Goal: Task Accomplishment & Management: Use online tool/utility

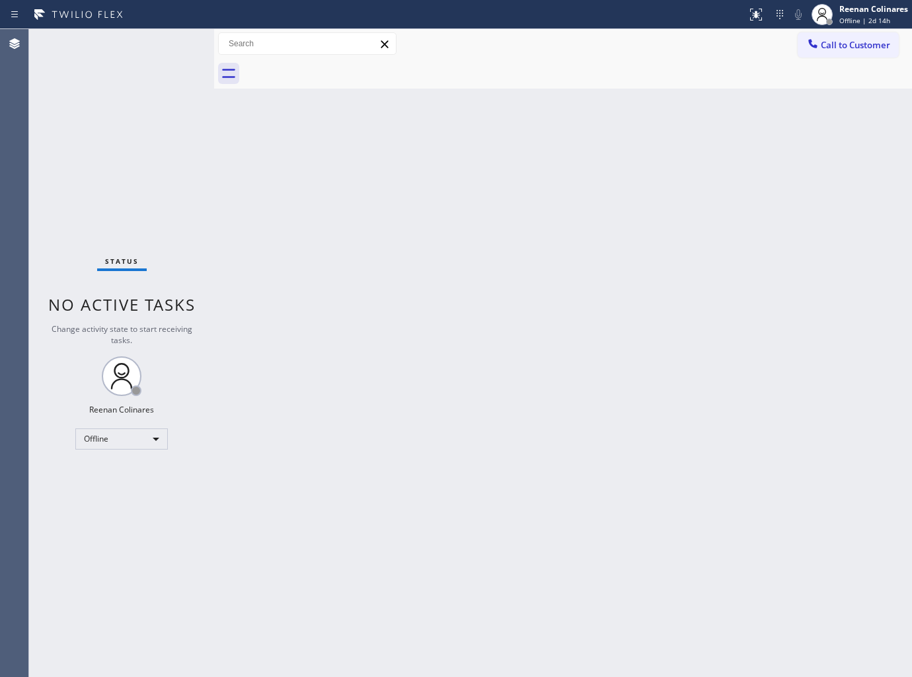
click at [543, 120] on div "Back to Dashboard Change Sender ID Customers Technicians Select a contact Outbo…" at bounding box center [563, 353] width 698 height 648
click at [854, 16] on span "Offline | 2d 15h" at bounding box center [864, 20] width 51 height 9
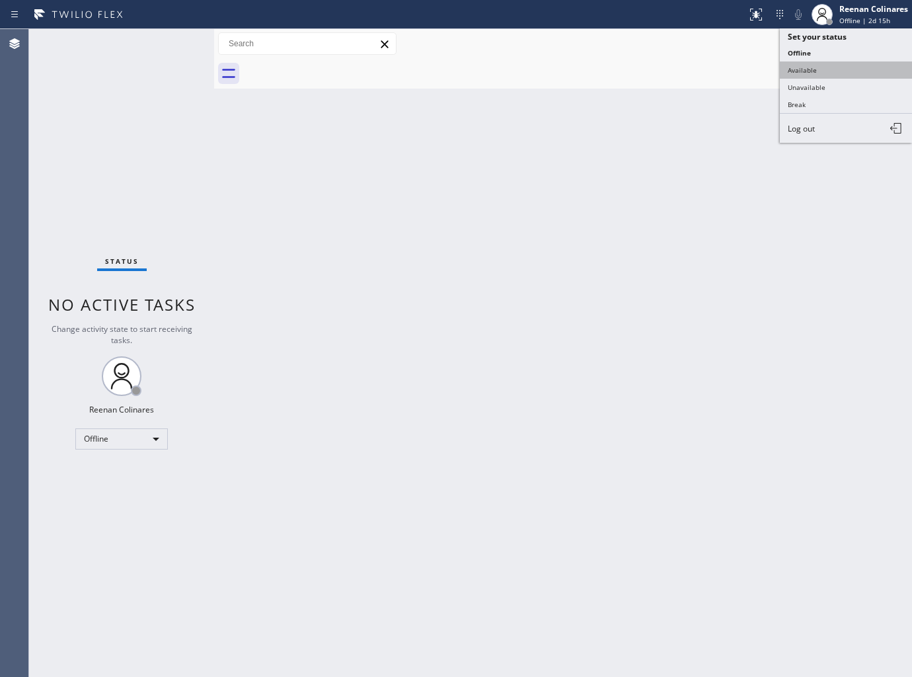
click at [807, 71] on button "Available" at bounding box center [846, 69] width 132 height 17
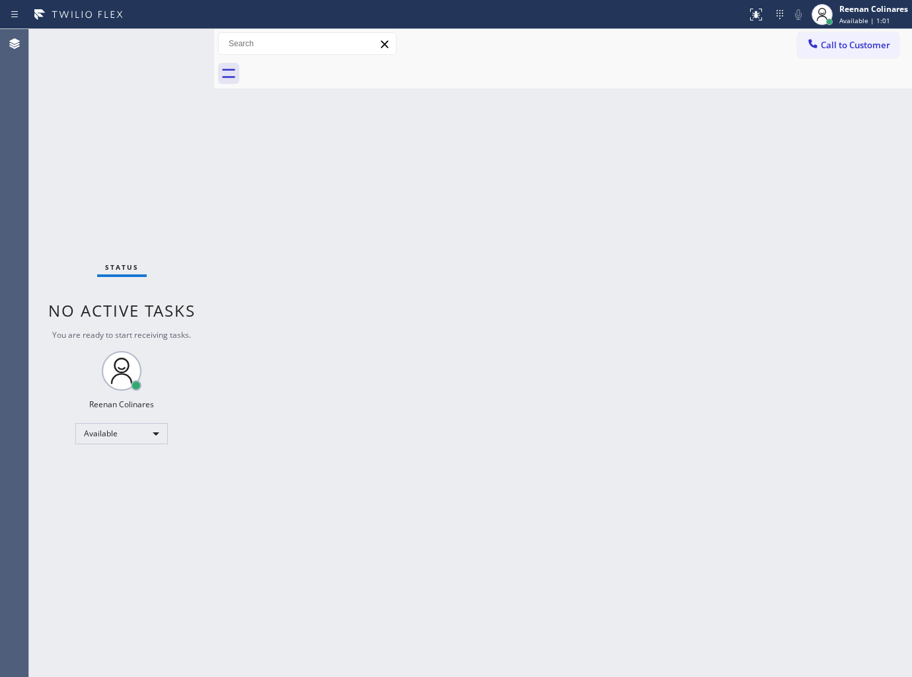
click at [613, 113] on div "Back to Dashboard Change Sender ID Customers Technicians Select a contact Outbo…" at bounding box center [563, 353] width 698 height 648
click at [638, 153] on div "Back to Dashboard Change Sender ID Customers Technicians Select a contact Outbo…" at bounding box center [563, 353] width 698 height 648
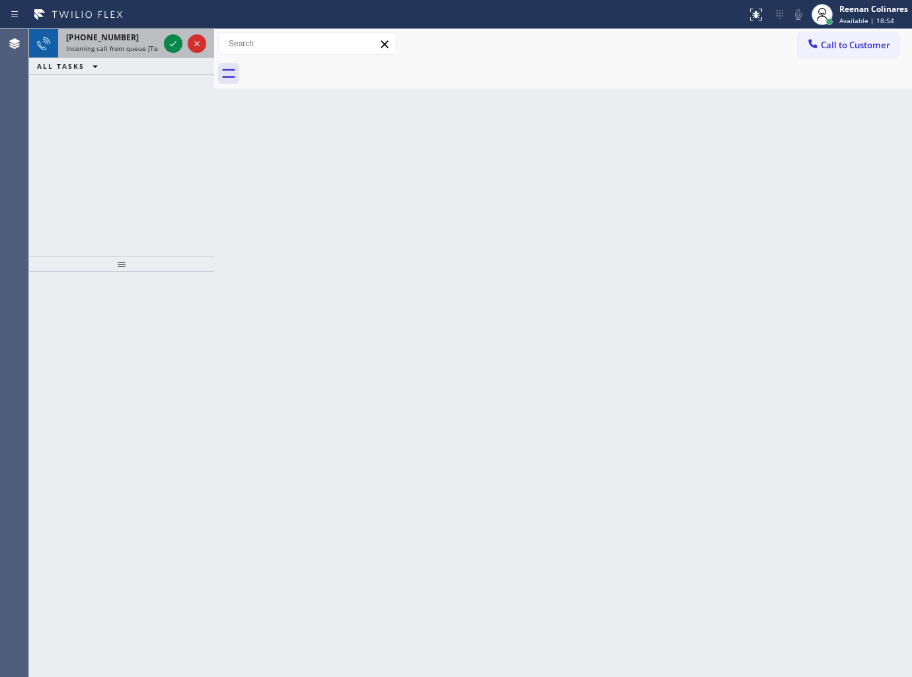
click at [114, 44] on span "Incoming call from queue [Test] All" at bounding box center [121, 48] width 110 height 9
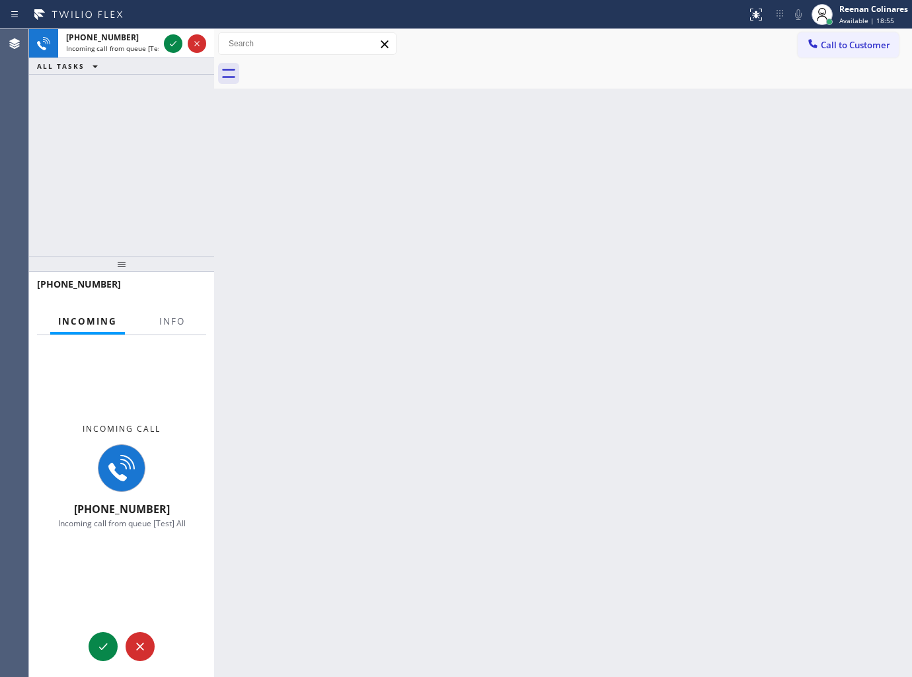
drag, startPoint x: 216, startPoint y: 55, endPoint x: 311, endPoint y: 83, distance: 99.1
click at [214, 74] on div at bounding box center [214, 353] width 0 height 648
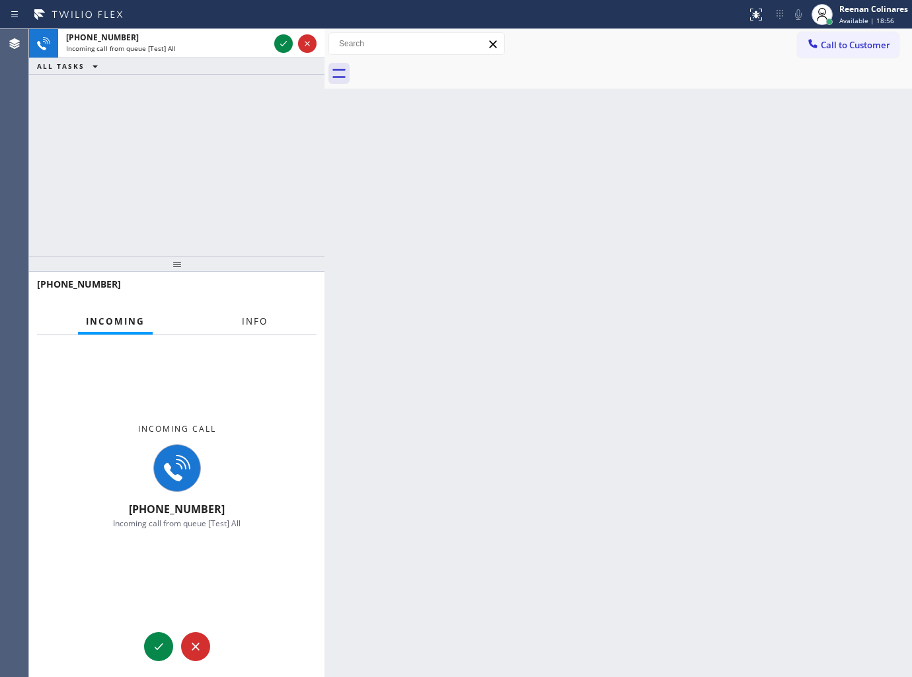
click at [266, 311] on button "Info" at bounding box center [255, 322] width 42 height 26
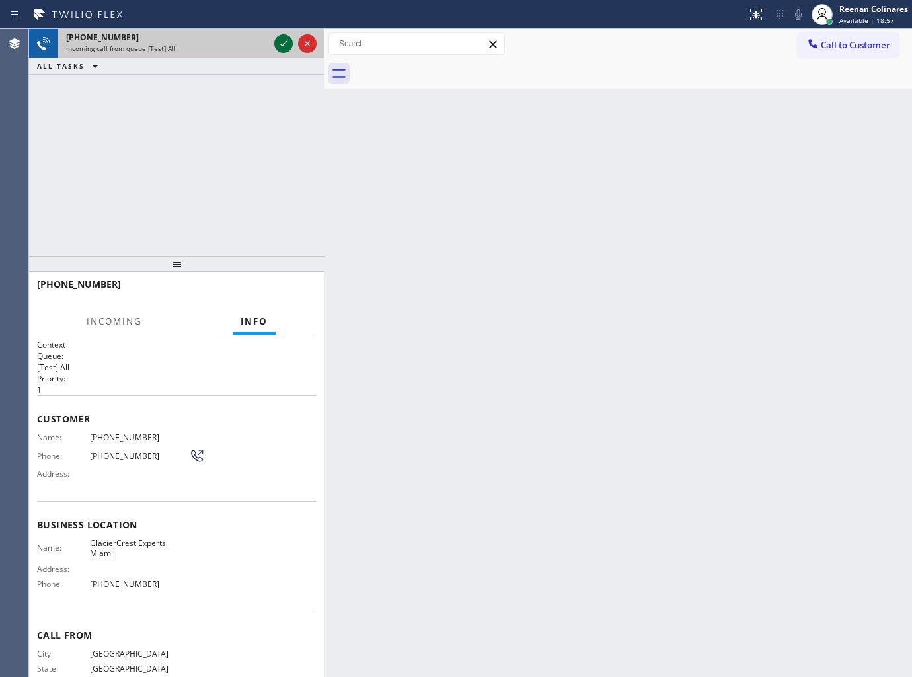
click at [280, 41] on icon at bounding box center [284, 44] width 16 height 16
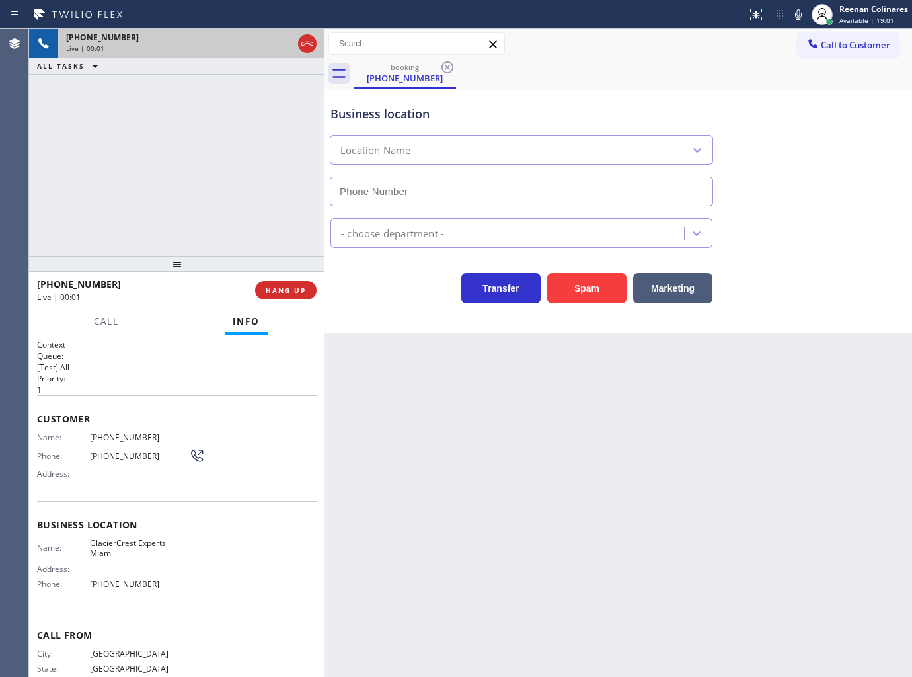
type input "(786) 891-4307"
click at [633, 428] on div "Back to Dashboard Change Sender ID Customers Technicians Select a contact Outbo…" at bounding box center [617, 353] width 587 height 648
click at [798, 23] on div "Status report No issues detected If you experience an issue, please download th…" at bounding box center [826, 14] width 170 height 29
click at [796, 11] on icon at bounding box center [798, 14] width 7 height 11
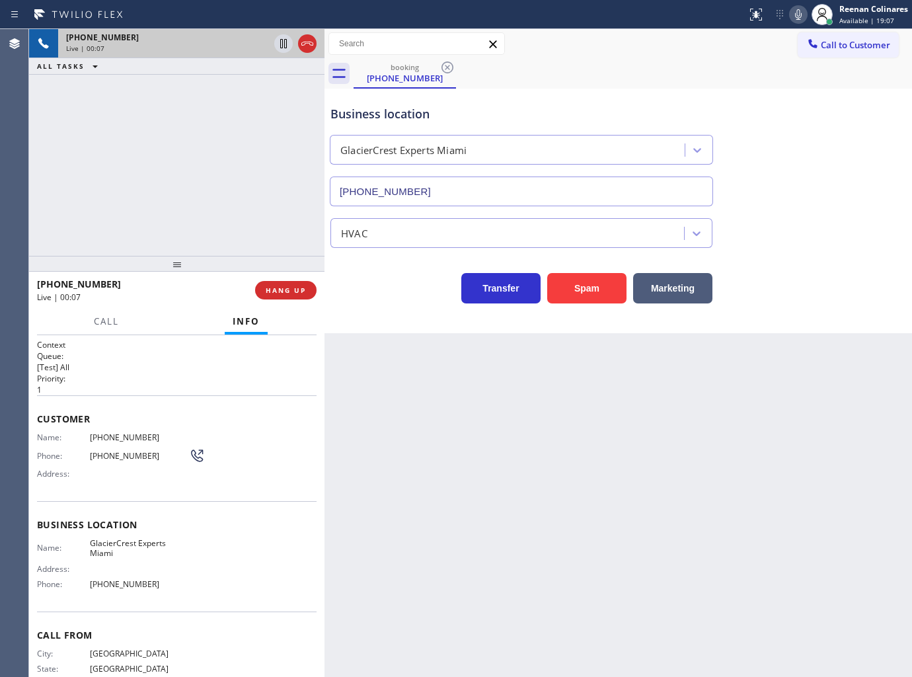
click at [796, 11] on icon at bounding box center [798, 14] width 7 height 11
click at [672, 286] on button "Marketing" at bounding box center [672, 288] width 79 height 30
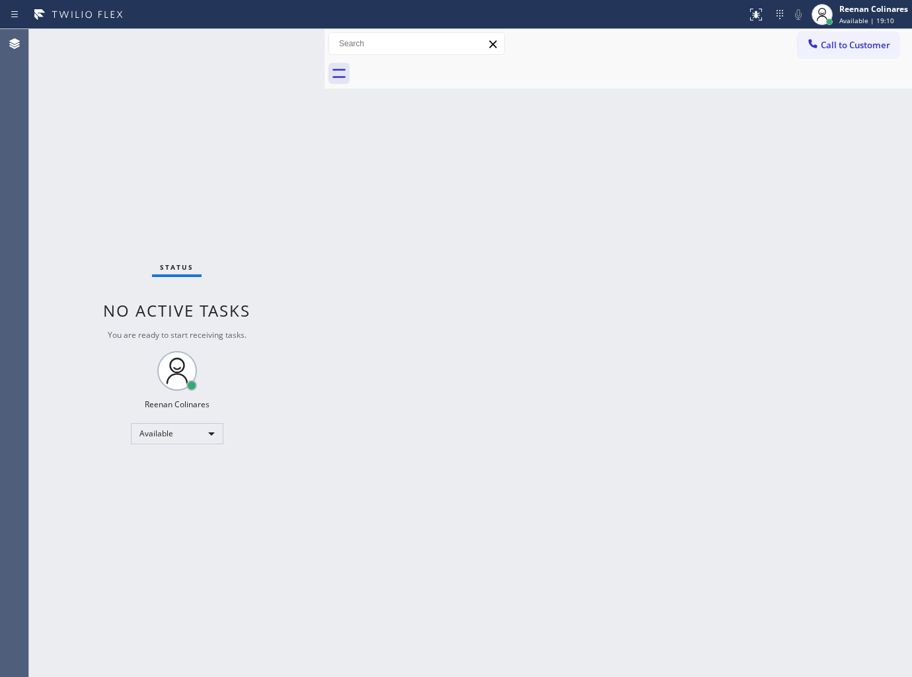
click at [611, 233] on div "Back to Dashboard Change Sender ID Customers Technicians Select a contact Outbo…" at bounding box center [617, 353] width 587 height 648
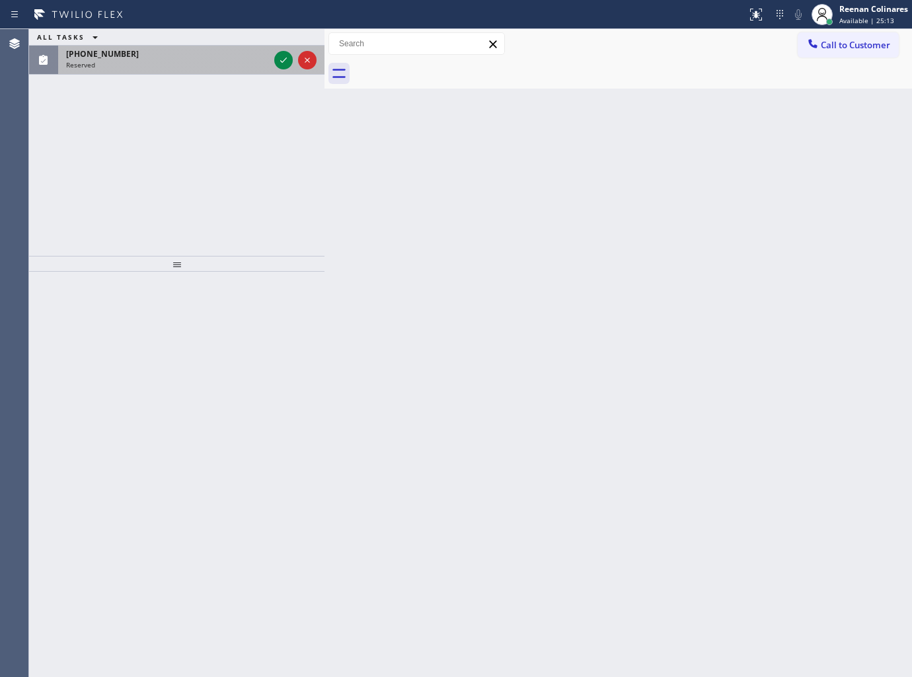
click at [194, 56] on div "[PHONE_NUMBER]" at bounding box center [167, 53] width 203 height 11
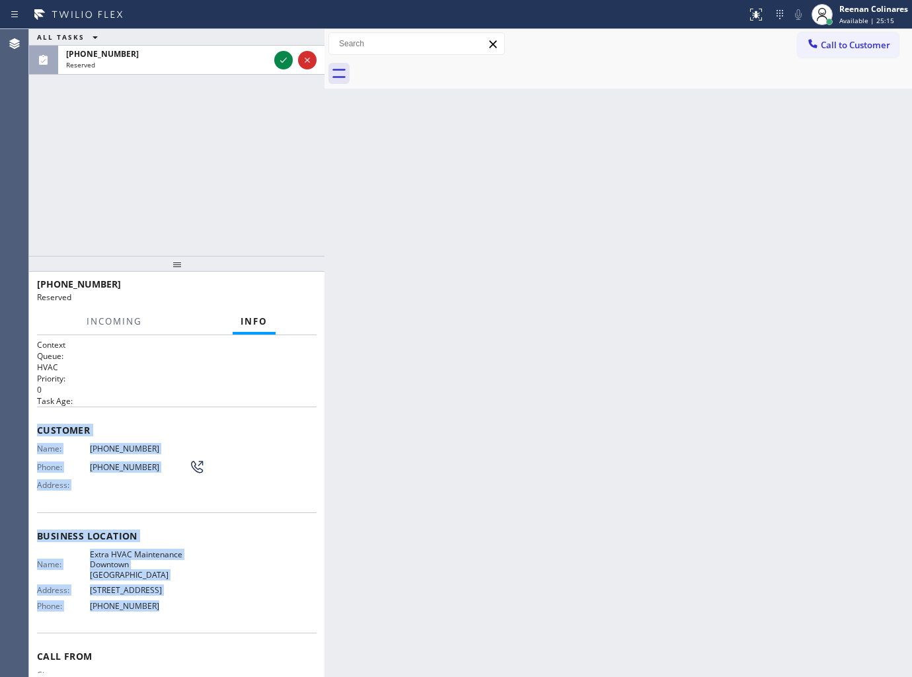
copy div "Customer Name: (786) 204-7793 Phone: (786) 204-7793 Address: Business location …"
drag, startPoint x: 43, startPoint y: 434, endPoint x: 233, endPoint y: 609, distance: 258.6
click at [219, 601] on div "Context Queue: HVAC Priority: 0 Task Age: Customer Name: (786) 204-7793 Phone: …" at bounding box center [177, 536] width 280 height 394
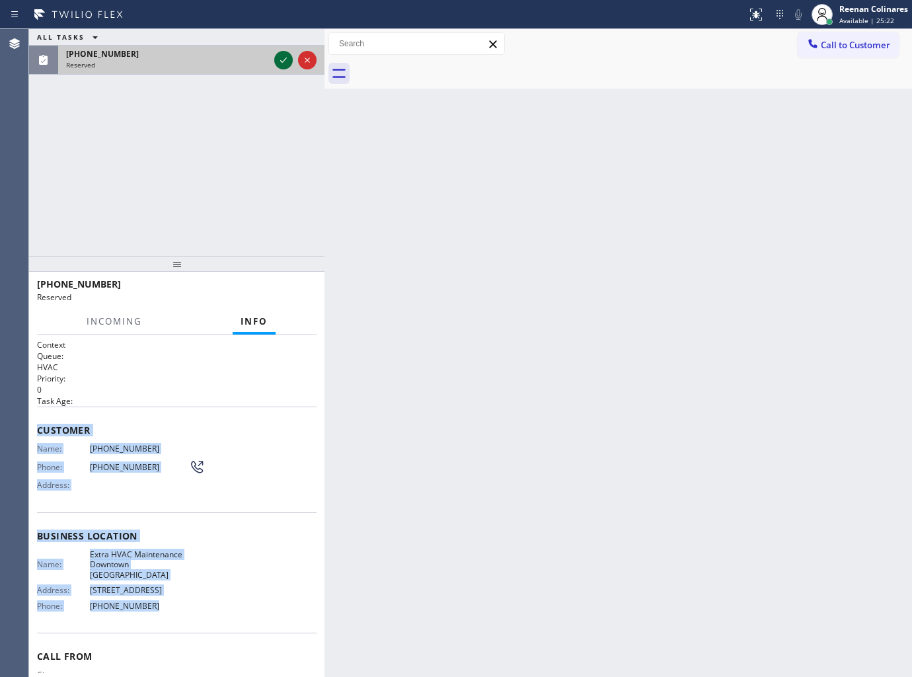
drag, startPoint x: 260, startPoint y: 63, endPoint x: 287, endPoint y: 61, distance: 27.8
click at [262, 63] on div "Reserved" at bounding box center [167, 64] width 203 height 9
click at [284, 60] on icon at bounding box center [283, 59] width 7 height 5
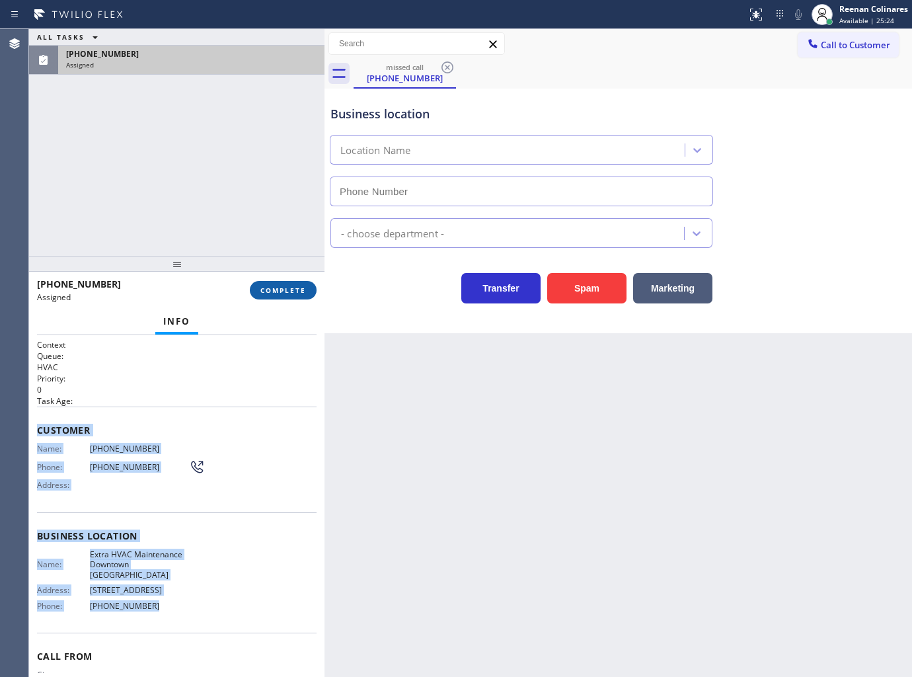
type input "[PHONE_NUMBER]"
drag, startPoint x: 274, startPoint y: 286, endPoint x: 258, endPoint y: 282, distance: 17.0
click at [278, 287] on span "COMPLETE" at bounding box center [283, 289] width 46 height 9
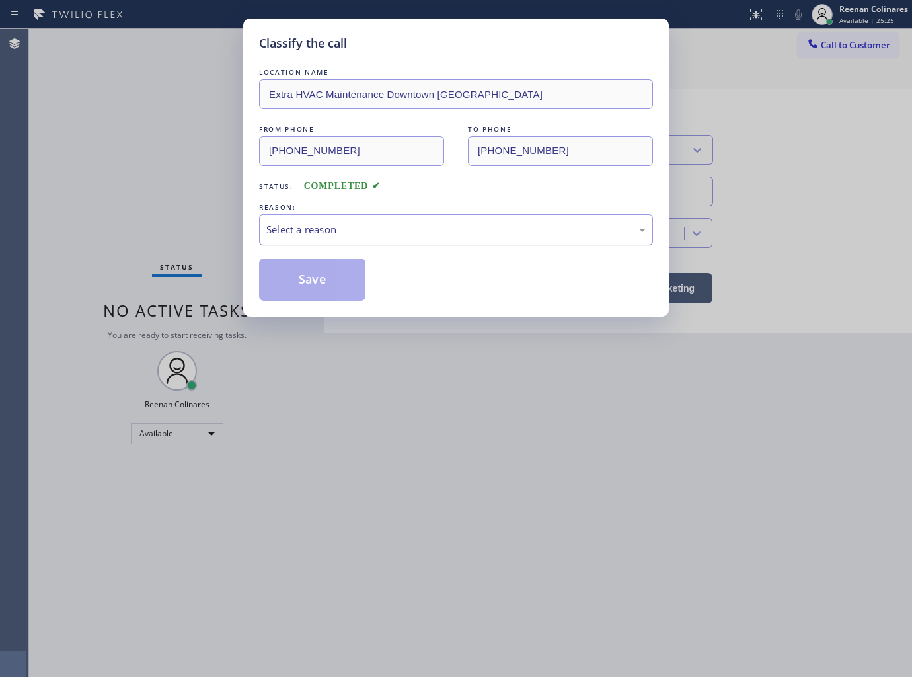
click at [338, 231] on div "Select a reason" at bounding box center [455, 229] width 379 height 15
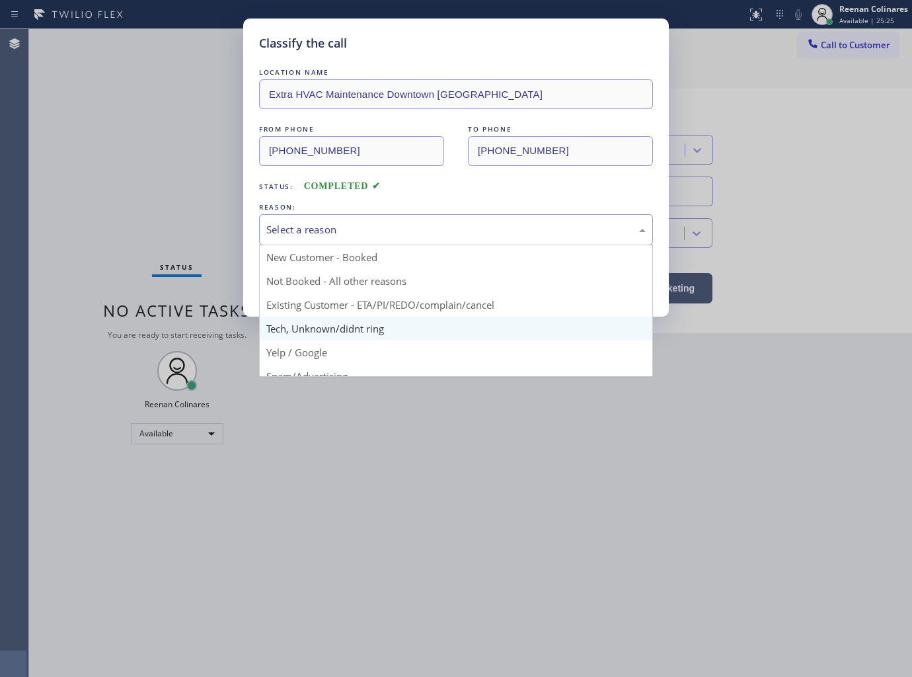
drag, startPoint x: 296, startPoint y: 327, endPoint x: 296, endPoint y: 319, distance: 7.9
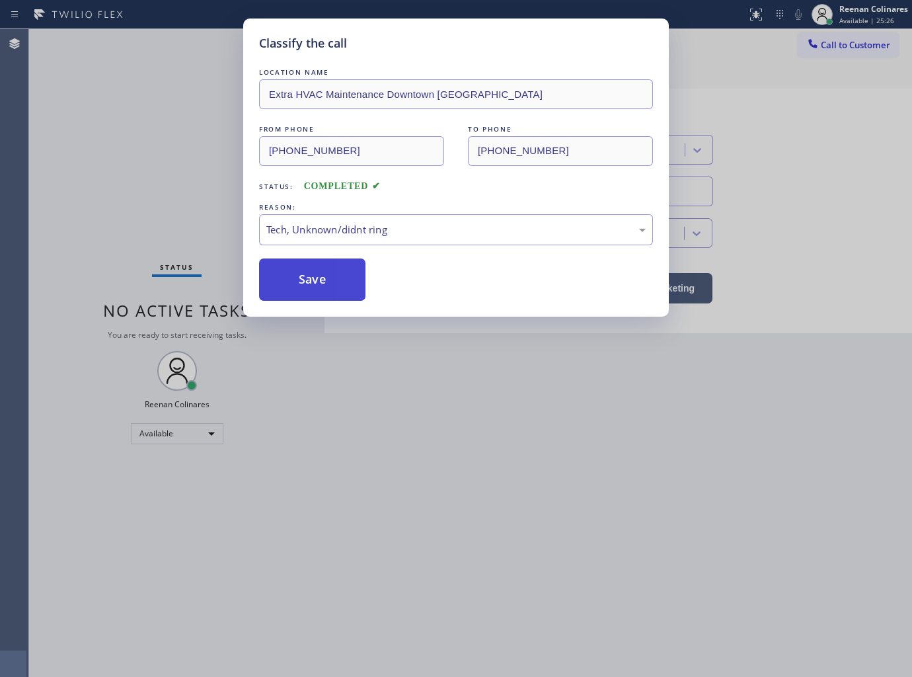
drag, startPoint x: 301, startPoint y: 301, endPoint x: 285, endPoint y: 266, distance: 37.6
click at [301, 299] on div "Classify the call LOCATION NAME Extra HVAC Maintenance Downtown Miami FROM PHON…" at bounding box center [456, 168] width 426 height 298
click at [236, 252] on div "Classify the call LOCATION NAME Extra HVAC Maintenance Downtown Miami FROM PHON…" at bounding box center [456, 338] width 912 height 677
click at [133, 193] on div "Classify the call LOCATION NAME Extra HVAC Maintenance Downtown Miami FROM PHON…" at bounding box center [456, 338] width 912 height 677
click at [285, 268] on button "Save" at bounding box center [312, 279] width 106 height 42
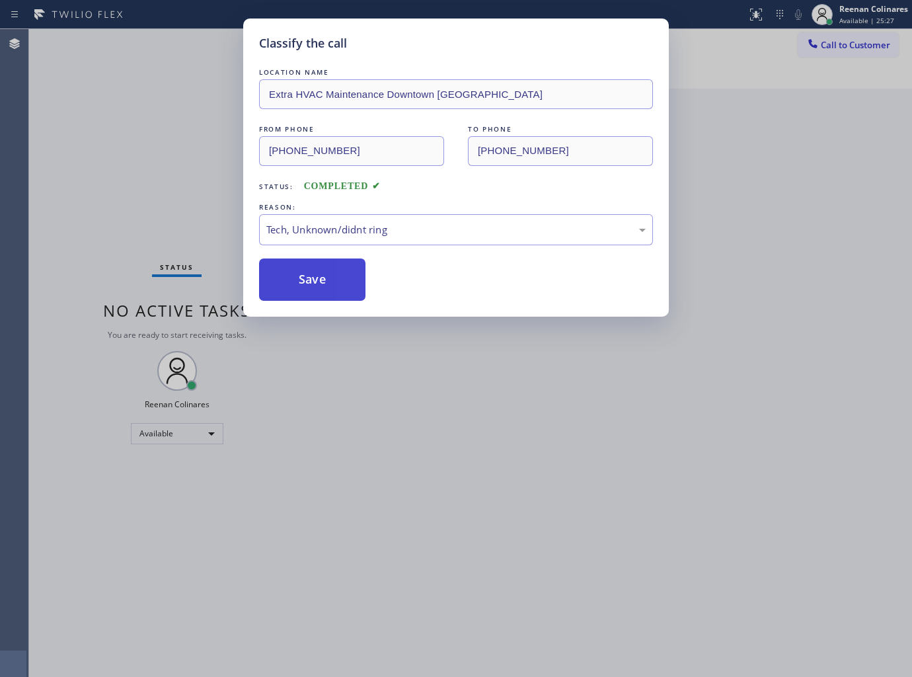
click at [285, 268] on button "Save" at bounding box center [312, 279] width 106 height 42
click at [153, 177] on div "Classify the call LOCATION NAME Extra HVAC Maintenance Downtown Miami FROM PHON…" at bounding box center [456, 338] width 912 height 677
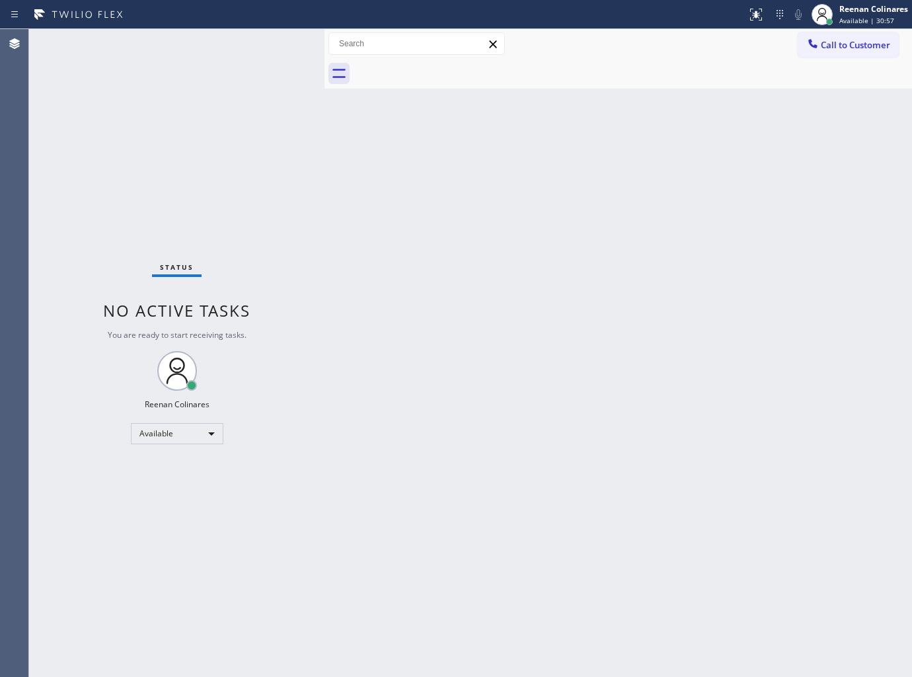
click at [525, 147] on div "Back to Dashboard Change Sender ID Customers Technicians Select a contact Outbo…" at bounding box center [617, 353] width 587 height 648
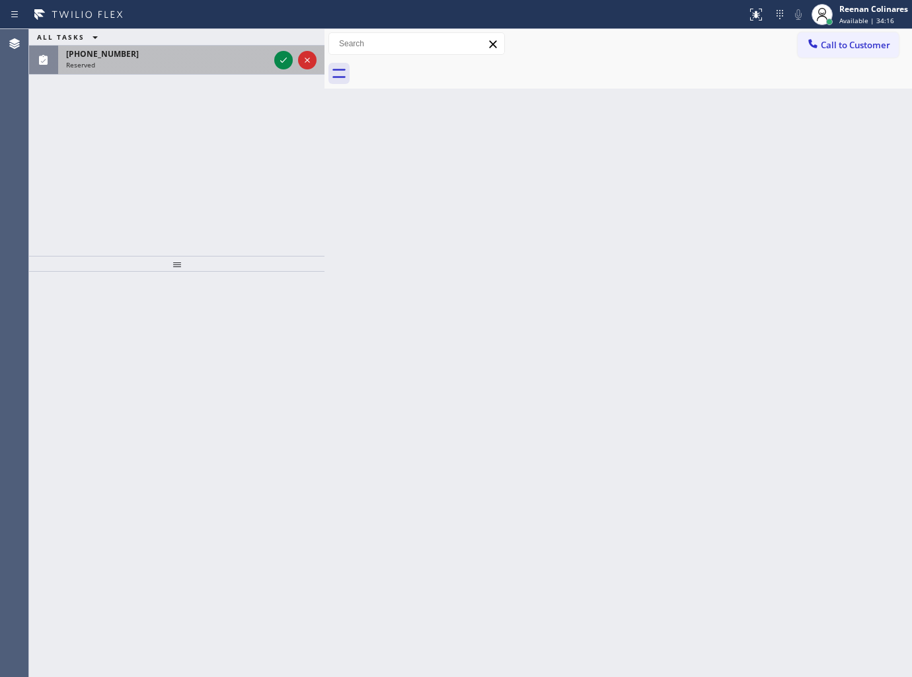
click at [227, 48] on div "[PHONE_NUMBER]" at bounding box center [167, 53] width 203 height 11
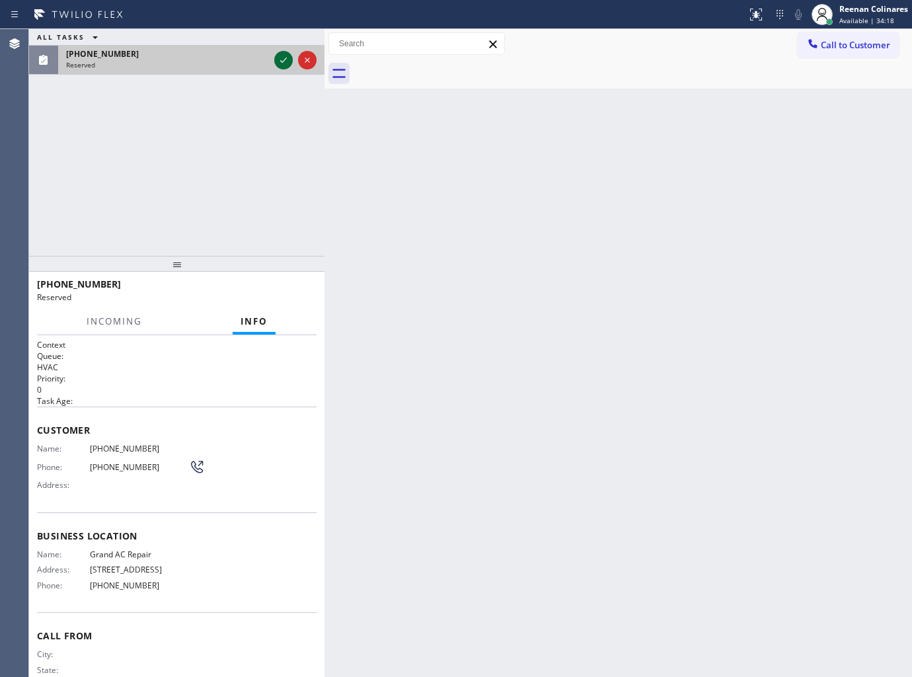
click at [276, 60] on icon at bounding box center [284, 60] width 16 height 16
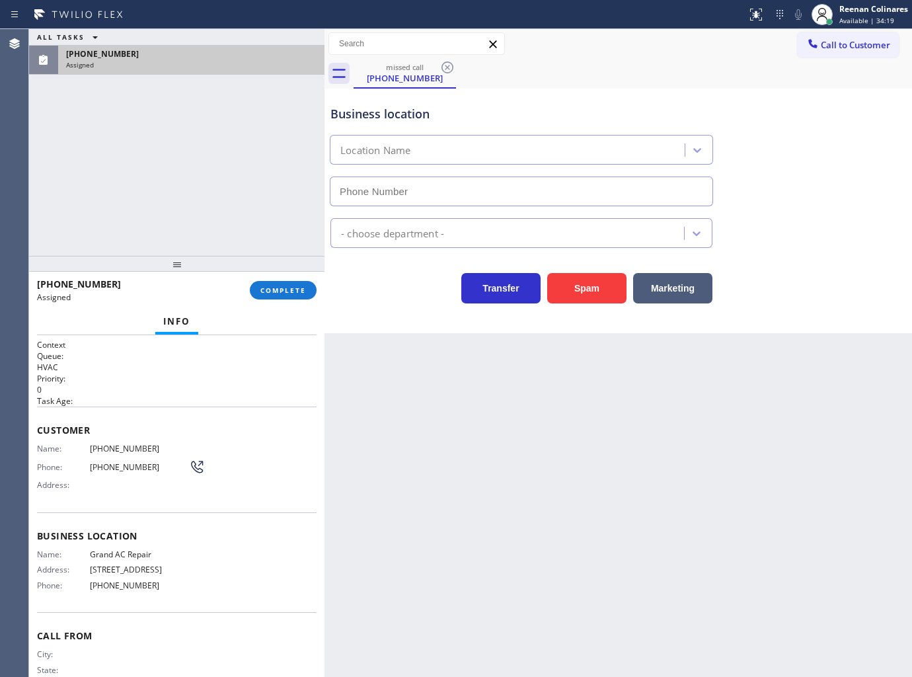
type input "[PHONE_NUMBER]"
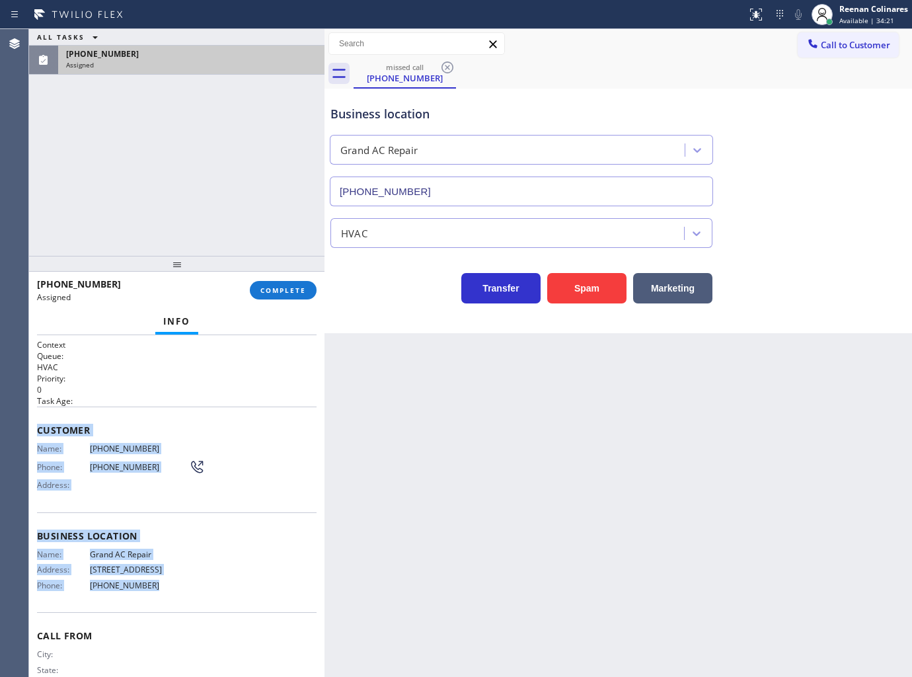
copy div "Customer Name: (786) 204-8688 Phone: (786) 204-8688 Address: Business location …"
drag, startPoint x: 36, startPoint y: 423, endPoint x: 227, endPoint y: 601, distance: 261.4
click at [220, 601] on div "Context Queue: HVAC Priority: 0 Task Age: Customer Name: (786) 204-8688 Phone: …" at bounding box center [176, 506] width 295 height 342
click at [278, 286] on span "COMPLETE" at bounding box center [283, 289] width 46 height 9
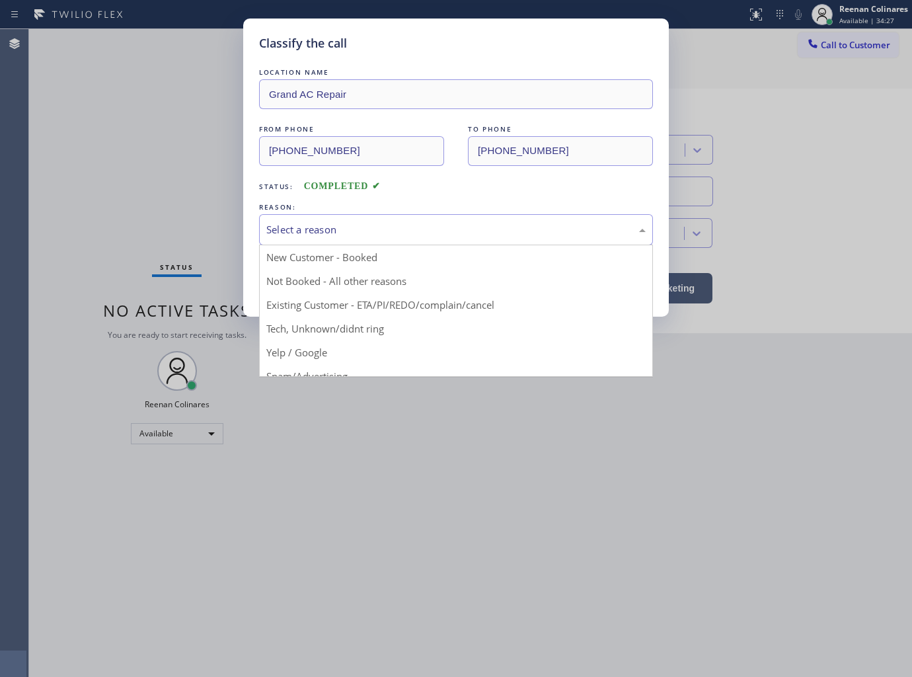
drag, startPoint x: 355, startPoint y: 223, endPoint x: 318, endPoint y: 282, distance: 69.5
click at [355, 225] on div "Select a reason" at bounding box center [455, 229] width 379 height 15
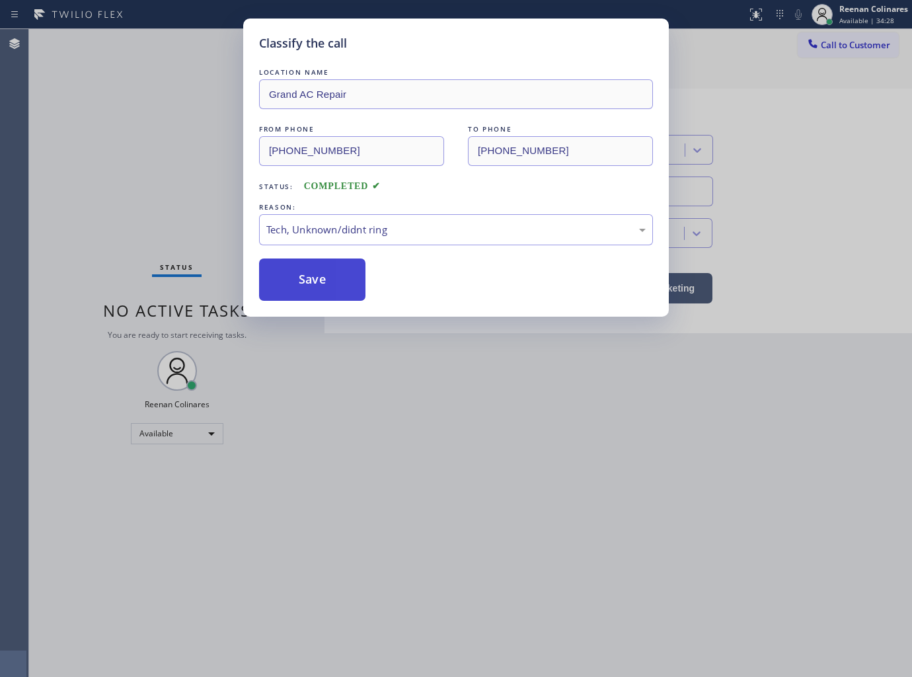
click at [300, 272] on button "Save" at bounding box center [312, 279] width 106 height 42
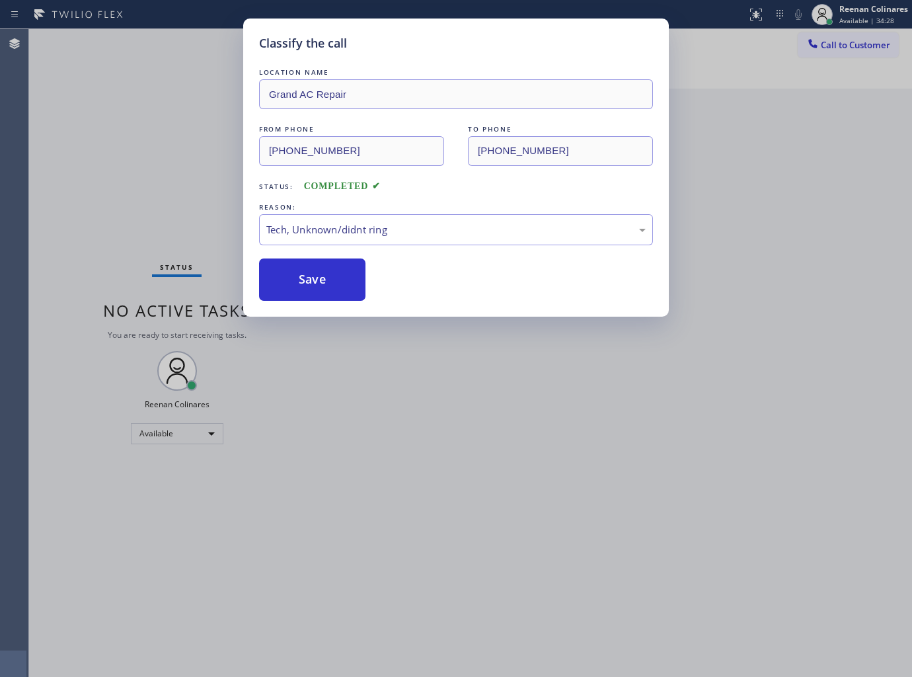
drag, startPoint x: 223, startPoint y: 229, endPoint x: 212, endPoint y: 228, distance: 10.6
click at [222, 229] on div "Classify the call LOCATION NAME Grand AC Repair FROM PHONE (786) 204-8688 TO PH…" at bounding box center [456, 338] width 912 height 677
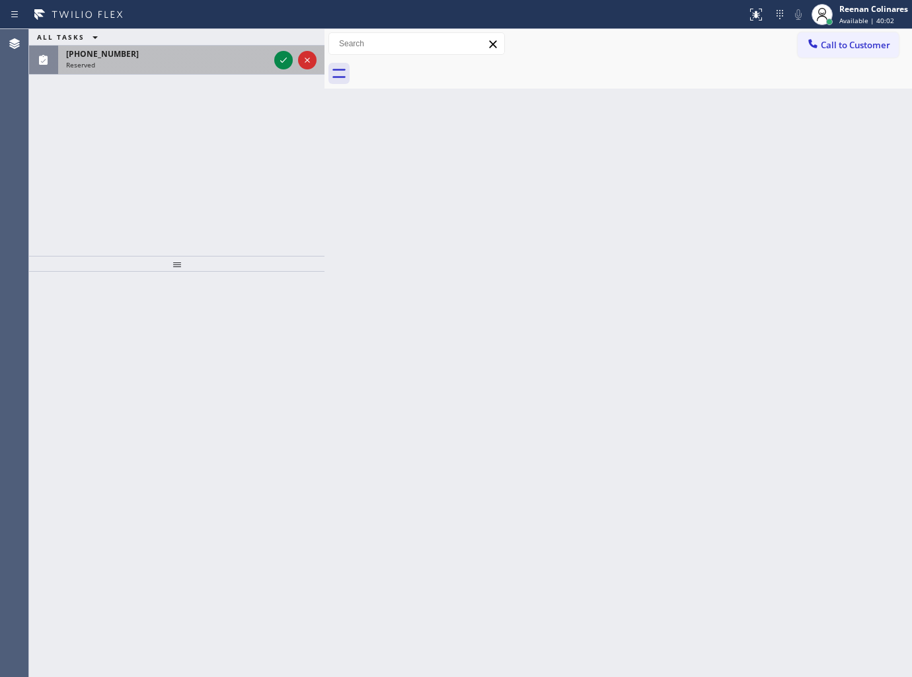
click at [156, 62] on div "ALL TASKS ALL TASKS ACTIVE TASKS TASKS IN WRAP UP (646) 912-2990 Reserved" at bounding box center [176, 142] width 295 height 227
click at [161, 60] on div "Reserved" at bounding box center [167, 64] width 203 height 9
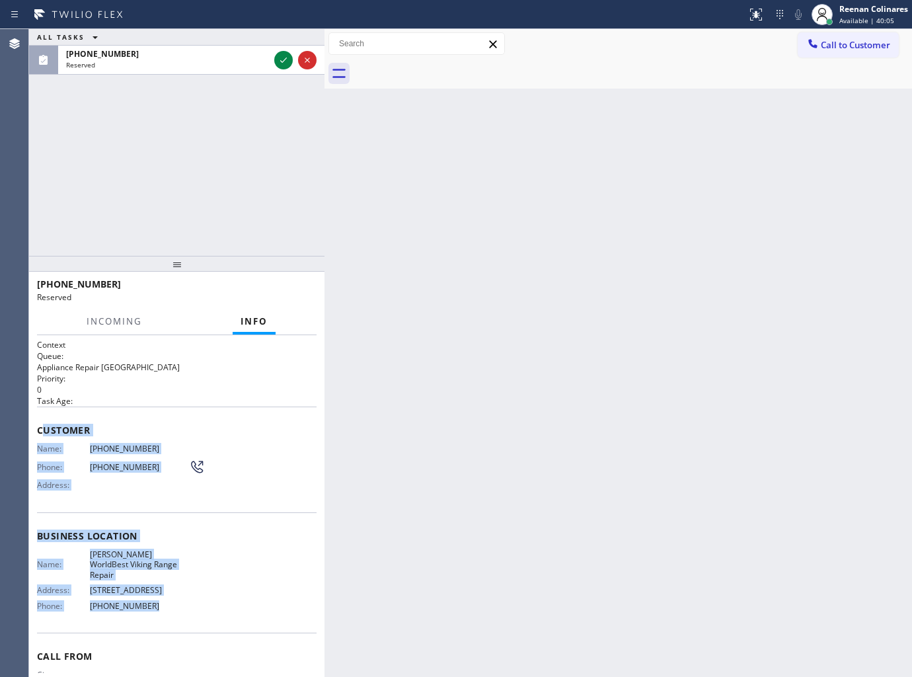
copy div "ustomer Name: (646) 912-2990 Phone: (646) 912-2990 Address: Business location N…"
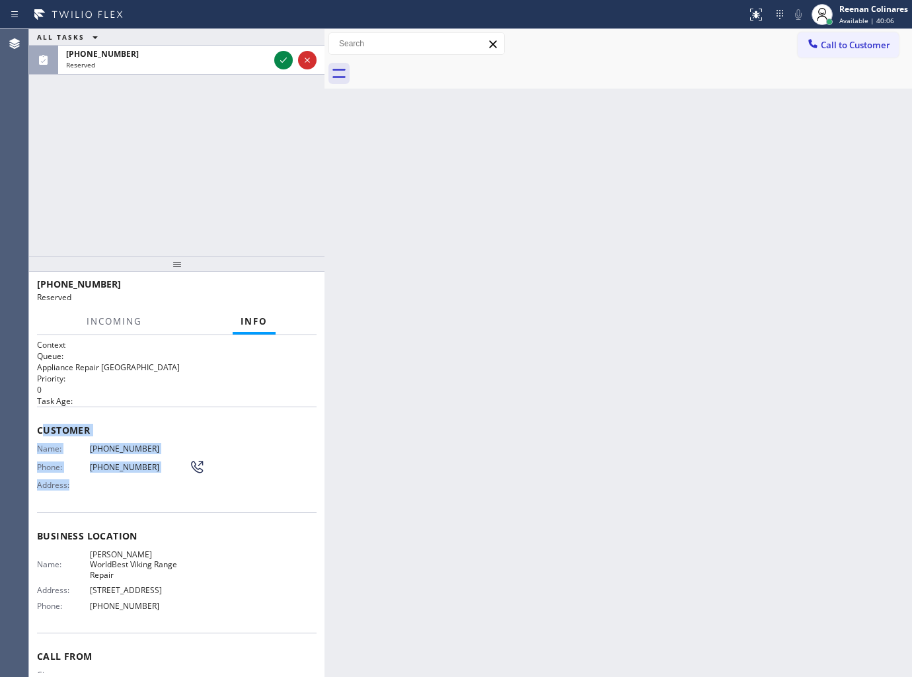
drag, startPoint x: 41, startPoint y: 428, endPoint x: 279, endPoint y: 444, distance: 238.5
click at [279, 444] on div "Customer Name: (646) 912-2990 Phone: (646) 912-2990 Address:" at bounding box center [177, 459] width 280 height 106
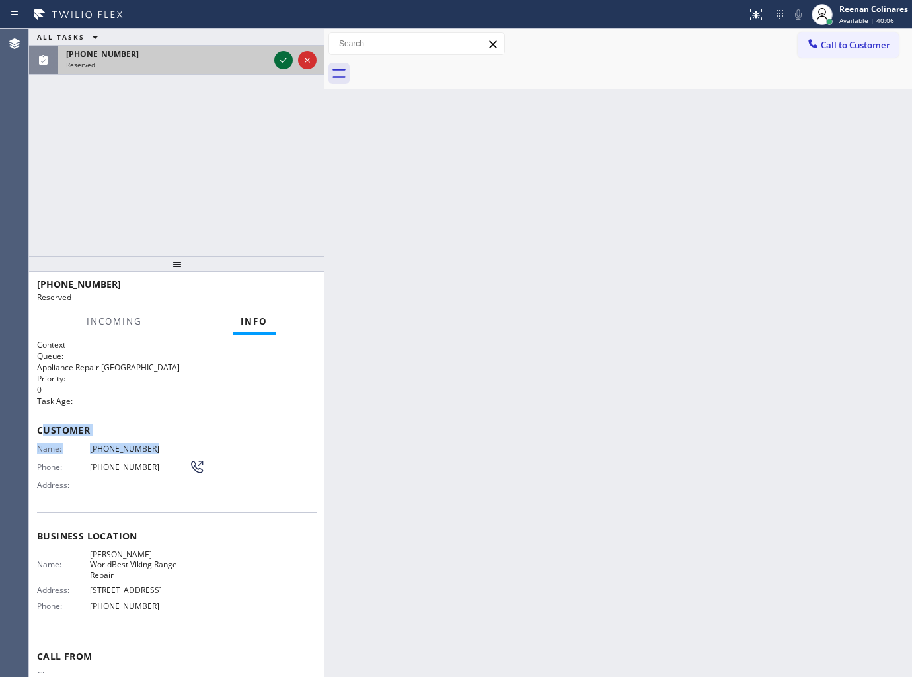
click at [278, 57] on icon at bounding box center [284, 60] width 16 height 16
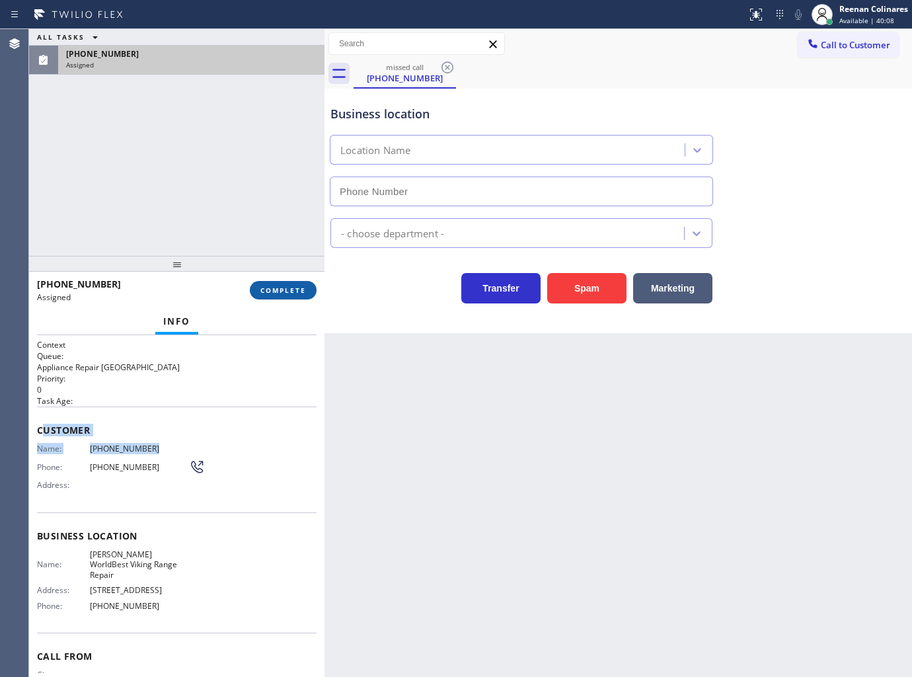
type input "[PHONE_NUMBER]"
click at [283, 291] on span "COMPLETE" at bounding box center [283, 289] width 46 height 9
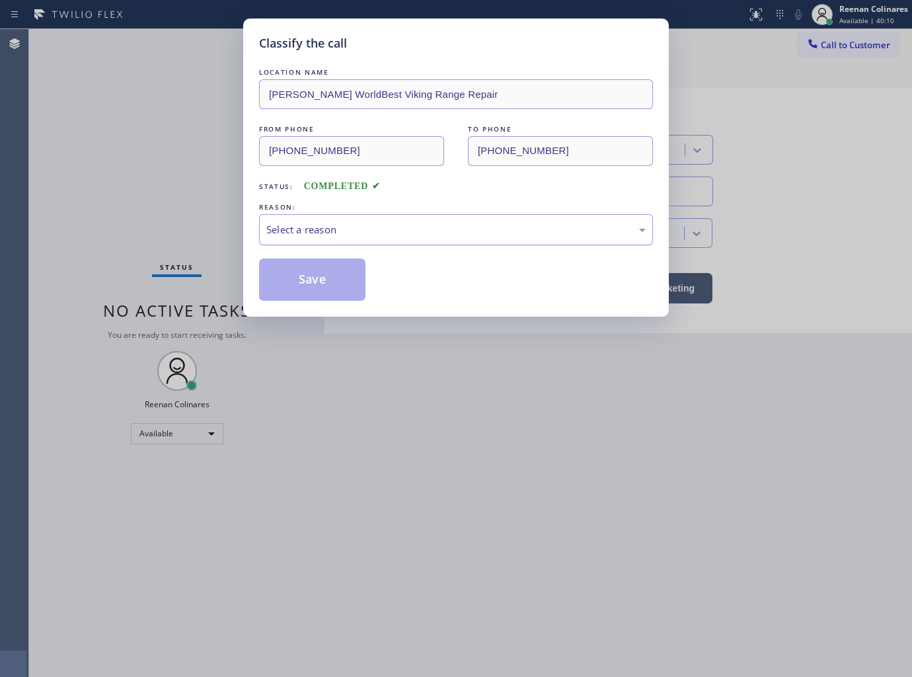
click at [358, 232] on div "Select a reason" at bounding box center [455, 229] width 379 height 15
drag, startPoint x: 311, startPoint y: 328, endPoint x: 311, endPoint y: 314, distance: 14.5
click at [307, 285] on button "Save" at bounding box center [312, 279] width 106 height 42
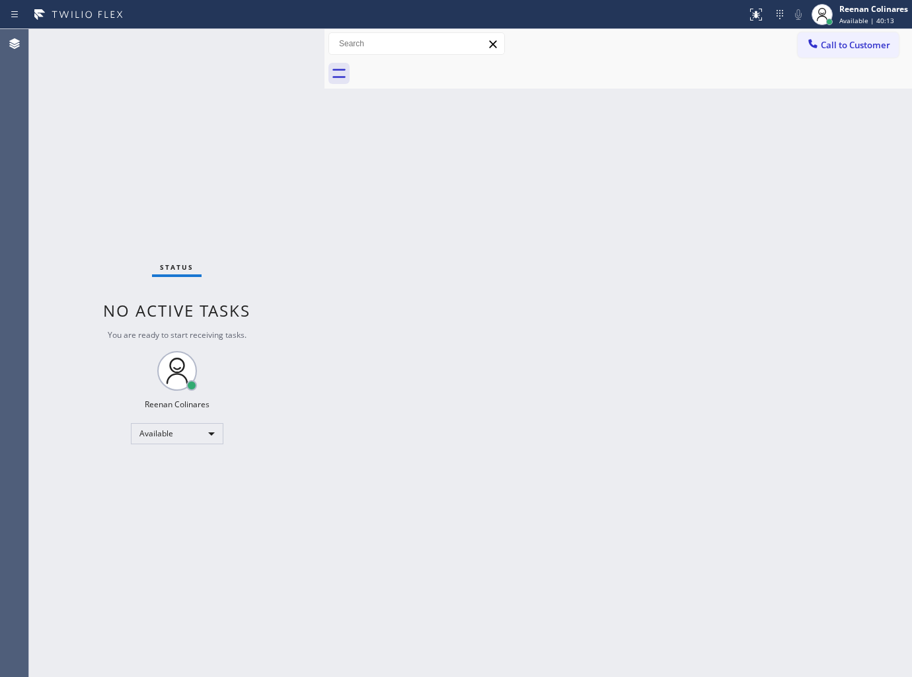
click at [550, 143] on div "Back to Dashboard Change Sender ID Customers Technicians Select a contact Outbo…" at bounding box center [617, 353] width 587 height 648
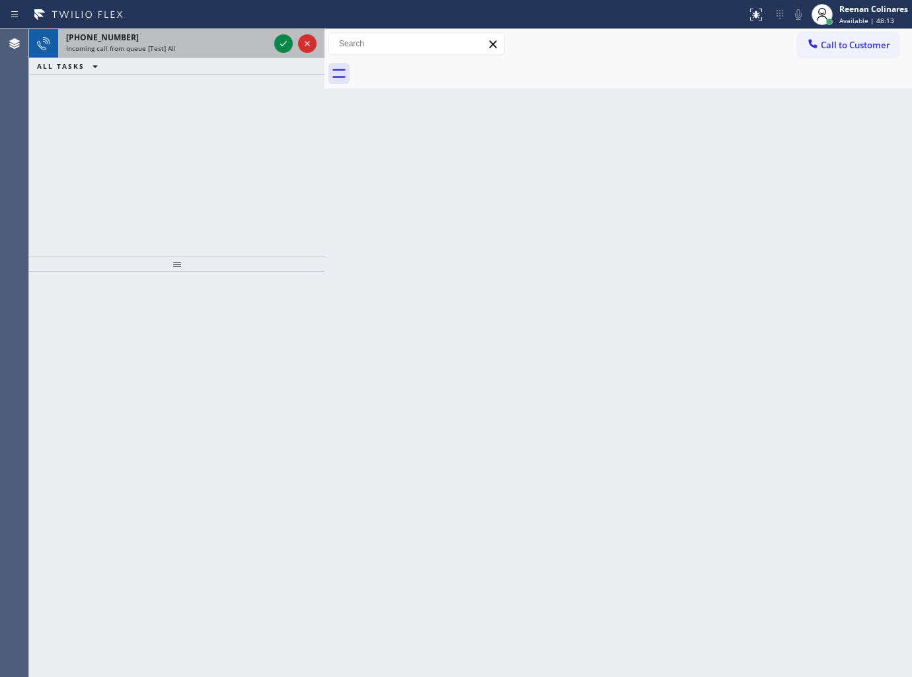
click at [200, 51] on div "Incoming call from queue [Test] All" at bounding box center [167, 48] width 203 height 9
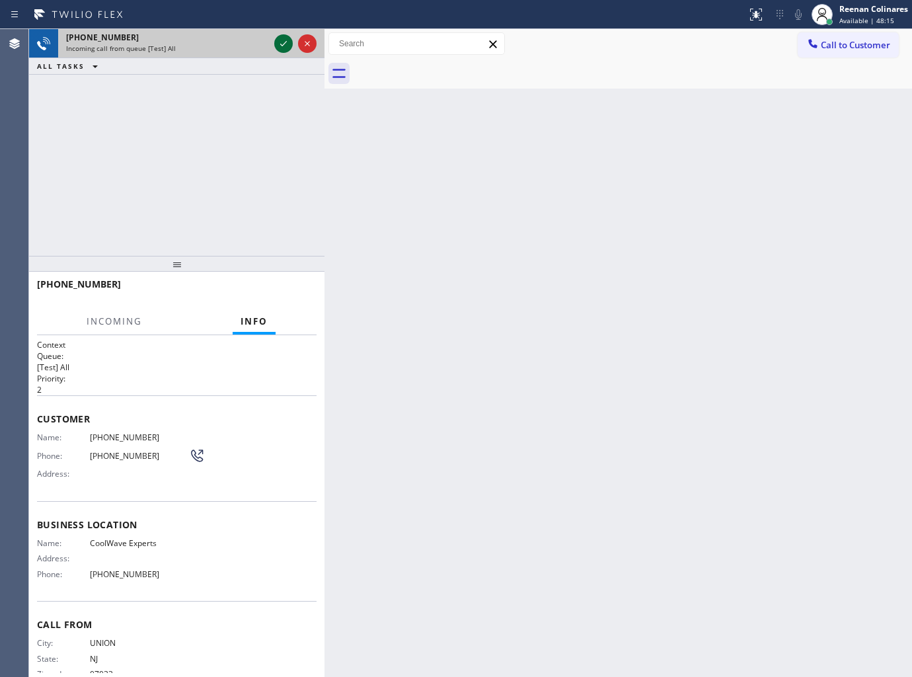
click at [279, 42] on icon at bounding box center [284, 44] width 16 height 16
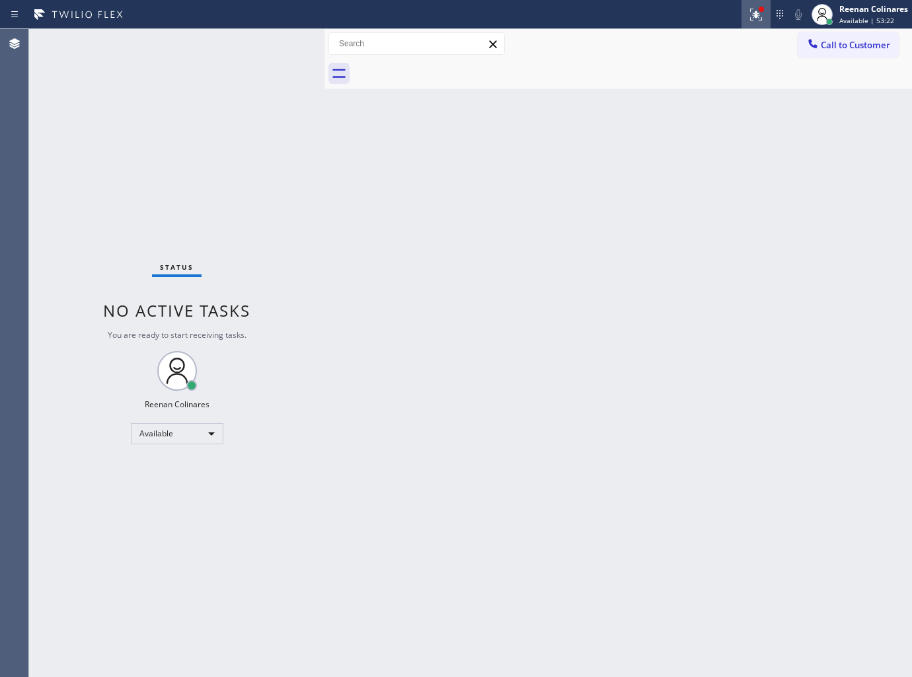
click at [747, 19] on div at bounding box center [755, 15] width 29 height 16
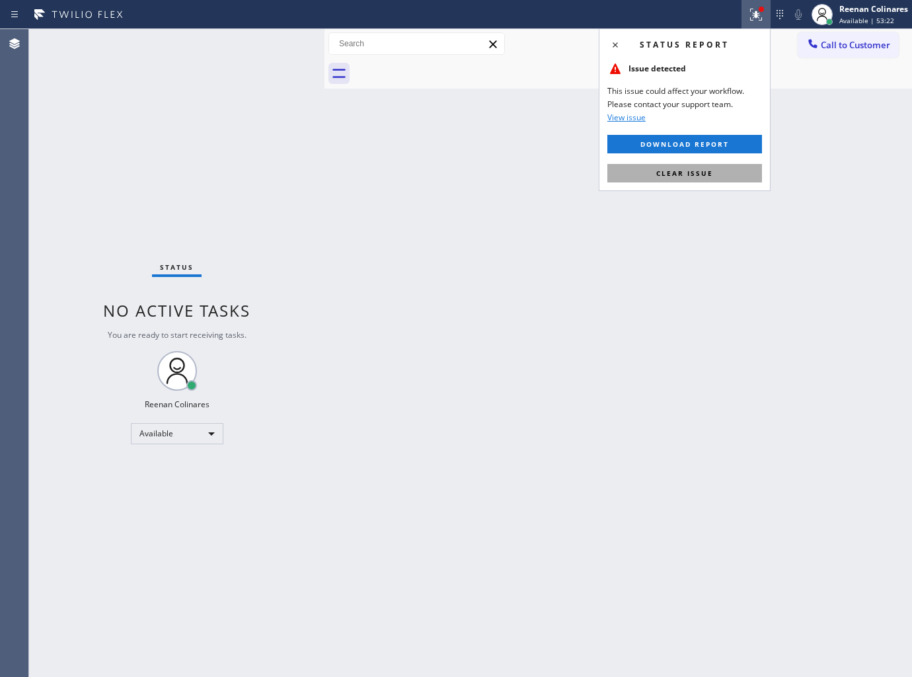
click at [715, 173] on button "Clear issue" at bounding box center [684, 173] width 155 height 19
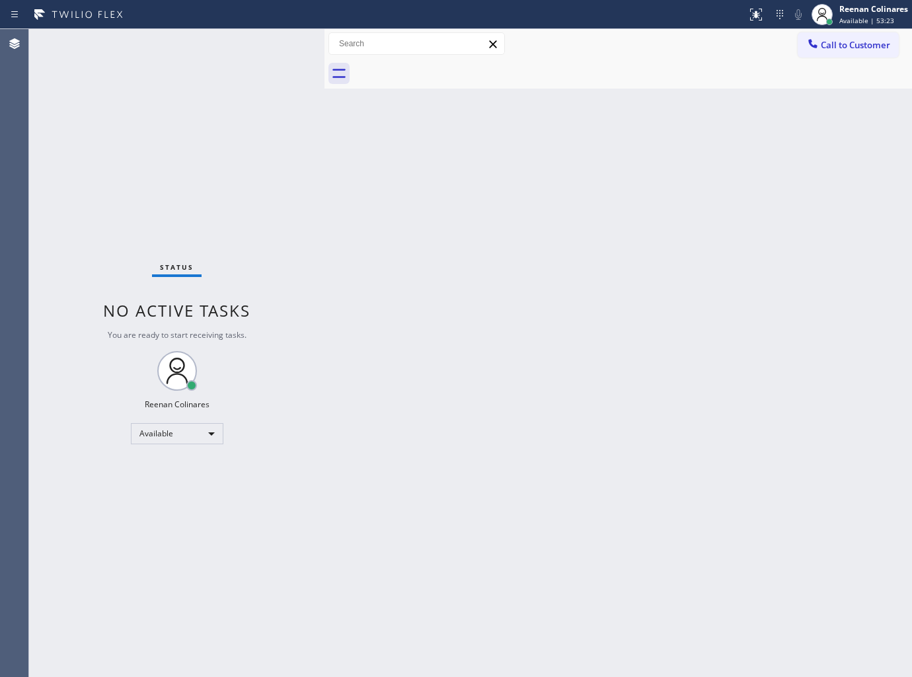
click at [503, 181] on div "Back to Dashboard Change Sender ID Customers Technicians Select a contact Outbo…" at bounding box center [617, 353] width 587 height 648
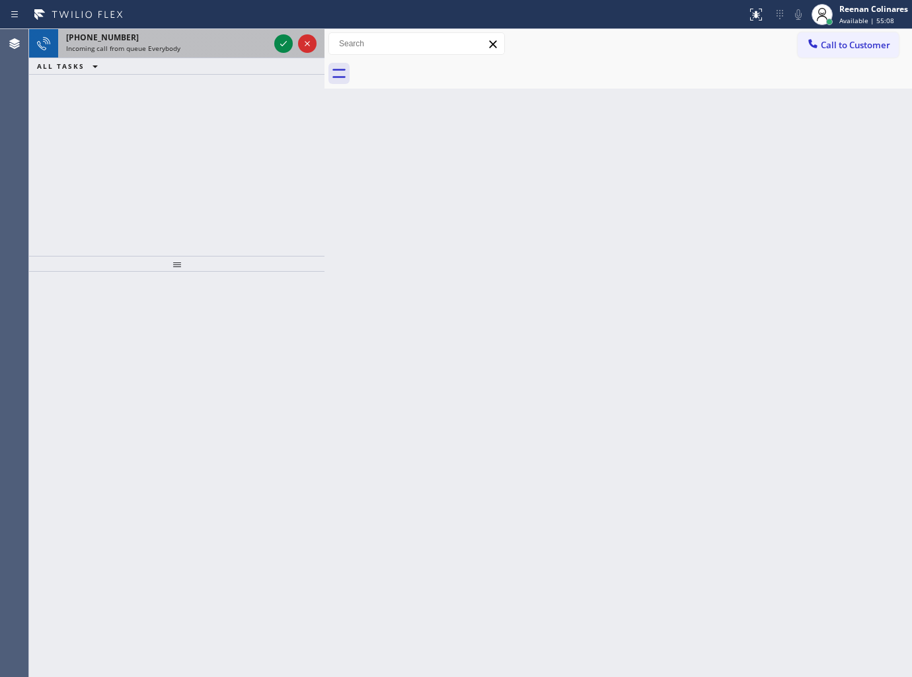
click at [190, 46] on div "Incoming call from queue Everybody" at bounding box center [167, 48] width 203 height 9
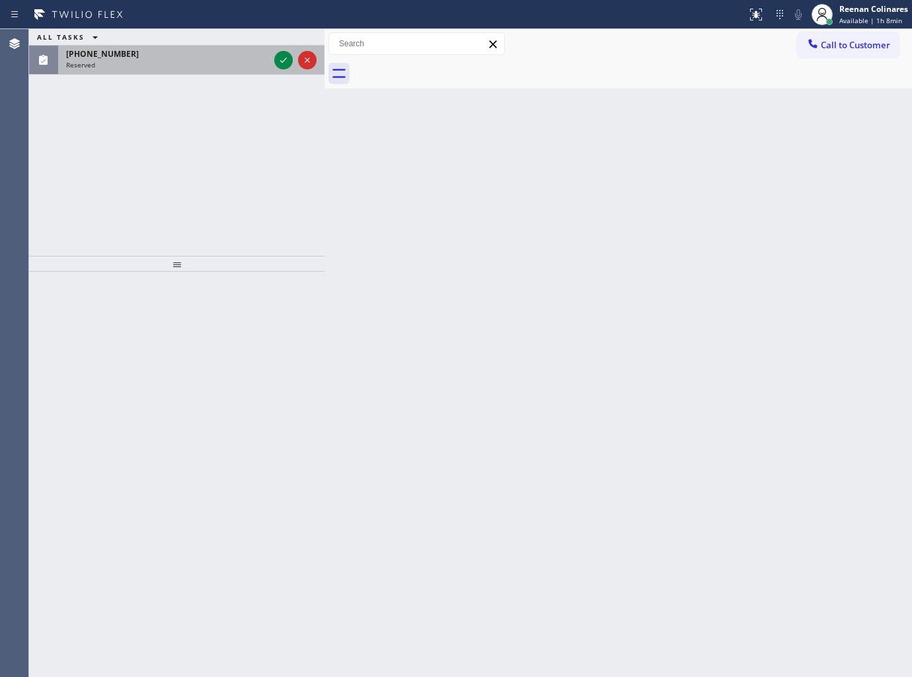
click at [241, 66] on div "Reserved" at bounding box center [167, 64] width 203 height 9
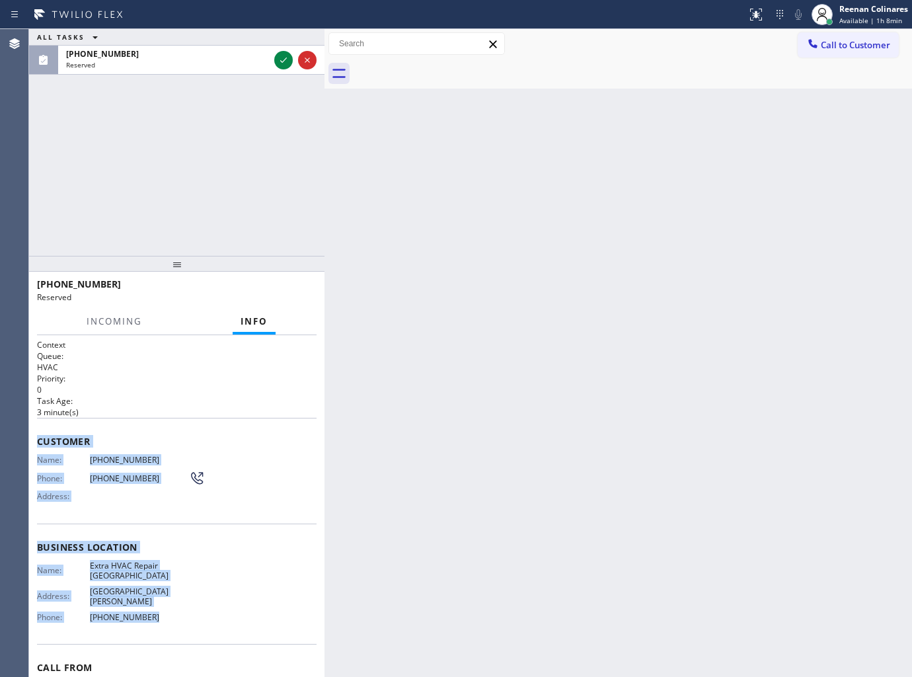
drag, startPoint x: 42, startPoint y: 437, endPoint x: 212, endPoint y: 541, distance: 199.2
click at [209, 590] on div "Context Queue: HVAC Priority: 0 Task Age: 3 minute(s) Customer Name: (786) 204-…" at bounding box center [177, 541] width 280 height 405
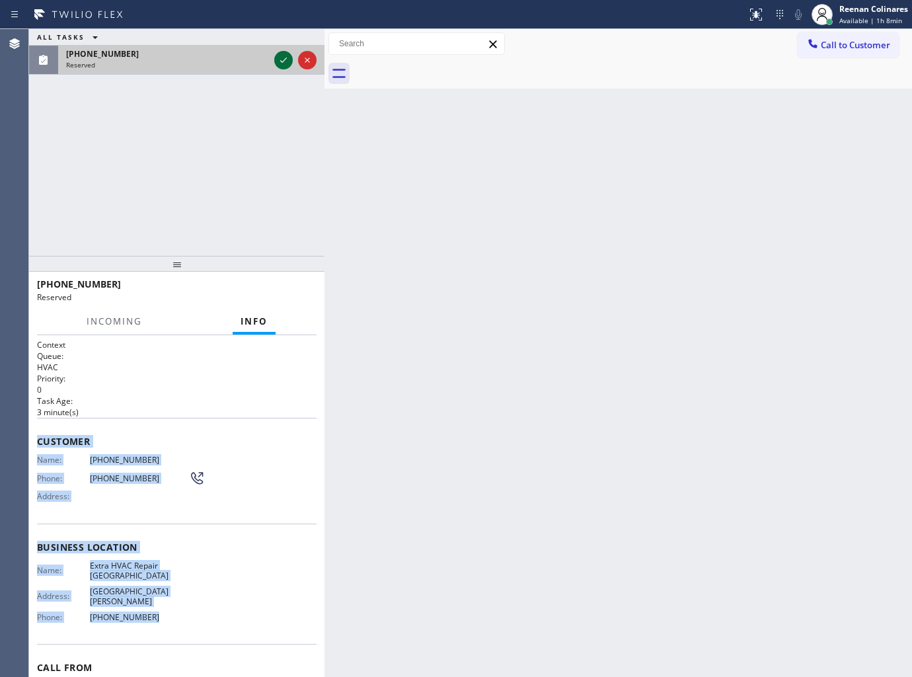
drag, startPoint x: 283, startPoint y: 57, endPoint x: 289, endPoint y: 61, distance: 7.5
click at [285, 57] on icon at bounding box center [284, 60] width 16 height 16
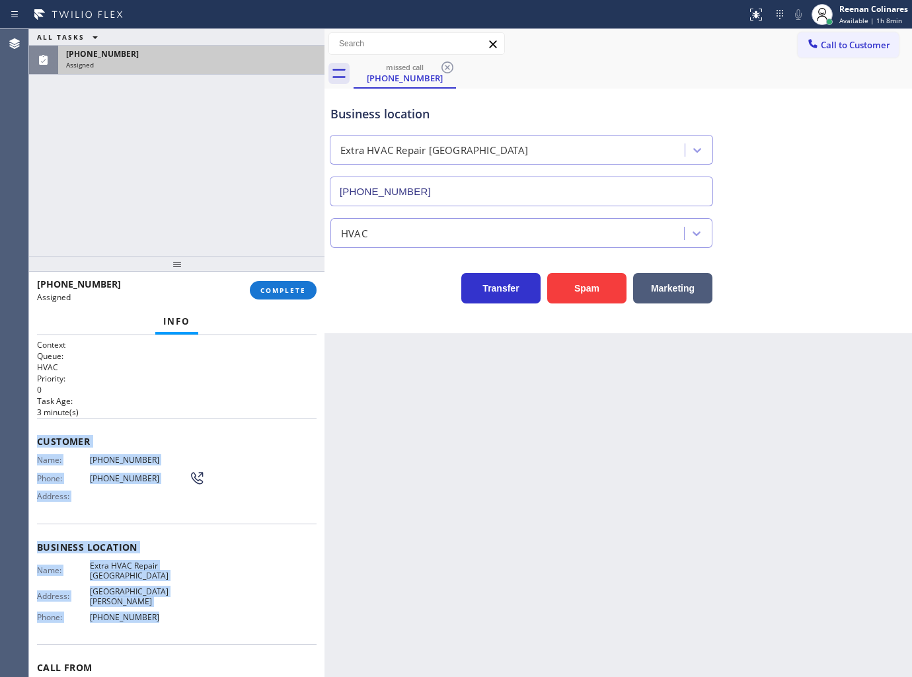
type input "[PHONE_NUMBER]"
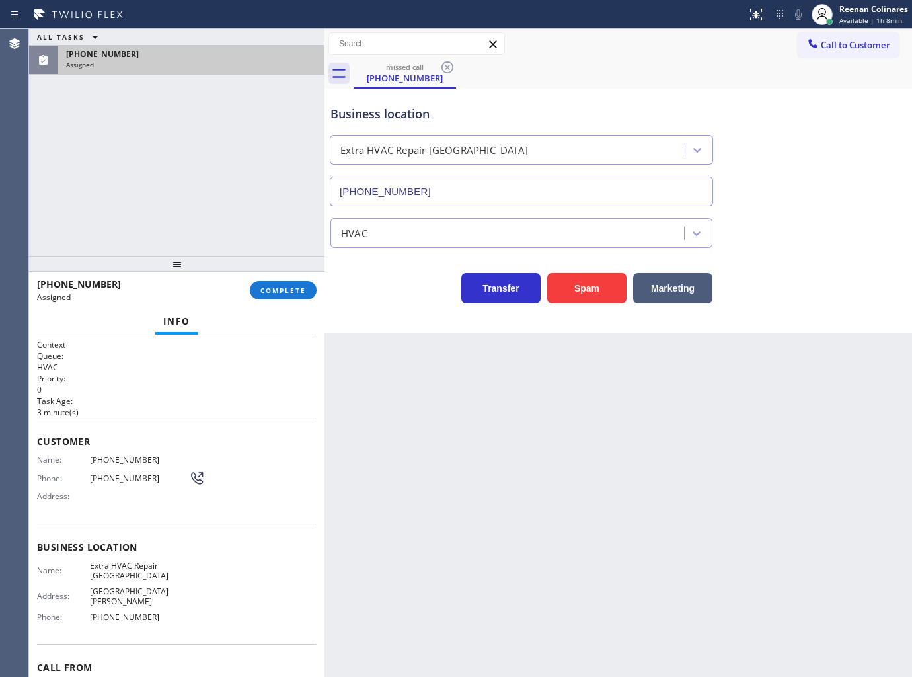
click at [275, 301] on div "(786) 204-8600 Assigned COMPLETE" at bounding box center [177, 290] width 280 height 34
click at [281, 296] on button "COMPLETE" at bounding box center [283, 290] width 67 height 19
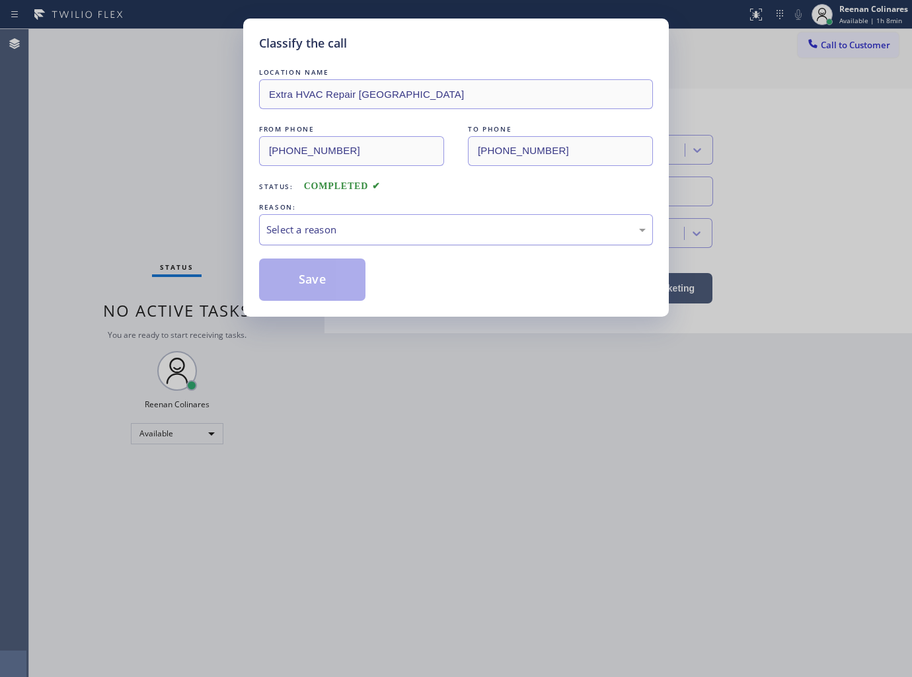
click at [329, 225] on div "Select a reason" at bounding box center [455, 229] width 379 height 15
drag, startPoint x: 313, startPoint y: 321, endPoint x: 314, endPoint y: 286, distance: 35.0
click at [313, 283] on button "Save" at bounding box center [312, 279] width 106 height 42
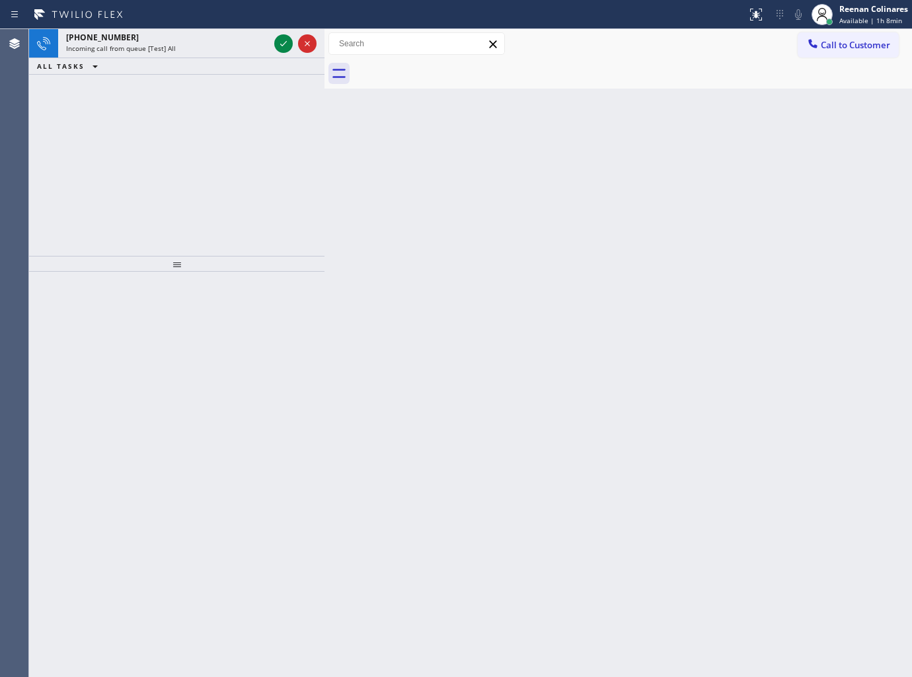
click at [250, 58] on div "ALL TASKS ALL TASKS ACTIVE TASKS TASKS IN WRAP UP" at bounding box center [176, 66] width 295 height 17
click at [247, 48] on div "Incoming call from queue [Test] All" at bounding box center [167, 48] width 203 height 9
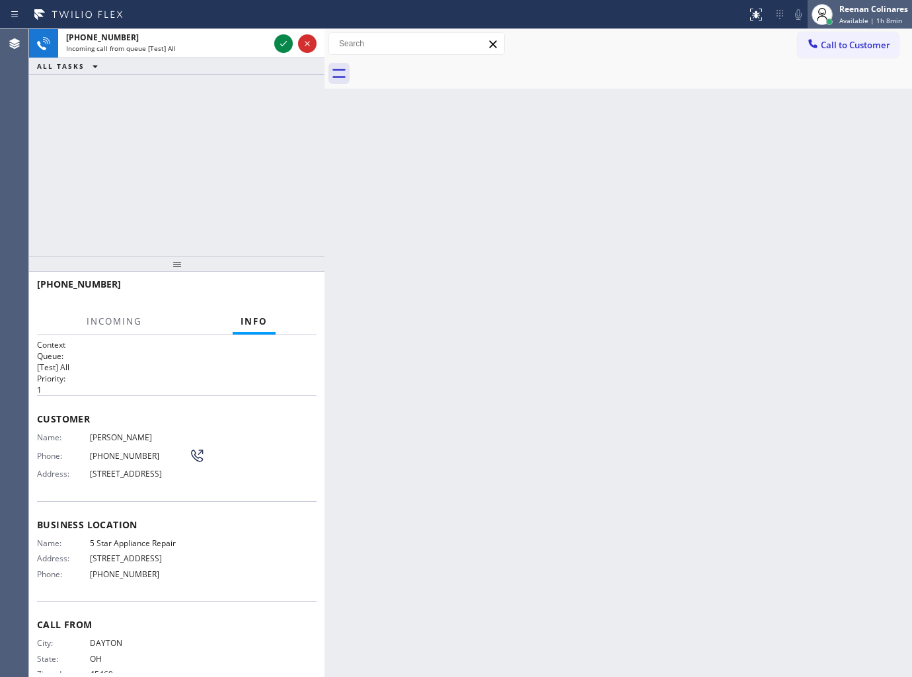
click at [857, 18] on span "Available | 1h 8min" at bounding box center [870, 20] width 63 height 9
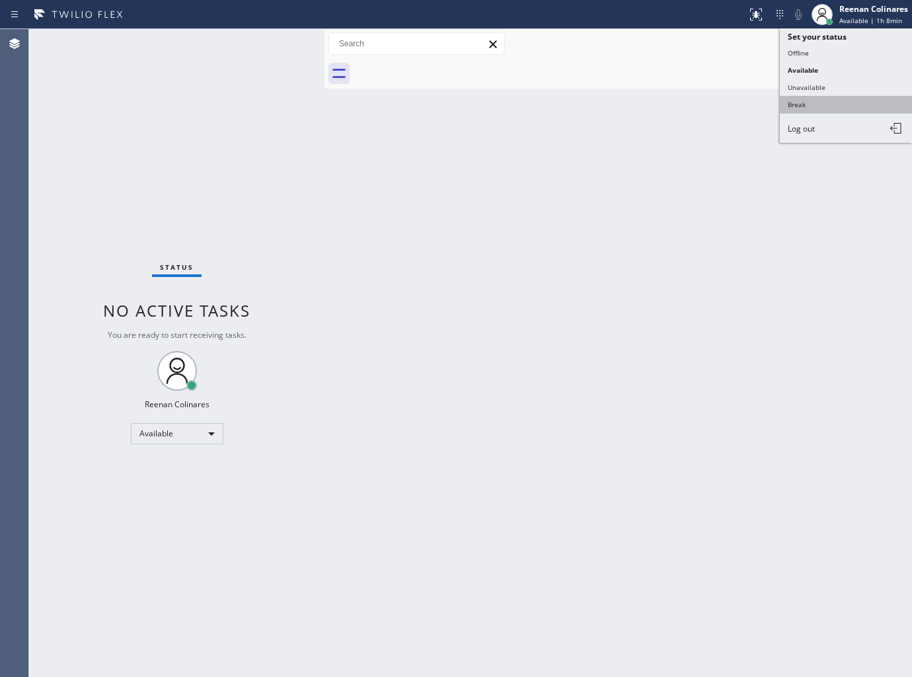
click at [797, 102] on button "Break" at bounding box center [846, 104] width 132 height 17
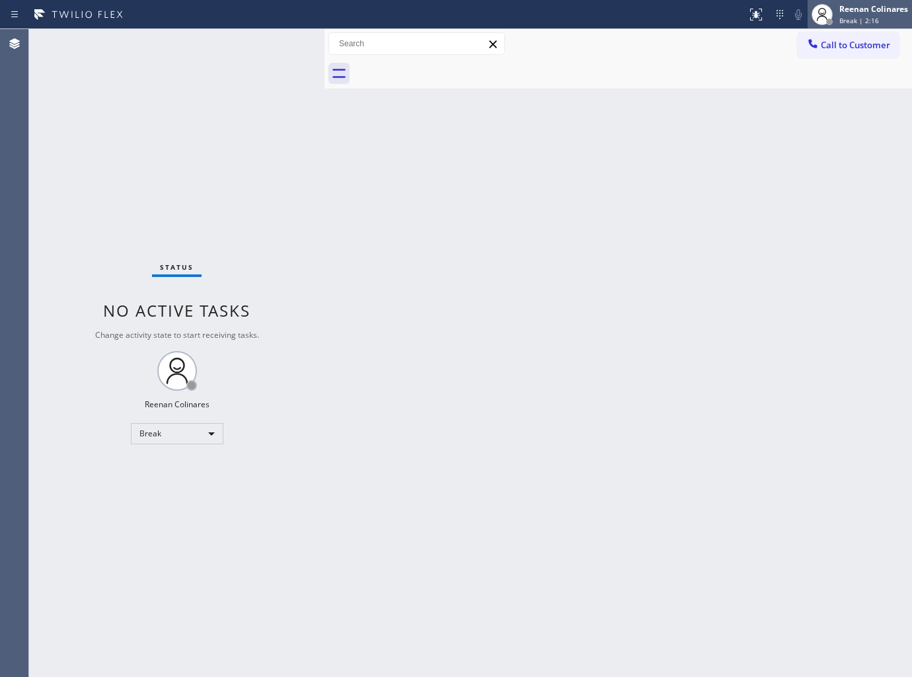
click at [851, 19] on span "Break | 2:16" at bounding box center [859, 20] width 40 height 9
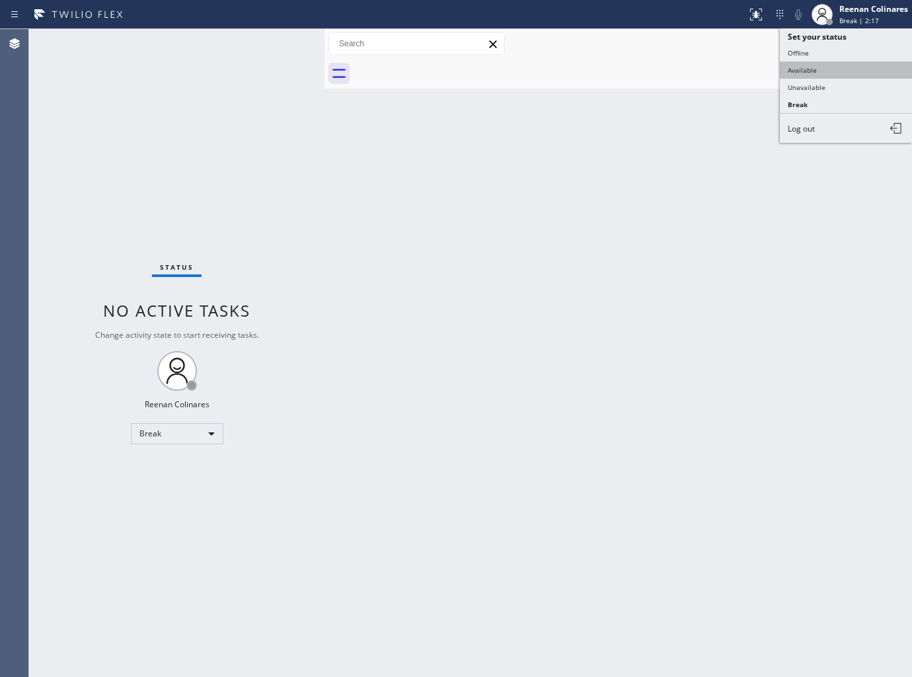
click at [813, 71] on button "Available" at bounding box center [846, 69] width 132 height 17
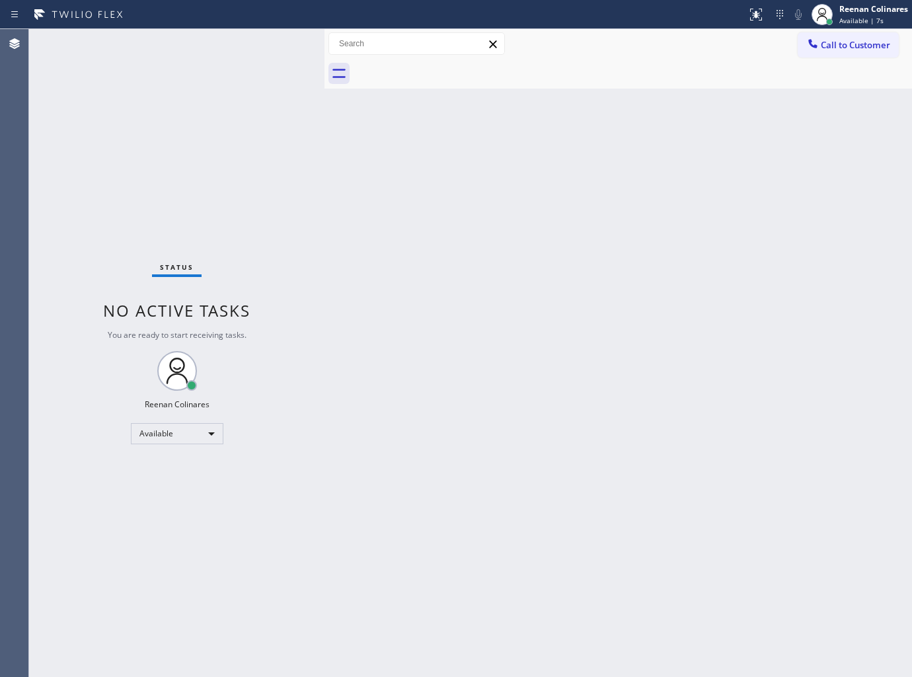
click at [641, 170] on div "Back to Dashboard Change Sender ID Customers Technicians Select a contact Outbo…" at bounding box center [617, 353] width 587 height 648
click at [605, 246] on div "Back to Dashboard Change Sender ID Customers Technicians Select a contact Outbo…" at bounding box center [617, 353] width 587 height 648
click at [578, 249] on div "Back to Dashboard Change Sender ID Customers Technicians Select a contact Outbo…" at bounding box center [617, 353] width 587 height 648
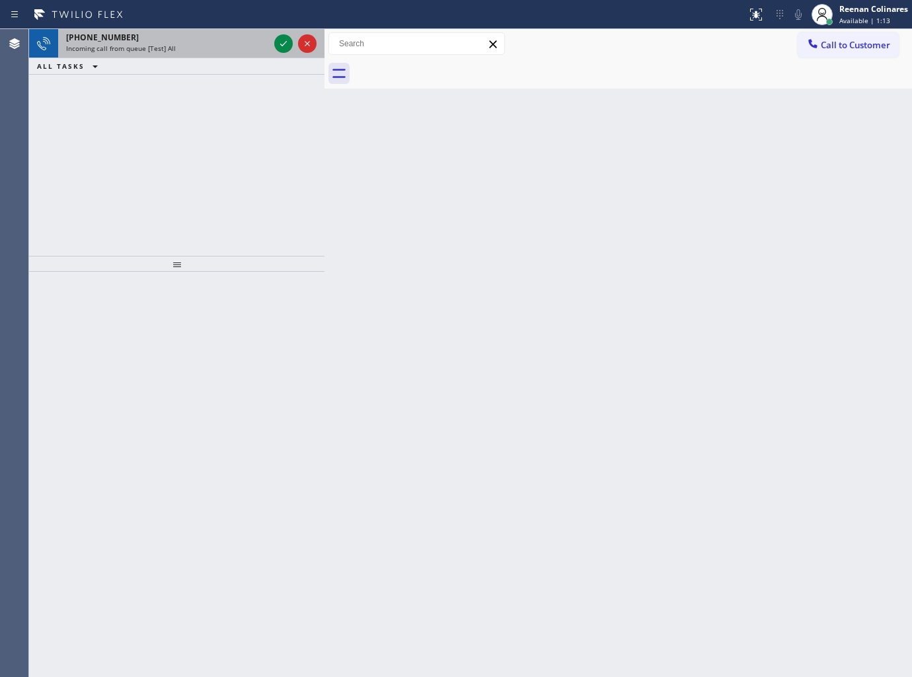
click at [178, 40] on div "+19174886573" at bounding box center [167, 37] width 203 height 11
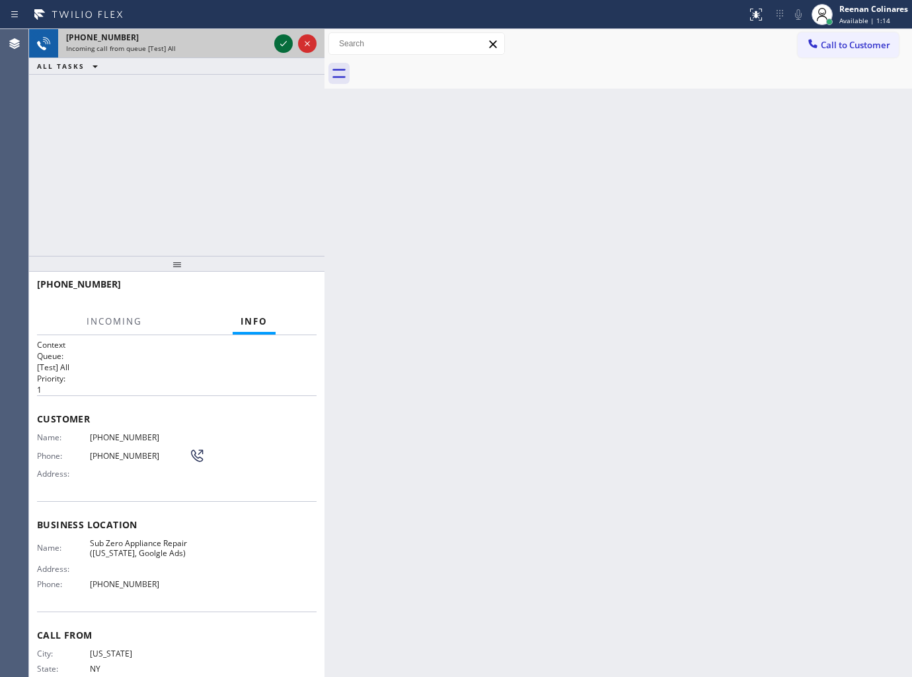
click at [280, 42] on icon at bounding box center [284, 44] width 16 height 16
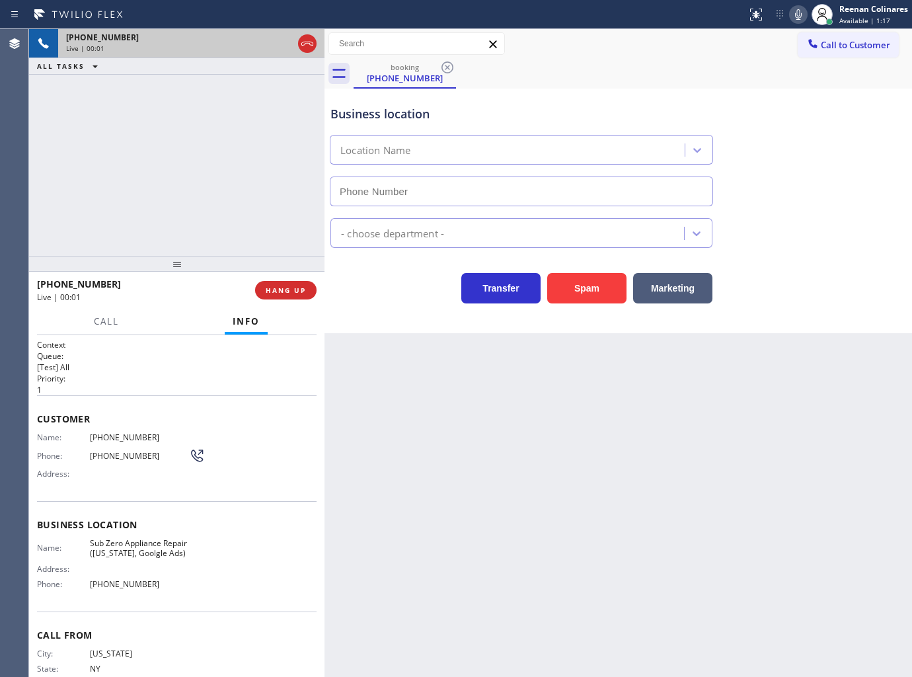
type input "[PHONE_NUMBER]"
click at [798, 15] on icon at bounding box center [798, 15] width 16 height 16
click at [798, 15] on icon at bounding box center [798, 14] width 7 height 11
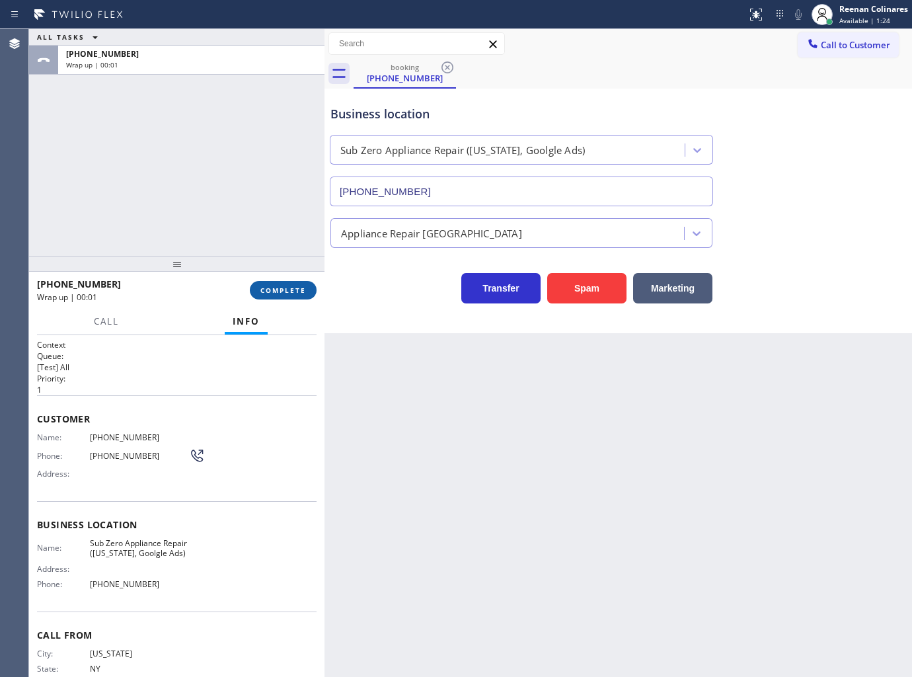
click at [296, 286] on span "COMPLETE" at bounding box center [283, 289] width 46 height 9
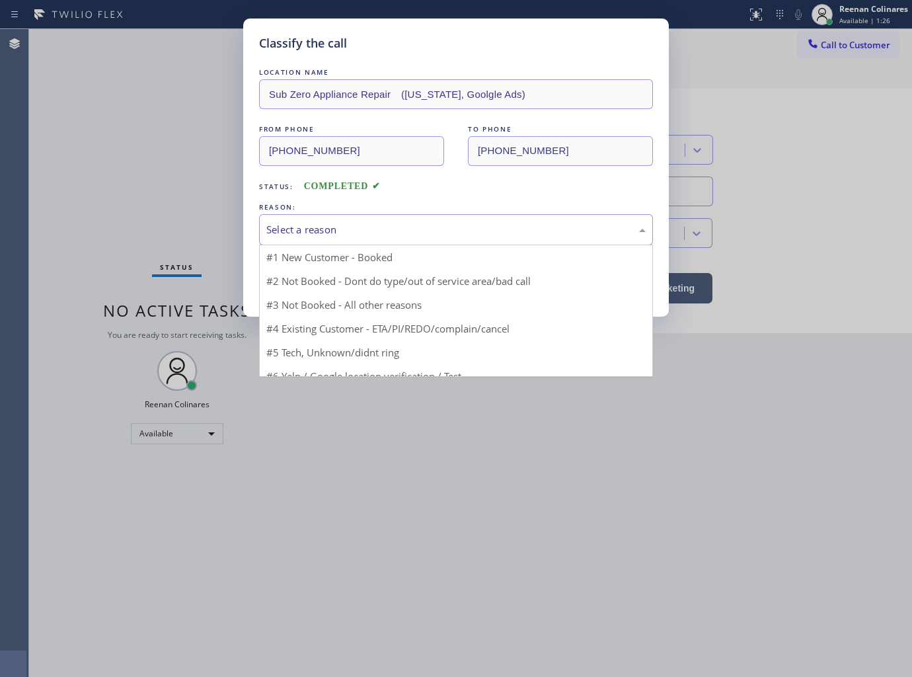
click at [319, 227] on div "Select a reason" at bounding box center [455, 229] width 379 height 15
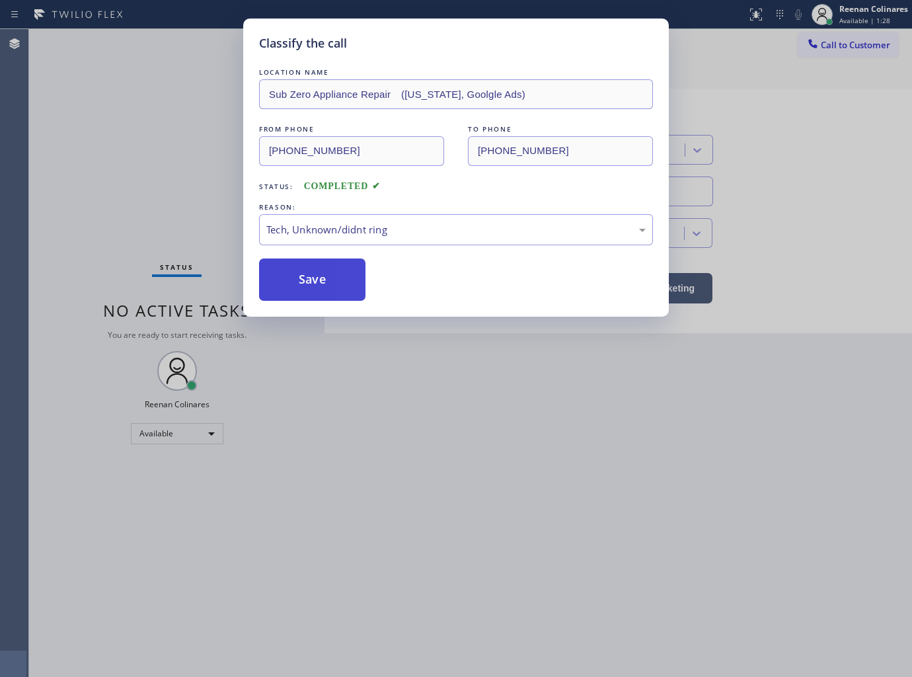
click at [300, 273] on button "Save" at bounding box center [312, 279] width 106 height 42
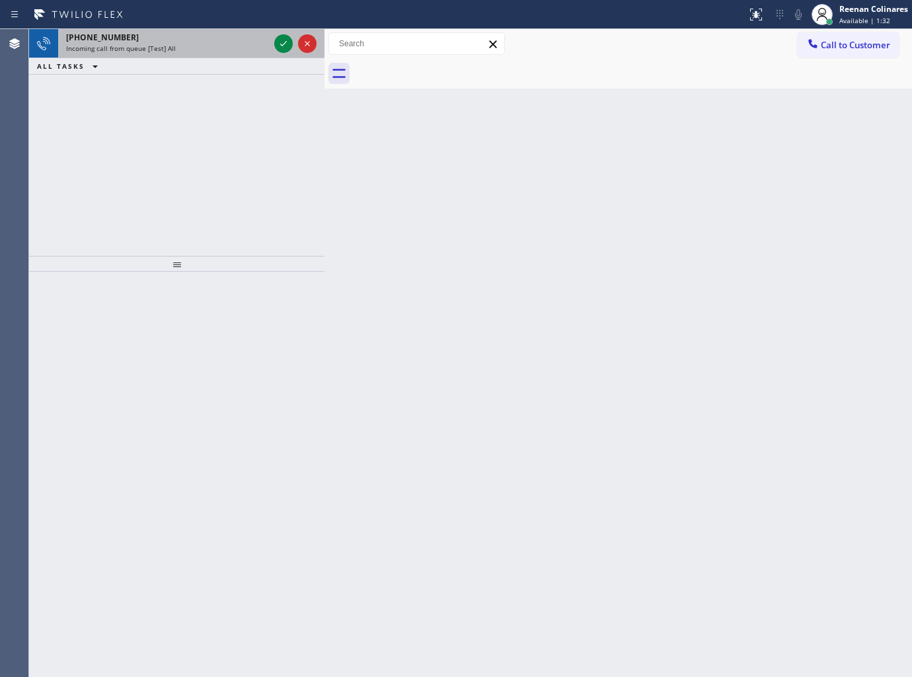
click at [209, 44] on div "Incoming call from queue [Test] All" at bounding box center [167, 48] width 203 height 9
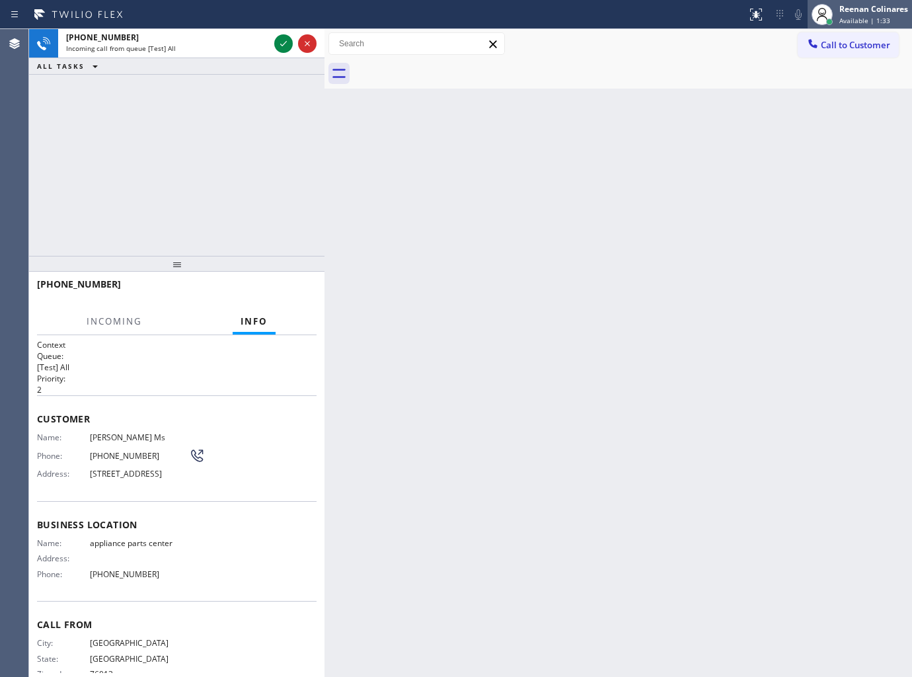
click at [882, 17] on span "Available | 1:33" at bounding box center [864, 20] width 51 height 9
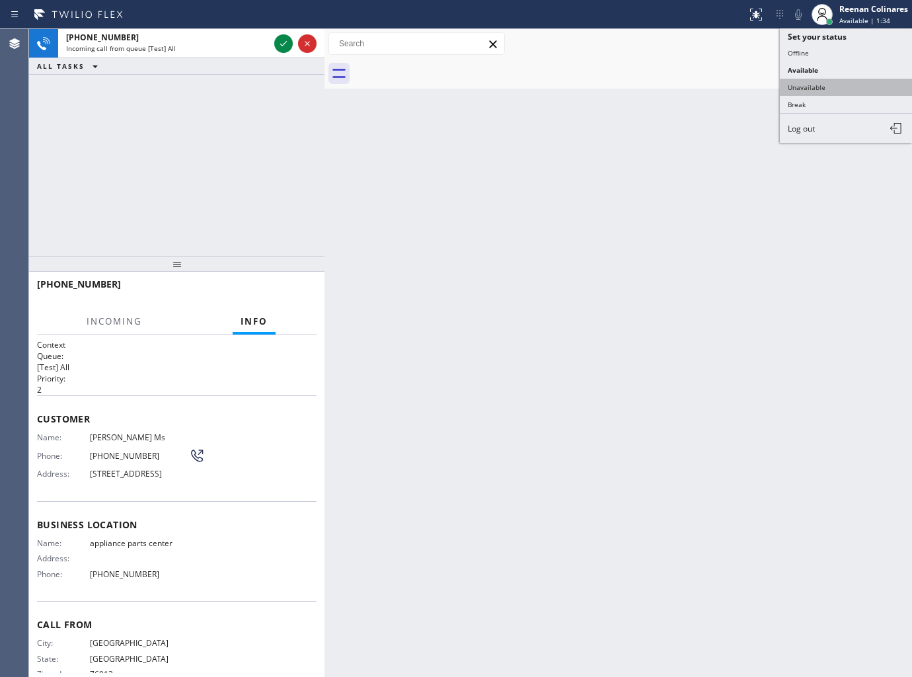
click at [825, 87] on button "Unavailable" at bounding box center [846, 87] width 132 height 17
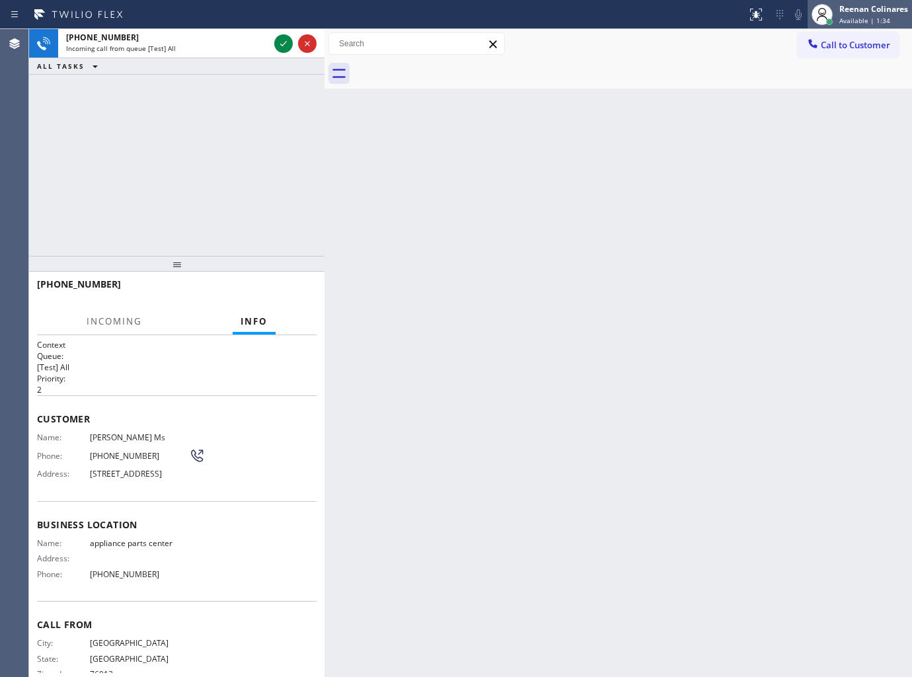
click at [864, 8] on div "Reenan Colinares" at bounding box center [873, 8] width 69 height 11
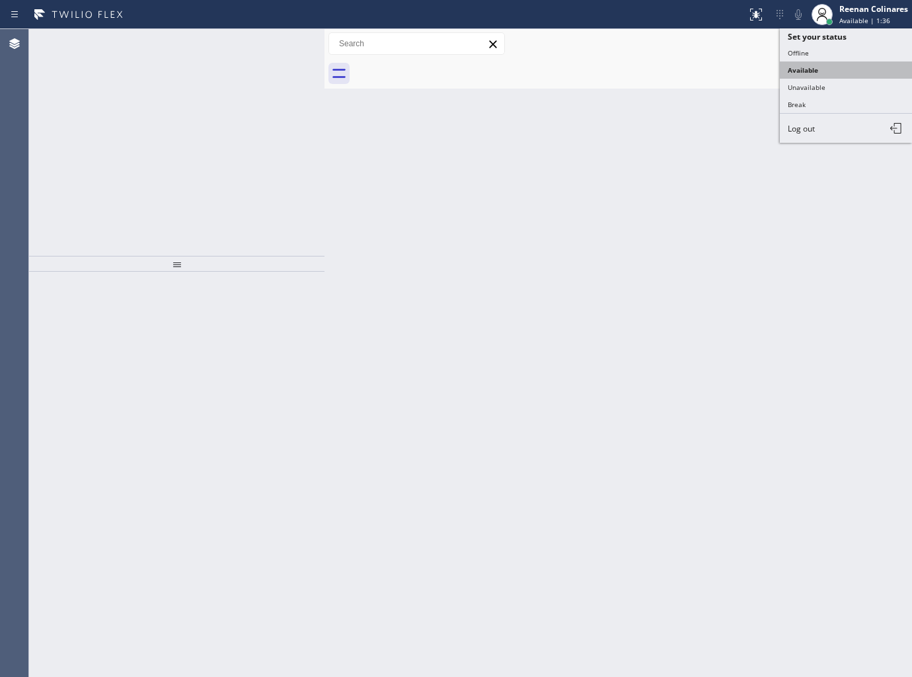
click at [804, 77] on button "Available" at bounding box center [846, 69] width 132 height 17
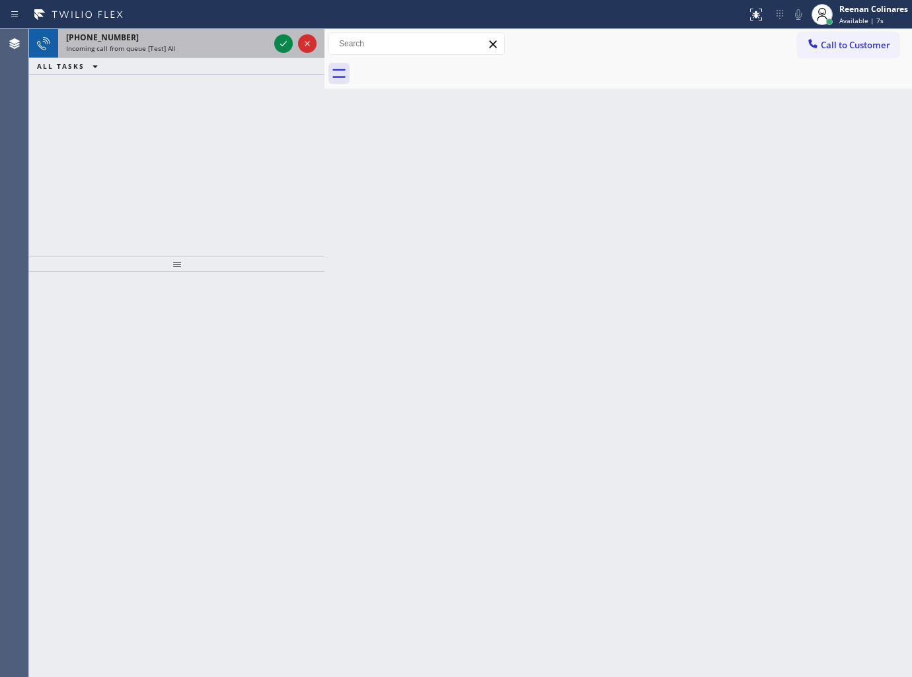
click at [207, 40] on div "+19089635093" at bounding box center [167, 37] width 203 height 11
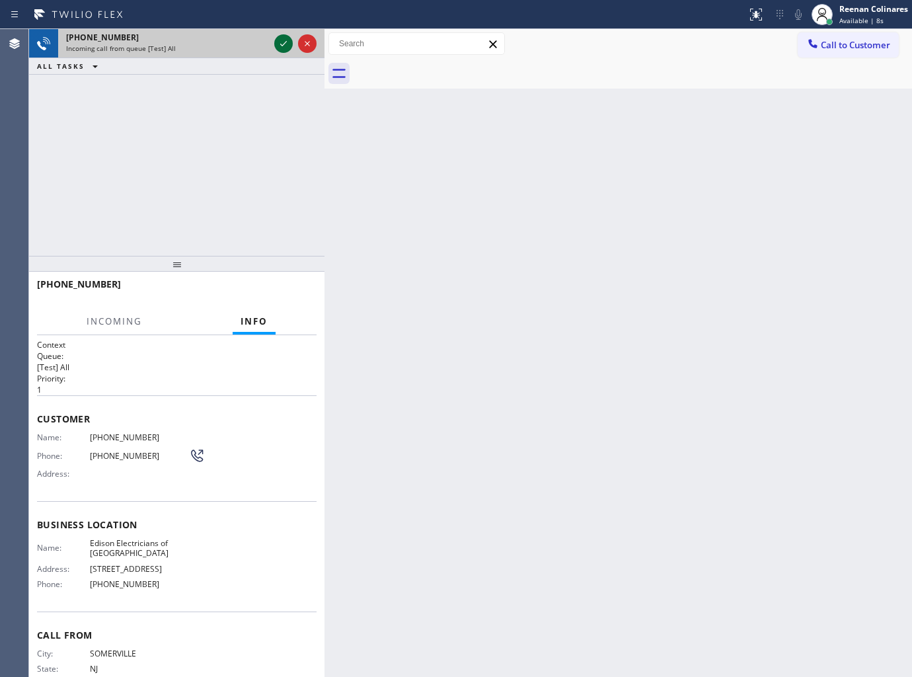
click at [283, 45] on icon at bounding box center [284, 44] width 16 height 16
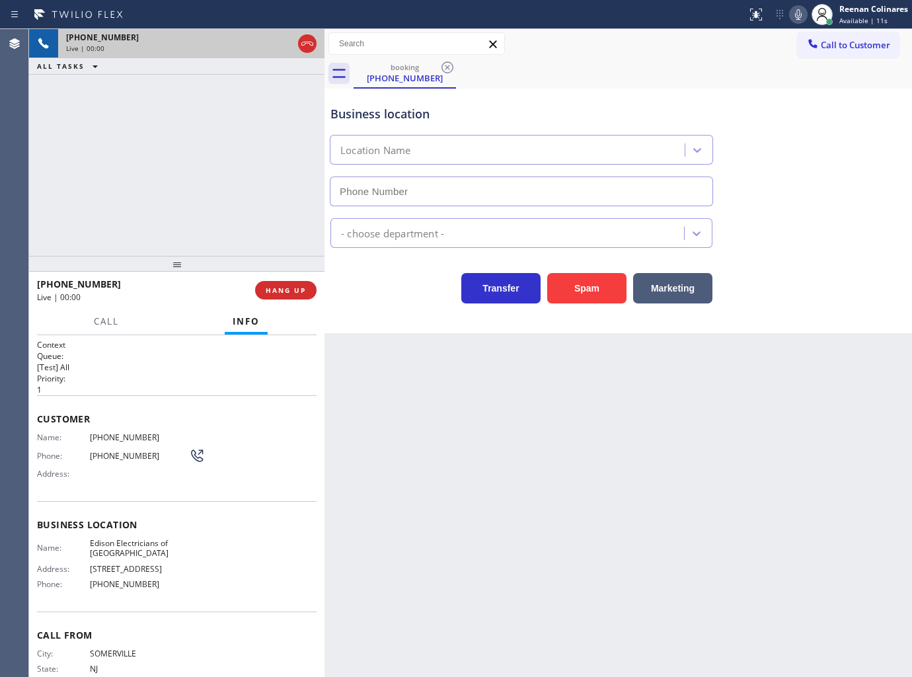
type input "(848) 306-0841"
click at [794, 20] on icon at bounding box center [798, 15] width 16 height 16
click at [802, 17] on icon at bounding box center [798, 15] width 16 height 16
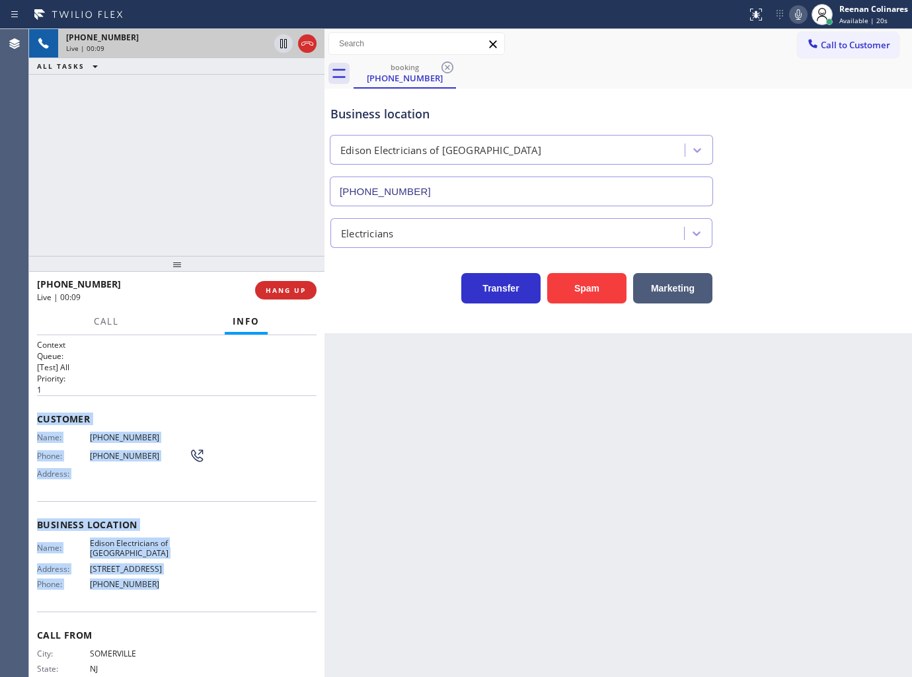
drag, startPoint x: 38, startPoint y: 416, endPoint x: 225, endPoint y: 611, distance: 270.6
click at [217, 611] on div "Context Queue: [Test] All Priority: 1 Customer Name: (908) 963-5093 Phone: (908…" at bounding box center [177, 525] width 280 height 372
copy div "Customer Name: (908) 963-5093 Phone: (908) 963-5093 Address: Business location …"
click at [796, 15] on icon at bounding box center [798, 15] width 16 height 16
click at [100, 319] on span "Call" at bounding box center [106, 321] width 25 height 12
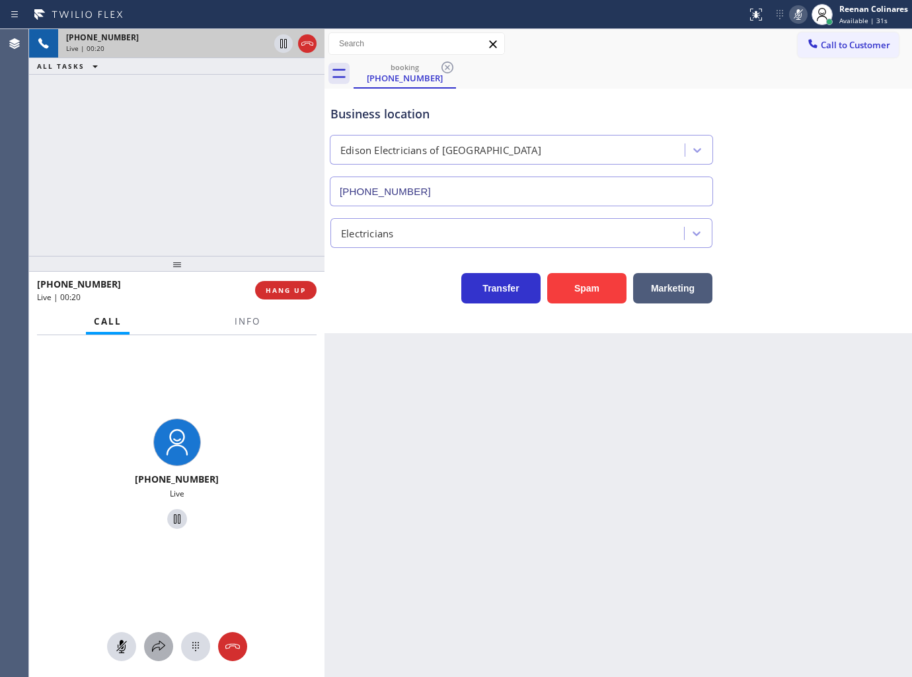
click at [159, 652] on icon at bounding box center [159, 646] width 16 height 16
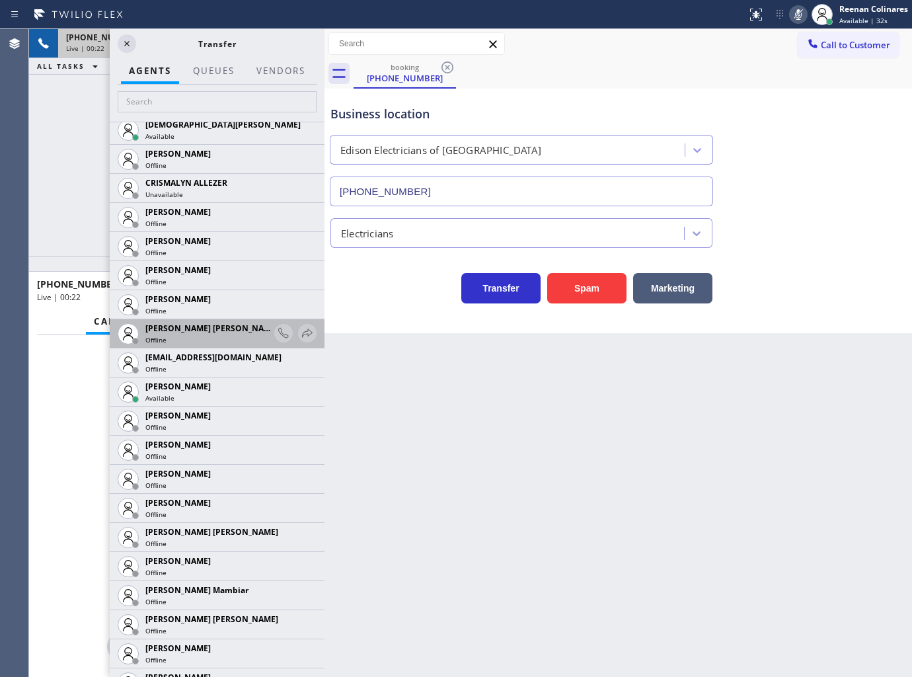
scroll to position [661, 0]
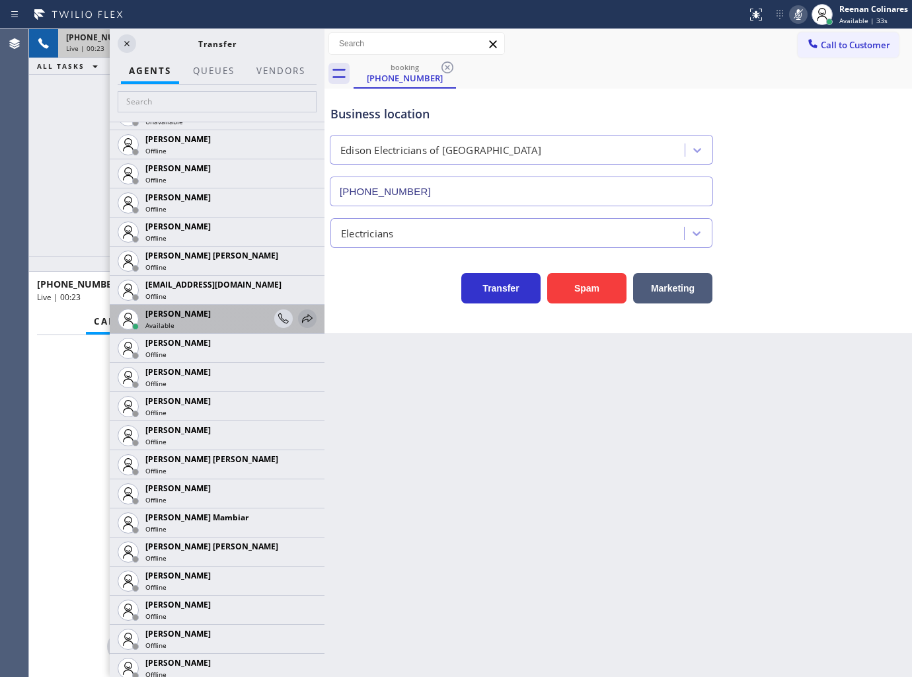
click at [299, 318] on icon at bounding box center [307, 319] width 16 height 16
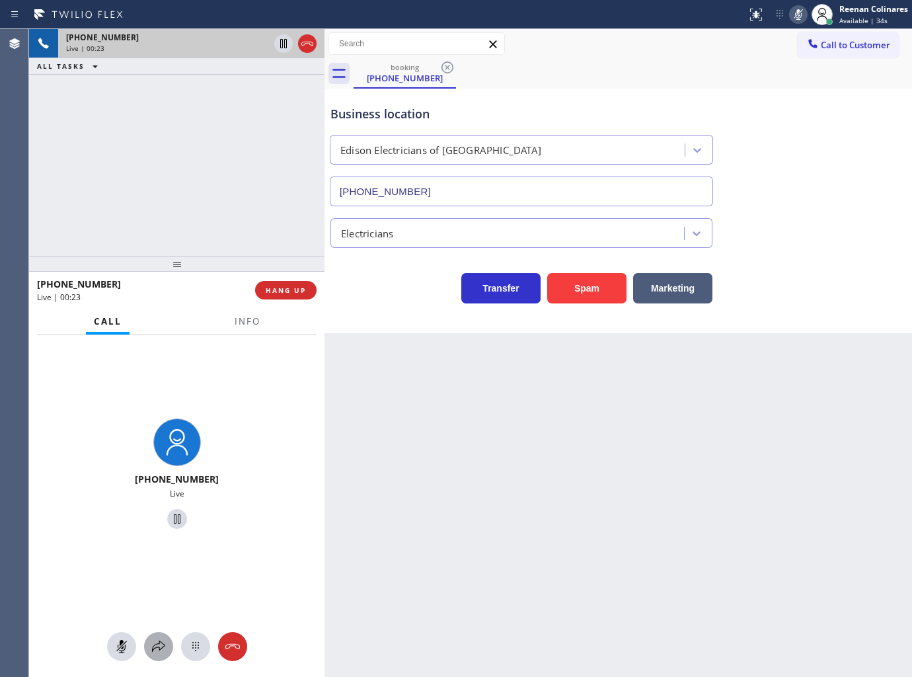
click at [154, 646] on icon at bounding box center [159, 646] width 16 height 16
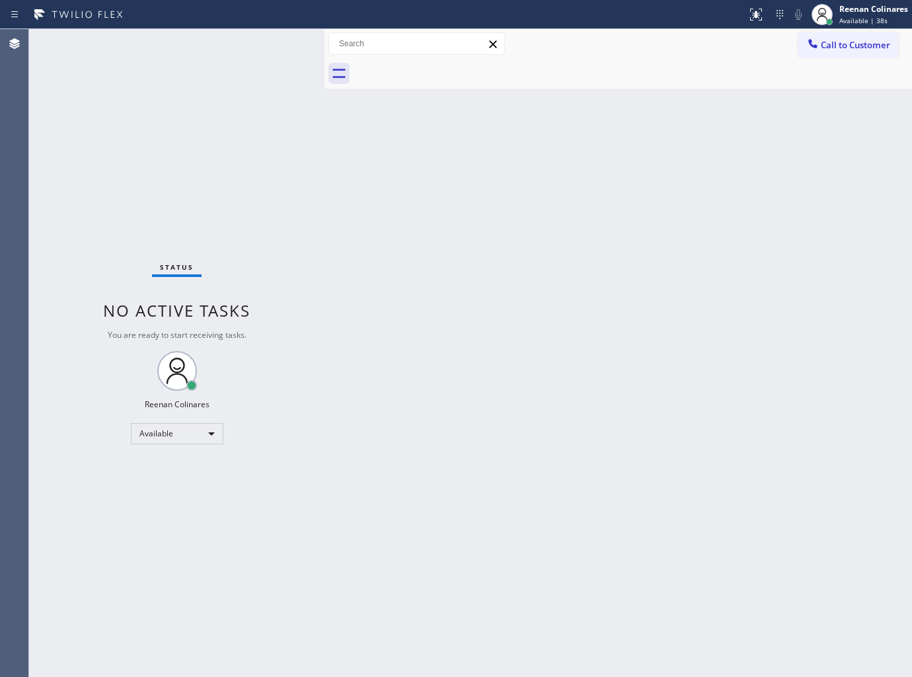
click at [676, 457] on div "Back to Dashboard Change Sender ID Customers Technicians Select a contact Outbo…" at bounding box center [617, 353] width 587 height 648
click at [648, 517] on div "Back to Dashboard Change Sender ID Customers Technicians Select a contact Outbo…" at bounding box center [617, 353] width 587 height 648
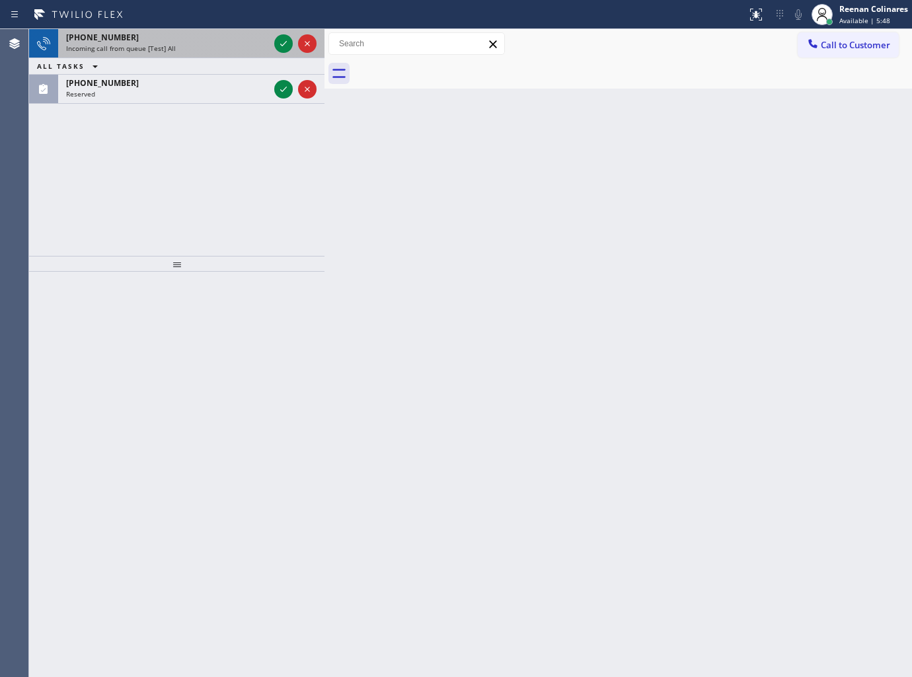
click at [163, 44] on span "Incoming call from queue [Test] All" at bounding box center [121, 48] width 110 height 9
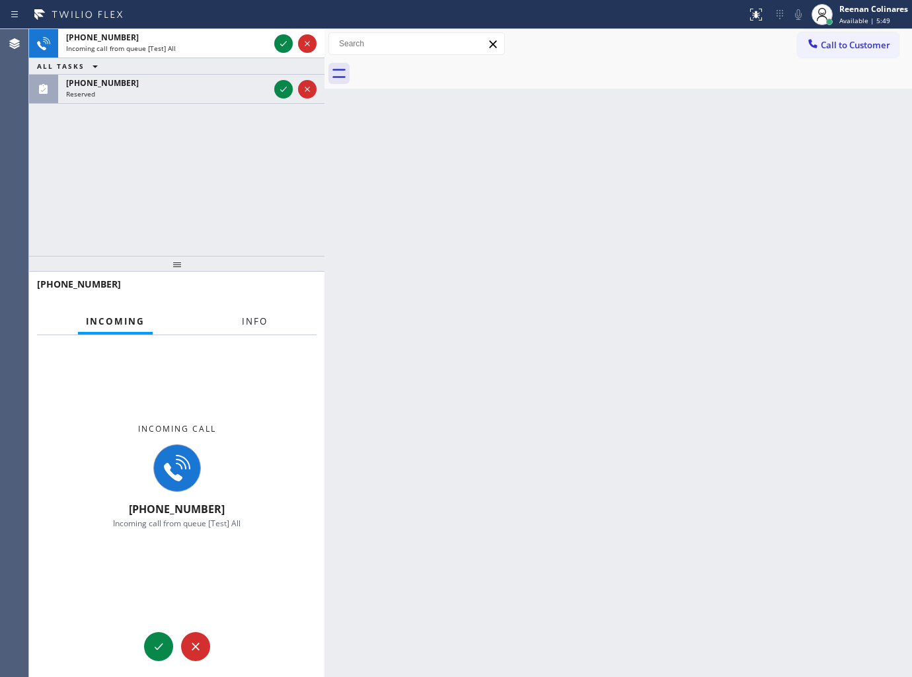
click at [252, 318] on span "Info" at bounding box center [255, 321] width 26 height 12
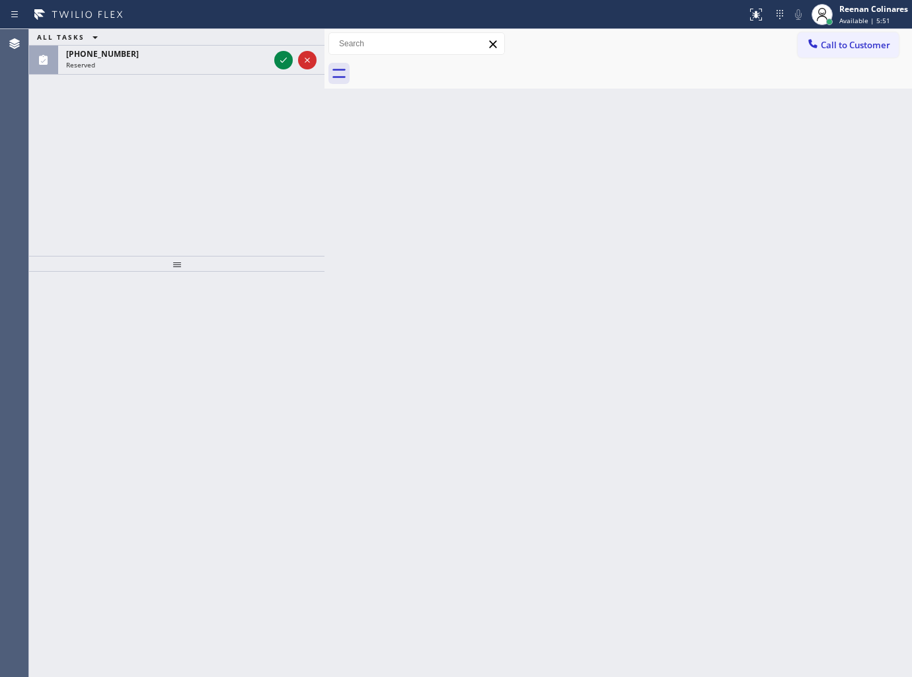
click at [254, 41] on div "ALL TASKS ALL TASKS ACTIVE TASKS TASKS IN WRAP UP" at bounding box center [176, 37] width 295 height 17
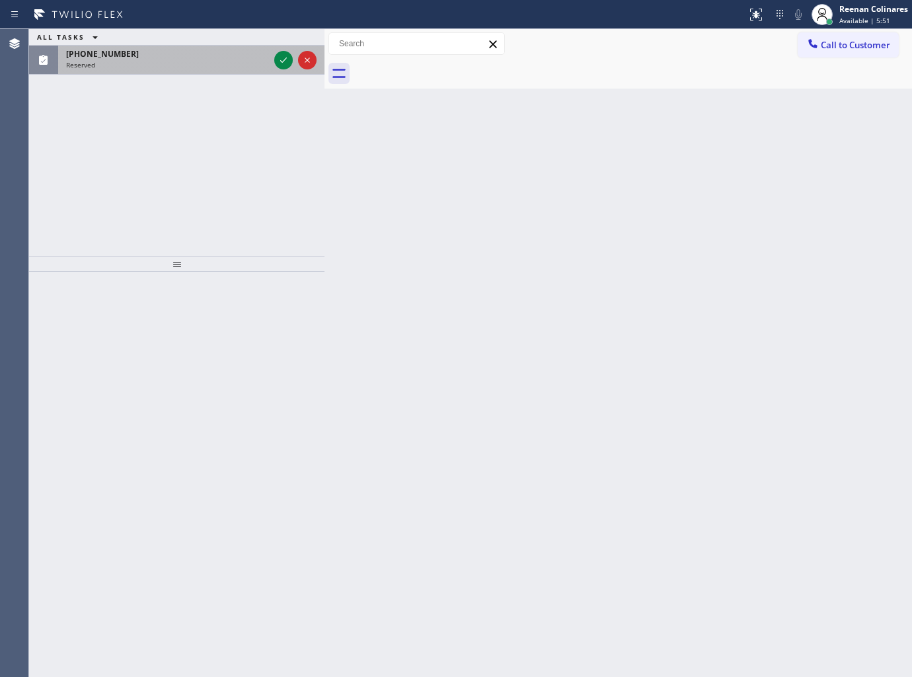
click at [267, 51] on div "[PHONE_NUMBER]" at bounding box center [167, 53] width 203 height 11
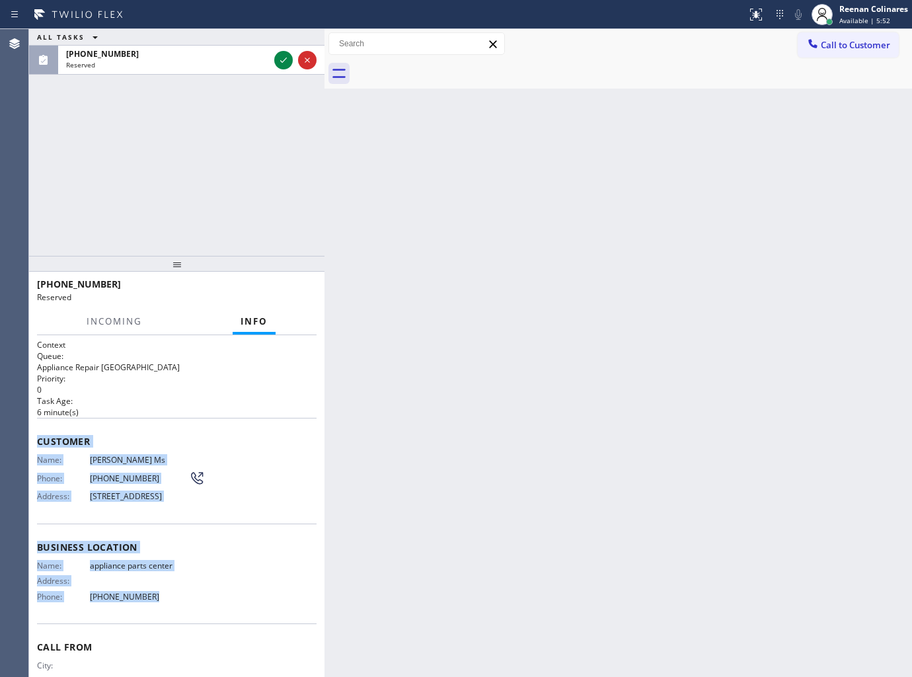
drag, startPoint x: 75, startPoint y: 468, endPoint x: 261, endPoint y: 626, distance: 244.7
click at [221, 630] on div "Context Queue: Appliance Repair High End Priority: 0 Task Age: 6 minute(s) Cust…" at bounding box center [176, 506] width 295 height 342
copy div "Customer Name: Kathy Ms Phone: (817) 688-4094 Address: 1 1, Cross Timber TX 760…"
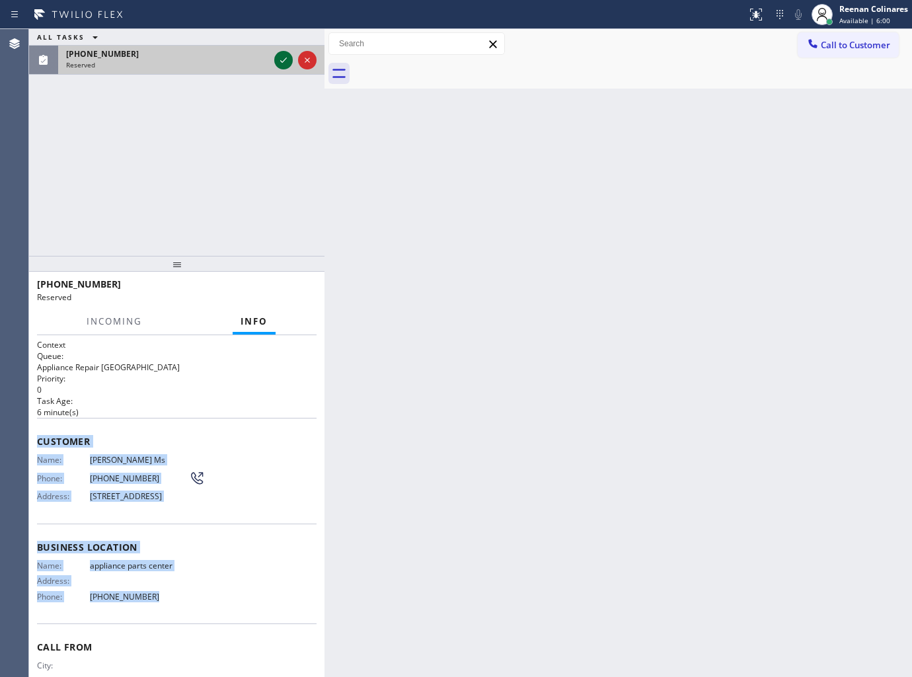
click at [280, 58] on icon at bounding box center [284, 60] width 16 height 16
click at [300, 291] on span "COMPLETE" at bounding box center [283, 289] width 46 height 9
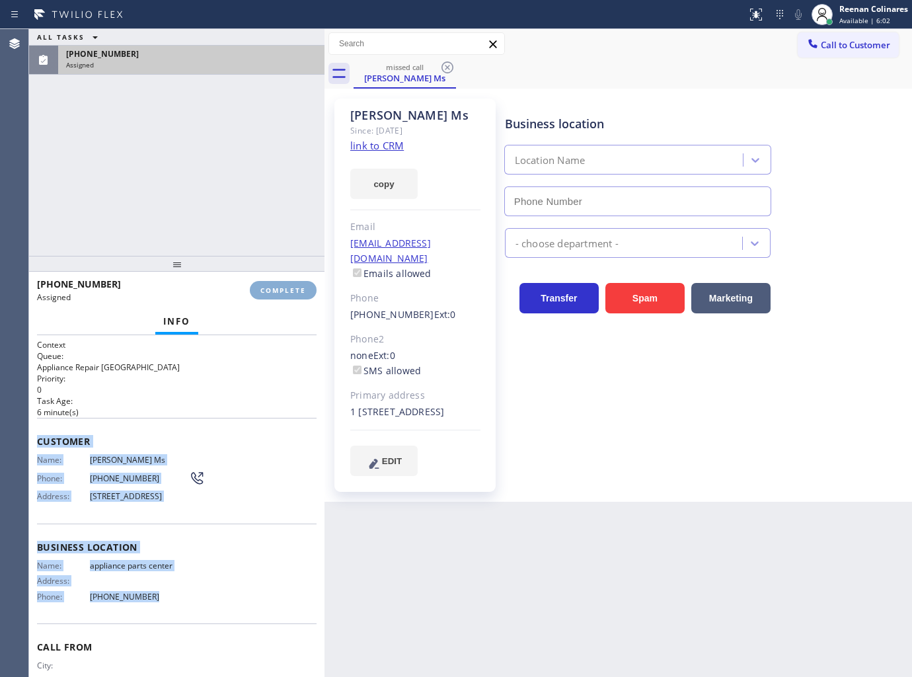
type input "[PHONE_NUMBER]"
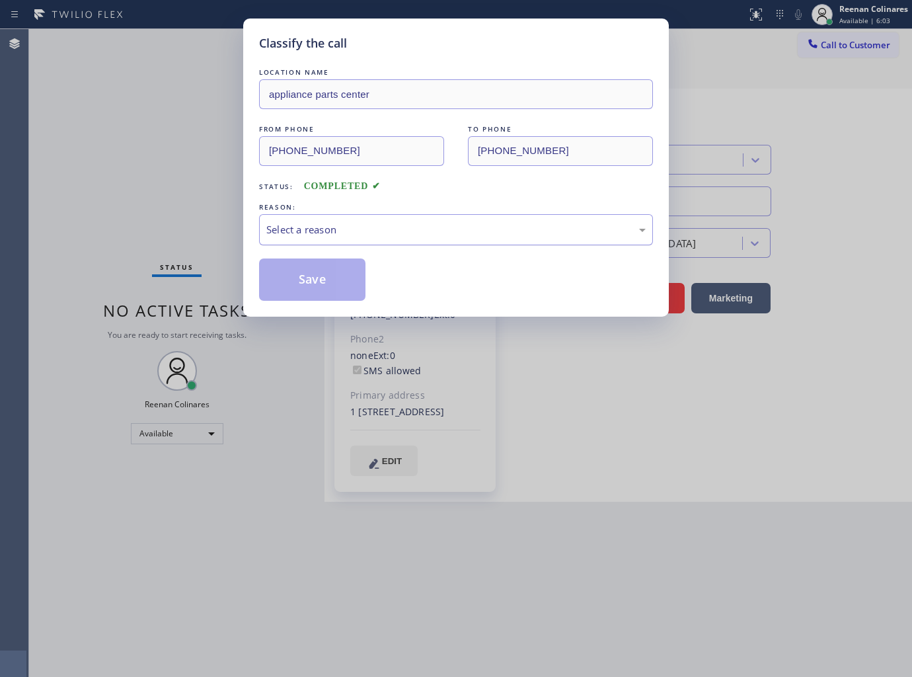
click at [377, 221] on div "Select a reason" at bounding box center [456, 229] width 394 height 31
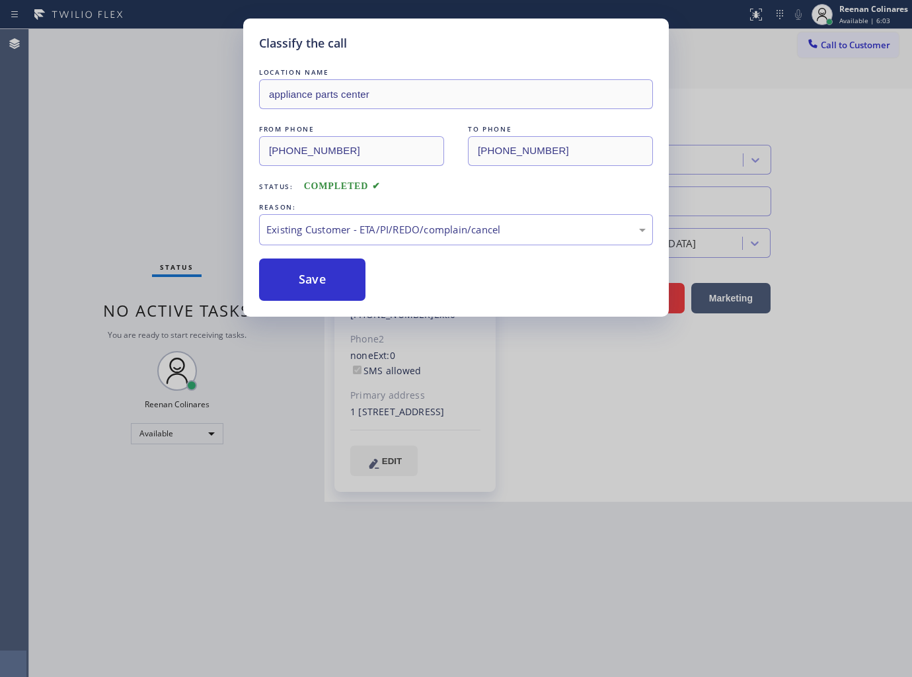
drag, startPoint x: 301, startPoint y: 273, endPoint x: 91, endPoint y: 186, distance: 226.7
click at [294, 270] on button "Save" at bounding box center [312, 279] width 106 height 42
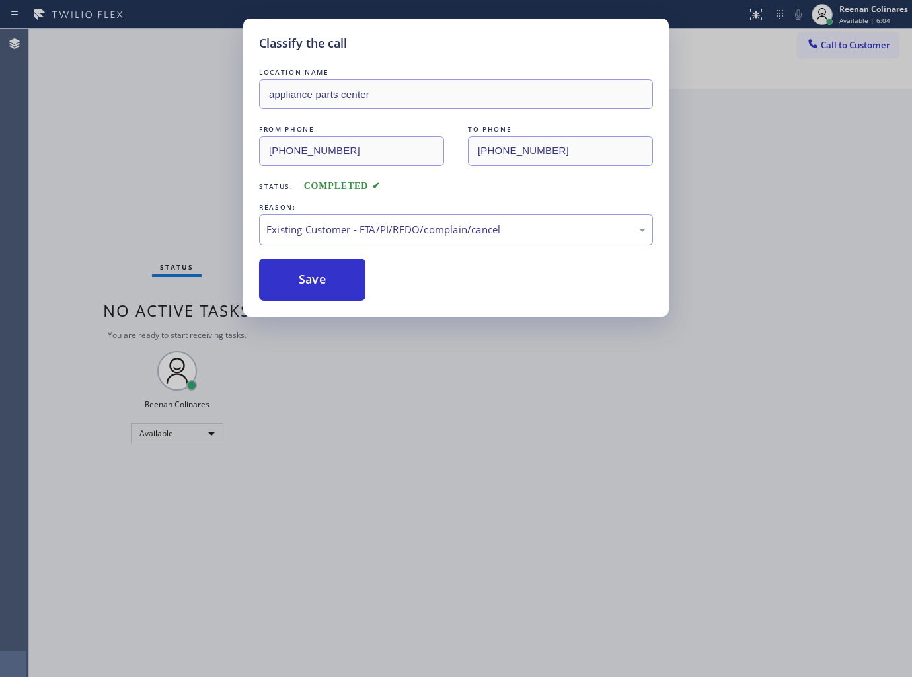
click at [91, 186] on div "Classify the call LOCATION NAME appliance parts center FROM PHONE (817) 688-409…" at bounding box center [456, 338] width 912 height 677
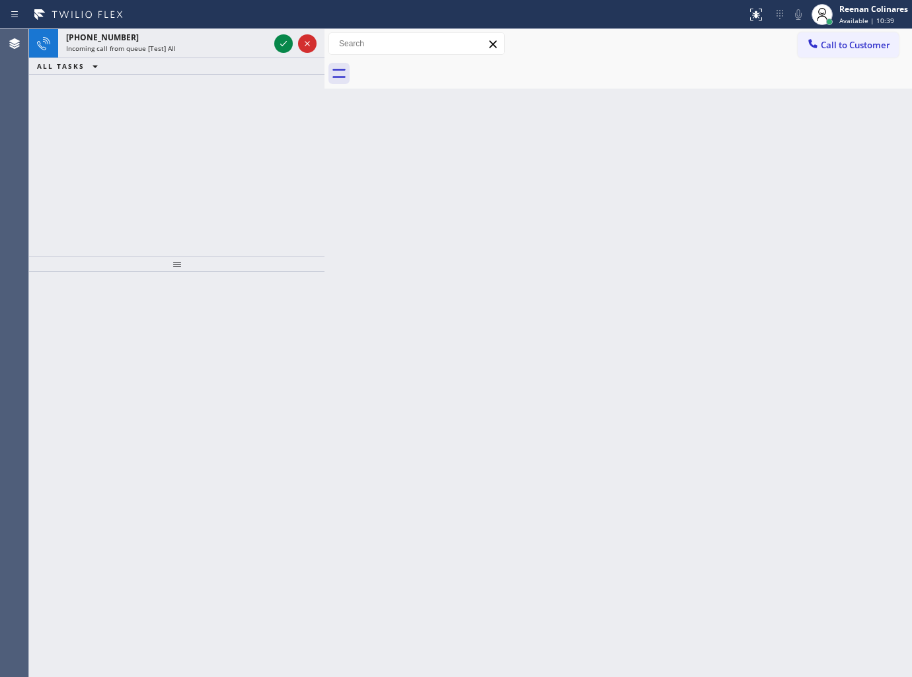
click at [214, 58] on div "ALL TASKS ALL TASKS ACTIVE TASKS TASKS IN WRAP UP" at bounding box center [176, 66] width 295 height 17
click at [218, 53] on div "+18003212000 Incoming call from queue [Test] All" at bounding box center [164, 43] width 213 height 29
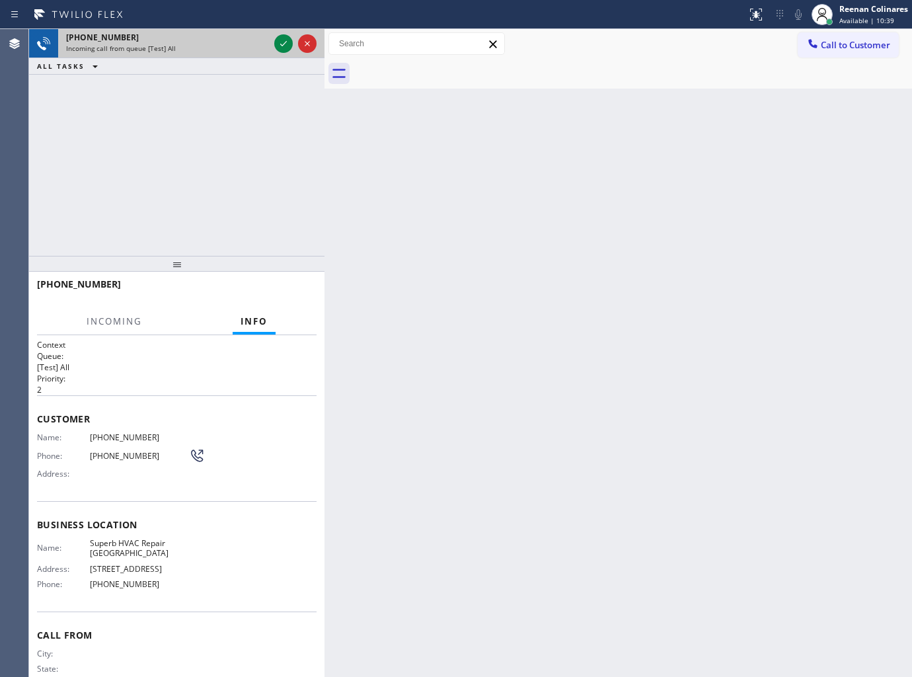
click at [219, 51] on div "Incoming call from queue [Test] All" at bounding box center [167, 48] width 203 height 9
click at [282, 42] on icon at bounding box center [284, 44] width 16 height 16
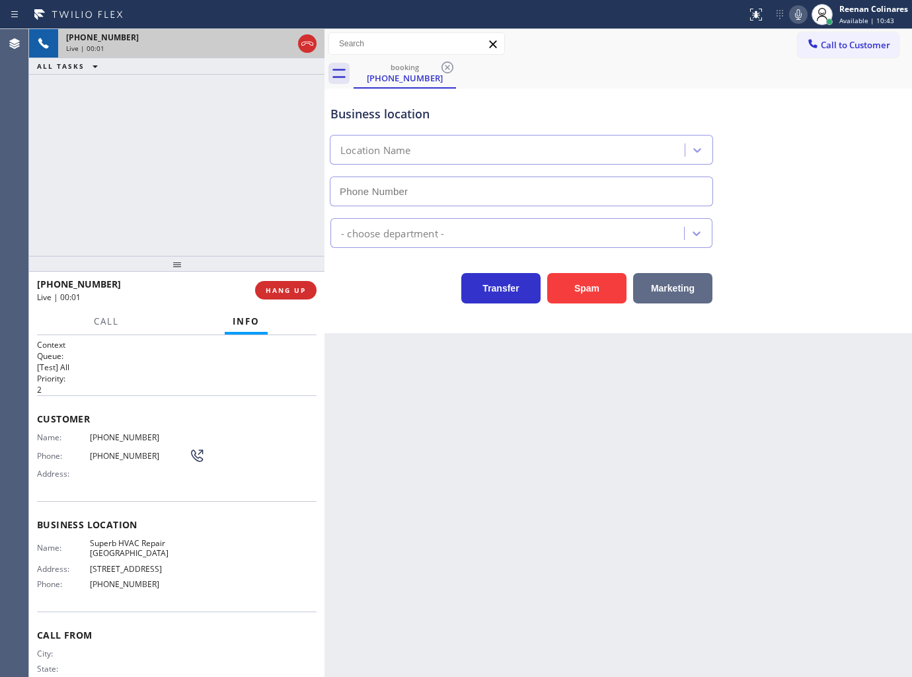
type input "(561) 475-3510"
click at [678, 280] on button "Marketing" at bounding box center [672, 288] width 79 height 30
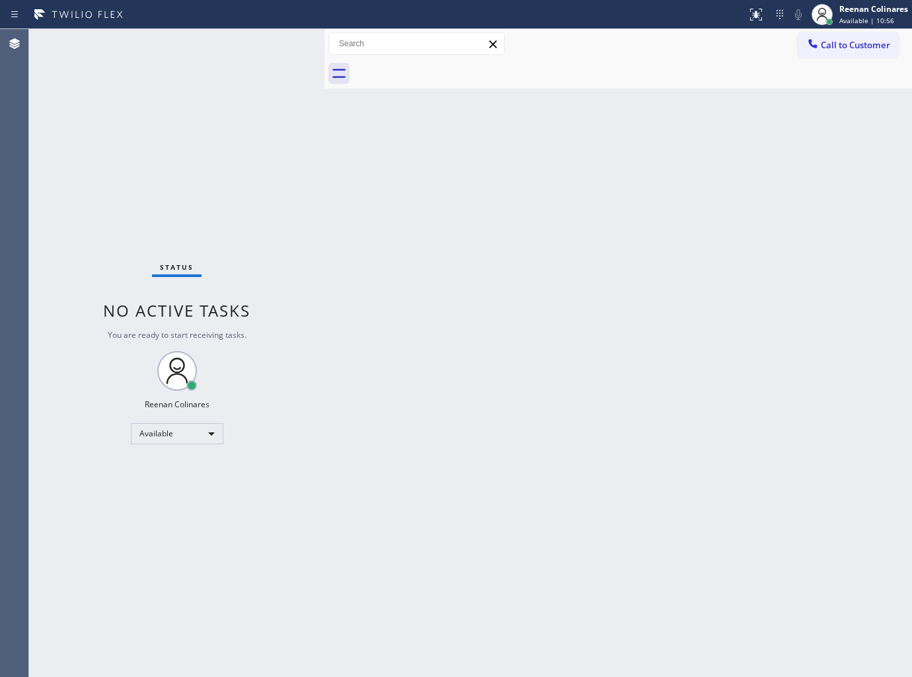
drag, startPoint x: 513, startPoint y: 408, endPoint x: 484, endPoint y: 460, distance: 59.4
click at [513, 408] on div "Back to Dashboard Change Sender ID Customers Technicians Select a contact Outbo…" at bounding box center [617, 353] width 587 height 648
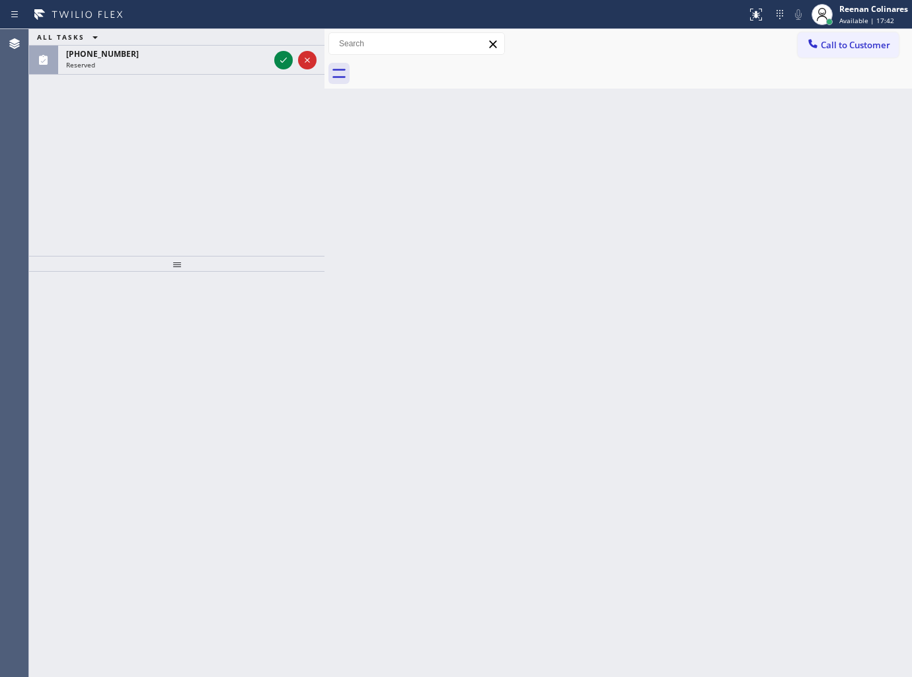
click at [233, 76] on div "ALL TASKS ALL TASKS ACTIVE TASKS TASKS IN WRAP UP (786) 915-2014 Reserved" at bounding box center [176, 142] width 295 height 227
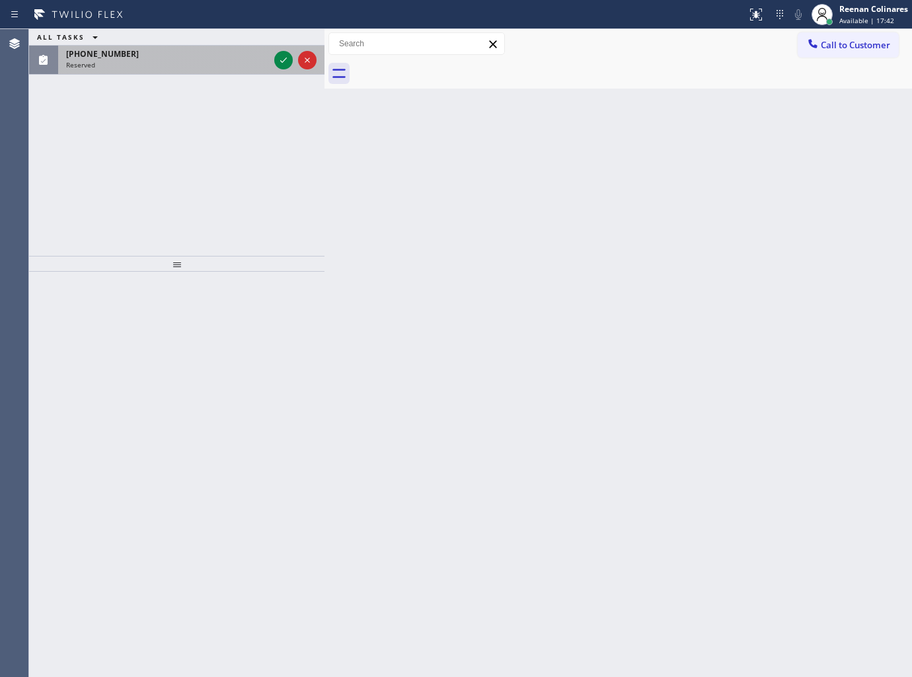
click at [234, 69] on div "(786) 915-2014 Reserved" at bounding box center [164, 60] width 213 height 29
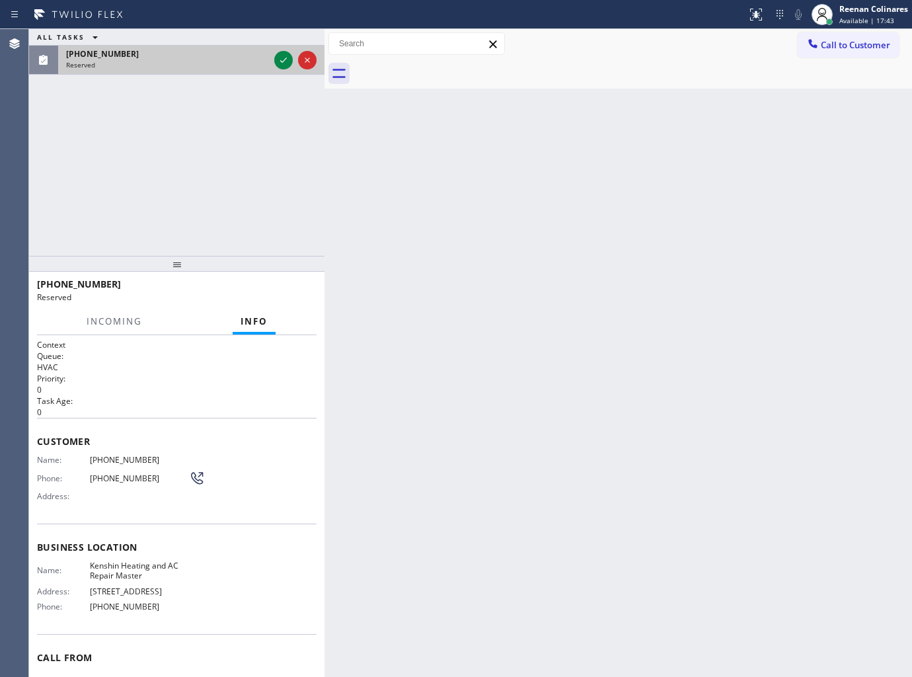
click at [239, 61] on div "Reserved" at bounding box center [167, 64] width 203 height 9
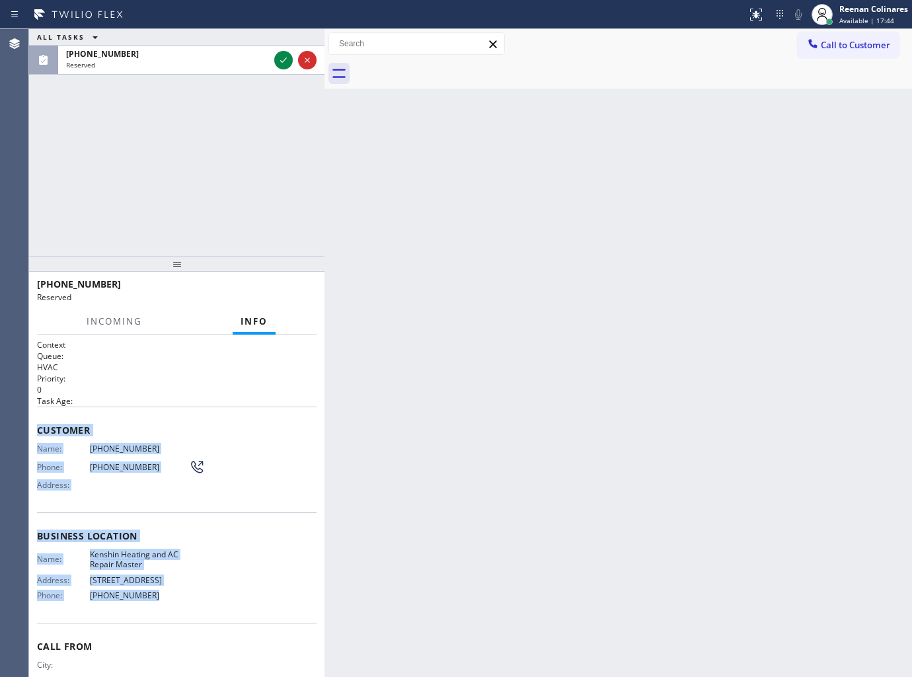
drag, startPoint x: 38, startPoint y: 424, endPoint x: 276, endPoint y: 393, distance: 239.9
click at [229, 596] on div "Context Queue: HVAC Priority: 0 Task Age: Customer Name: (786) 915-2014 Phone: …" at bounding box center [177, 530] width 280 height 383
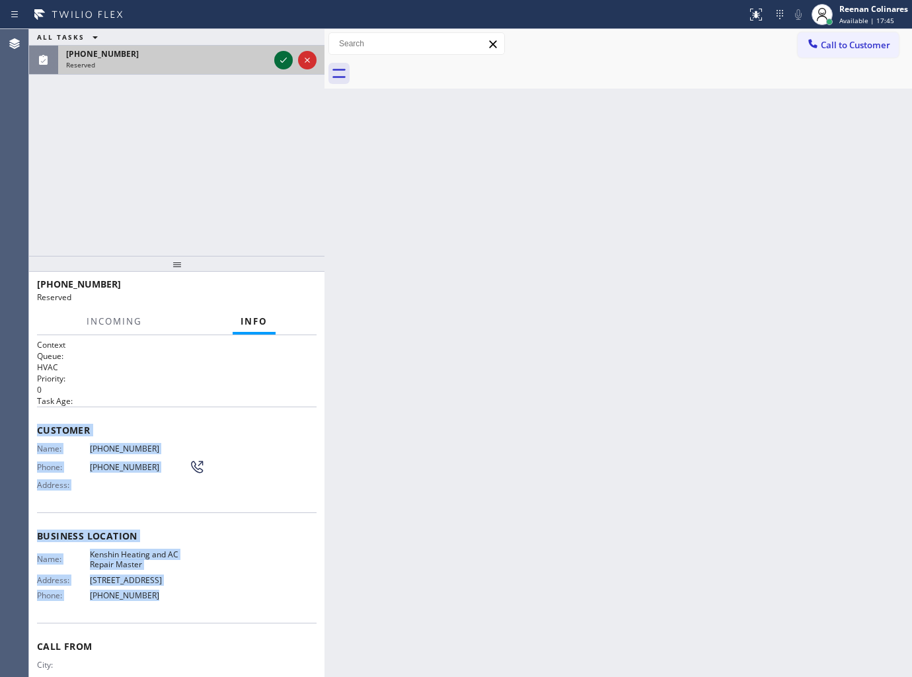
click at [285, 57] on icon at bounding box center [284, 60] width 16 height 16
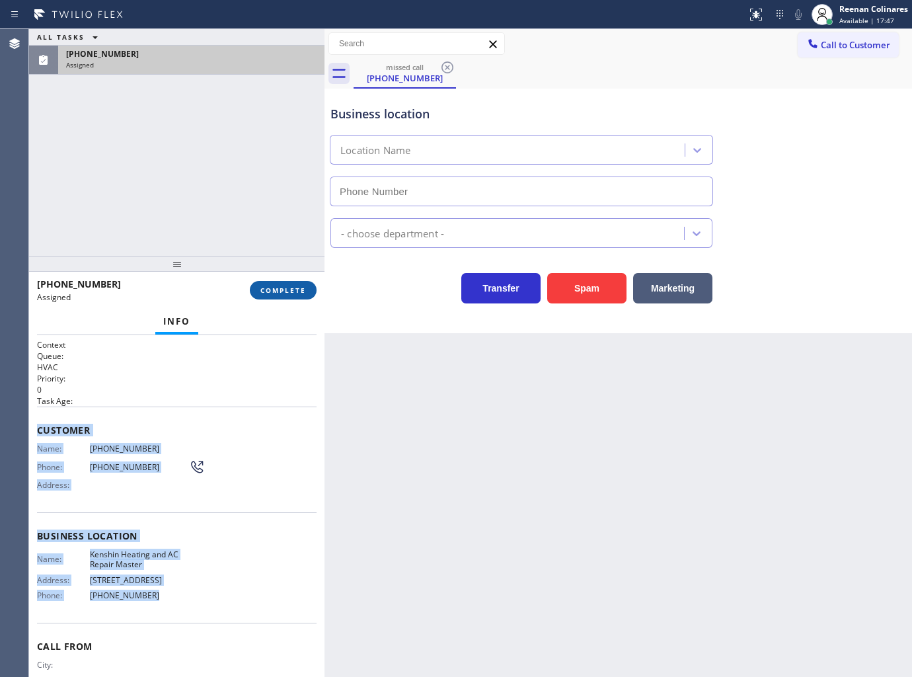
type input "[PHONE_NUMBER]"
click at [278, 295] on button "COMPLETE" at bounding box center [283, 290] width 67 height 19
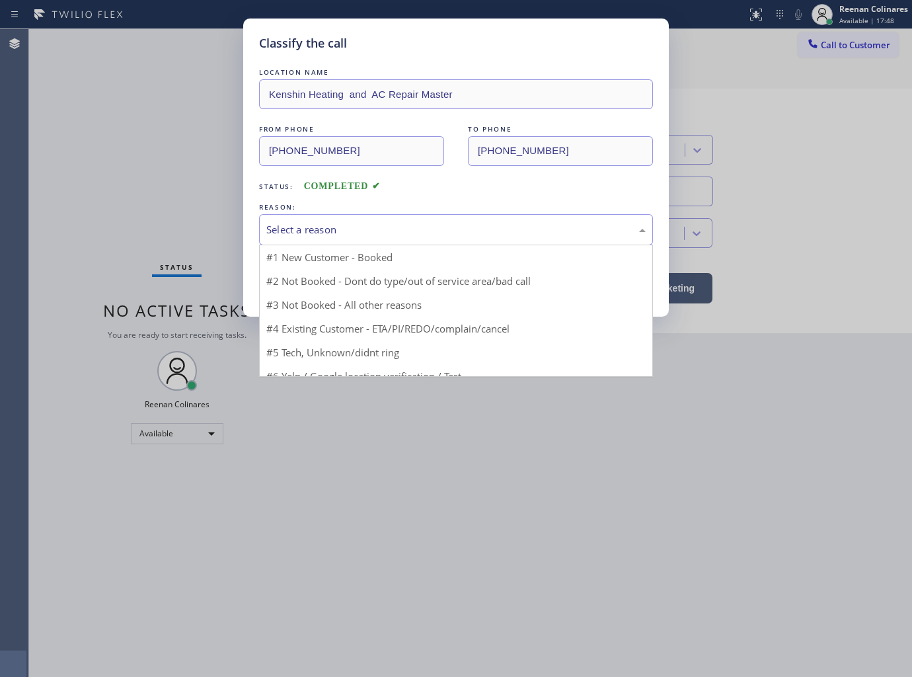
click at [391, 233] on div "Select a reason" at bounding box center [455, 229] width 379 height 15
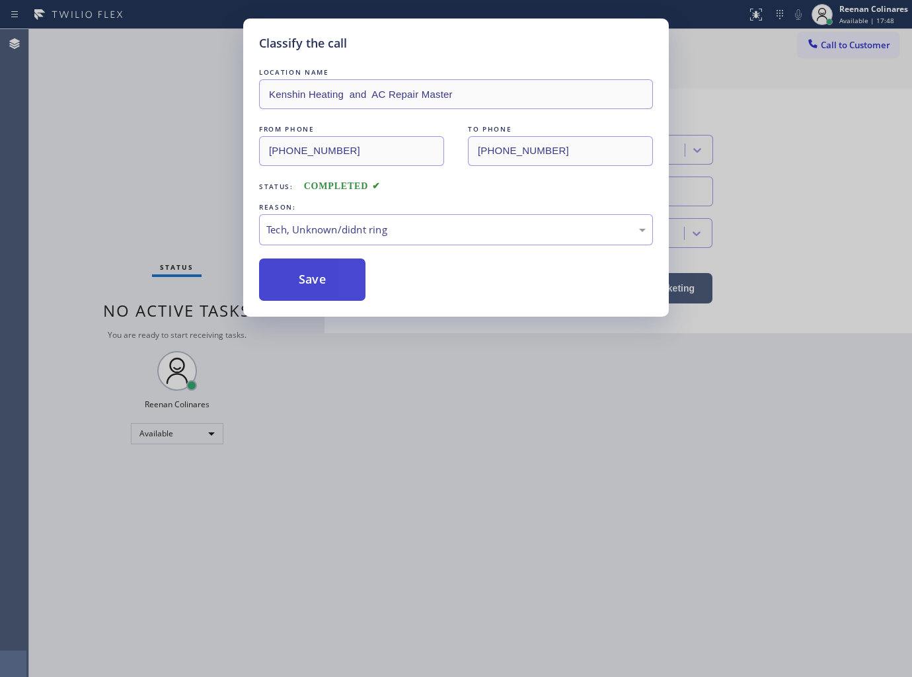
click at [309, 279] on button "Save" at bounding box center [312, 279] width 106 height 42
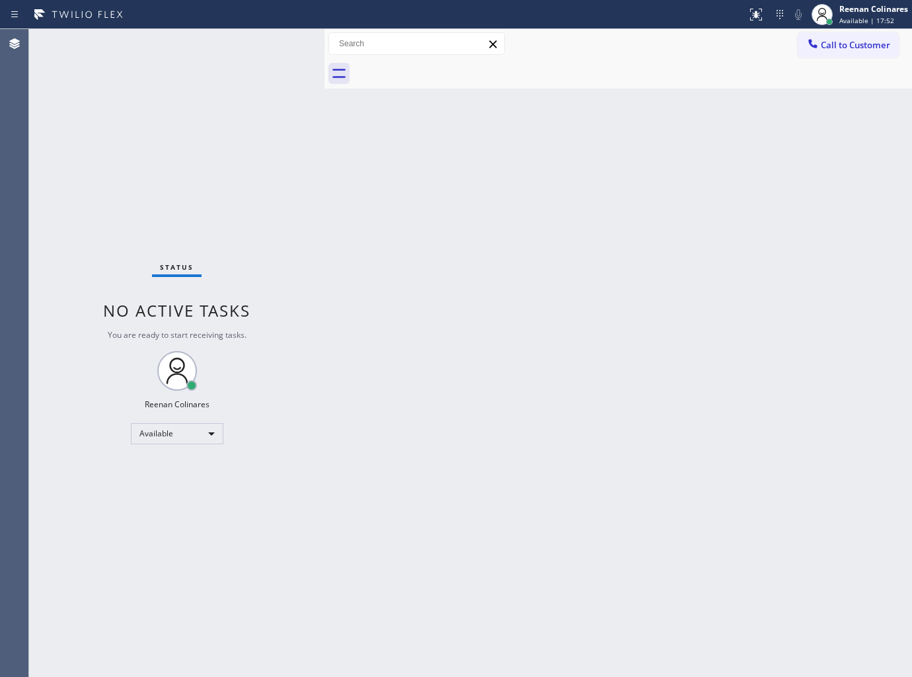
click at [612, 131] on div "Back to Dashboard Change Sender ID Customers Technicians Select a contact Outbo…" at bounding box center [617, 353] width 587 height 648
click at [623, 139] on div "Back to Dashboard Change Sender ID Customers Technicians Select a contact Outbo…" at bounding box center [617, 353] width 587 height 648
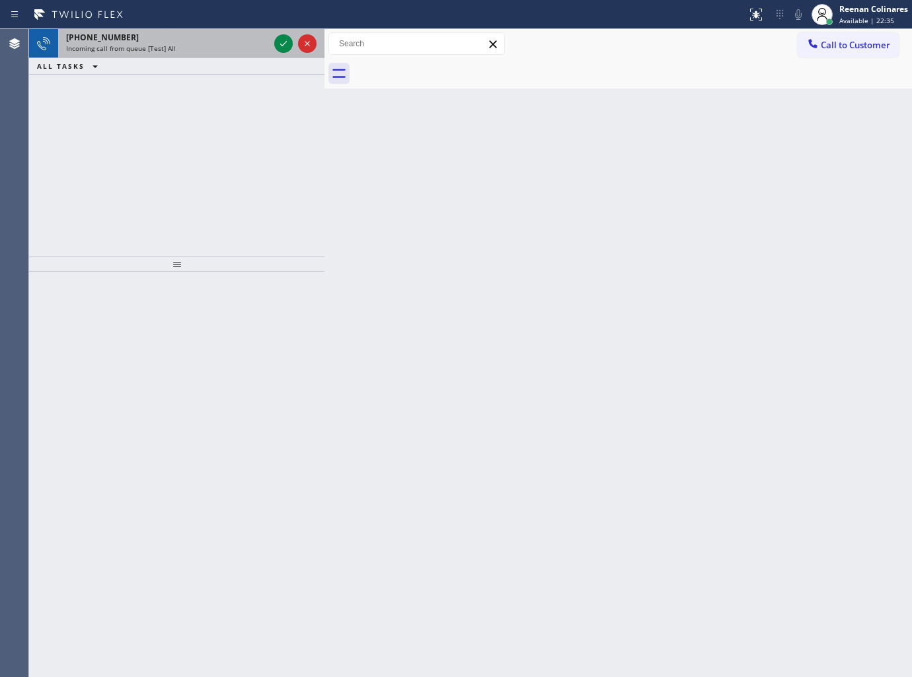
click at [237, 44] on div "Incoming call from queue [Test] All" at bounding box center [167, 48] width 203 height 9
click at [194, 44] on div "Incoming call from queue [Test] All" at bounding box center [167, 48] width 203 height 9
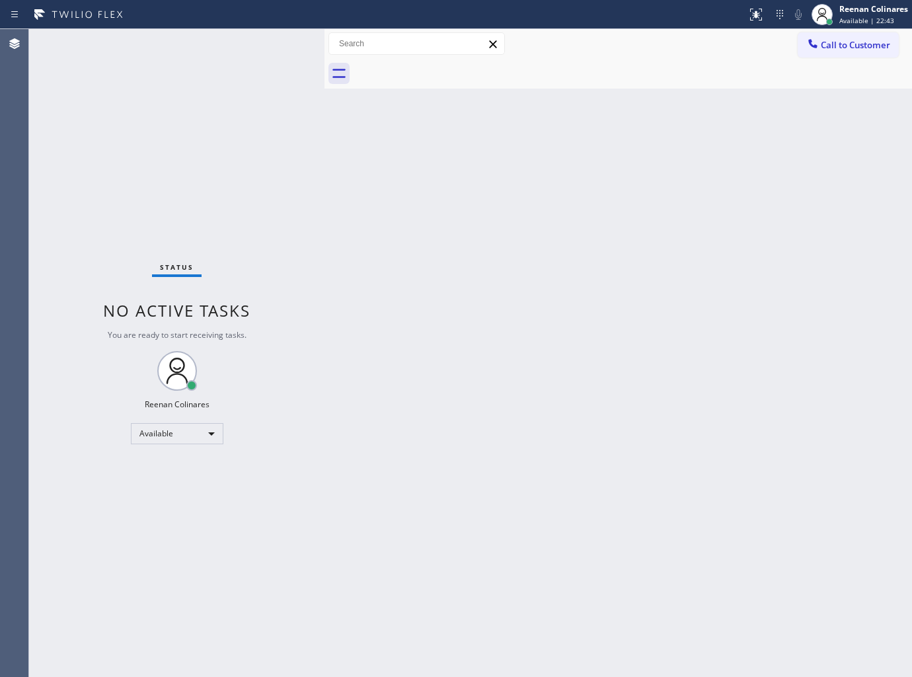
click at [246, 49] on div "Status No active tasks You are ready to start receiving tasks. Reenan Colinares…" at bounding box center [176, 353] width 295 height 648
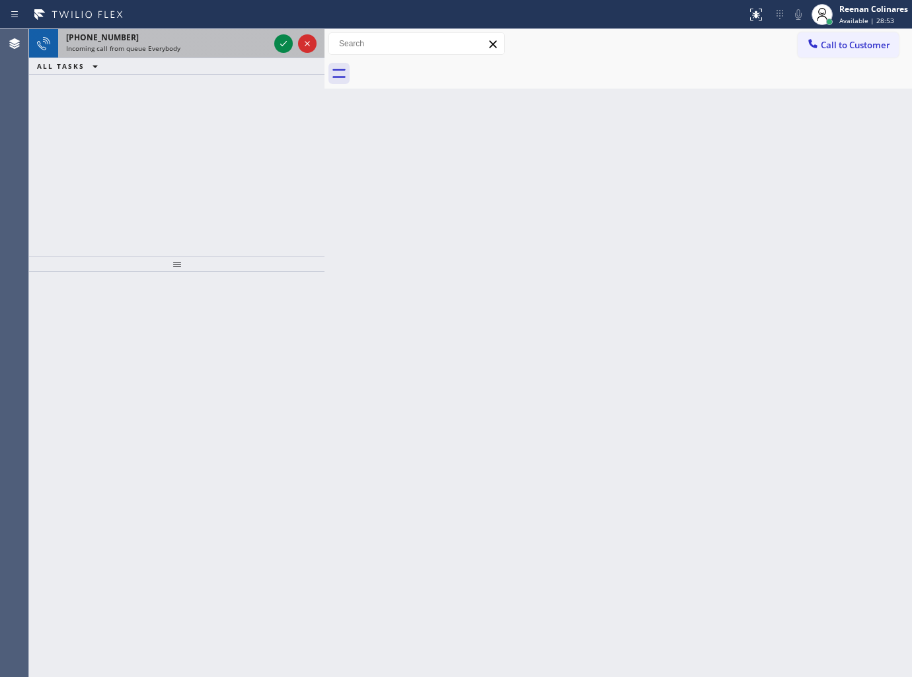
click at [184, 46] on div "Incoming call from queue Everybody" at bounding box center [167, 48] width 203 height 9
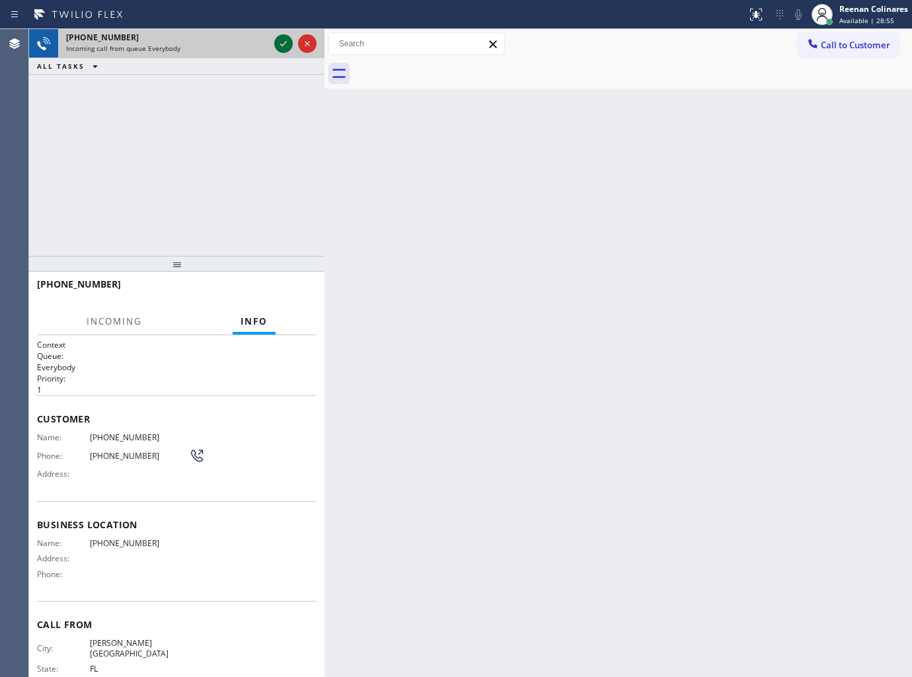
click at [279, 44] on icon at bounding box center [284, 44] width 16 height 16
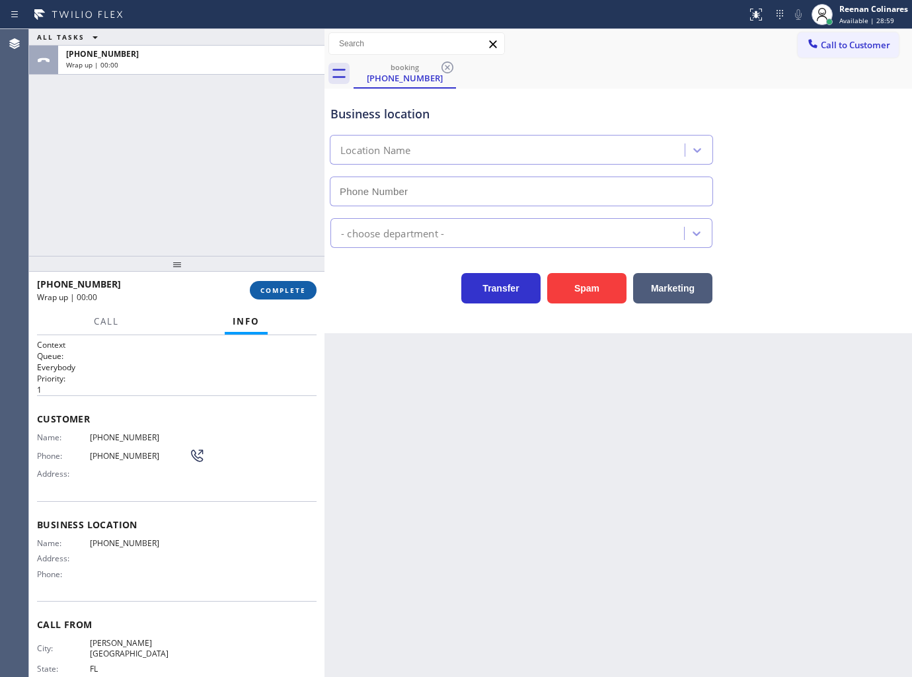
click at [304, 285] on span "COMPLETE" at bounding box center [283, 289] width 46 height 9
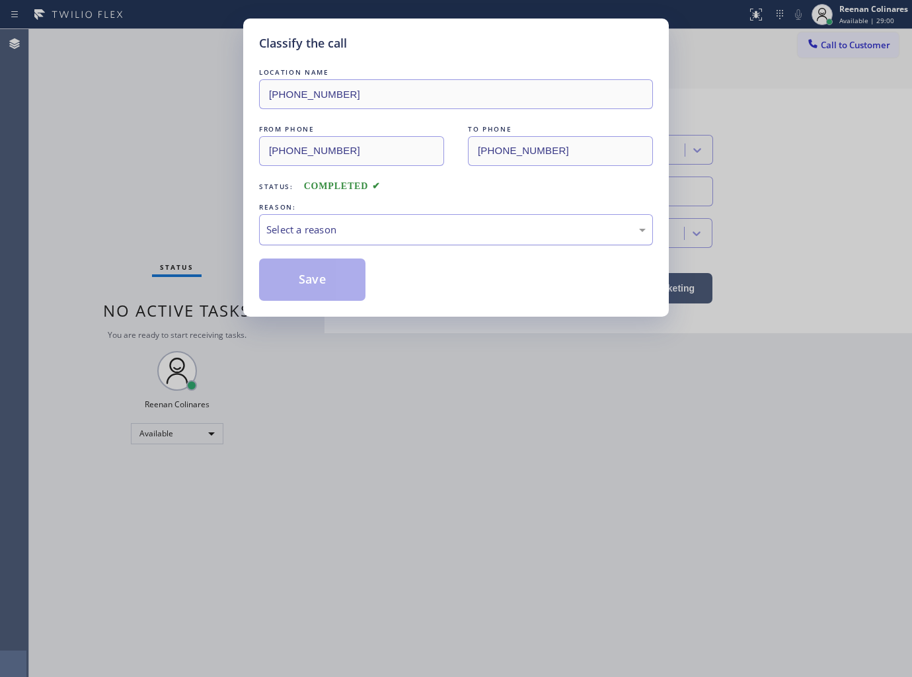
click at [371, 229] on div "Select a reason" at bounding box center [455, 229] width 379 height 15
click at [304, 282] on button "Save" at bounding box center [312, 279] width 106 height 42
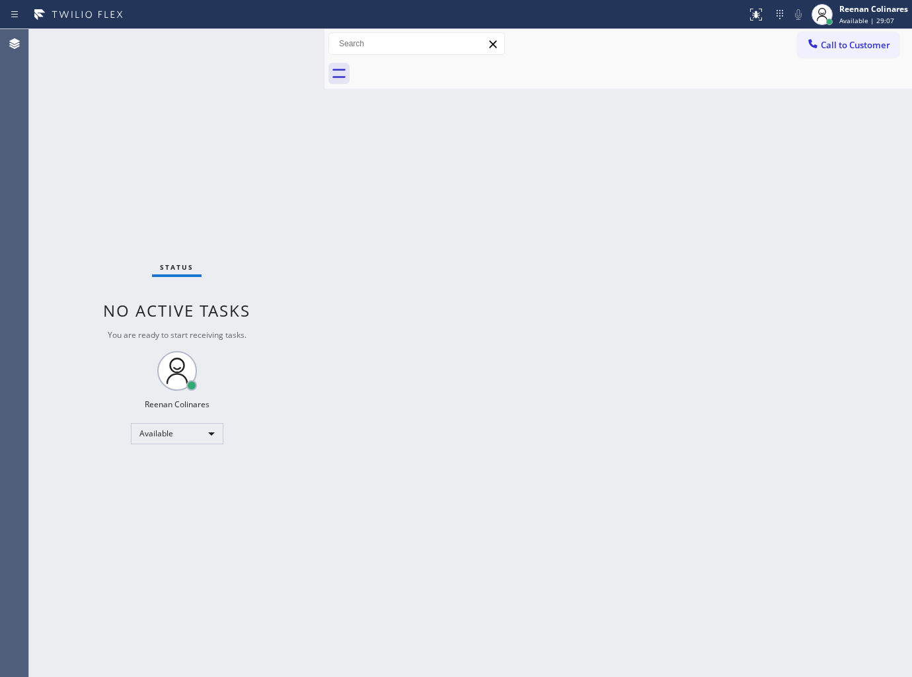
click at [729, 359] on div "Back to Dashboard Change Sender ID Customers Technicians Select a contact Outbo…" at bounding box center [617, 353] width 587 height 648
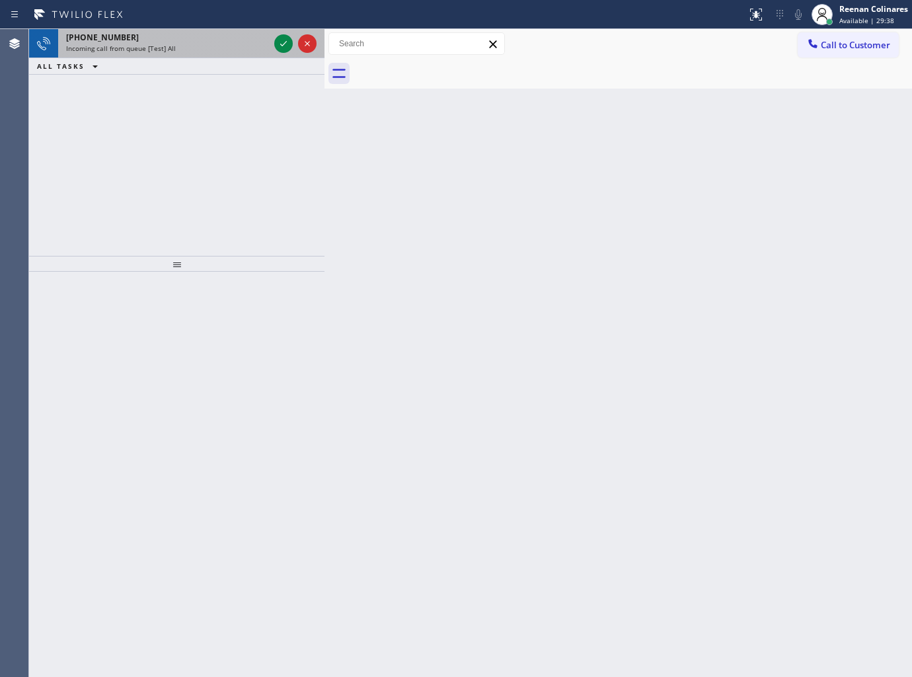
click at [209, 35] on div "+18003386833" at bounding box center [167, 37] width 203 height 11
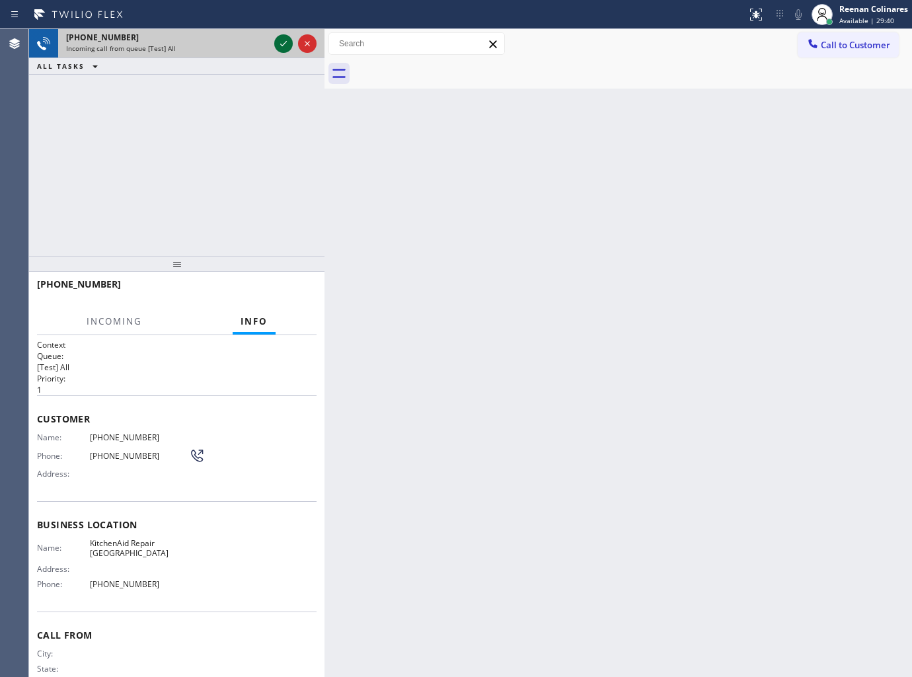
click at [281, 42] on icon at bounding box center [284, 44] width 16 height 16
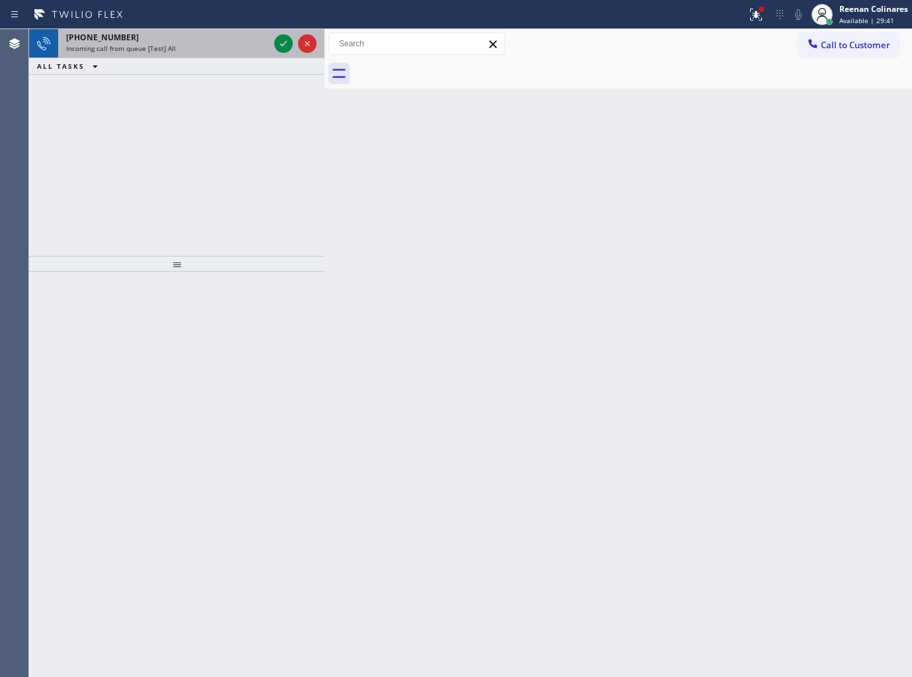
click at [180, 42] on div "+18003386833" at bounding box center [167, 37] width 203 height 11
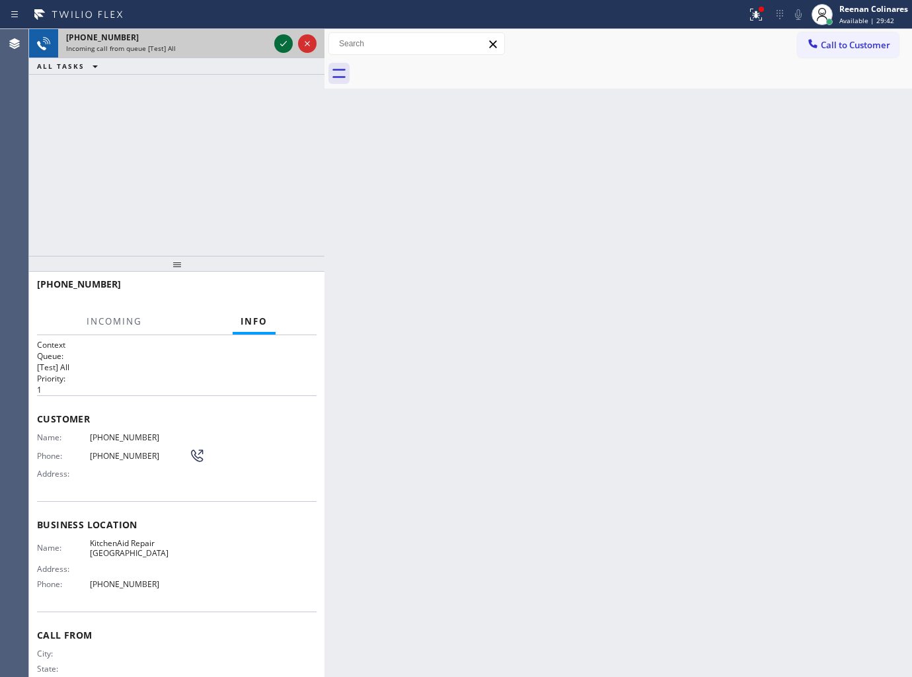
click at [281, 43] on icon at bounding box center [284, 44] width 16 height 16
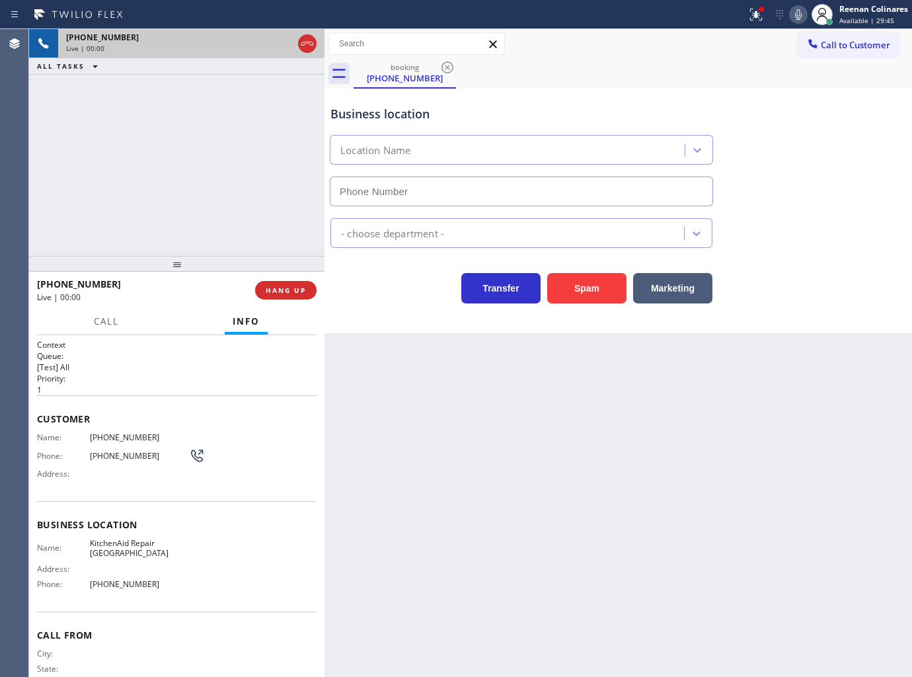
type input "[PHONE_NUMBER]"
click at [755, 10] on icon at bounding box center [756, 15] width 16 height 16
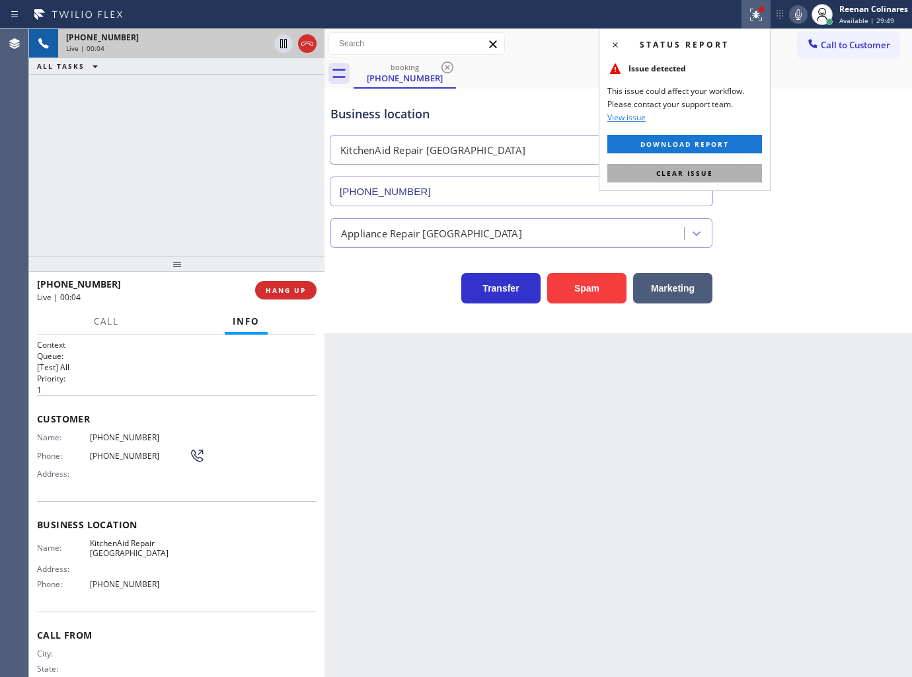
click at [727, 180] on button "Clear issue" at bounding box center [684, 173] width 155 height 19
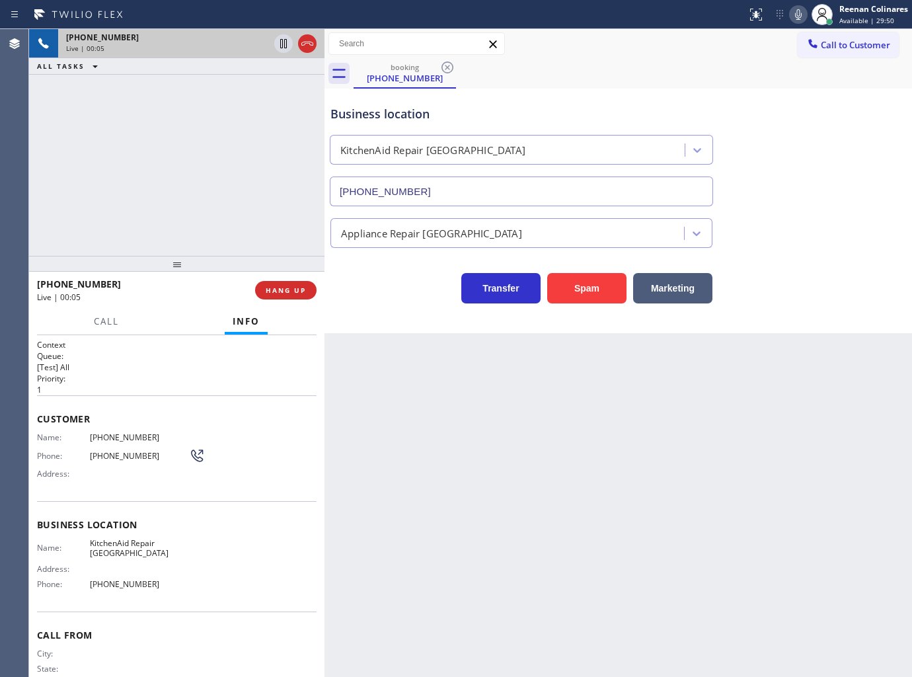
click at [794, 17] on icon at bounding box center [798, 15] width 16 height 16
drag, startPoint x: 798, startPoint y: 16, endPoint x: 788, endPoint y: 24, distance: 13.2
click at [798, 16] on icon at bounding box center [798, 15] width 16 height 16
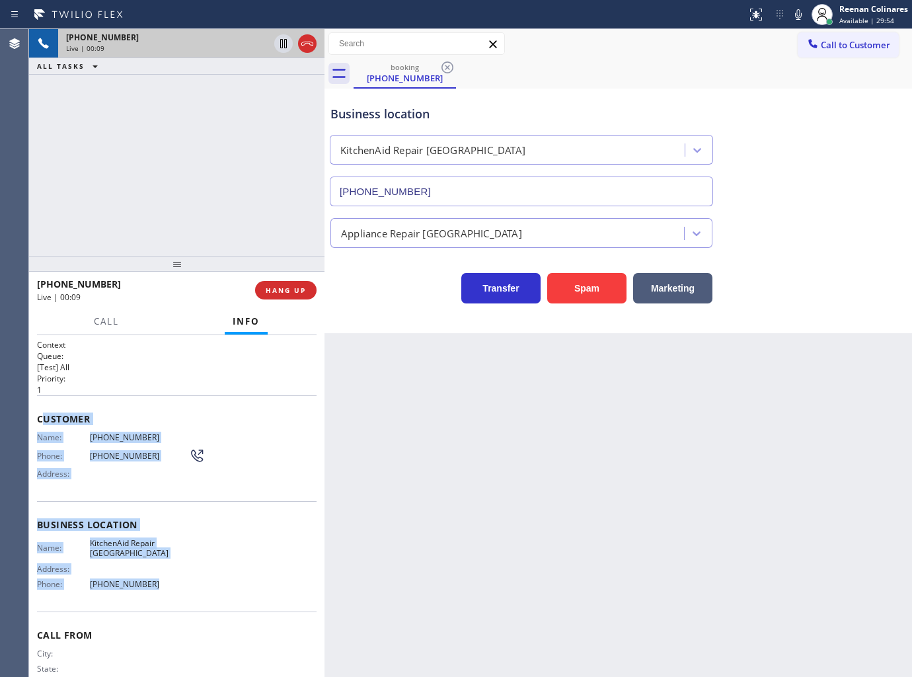
drag, startPoint x: 41, startPoint y: 410, endPoint x: 180, endPoint y: 582, distance: 220.9
click at [180, 582] on div "Context Queue: [Test] All Priority: 1 Customer Name: (800) 338-6833 Phone: (800…" at bounding box center [177, 525] width 280 height 372
click at [798, 17] on icon at bounding box center [798, 15] width 16 height 16
click at [307, 291] on button "HANG UP" at bounding box center [285, 290] width 61 height 19
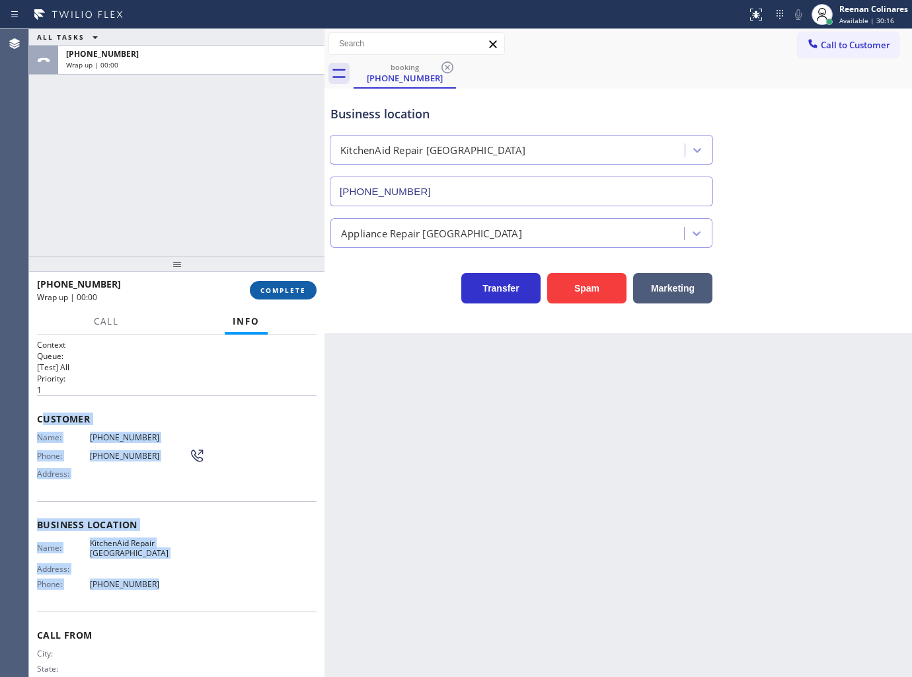
click at [307, 291] on button "COMPLETE" at bounding box center [283, 290] width 67 height 19
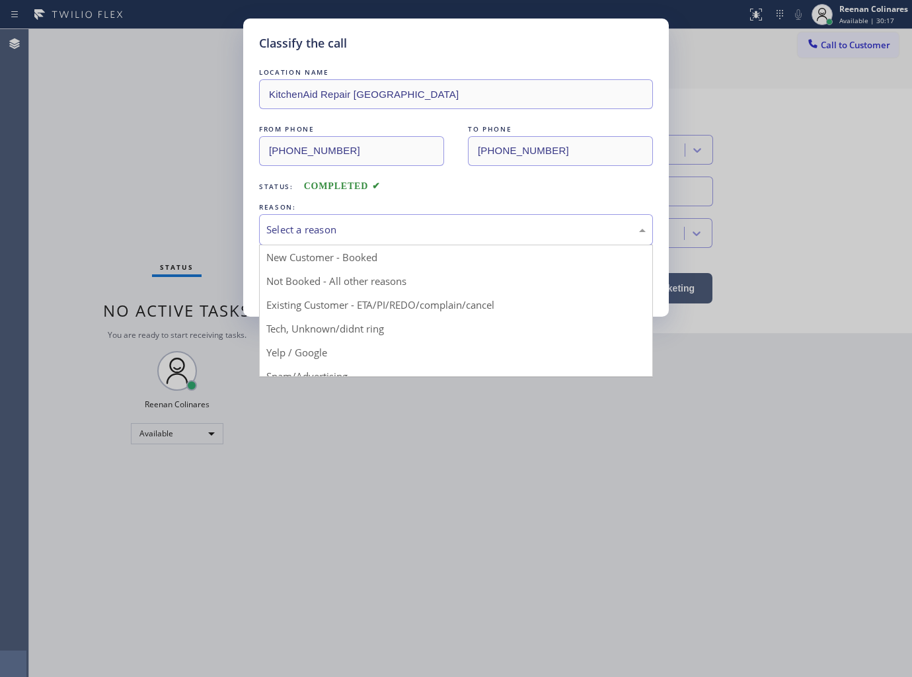
click at [350, 230] on div "Select a reason" at bounding box center [455, 229] width 379 height 15
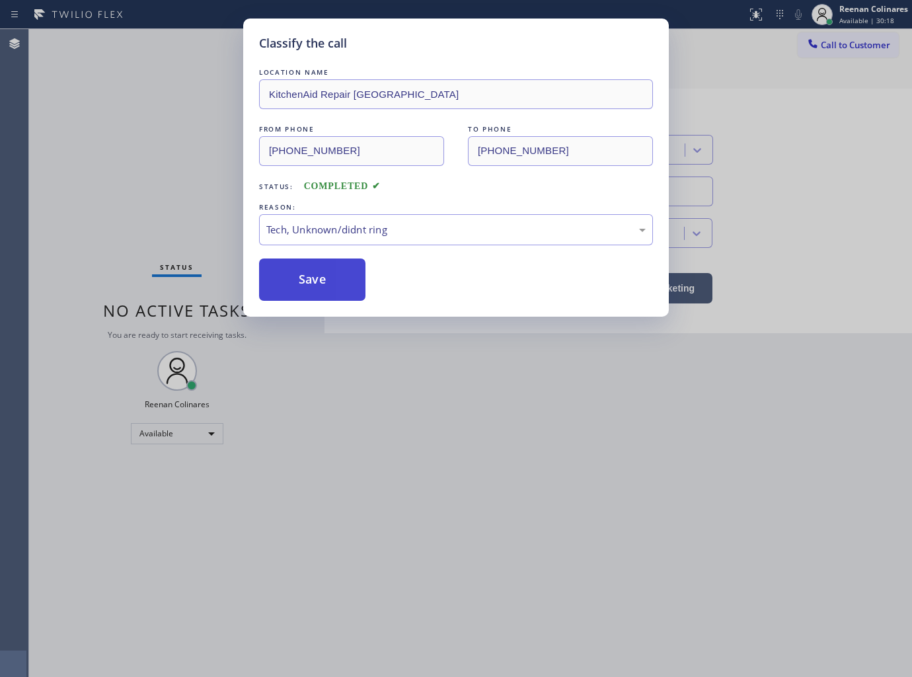
click at [281, 289] on button "Save" at bounding box center [312, 279] width 106 height 42
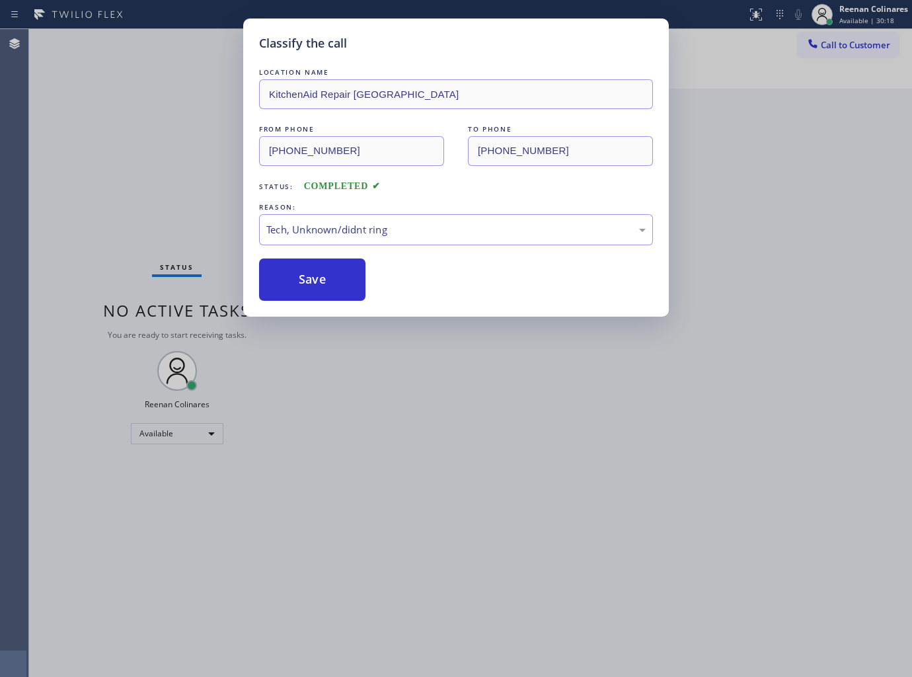
click at [133, 245] on div "Classify the call LOCATION NAME KitchenAid Repair Oakland Park FROM PHONE (800)…" at bounding box center [456, 338] width 912 height 677
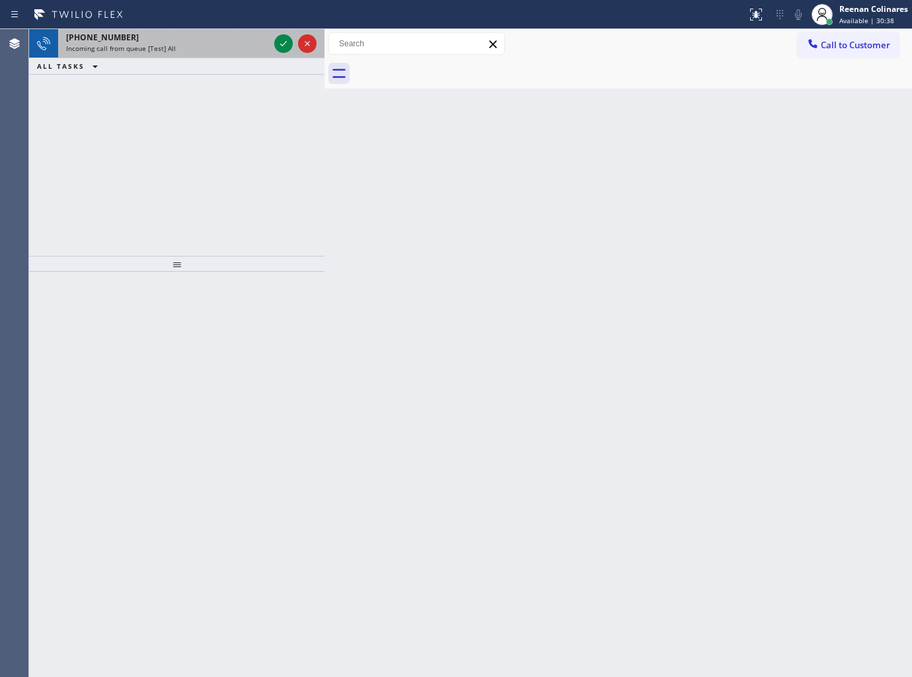
drag, startPoint x: 160, startPoint y: 50, endPoint x: 174, endPoint y: 43, distance: 16.3
click at [173, 44] on div "+15627610847 Incoming call from queue [Test] All" at bounding box center [164, 43] width 213 height 29
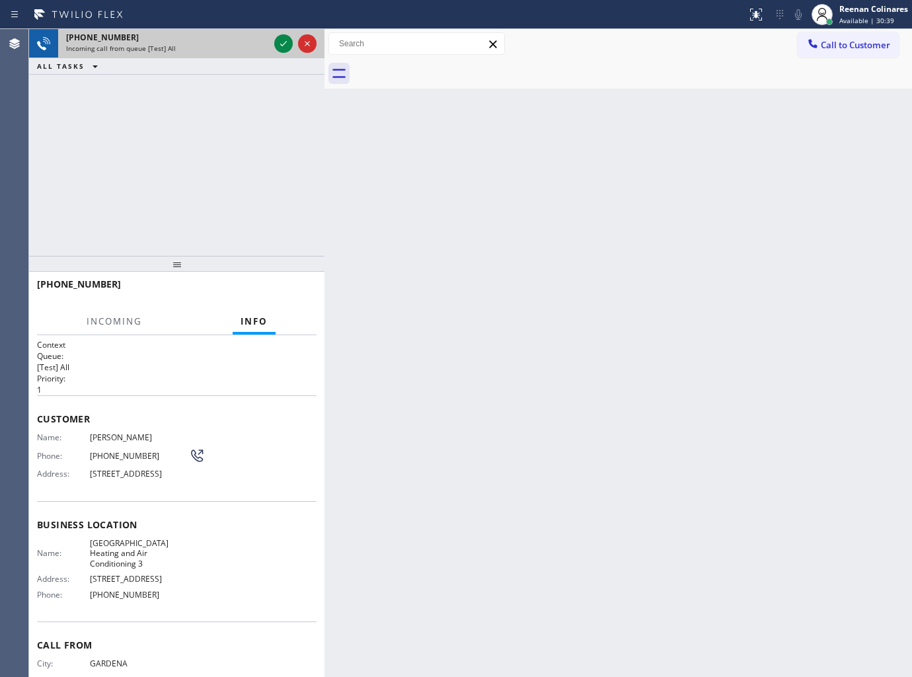
click at [174, 44] on div "Incoming call from queue [Test] All" at bounding box center [167, 48] width 203 height 9
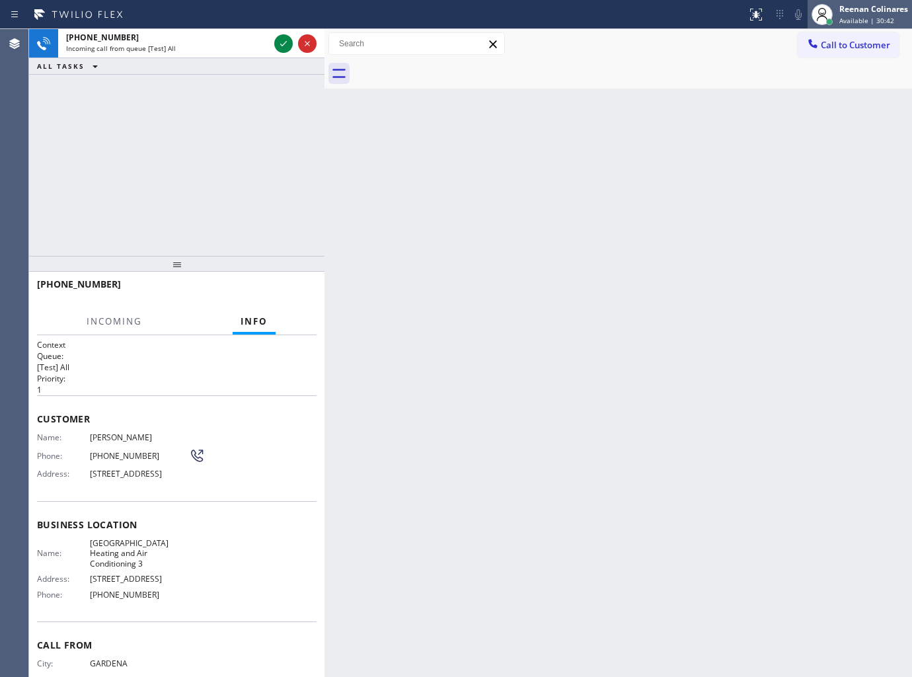
click at [853, 19] on span "Available | 30:42" at bounding box center [866, 20] width 55 height 9
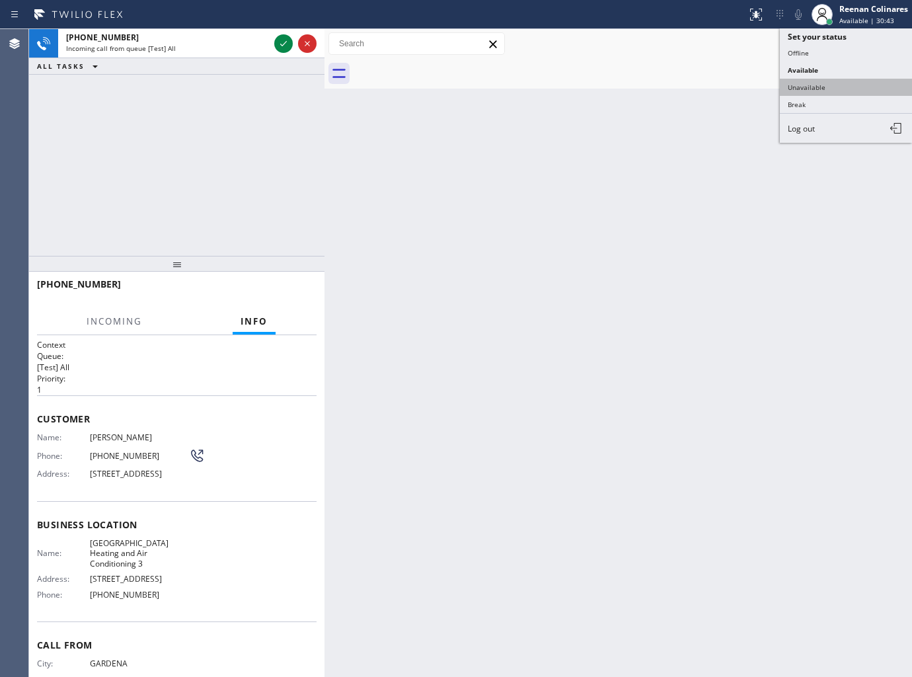
click at [798, 83] on button "Unavailable" at bounding box center [846, 87] width 132 height 17
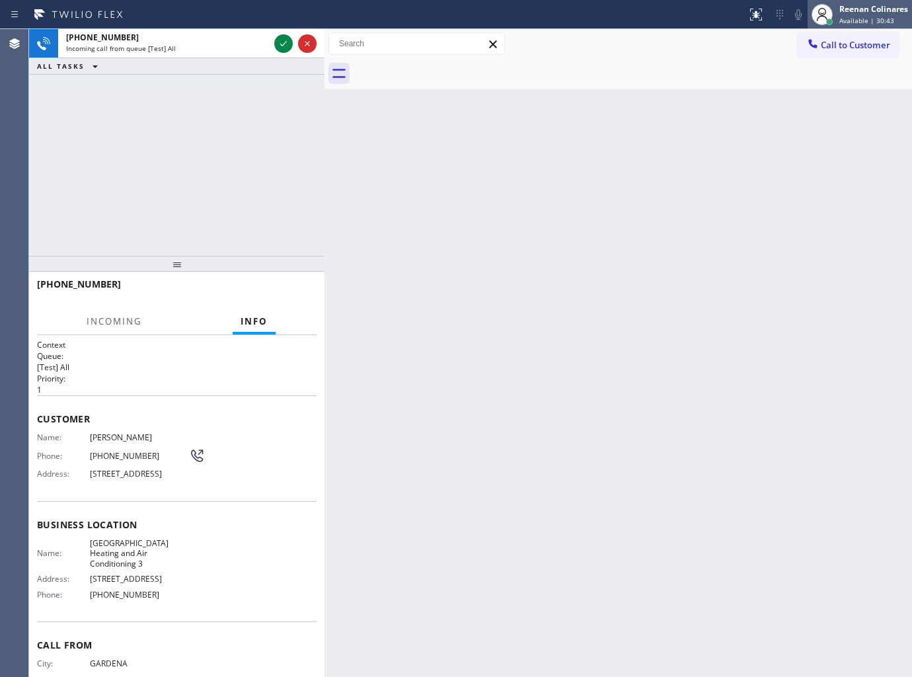
click at [834, 20] on div at bounding box center [822, 14] width 29 height 29
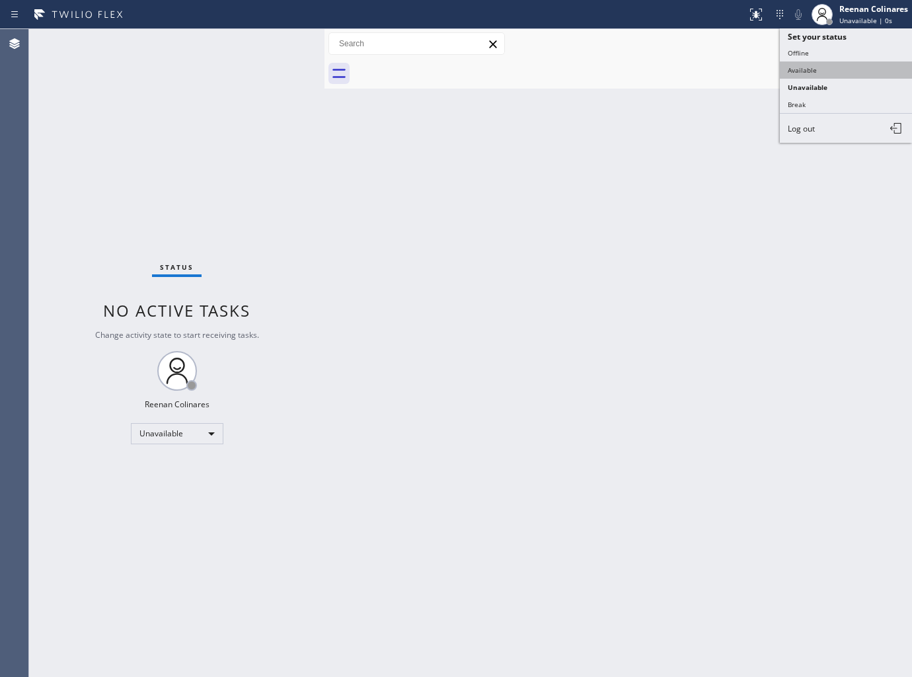
click at [802, 68] on button "Available" at bounding box center [846, 69] width 132 height 17
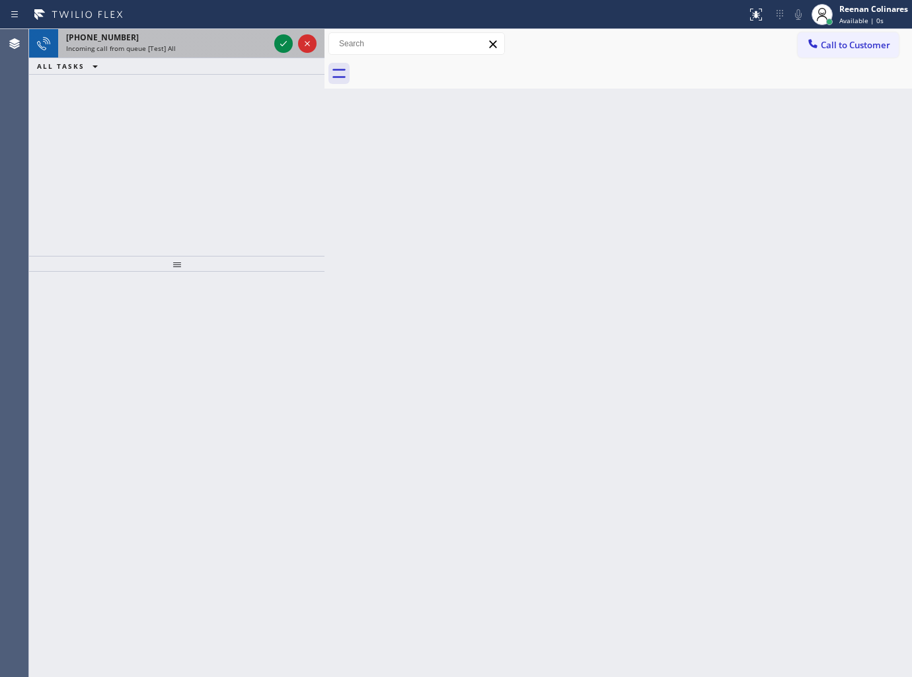
click at [201, 57] on div "+15627610847 Incoming call from queue [Test] All" at bounding box center [164, 43] width 213 height 29
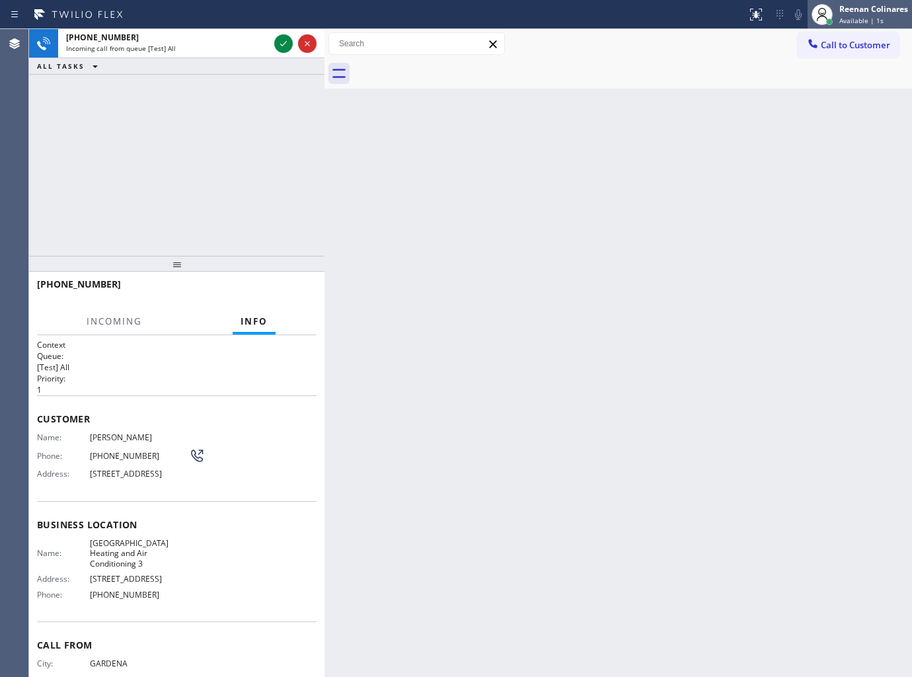
click at [864, 1] on div "Reenan Colinares Available | 1s" at bounding box center [860, 14] width 104 height 29
drag, startPoint x: 802, startPoint y: 85, endPoint x: 844, endPoint y: 24, distance: 73.1
click at [804, 86] on button "Unavailable" at bounding box center [846, 87] width 132 height 17
click at [874, 3] on div "Reenan Colinares Available | 2s" at bounding box center [874, 14] width 75 height 23
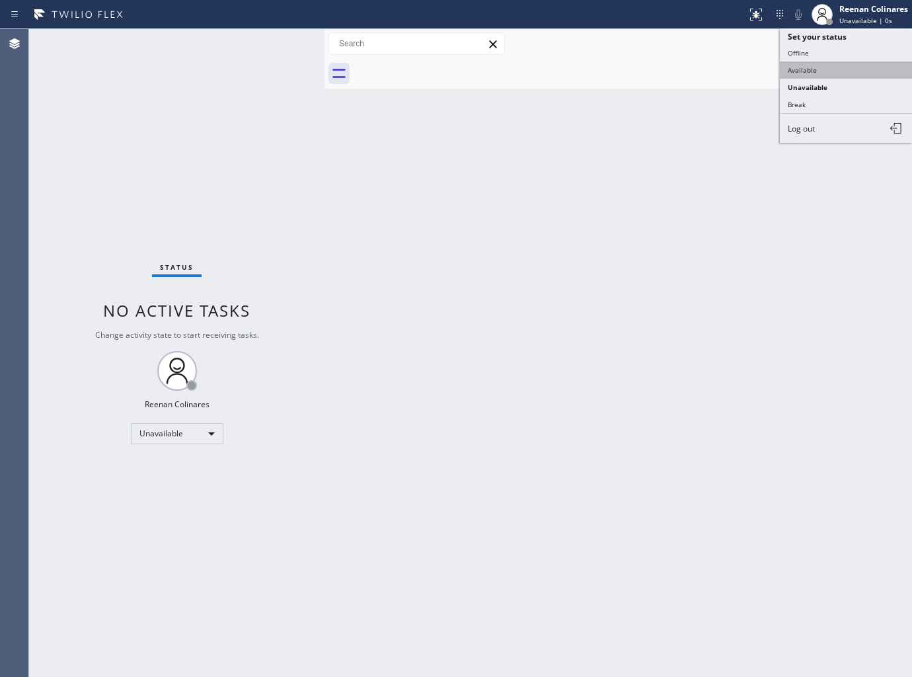
click at [810, 69] on button "Available" at bounding box center [846, 69] width 132 height 17
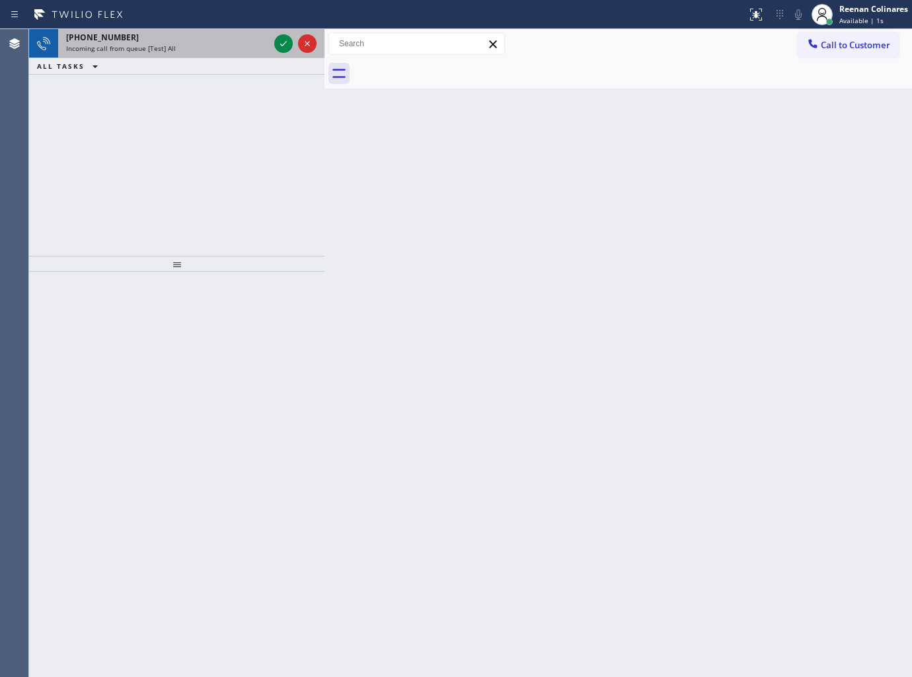
click at [209, 50] on div "Incoming call from queue [Test] All" at bounding box center [167, 48] width 203 height 9
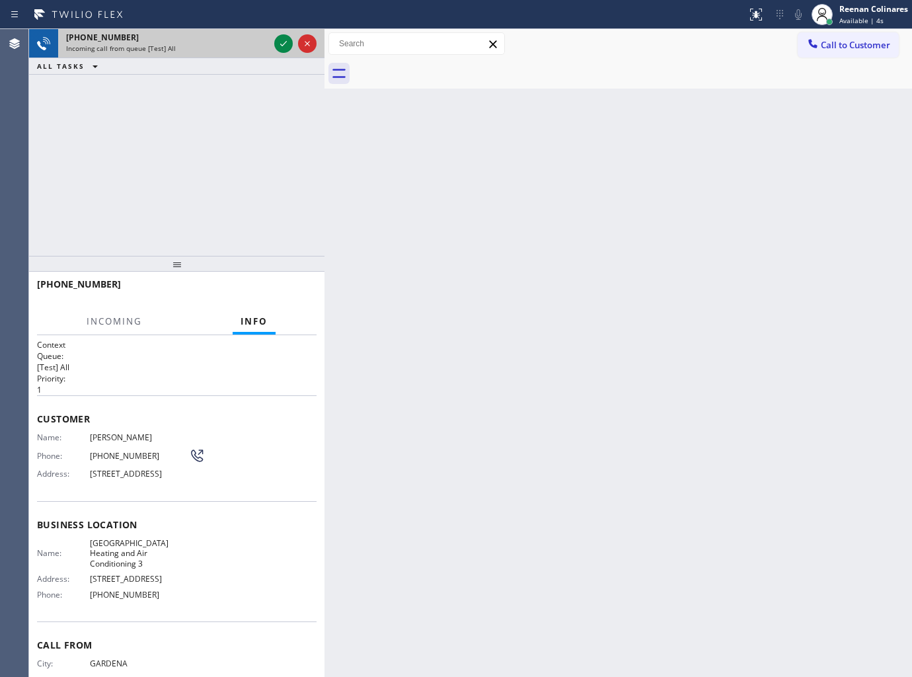
click at [242, 47] on div "Incoming call from queue [Test] All" at bounding box center [167, 48] width 203 height 9
click at [280, 42] on icon at bounding box center [284, 44] width 16 height 16
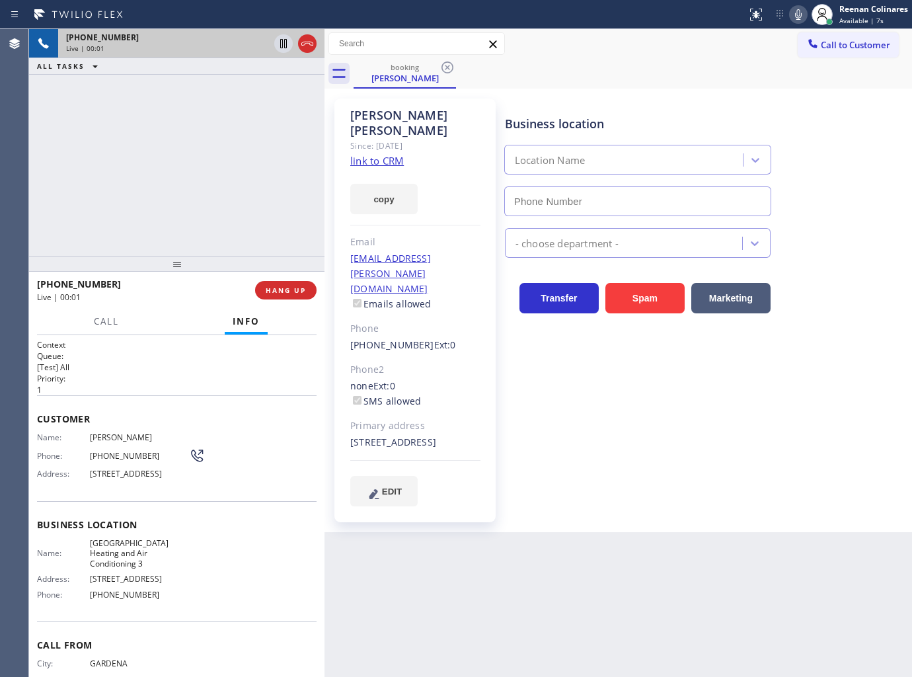
type input "(562) 203-0218"
click at [377, 193] on button "copy" at bounding box center [383, 199] width 67 height 30
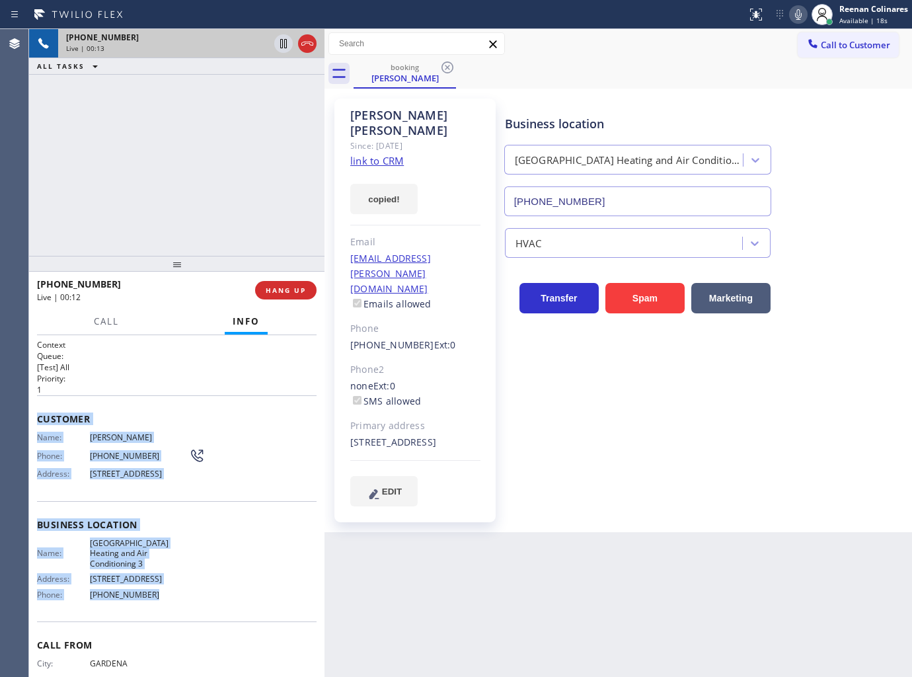
copy div "Customer Name: Mustafa Chowdhury Phone: (562) 761-0847 Address: 14707 Manecita …"
drag, startPoint x: 37, startPoint y: 414, endPoint x: 900, endPoint y: 635, distance: 890.8
click at [237, 593] on div "Context Queue: [Test] All Priority: 1 Customer Name: Mustafa Chowdhury Phone: (…" at bounding box center [177, 530] width 280 height 383
click at [796, 10] on icon at bounding box center [798, 15] width 16 height 16
click at [800, 12] on rect at bounding box center [798, 13] width 9 height 9
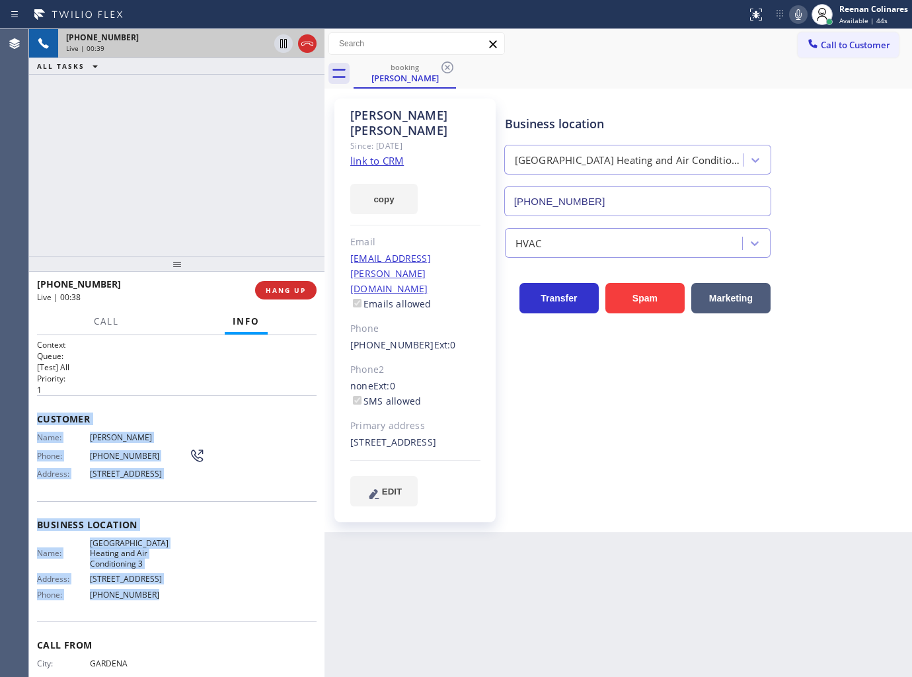
click at [796, 16] on icon at bounding box center [798, 15] width 16 height 16
click at [102, 314] on button "Call" at bounding box center [106, 322] width 41 height 26
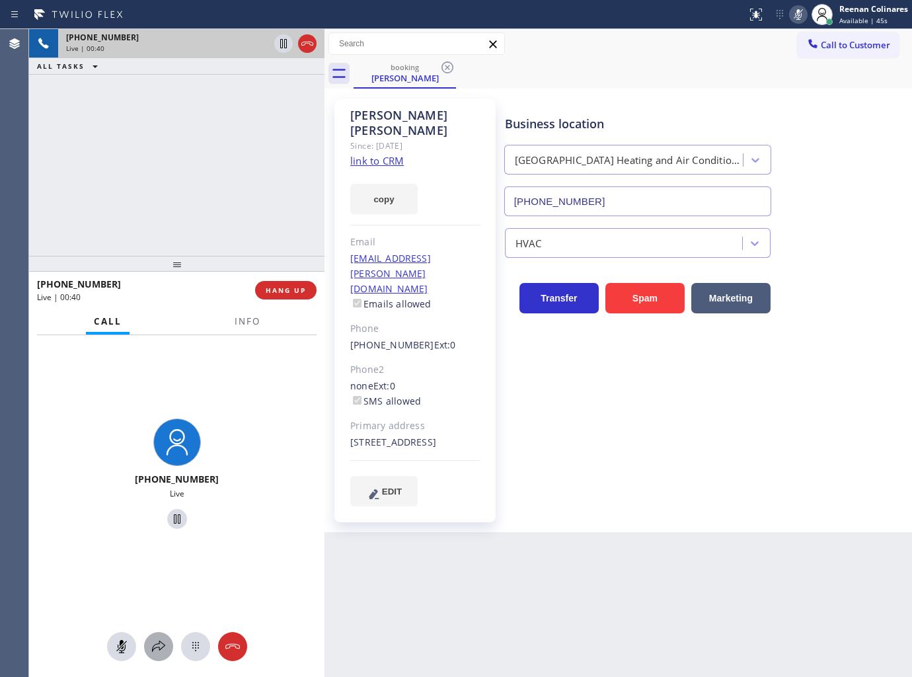
click at [151, 646] on icon at bounding box center [159, 646] width 16 height 16
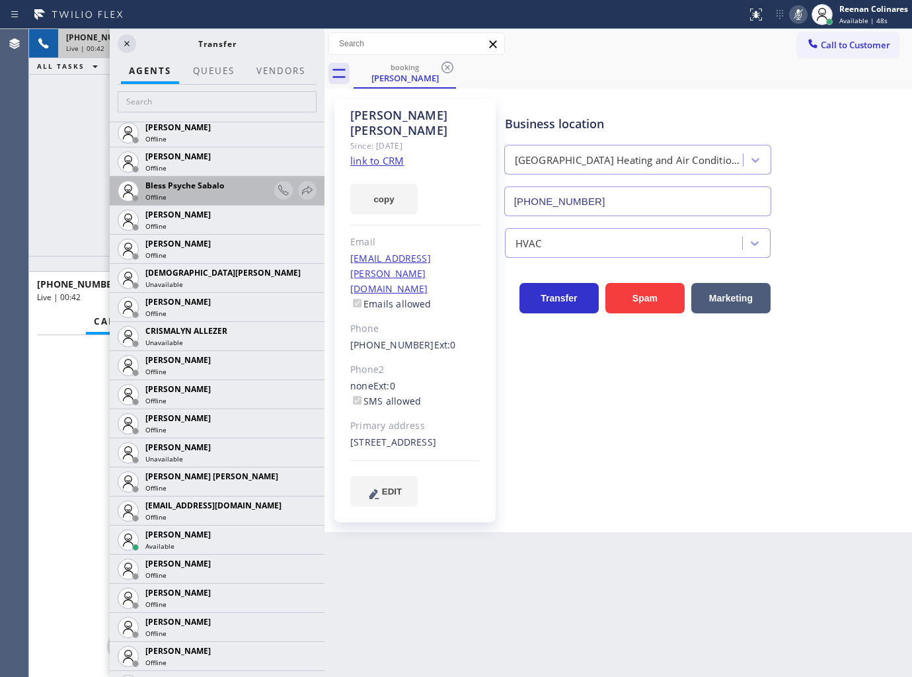
scroll to position [513, 0]
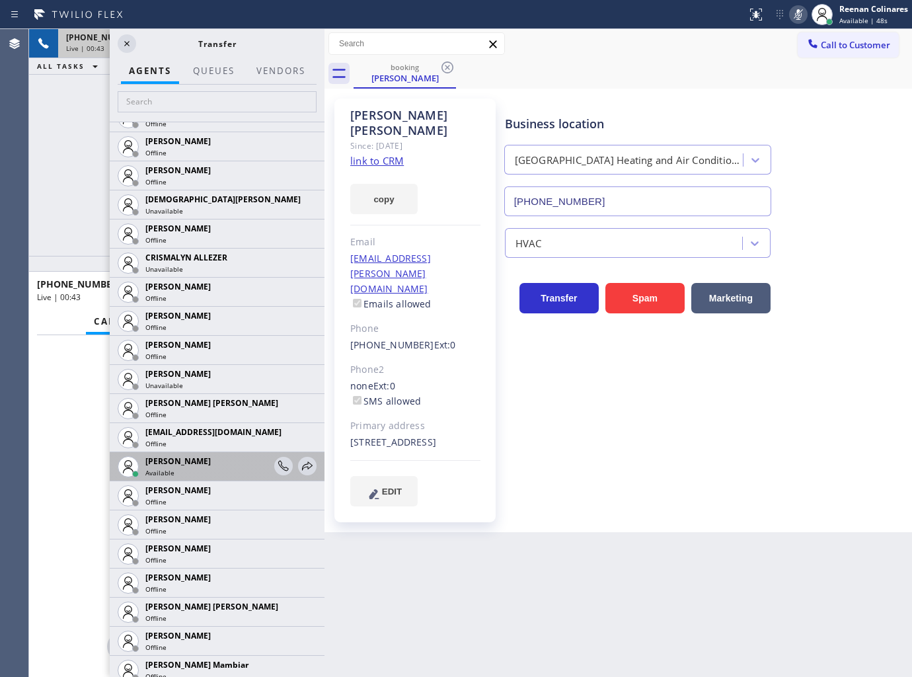
click at [308, 467] on div "Esmael Jarina Available" at bounding box center [217, 466] width 215 height 29
click at [302, 467] on icon at bounding box center [307, 465] width 11 height 9
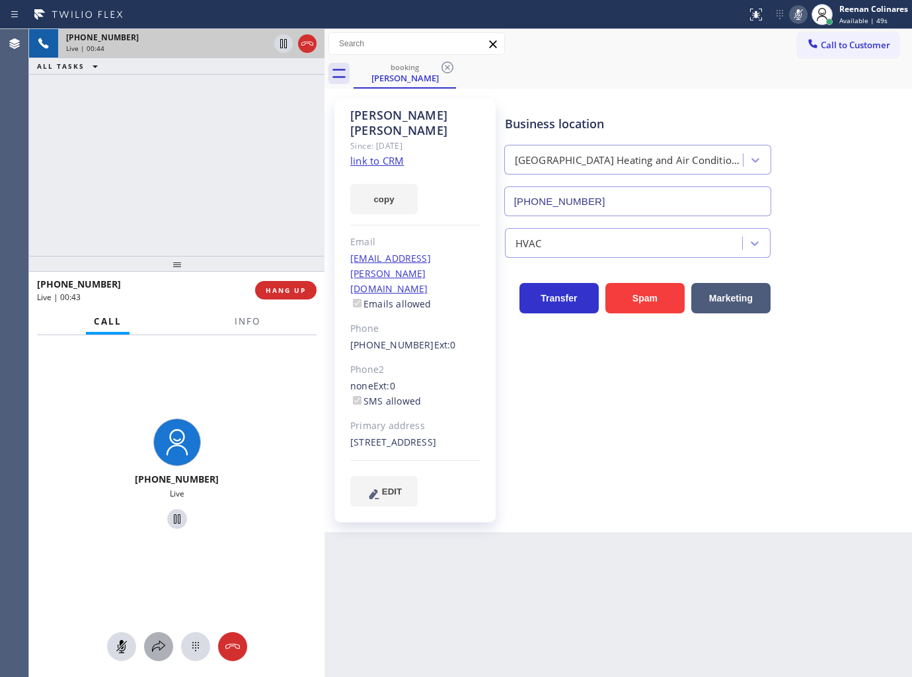
click at [147, 650] on div at bounding box center [158, 646] width 29 height 16
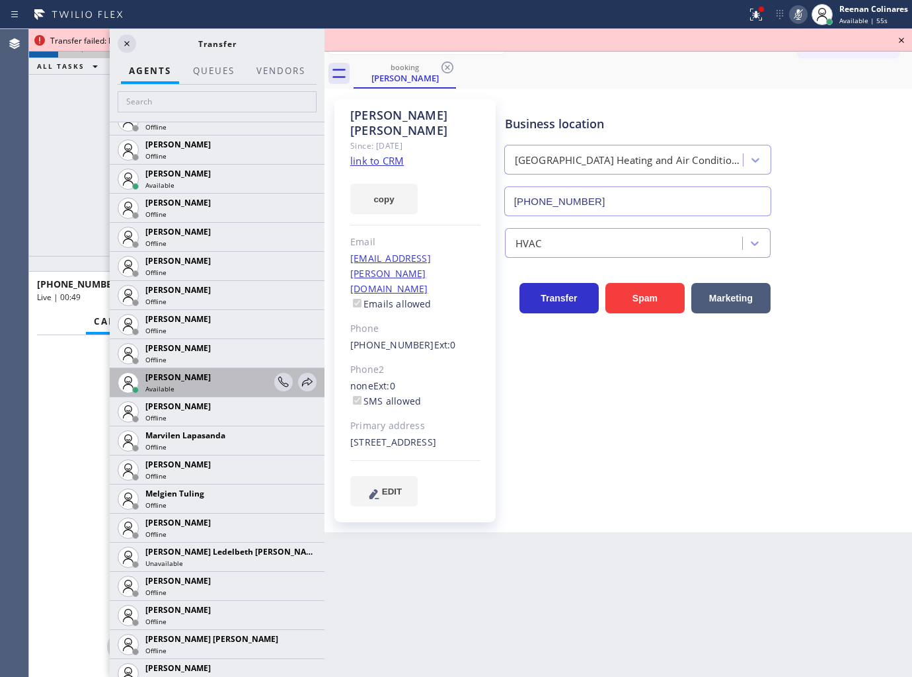
scroll to position [2203, 0]
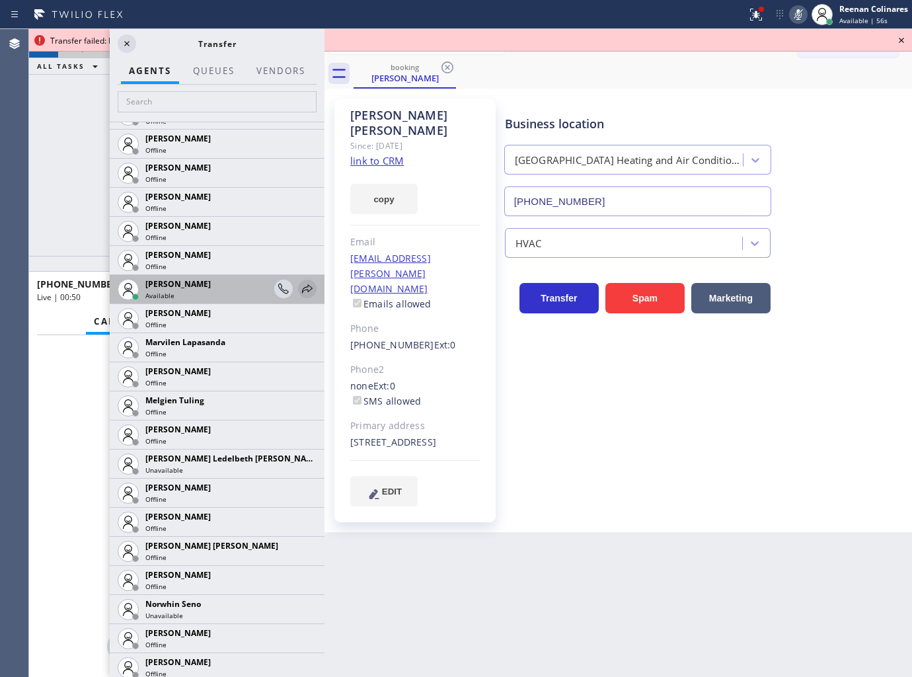
click at [300, 287] on icon at bounding box center [307, 289] width 16 height 16
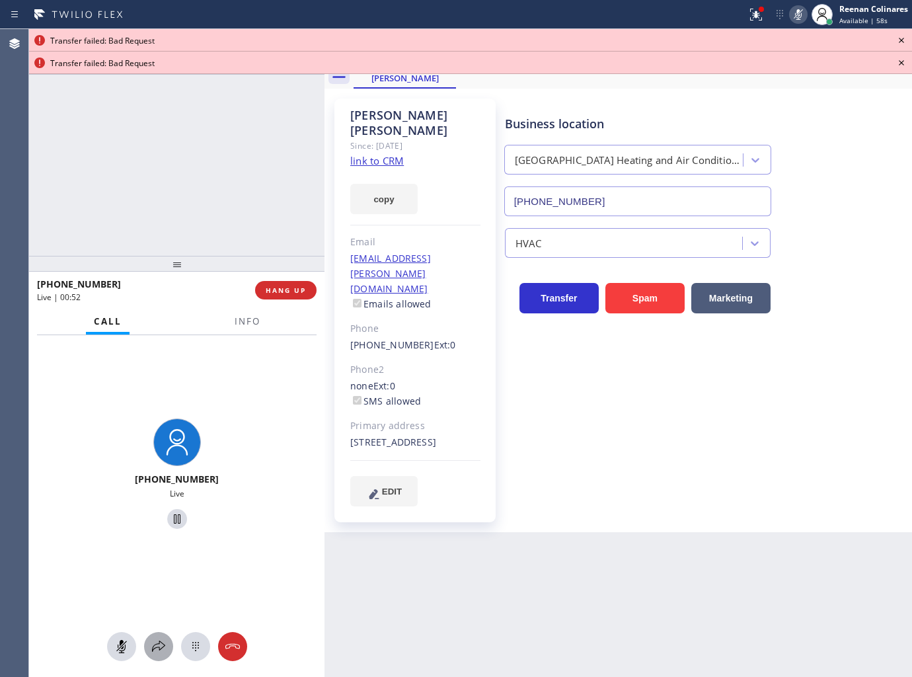
click at [157, 652] on icon at bounding box center [159, 646] width 16 height 16
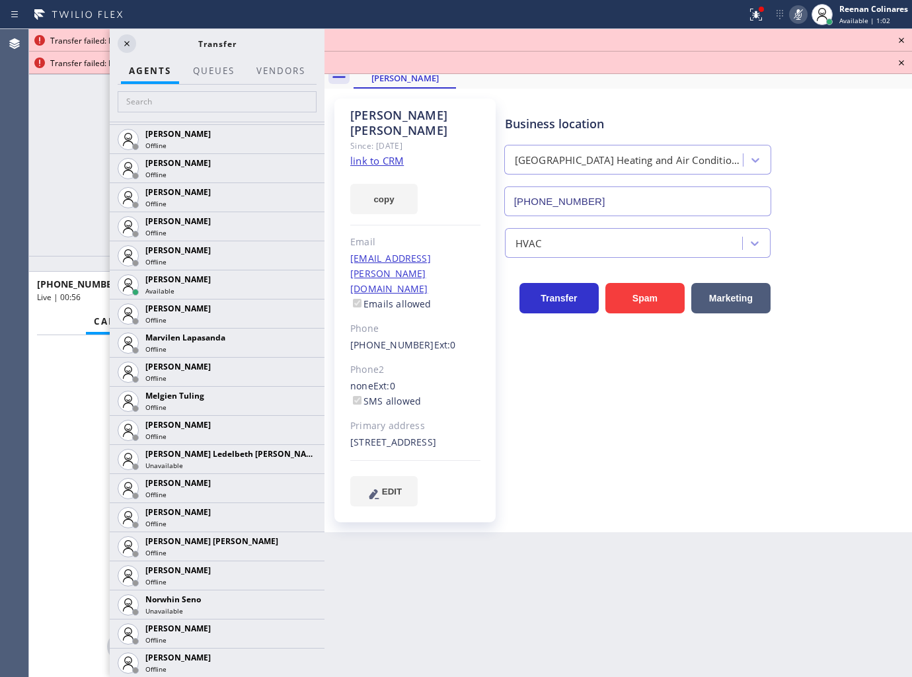
scroll to position [2349, 0]
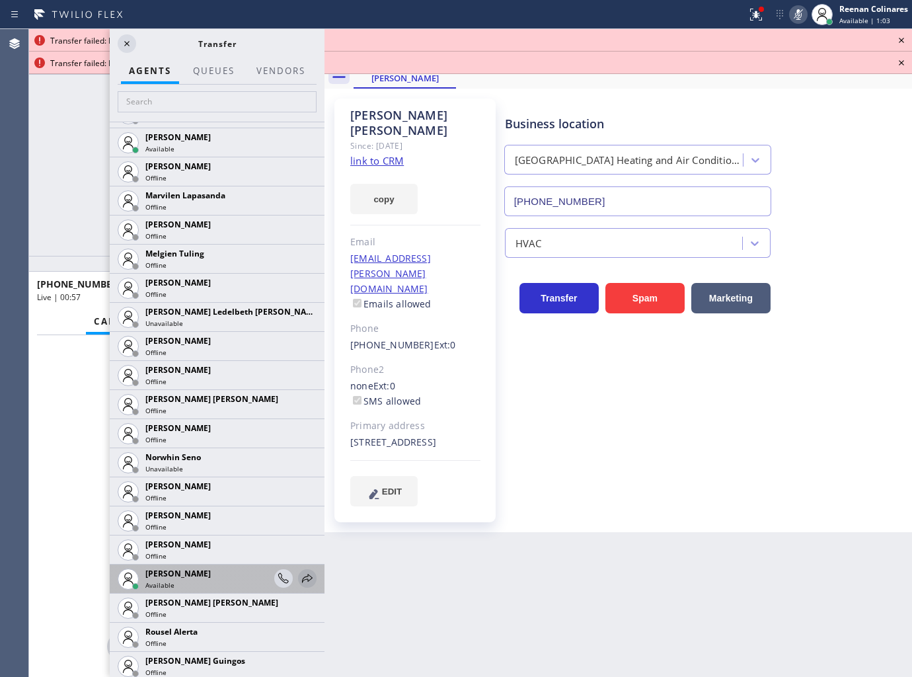
click at [300, 576] on icon at bounding box center [307, 578] width 16 height 16
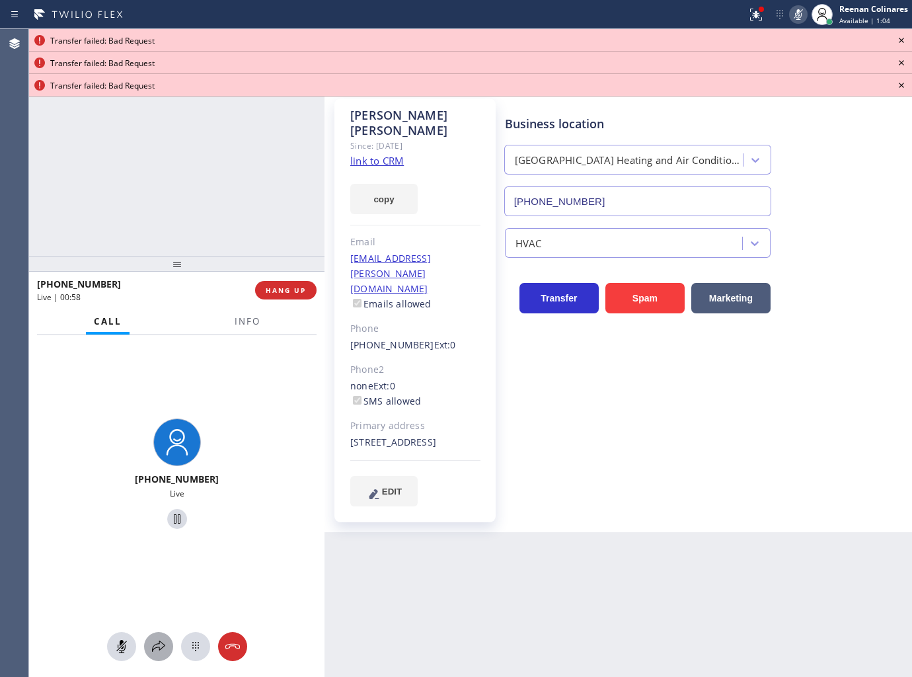
click at [161, 646] on icon at bounding box center [159, 646] width 16 height 16
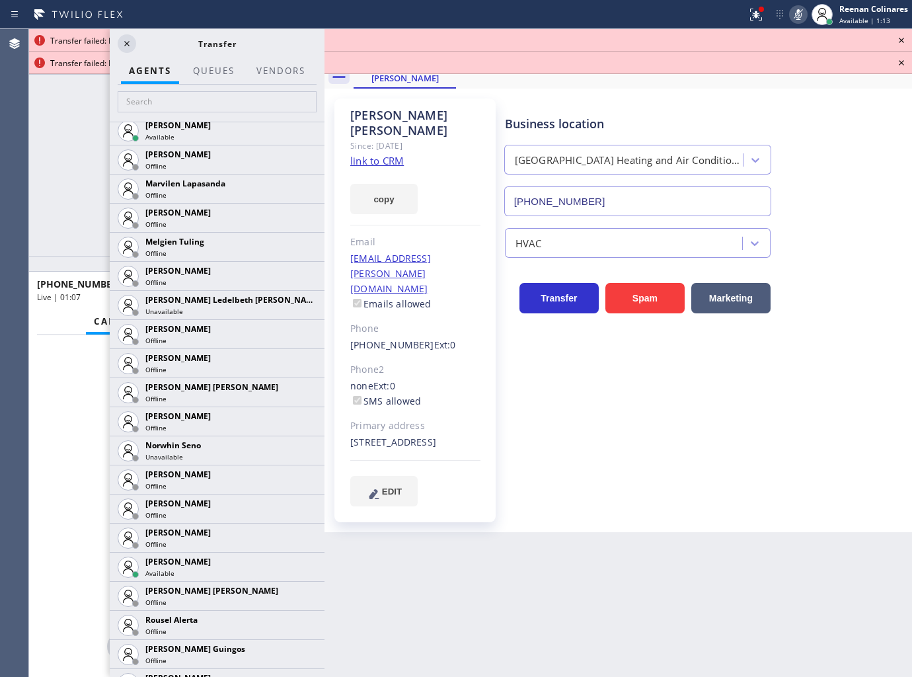
scroll to position [2334, 0]
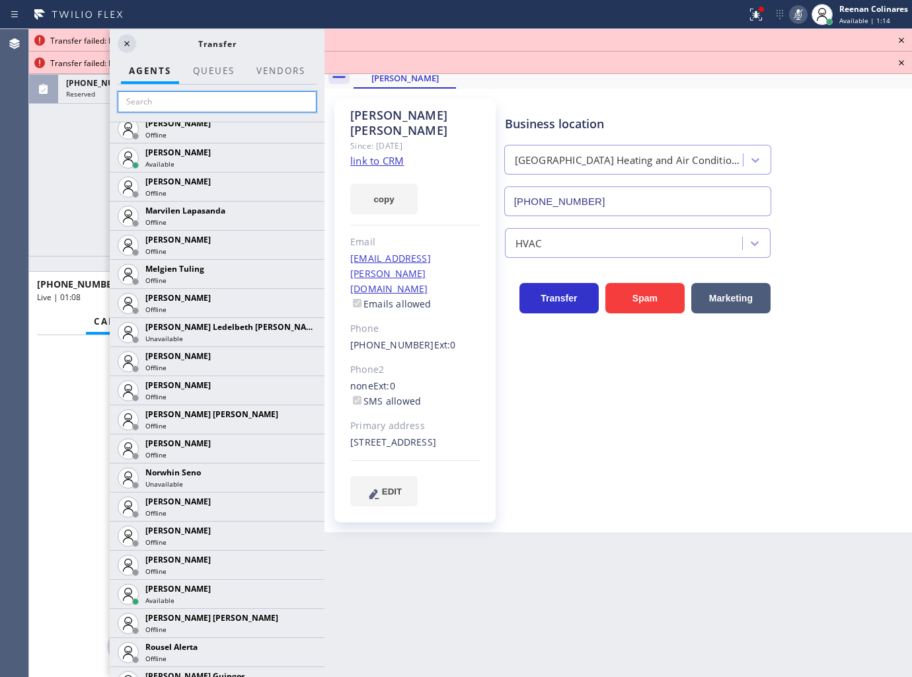
click at [130, 102] on input "text" at bounding box center [217, 101] width 199 height 21
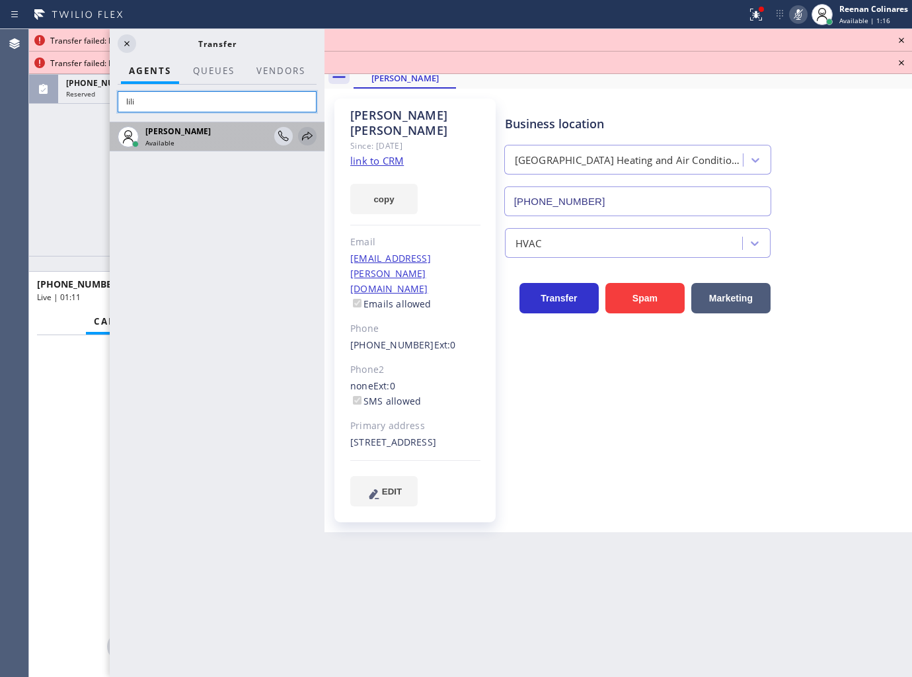
type input "lili"
click at [313, 135] on icon at bounding box center [307, 136] width 16 height 16
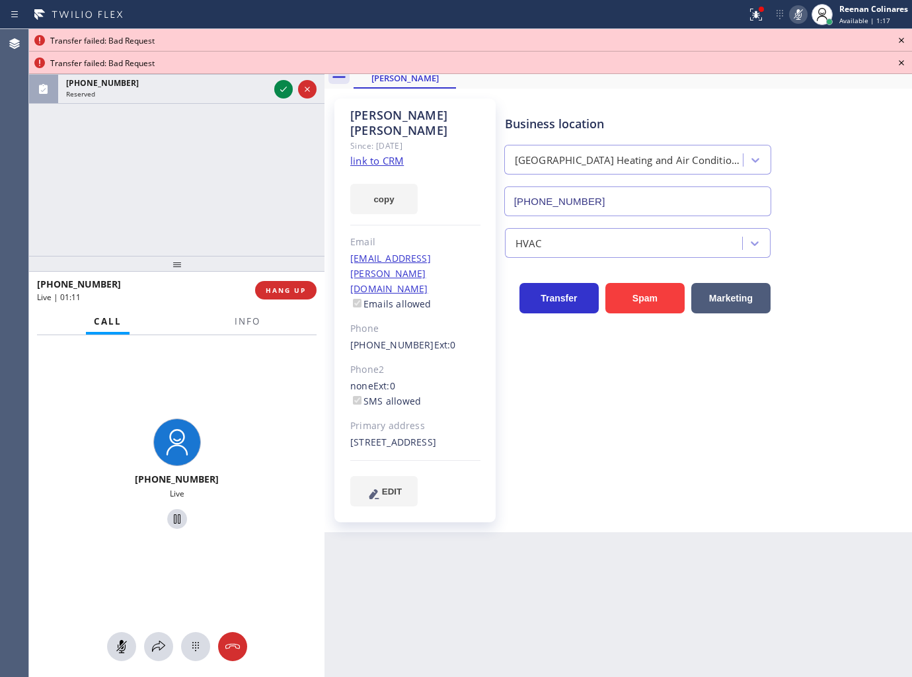
click at [69, 160] on div "+15627610847 Live | 01:12 ALL TASKS ALL TASKS ACTIVE TASKS TASKS IN WRAP UP (80…" at bounding box center [176, 142] width 295 height 227
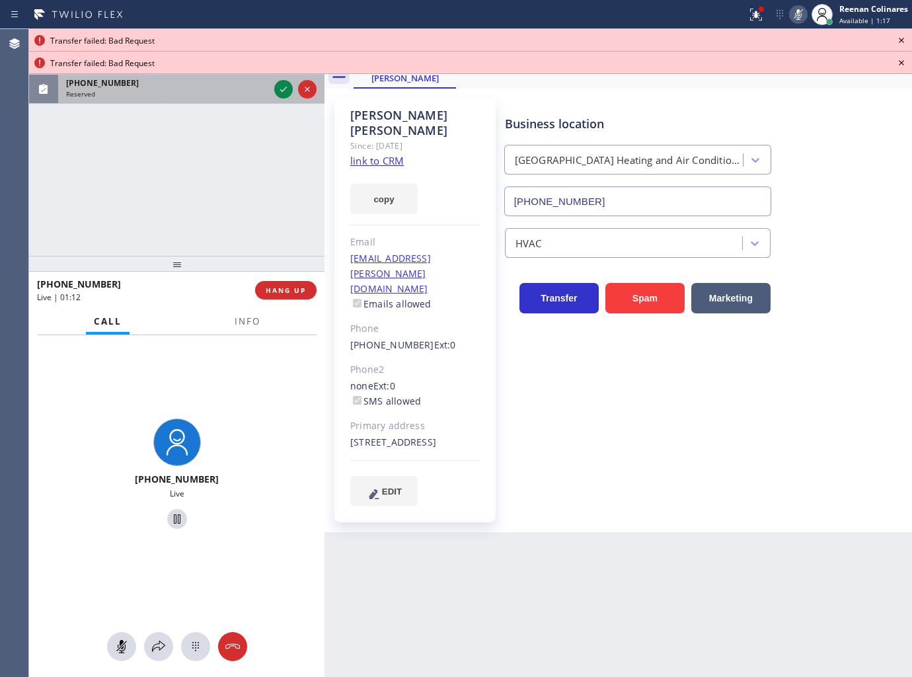
click at [231, 95] on div "Transfer failed: Bad Request Transfer failed: Bad Request Classify the call LOC…" at bounding box center [470, 353] width 883 height 648
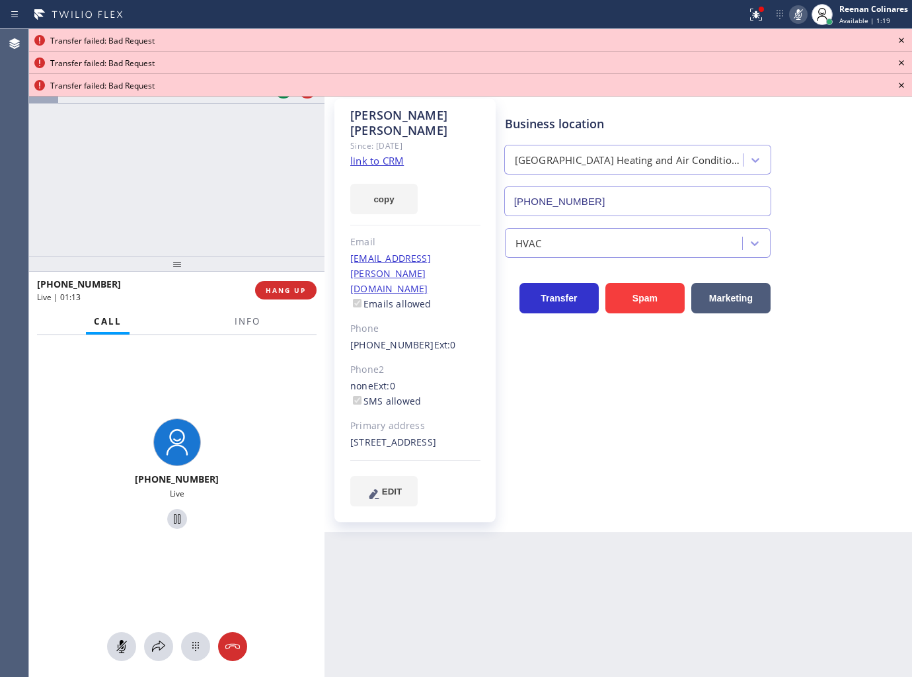
click at [901, 37] on icon at bounding box center [901, 40] width 16 height 16
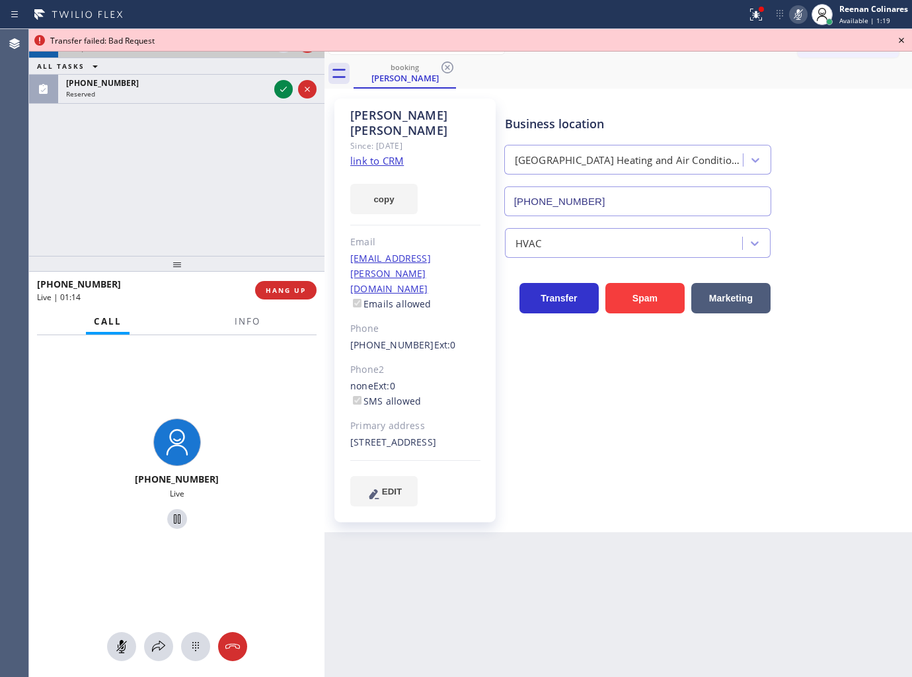
click at [901, 37] on icon at bounding box center [901, 40] width 16 height 16
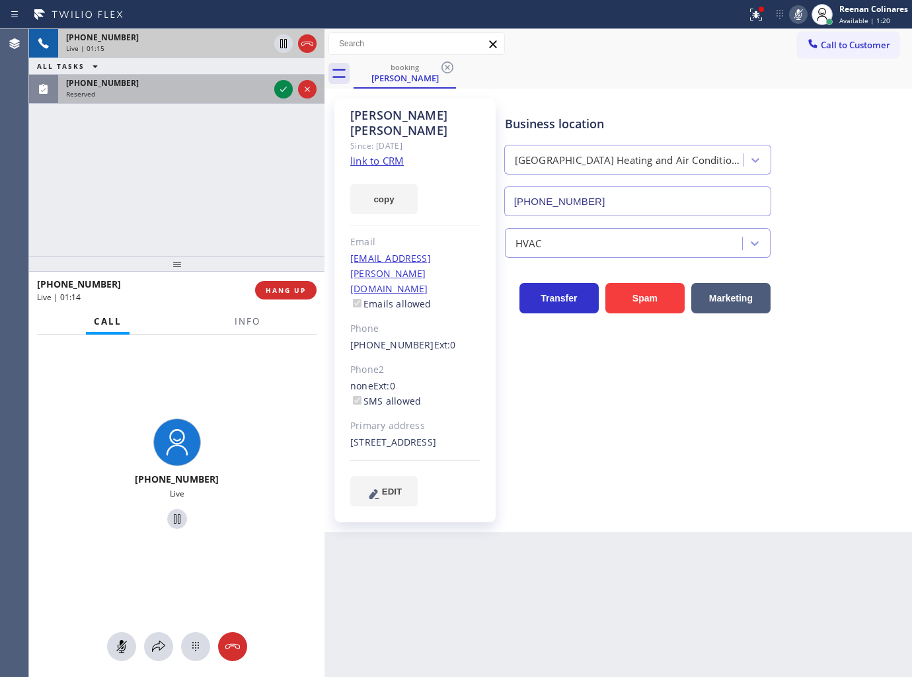
click at [210, 83] on div "[PHONE_NUMBER]" at bounding box center [167, 82] width 203 height 11
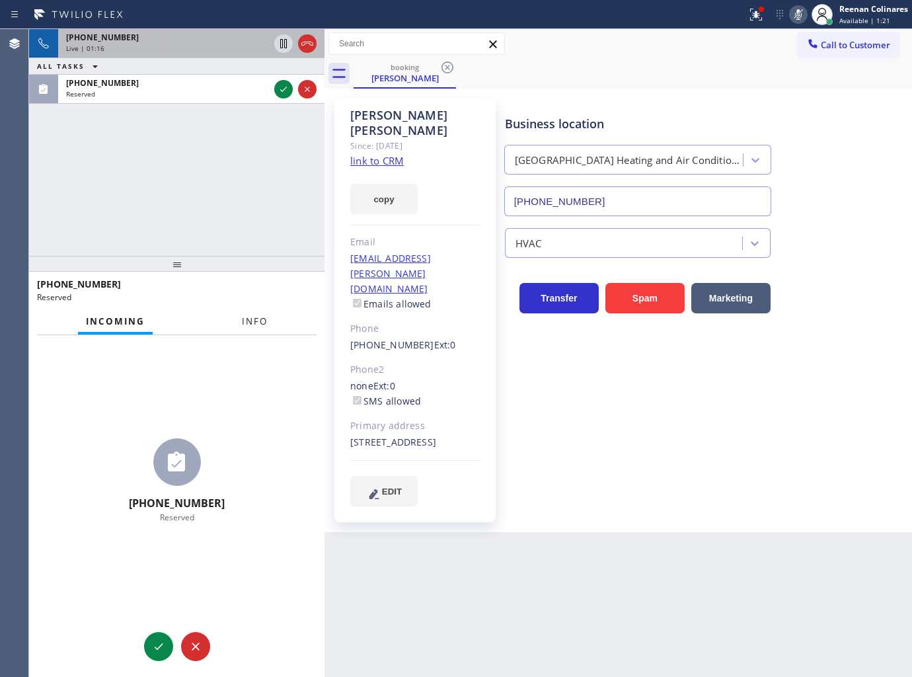
click at [259, 314] on button "Info" at bounding box center [255, 322] width 42 height 26
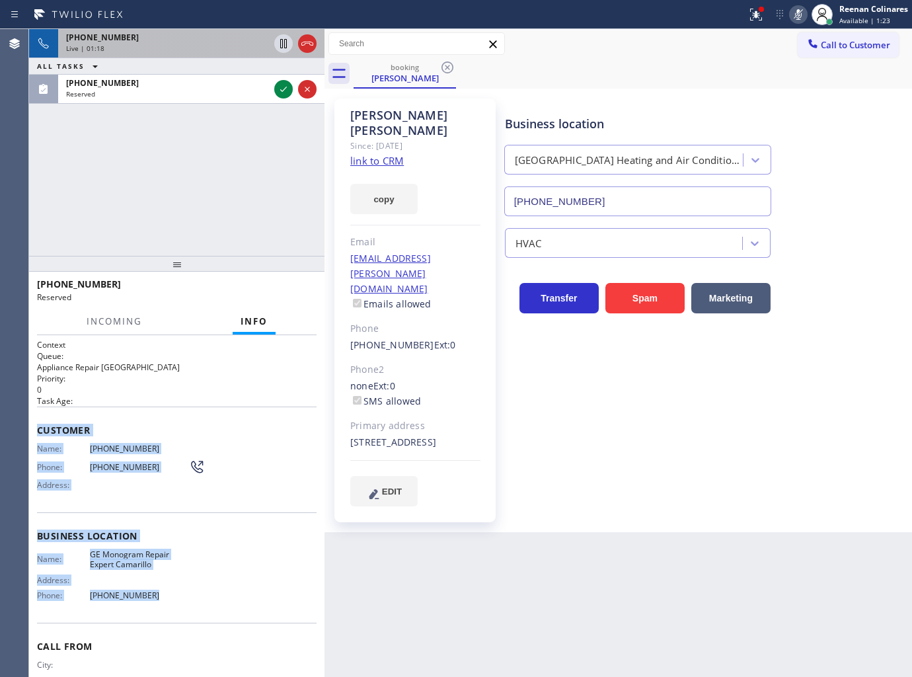
drag, startPoint x: 61, startPoint y: 471, endPoint x: 300, endPoint y: 621, distance: 282.2
click at [205, 600] on div "Context Queue: Appliance Repair High End Priority: 0 Task Age: Customer Name: (…" at bounding box center [176, 506] width 295 height 342
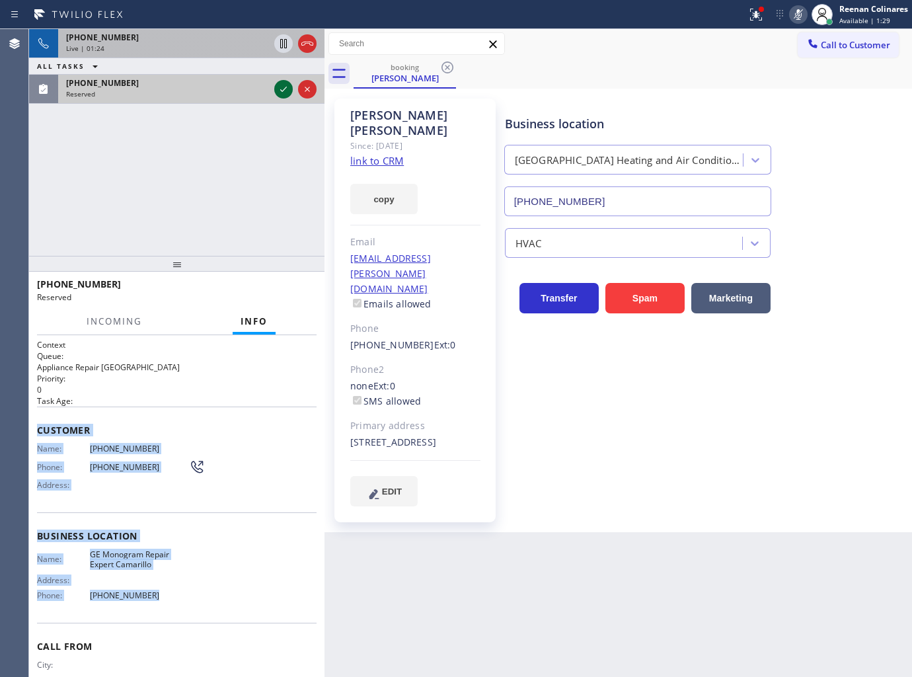
click at [285, 91] on icon at bounding box center [284, 89] width 16 height 16
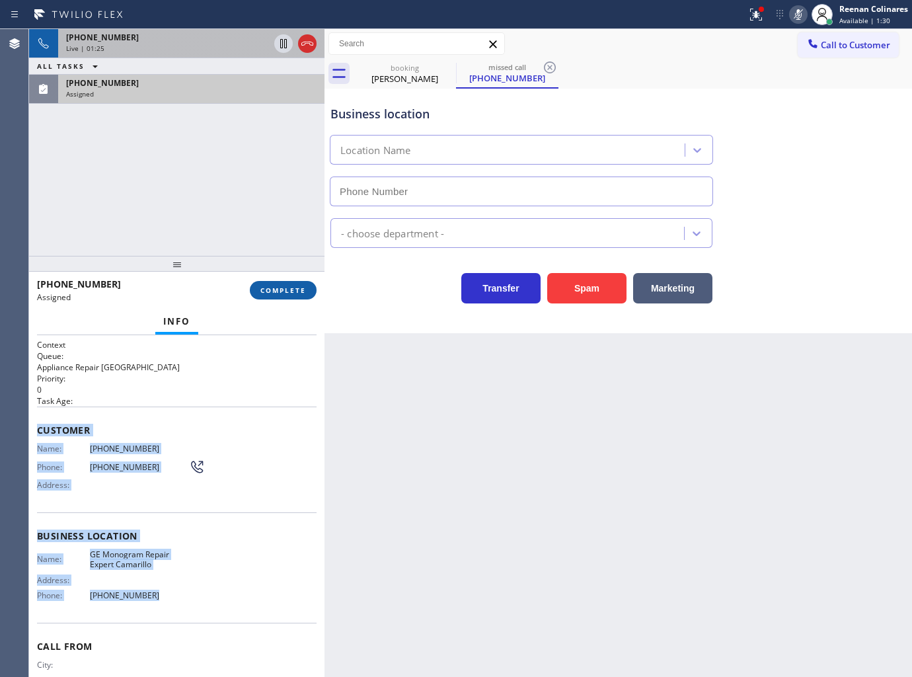
type input "[PHONE_NUMBER]"
drag, startPoint x: 296, startPoint y: 291, endPoint x: 289, endPoint y: 289, distance: 6.9
click at [297, 292] on span "COMPLETE" at bounding box center [283, 289] width 46 height 9
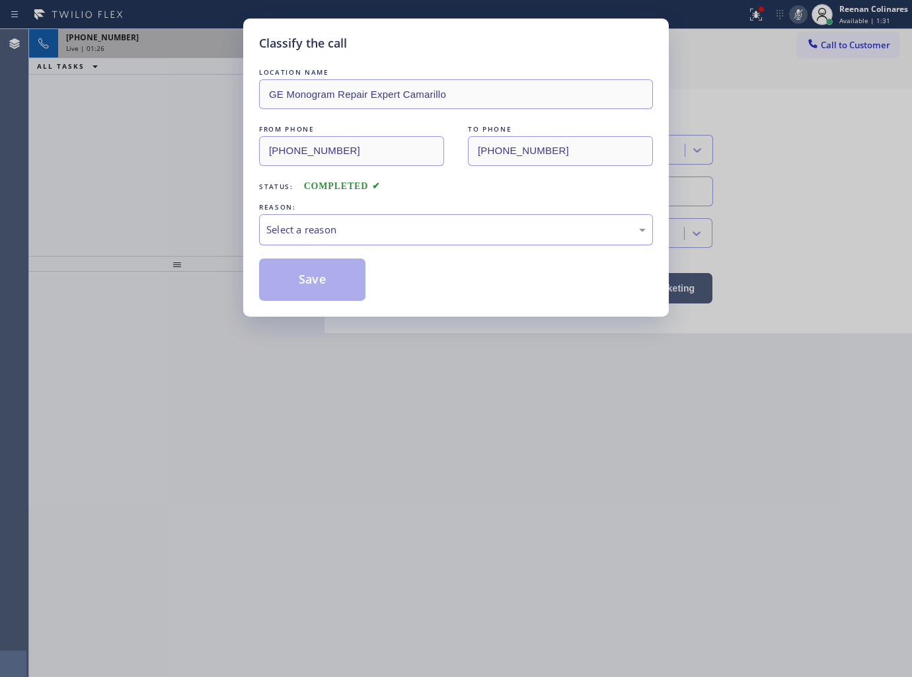
click at [354, 229] on div "Select a reason" at bounding box center [455, 229] width 379 height 15
drag, startPoint x: 301, startPoint y: 289, endPoint x: 192, endPoint y: 197, distance: 143.0
click at [301, 289] on button "Save" at bounding box center [312, 279] width 106 height 42
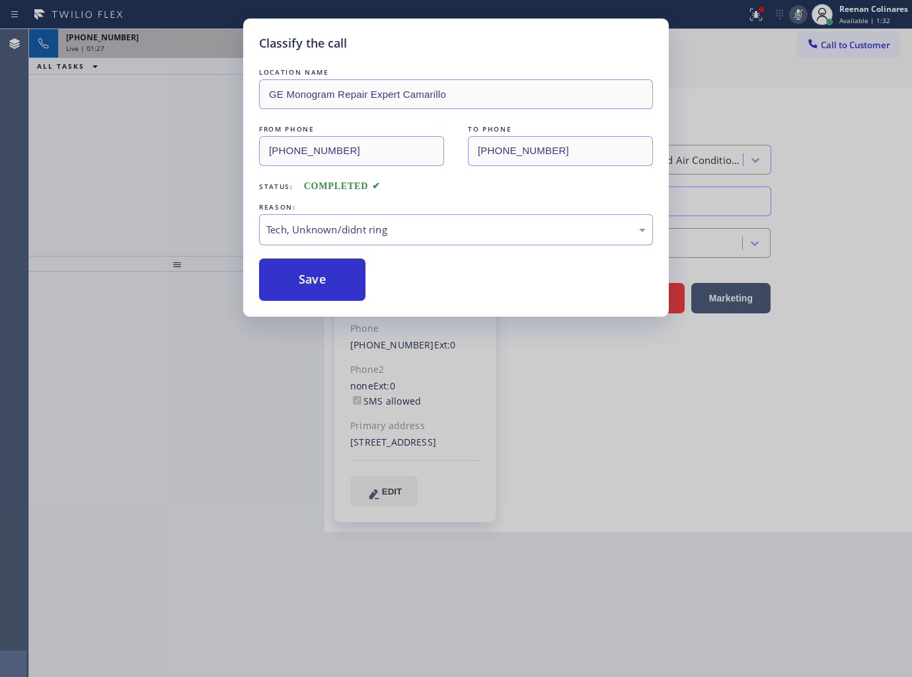
click at [186, 188] on div "Classify the call LOCATION NAME GE Monogram Repair Expert Camarillo FROM PHONE …" at bounding box center [456, 338] width 912 height 677
click at [190, 48] on div "Classify the call LOCATION NAME GE Monogram Repair Expert Camarillo FROM PHONE …" at bounding box center [456, 338] width 912 height 677
click at [190, 48] on div "Classify the call LOCATION NAME Extra HVAC Maintenance Downtown [GEOGRAPHIC_DAT…" at bounding box center [470, 353] width 883 height 648
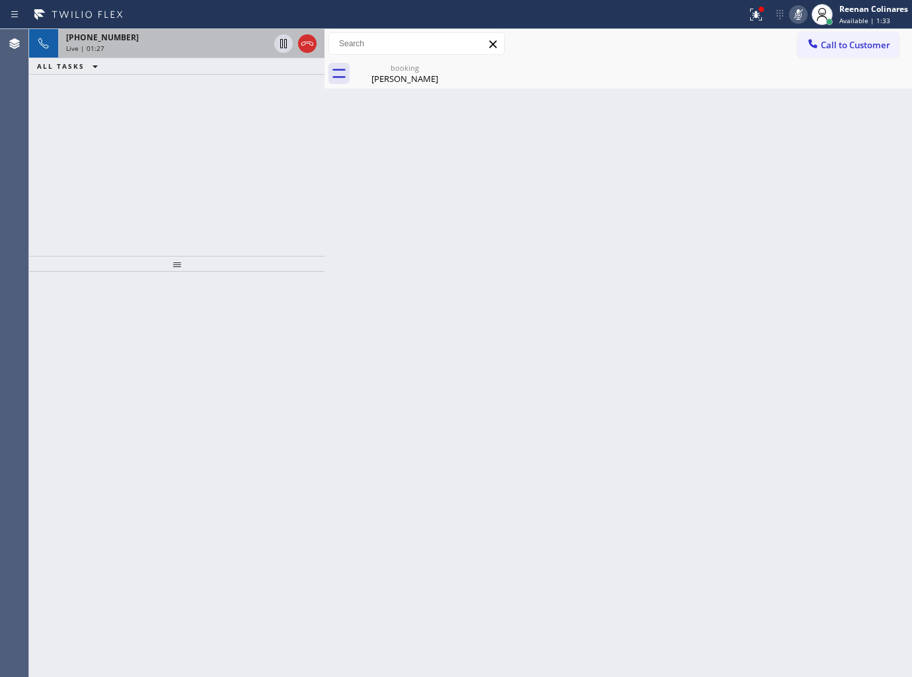
click at [190, 48] on div "Live | 01:27" at bounding box center [167, 48] width 203 height 9
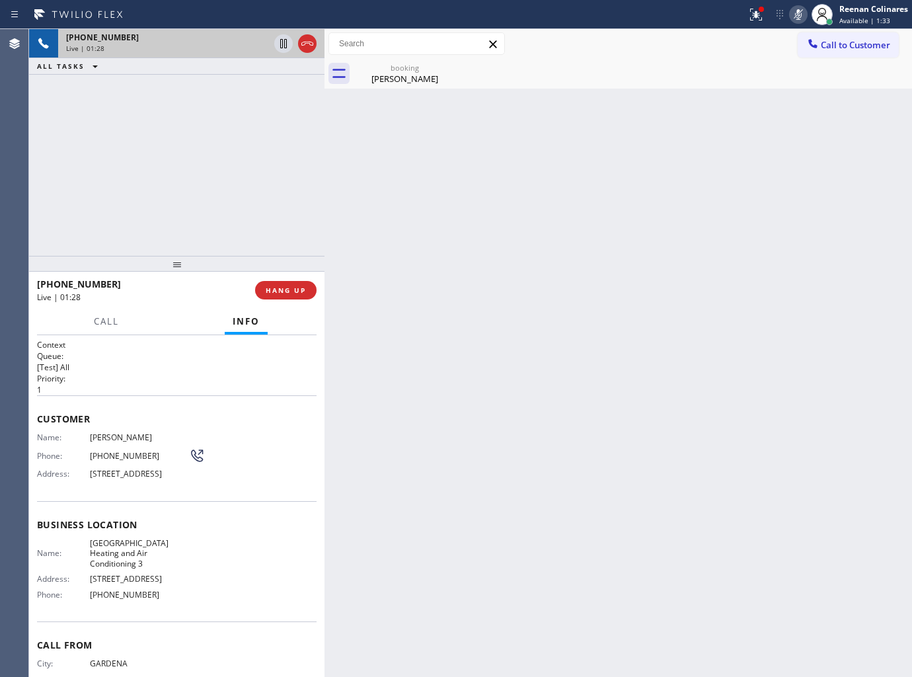
click at [190, 48] on div "Live | 01:28" at bounding box center [167, 48] width 203 height 9
click at [100, 316] on span "Call" at bounding box center [106, 321] width 25 height 12
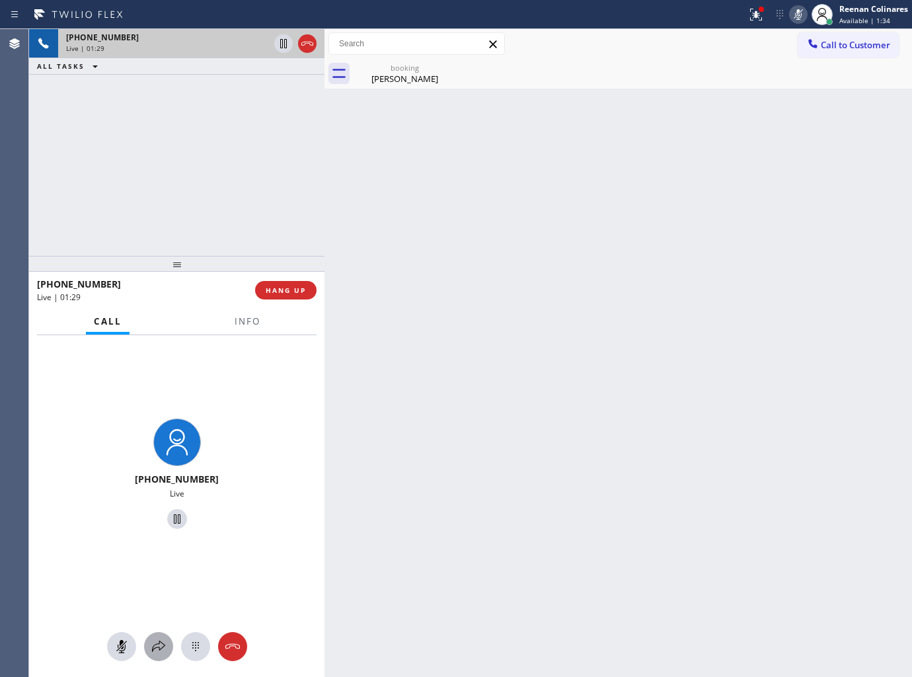
click at [153, 640] on icon at bounding box center [159, 646] width 16 height 16
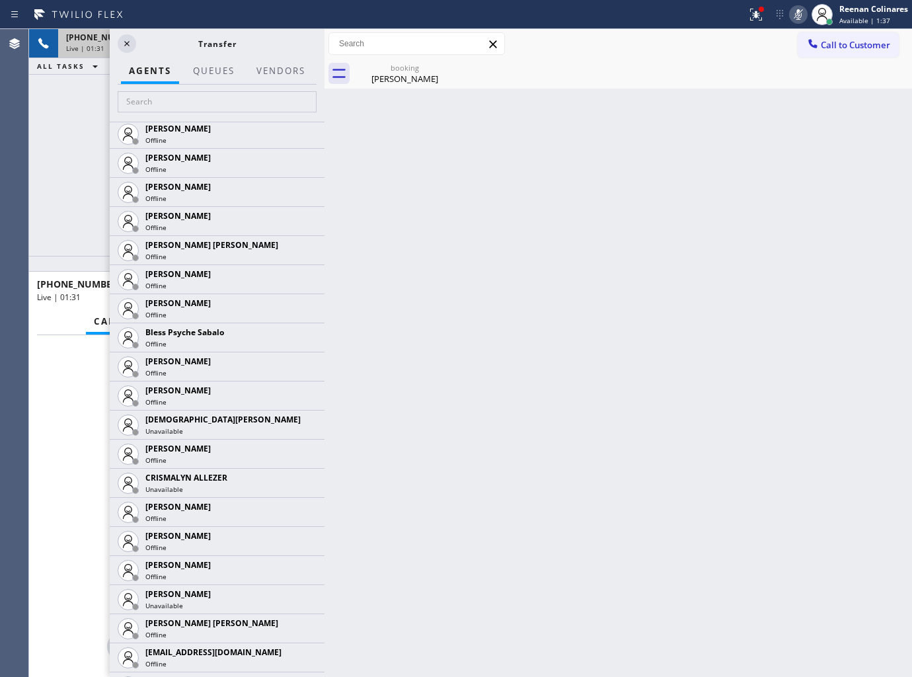
scroll to position [661, 0]
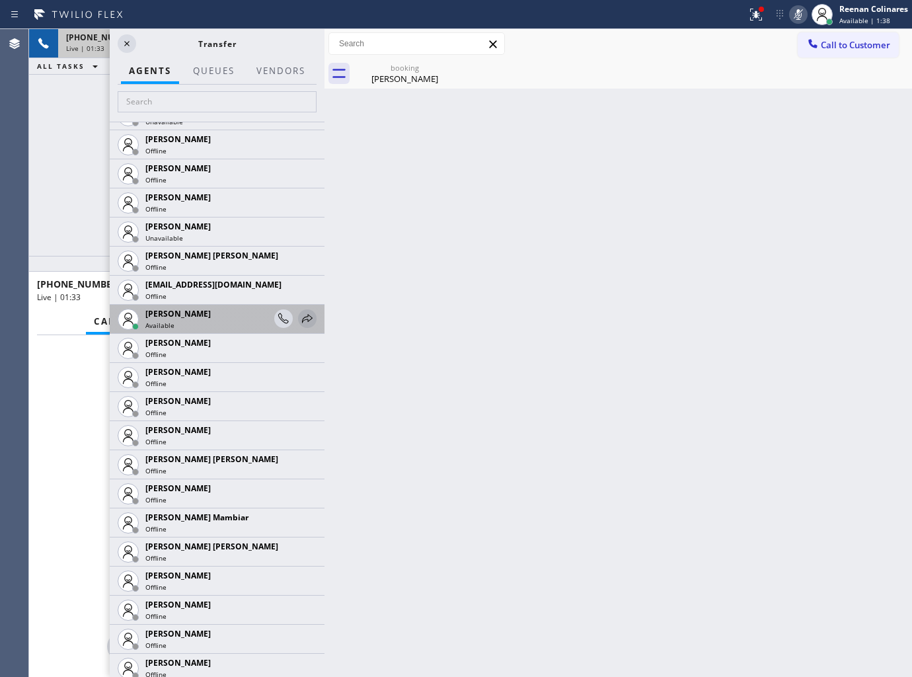
click at [299, 319] on icon at bounding box center [307, 319] width 16 height 16
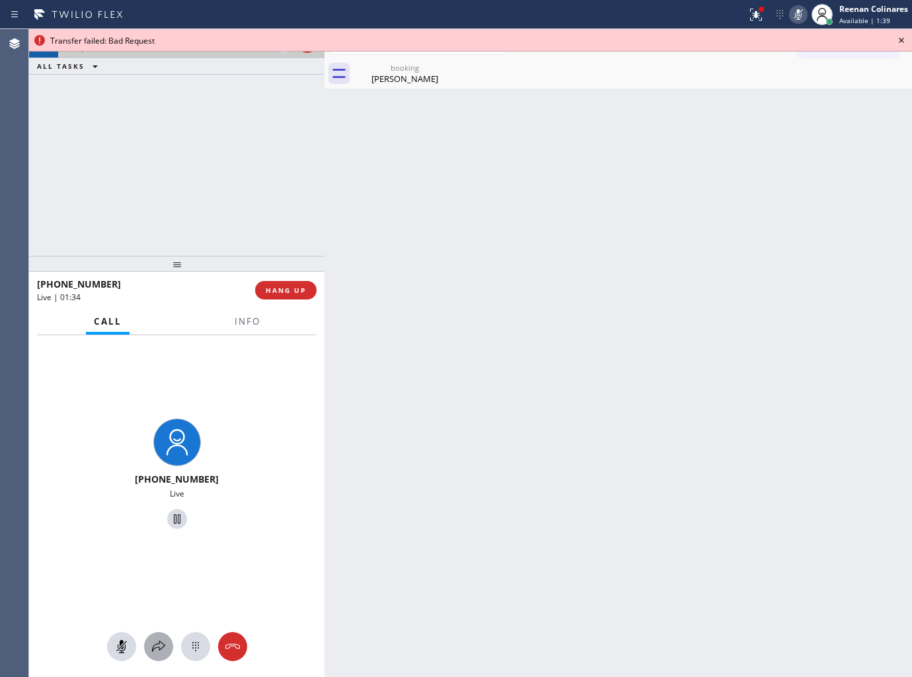
click at [154, 650] on icon at bounding box center [159, 646] width 16 height 16
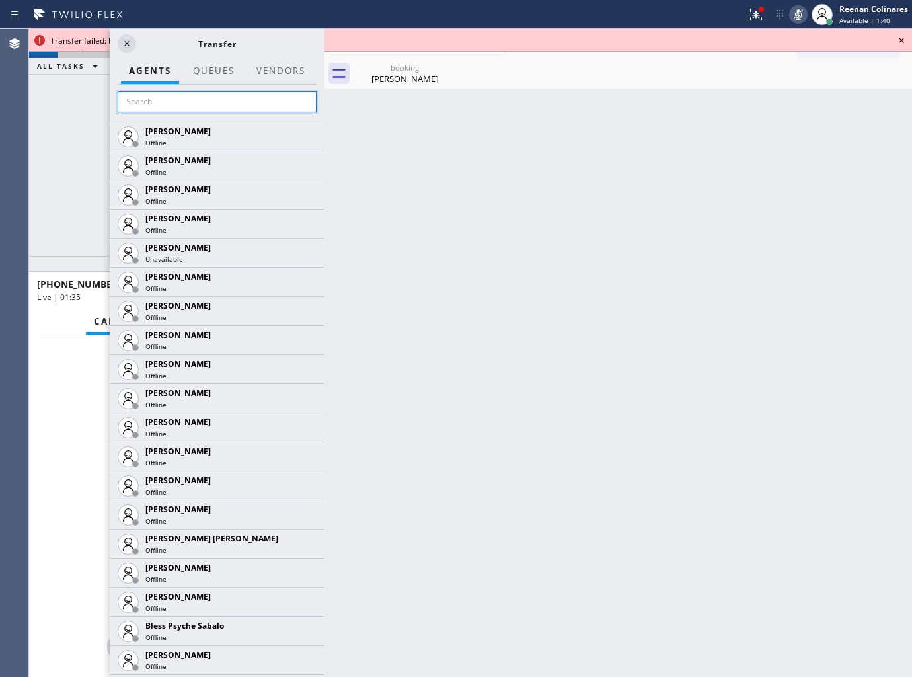
click at [157, 106] on input "text" at bounding box center [217, 101] width 199 height 21
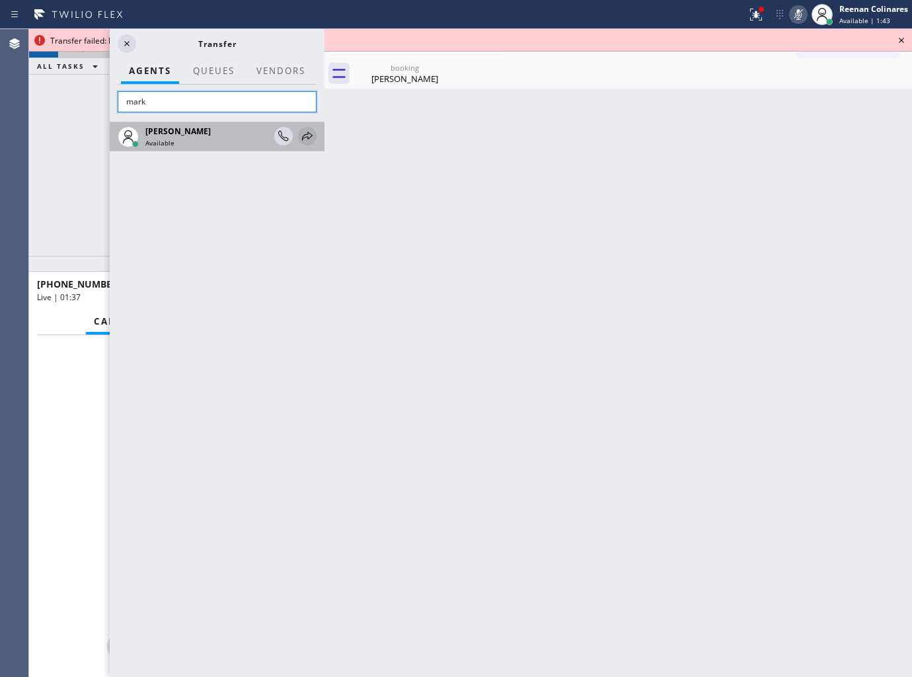
type input "mark"
click at [307, 134] on icon at bounding box center [307, 136] width 11 height 9
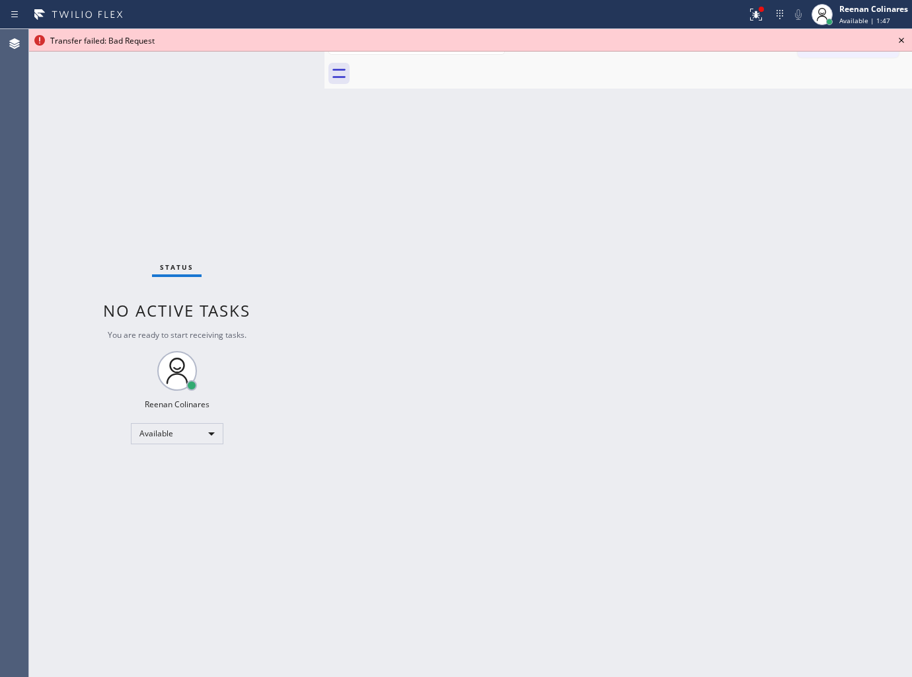
drag, startPoint x: 862, startPoint y: 525, endPoint x: 782, endPoint y: 545, distance: 82.9
click at [859, 526] on div "Back to Dashboard Change Sender ID Customers Technicians Select a contact Outbo…" at bounding box center [617, 353] width 587 height 648
click at [441, 366] on div "Back to Dashboard Change Sender ID Customers Technicians Select a contact Outbo…" at bounding box center [617, 353] width 587 height 648
click at [901, 42] on icon at bounding box center [901, 40] width 16 height 16
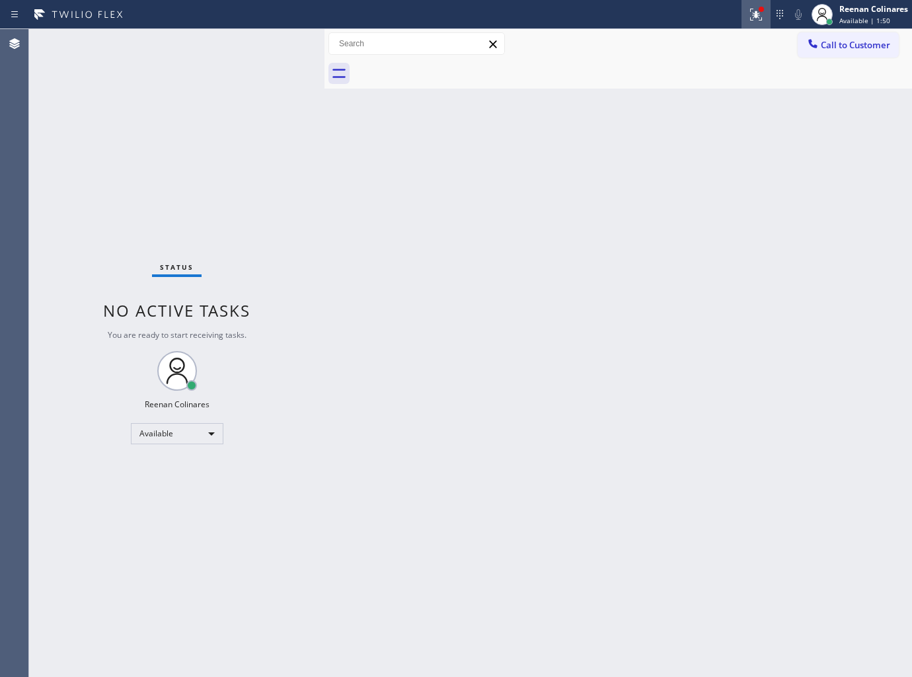
click at [754, 15] on icon at bounding box center [756, 15] width 16 height 16
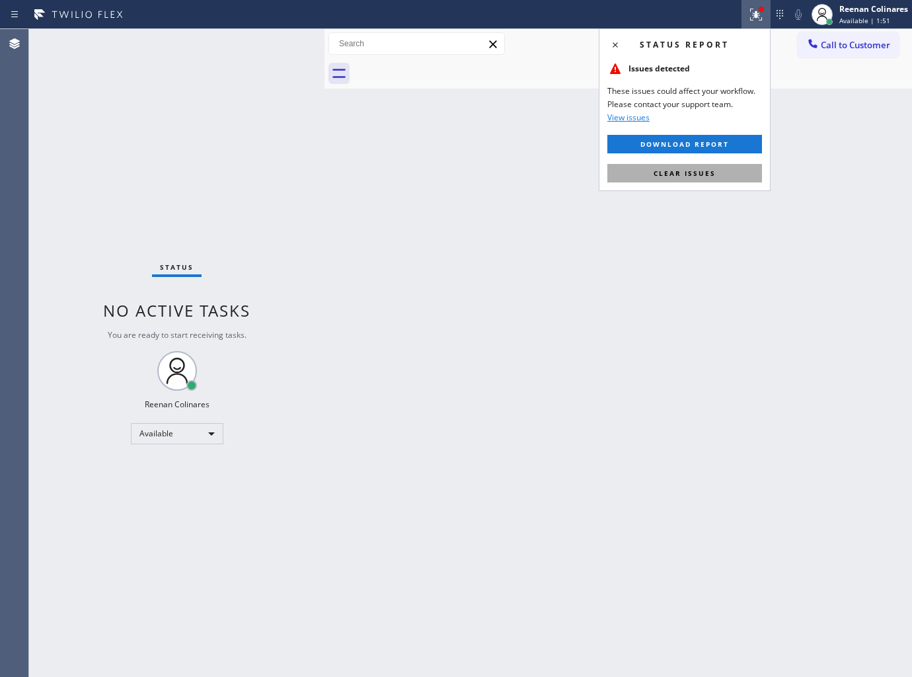
drag, startPoint x: 695, startPoint y: 176, endPoint x: 445, endPoint y: 198, distance: 250.7
click at [693, 177] on span "Clear issues" at bounding box center [685, 173] width 62 height 9
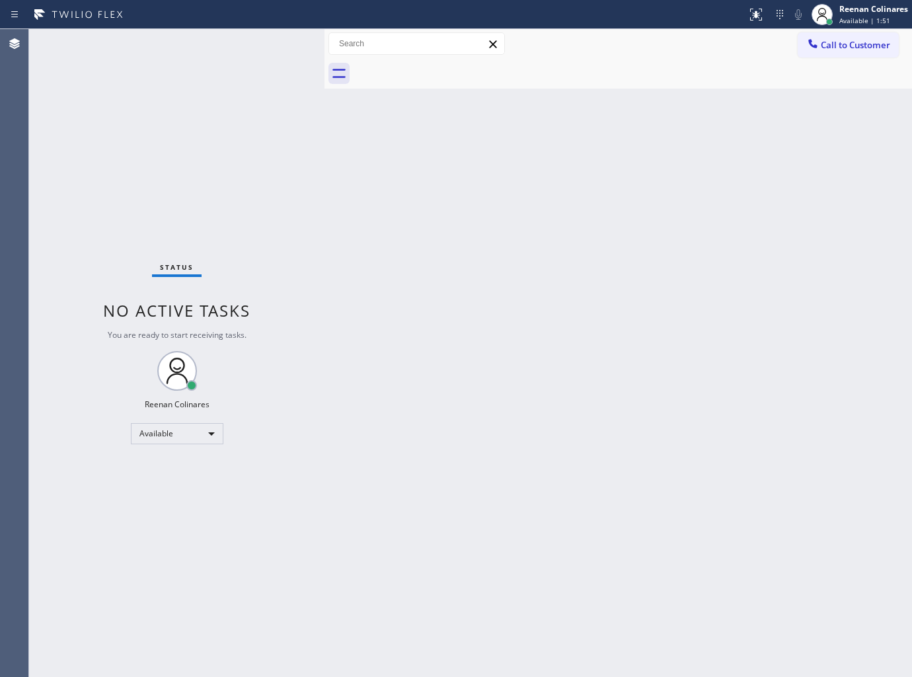
click at [414, 213] on div "Back to Dashboard Change Sender ID Customers Technicians Select a contact Outbo…" at bounding box center [617, 353] width 587 height 648
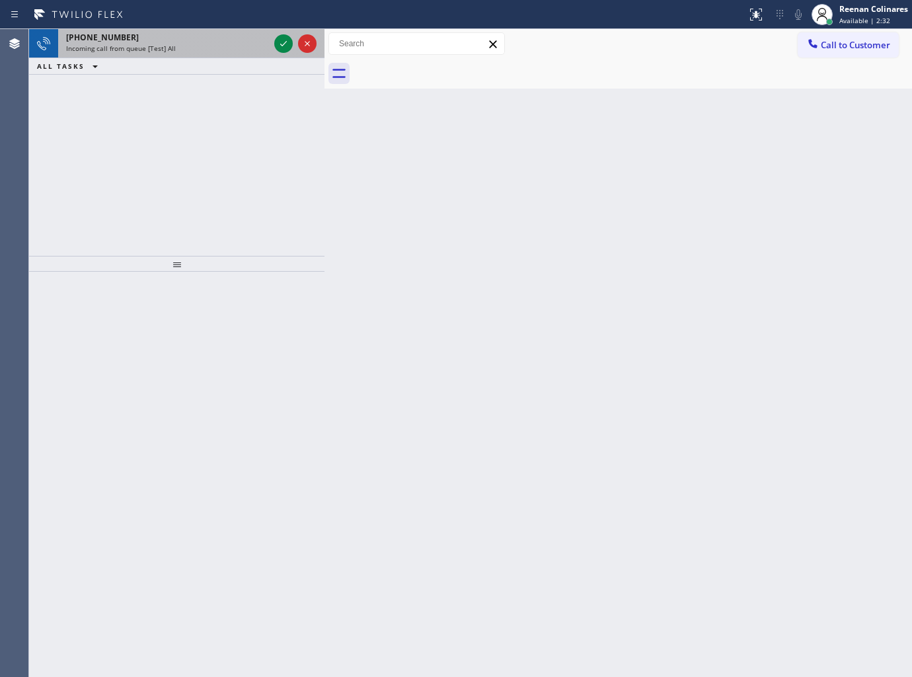
click at [173, 44] on div "Incoming call from queue [Test] All" at bounding box center [167, 48] width 203 height 9
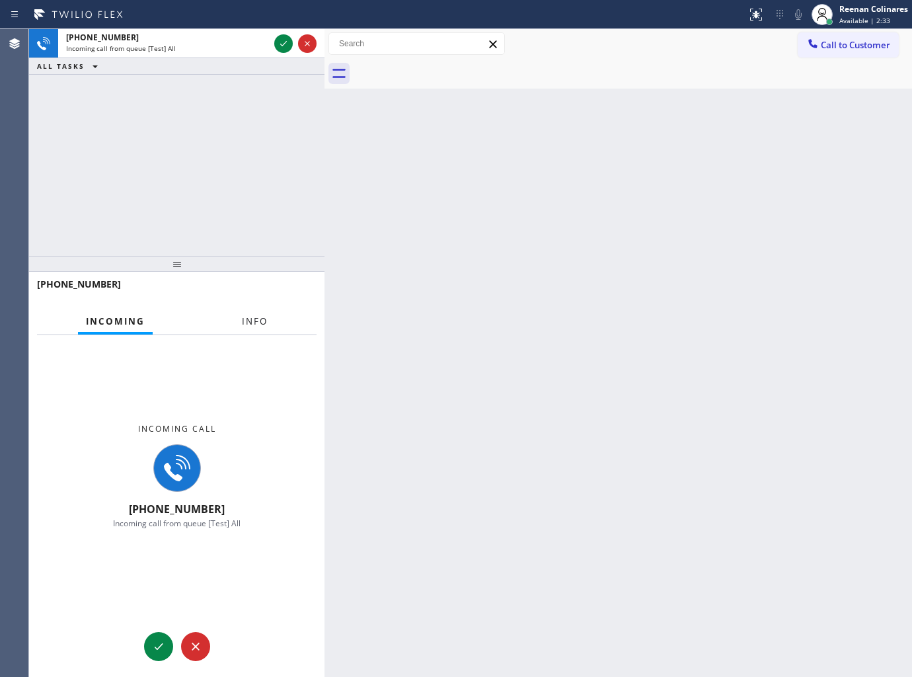
click at [259, 326] on span "Info" at bounding box center [255, 321] width 26 height 12
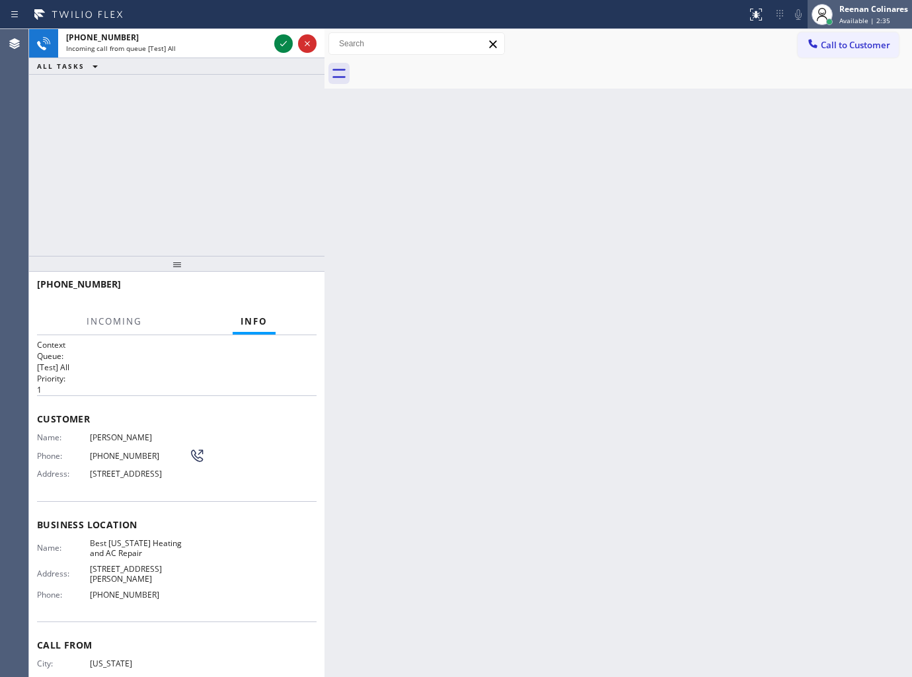
click at [862, 16] on span "Available | 2:35" at bounding box center [864, 20] width 51 height 9
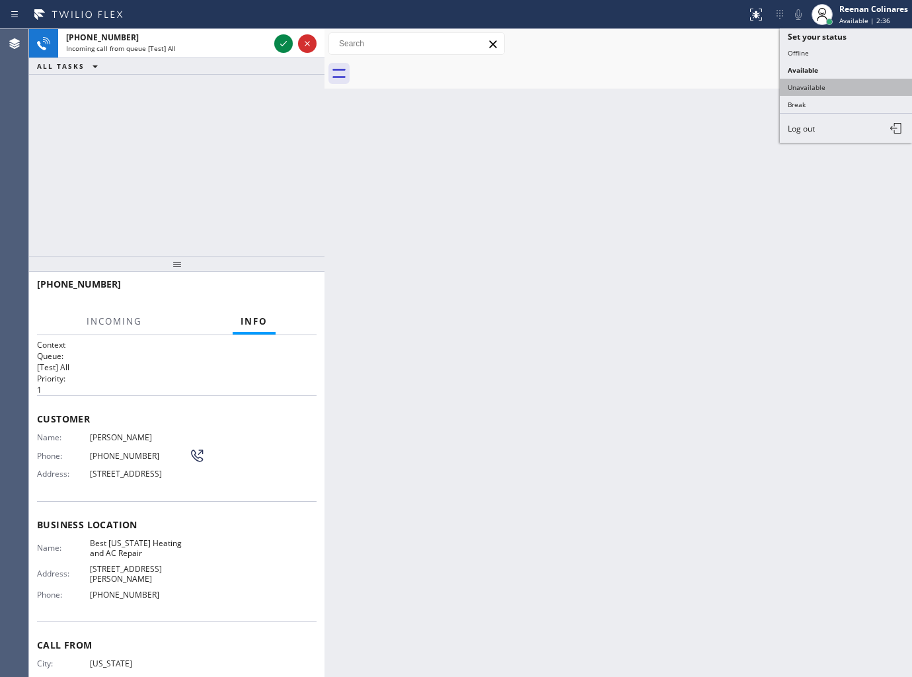
click at [800, 86] on button "Unavailable" at bounding box center [846, 87] width 132 height 17
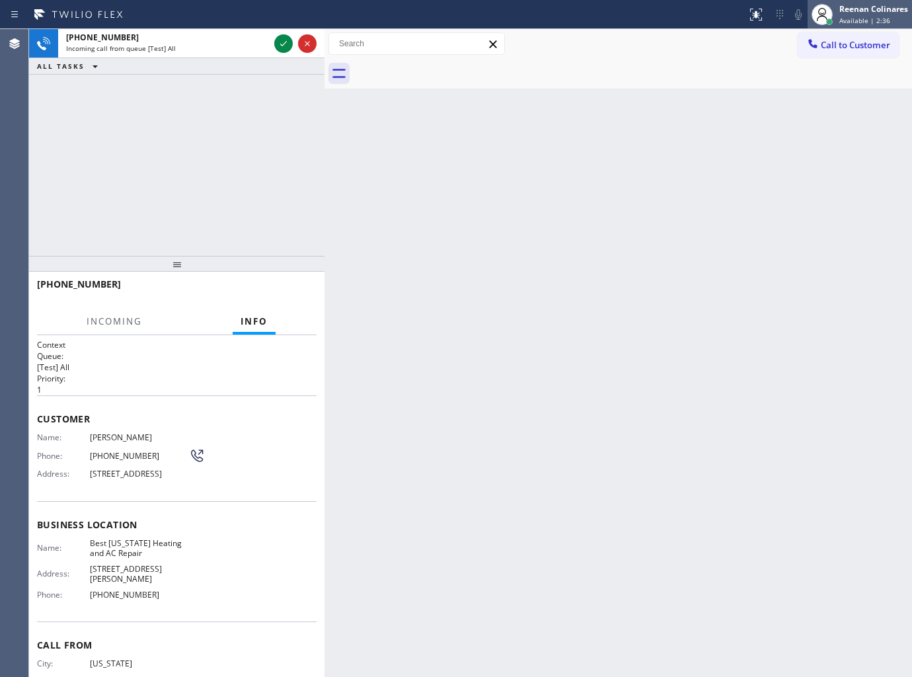
drag, startPoint x: 845, startPoint y: 3, endPoint x: 834, endPoint y: 20, distance: 19.6
click at [846, 3] on div "Reenan Colinares" at bounding box center [873, 8] width 69 height 11
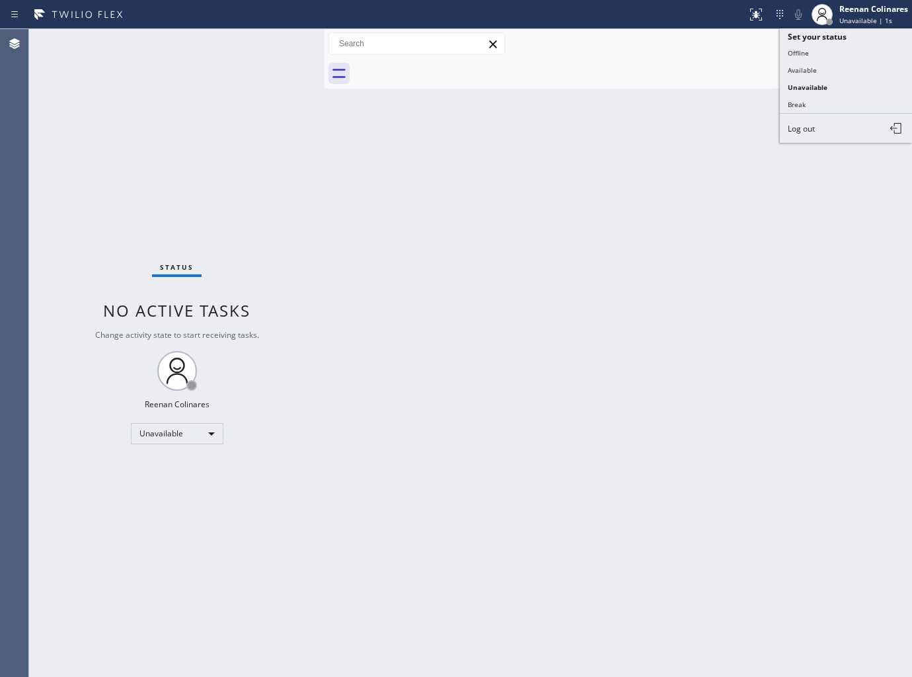
click at [786, 67] on button "Available" at bounding box center [846, 69] width 132 height 17
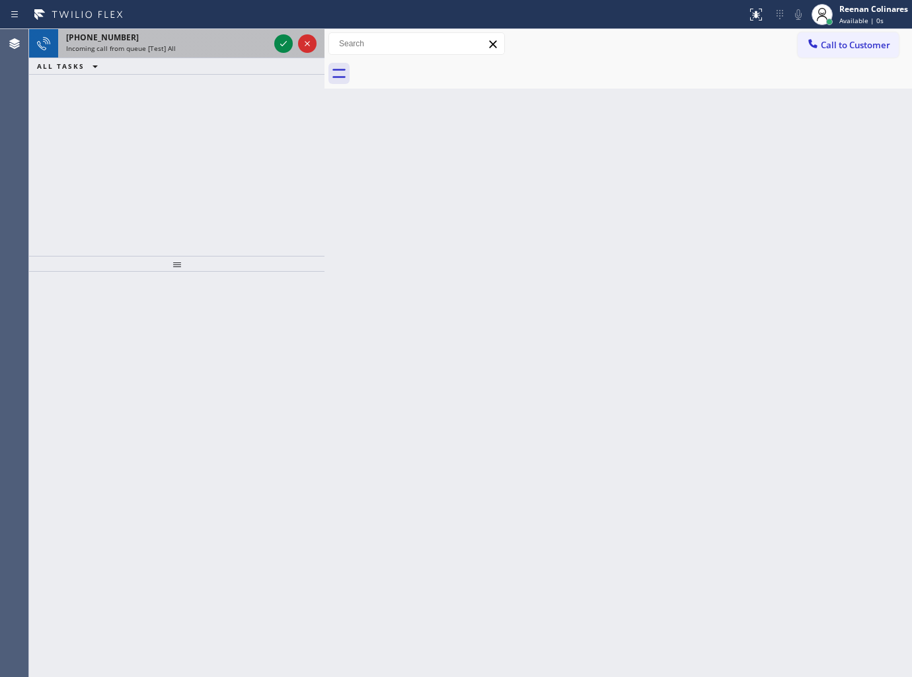
click at [201, 42] on div "+17182163757" at bounding box center [167, 37] width 203 height 11
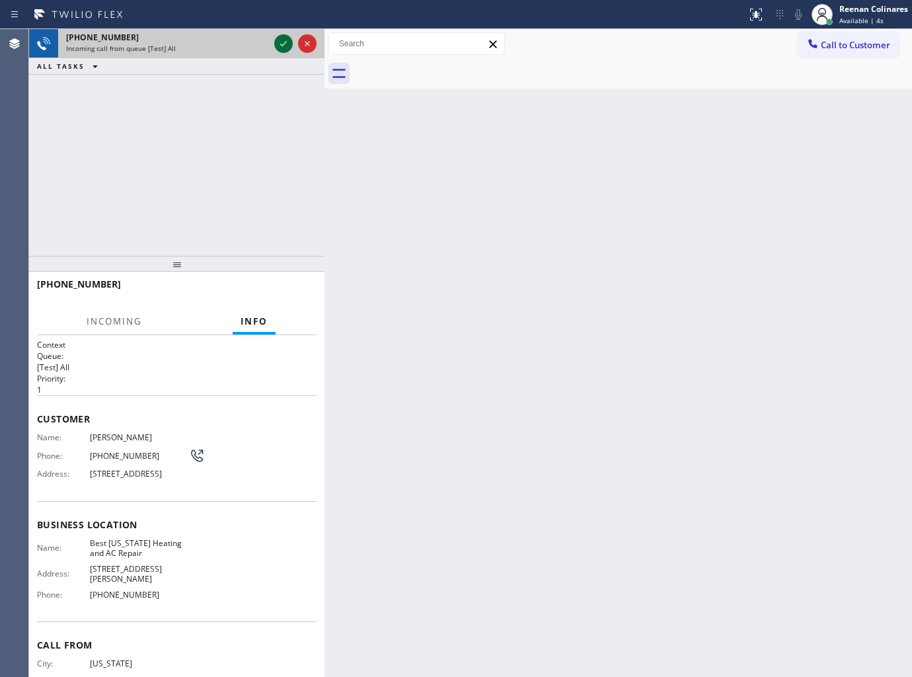
click at [279, 44] on icon at bounding box center [284, 44] width 16 height 16
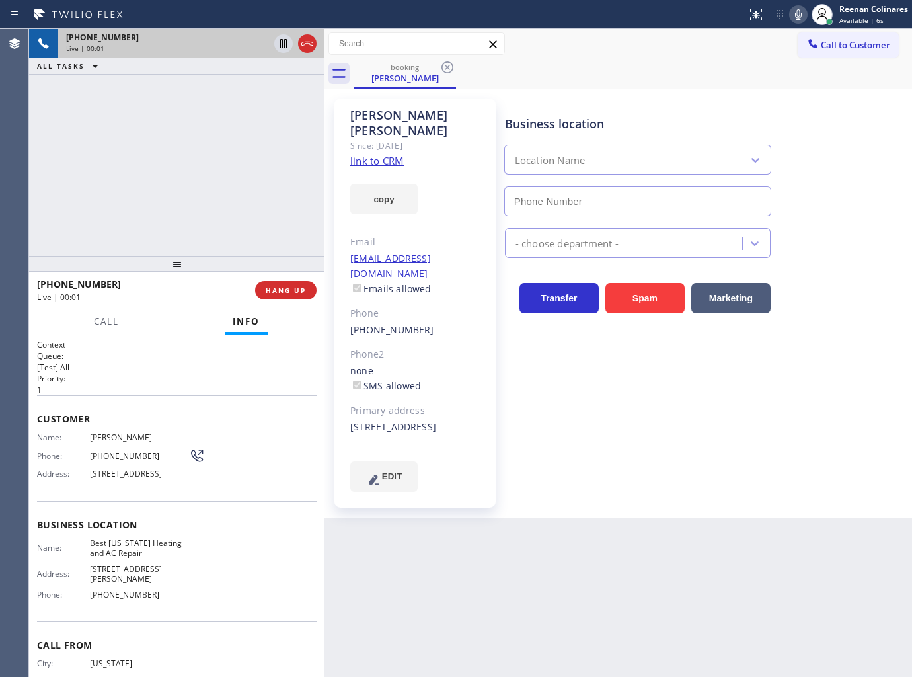
type input "[PHONE_NUMBER]"
click at [395, 193] on button "copy" at bounding box center [383, 199] width 67 height 30
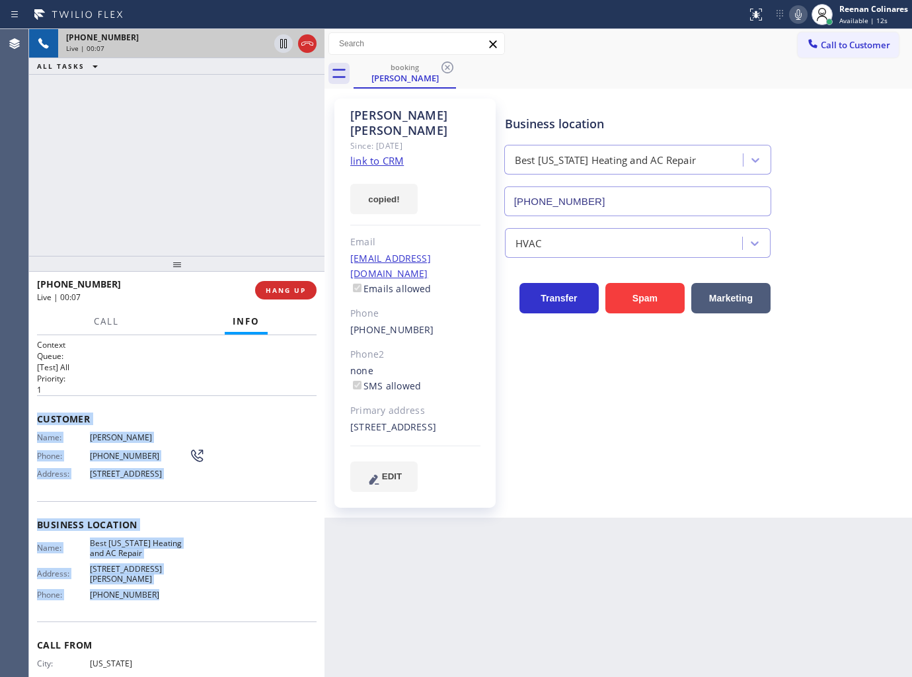
drag, startPoint x: 137, startPoint y: 518, endPoint x: 288, endPoint y: 602, distance: 173.0
click at [209, 592] on div "Context Queue: [Test] All Priority: 1 Customer Name: Dwight Hufman Phone: (718)…" at bounding box center [176, 506] width 295 height 342
click at [796, 15] on icon at bounding box center [798, 14] width 7 height 11
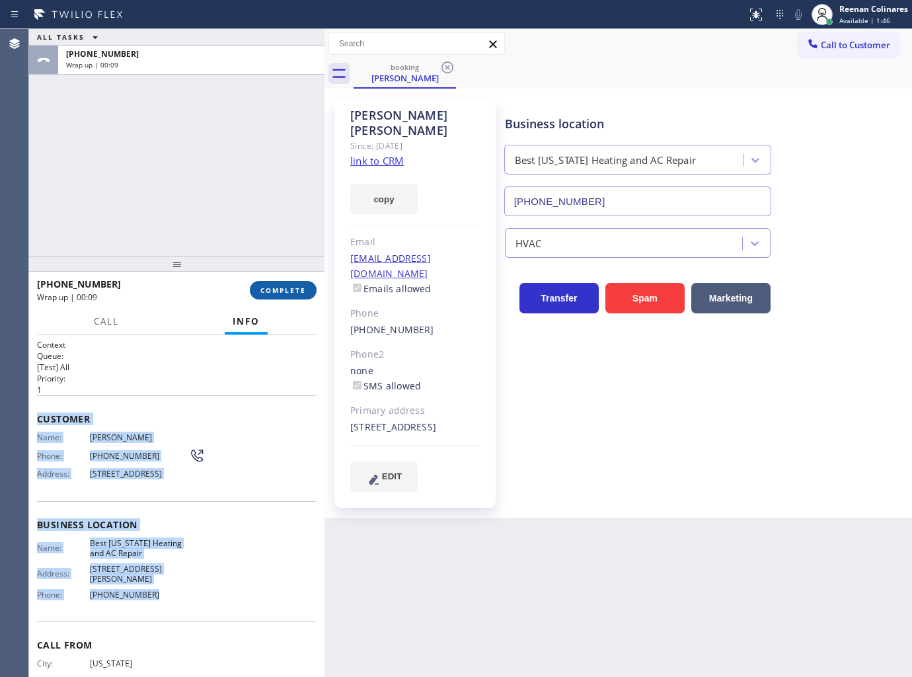
click at [272, 285] on span "COMPLETE" at bounding box center [283, 289] width 46 height 9
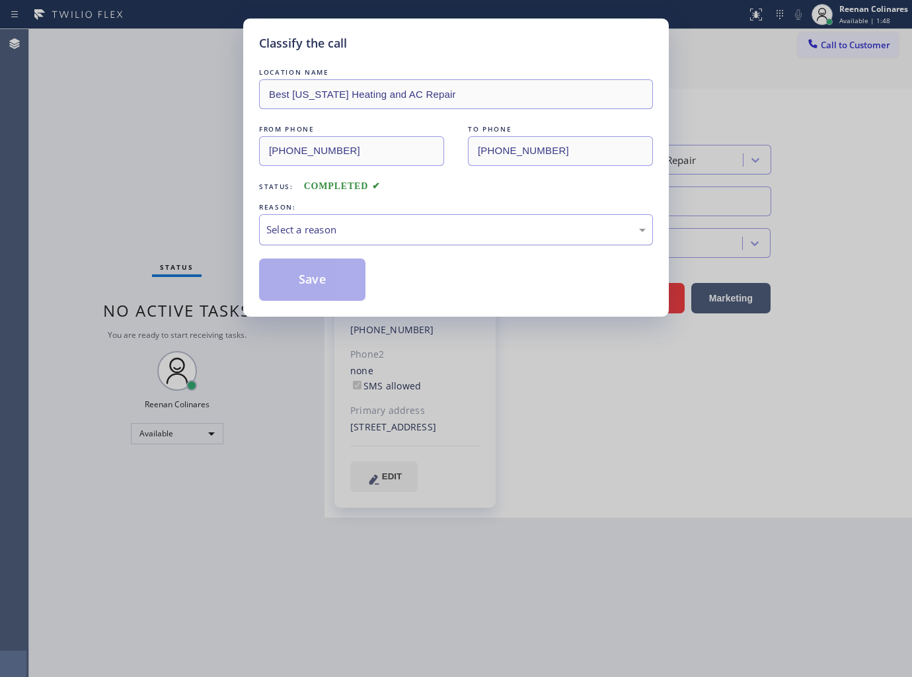
click at [340, 232] on div "Select a reason" at bounding box center [455, 229] width 379 height 15
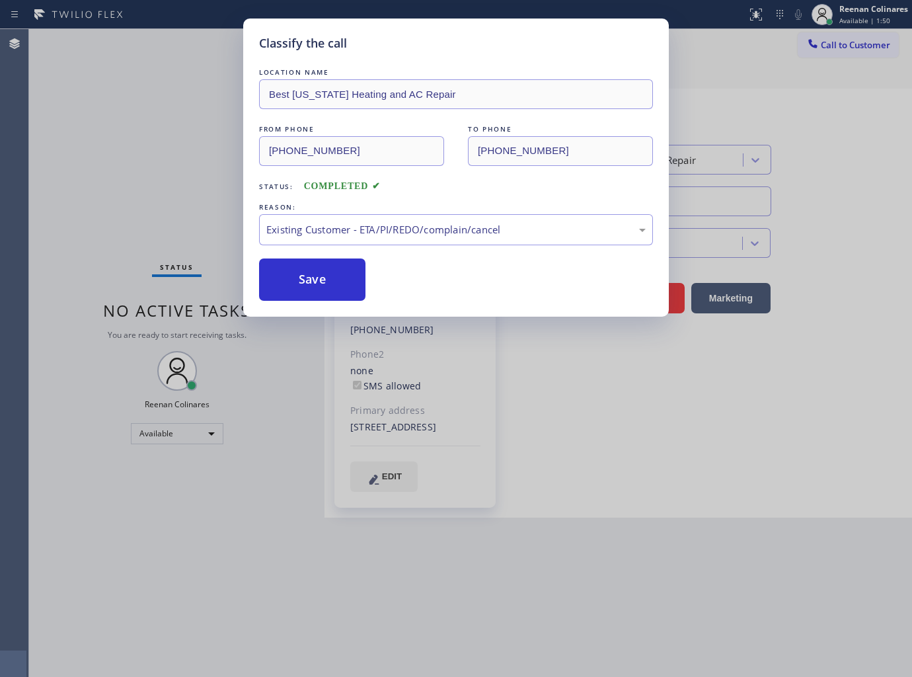
drag, startPoint x: 297, startPoint y: 285, endPoint x: 108, endPoint y: 200, distance: 207.9
click at [288, 282] on button "Save" at bounding box center [312, 279] width 106 height 42
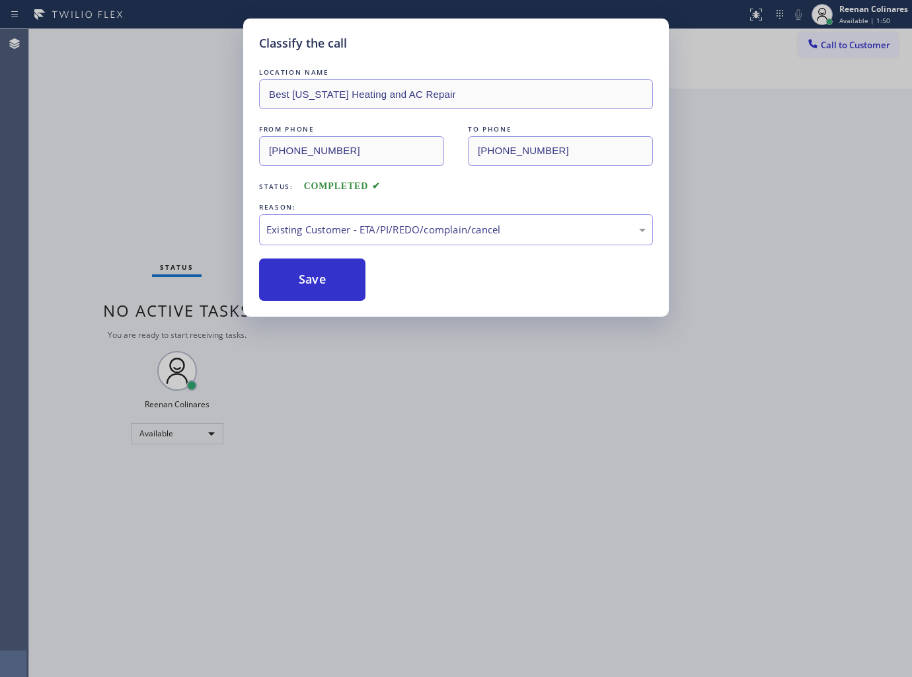
click at [108, 200] on div "Classify the call LOCATION NAME Best New York Heating and AC Repair FROM PHONE …" at bounding box center [456, 338] width 912 height 677
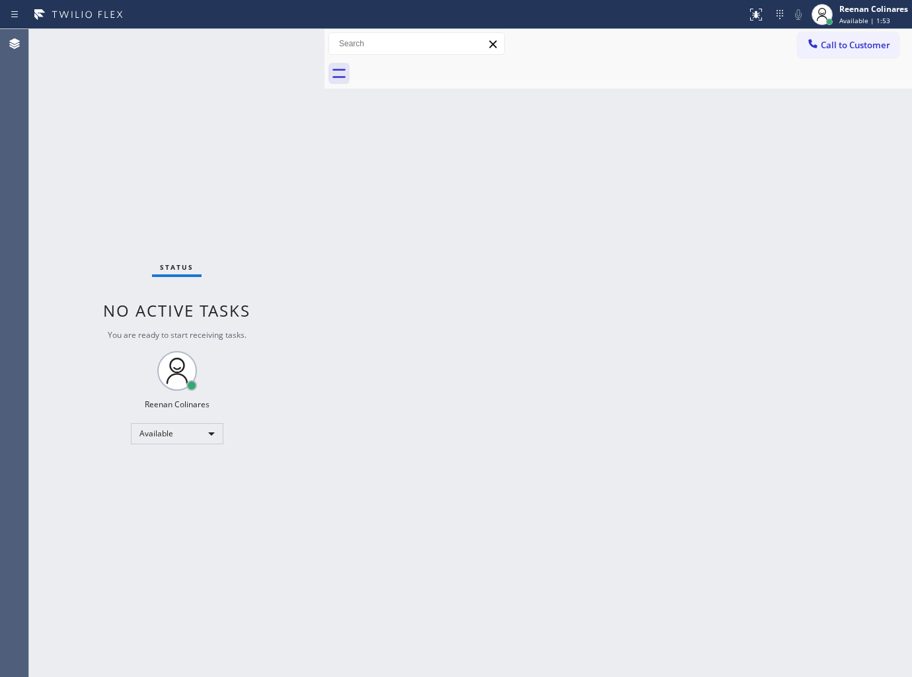
click at [619, 119] on div "Back to Dashboard Change Sender ID Customers Technicians Select a contact Outbo…" at bounding box center [617, 353] width 587 height 648
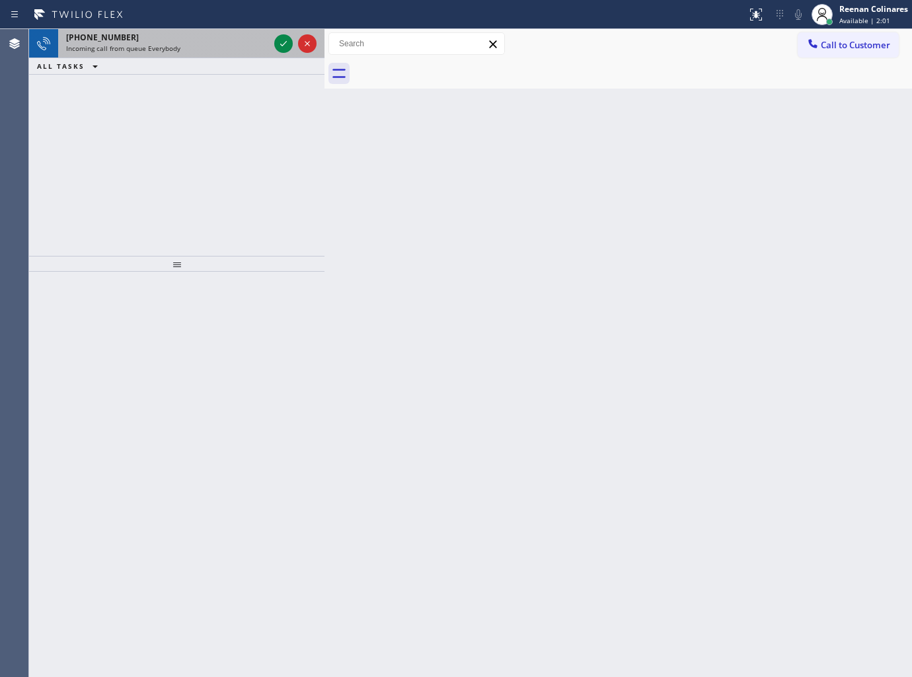
click at [205, 44] on div "Incoming call from queue Everybody" at bounding box center [167, 48] width 203 height 9
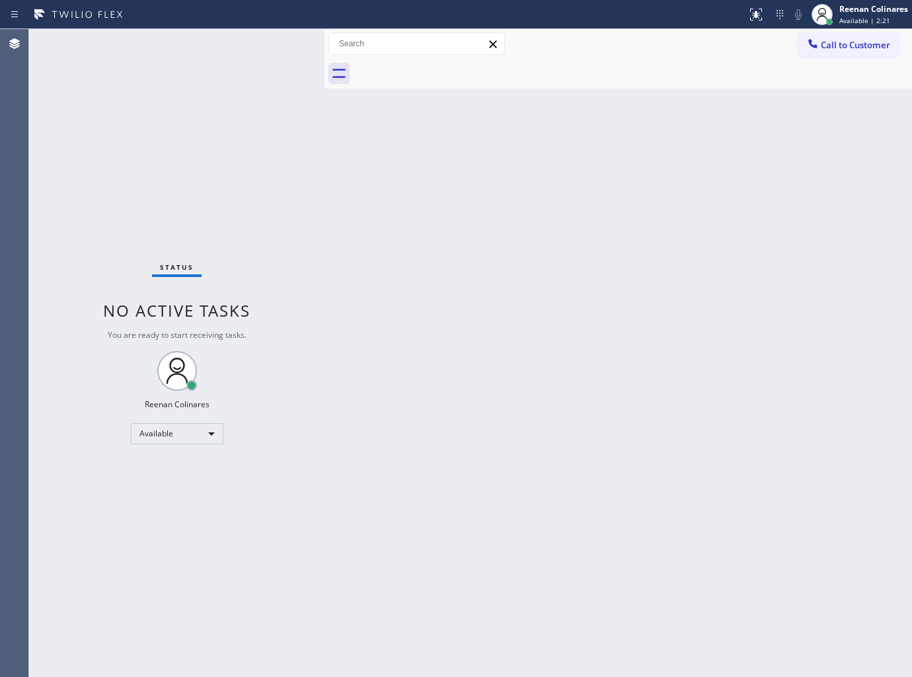
click at [476, 128] on div "Back to Dashboard Change Sender ID Customers Technicians Select a contact Outbo…" at bounding box center [617, 353] width 587 height 648
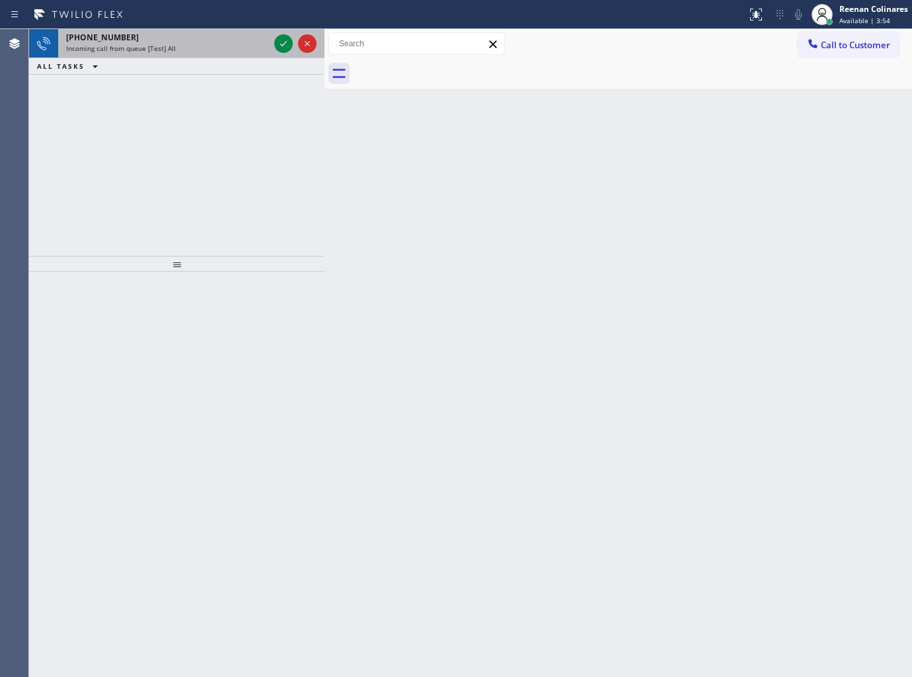
click at [183, 50] on div "Incoming call from queue [Test] All" at bounding box center [167, 48] width 203 height 9
click at [194, 44] on div "Incoming call from queue [Test] All" at bounding box center [167, 48] width 203 height 9
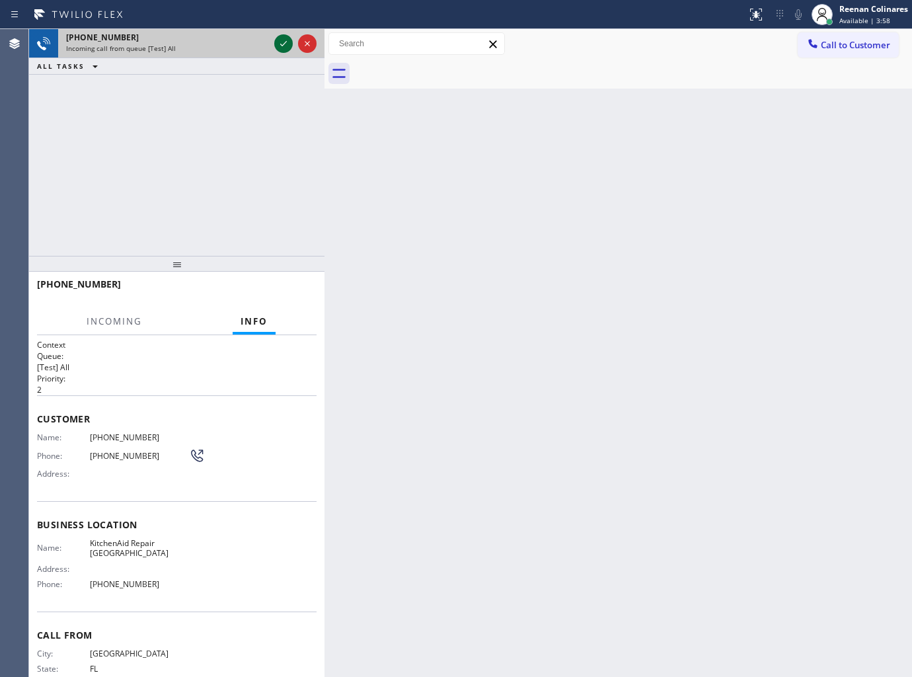
click at [282, 38] on icon at bounding box center [284, 44] width 16 height 16
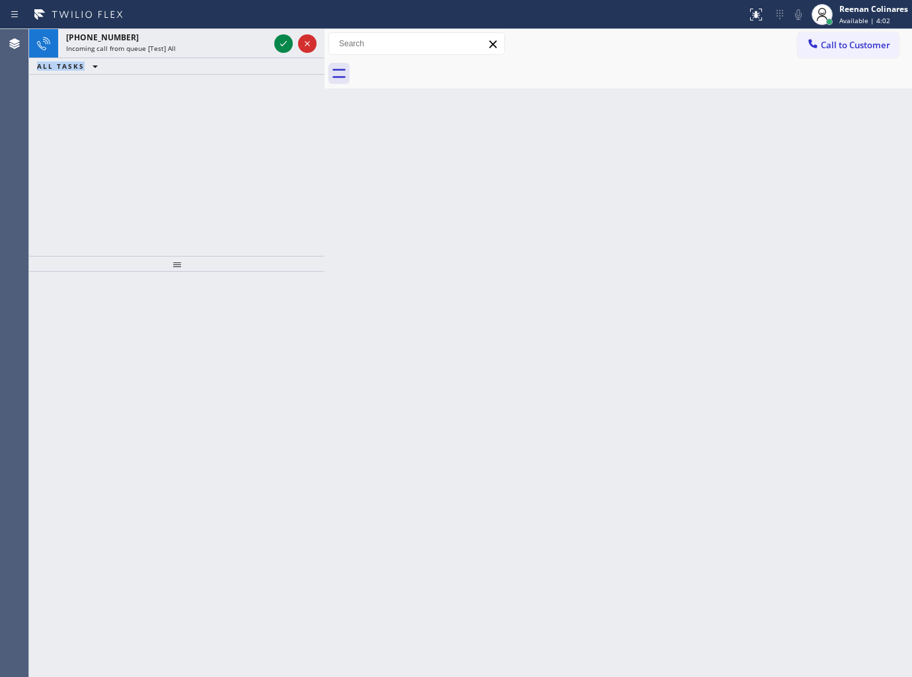
click at [278, 42] on icon at bounding box center [284, 44] width 16 height 16
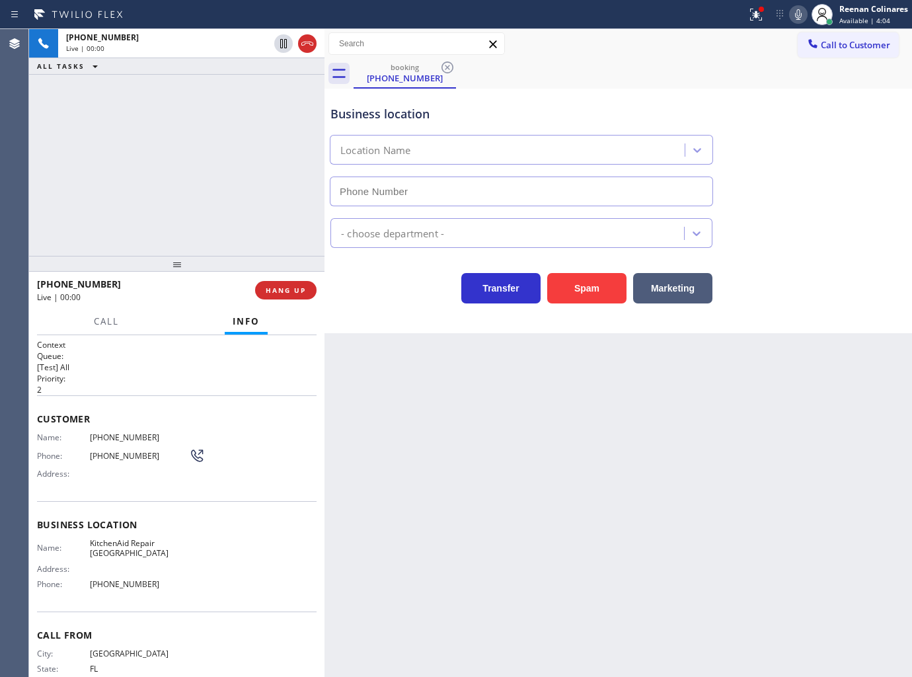
type input "[PHONE_NUMBER]"
click at [757, 19] on icon at bounding box center [756, 15] width 16 height 16
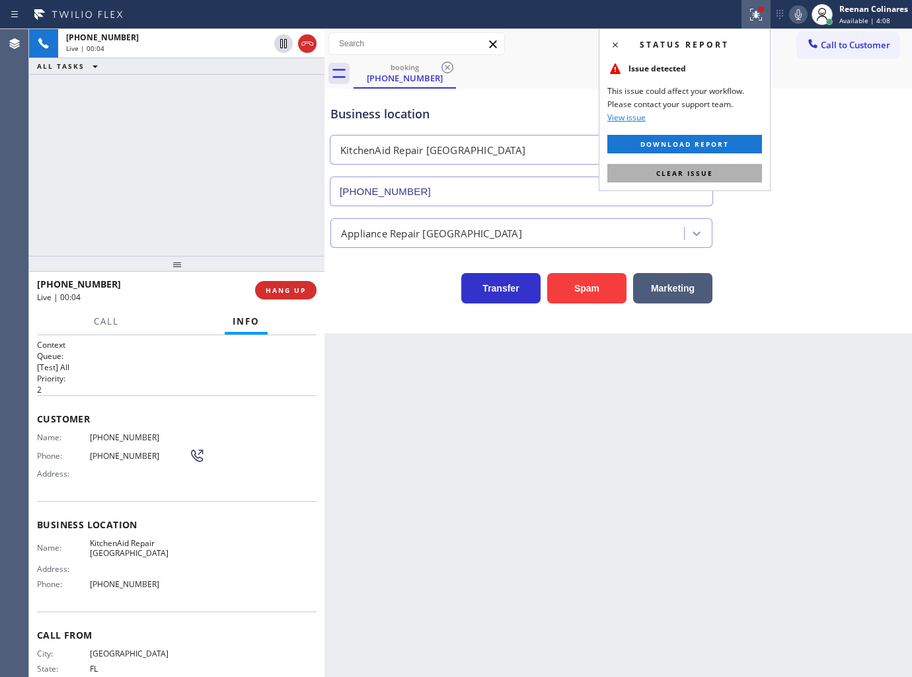
click at [722, 174] on button "Clear issue" at bounding box center [684, 173] width 155 height 19
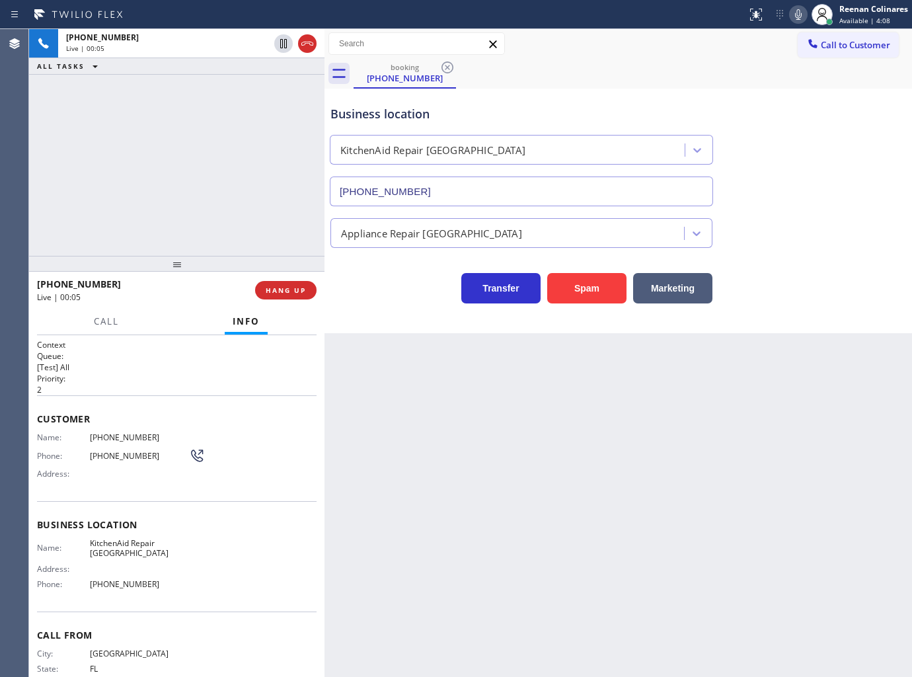
click at [796, 14] on icon at bounding box center [798, 14] width 7 height 11
click at [796, 12] on icon at bounding box center [798, 14] width 7 height 11
click at [295, 291] on span "HANG UP" at bounding box center [286, 289] width 40 height 9
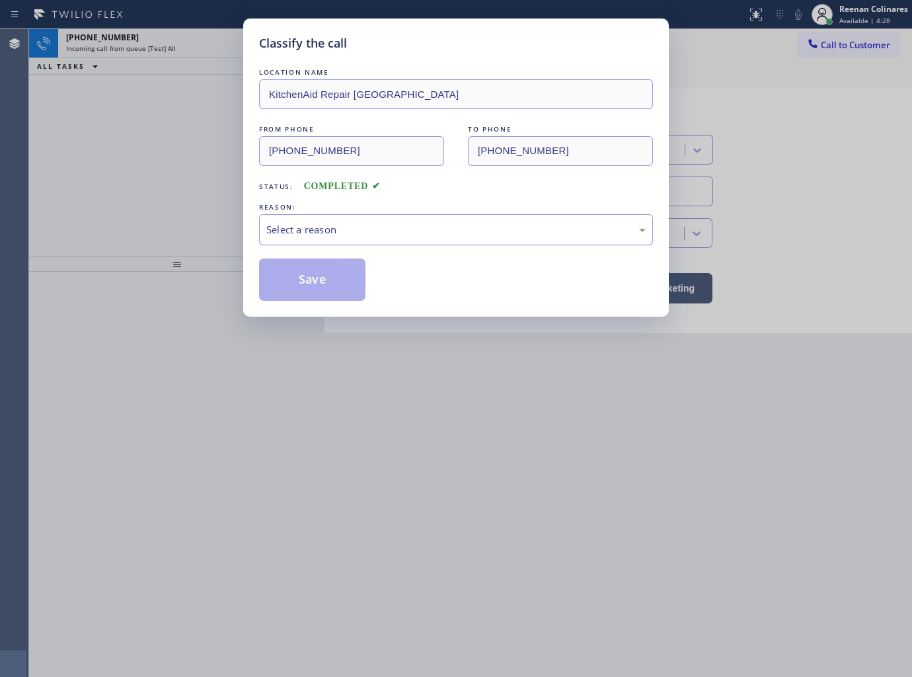
click at [347, 221] on div "Select a reason" at bounding box center [456, 229] width 394 height 31
click at [302, 305] on div "Classify the call LOCATION NAME KitchenAid Repair Oakland Park FROM PHONE (305)…" at bounding box center [456, 168] width 426 height 298
click at [304, 298] on button "Save" at bounding box center [312, 279] width 106 height 42
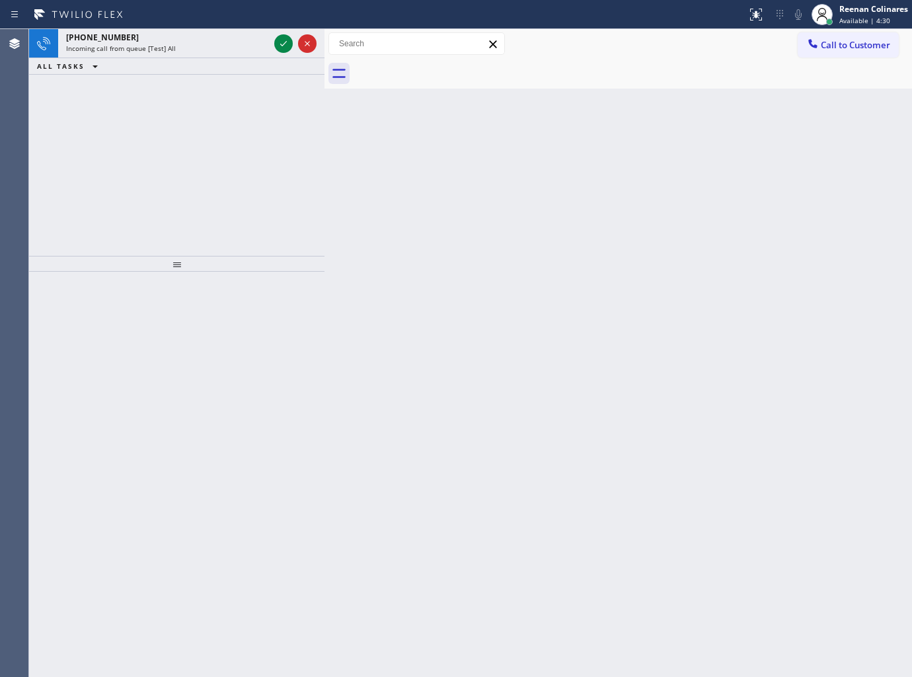
click at [173, 110] on div "+19498873049 Incoming call from queue [Test] All ALL TASKS ALL TASKS ACTIVE TAS…" at bounding box center [176, 142] width 295 height 227
click at [184, 44] on div "Incoming call from queue [Test] All" at bounding box center [167, 48] width 203 height 9
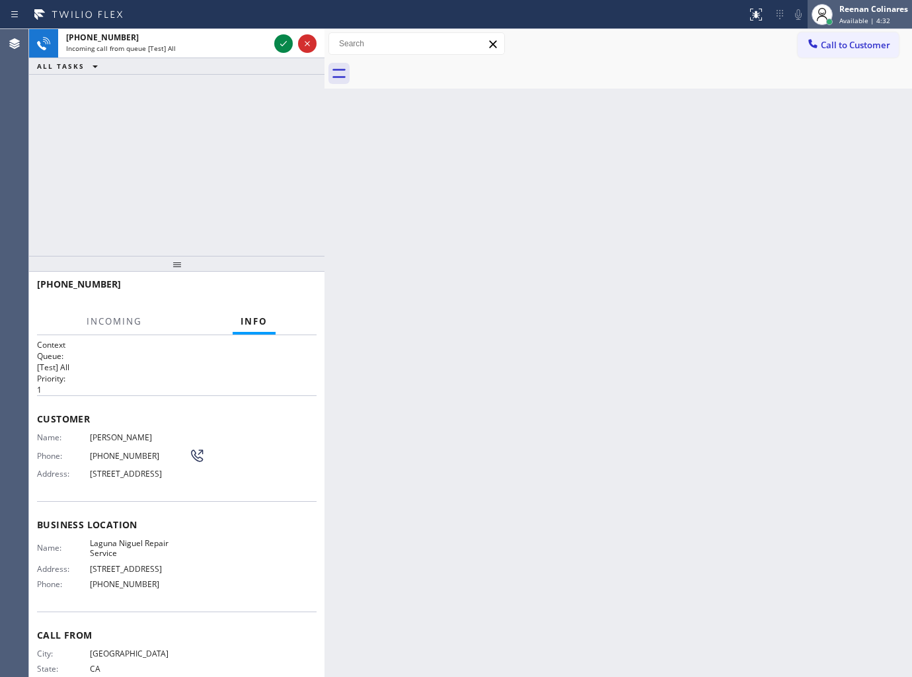
click at [860, 17] on span "Available | 4:32" at bounding box center [864, 20] width 51 height 9
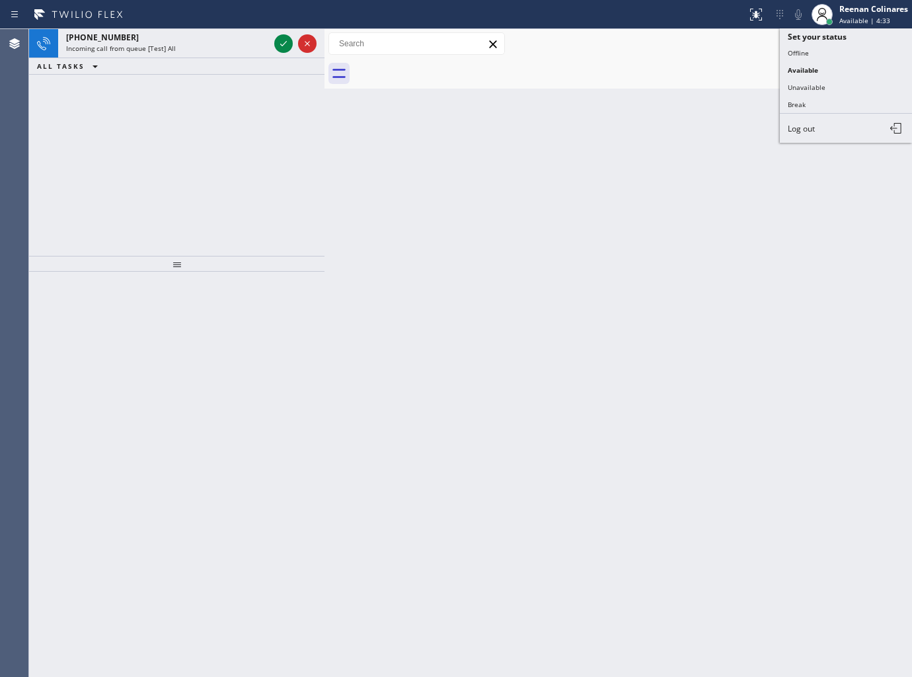
drag, startPoint x: 800, startPoint y: 88, endPoint x: 346, endPoint y: 162, distance: 460.0
click at [352, 163] on div "Status report No issues detected If you experience an issue, please download th…" at bounding box center [456, 338] width 912 height 677
click at [307, 150] on div "+19498873049 Incoming call from queue [Test] All ALL TASKS ALL TASKS ACTIVE TAS…" at bounding box center [470, 353] width 883 height 648
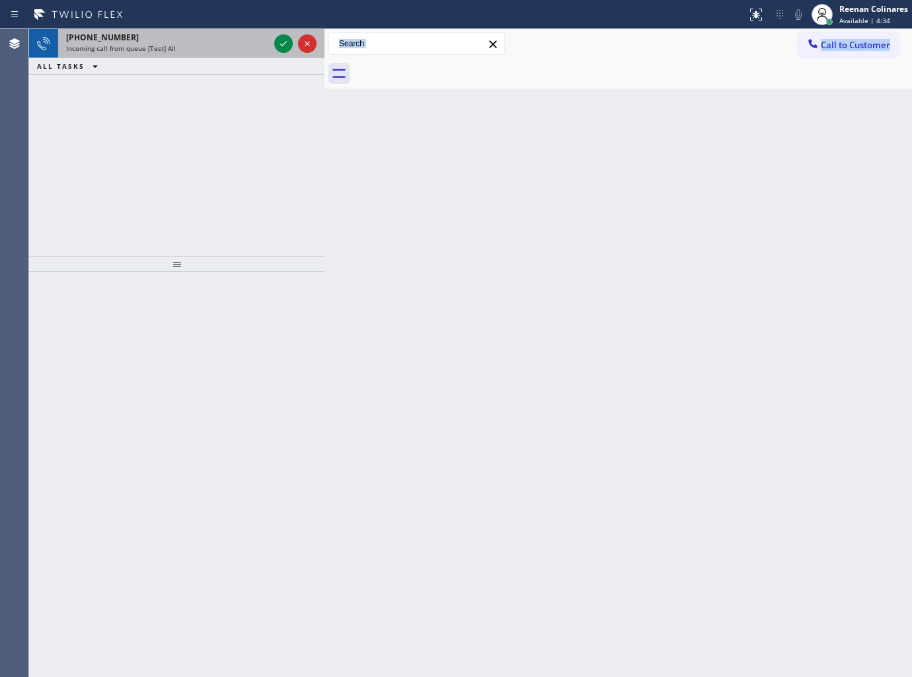
click at [169, 51] on span "Incoming call from queue [Test] All" at bounding box center [121, 48] width 110 height 9
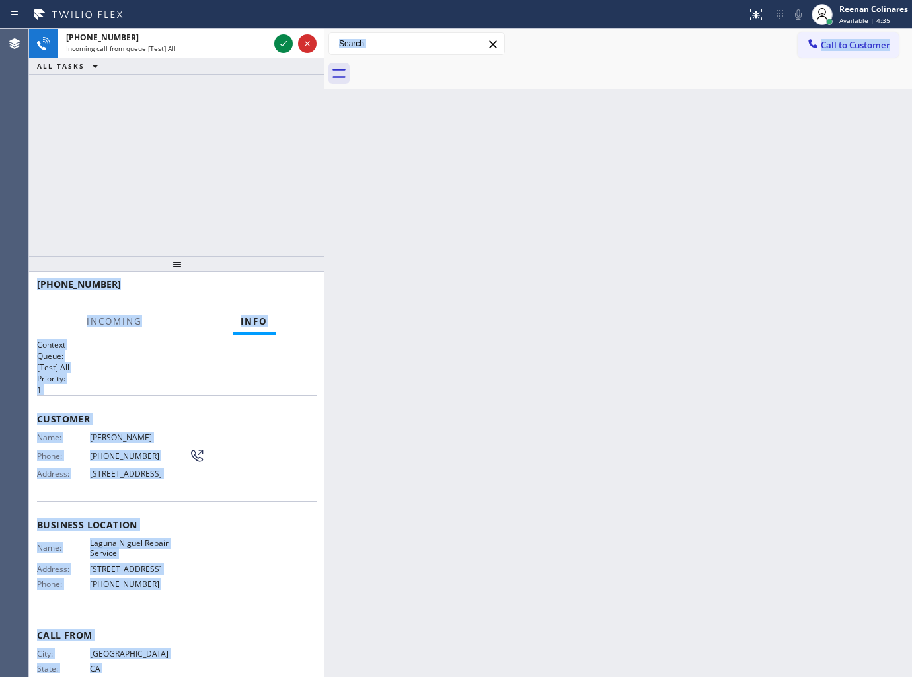
click at [718, 202] on div "Back to Dashboard Change Sender ID Customers Technicians Select a contact Outbo…" at bounding box center [617, 353] width 587 height 648
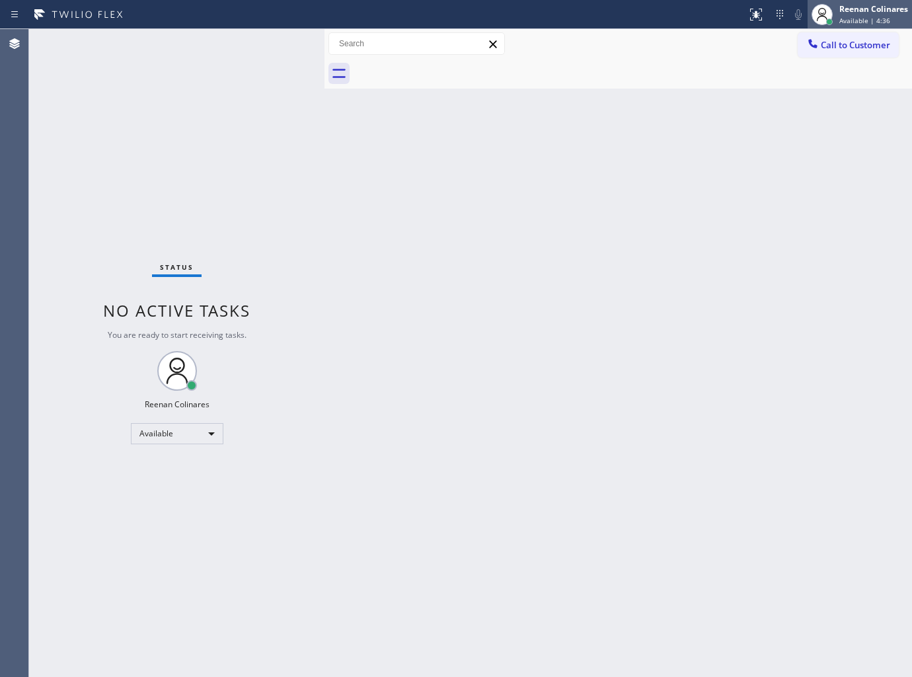
click at [855, 17] on span "Available | 4:36" at bounding box center [864, 20] width 51 height 9
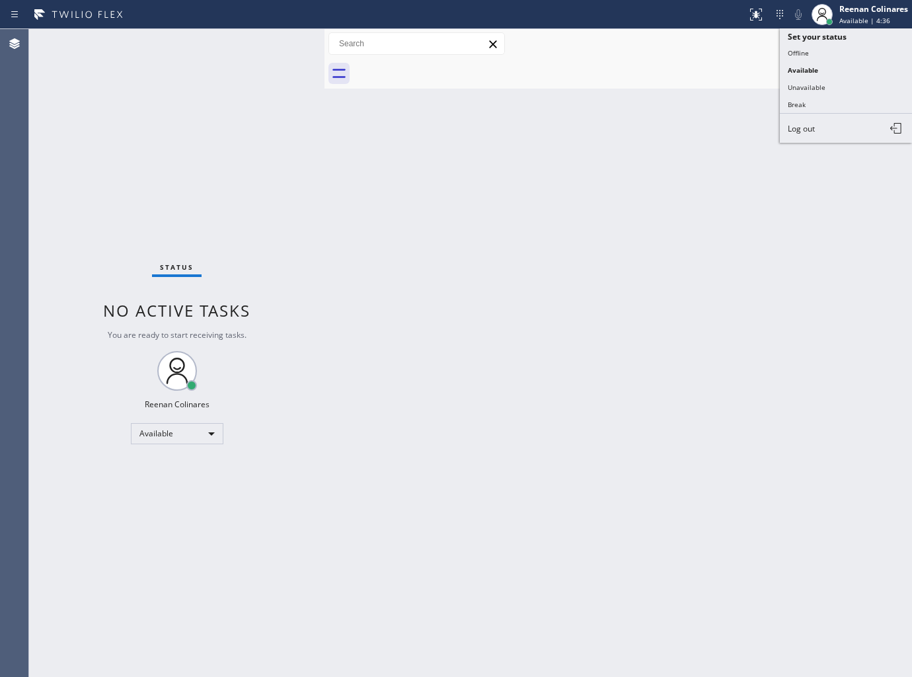
click at [324, 148] on div at bounding box center [324, 353] width 0 height 648
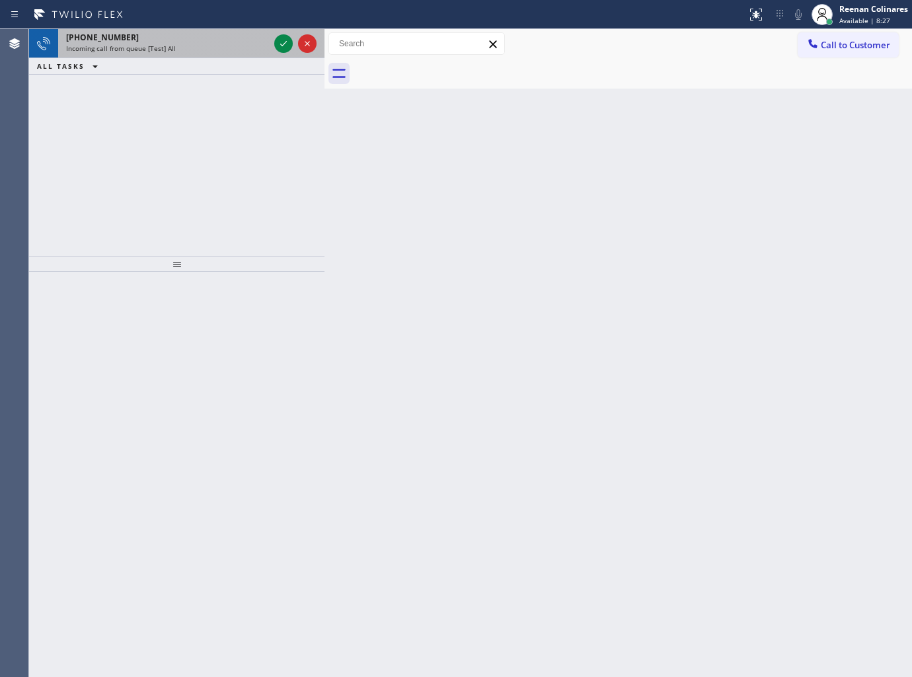
click at [182, 50] on div "Incoming call from queue [Test] All" at bounding box center [167, 48] width 203 height 9
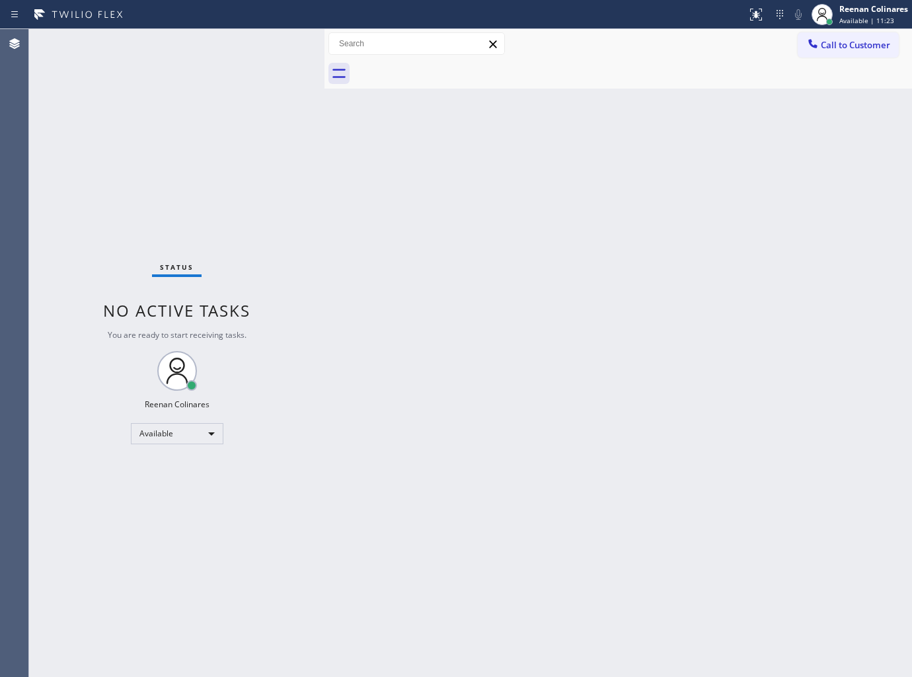
click at [536, 194] on div "Back to Dashboard Change Sender ID Customers Technicians Select a contact Outbo…" at bounding box center [617, 353] width 587 height 648
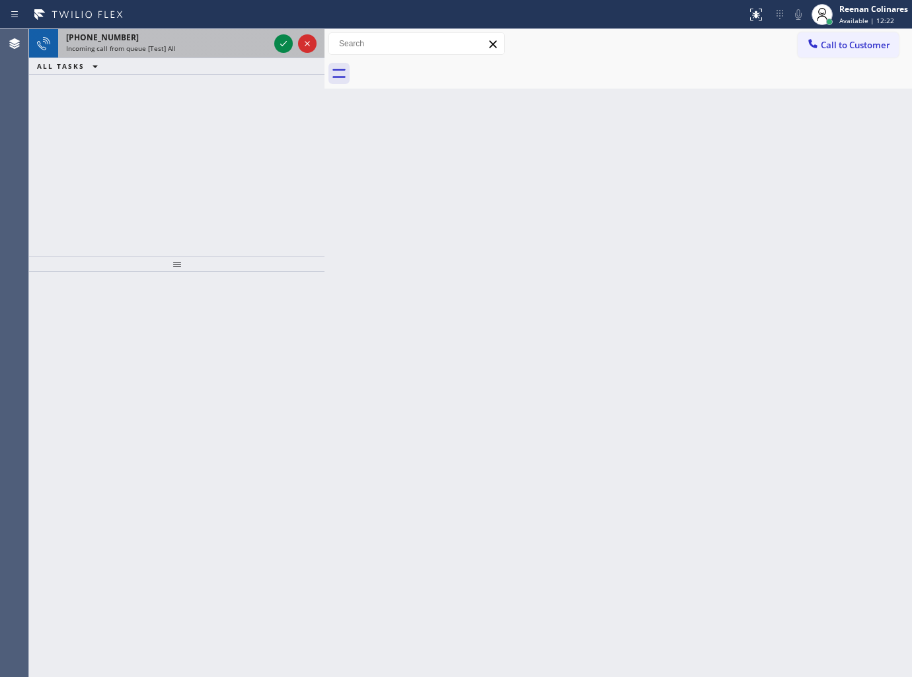
click at [203, 41] on div "+12392073922" at bounding box center [167, 37] width 203 height 11
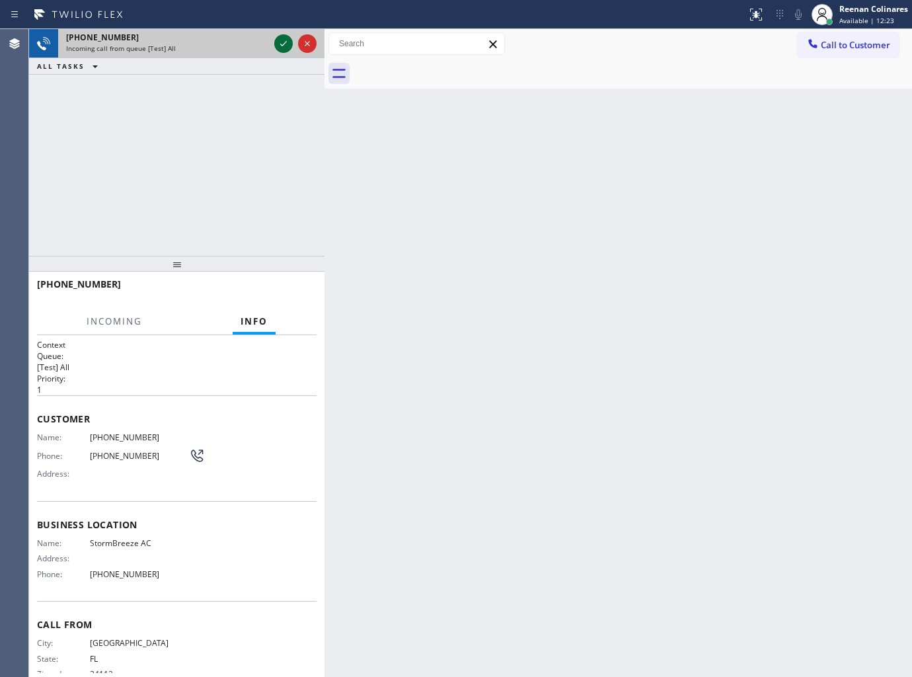
click at [278, 46] on icon at bounding box center [284, 44] width 16 height 16
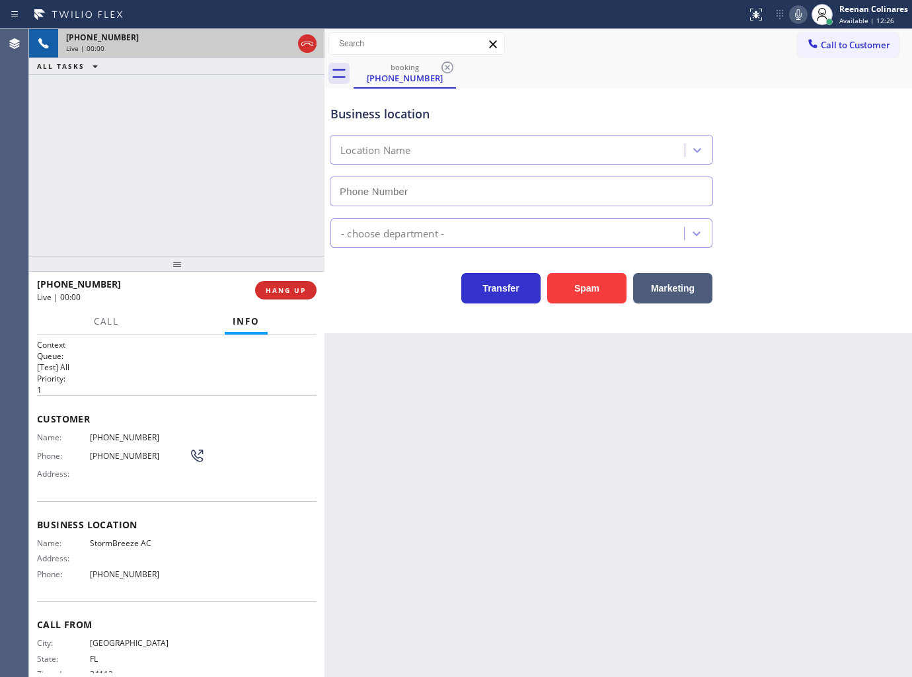
type input "(954) 902-5023"
click at [588, 286] on button "Spam" at bounding box center [586, 288] width 79 height 30
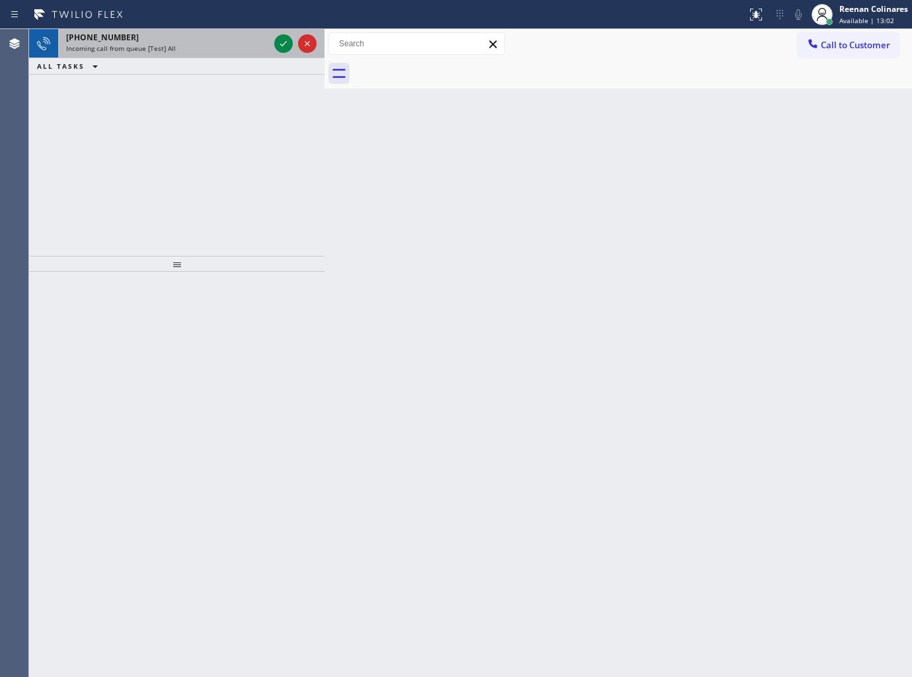
click at [229, 37] on div "+16462292566" at bounding box center [167, 37] width 203 height 11
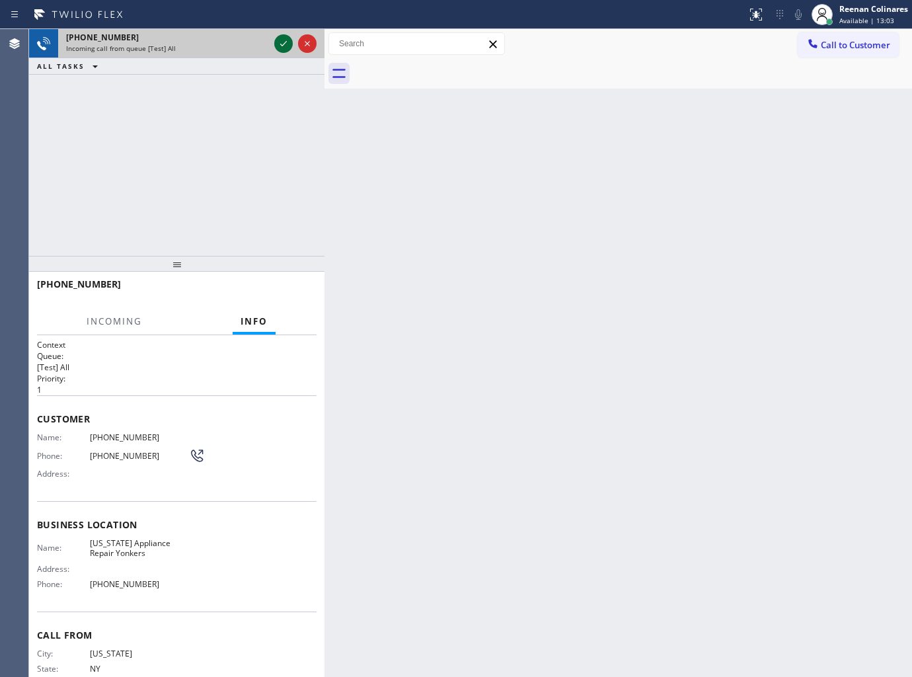
click at [280, 42] on icon at bounding box center [284, 44] width 16 height 16
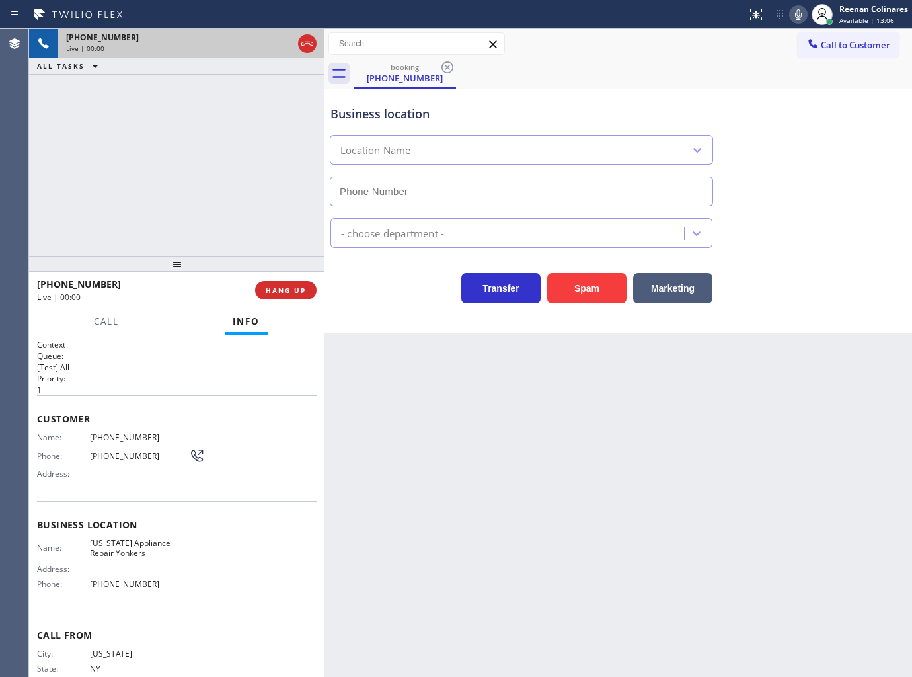
type input "[PHONE_NUMBER]"
click at [807, 216] on div "Appliance Repair [GEOGRAPHIC_DATA]" at bounding box center [618, 230] width 581 height 35
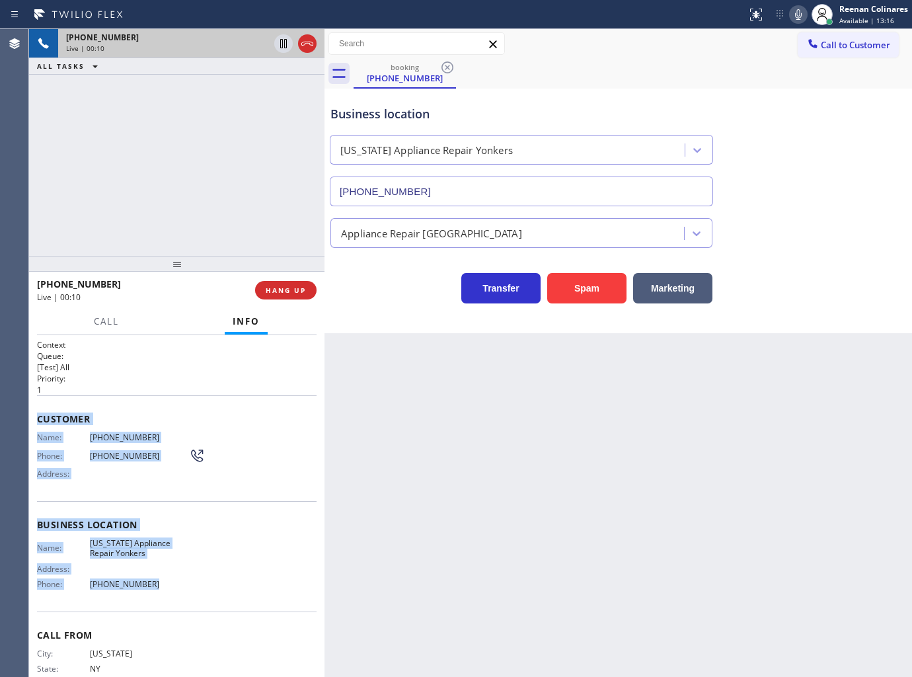
copy div "Customer Name: (646) 229-2566 Phone: (646) 229-2566 Address: Business location …"
drag, startPoint x: 38, startPoint y: 414, endPoint x: 235, endPoint y: 596, distance: 267.9
click at [232, 599] on div "Context Queue: [Test] All Priority: 1 Customer Name: (646) 229-2566 Phone: (646…" at bounding box center [177, 525] width 280 height 372
click at [797, 14] on icon at bounding box center [798, 15] width 16 height 16
click at [115, 318] on span "Call" at bounding box center [106, 321] width 25 height 12
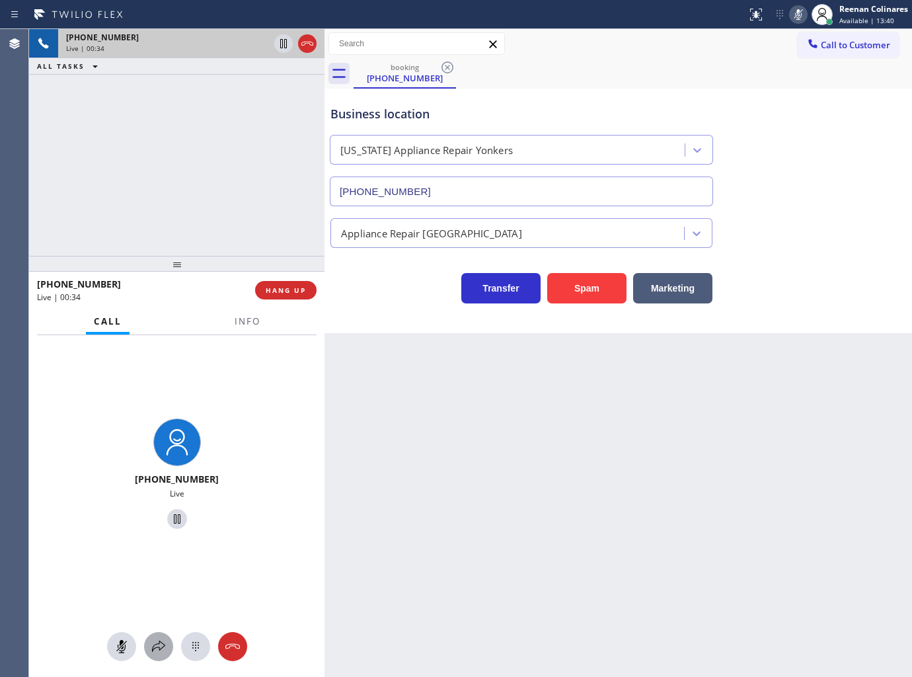
click at [161, 638] on button at bounding box center [158, 646] width 29 height 29
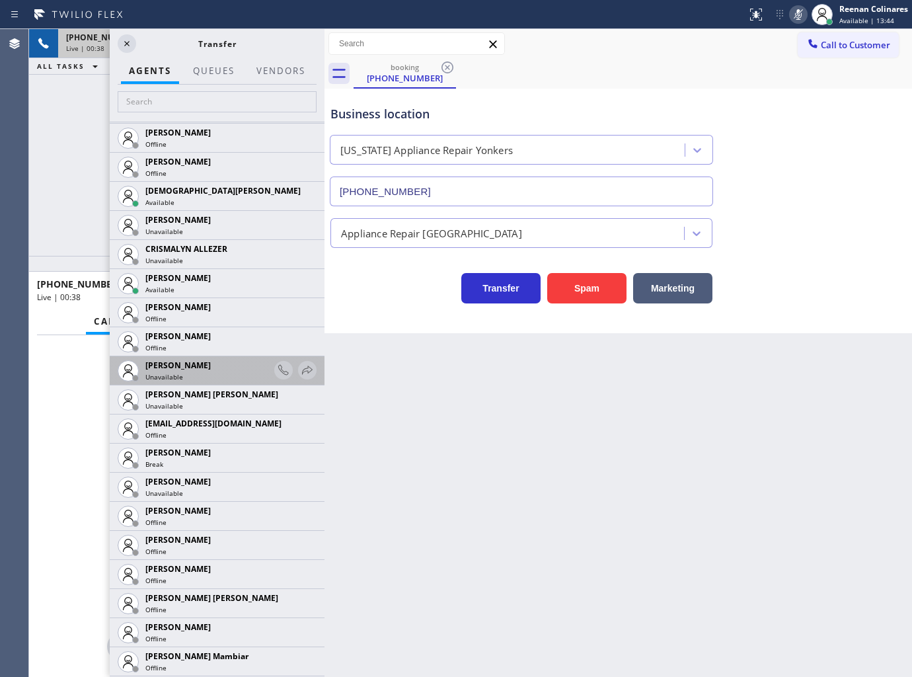
scroll to position [513, 0]
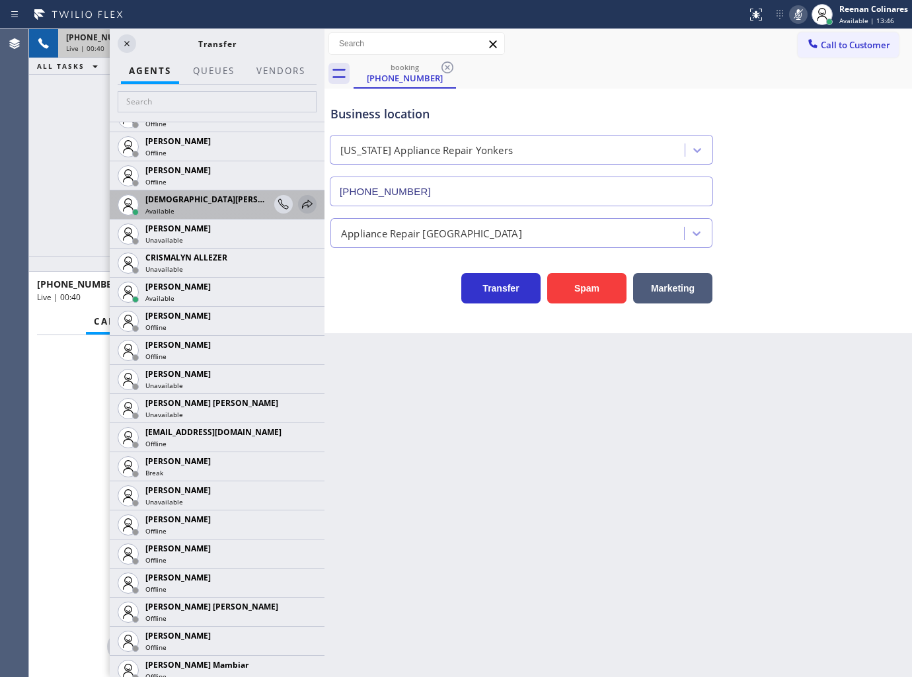
click at [300, 202] on icon at bounding box center [307, 204] width 16 height 16
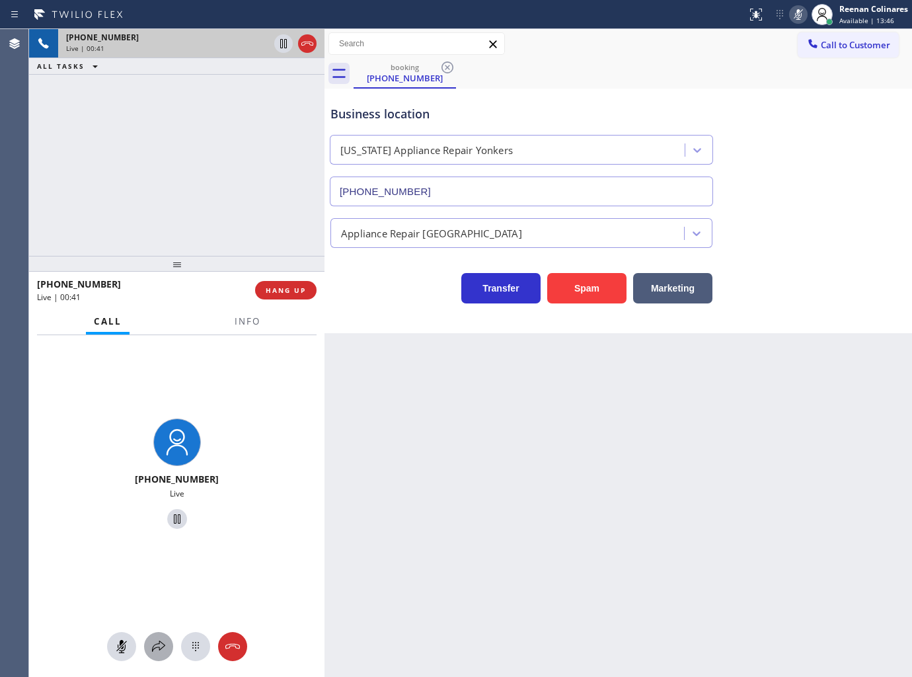
click at [154, 649] on icon at bounding box center [159, 646] width 16 height 16
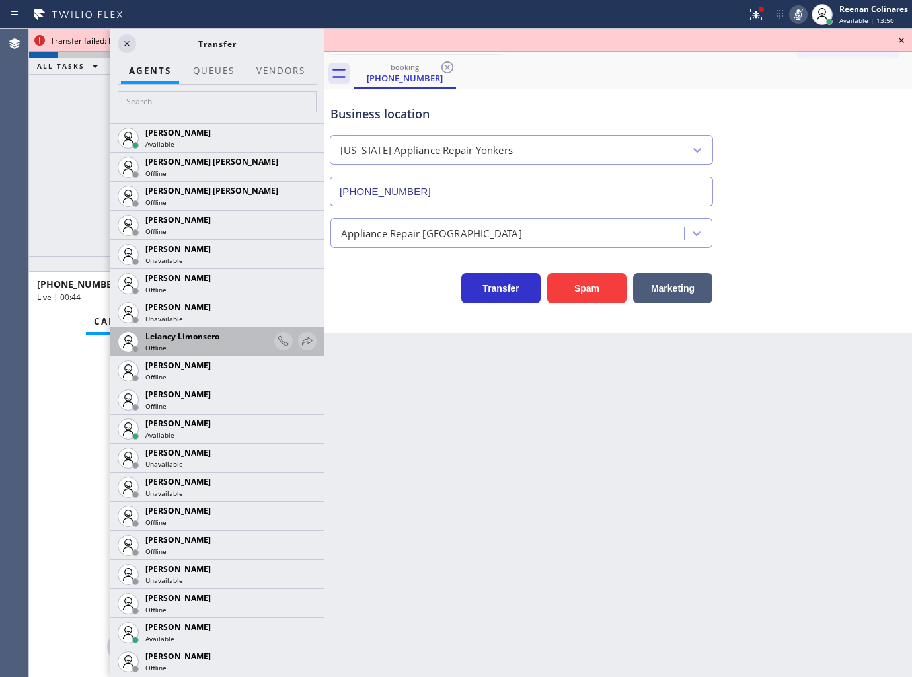
scroll to position [1909, 0]
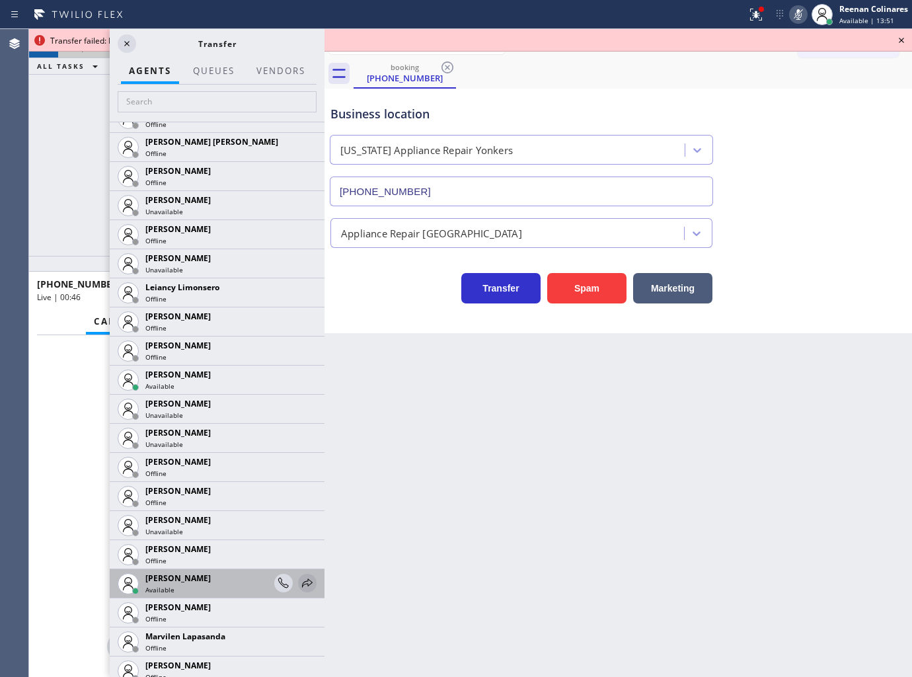
click at [299, 584] on icon at bounding box center [307, 583] width 16 height 16
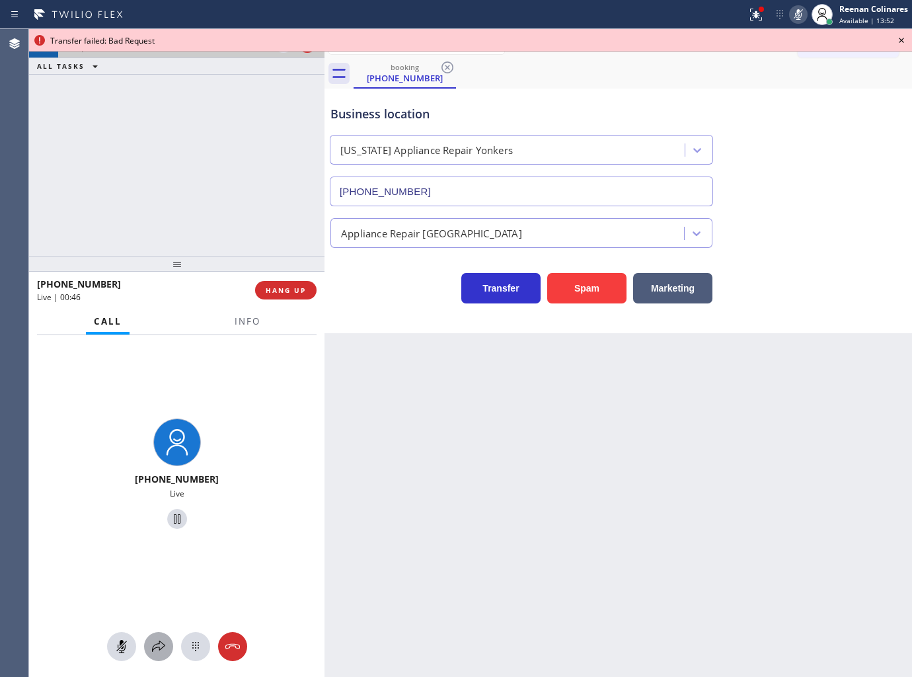
click at [156, 649] on icon at bounding box center [159, 646] width 16 height 16
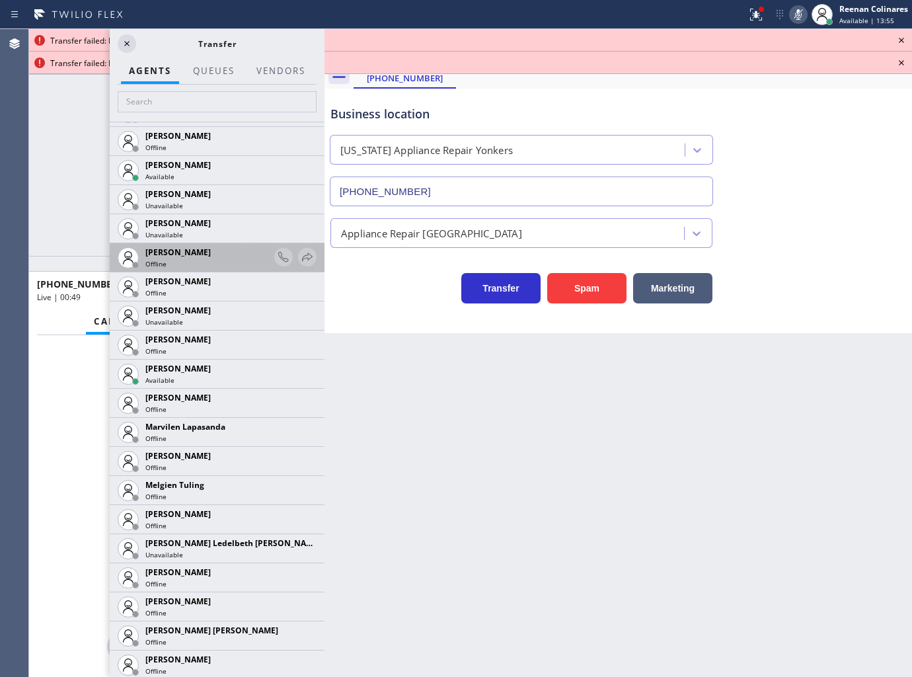
scroll to position [2129, 0]
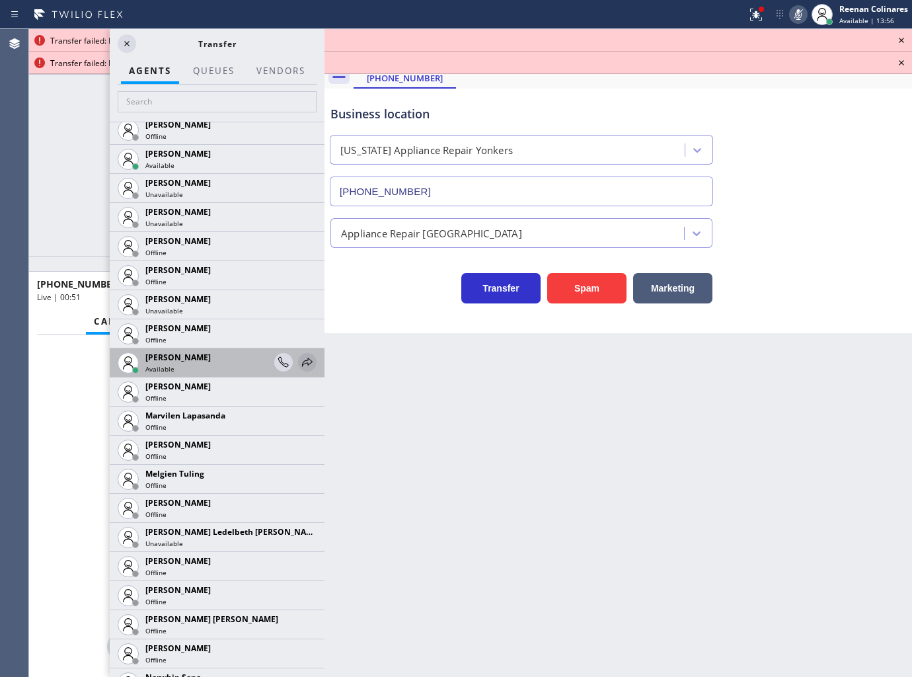
click at [299, 361] on icon at bounding box center [307, 362] width 16 height 16
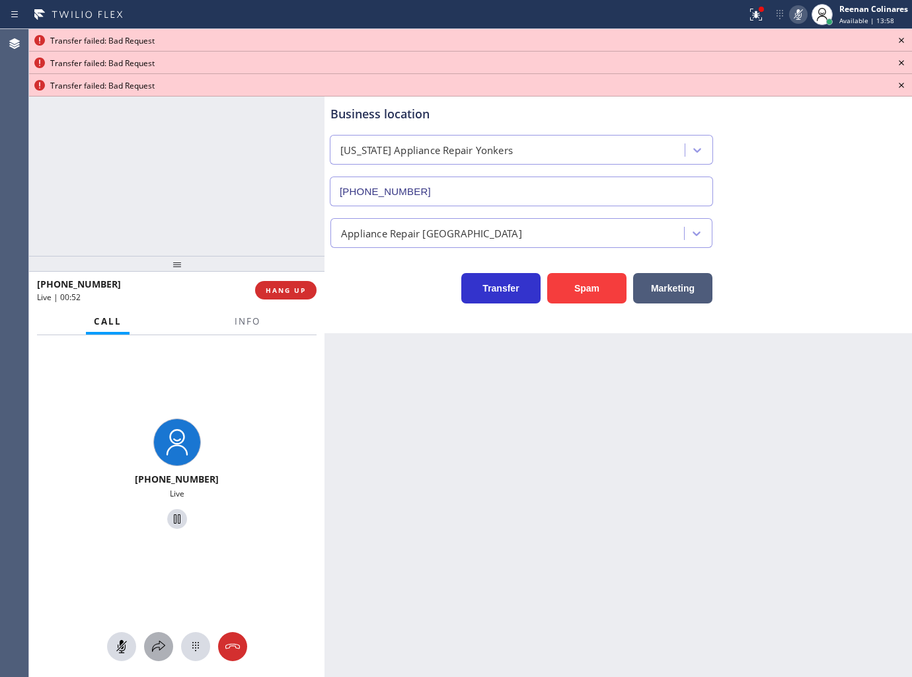
click at [156, 646] on icon at bounding box center [159, 646] width 16 height 16
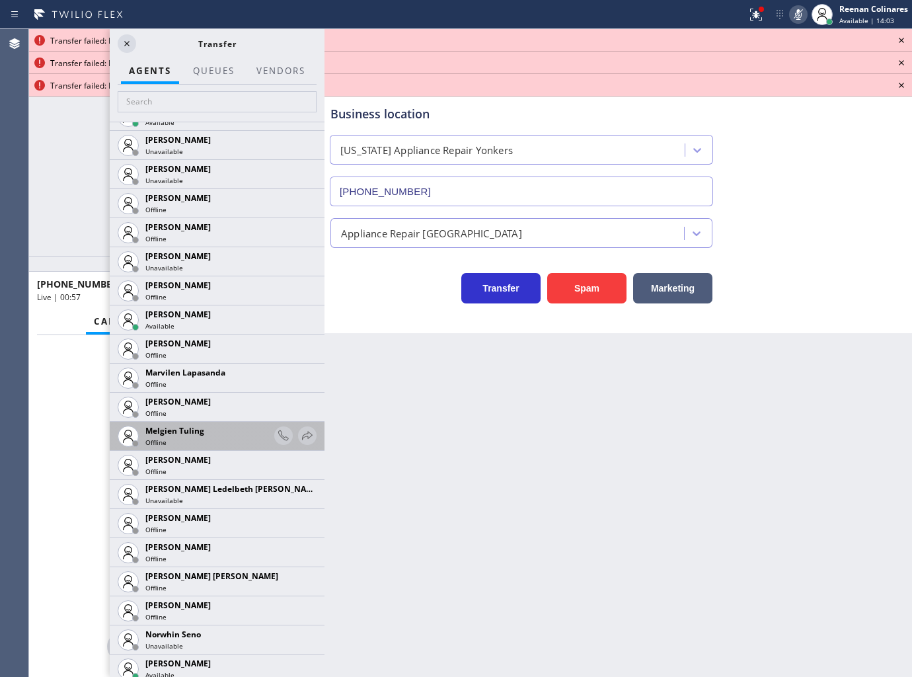
scroll to position [2423, 0]
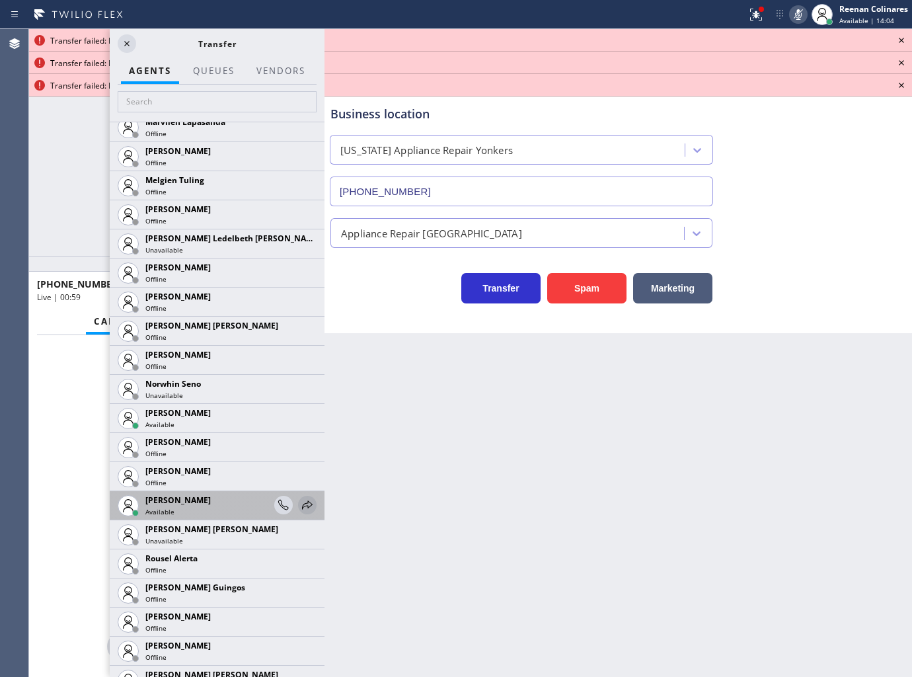
click at [299, 499] on icon at bounding box center [307, 505] width 16 height 16
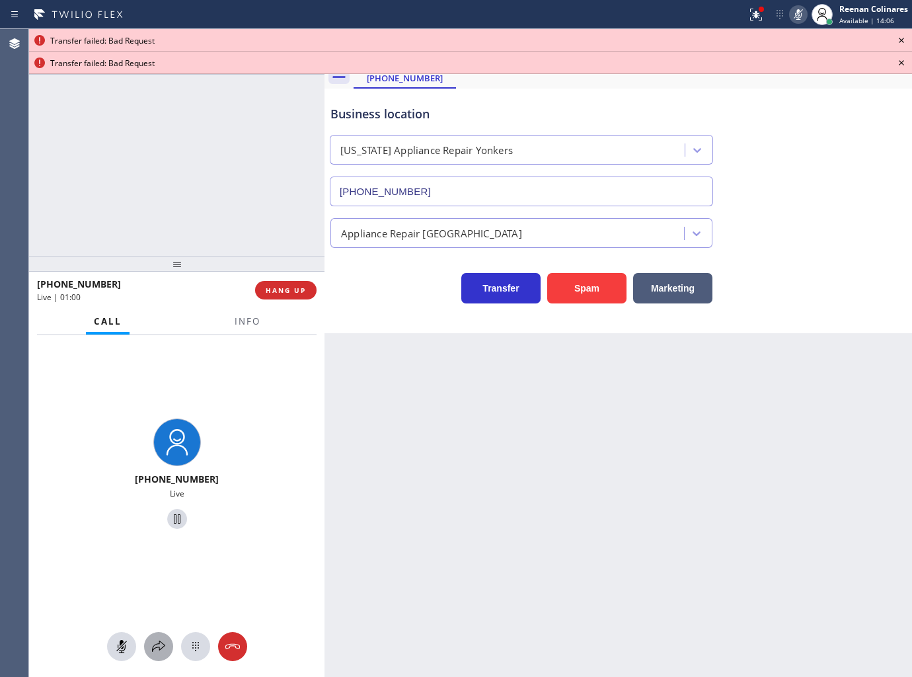
click at [156, 644] on icon at bounding box center [158, 645] width 13 height 11
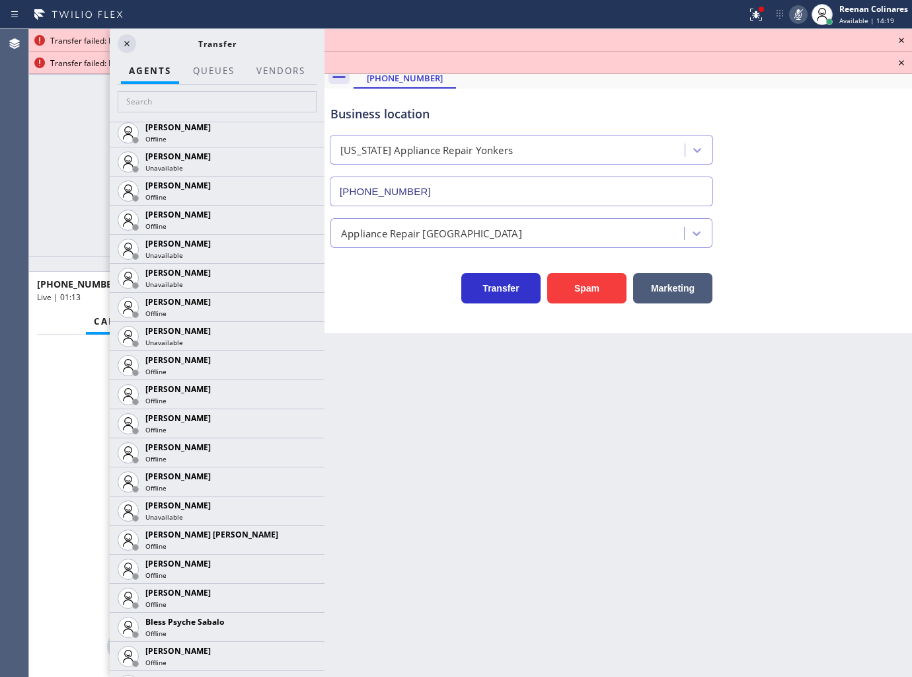
scroll to position [0, 0]
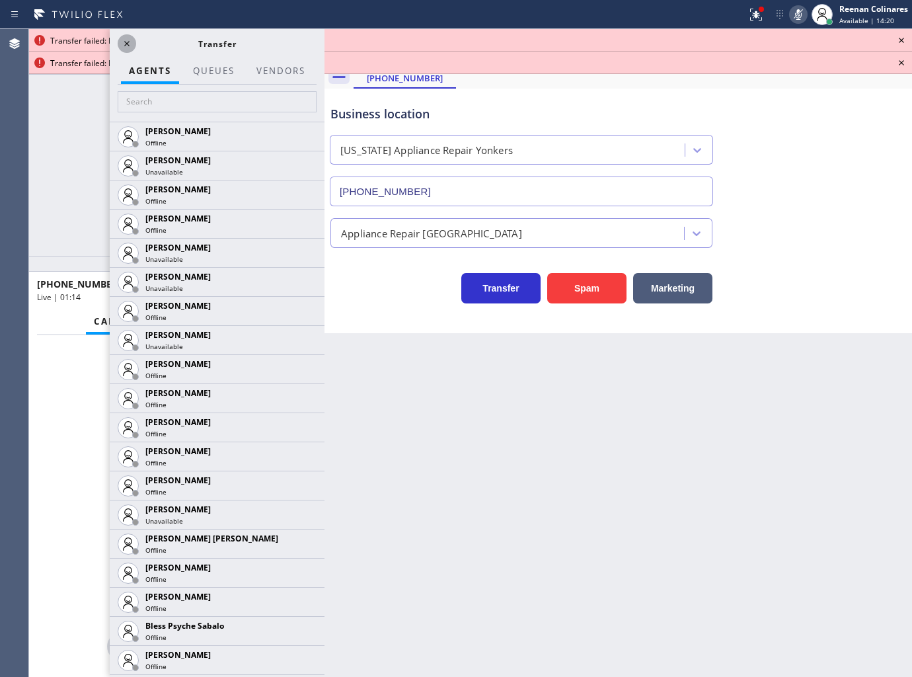
click at [124, 36] on icon at bounding box center [127, 44] width 16 height 16
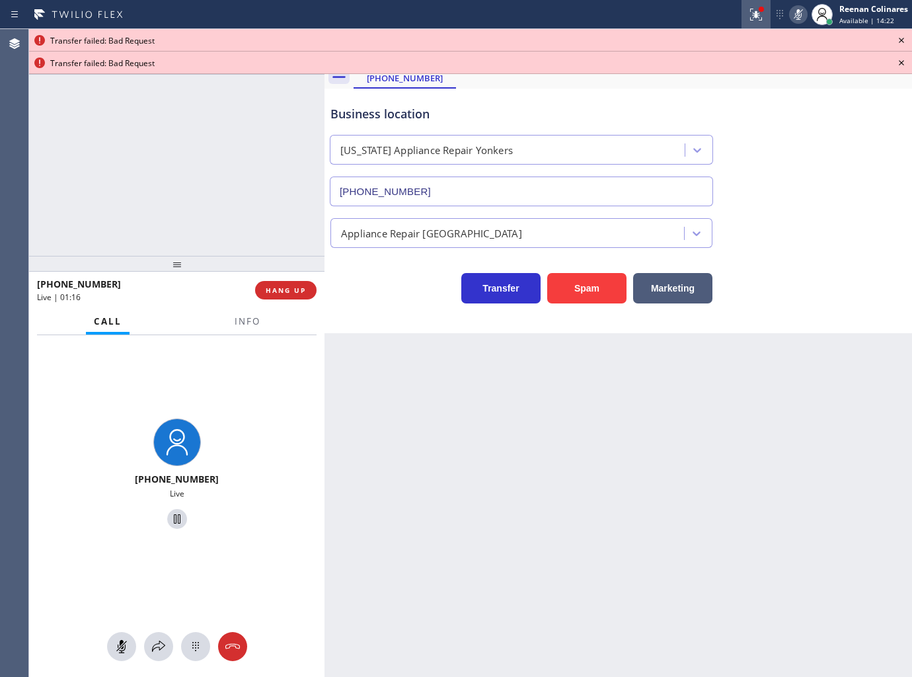
click at [765, 14] on div at bounding box center [755, 15] width 29 height 16
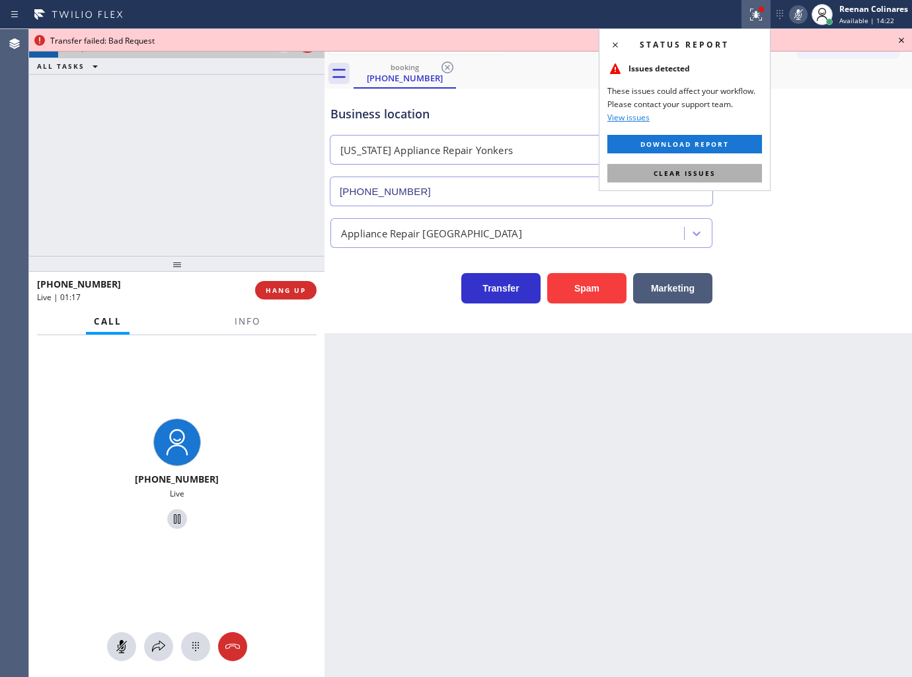
click at [718, 166] on button "Clear issues" at bounding box center [684, 173] width 155 height 19
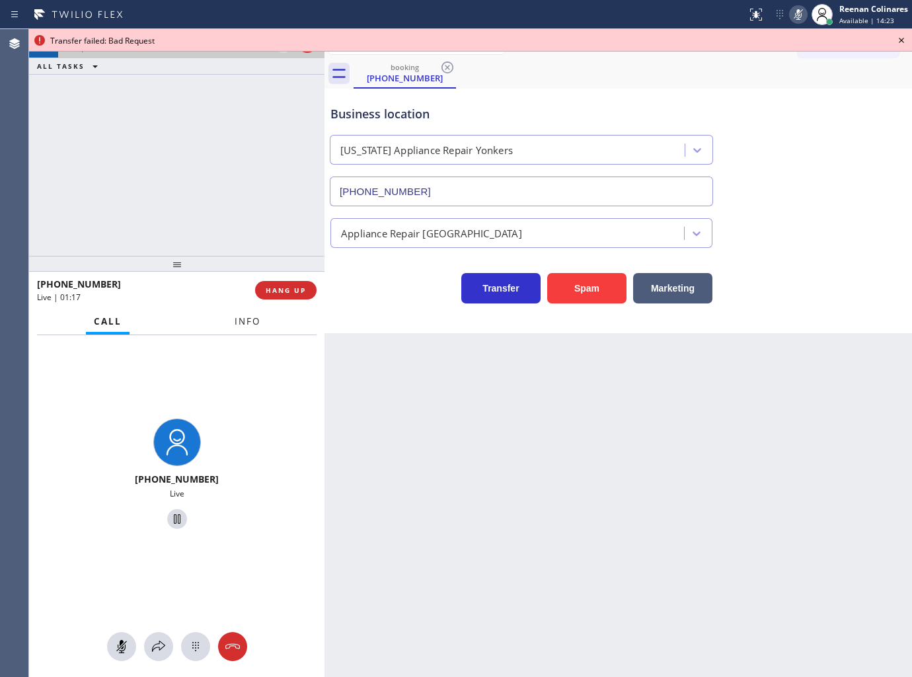
click at [240, 326] on span "Info" at bounding box center [248, 321] width 26 height 12
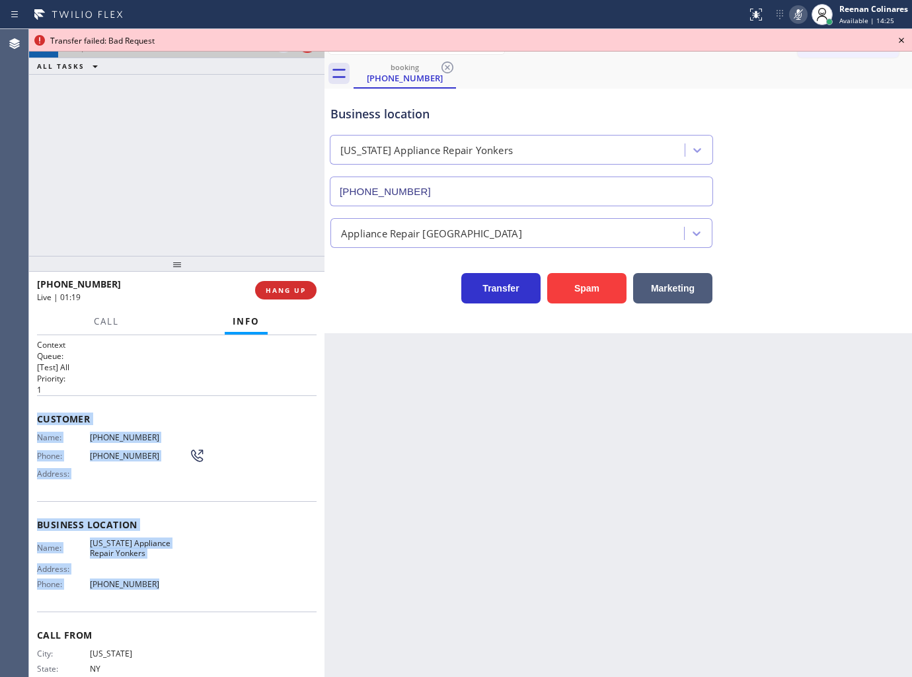
click at [791, 9] on icon at bounding box center [798, 15] width 16 height 16
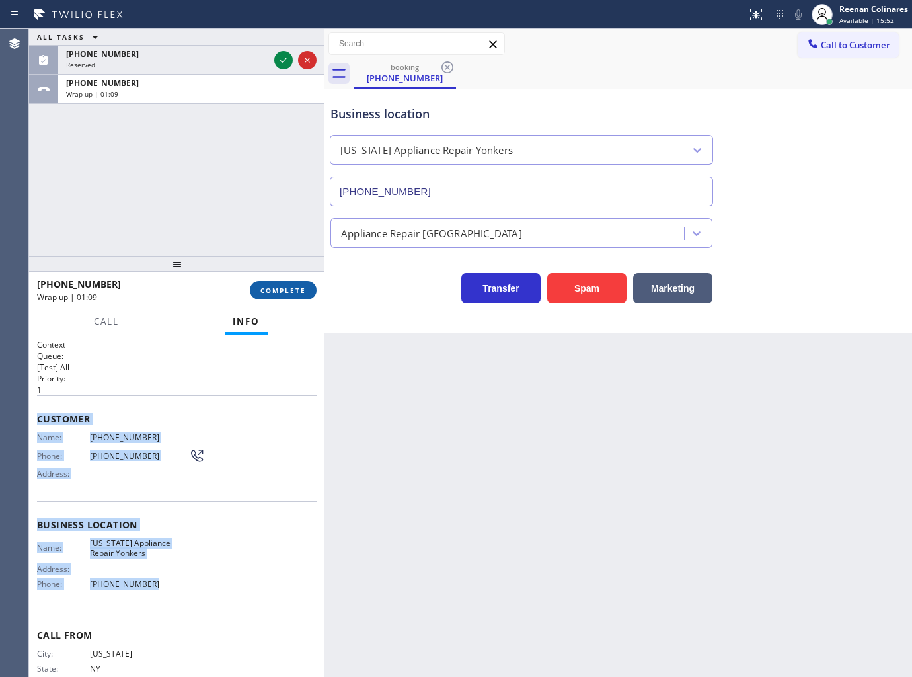
drag, startPoint x: 287, startPoint y: 284, endPoint x: 298, endPoint y: 285, distance: 11.3
click at [287, 284] on button "COMPLETE" at bounding box center [283, 290] width 67 height 19
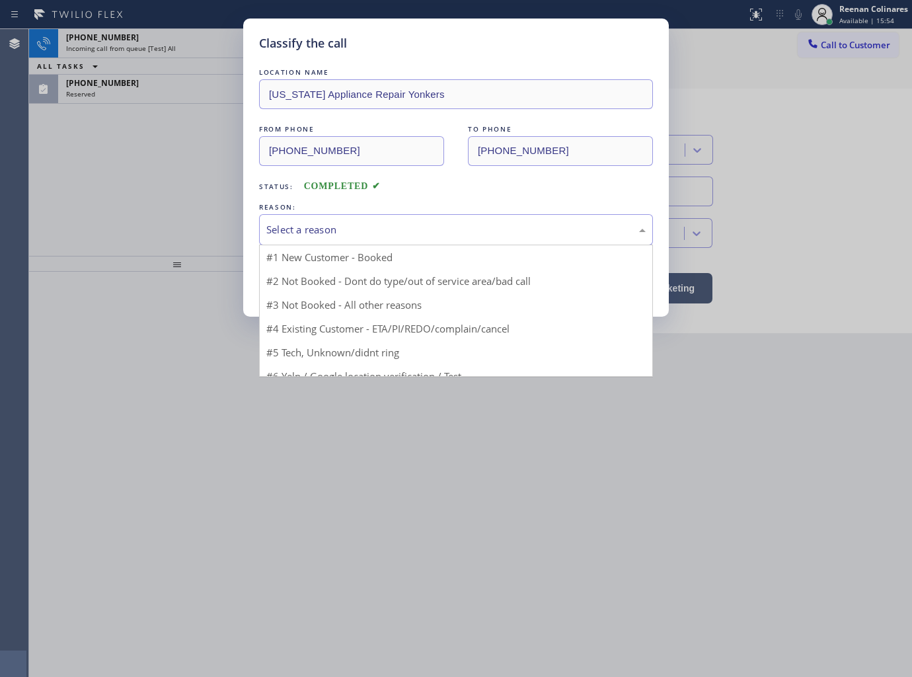
click at [364, 227] on div "Select a reason" at bounding box center [455, 229] width 379 height 15
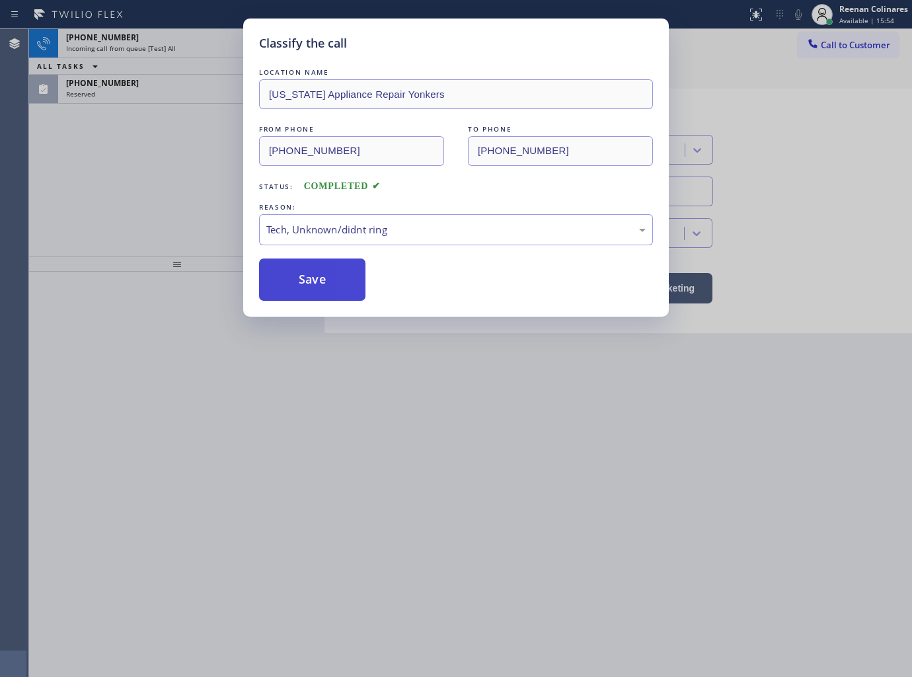
click at [295, 275] on button "Save" at bounding box center [312, 279] width 106 height 42
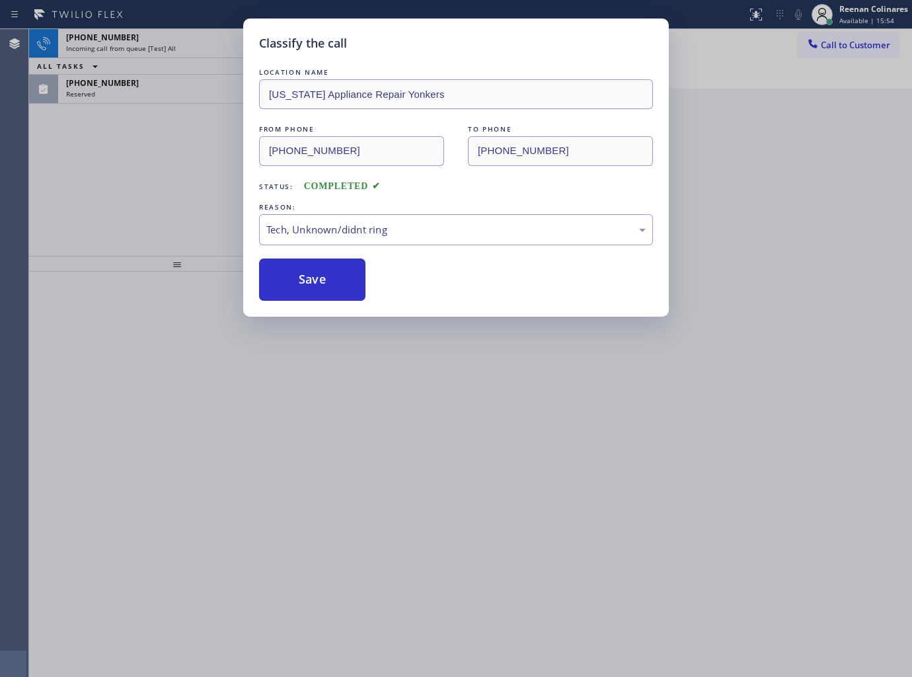
drag, startPoint x: 147, startPoint y: 170, endPoint x: 130, endPoint y: 91, distance: 81.0
click at [146, 169] on div "Classify the call LOCATION NAME New York Appliance Repair Yonkers FROM PHONE (6…" at bounding box center [456, 338] width 912 height 677
click at [130, 87] on div "Classify the call LOCATION NAME New York Appliance Repair Yonkers FROM PHONE (6…" at bounding box center [456, 338] width 912 height 677
click at [130, 87] on div "[PHONE_NUMBER]" at bounding box center [167, 82] width 203 height 11
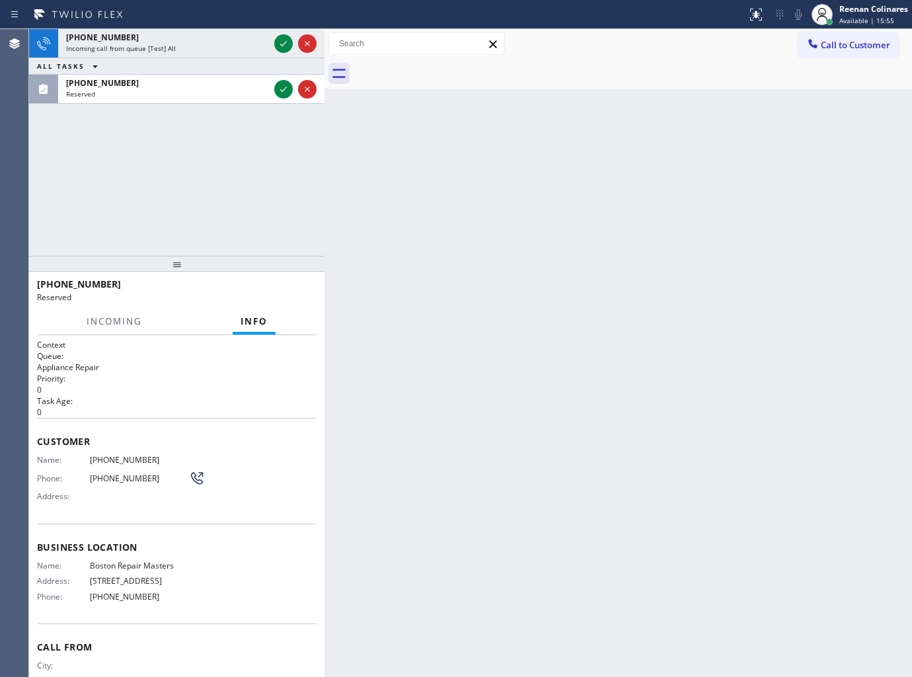
click at [130, 87] on div "[PHONE_NUMBER]" at bounding box center [167, 82] width 203 height 11
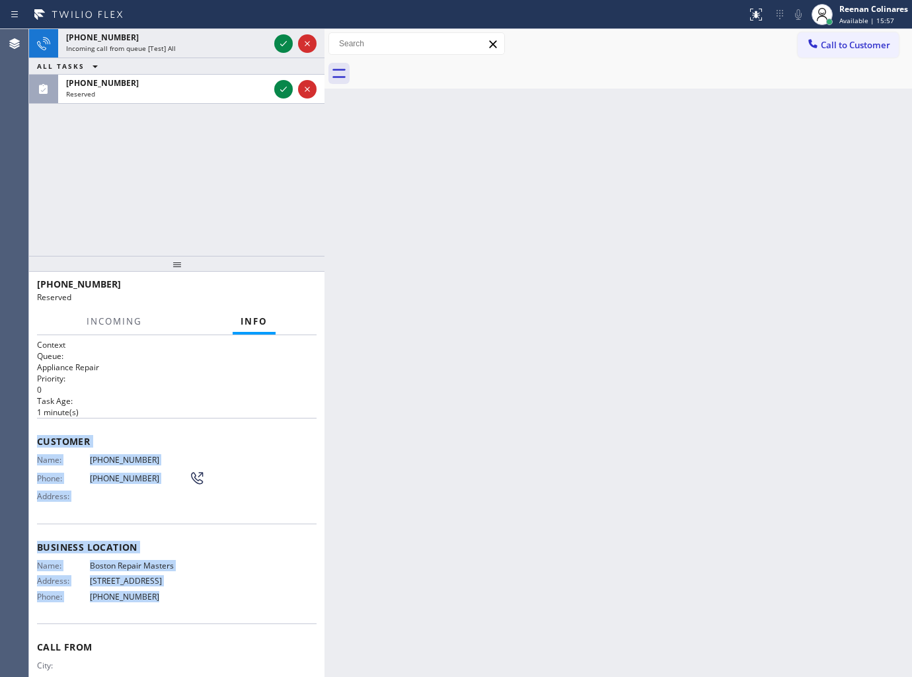
drag, startPoint x: 46, startPoint y: 461, endPoint x: 346, endPoint y: 652, distance: 355.1
click at [206, 609] on div "Context Queue: Appliance Repair Priority: 0 Task Age: 1 minute(s) Customer Name…" at bounding box center [176, 506] width 295 height 342
copy div "Customer Name: (810) 380-1538 Phone: (810) 380-1538 Address: Business location …"
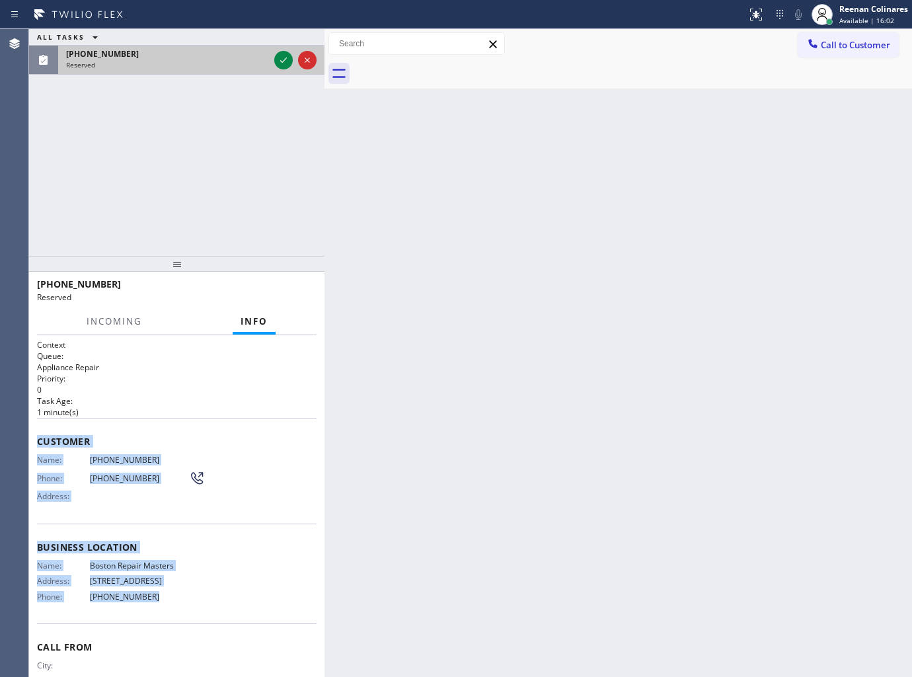
click at [181, 69] on div "(810) 380-1538 Reserved" at bounding box center [164, 60] width 213 height 29
click at [280, 58] on icon at bounding box center [284, 60] width 16 height 16
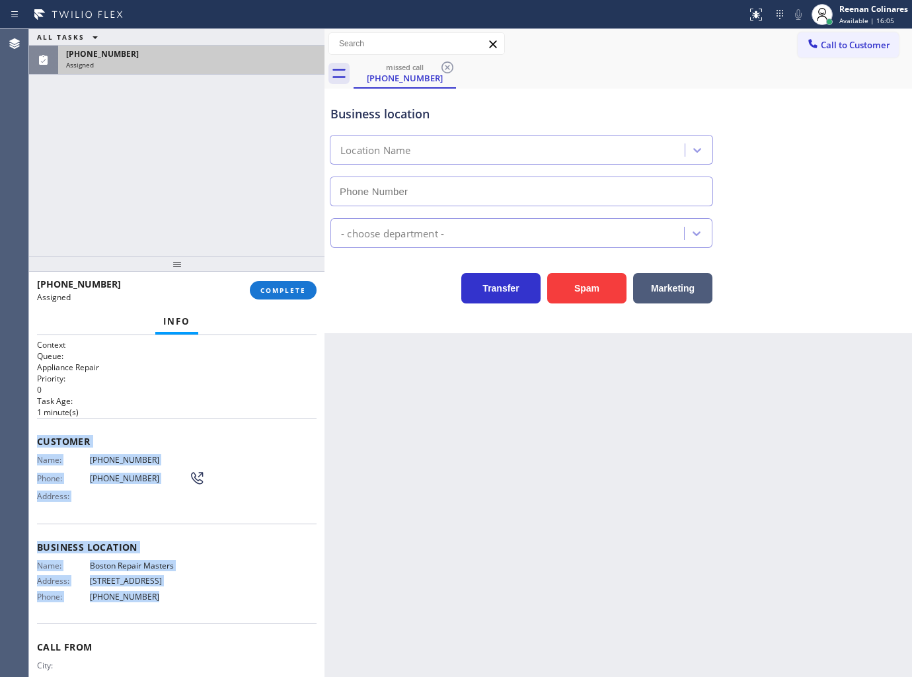
type input "[PHONE_NUMBER]"
click at [294, 291] on span "COMPLETE" at bounding box center [283, 289] width 46 height 9
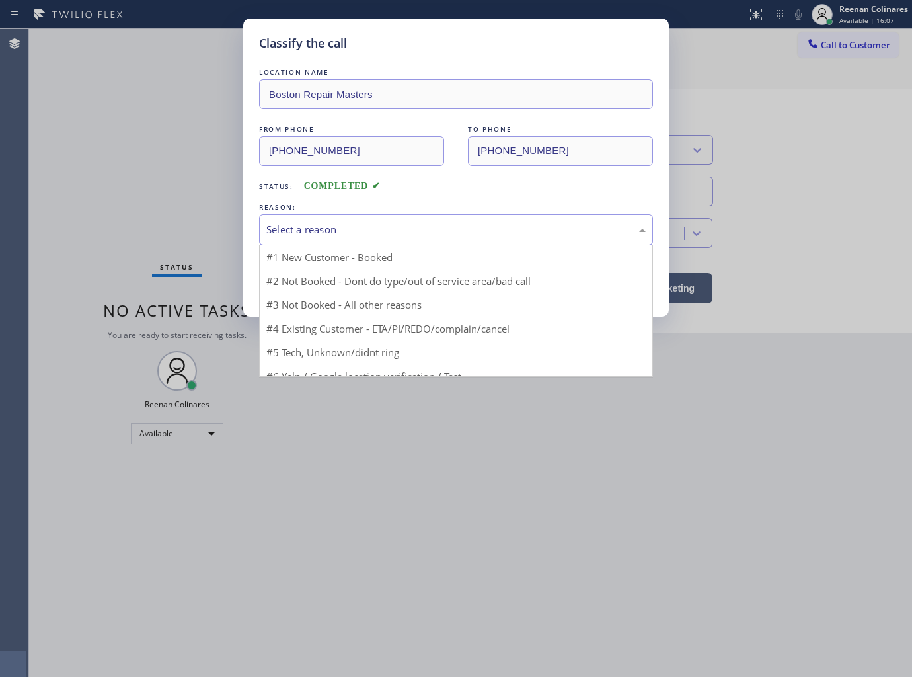
click at [335, 219] on div "Select a reason" at bounding box center [456, 229] width 394 height 31
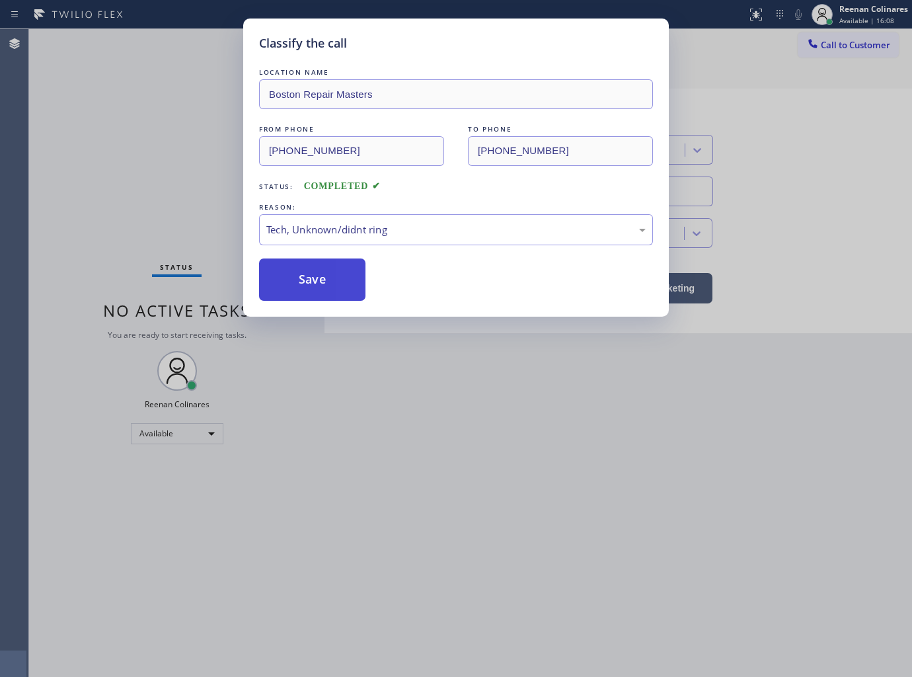
click at [295, 280] on button "Save" at bounding box center [312, 279] width 106 height 42
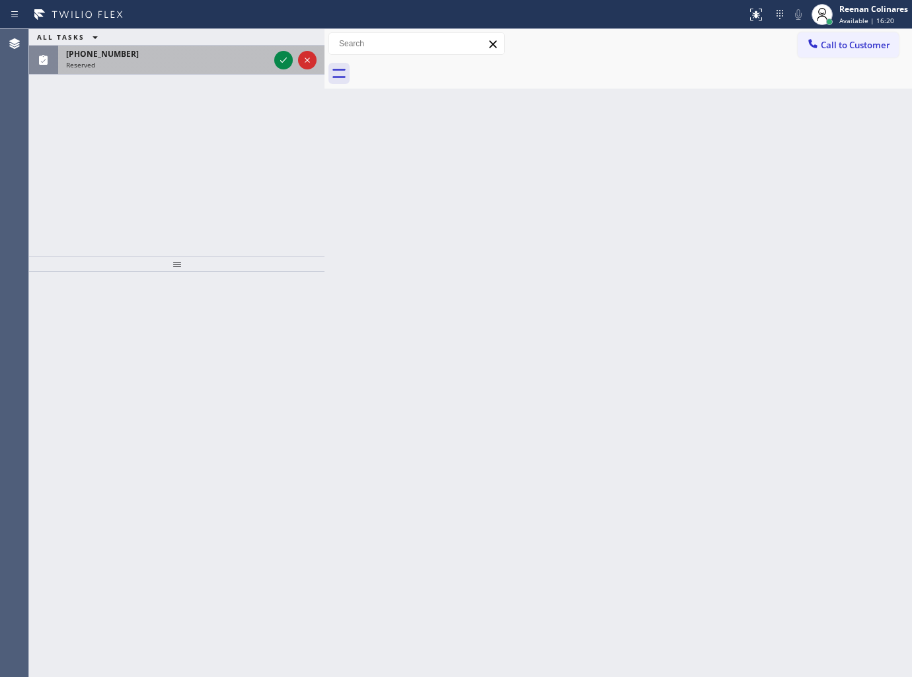
click at [194, 62] on div "Reserved" at bounding box center [167, 64] width 203 height 9
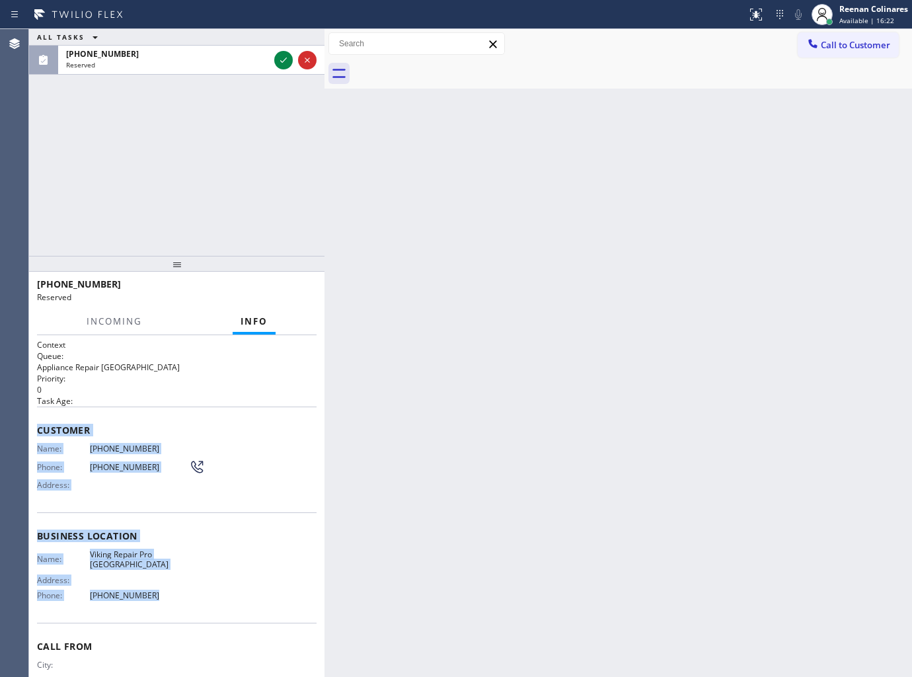
drag, startPoint x: 70, startPoint y: 478, endPoint x: 241, endPoint y: 607, distance: 214.2
click at [225, 607] on div "Context Queue: Appliance Repair High End Priority: 0 Task Age: Customer Name: (…" at bounding box center [176, 506] width 295 height 342
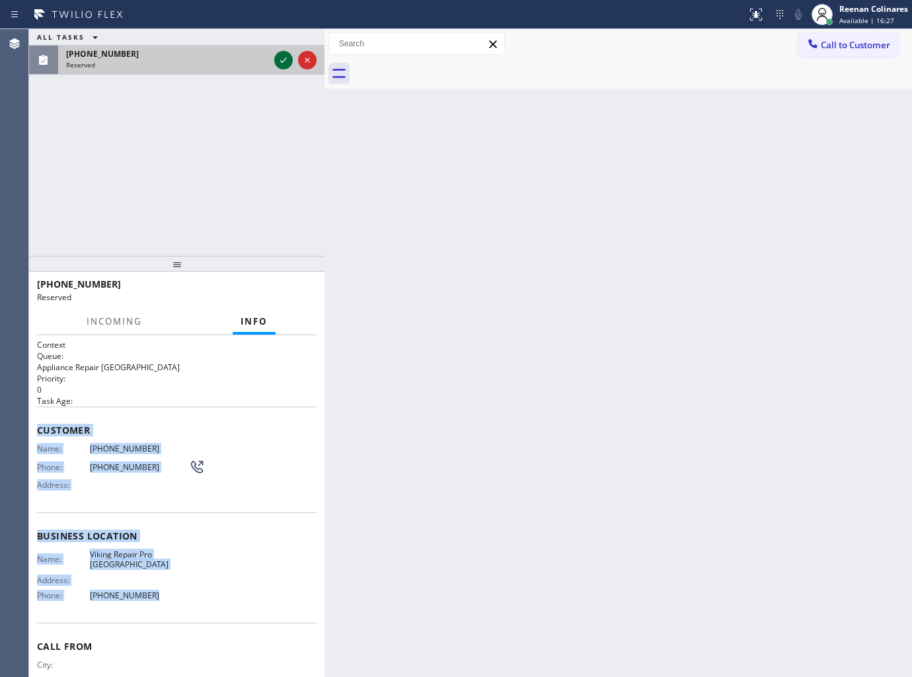
click at [276, 60] on icon at bounding box center [284, 60] width 16 height 16
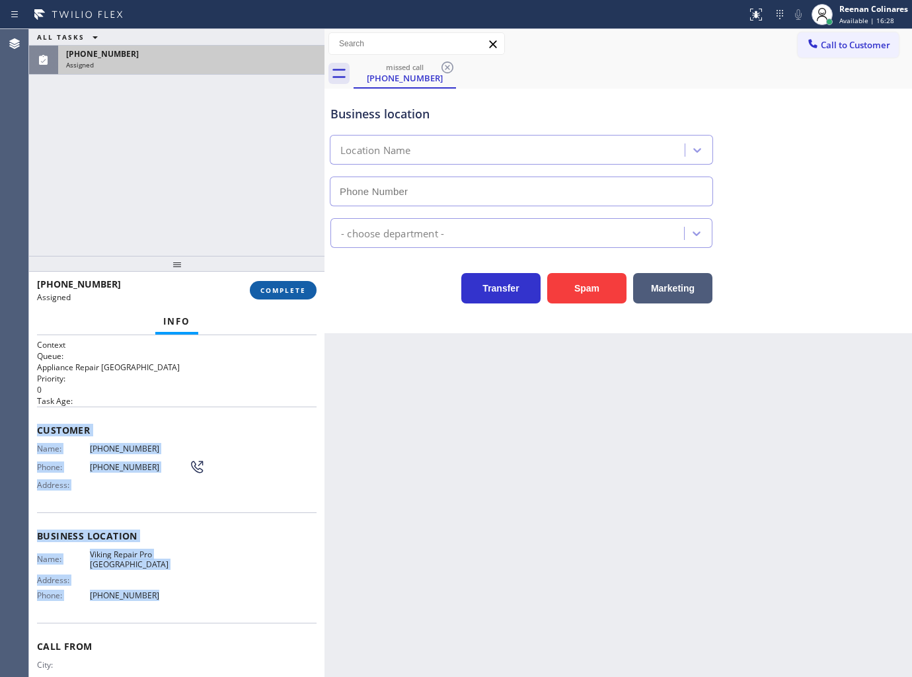
type input "[PHONE_NUMBER]"
click at [301, 296] on button "COMPLETE" at bounding box center [283, 290] width 67 height 19
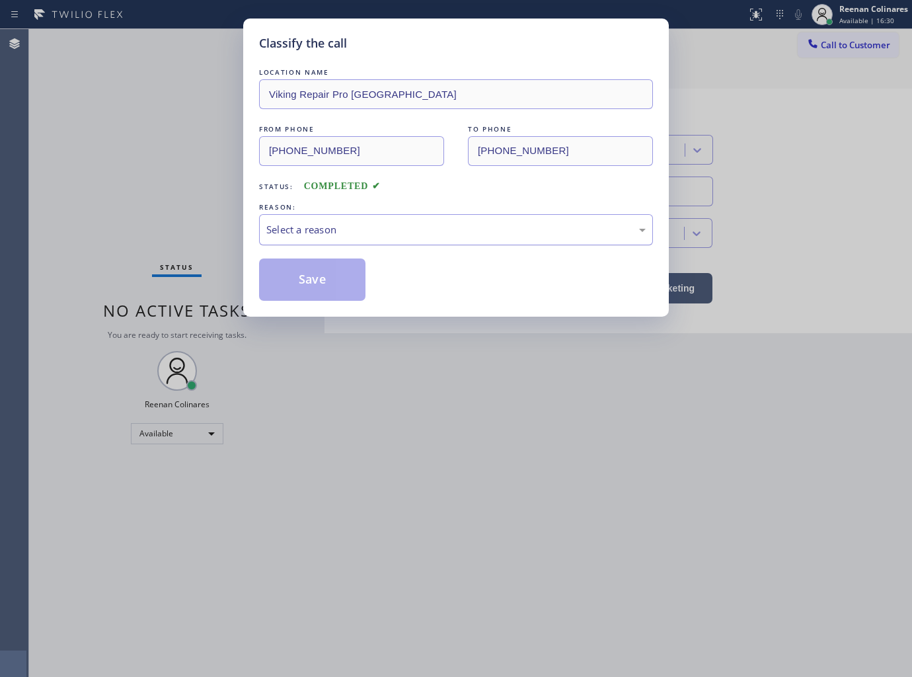
click at [341, 230] on div "Select a reason" at bounding box center [455, 229] width 379 height 15
drag, startPoint x: 300, startPoint y: 295, endPoint x: 272, endPoint y: 278, distance: 32.6
click at [300, 295] on button "Save" at bounding box center [312, 279] width 106 height 42
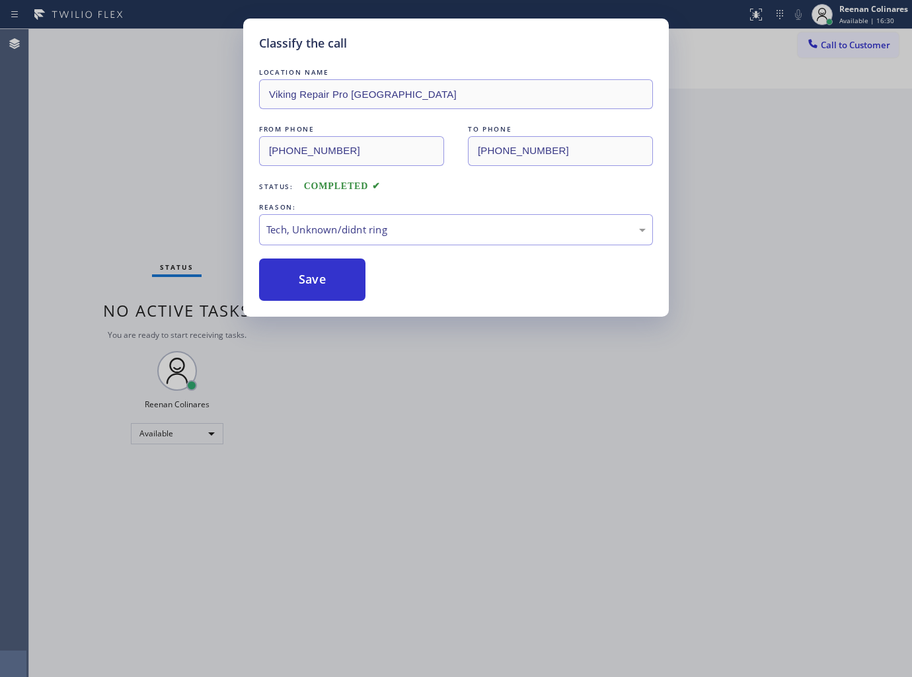
click at [61, 188] on div "Classify the call LOCATION NAME Viking Repair Pro Bethesda FROM PHONE (240) 247…" at bounding box center [456, 338] width 912 height 677
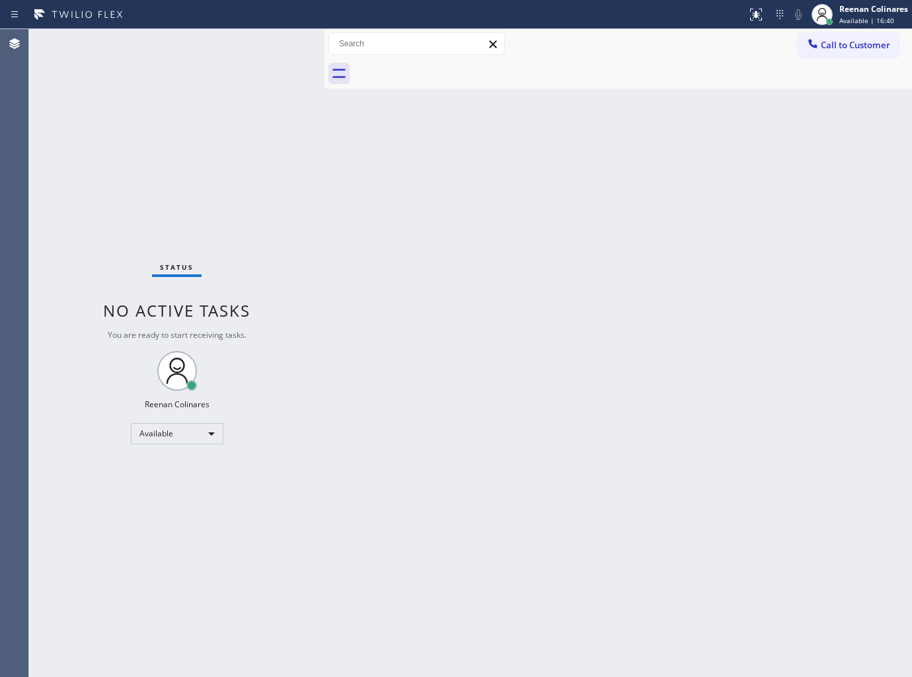
click at [584, 124] on div "Back to Dashboard Change Sender ID Customers Technicians Select a contact Outbo…" at bounding box center [617, 353] width 587 height 648
click at [428, 153] on div "Back to Dashboard Change Sender ID Customers Technicians Select a contact Outbo…" at bounding box center [617, 353] width 587 height 648
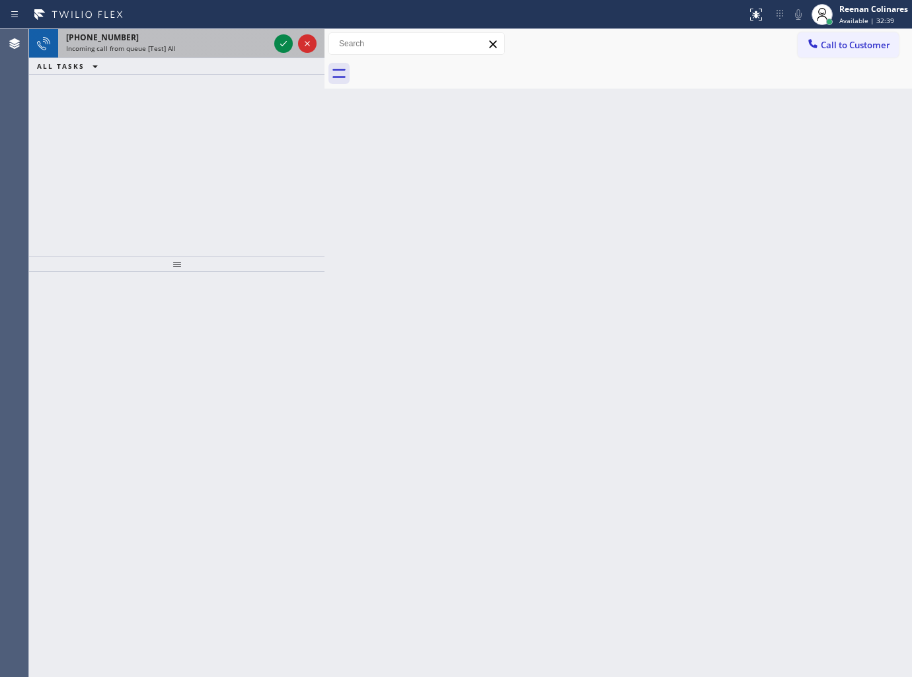
click at [249, 50] on div "Incoming call from queue [Test] All" at bounding box center [167, 48] width 203 height 9
click at [221, 44] on div "Incoming call from queue [Test] All" at bounding box center [167, 48] width 203 height 9
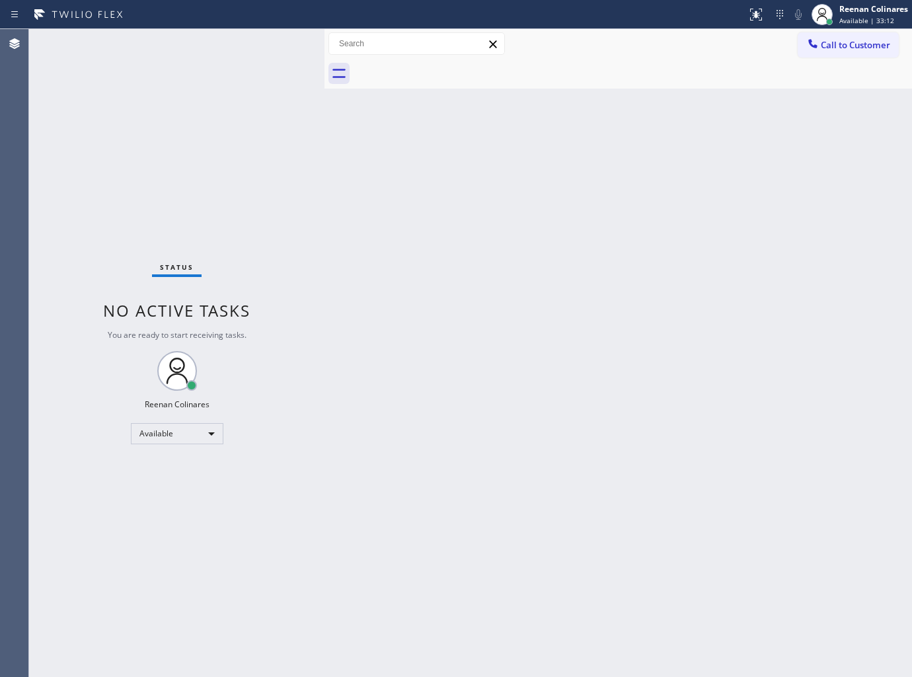
click at [195, 50] on div "Status No active tasks You are ready to start receiving tasks. Reenan Colinares…" at bounding box center [176, 353] width 295 height 648
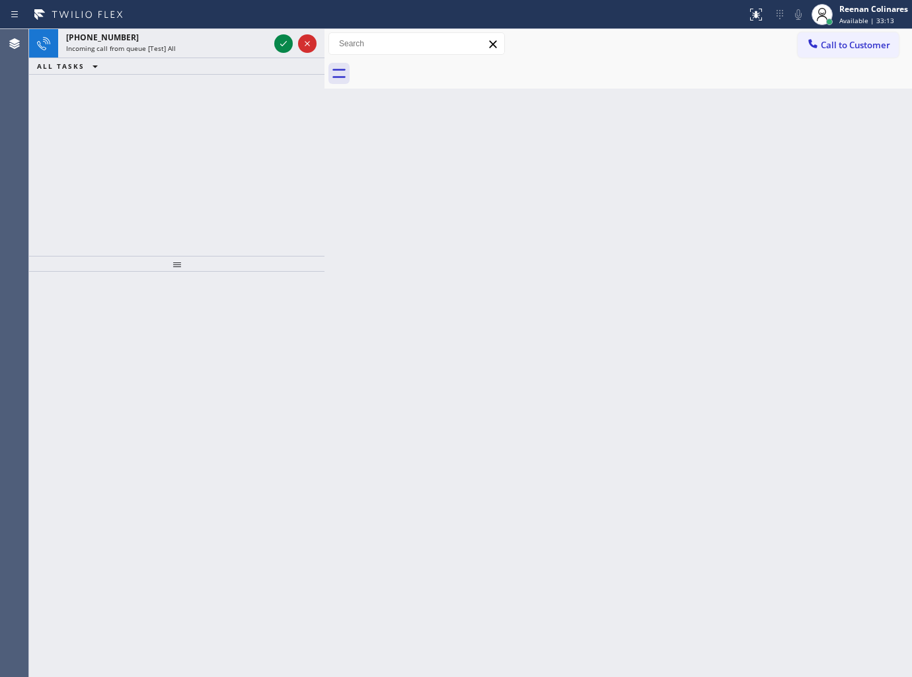
click at [194, 50] on div "Incoming call from queue [Test] All" at bounding box center [167, 48] width 203 height 9
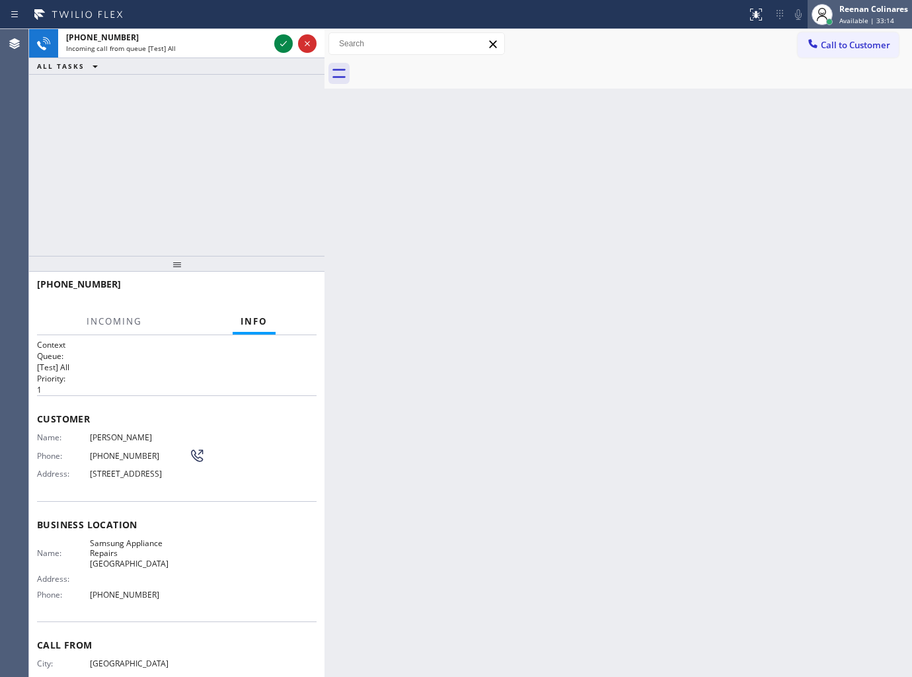
click at [884, 12] on div "Reenan Colinares" at bounding box center [873, 8] width 69 height 11
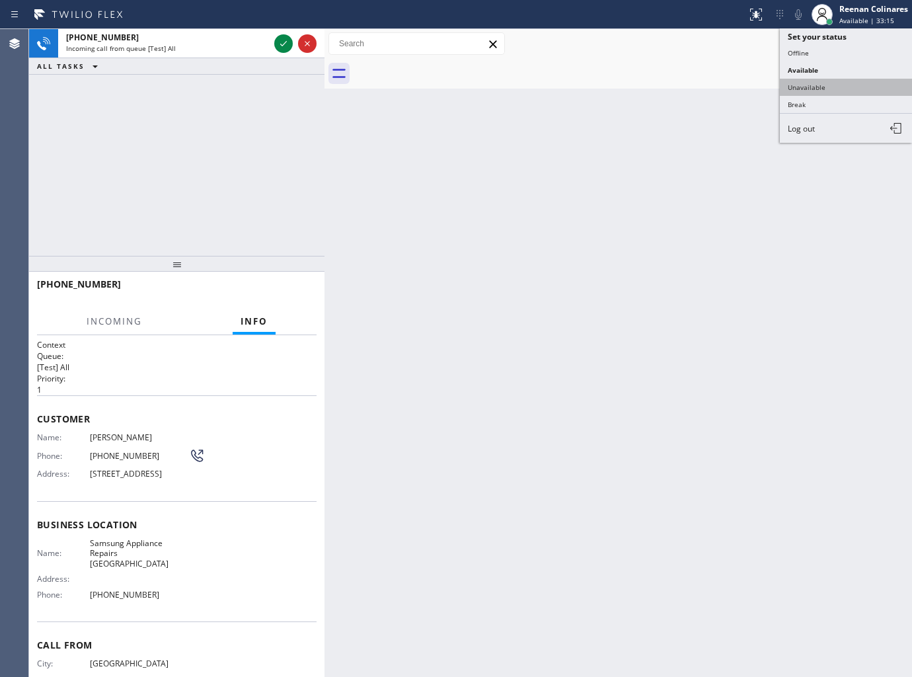
click at [833, 88] on button "Unavailable" at bounding box center [846, 87] width 132 height 17
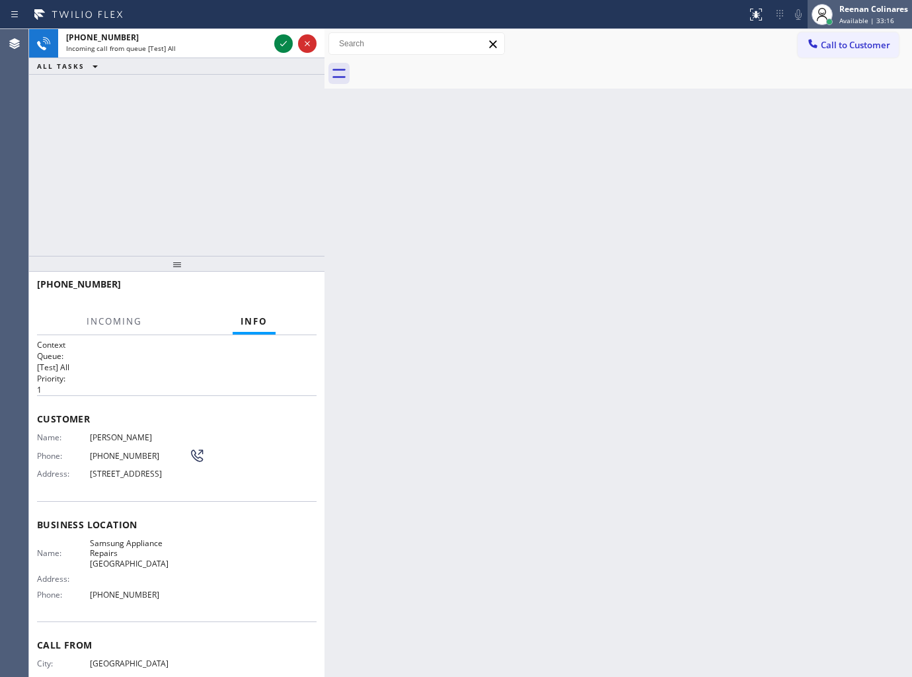
click at [854, 3] on div "Reenan Colinares Available | 33:16" at bounding box center [874, 14] width 75 height 23
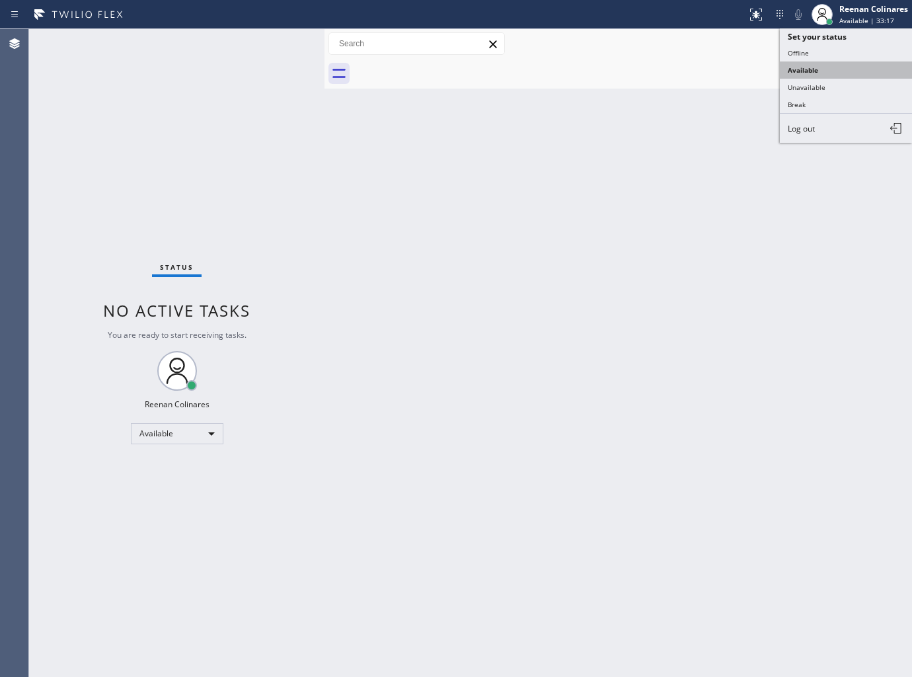
click at [802, 68] on button "Available" at bounding box center [846, 69] width 132 height 17
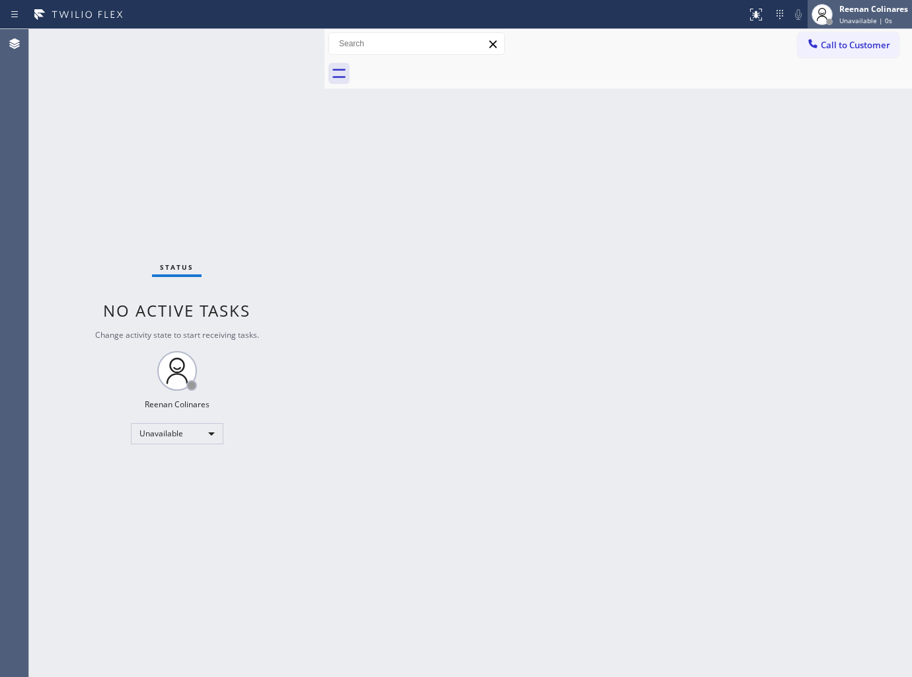
click at [850, 11] on div "Reenan Colinares" at bounding box center [873, 8] width 69 height 11
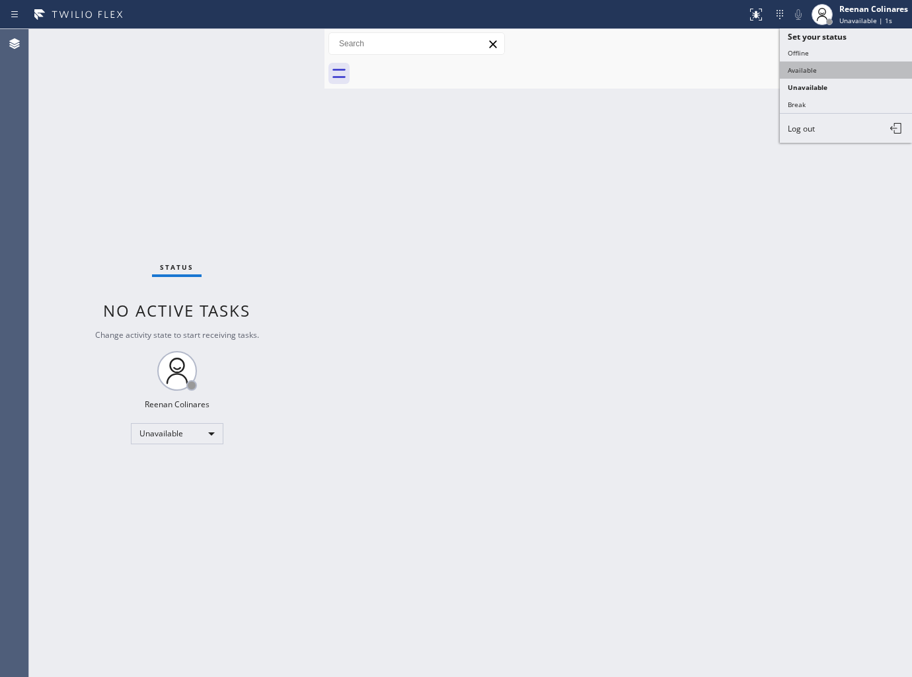
click at [802, 76] on button "Available" at bounding box center [846, 69] width 132 height 17
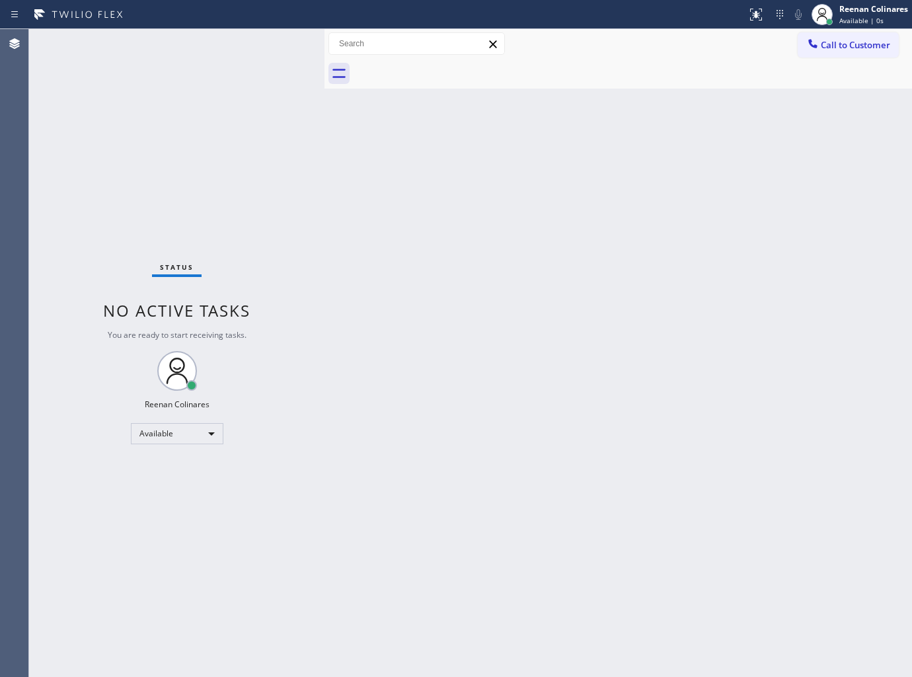
drag, startPoint x: 430, startPoint y: 236, endPoint x: 434, endPoint y: 248, distance: 12.5
click at [431, 241] on div "Back to Dashboard Change Sender ID Customers Technicians Select a contact Outbo…" at bounding box center [617, 353] width 587 height 648
click at [412, 189] on div "Back to Dashboard Change Sender ID Customers Technicians Select a contact Outbo…" at bounding box center [617, 353] width 587 height 648
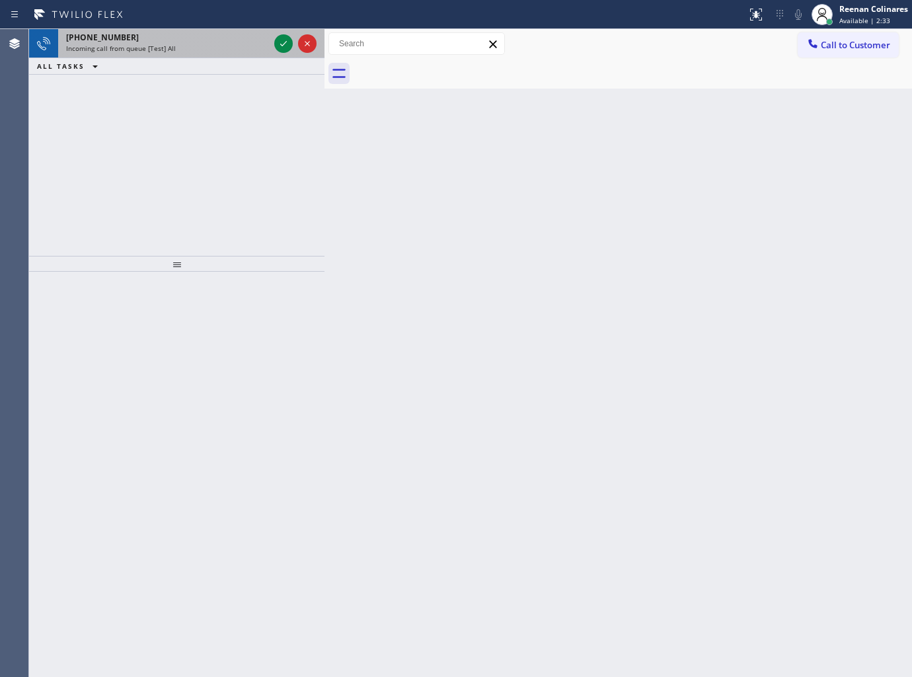
click at [166, 54] on div "+16502795612 Incoming call from queue [Test] All" at bounding box center [164, 43] width 213 height 29
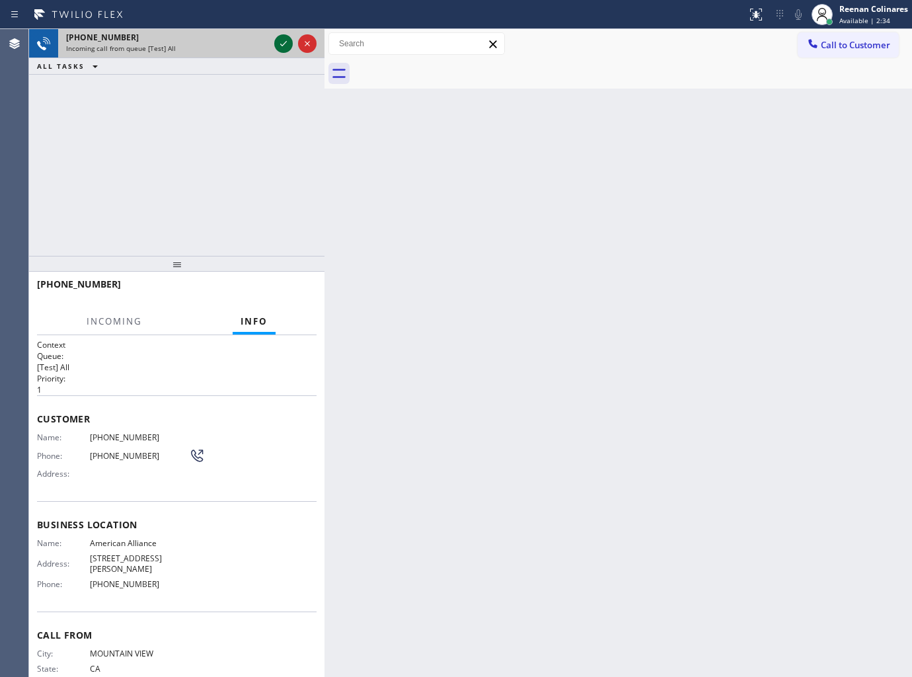
click at [282, 44] on icon at bounding box center [284, 44] width 16 height 16
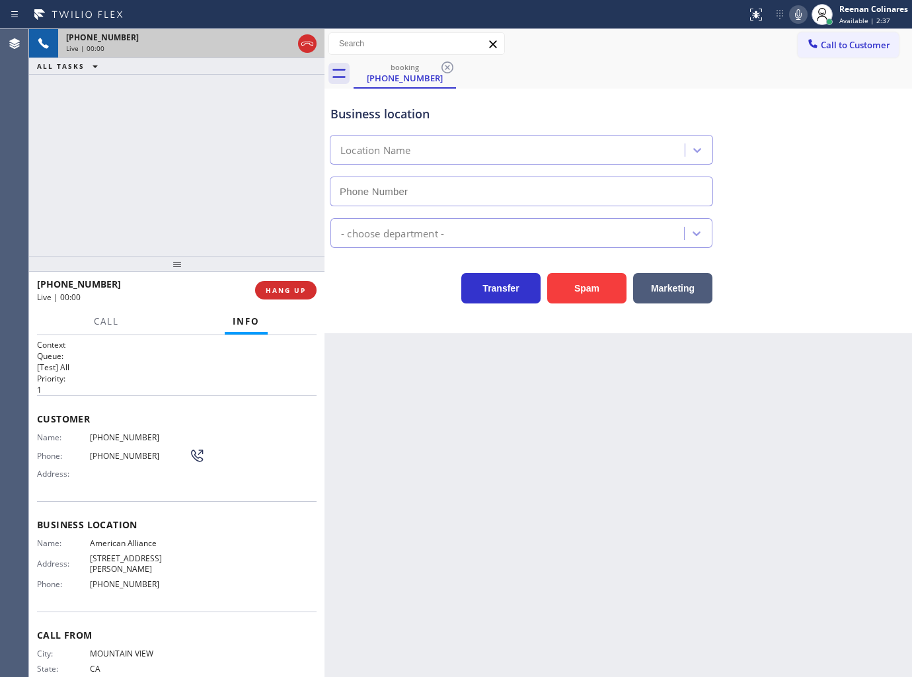
type input "(855) 400-0084"
click at [796, 14] on icon at bounding box center [798, 15] width 16 height 16
click at [794, 15] on icon at bounding box center [798, 15] width 16 height 16
click at [796, 14] on icon at bounding box center [798, 15] width 16 height 16
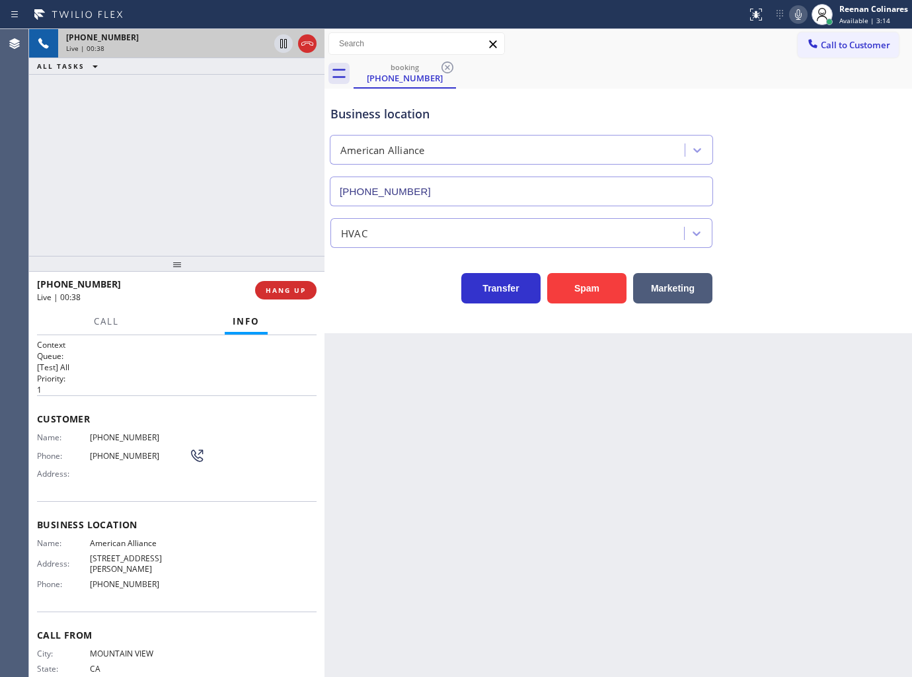
click at [793, 15] on icon at bounding box center [798, 15] width 16 height 16
click at [115, 321] on span "Call" at bounding box center [106, 321] width 25 height 12
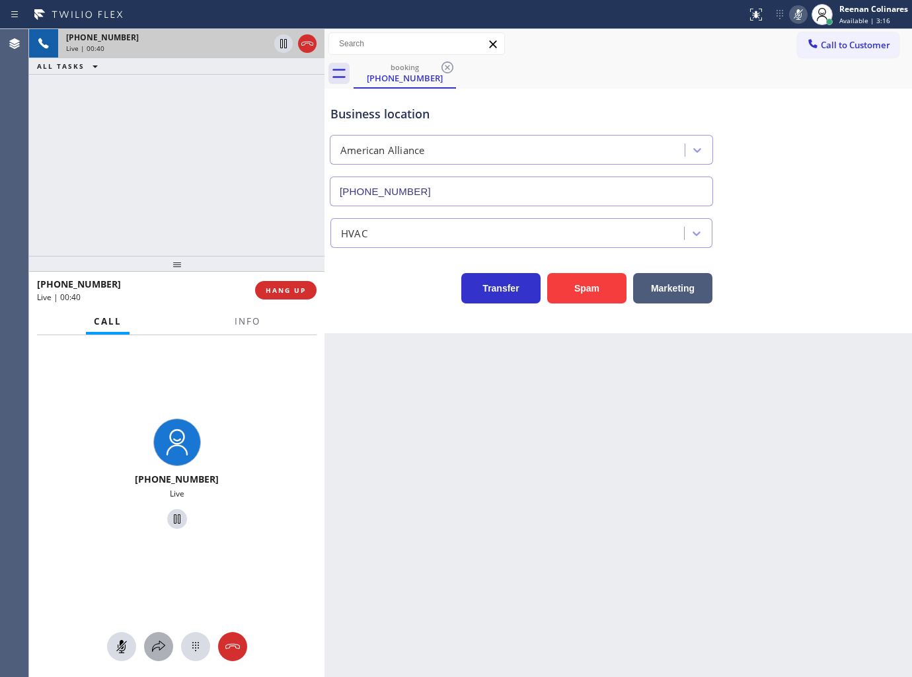
click at [159, 650] on icon at bounding box center [158, 645] width 13 height 11
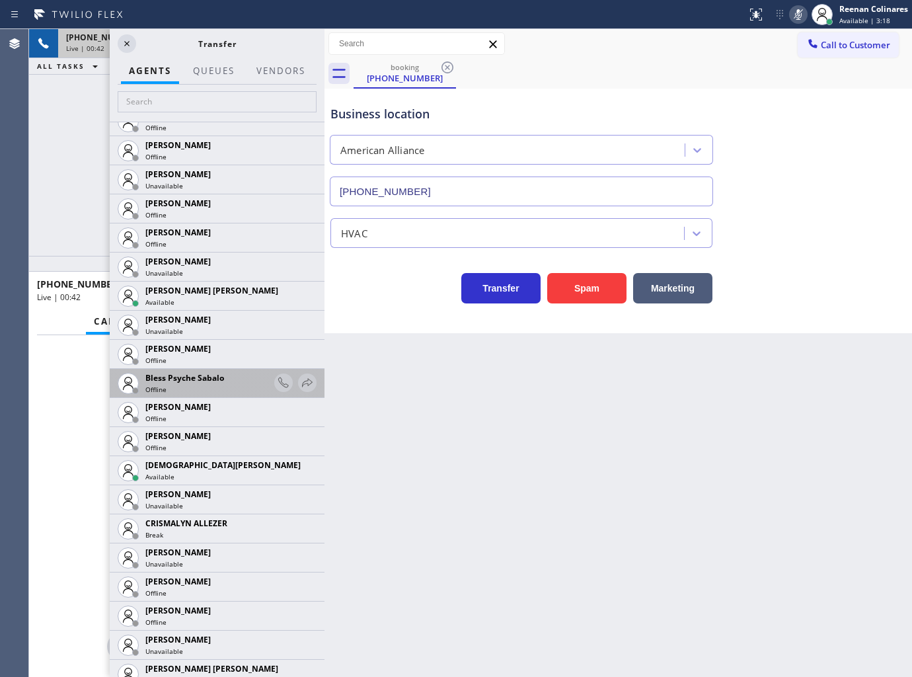
scroll to position [367, 0]
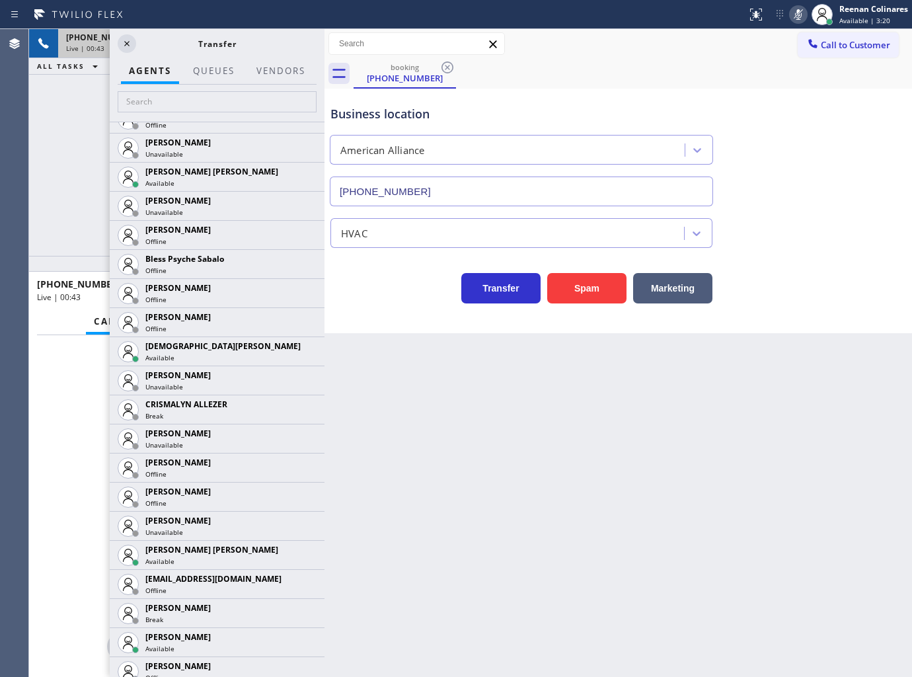
click at [0, 0] on icon at bounding box center [0, 0] width 0 height 0
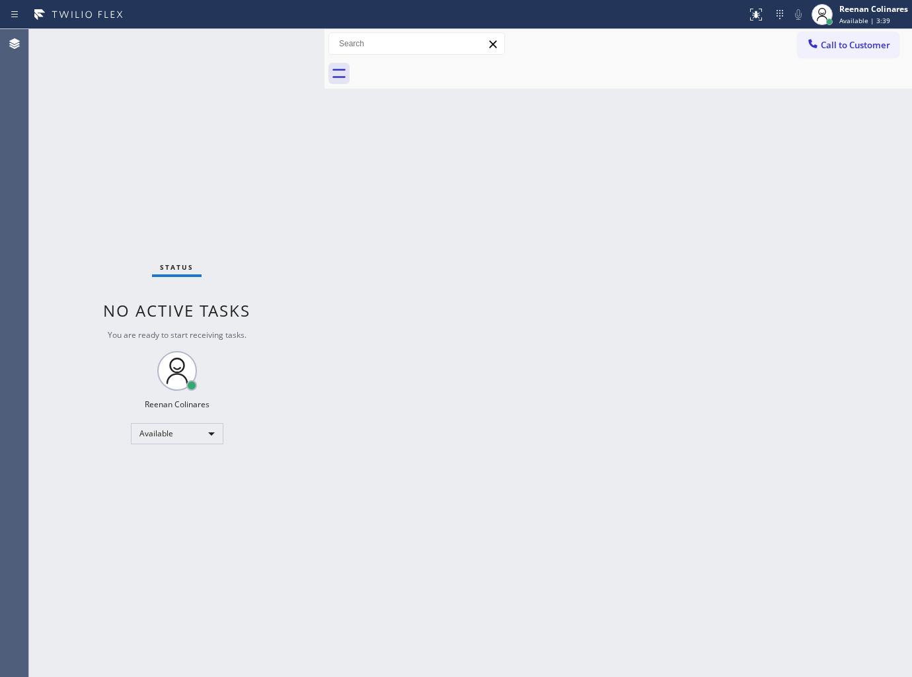
click at [653, 140] on div "Back to Dashboard Change Sender ID Customers Technicians Select a contact Outbo…" at bounding box center [617, 353] width 587 height 648
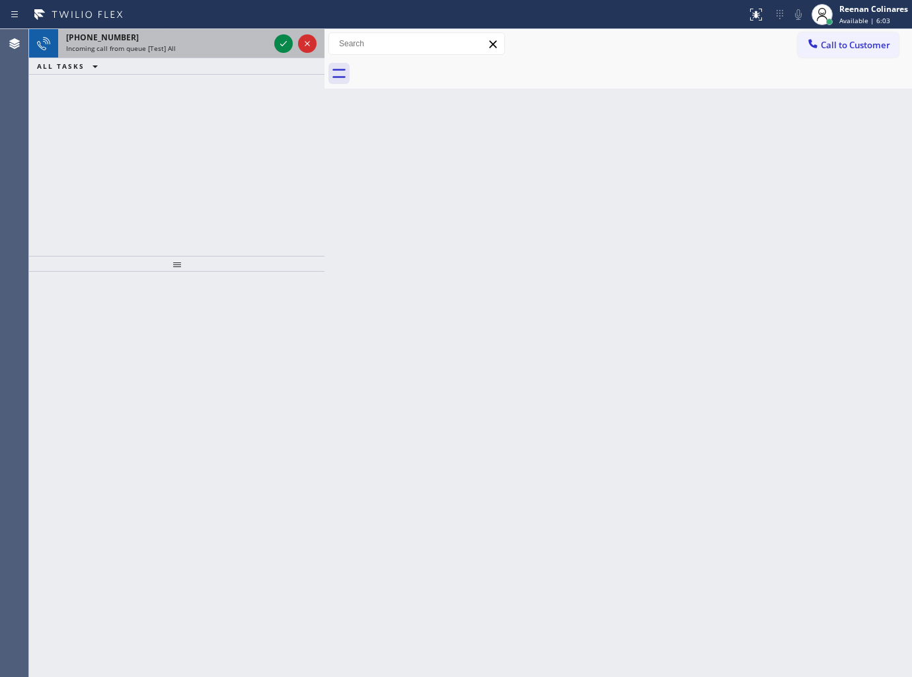
click at [235, 36] on div "+919981642082" at bounding box center [167, 37] width 203 height 11
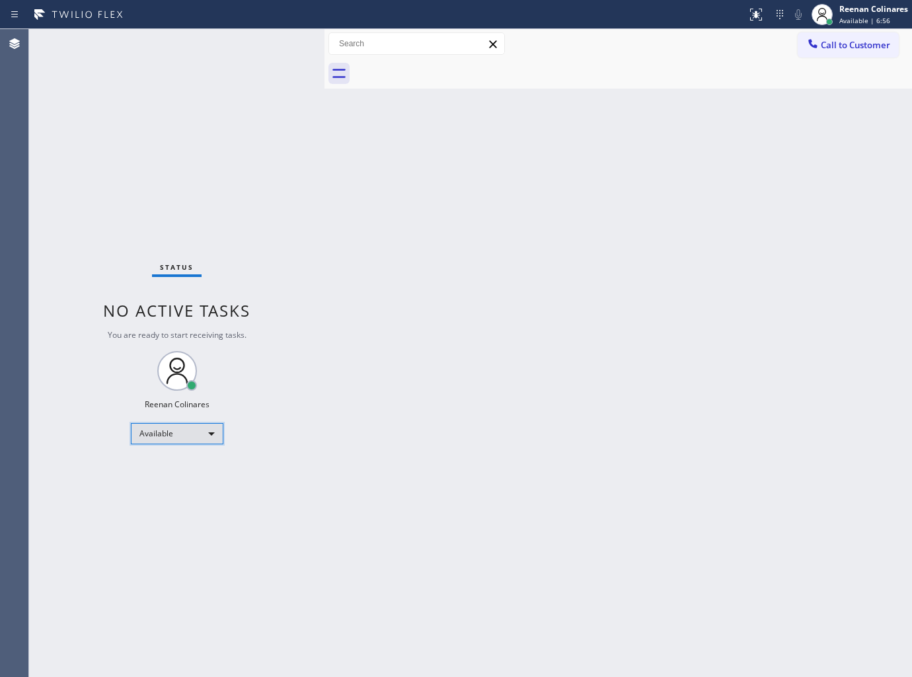
click at [185, 430] on div "Available" at bounding box center [177, 433] width 93 height 21
click at [172, 505] on li "Break" at bounding box center [176, 501] width 90 height 16
click at [864, 15] on div "Reenan Colinares Break | 15:05" at bounding box center [874, 14] width 75 height 23
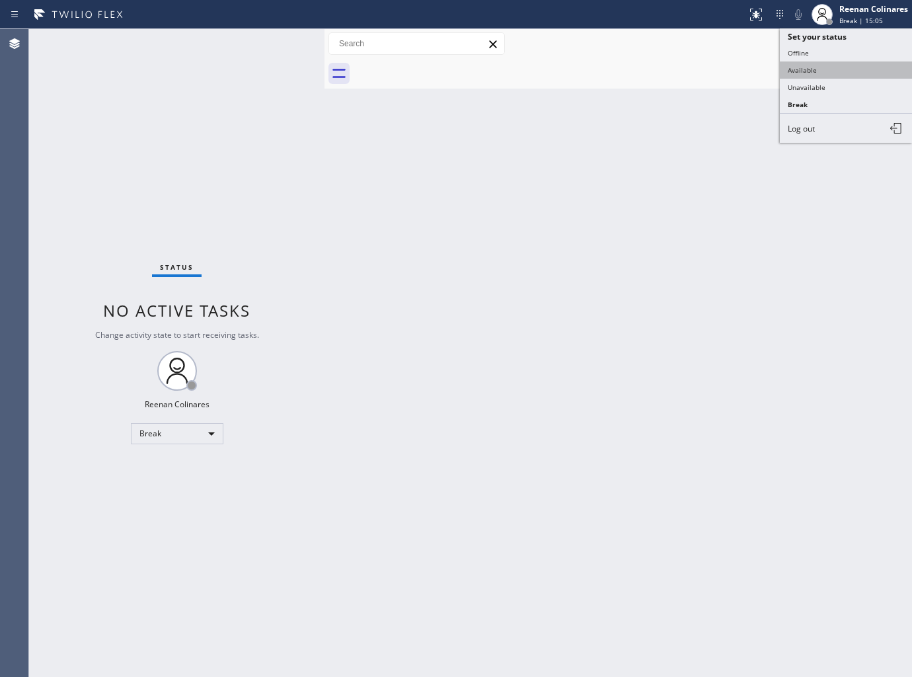
click at [818, 66] on button "Available" at bounding box center [846, 69] width 132 height 17
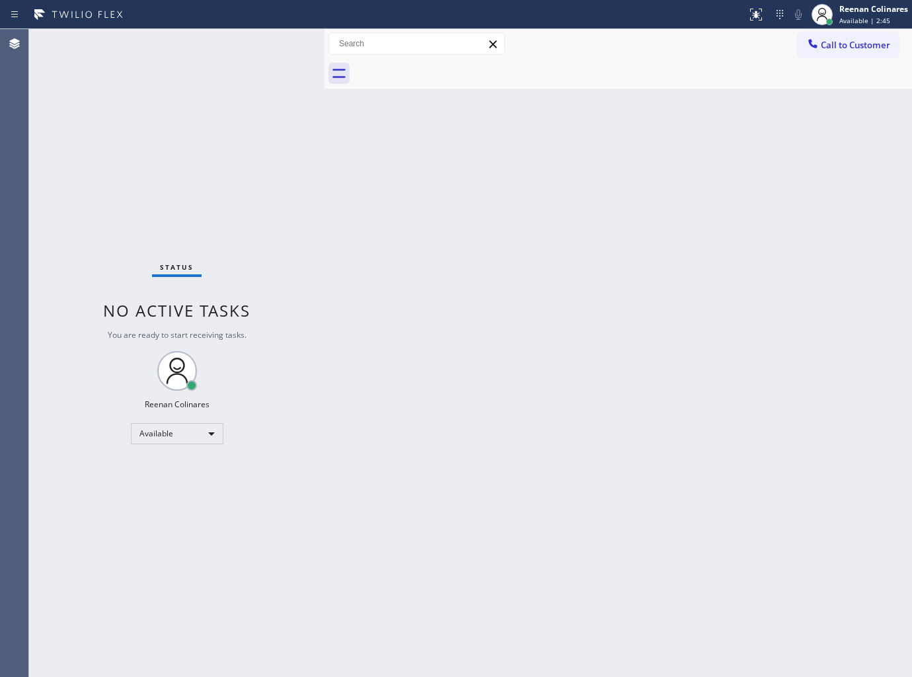
click at [235, 50] on div "Status No active tasks You are ready to start receiving tasks. Reenan Colinares…" at bounding box center [176, 353] width 295 height 648
click at [228, 36] on div "Status No active tasks You are ready to start receiving tasks. Reenan Colinares…" at bounding box center [176, 353] width 295 height 648
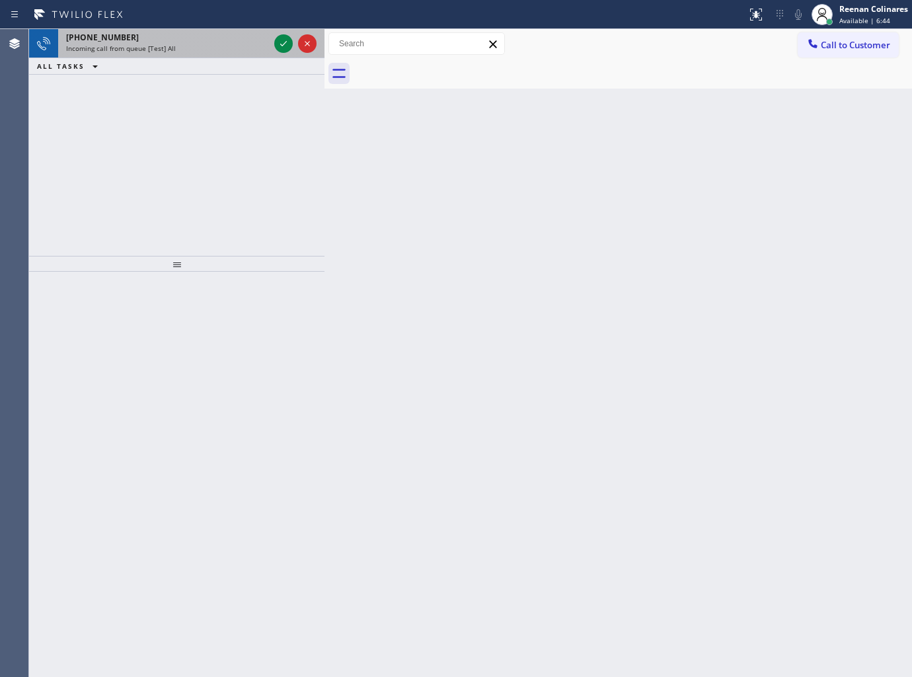
click at [217, 53] on div "Incoming call from queue [Test] All" at bounding box center [167, 48] width 203 height 9
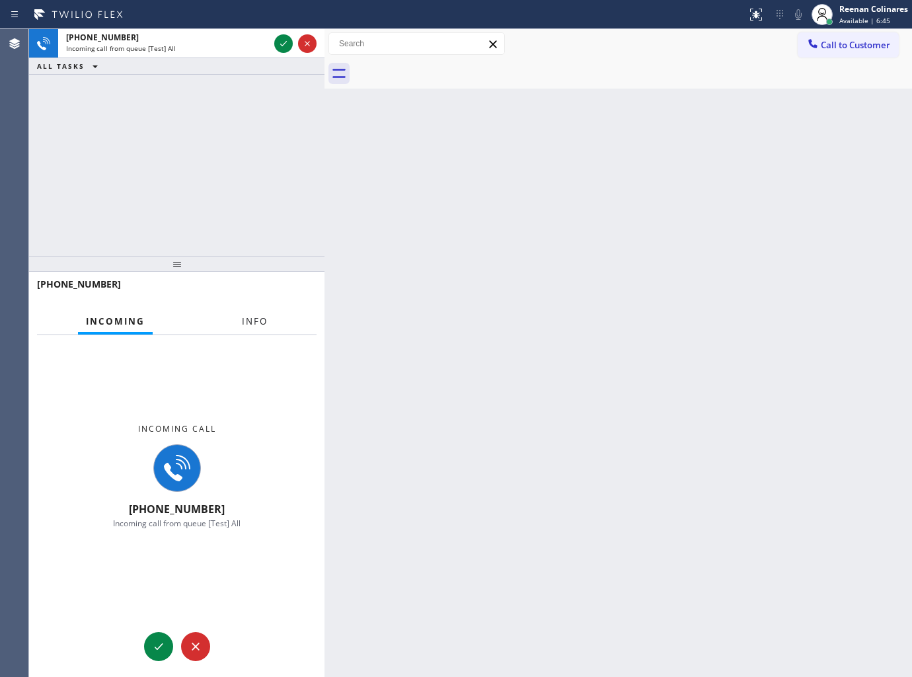
drag, startPoint x: 251, startPoint y: 319, endPoint x: 262, endPoint y: 319, distance: 11.3
click at [252, 319] on span "Info" at bounding box center [255, 321] width 26 height 12
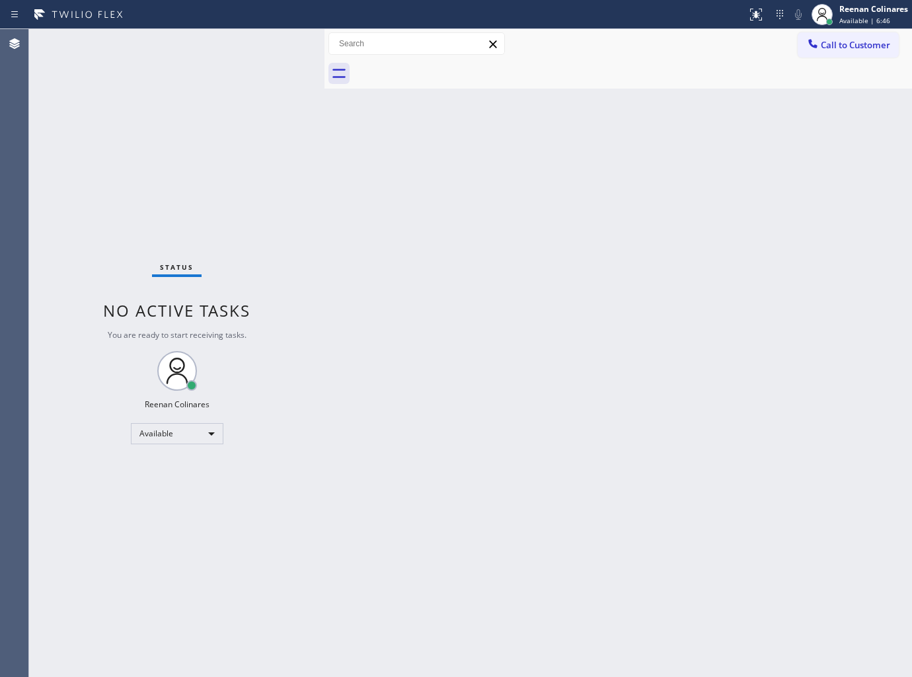
click at [233, 71] on div "Status No active tasks You are ready to start receiving tasks. Reenan Colinares…" at bounding box center [176, 353] width 295 height 648
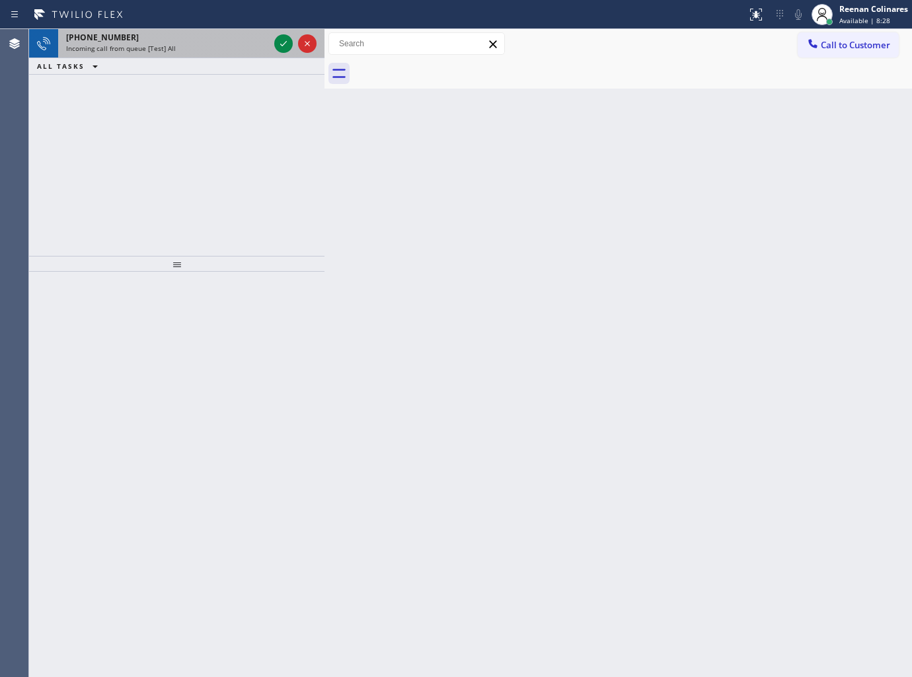
click at [164, 50] on span "Incoming call from queue [Test] All" at bounding box center [121, 48] width 110 height 9
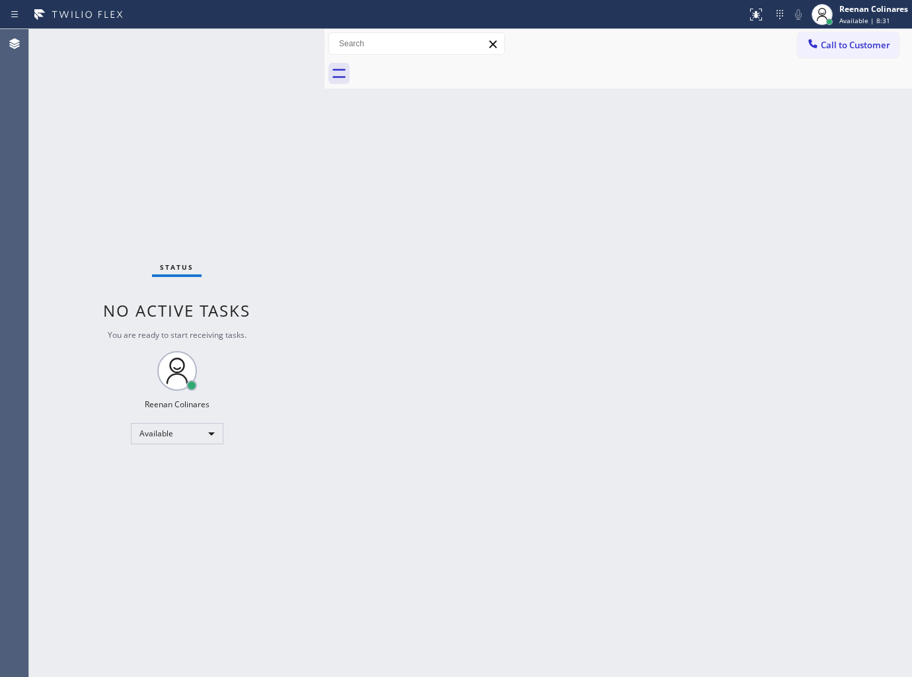
click at [328, 239] on div "Back to Dashboard Change Sender ID Customers Technicians Select a contact Outbo…" at bounding box center [617, 353] width 587 height 648
click at [595, 143] on div "Back to Dashboard Change Sender ID Customers Technicians Select a contact Outbo…" at bounding box center [617, 353] width 587 height 648
click at [189, 44] on div "Status No active tasks You are ready to start receiving tasks. Reenan Colinares…" at bounding box center [176, 353] width 295 height 648
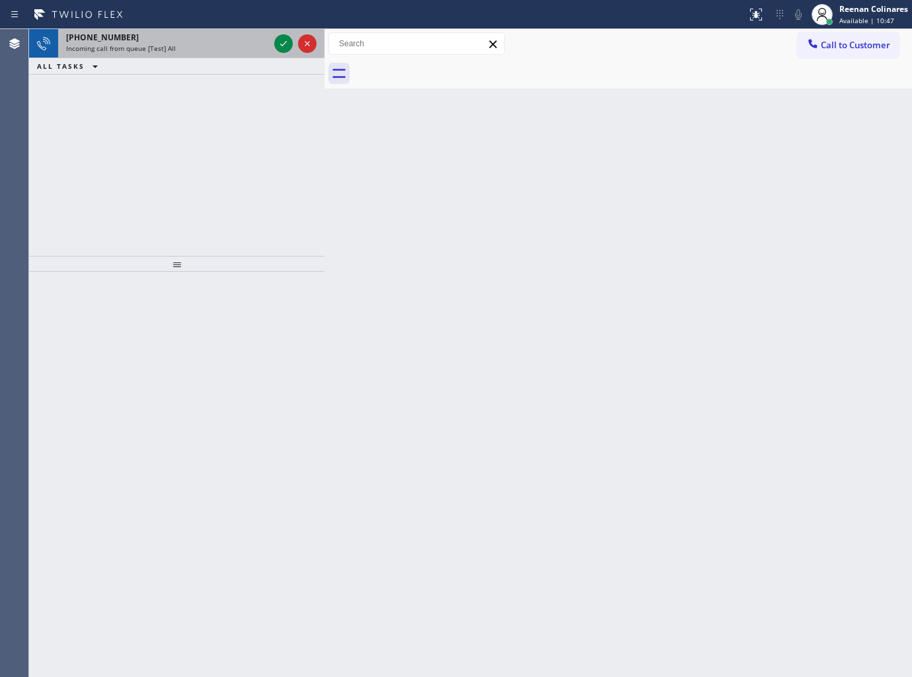
click at [189, 48] on div "Incoming call from queue [Test] All" at bounding box center [167, 48] width 203 height 9
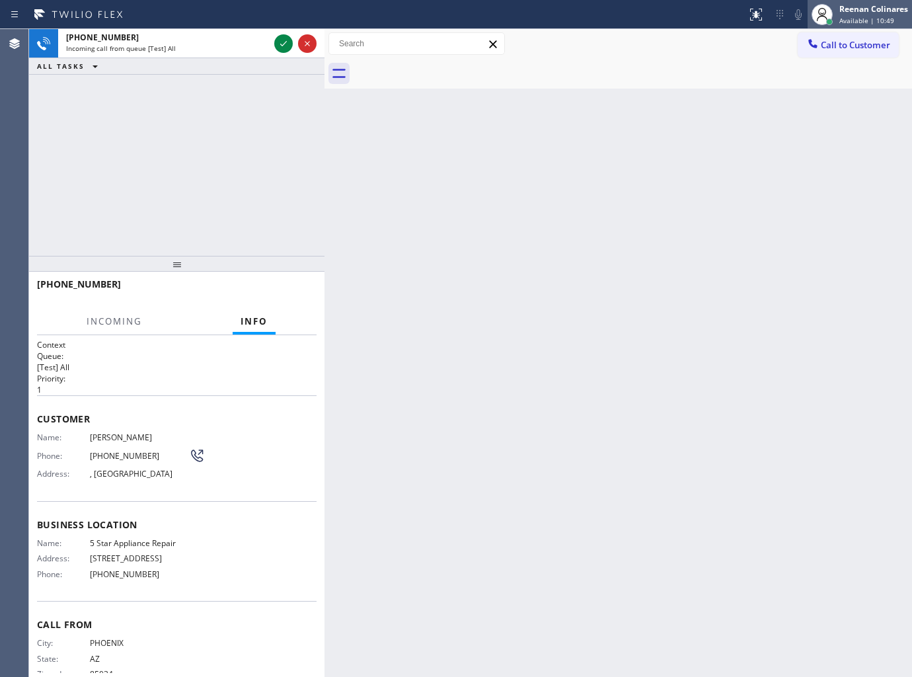
click at [860, 22] on span "Available | 10:49" at bounding box center [866, 20] width 55 height 9
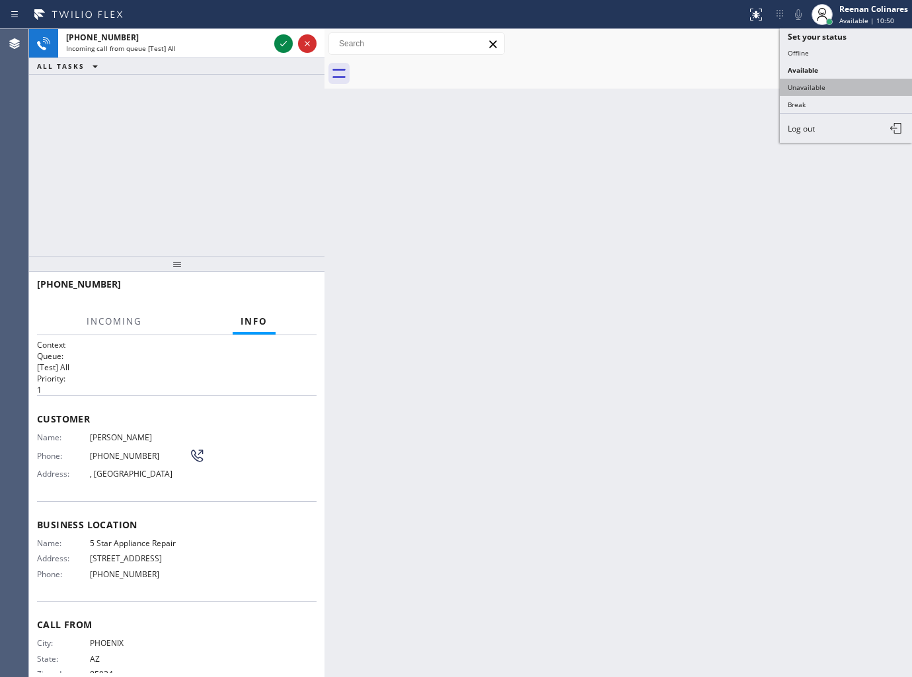
click at [823, 89] on button "Unavailable" at bounding box center [846, 87] width 132 height 17
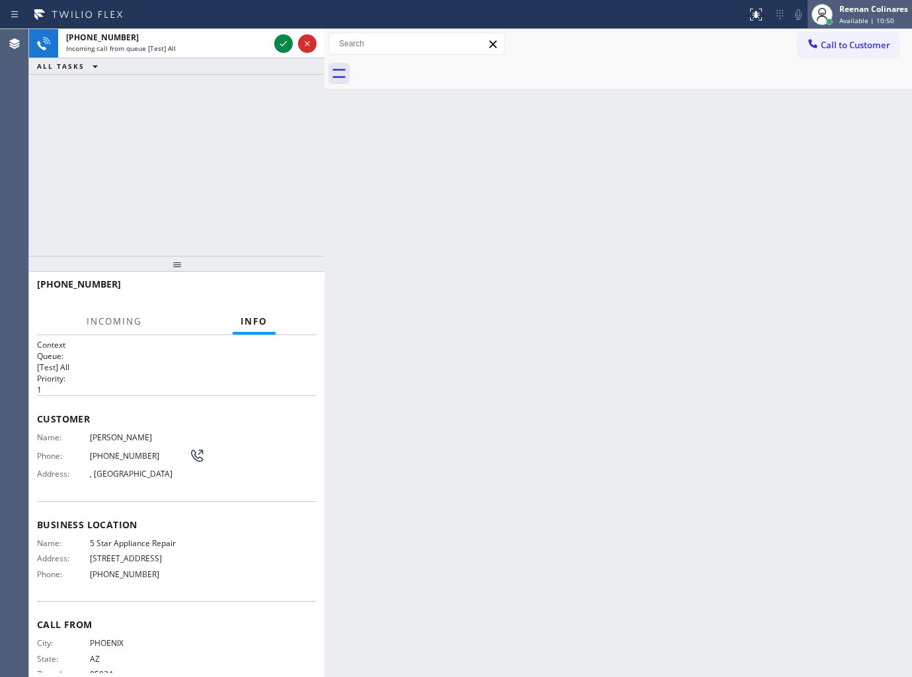
click at [863, 3] on div "Reenan Colinares" at bounding box center [873, 8] width 69 height 11
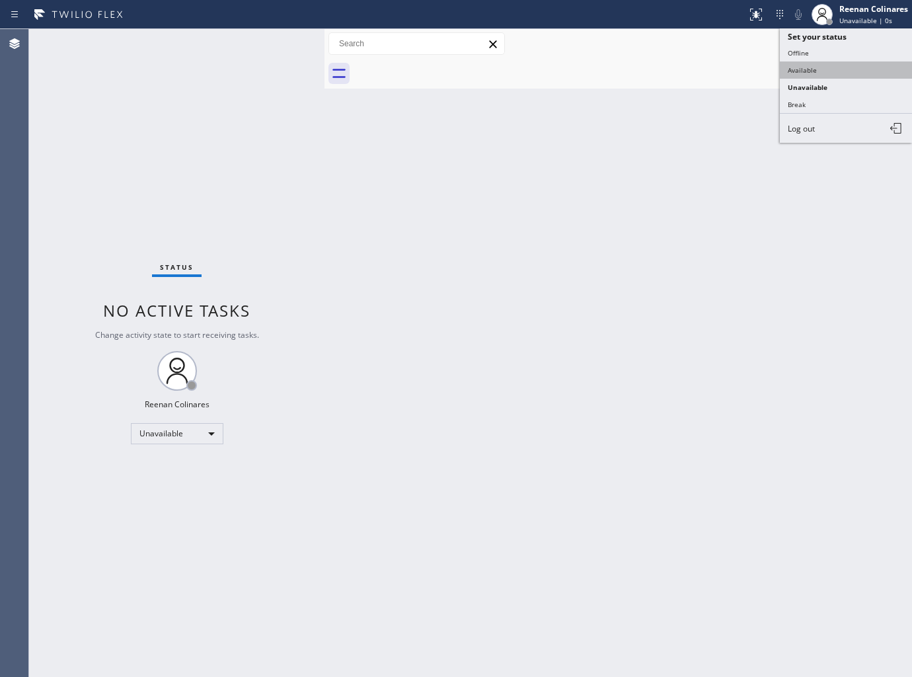
click at [803, 66] on button "Available" at bounding box center [846, 69] width 132 height 17
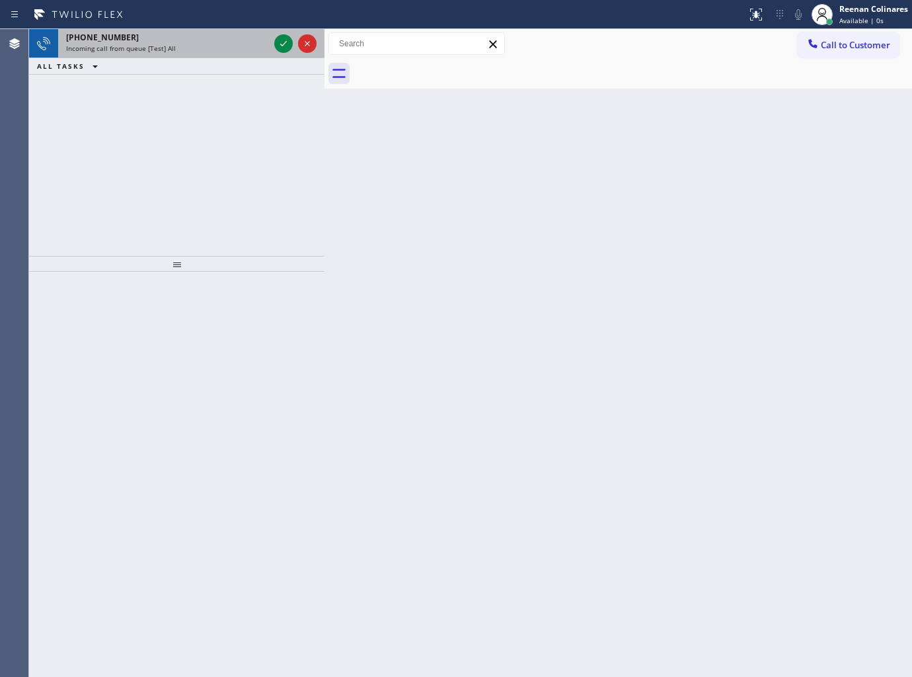
click at [196, 55] on div "+15102655392 Incoming call from queue [Test] All" at bounding box center [164, 43] width 213 height 29
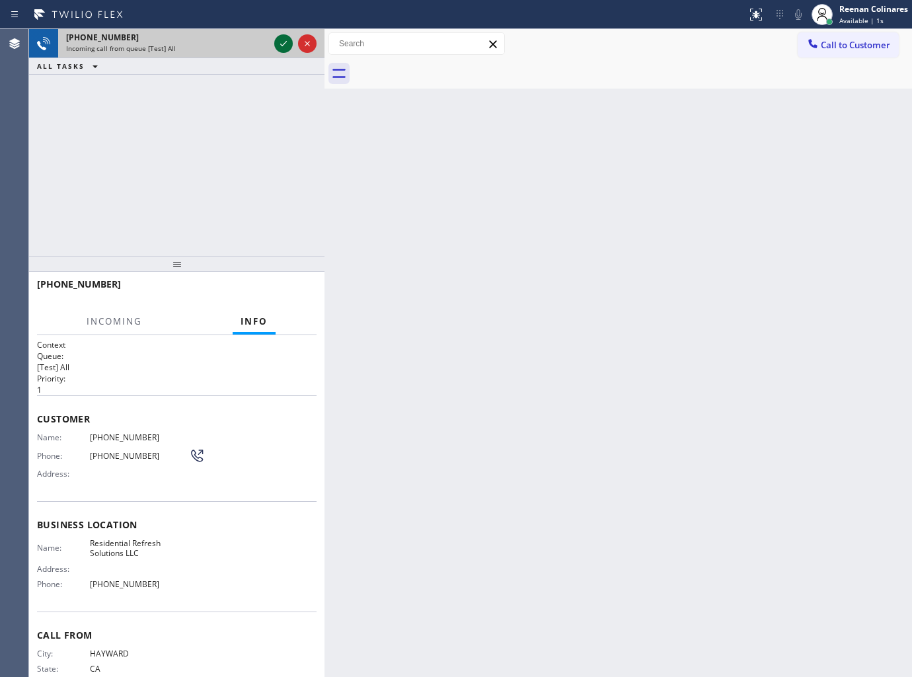
click at [278, 47] on icon at bounding box center [284, 44] width 16 height 16
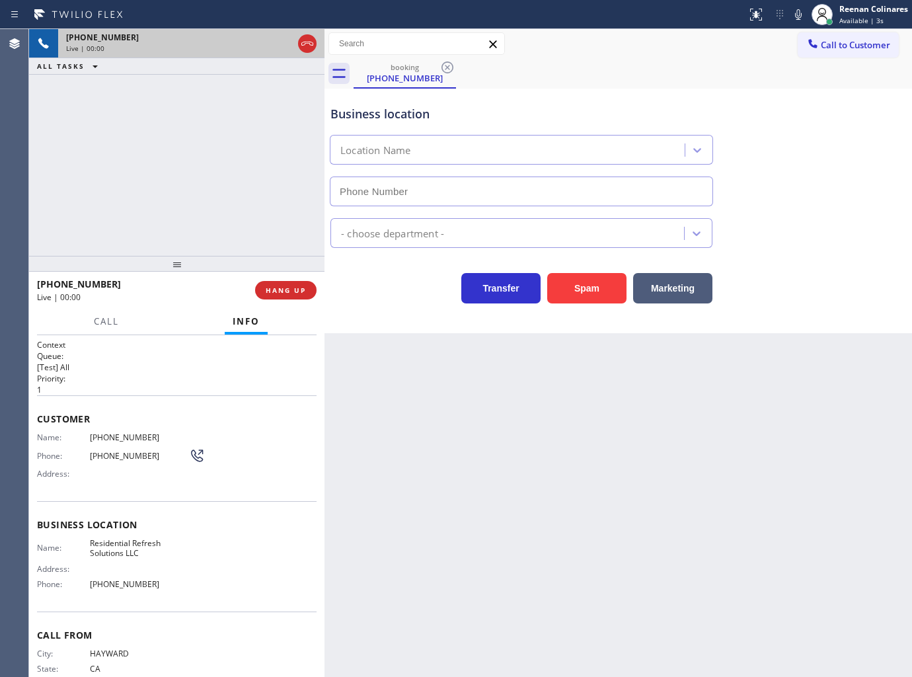
type input "[PHONE_NUMBER]"
click at [796, 20] on icon at bounding box center [798, 15] width 16 height 16
click at [796, 12] on icon at bounding box center [798, 15] width 16 height 16
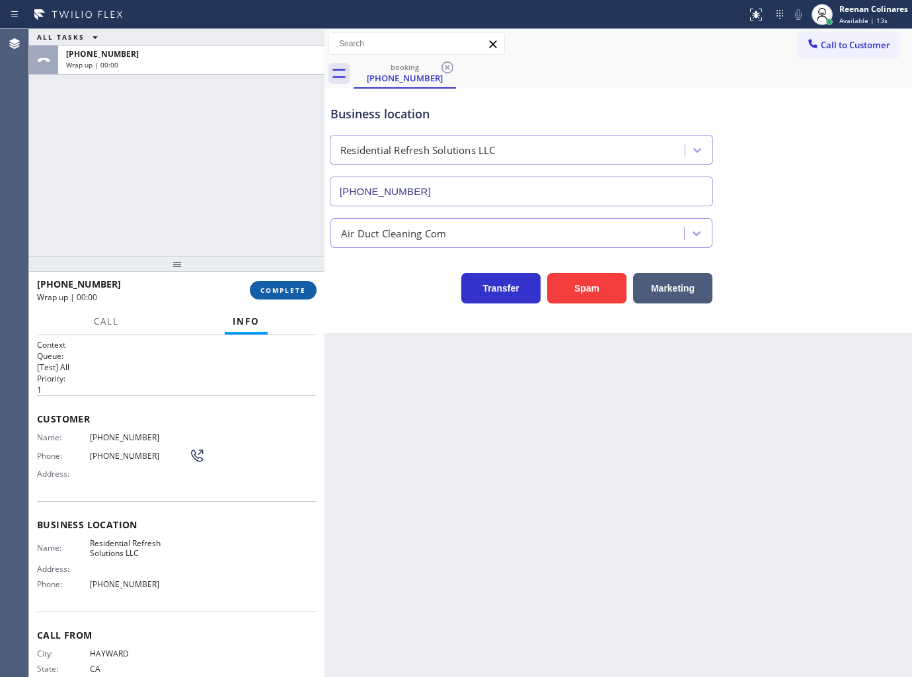
click at [305, 285] on span "COMPLETE" at bounding box center [283, 289] width 46 height 9
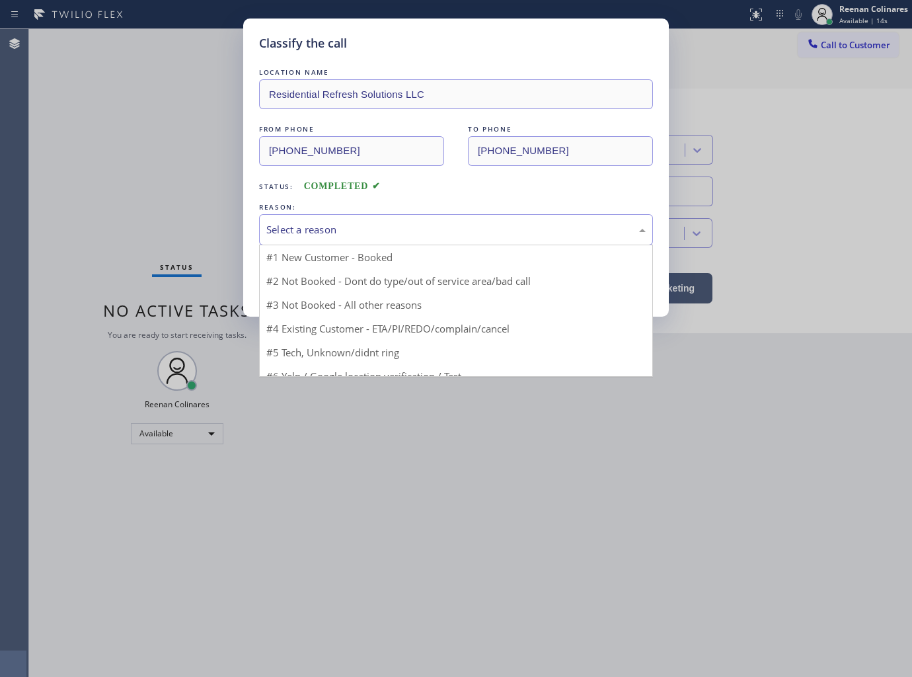
click at [344, 226] on div "Select a reason" at bounding box center [455, 229] width 379 height 15
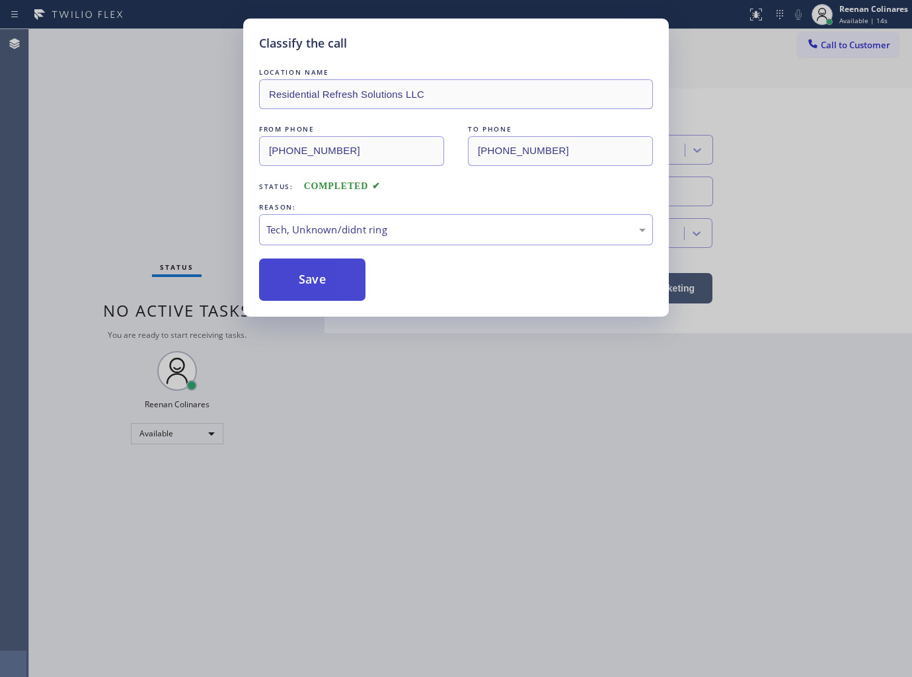
drag, startPoint x: 327, startPoint y: 322, endPoint x: 322, endPoint y: 285, distance: 37.4
click at [309, 262] on button "Save" at bounding box center [312, 279] width 106 height 42
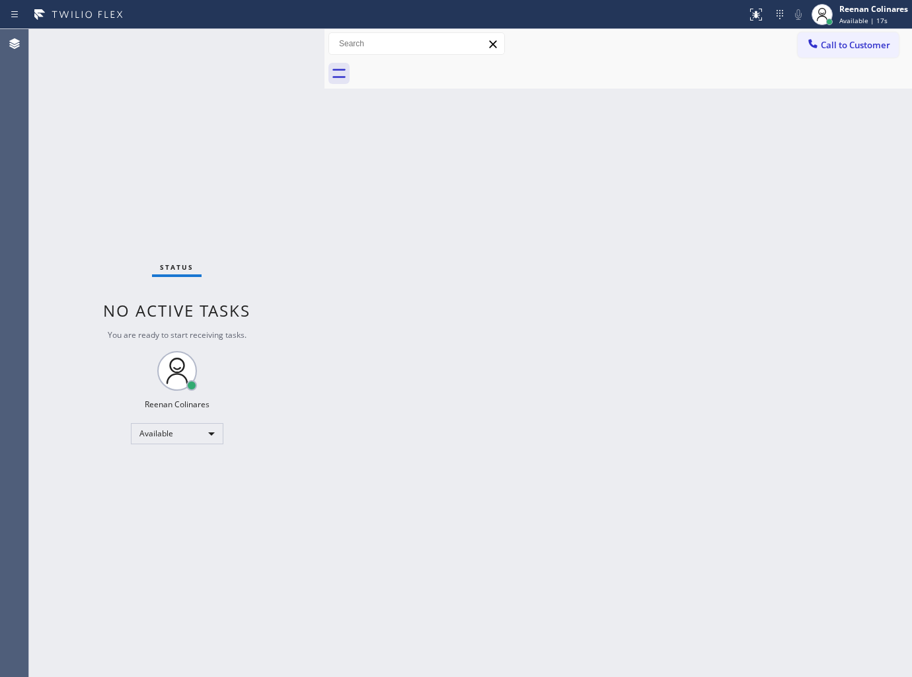
click at [521, 377] on div "Back to Dashboard Change Sender ID Customers Technicians Select a contact Outbo…" at bounding box center [617, 353] width 587 height 648
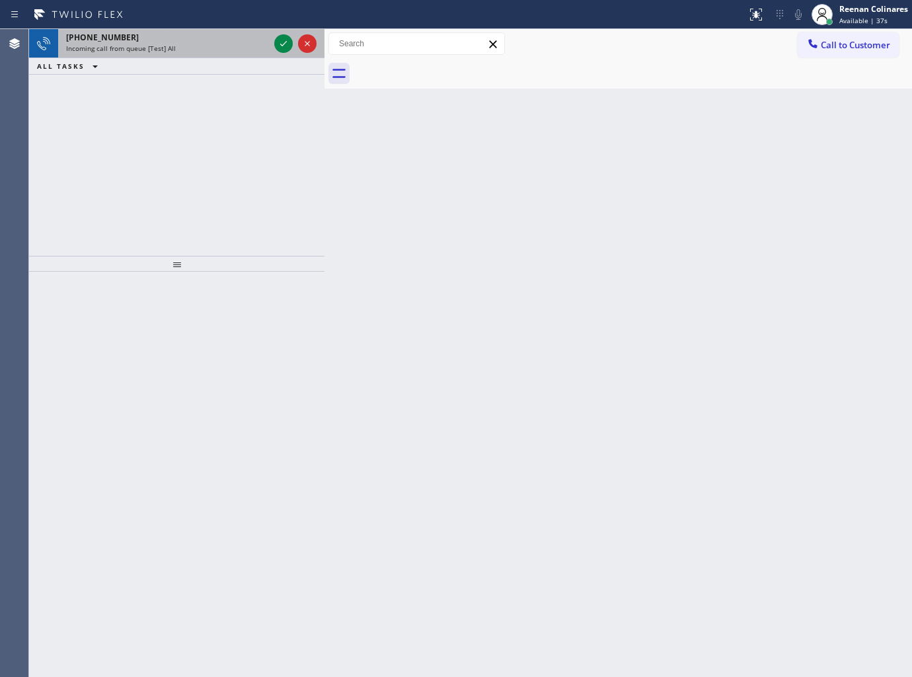
click at [220, 52] on div "Incoming call from queue [Test] All" at bounding box center [167, 48] width 203 height 9
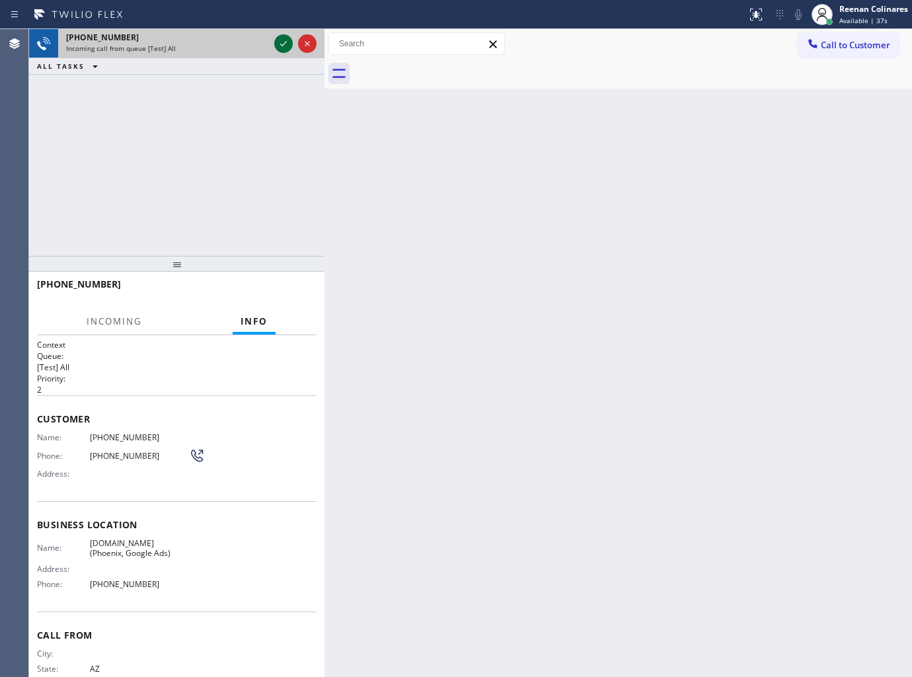
click at [285, 38] on icon at bounding box center [284, 44] width 16 height 16
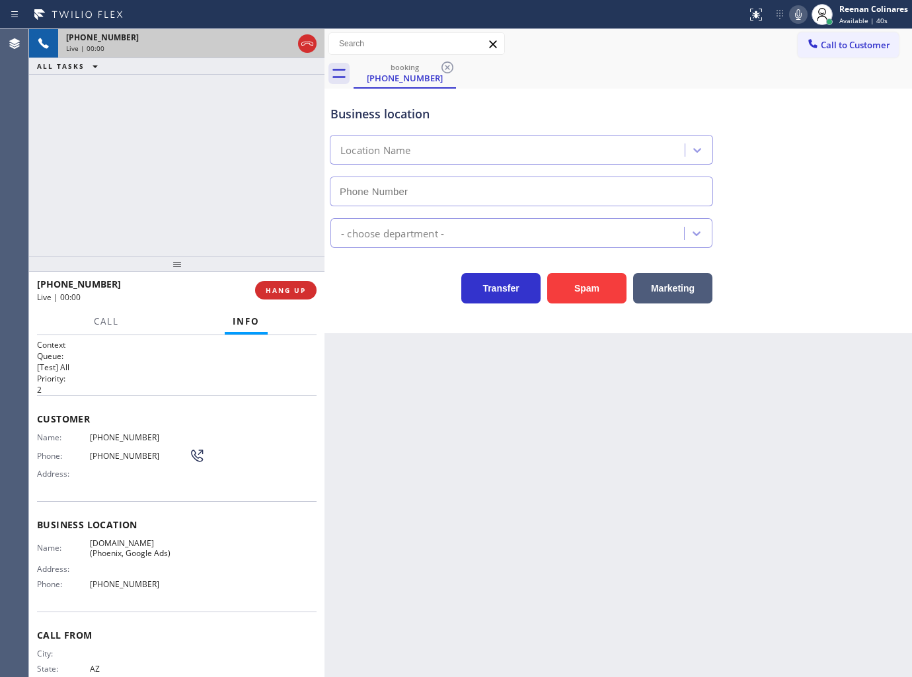
type input "[PHONE_NUMBER]"
click at [800, 13] on icon at bounding box center [798, 15] width 16 height 16
click at [798, 13] on rect at bounding box center [798, 13] width 9 height 9
click at [265, 291] on button "HANG UP" at bounding box center [285, 290] width 61 height 19
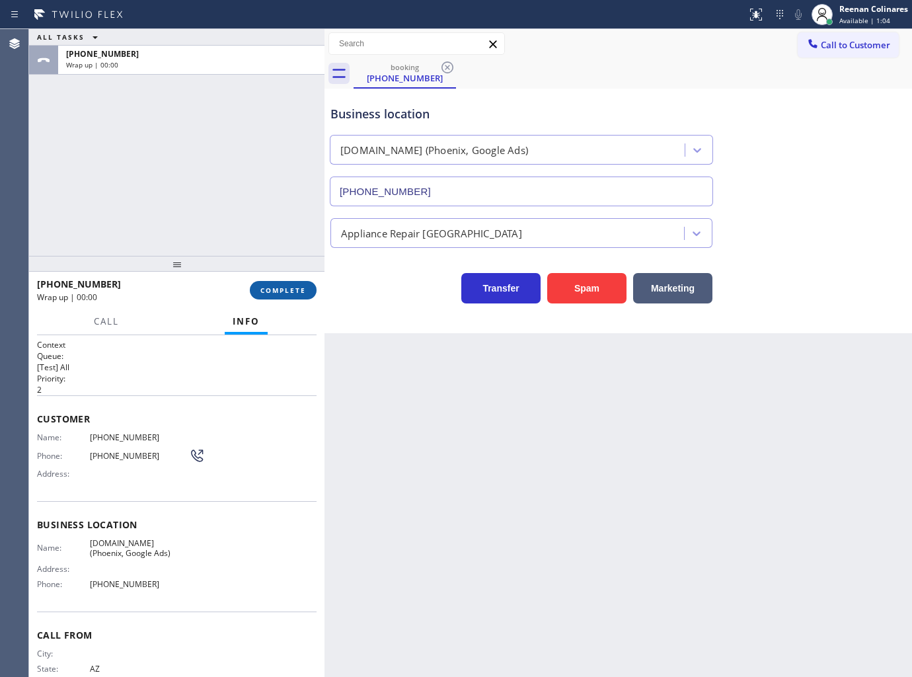
click at [282, 288] on span "COMPLETE" at bounding box center [283, 289] width 46 height 9
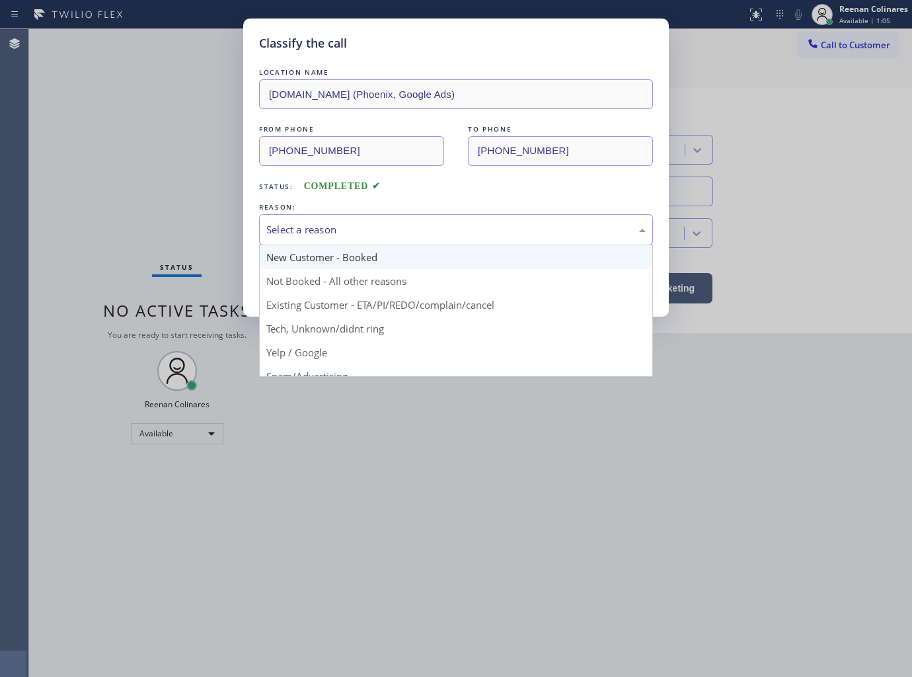
drag, startPoint x: 362, startPoint y: 223, endPoint x: 348, endPoint y: 258, distance: 37.9
click at [361, 234] on div "Select a reason" at bounding box center [455, 229] width 379 height 15
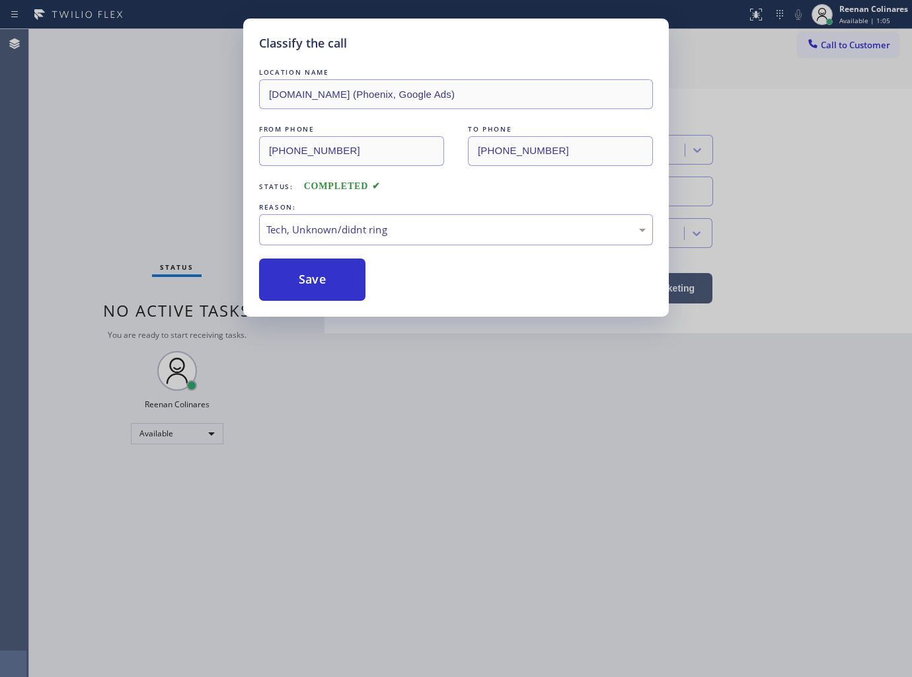
drag, startPoint x: 291, startPoint y: 278, endPoint x: 103, endPoint y: 189, distance: 207.8
click at [282, 276] on button "Save" at bounding box center [312, 279] width 106 height 42
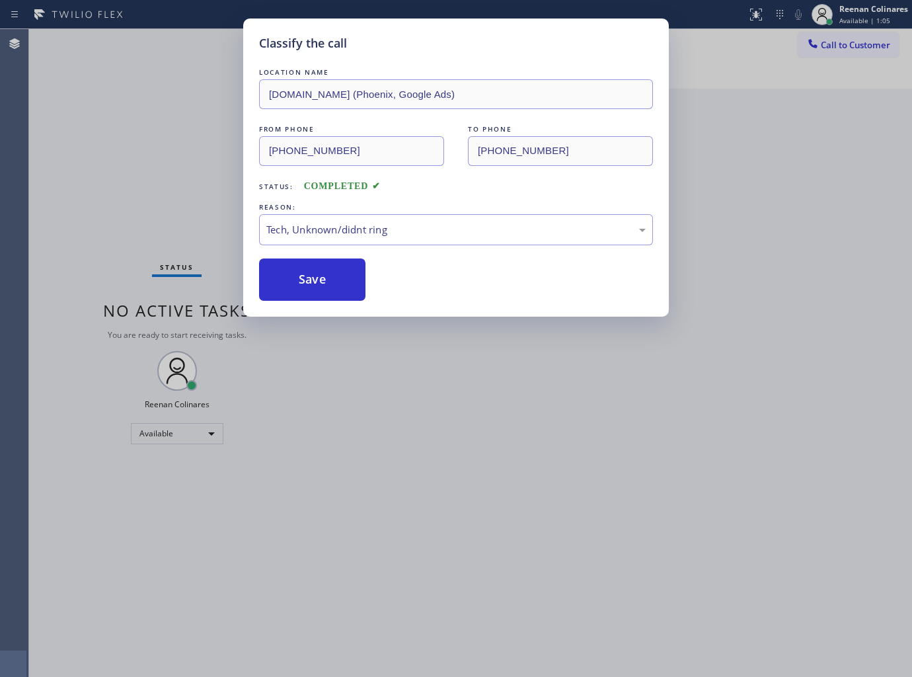
click at [97, 188] on div "Classify the call LOCATION NAME VikingCare.online (Phoenix, Google Ads) FROM PH…" at bounding box center [456, 338] width 912 height 677
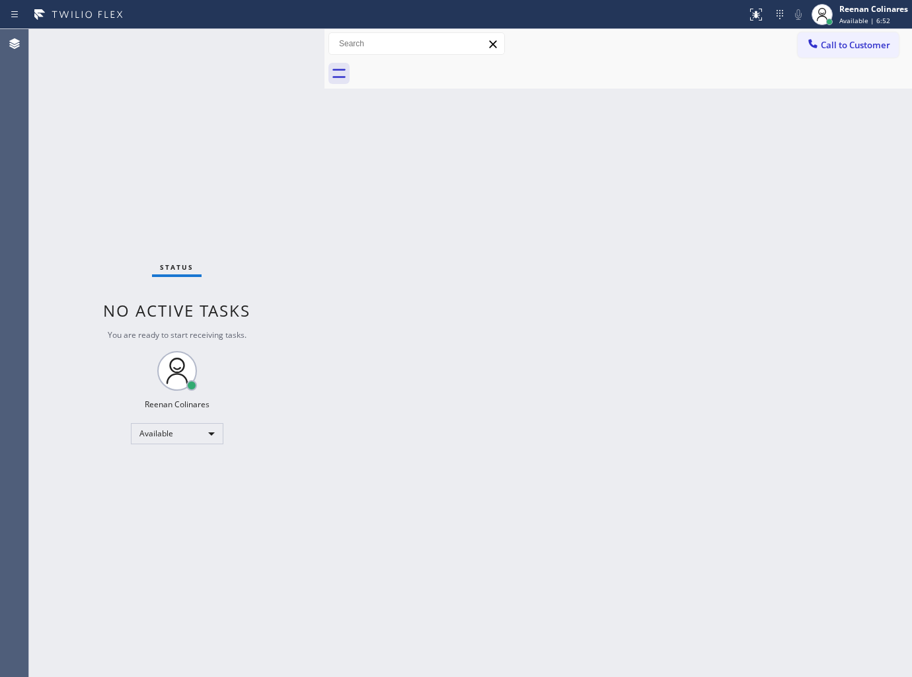
click at [225, 45] on div "Status No active tasks You are ready to start receiving tasks. Reenan Colinares…" at bounding box center [176, 353] width 295 height 648
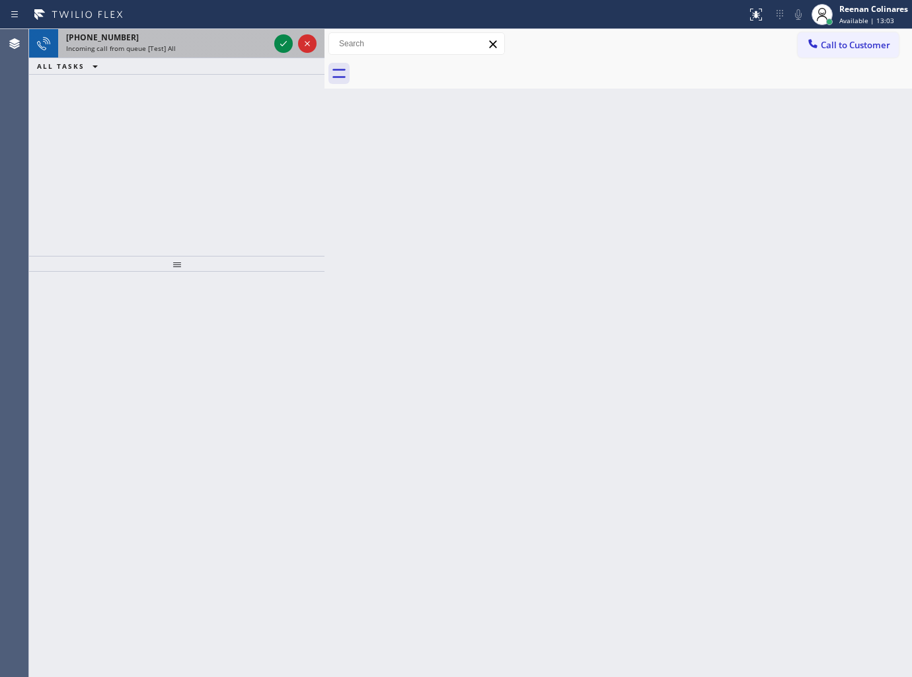
click at [233, 46] on div "Incoming call from queue [Test] All" at bounding box center [167, 48] width 203 height 9
click at [202, 52] on div "Incoming call from queue [Test] All" at bounding box center [167, 48] width 203 height 9
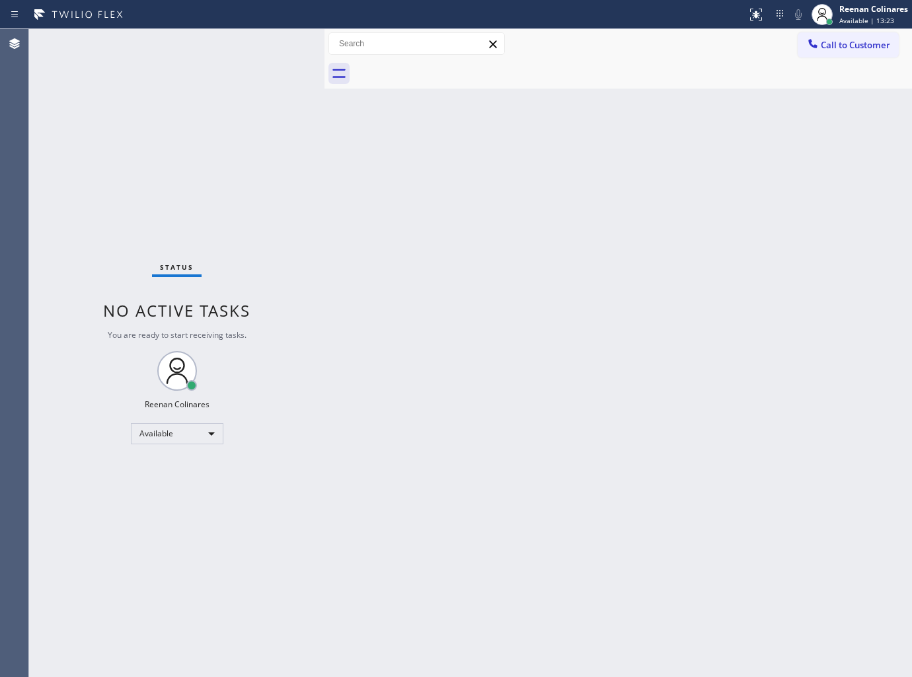
click at [437, 142] on div "Back to Dashboard Change Sender ID Customers Technicians Select a contact Outbo…" at bounding box center [617, 353] width 587 height 648
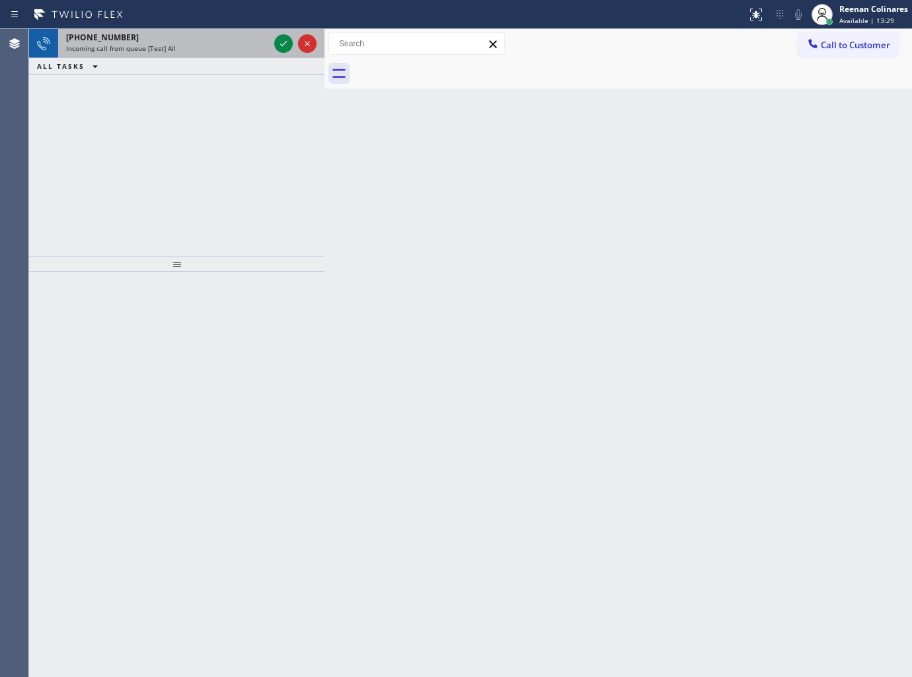
click at [263, 54] on div "+13103839938 Incoming call from queue [Test] All" at bounding box center [164, 43] width 213 height 29
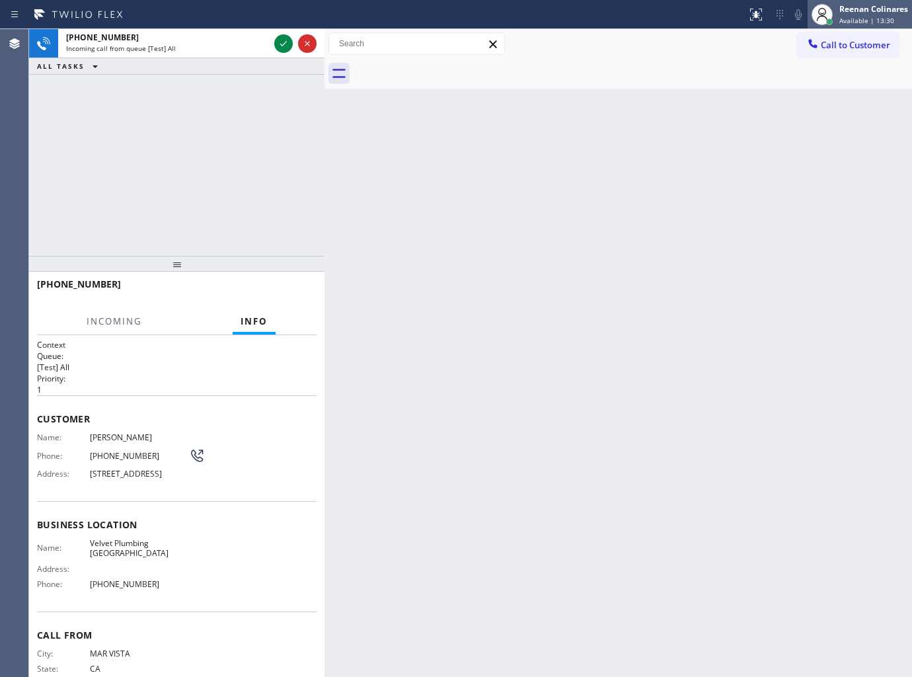
click at [892, 16] on div "Available | 13:30" at bounding box center [873, 20] width 69 height 9
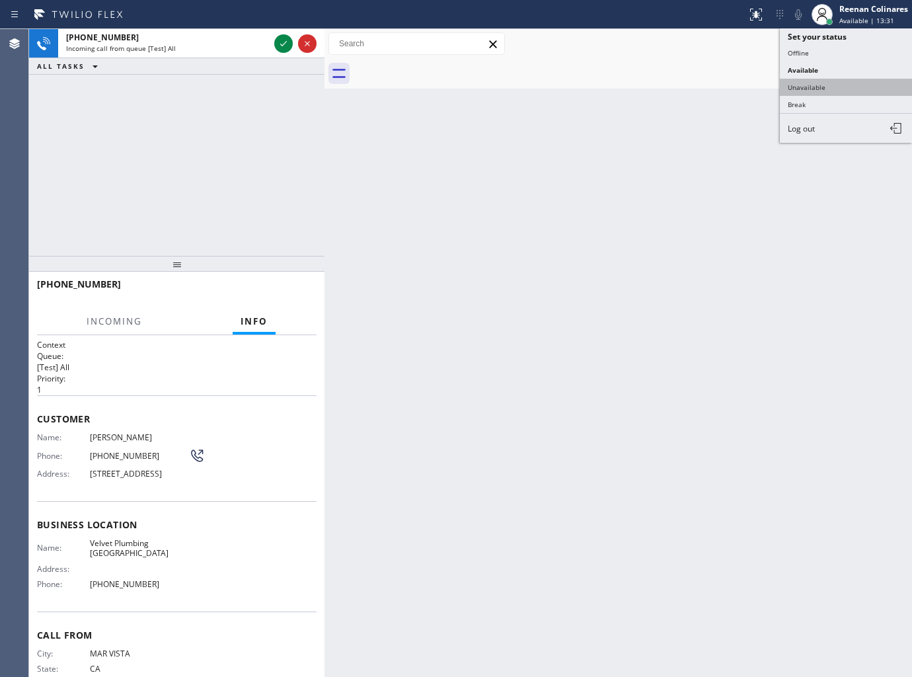
click at [810, 85] on button "Unavailable" at bounding box center [846, 87] width 132 height 17
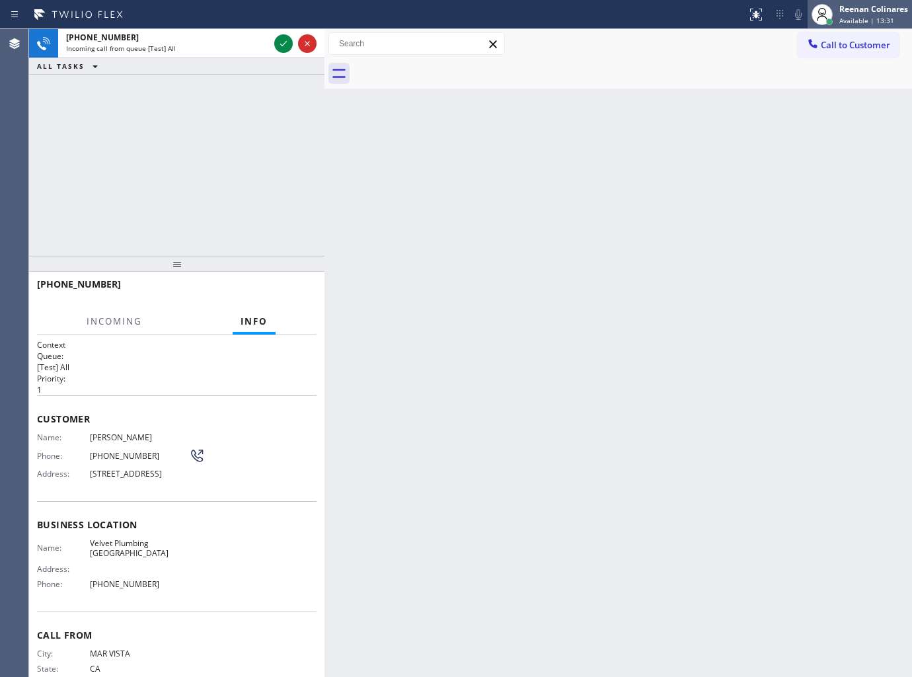
click at [862, 7] on div "Reenan Colinares" at bounding box center [873, 8] width 69 height 11
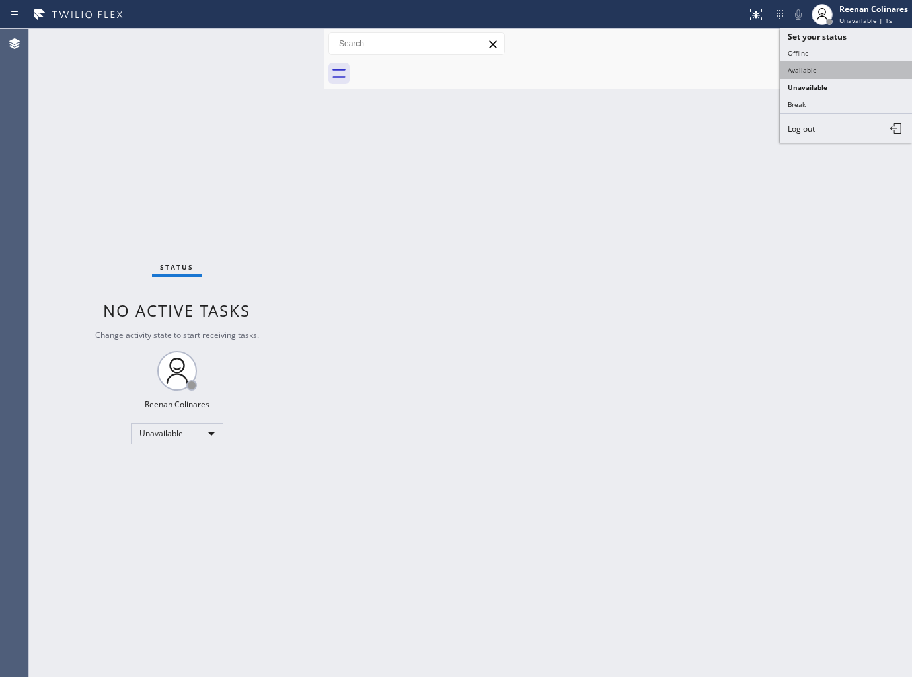
click at [802, 65] on button "Available" at bounding box center [846, 69] width 132 height 17
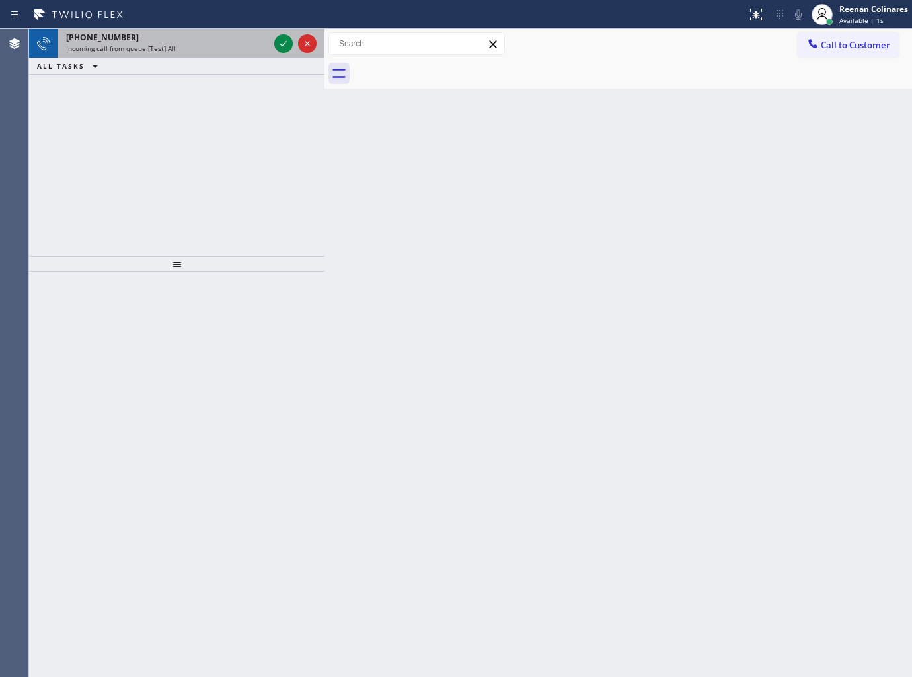
click at [193, 44] on div "Incoming call from queue [Test] All" at bounding box center [167, 48] width 203 height 9
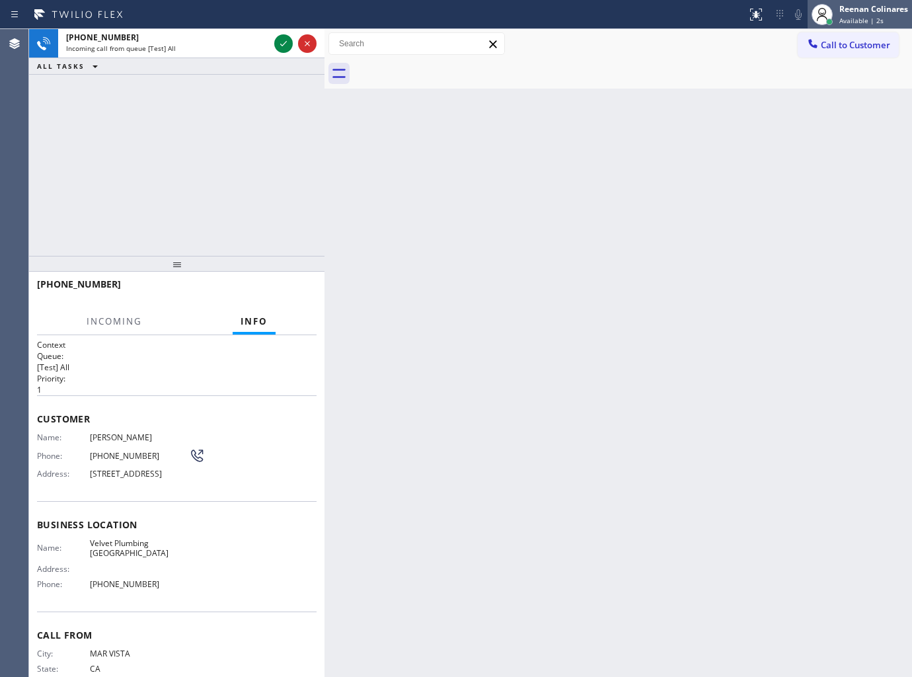
drag, startPoint x: 818, startPoint y: 20, endPoint x: 827, endPoint y: 20, distance: 9.3
click at [824, 20] on div at bounding box center [822, 14] width 29 height 29
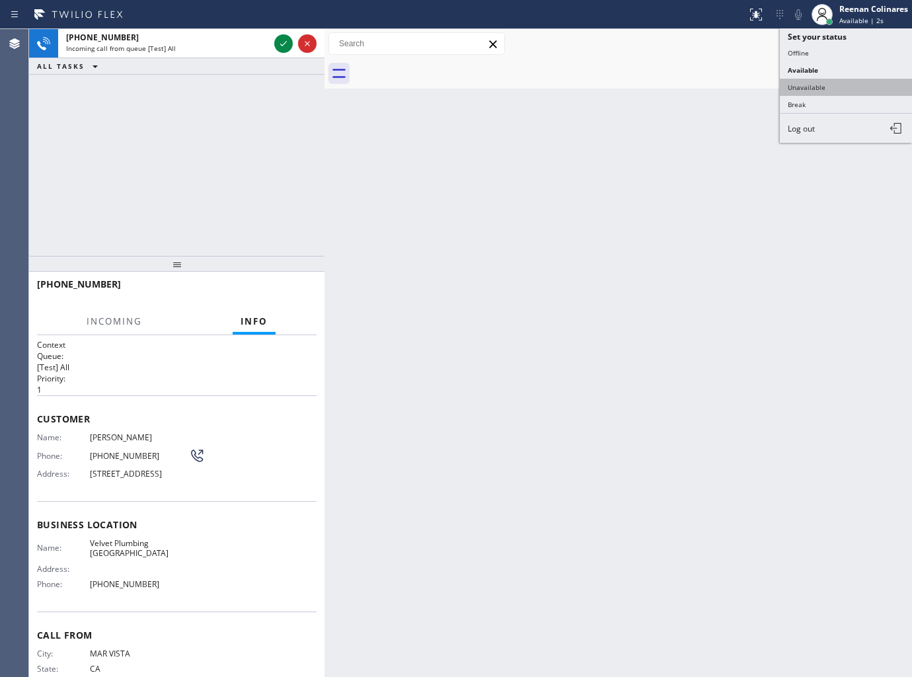
click at [811, 90] on button "Unavailable" at bounding box center [846, 87] width 132 height 17
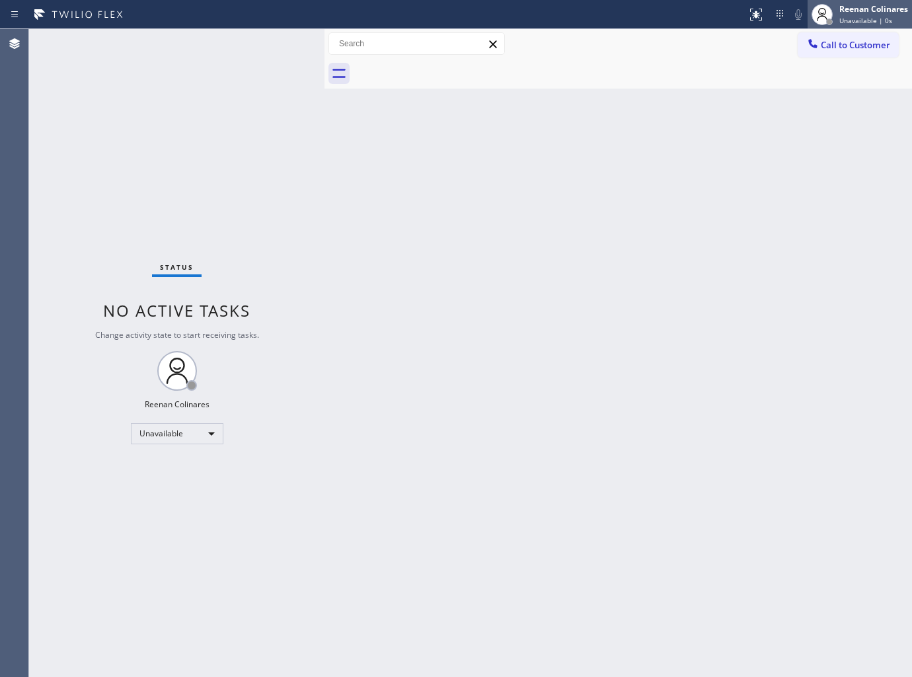
click at [841, 16] on span "Unavailable | 0s" at bounding box center [865, 20] width 53 height 9
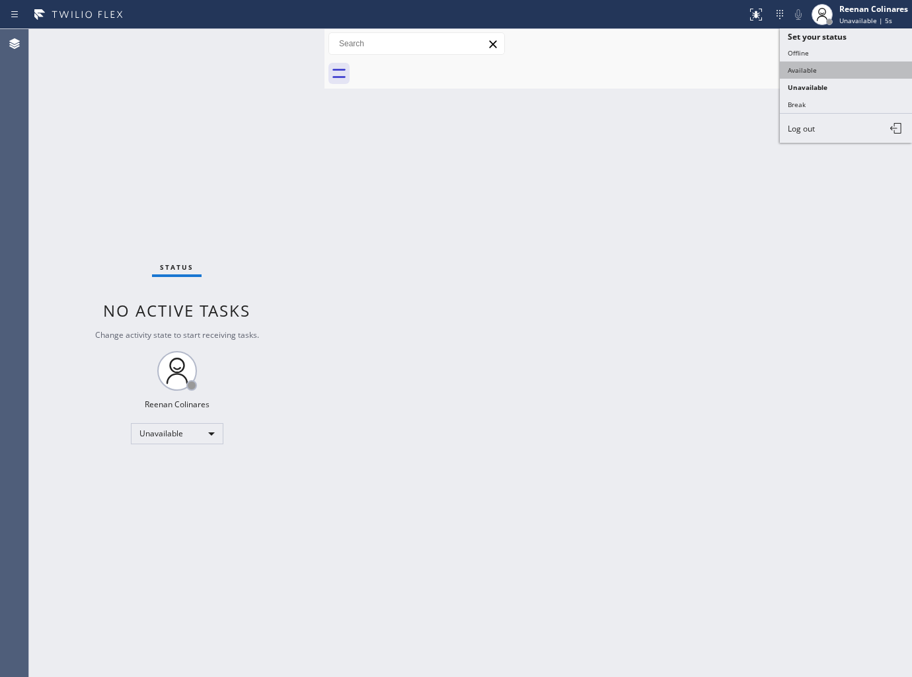
click at [801, 69] on button "Available" at bounding box center [846, 69] width 132 height 17
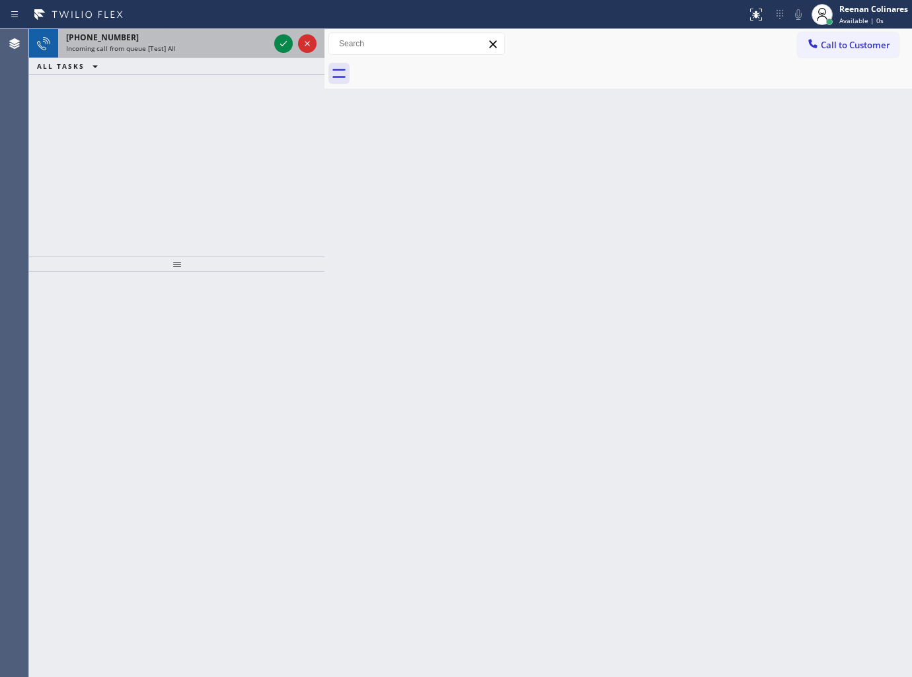
click at [180, 54] on div "+13103839938 Incoming call from queue [Test] All" at bounding box center [164, 43] width 213 height 29
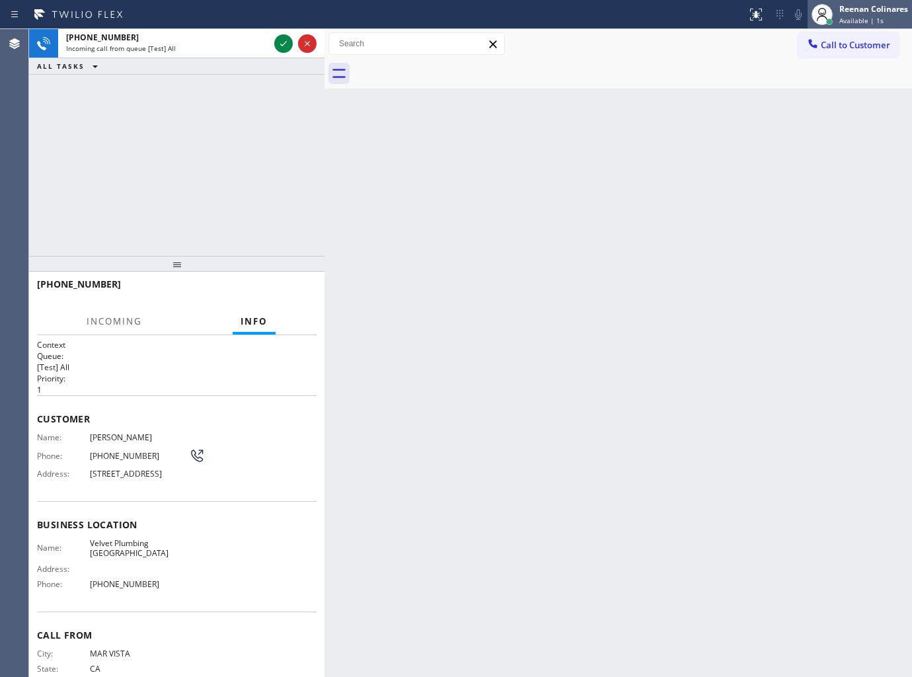
click at [870, 19] on span "Available | 1s" at bounding box center [861, 20] width 44 height 9
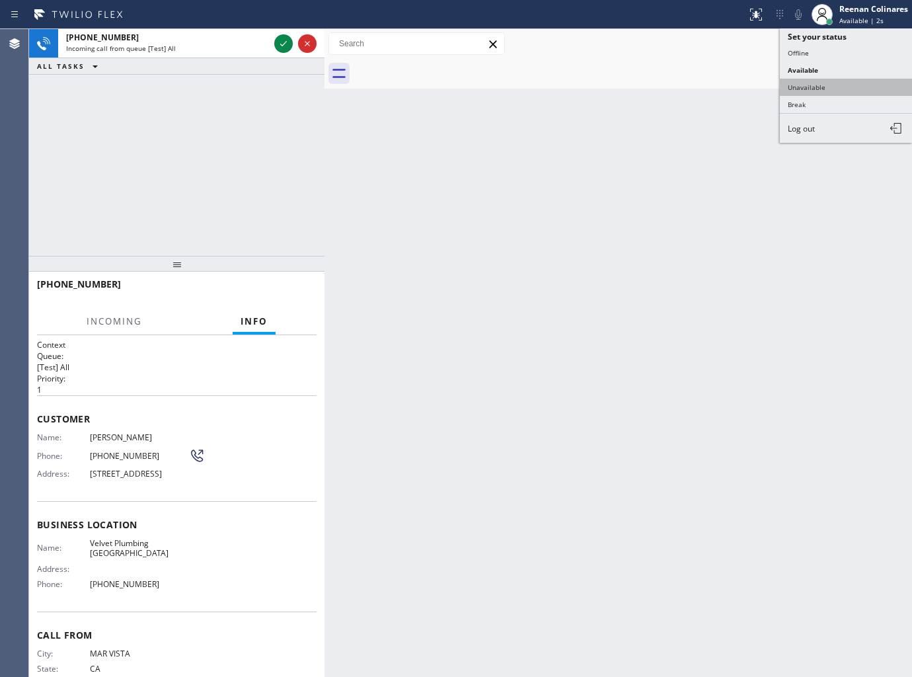
click at [815, 83] on button "Unavailable" at bounding box center [846, 87] width 132 height 17
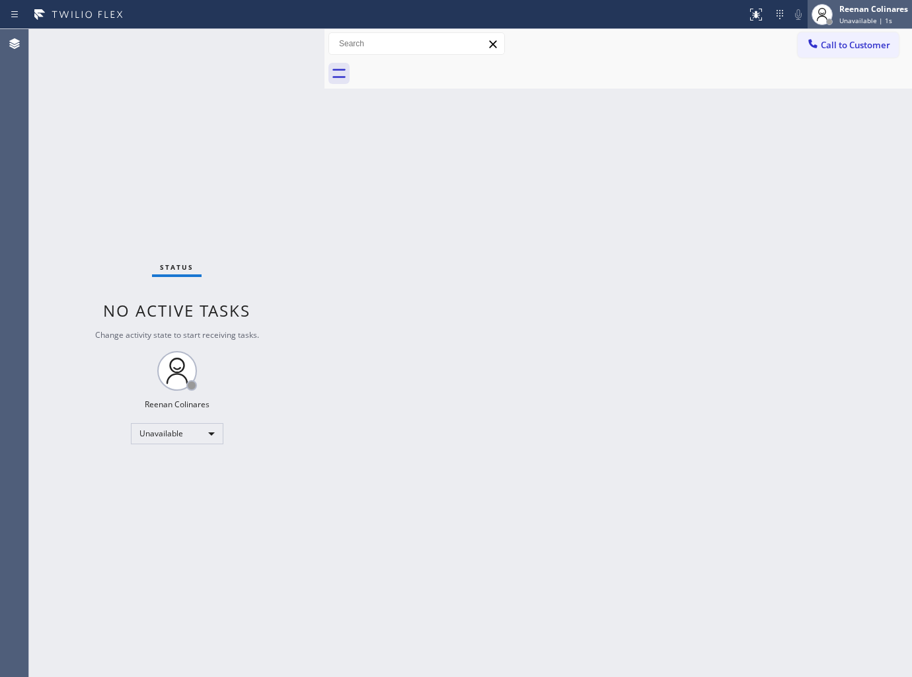
click at [866, 16] on span "Unavailable | 1s" at bounding box center [865, 20] width 53 height 9
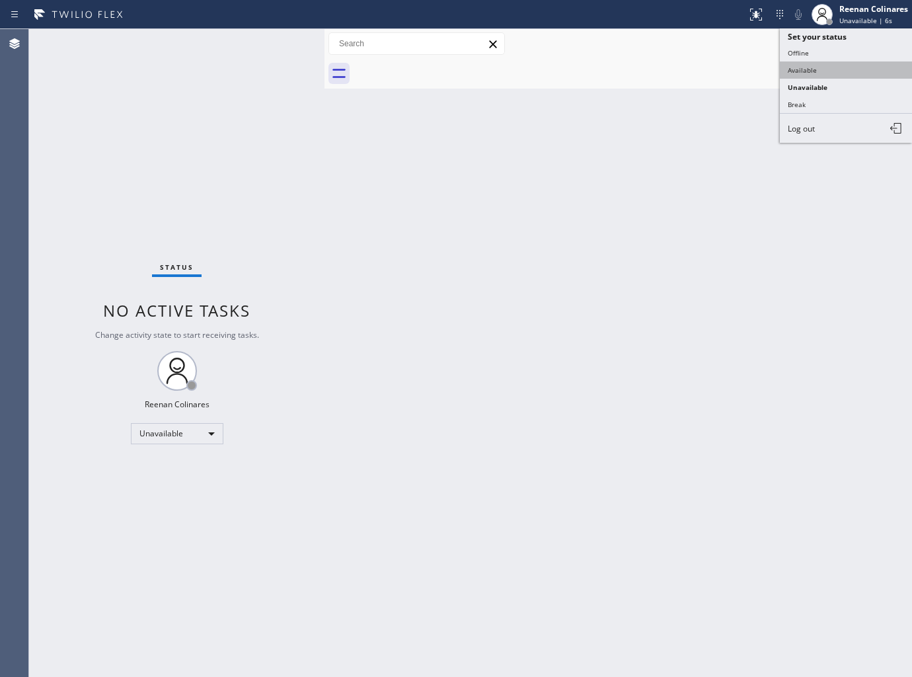
click at [801, 69] on button "Available" at bounding box center [846, 69] width 132 height 17
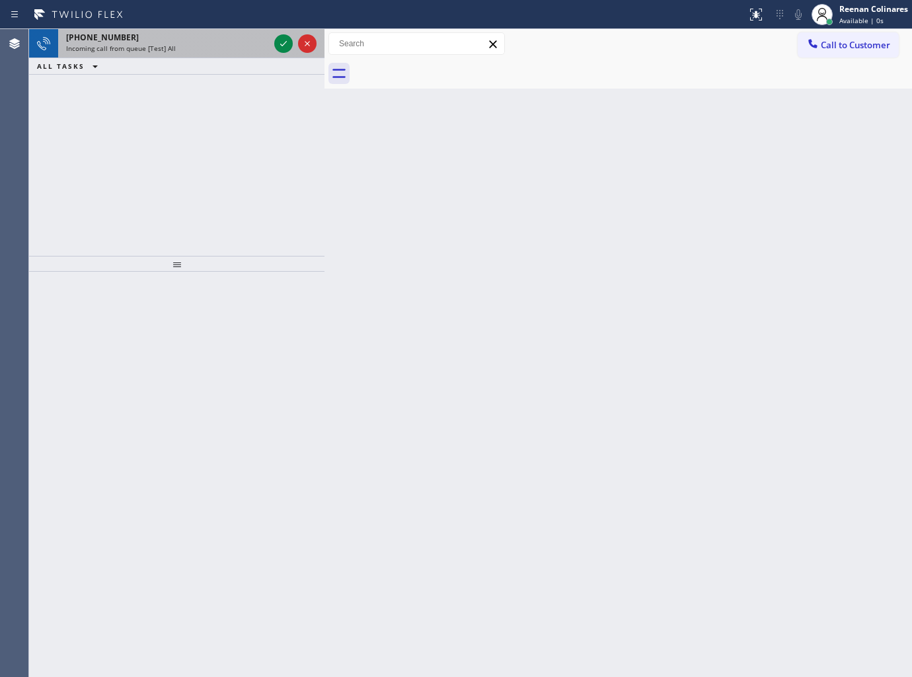
click at [161, 40] on div "+13103839938" at bounding box center [167, 37] width 203 height 11
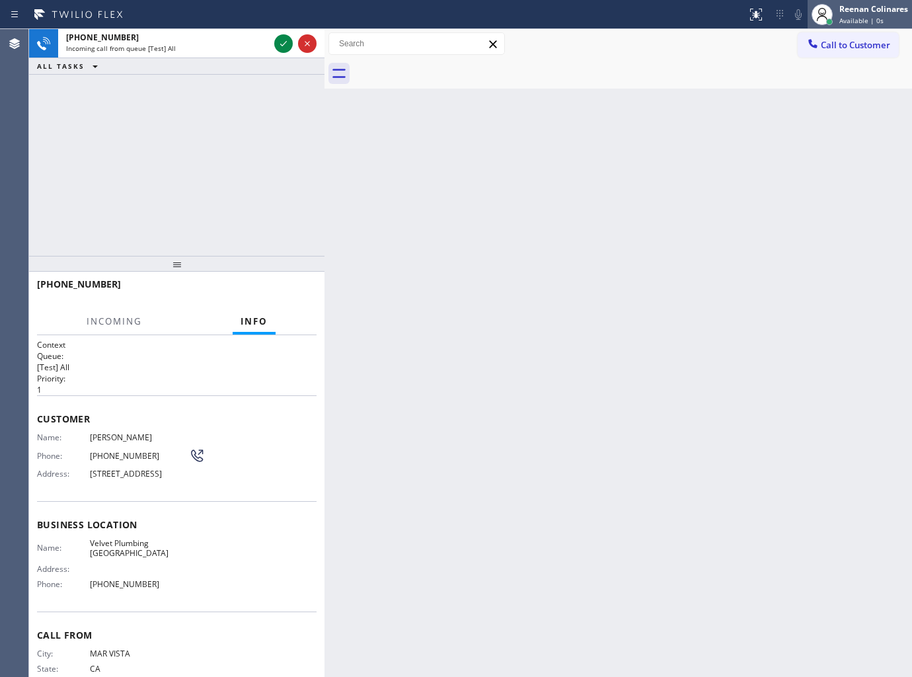
click at [876, 16] on div "Reenan Colinares Available | 0s" at bounding box center [874, 14] width 75 height 23
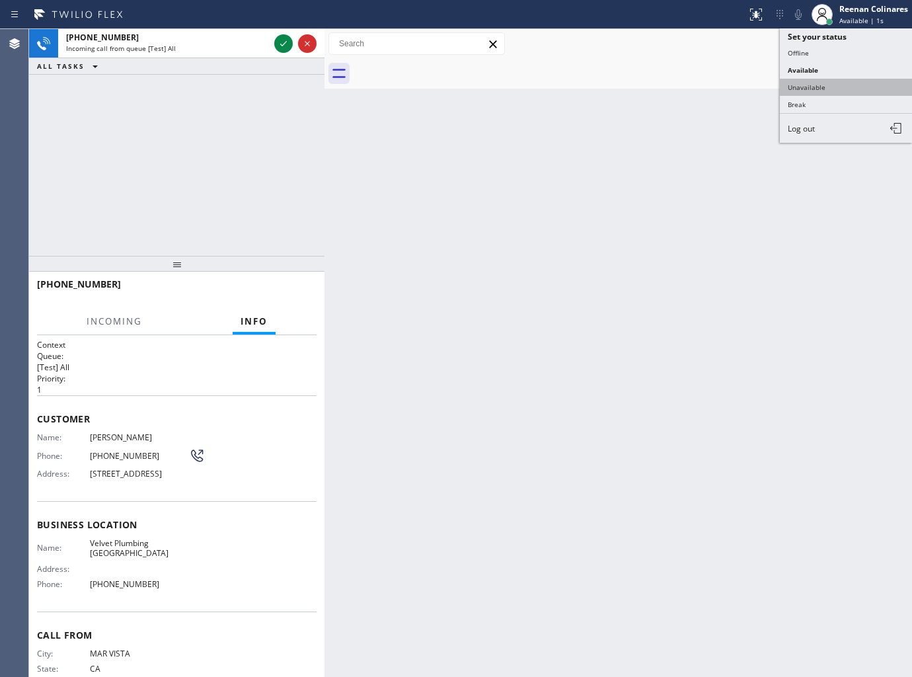
click at [822, 85] on button "Unavailable" at bounding box center [846, 87] width 132 height 17
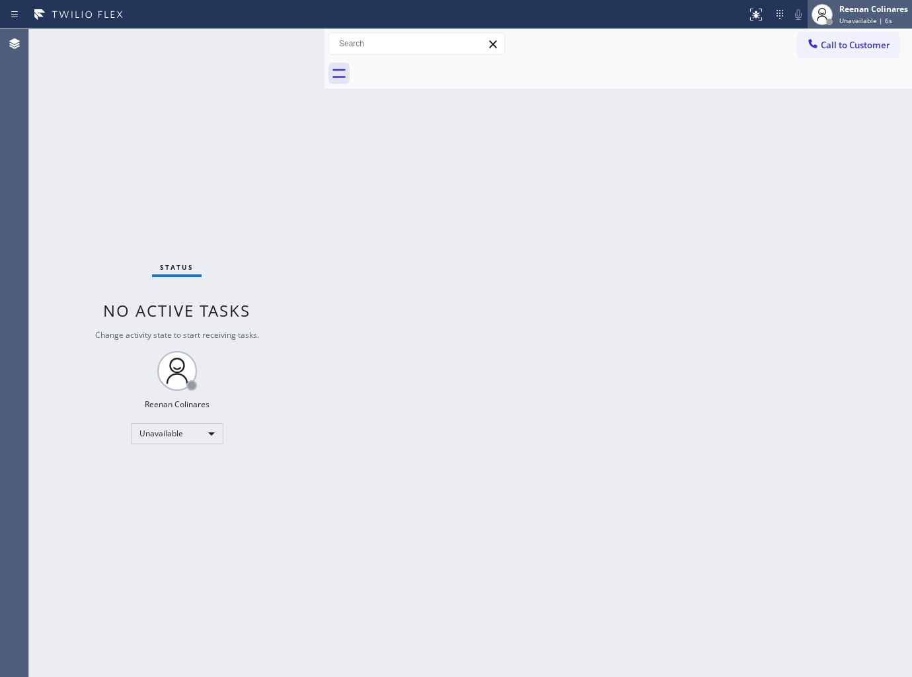
click at [871, 11] on div "Reenan Colinares" at bounding box center [873, 8] width 69 height 11
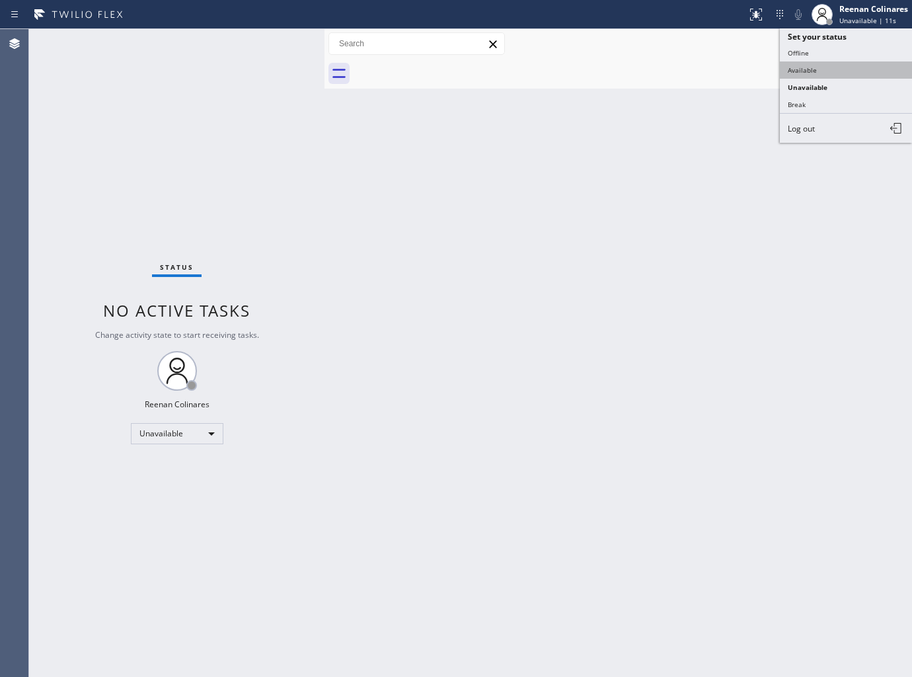
click at [804, 67] on button "Available" at bounding box center [846, 69] width 132 height 17
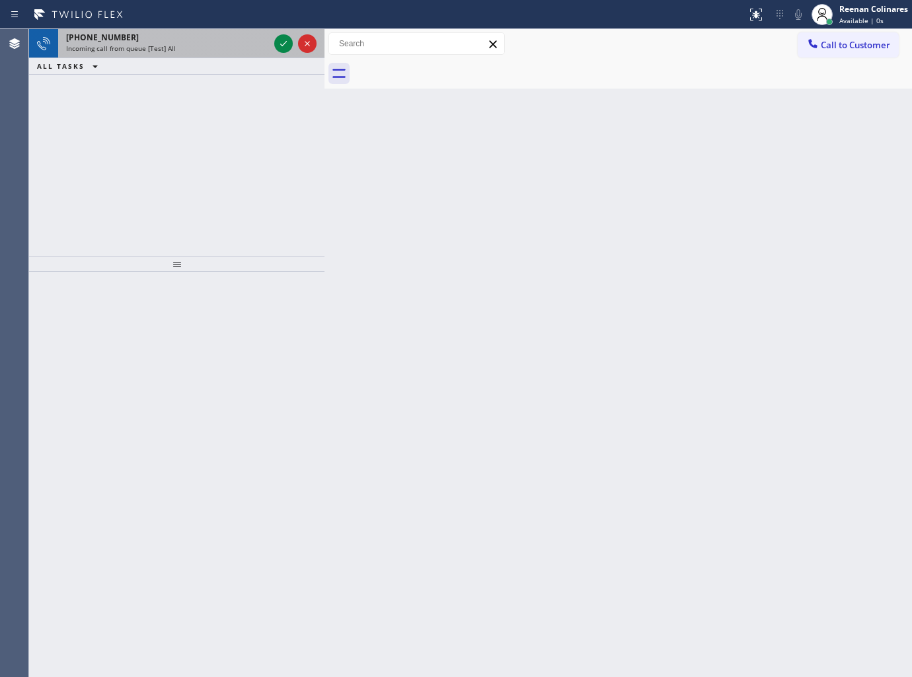
click at [203, 52] on div "Incoming call from queue [Test] All" at bounding box center [167, 48] width 203 height 9
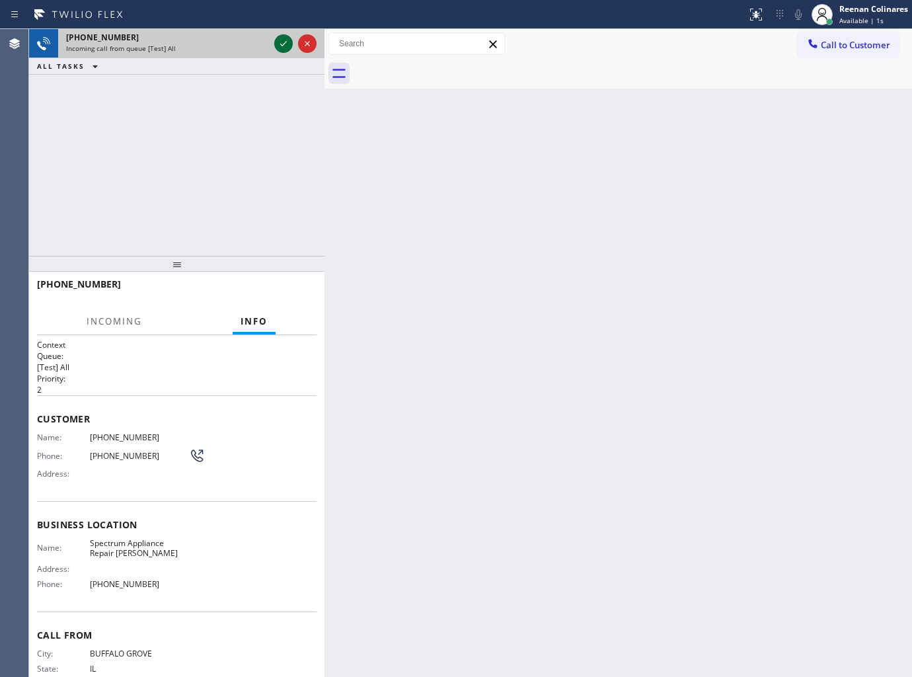
click at [280, 40] on icon at bounding box center [284, 44] width 16 height 16
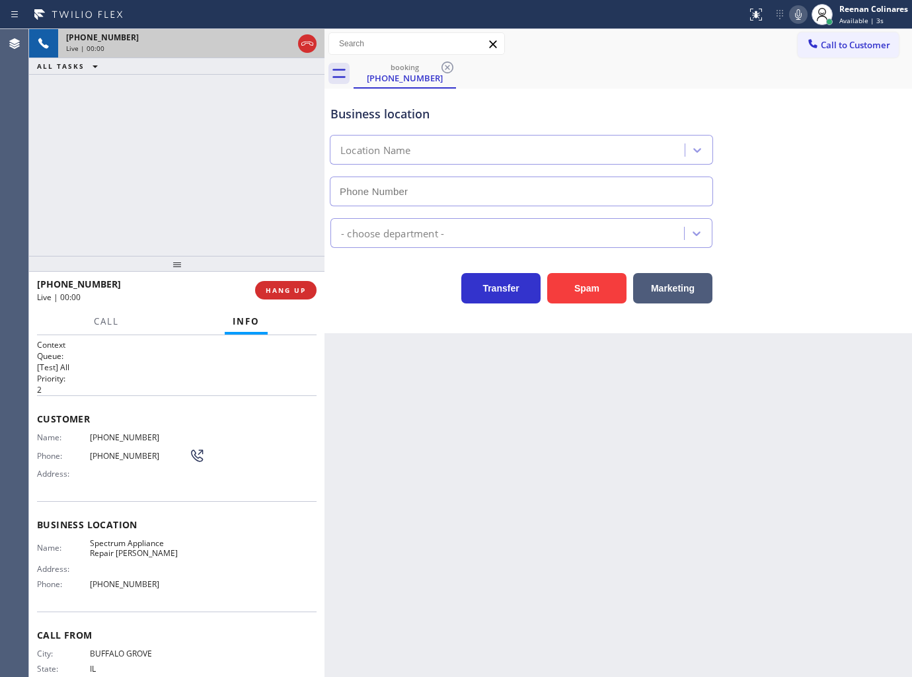
type input "(708) 616-1662"
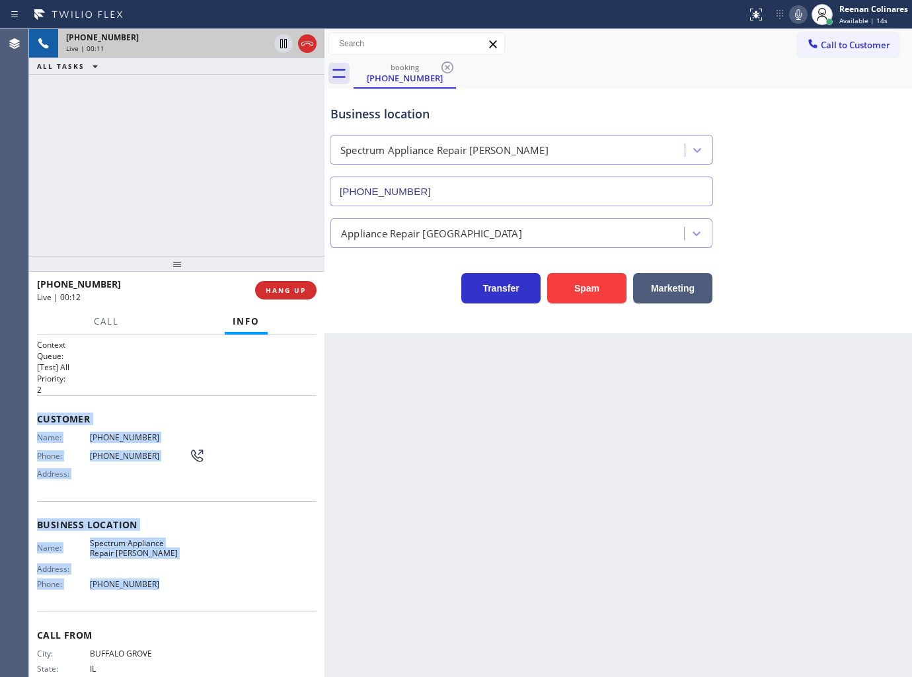
copy div "Customer Name: (708) 902-3624 Phone: (708) 902-3624 Address: Business location …"
drag, startPoint x: 36, startPoint y: 414, endPoint x: 440, endPoint y: 601, distance: 445.9
click at [223, 586] on div "Context Queue: [Test] All Priority: 2 Customer Name: (708) 902-3624 Phone: (708…" at bounding box center [176, 506] width 295 height 342
click at [793, 15] on icon at bounding box center [798, 15] width 16 height 16
click at [96, 328] on button "Call" at bounding box center [106, 322] width 41 height 26
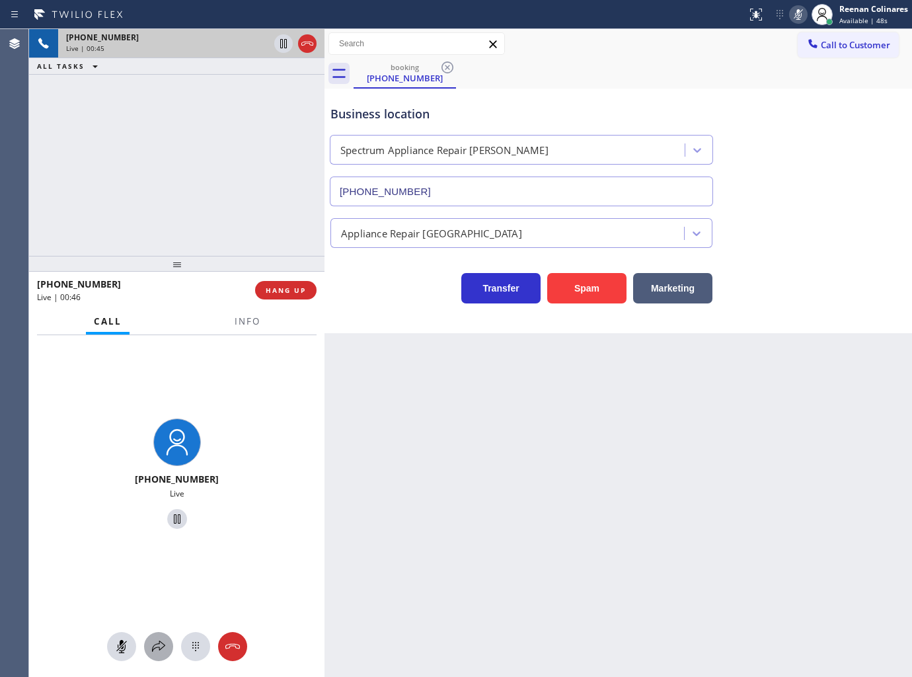
click at [159, 646] on icon at bounding box center [159, 646] width 16 height 16
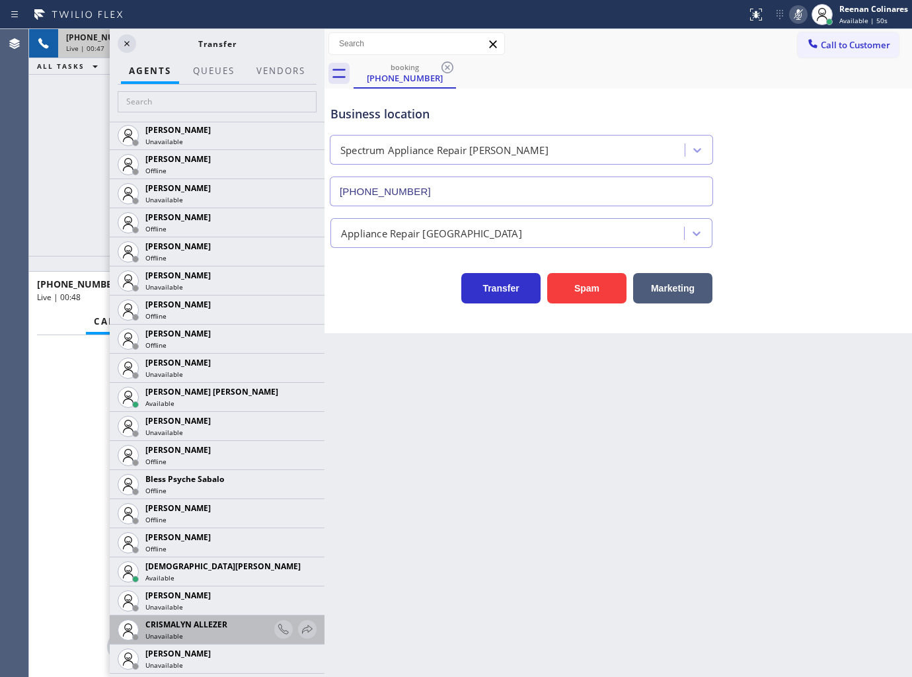
scroll to position [367, 0]
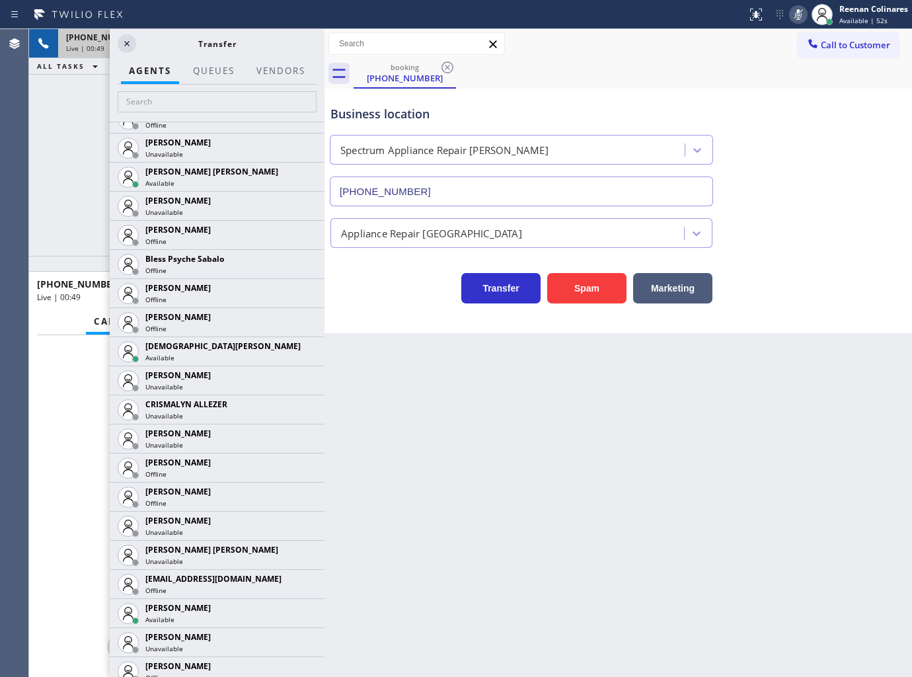
click at [0, 0] on icon at bounding box center [0, 0] width 0 height 0
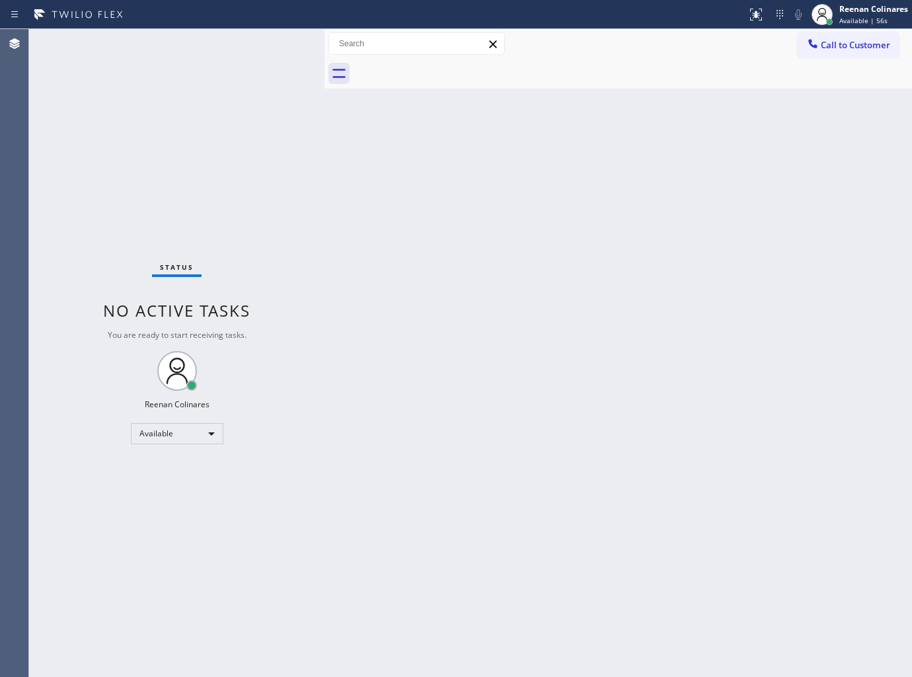
click at [720, 445] on div "Back to Dashboard Change Sender ID Customers Technicians Select a contact Outbo…" at bounding box center [617, 353] width 587 height 648
click at [481, 397] on div "Back to Dashboard Change Sender ID Customers Technicians Select a contact Outbo…" at bounding box center [617, 353] width 587 height 648
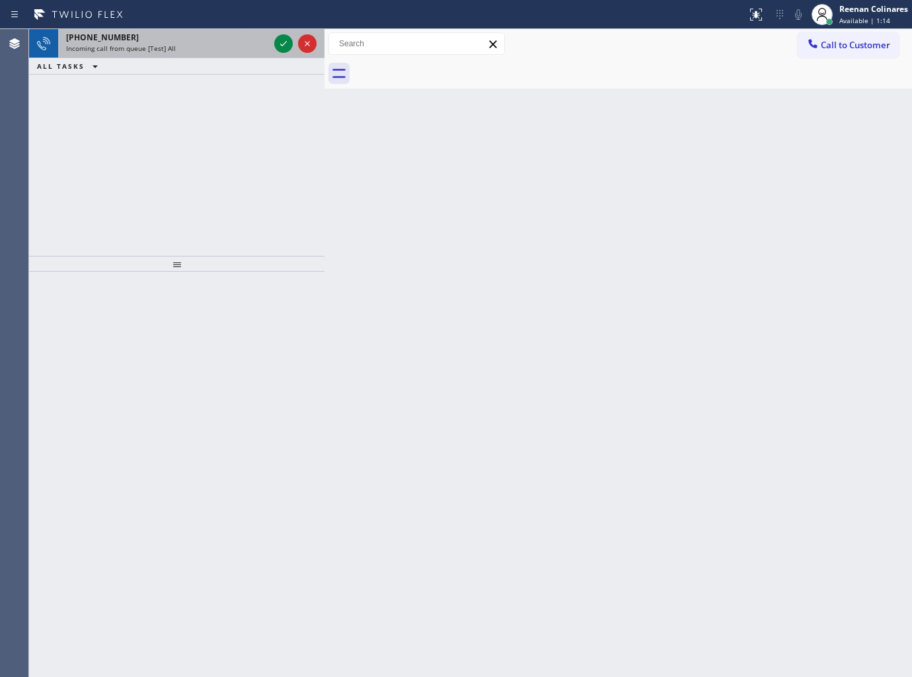
click at [202, 38] on div "+17868859485" at bounding box center [167, 37] width 203 height 11
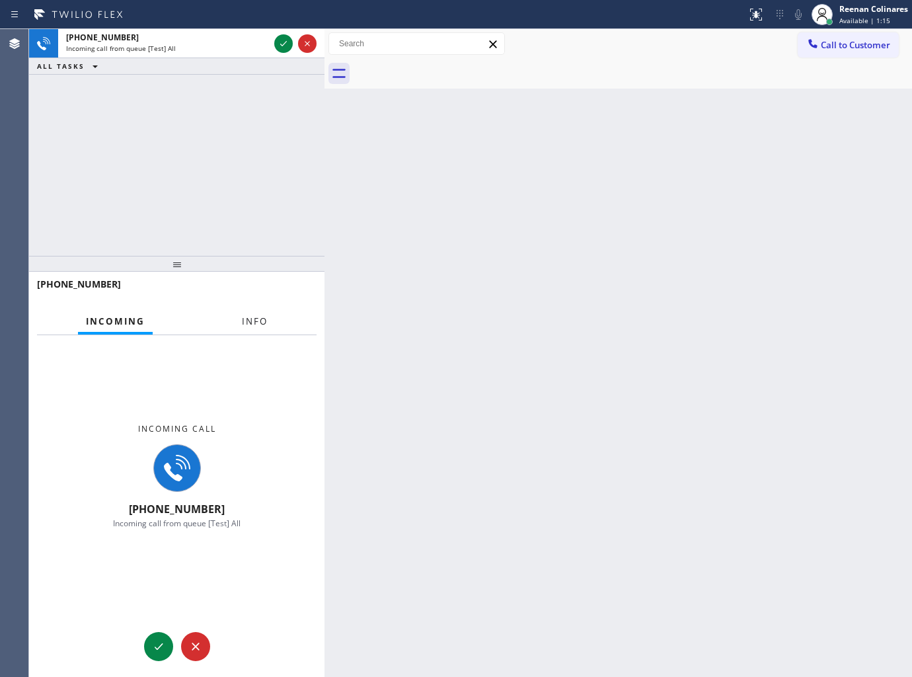
click at [256, 322] on span "Info" at bounding box center [255, 321] width 26 height 12
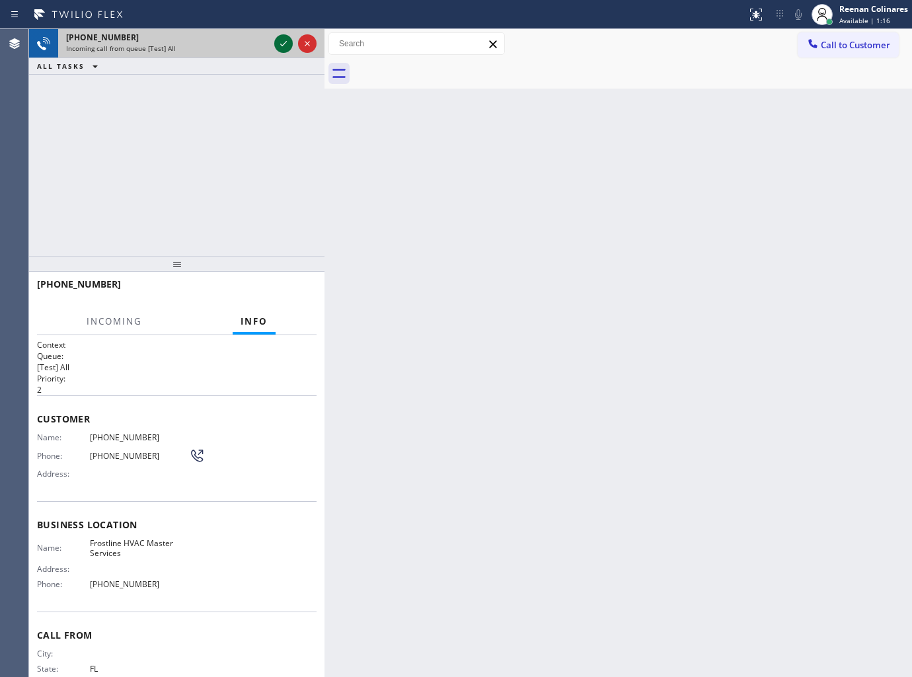
click at [283, 47] on icon at bounding box center [284, 44] width 16 height 16
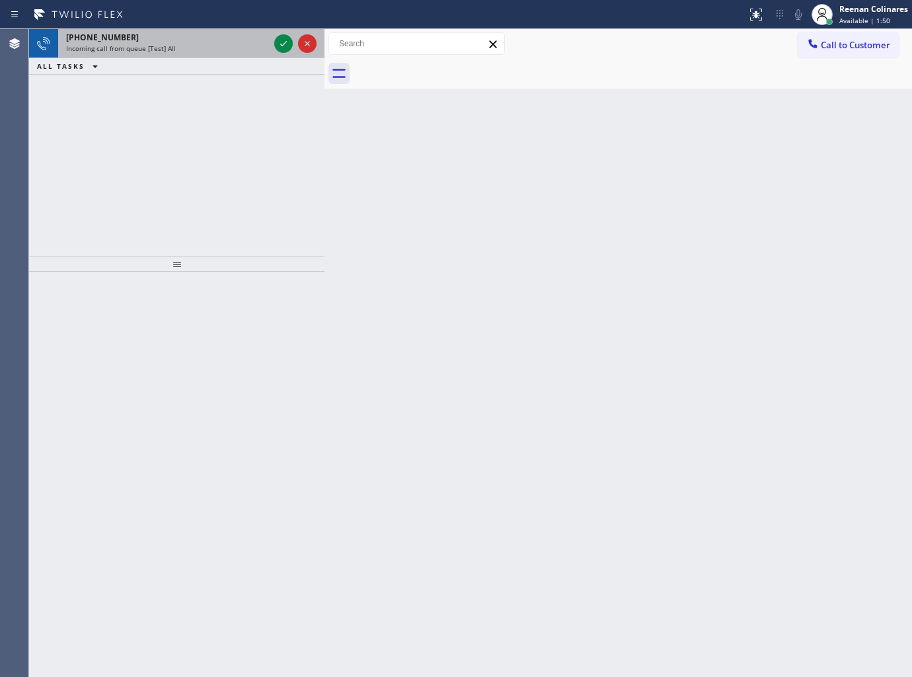
click at [213, 36] on div "+16264253224" at bounding box center [167, 37] width 203 height 11
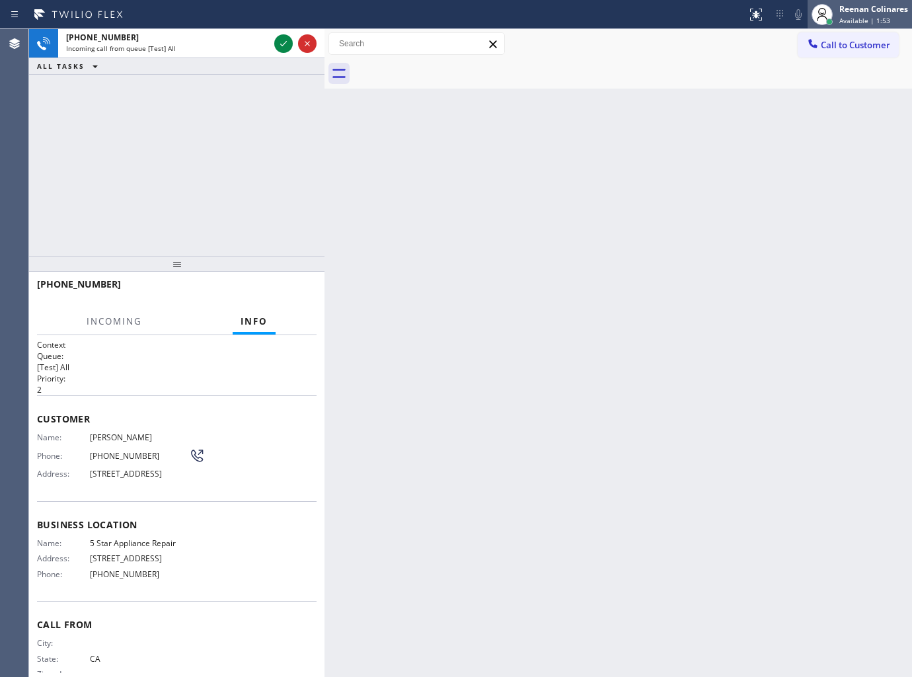
click at [852, 7] on div "Reenan Colinares" at bounding box center [873, 8] width 69 height 11
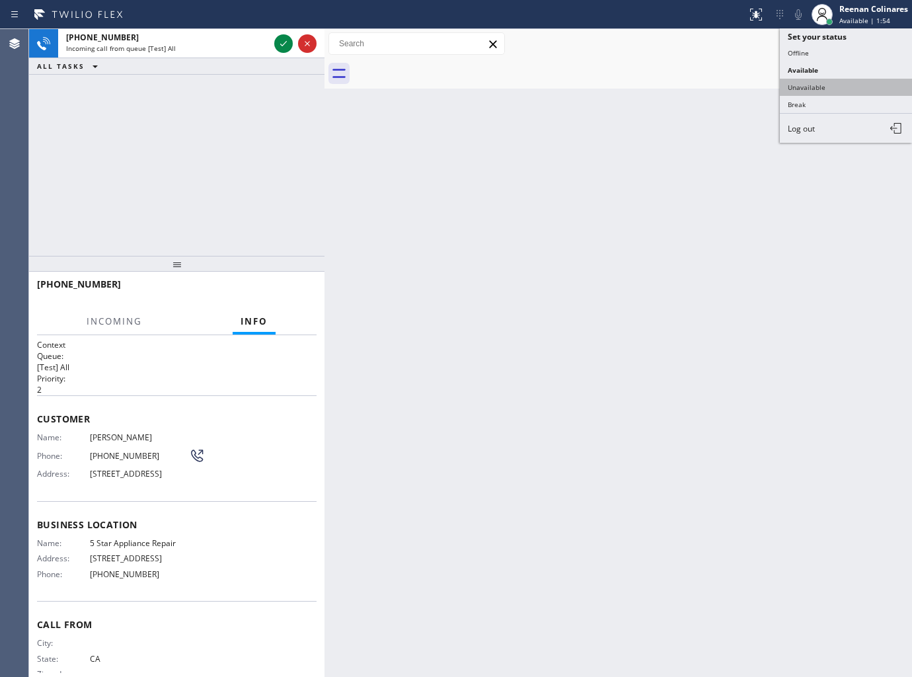
click at [790, 93] on button "Unavailable" at bounding box center [846, 87] width 132 height 17
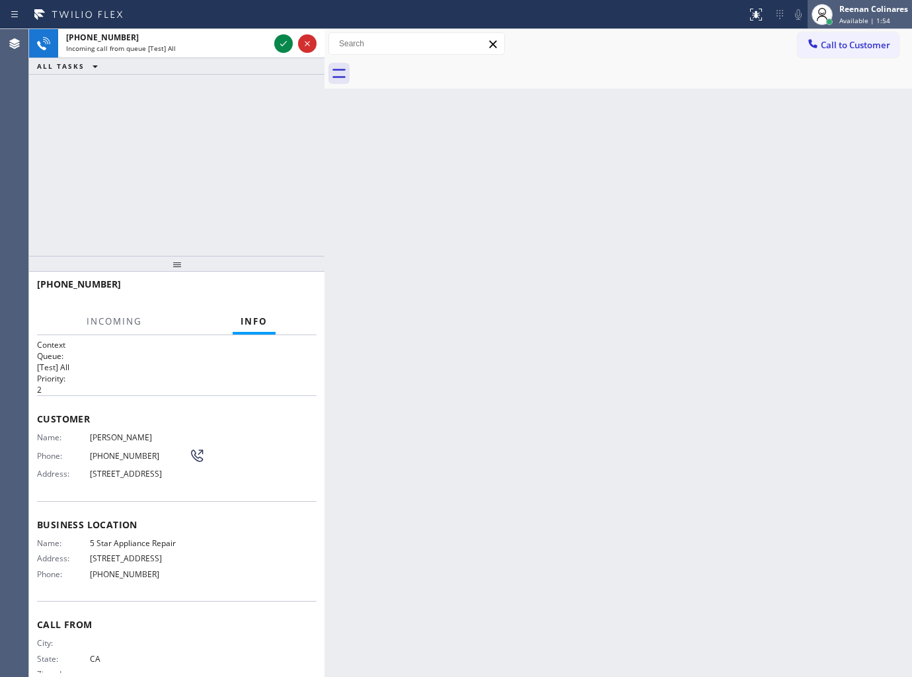
click at [843, 17] on span "Available | 1:54" at bounding box center [864, 20] width 51 height 9
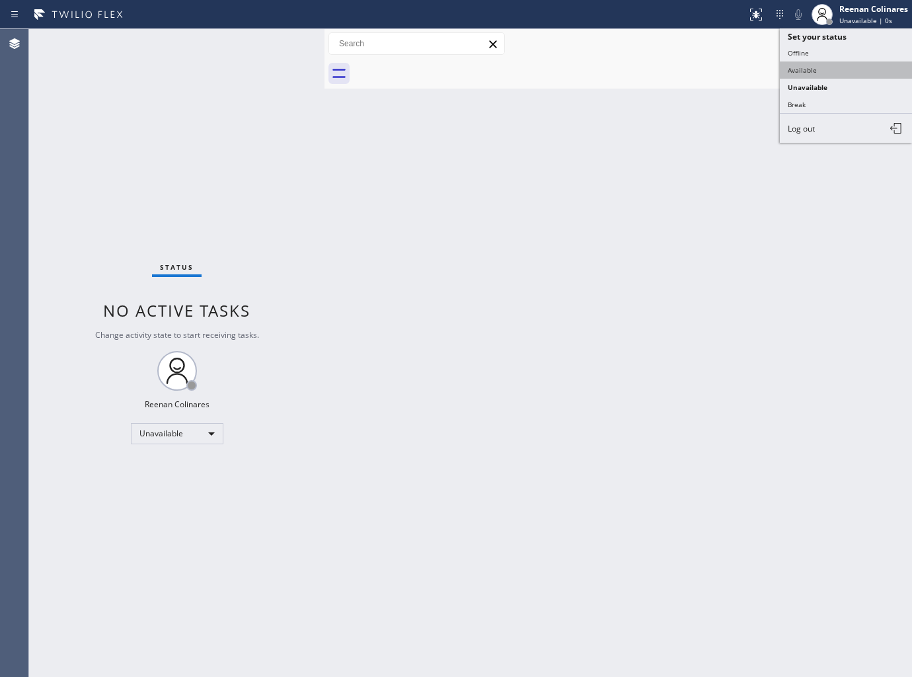
click at [792, 66] on button "Available" at bounding box center [846, 69] width 132 height 17
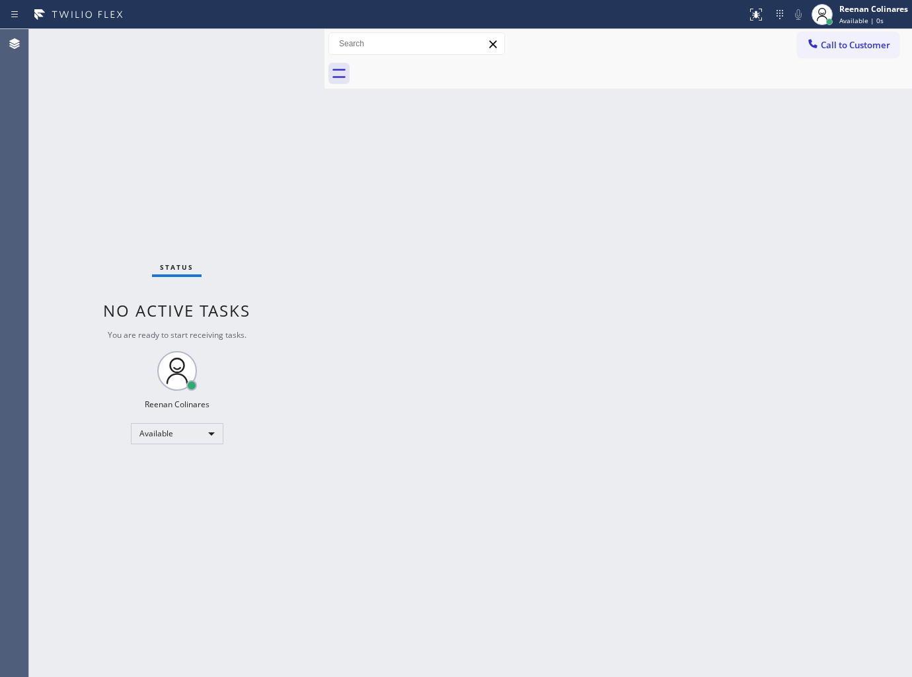
click at [194, 43] on div "Status No active tasks You are ready to start receiving tasks. Reenan Colinares…" at bounding box center [176, 353] width 295 height 648
drag, startPoint x: 511, startPoint y: 154, endPoint x: 511, endPoint y: 166, distance: 11.9
click at [511, 161] on div "Back to Dashboard Change Sender ID Customers Technicians Select a contact Outbo…" at bounding box center [617, 353] width 587 height 648
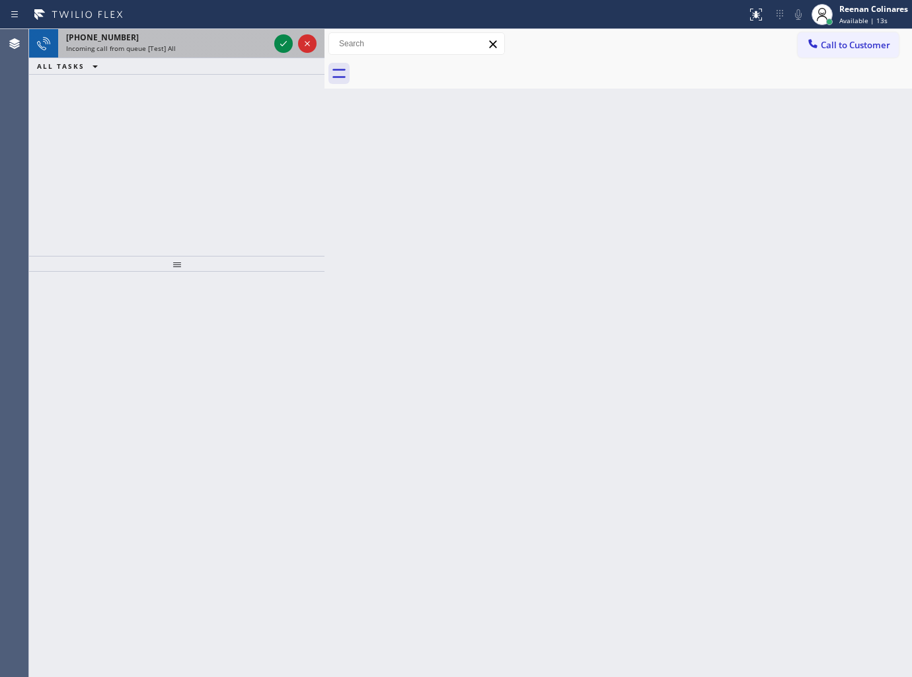
click at [206, 42] on div "+15102643363" at bounding box center [167, 37] width 203 height 11
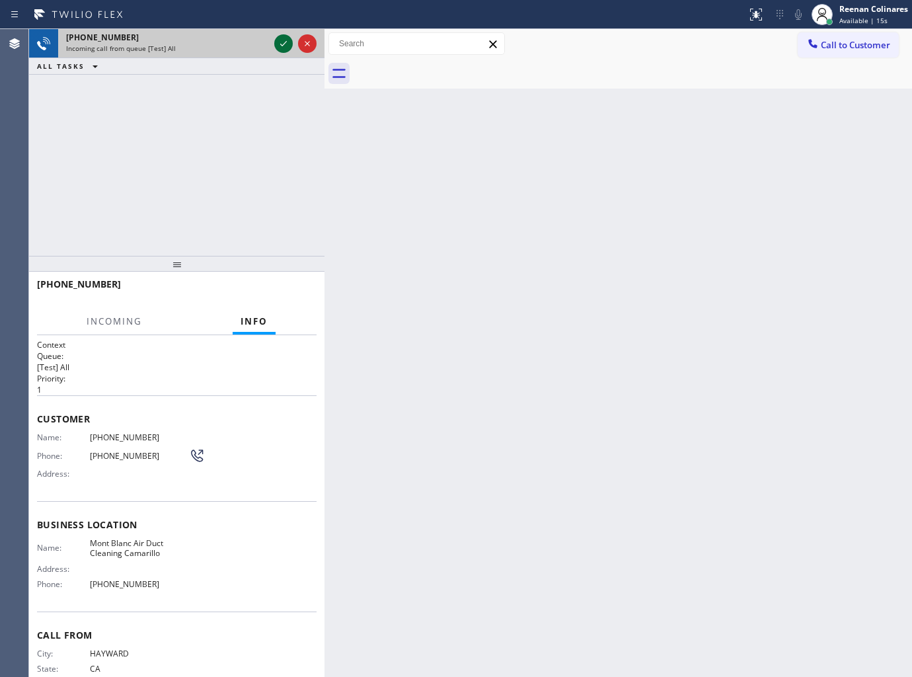
click at [281, 41] on icon at bounding box center [284, 44] width 16 height 16
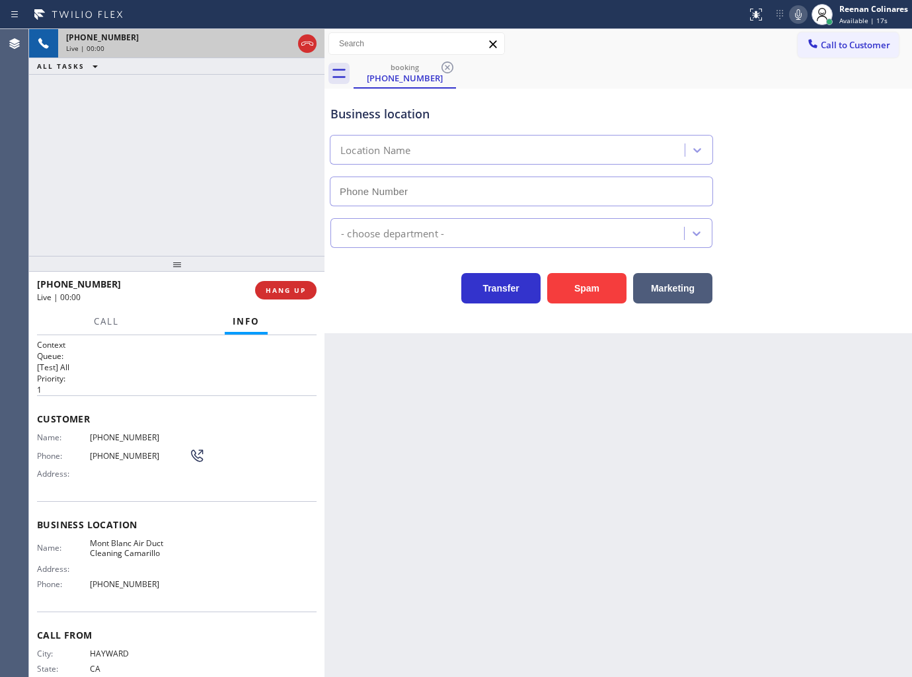
type input "(805) 429-2024"
drag, startPoint x: 599, startPoint y: 280, endPoint x: 764, endPoint y: 159, distance: 203.8
click at [604, 278] on button "Spam" at bounding box center [586, 288] width 79 height 30
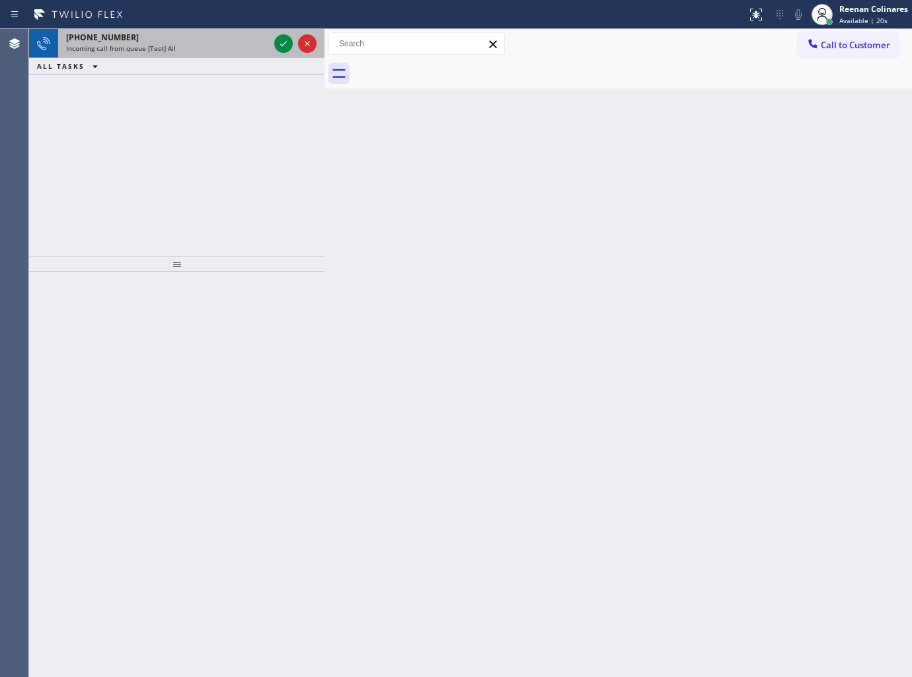
click at [206, 48] on div "Incoming call from queue [Test] All" at bounding box center [167, 48] width 203 height 9
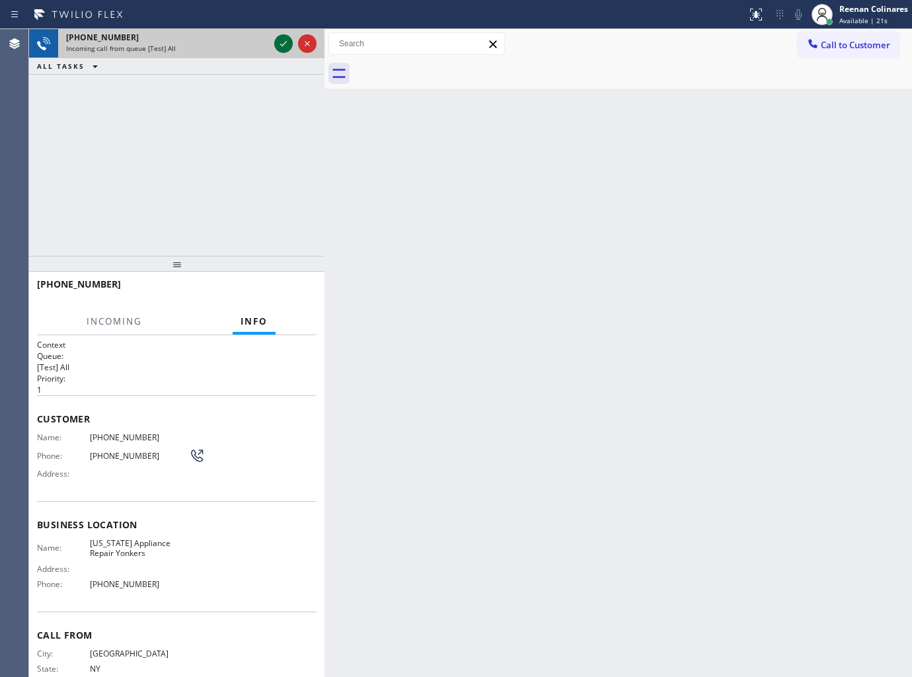
click at [282, 38] on button at bounding box center [283, 43] width 19 height 19
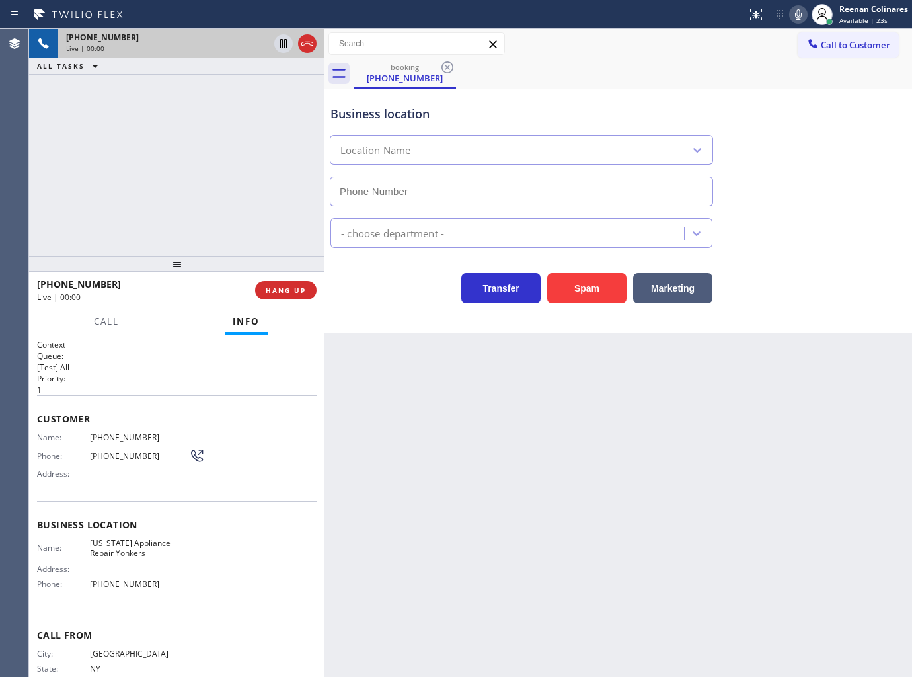
type input "[PHONE_NUMBER]"
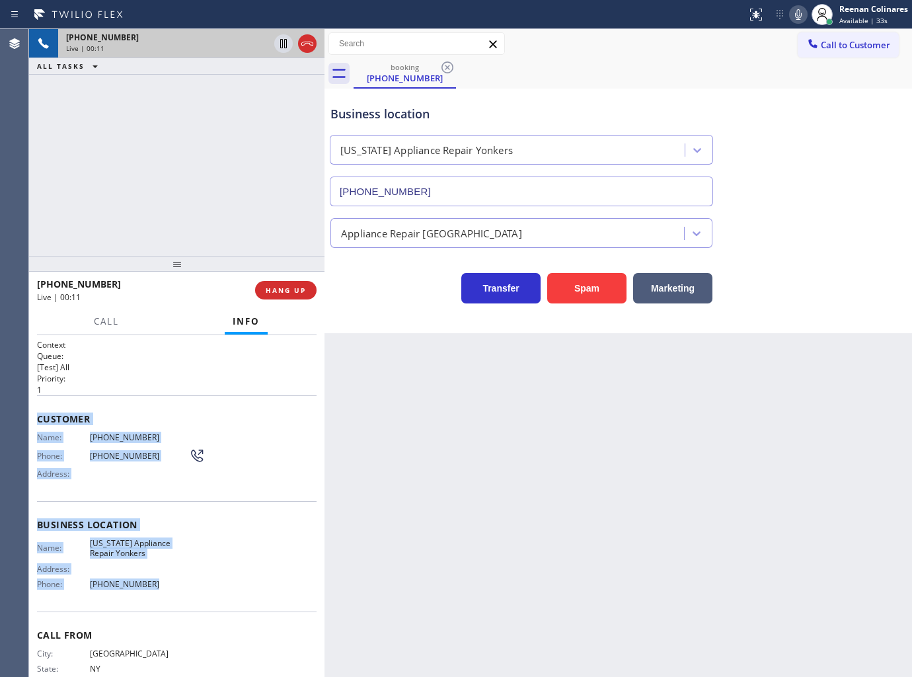
drag, startPoint x: 38, startPoint y: 413, endPoint x: 282, endPoint y: 590, distance: 300.8
click at [216, 586] on div "Context Queue: [Test] All Priority: 1 Customer Name: (917) 864-3171 Phone: (917…" at bounding box center [177, 525] width 280 height 372
copy div "Customer Name: (917) 864-3171 Phone: (917) 864-3171 Address: Business location …"
click at [796, 15] on icon at bounding box center [798, 15] width 16 height 16
click at [113, 326] on span "Call" at bounding box center [106, 321] width 25 height 12
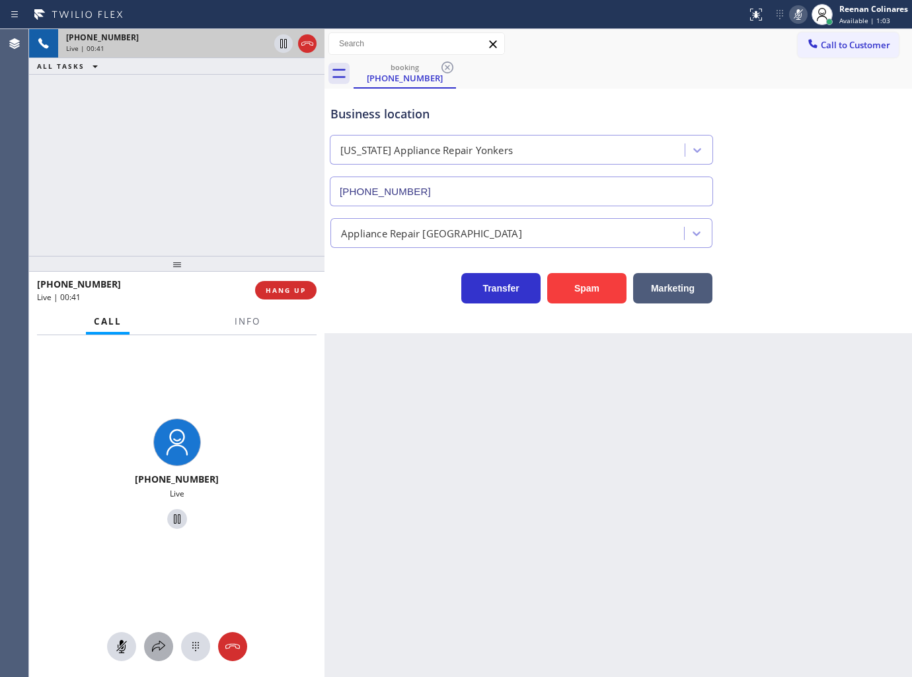
click at [157, 641] on icon at bounding box center [159, 646] width 16 height 16
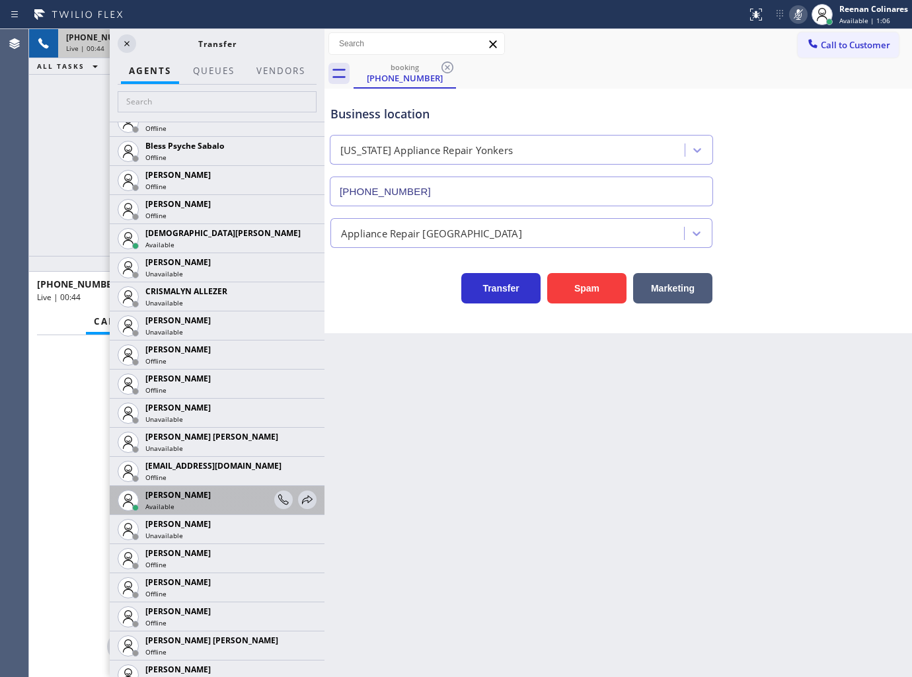
scroll to position [513, 0]
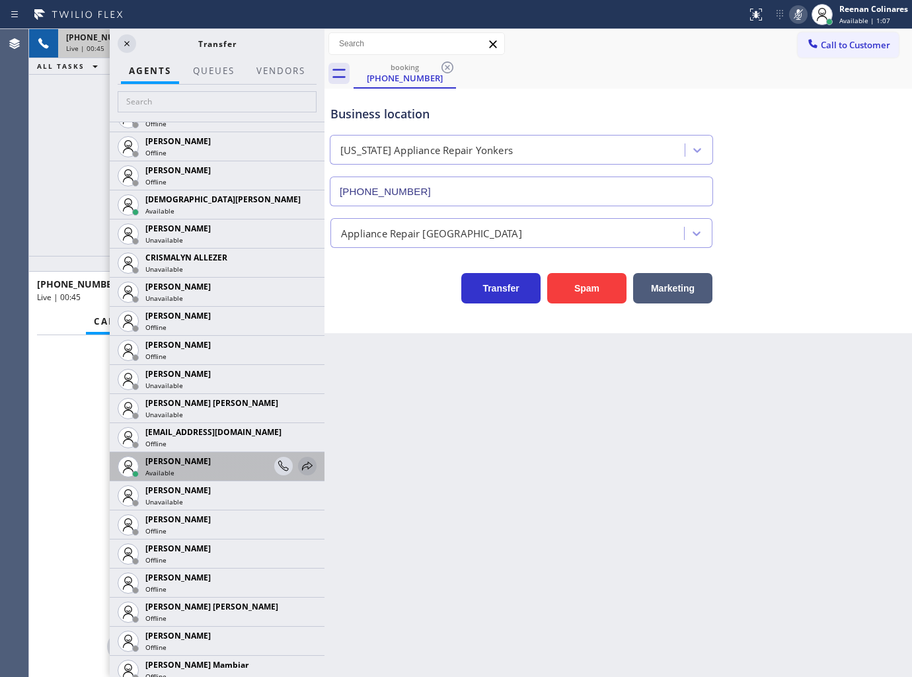
click at [302, 466] on icon at bounding box center [307, 465] width 11 height 9
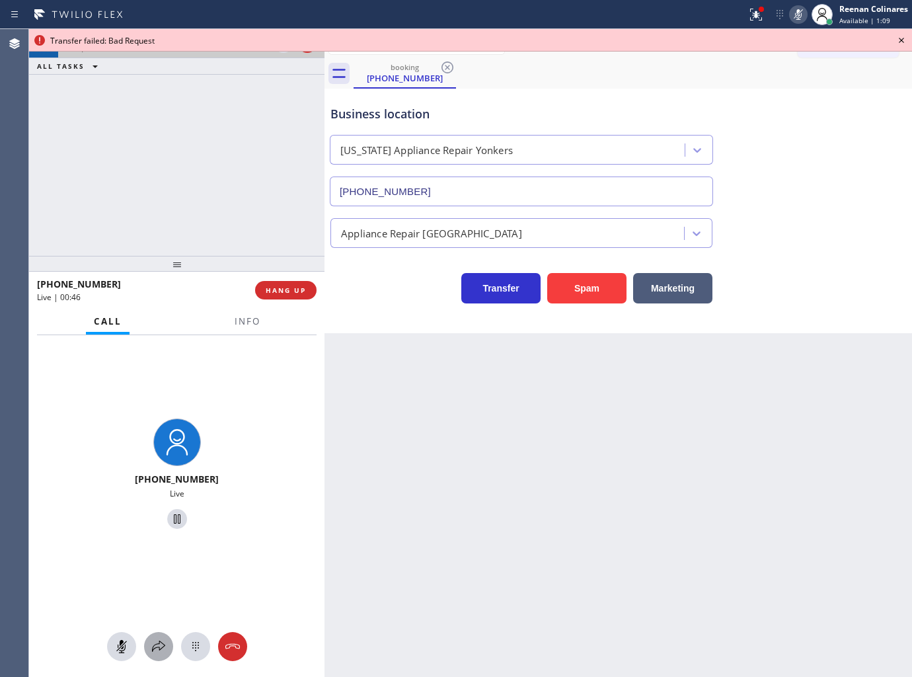
click at [161, 643] on icon at bounding box center [159, 646] width 16 height 16
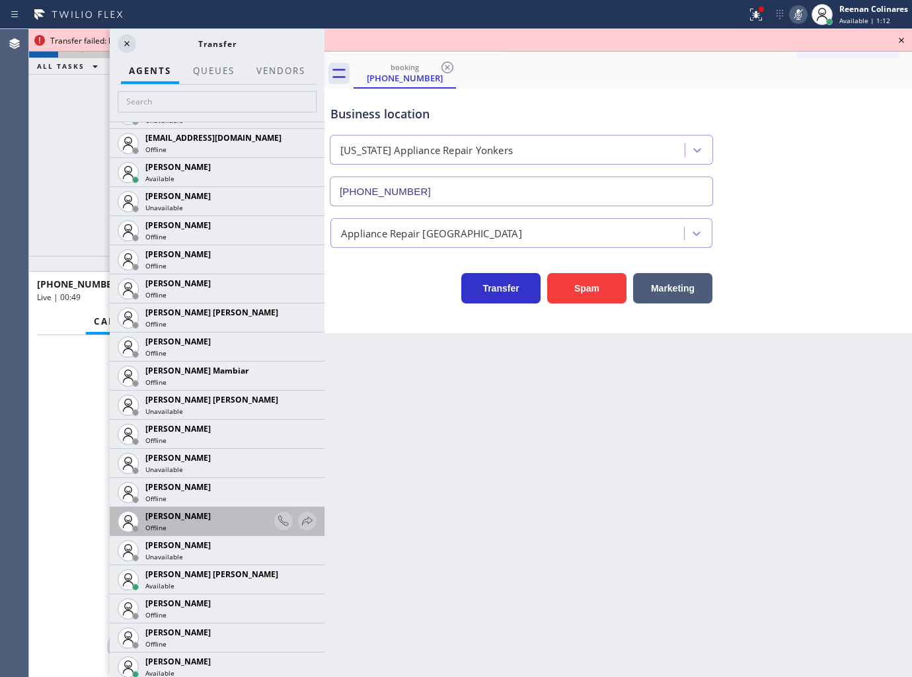
scroll to position [881, 0]
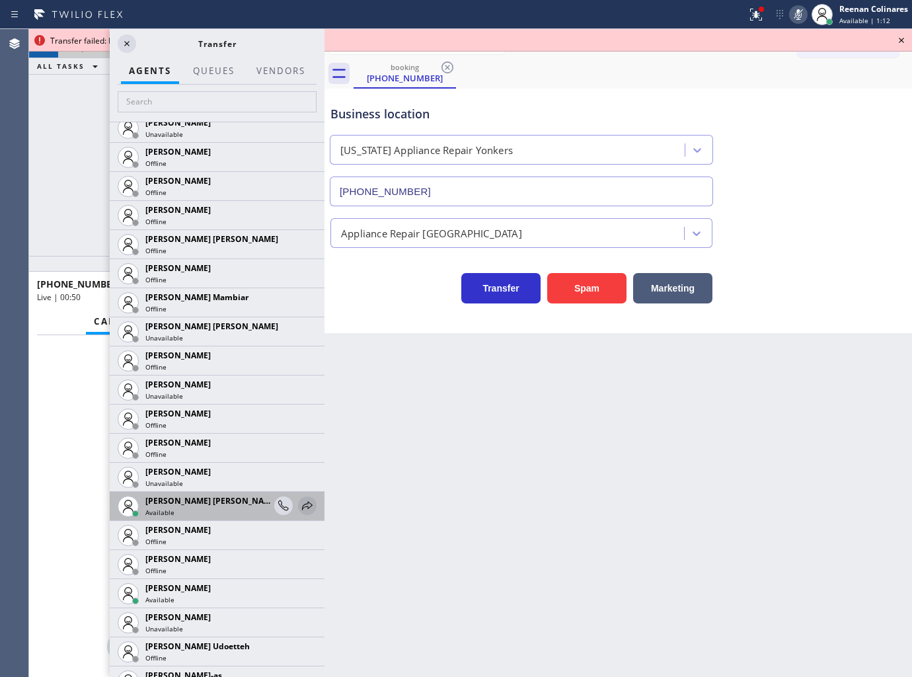
click at [299, 507] on icon at bounding box center [307, 506] width 16 height 16
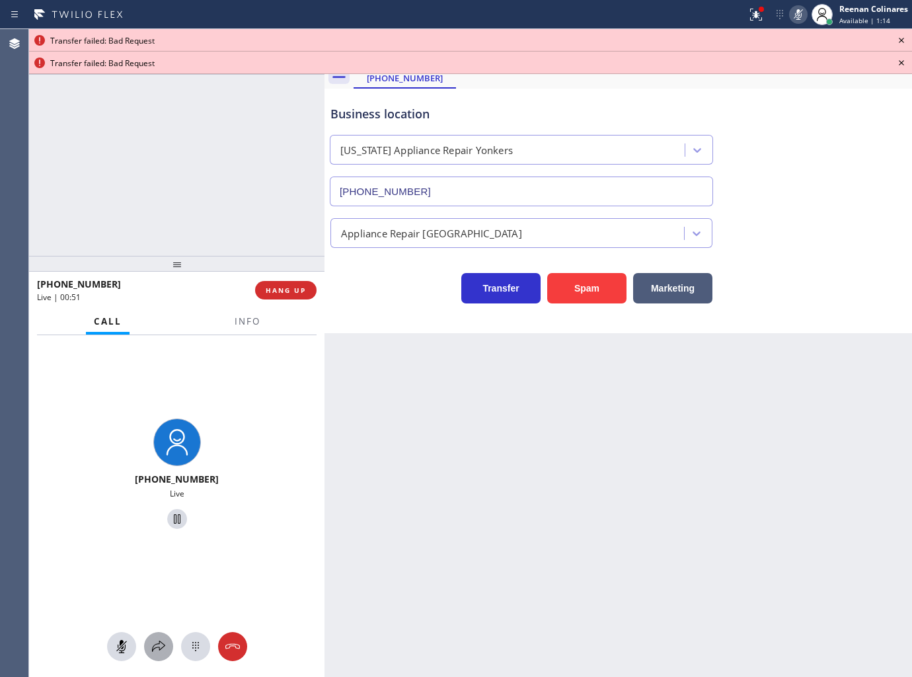
click at [156, 639] on icon at bounding box center [159, 646] width 16 height 16
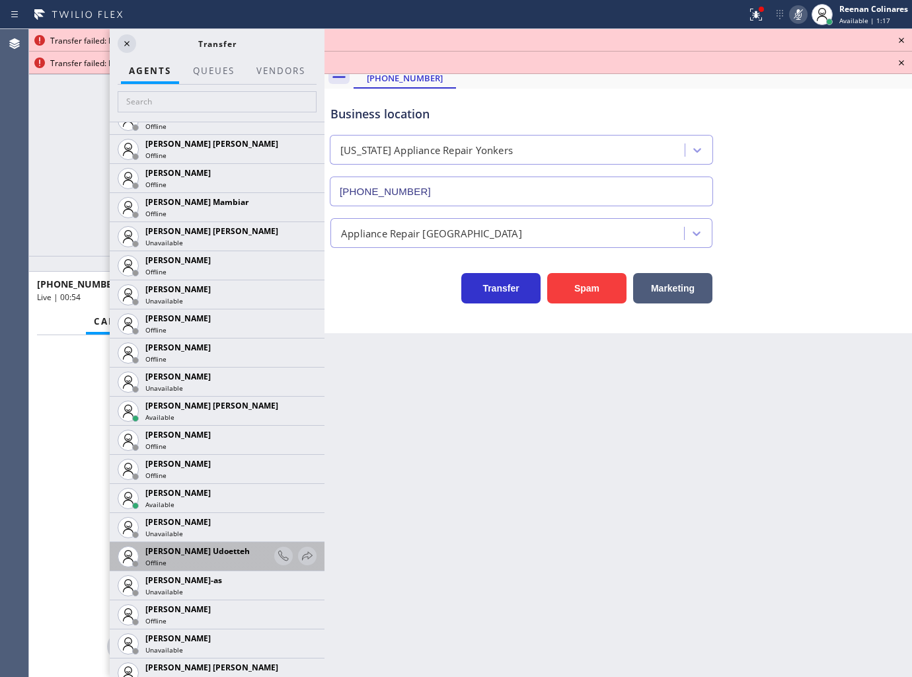
scroll to position [1028, 0]
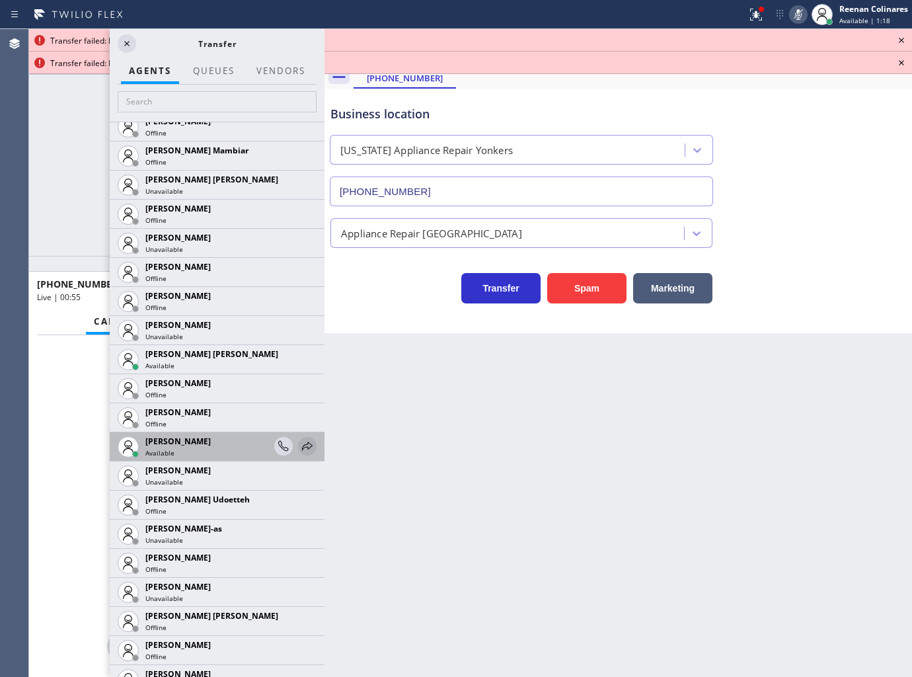
click at [299, 443] on icon at bounding box center [307, 446] width 16 height 16
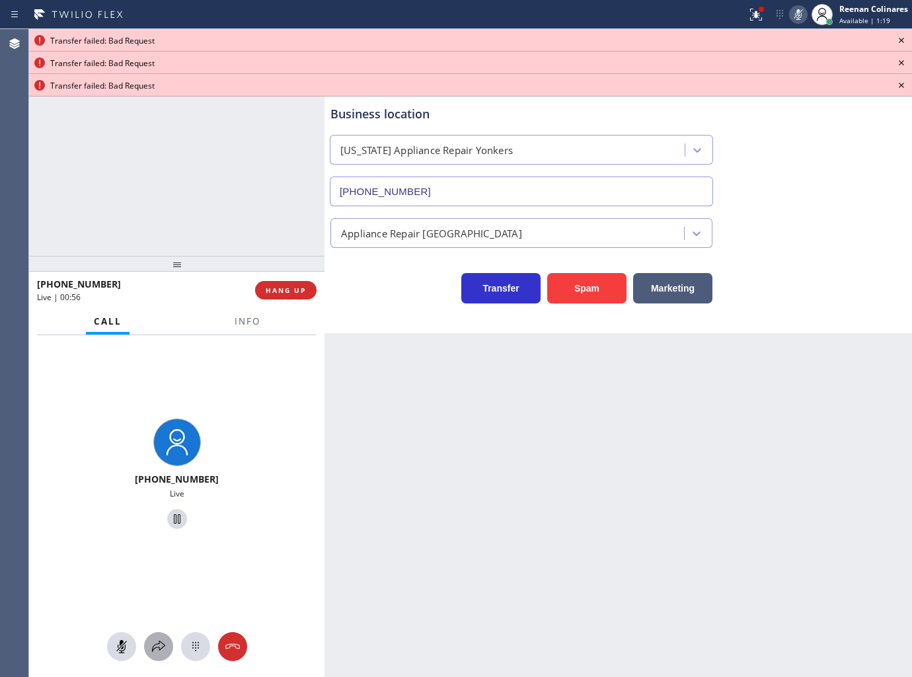
click at [152, 650] on icon at bounding box center [158, 645] width 13 height 11
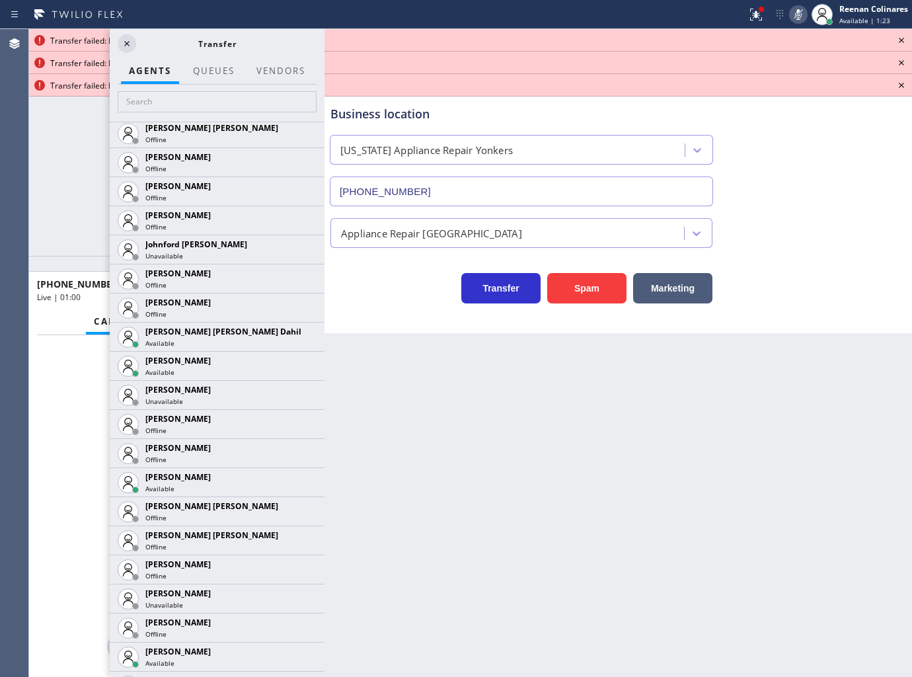
scroll to position [1688, 0]
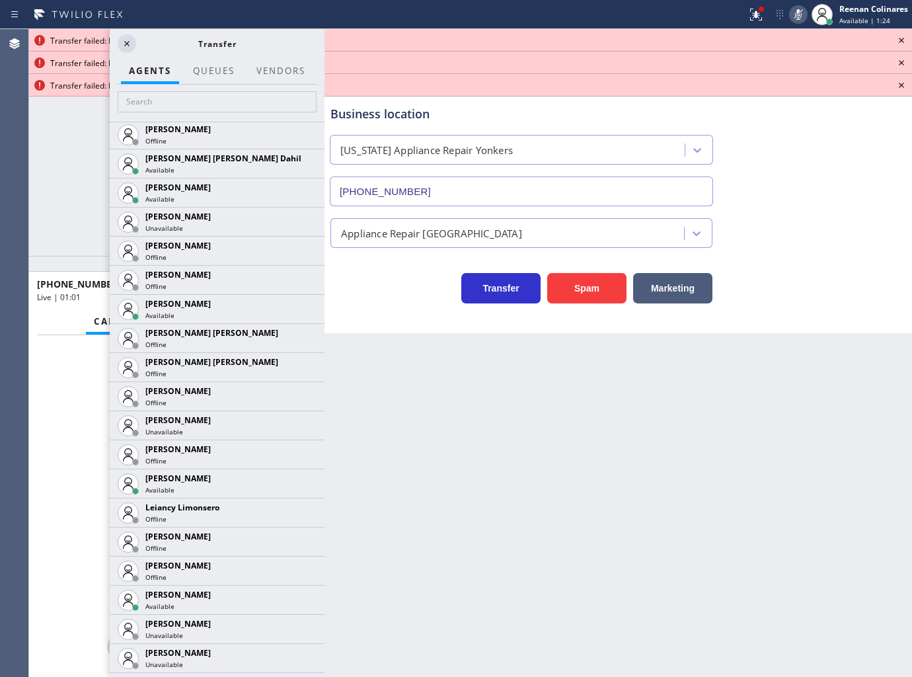
click at [0, 0] on icon at bounding box center [0, 0] width 0 height 0
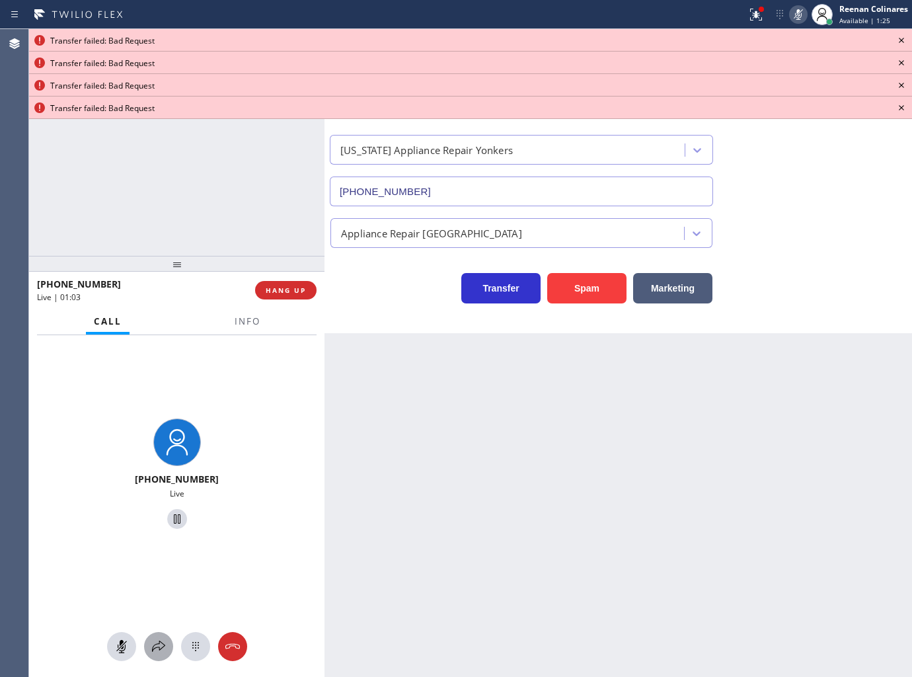
click at [151, 653] on icon at bounding box center [159, 646] width 16 height 16
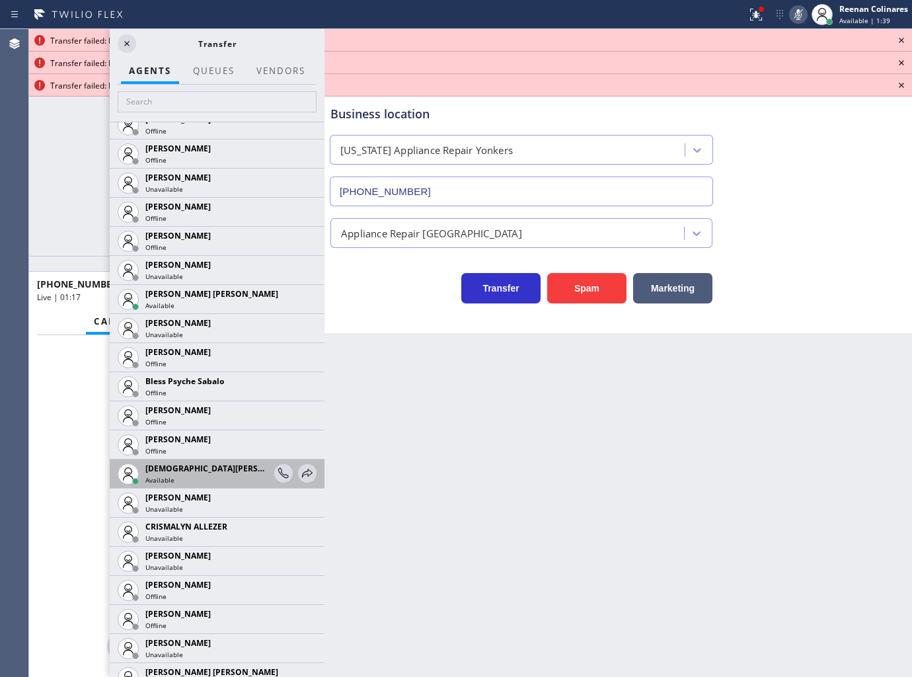
scroll to position [293, 0]
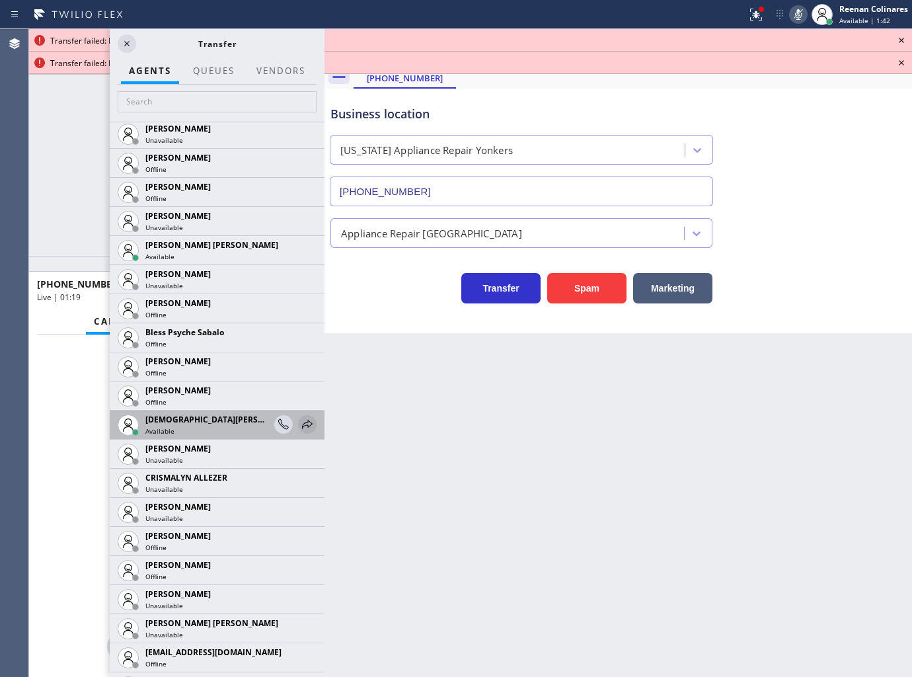
click at [299, 427] on icon at bounding box center [307, 424] width 16 height 16
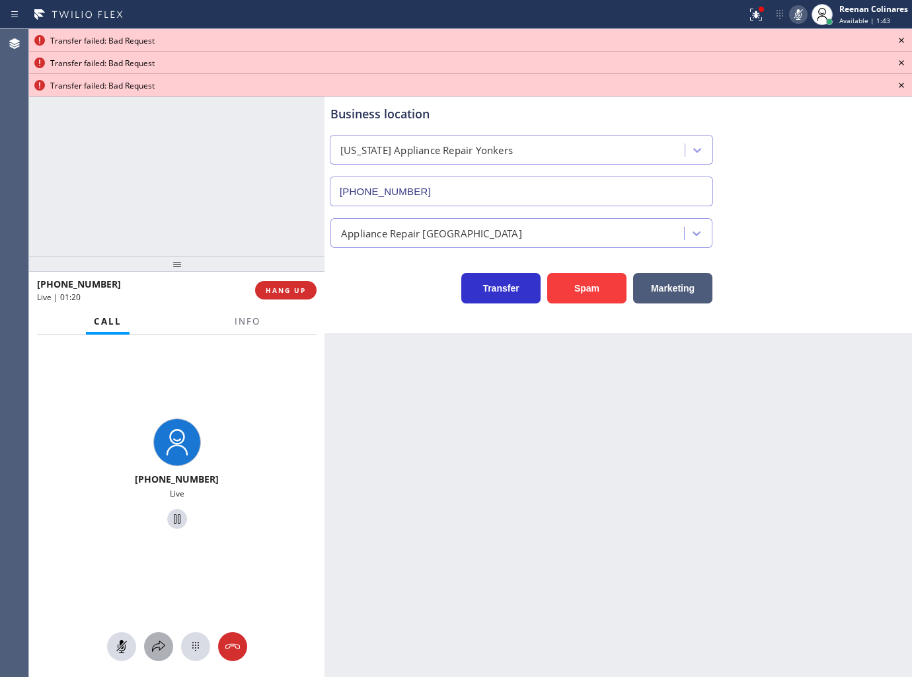
click at [153, 652] on icon at bounding box center [159, 646] width 16 height 16
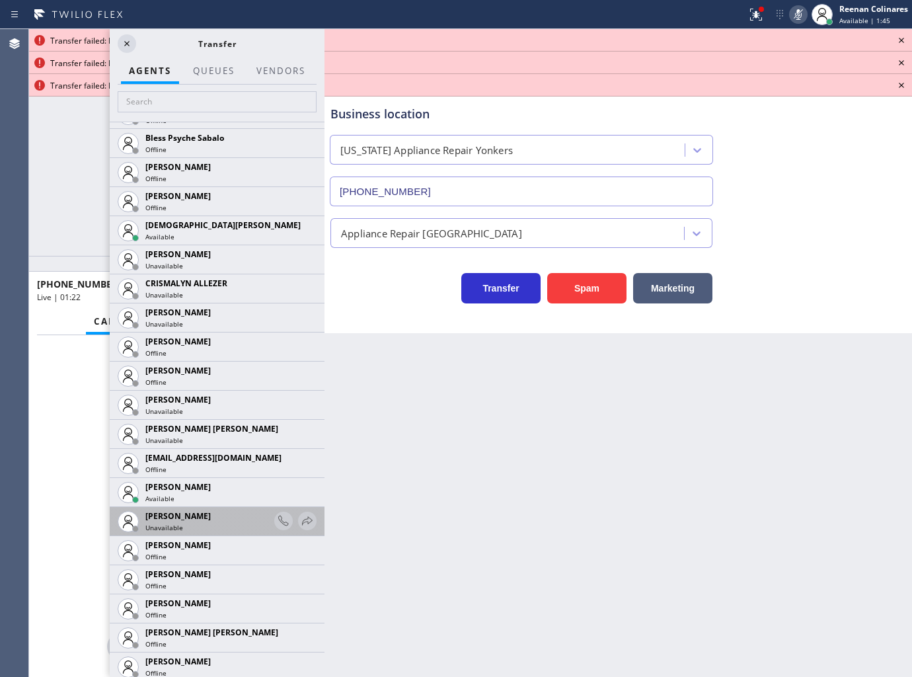
scroll to position [513, 0]
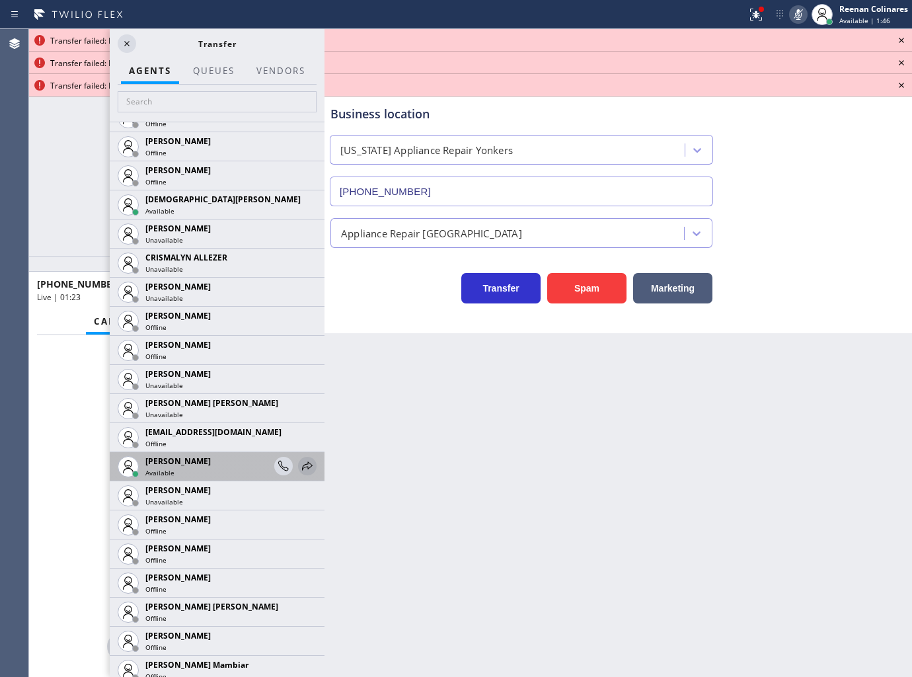
click at [299, 470] on icon at bounding box center [307, 466] width 16 height 16
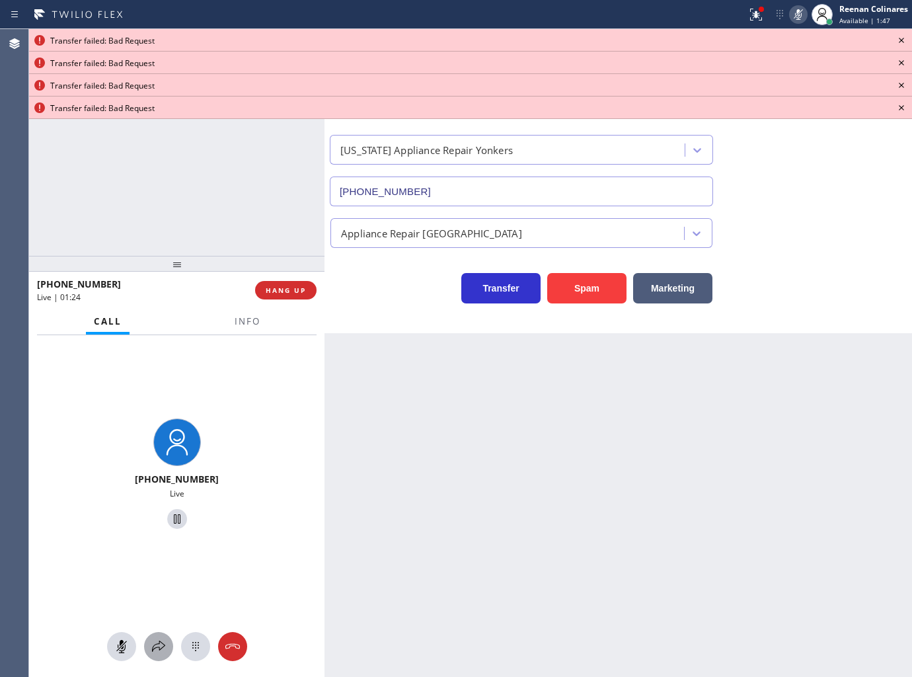
click at [152, 648] on icon at bounding box center [159, 646] width 16 height 16
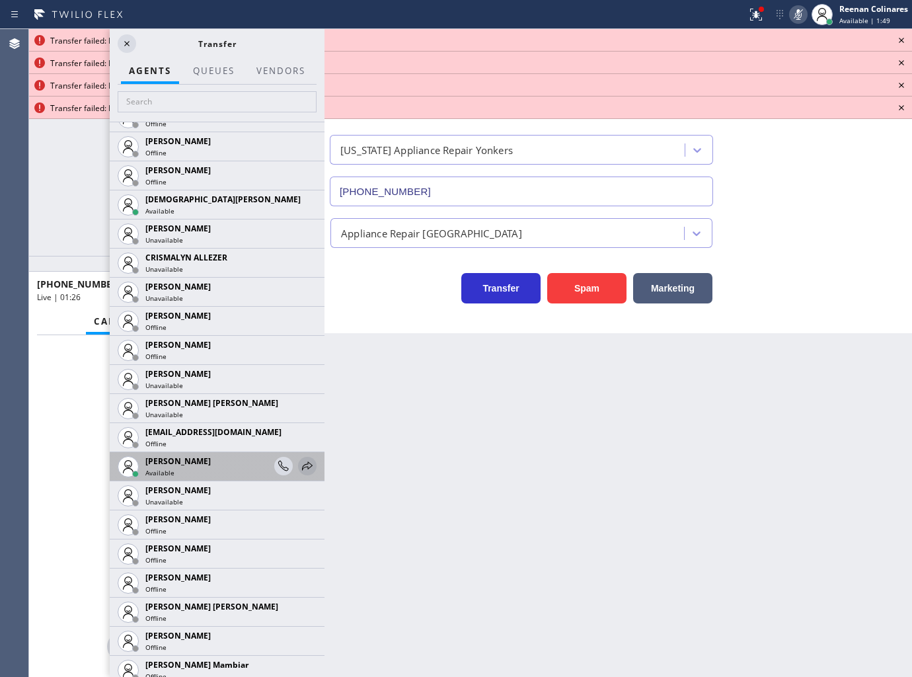
click at [299, 461] on icon at bounding box center [307, 466] width 16 height 16
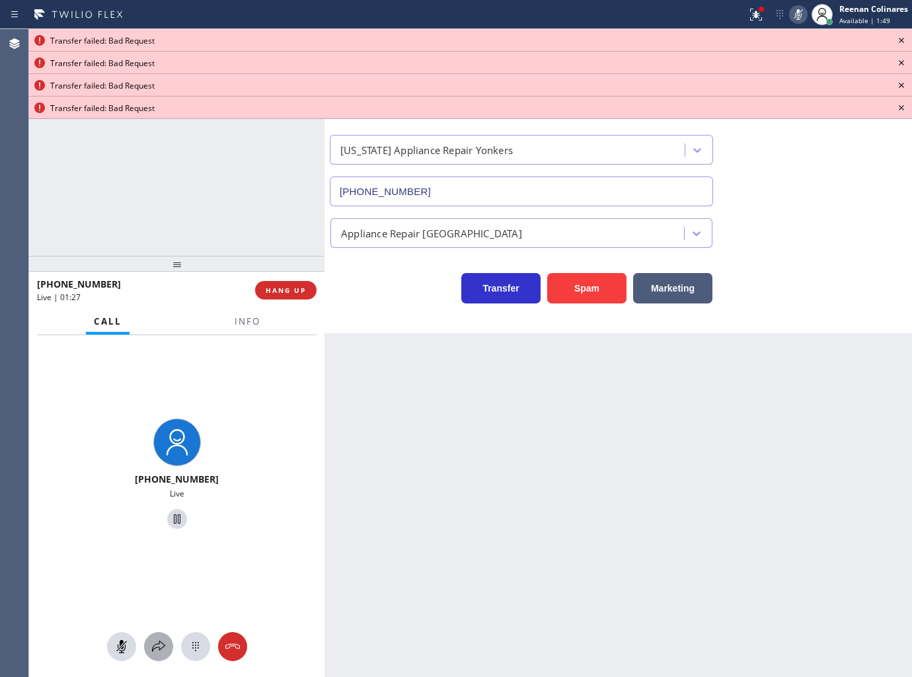
click at [163, 643] on icon at bounding box center [159, 646] width 16 height 16
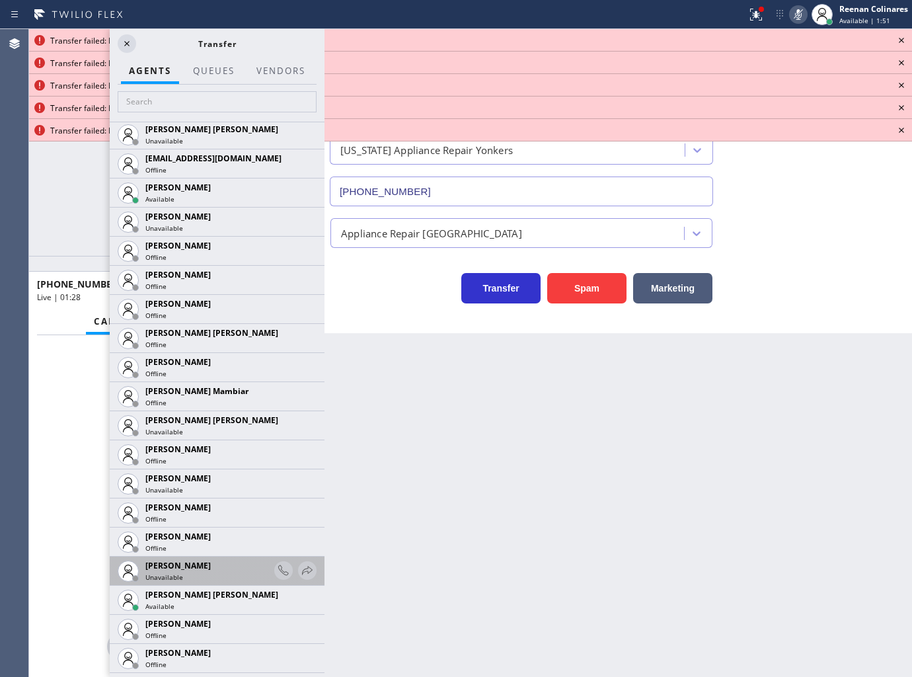
scroll to position [808, 0]
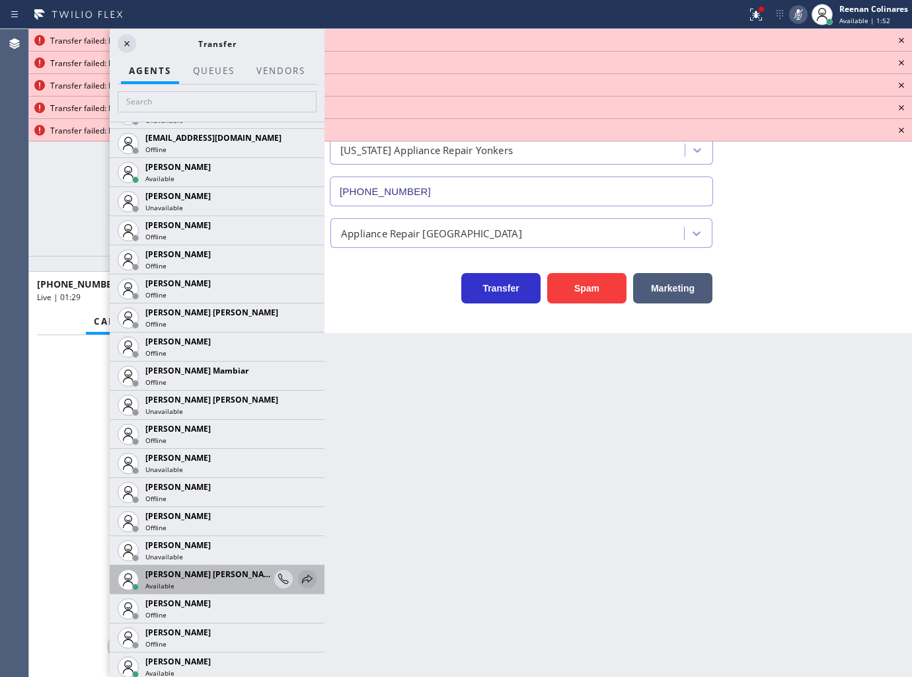
click at [299, 576] on icon at bounding box center [307, 579] width 16 height 16
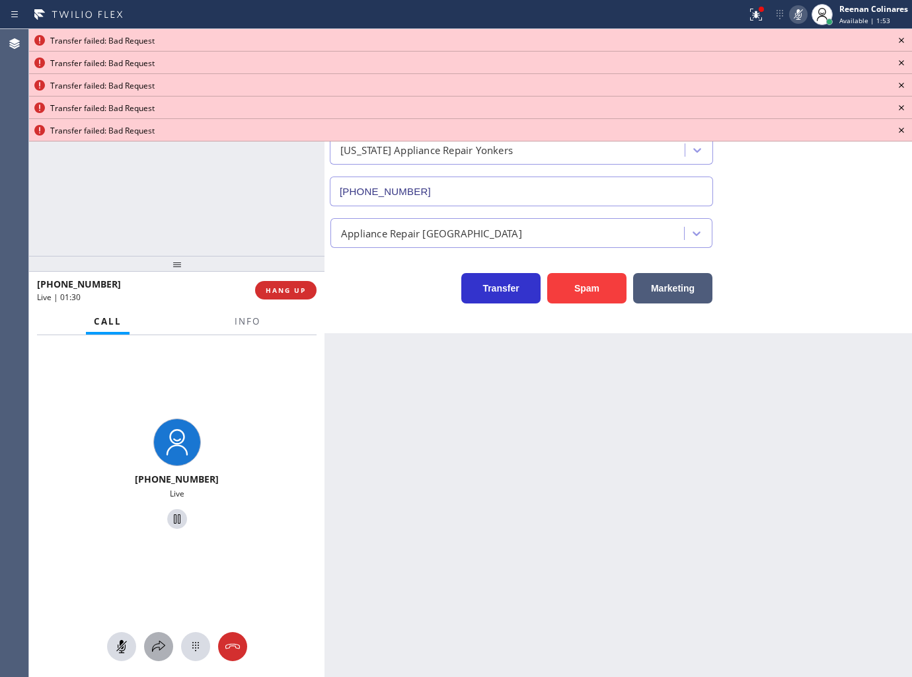
click at [163, 646] on icon at bounding box center [159, 646] width 16 height 16
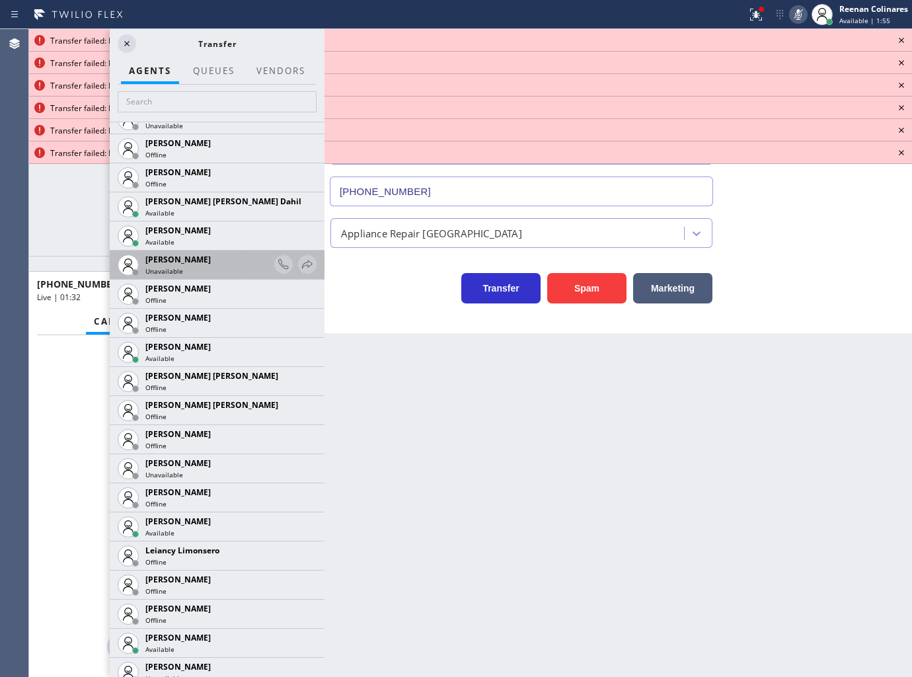
scroll to position [1688, 0]
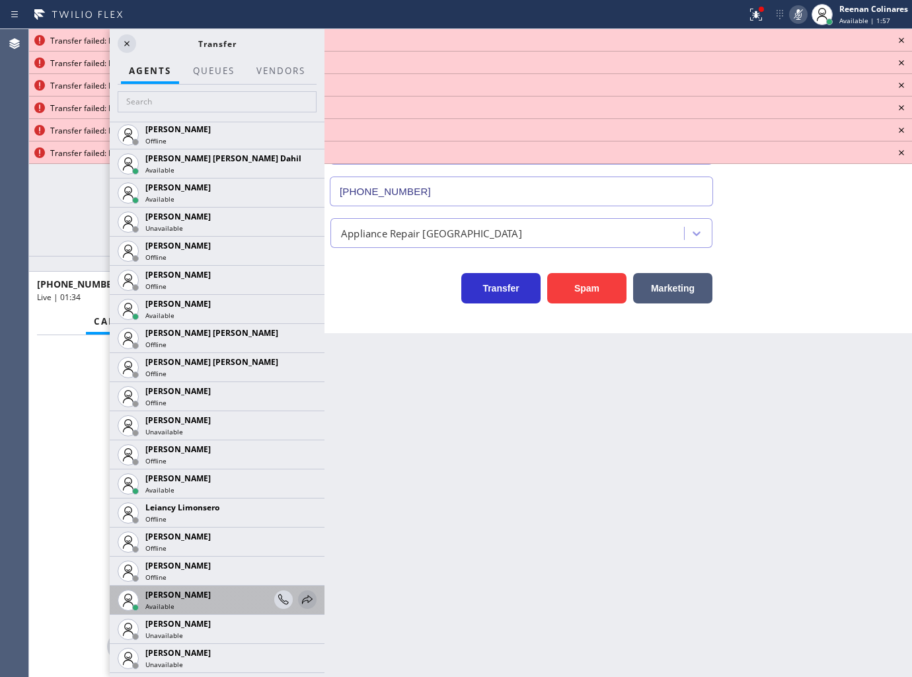
click at [299, 597] on icon at bounding box center [307, 599] width 16 height 16
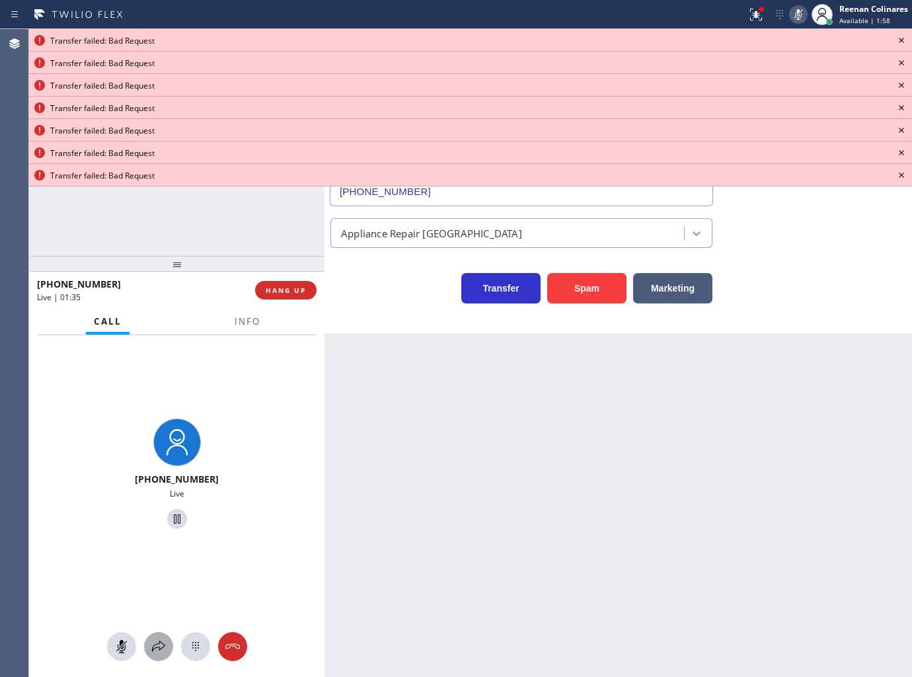
click at [155, 646] on icon at bounding box center [159, 646] width 16 height 16
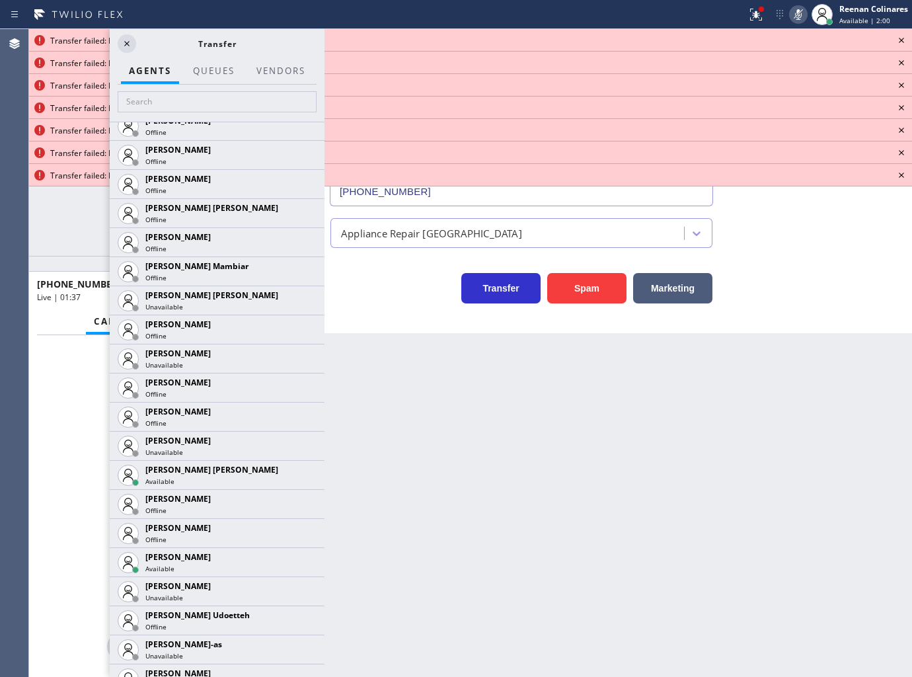
scroll to position [954, 0]
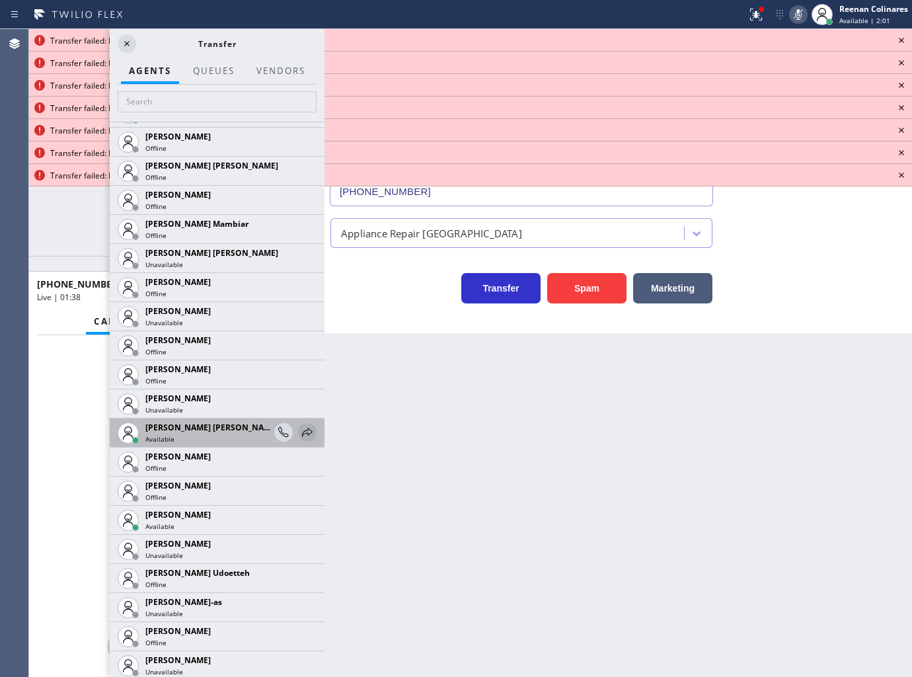
click at [299, 424] on icon at bounding box center [307, 432] width 16 height 16
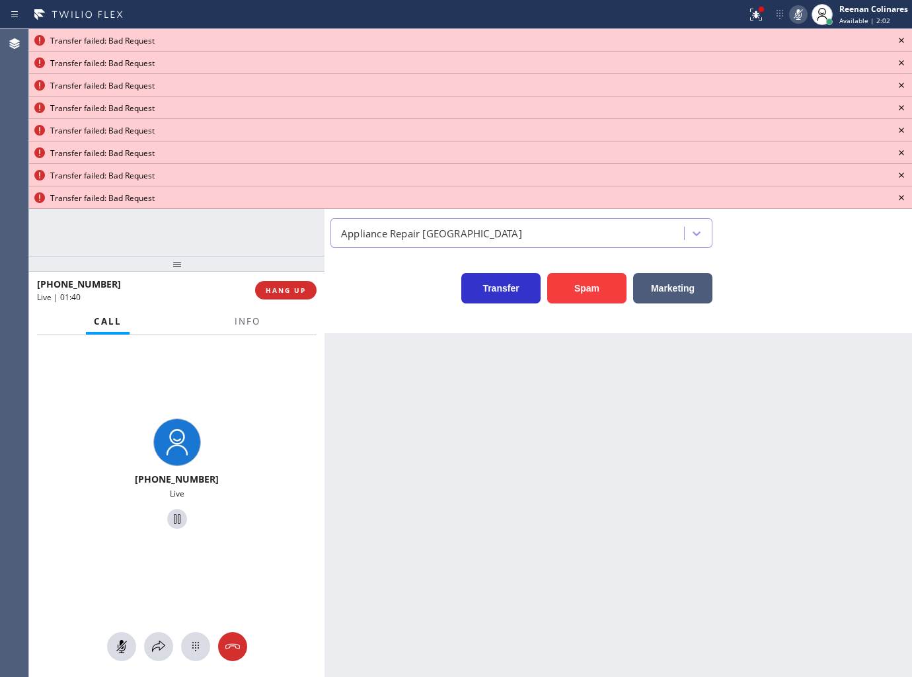
click at [897, 38] on icon at bounding box center [901, 40] width 16 height 16
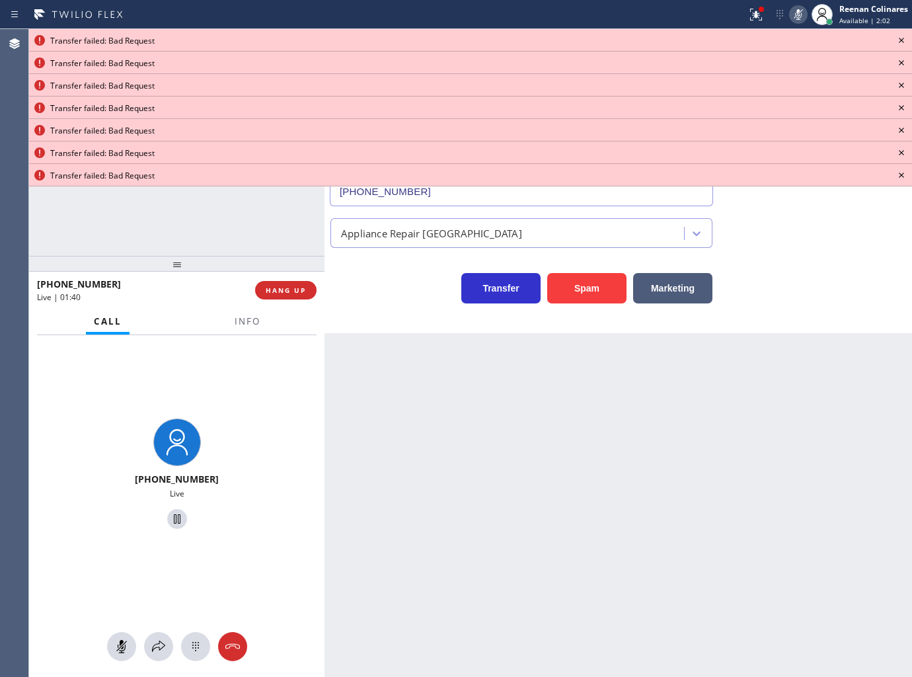
click at [897, 38] on icon at bounding box center [901, 40] width 16 height 16
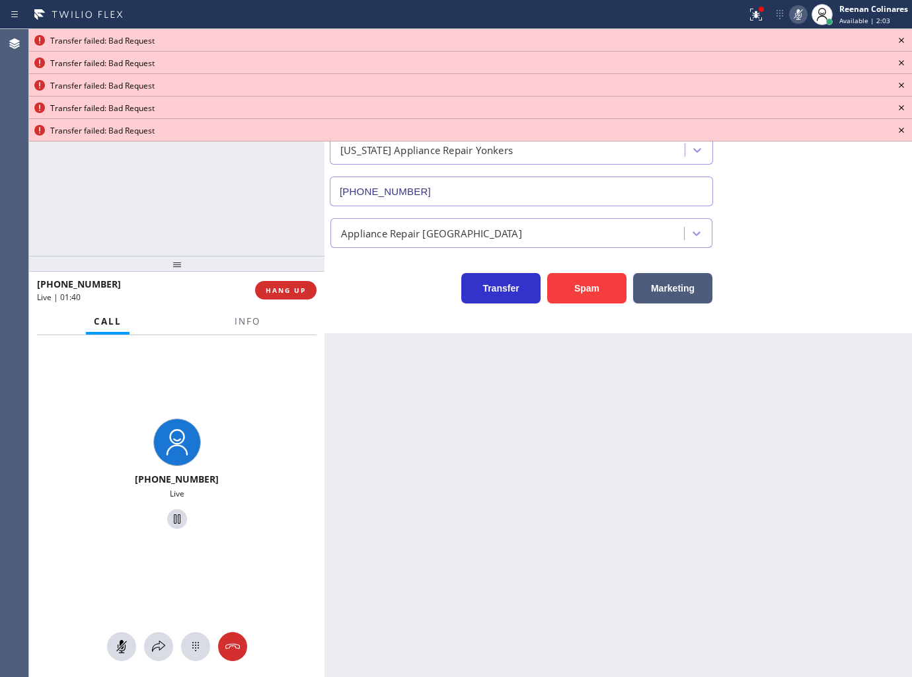
click at [897, 38] on icon at bounding box center [901, 40] width 16 height 16
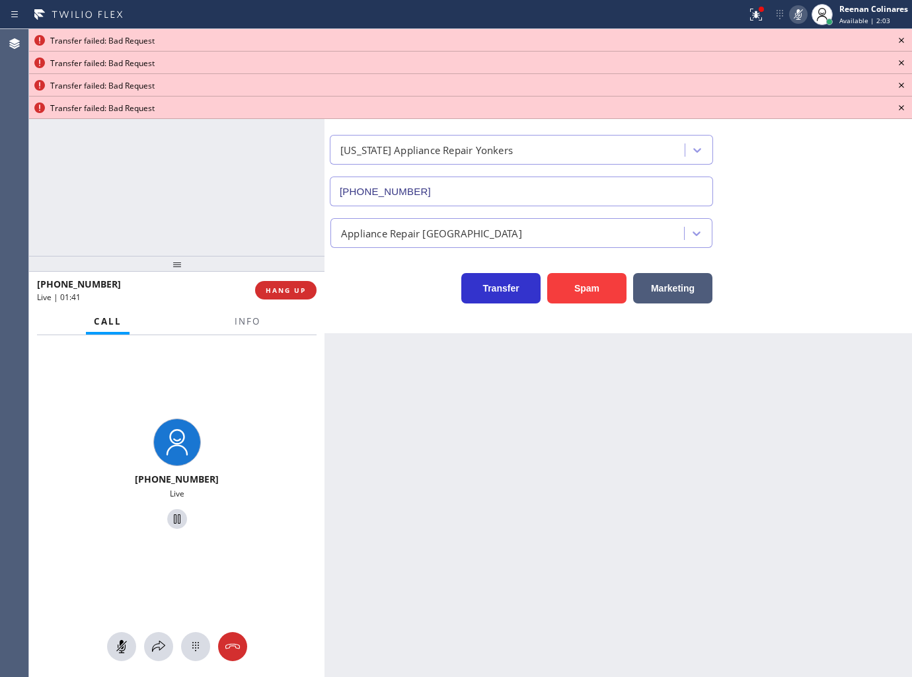
click at [897, 38] on icon at bounding box center [901, 40] width 16 height 16
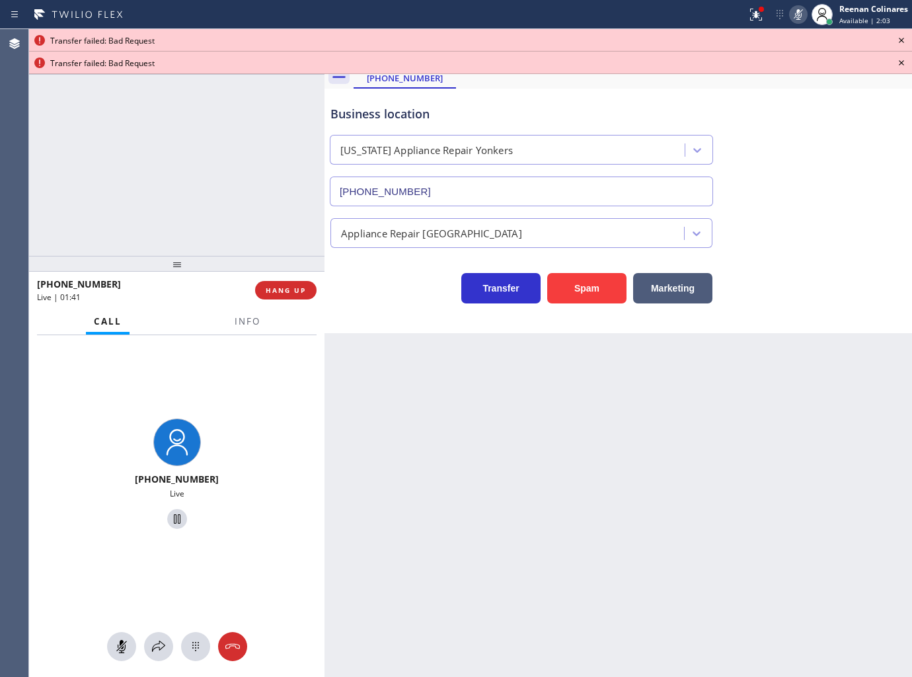
click at [897, 38] on icon at bounding box center [901, 40] width 16 height 16
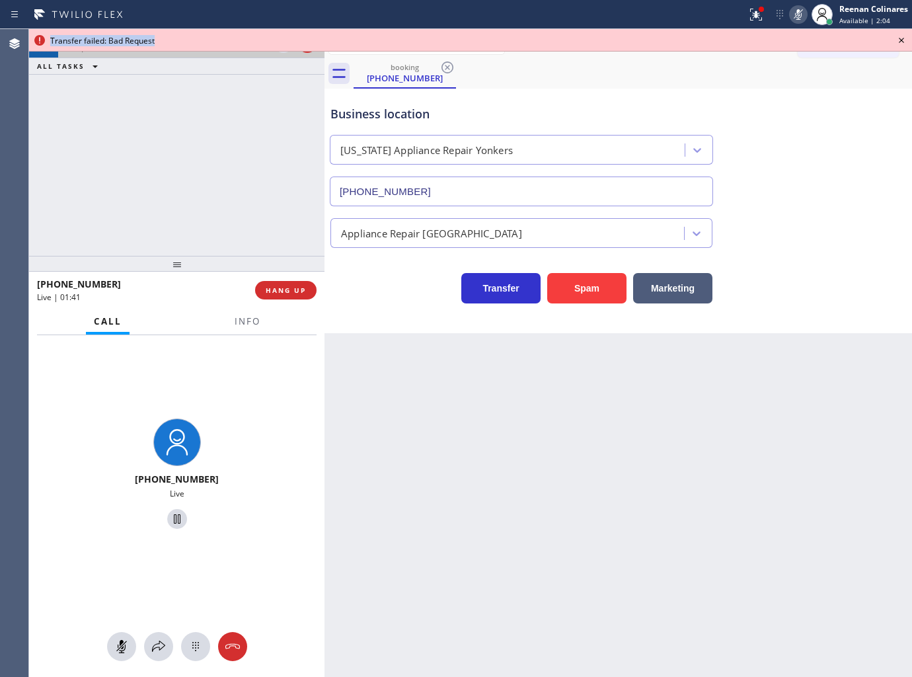
click at [896, 38] on icon at bounding box center [901, 40] width 16 height 16
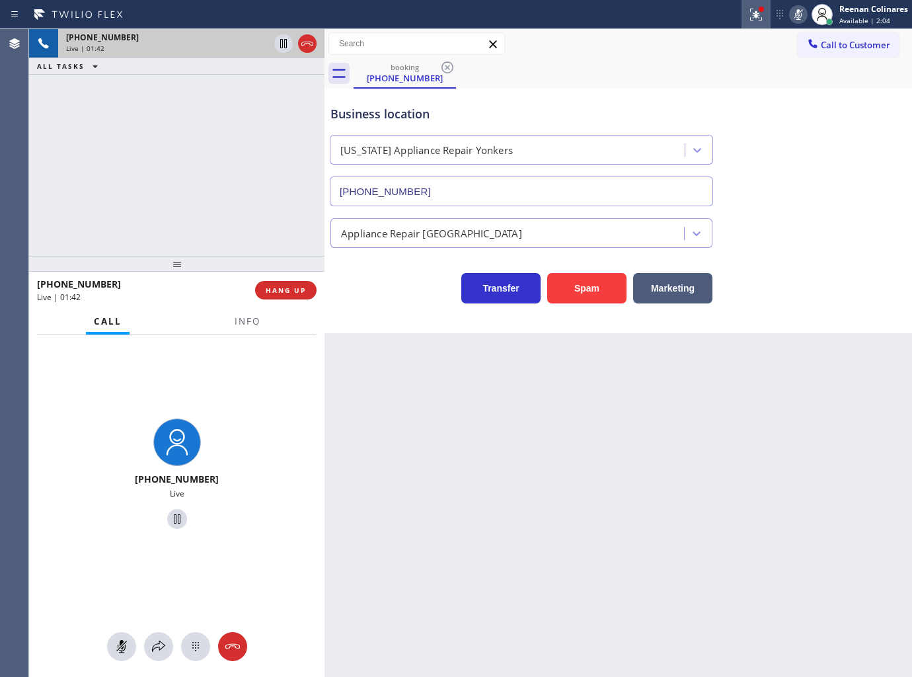
click at [745, 9] on div at bounding box center [755, 15] width 29 height 16
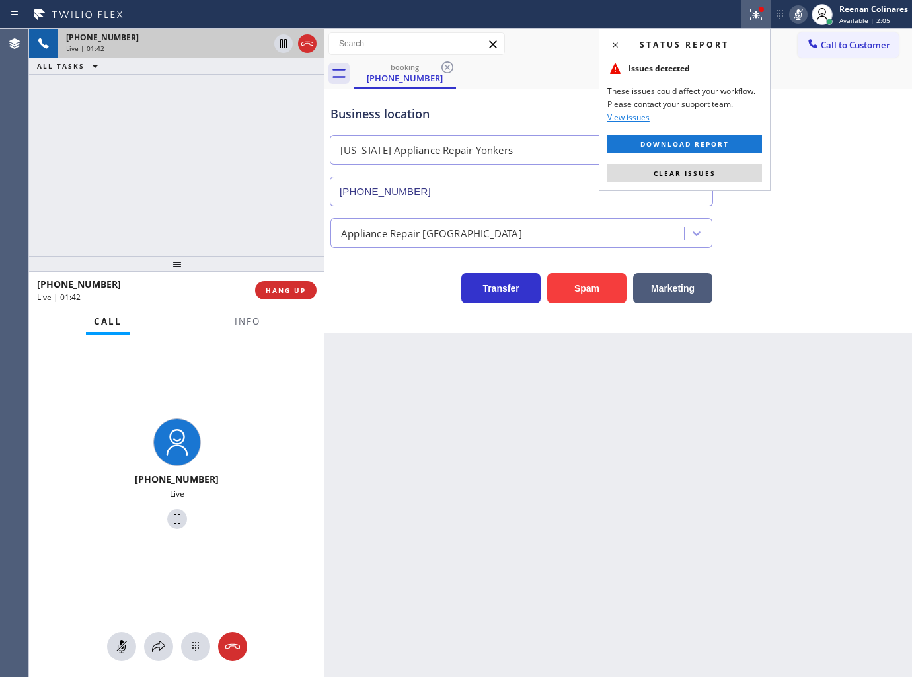
drag, startPoint x: 742, startPoint y: 168, endPoint x: 785, endPoint y: 25, distance: 149.1
click at [744, 166] on button "Clear issues" at bounding box center [684, 173] width 155 height 19
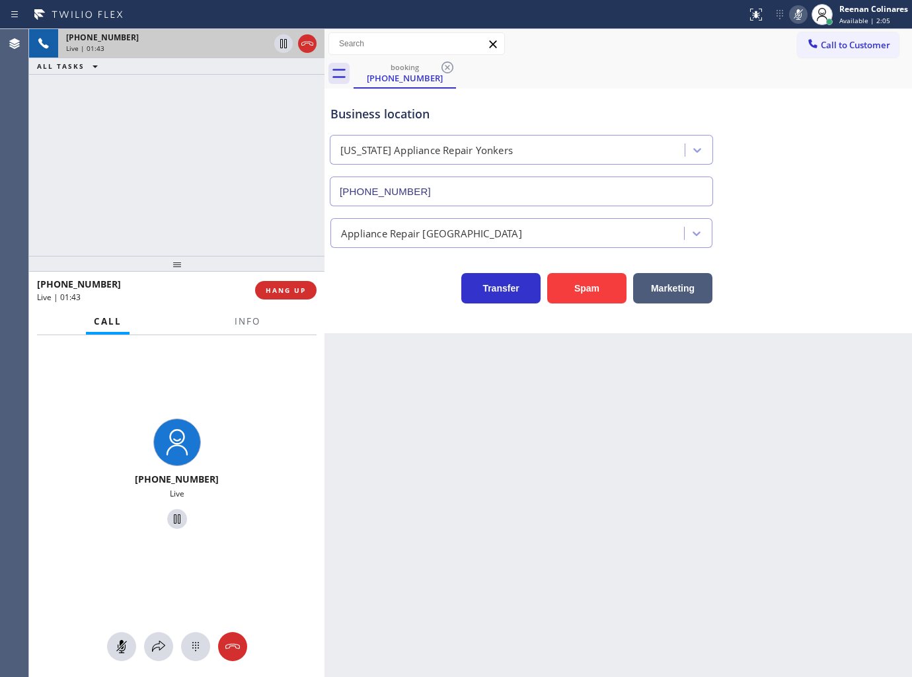
click at [796, 11] on icon at bounding box center [798, 14] width 7 height 11
click at [256, 327] on span "Info" at bounding box center [248, 321] width 26 height 12
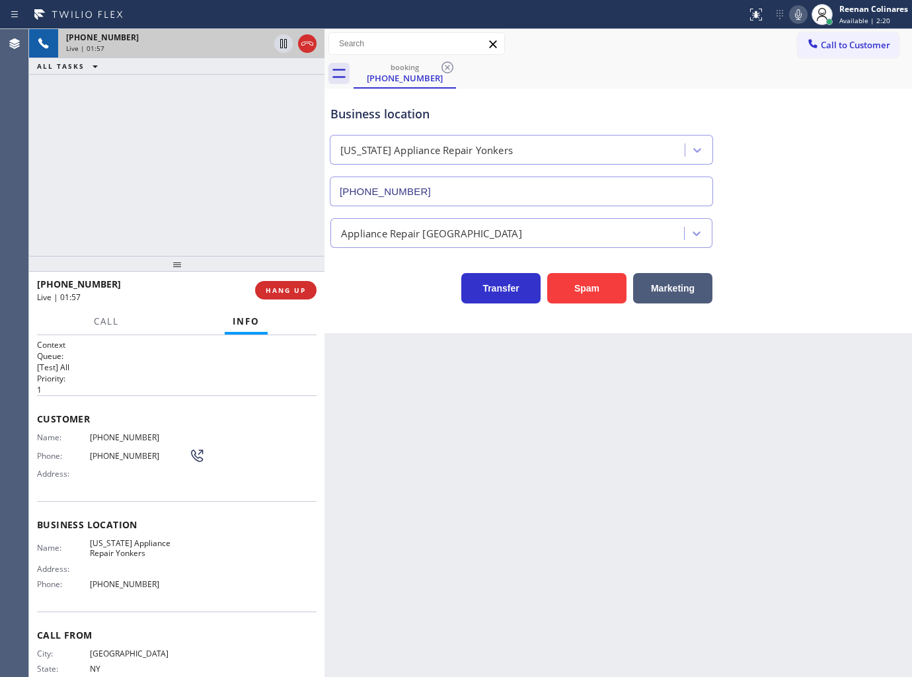
click at [803, 13] on icon at bounding box center [798, 15] width 16 height 16
click at [800, 14] on icon at bounding box center [798, 15] width 16 height 16
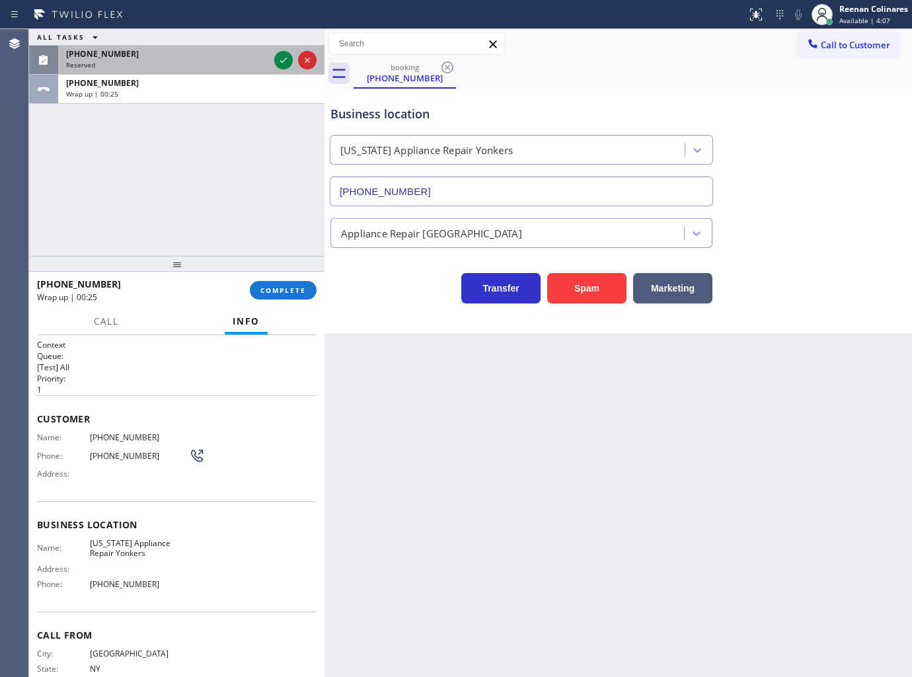
click at [172, 55] on div "[PHONE_NUMBER]" at bounding box center [167, 53] width 203 height 11
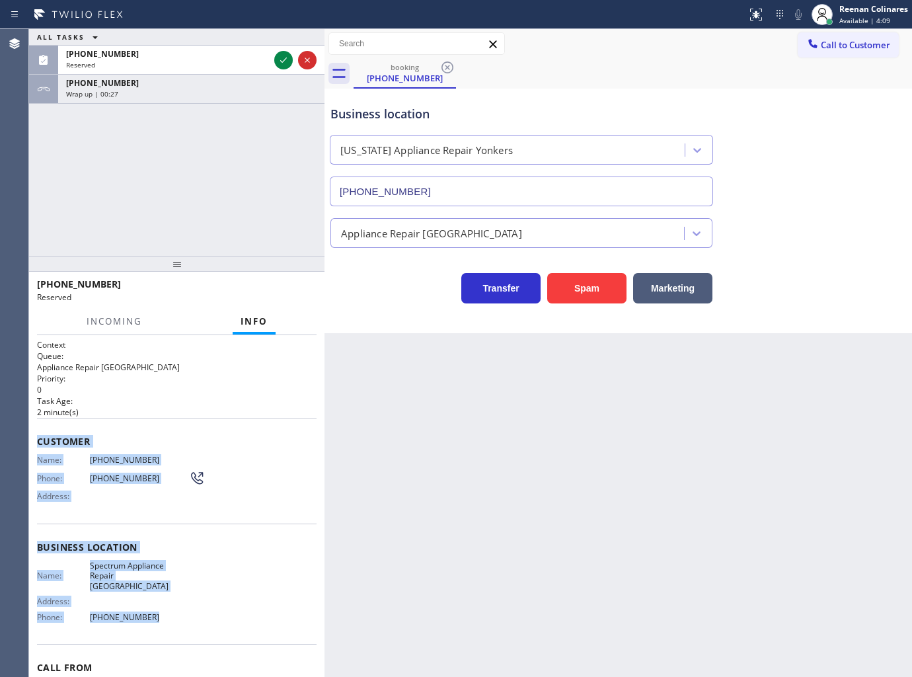
drag, startPoint x: 34, startPoint y: 437, endPoint x: 415, endPoint y: 658, distance: 440.0
click at [265, 628] on div "Context Queue: Appliance Repair High End Priority: 0 Task Age: 2 minute(s) Cust…" at bounding box center [176, 506] width 295 height 342
copy div "Customer Name: (219) 344-3192 Phone: (219) 344-3192 Address: Business location …"
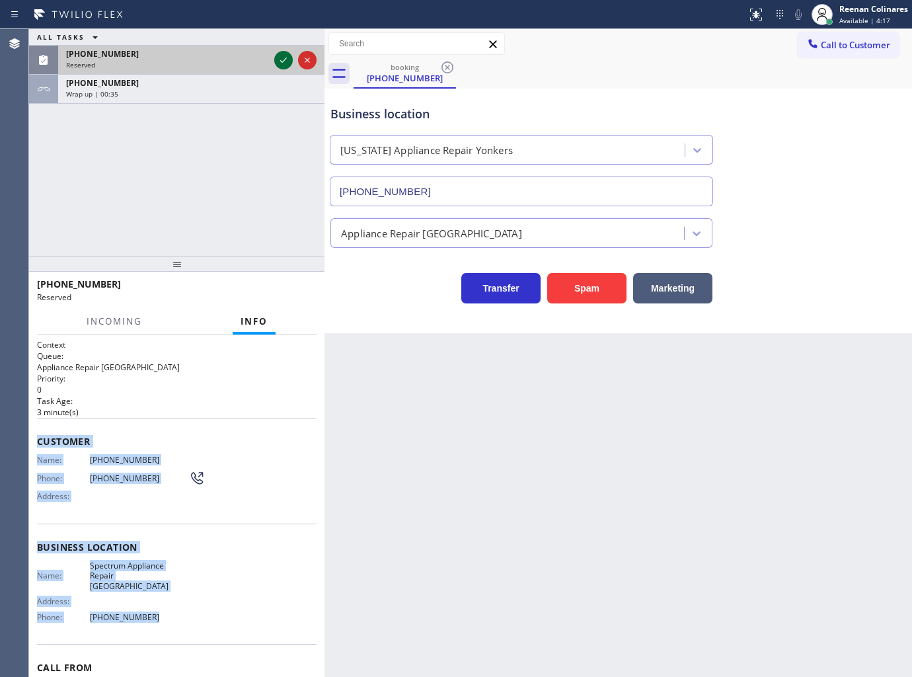
click at [279, 54] on icon at bounding box center [284, 60] width 16 height 16
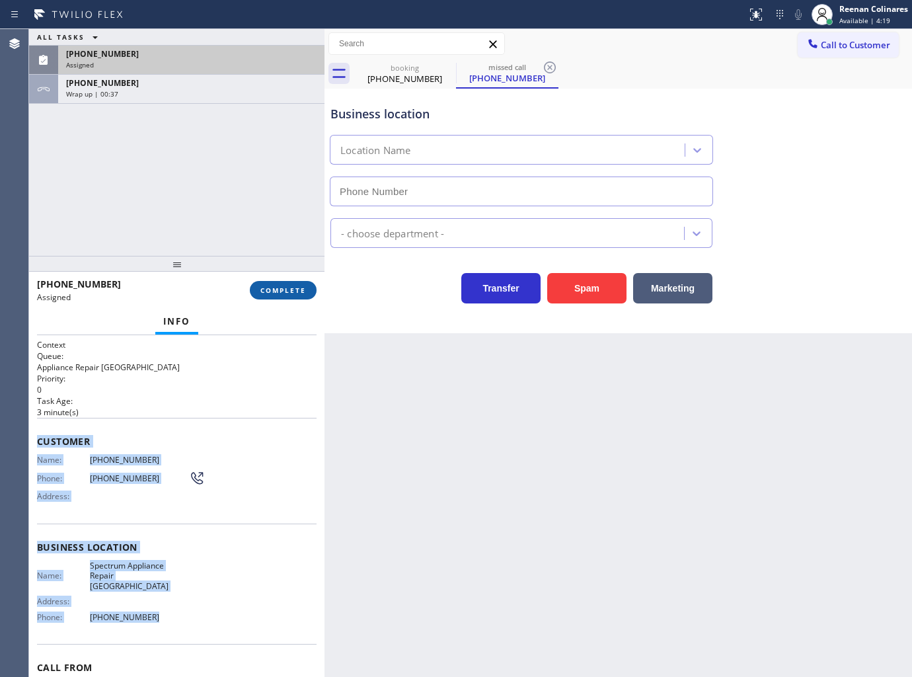
click at [286, 293] on span "COMPLETE" at bounding box center [283, 289] width 46 height 9
type input "[PHONE_NUMBER]"
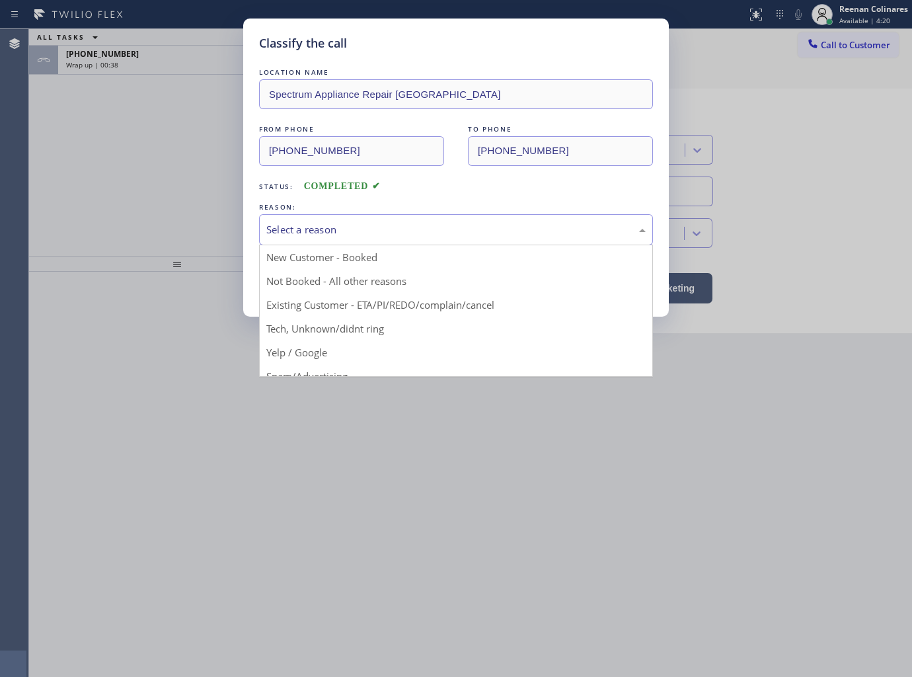
click at [319, 232] on div "Select a reason" at bounding box center [455, 229] width 379 height 15
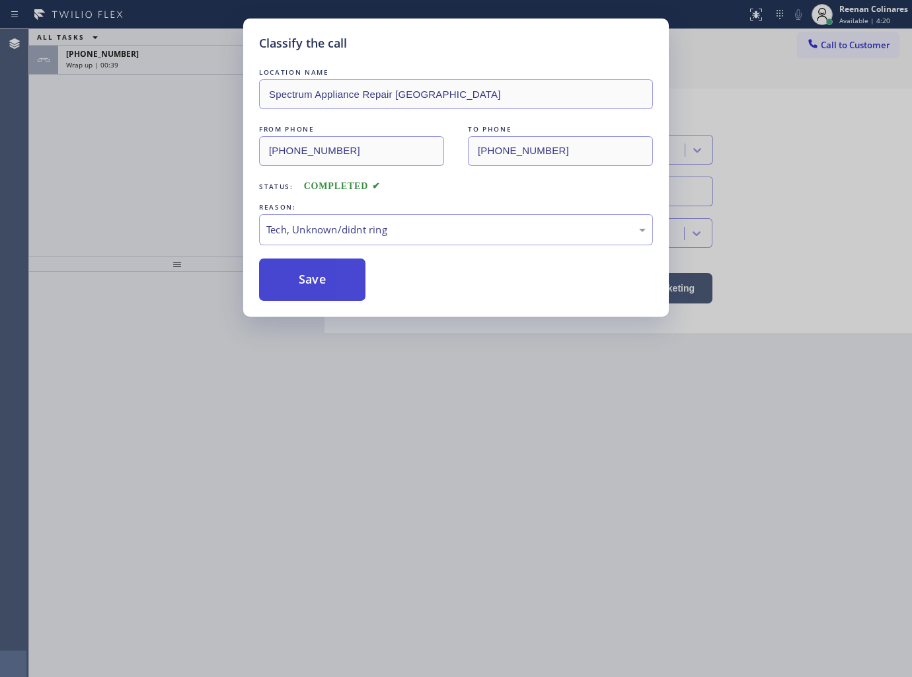
click at [293, 272] on button "Save" at bounding box center [312, 279] width 106 height 42
click at [147, 58] on div "Classify the call LOCATION NAME Spectrum Appliance Repair Anaheim FROM PHONE (2…" at bounding box center [456, 338] width 912 height 677
click at [147, 58] on div "Classify the call LOCATION NAME Extra HVAC Maintenance Downtown [GEOGRAPHIC_DAT…" at bounding box center [470, 353] width 883 height 648
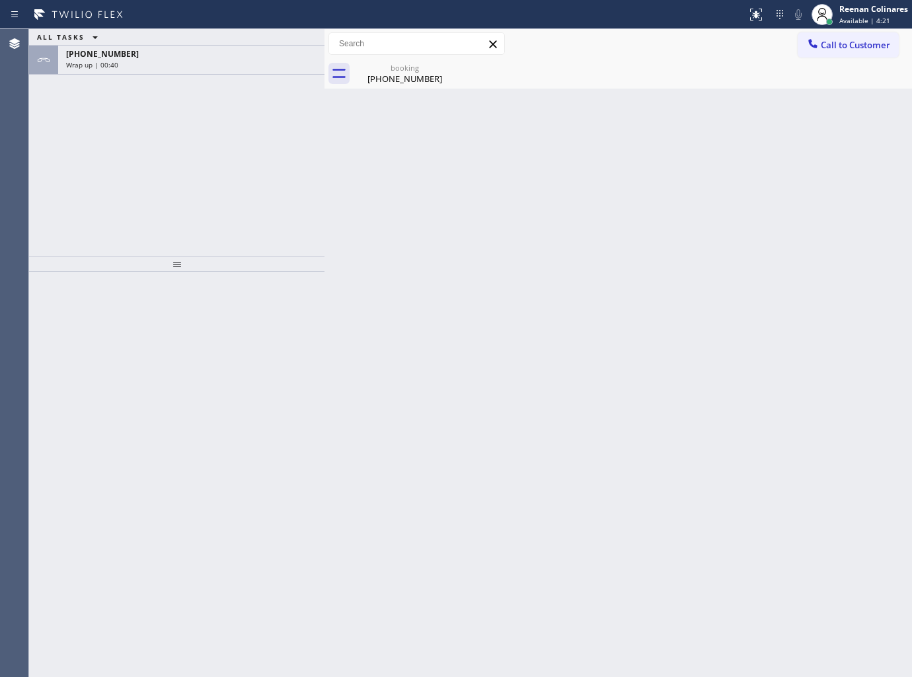
click at [147, 58] on div "+19178643171" at bounding box center [191, 53] width 250 height 11
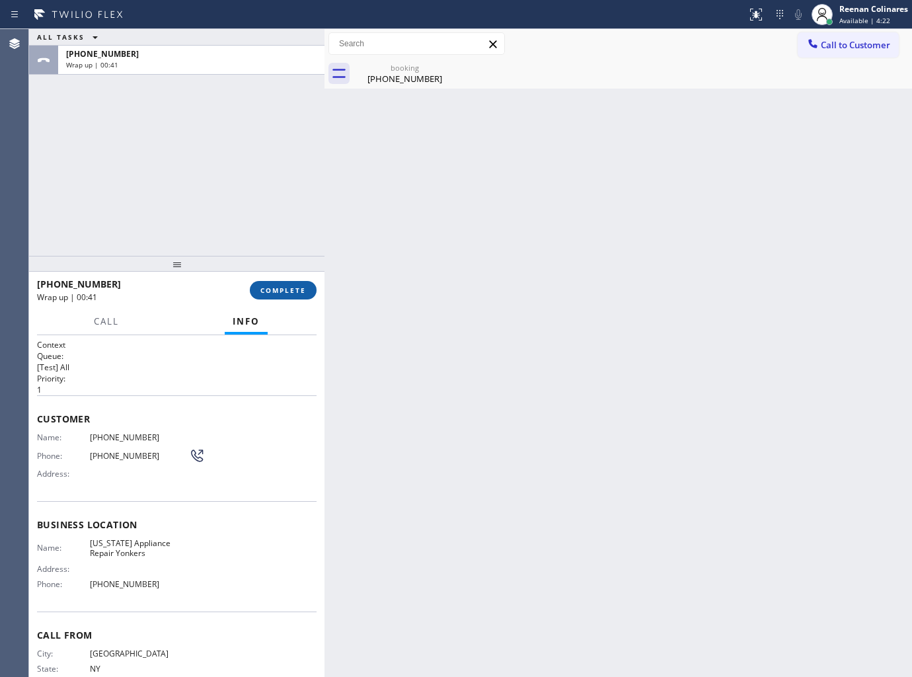
click at [254, 289] on button "COMPLETE" at bounding box center [283, 290] width 67 height 19
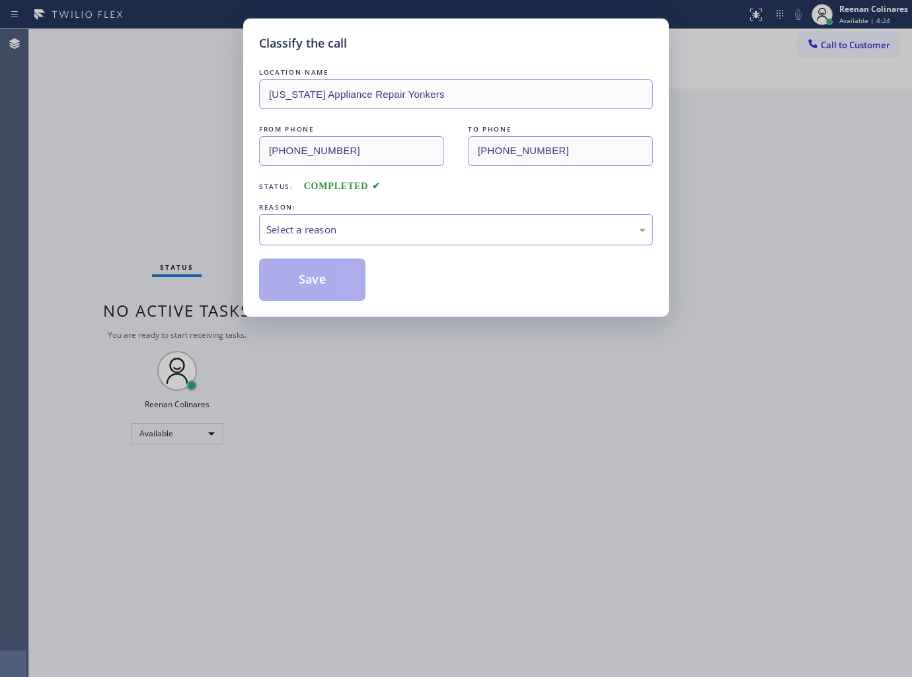
click at [297, 227] on div "Select a reason" at bounding box center [455, 229] width 379 height 15
click at [287, 288] on button "Save" at bounding box center [312, 279] width 106 height 42
click at [114, 198] on div "Classify the call LOCATION NAME New York Appliance Repair Yonkers FROM PHONE (9…" at bounding box center [456, 338] width 912 height 677
click at [111, 194] on div "Classify the call LOCATION NAME New York Appliance Repair Yonkers FROM PHONE (9…" at bounding box center [456, 338] width 912 height 677
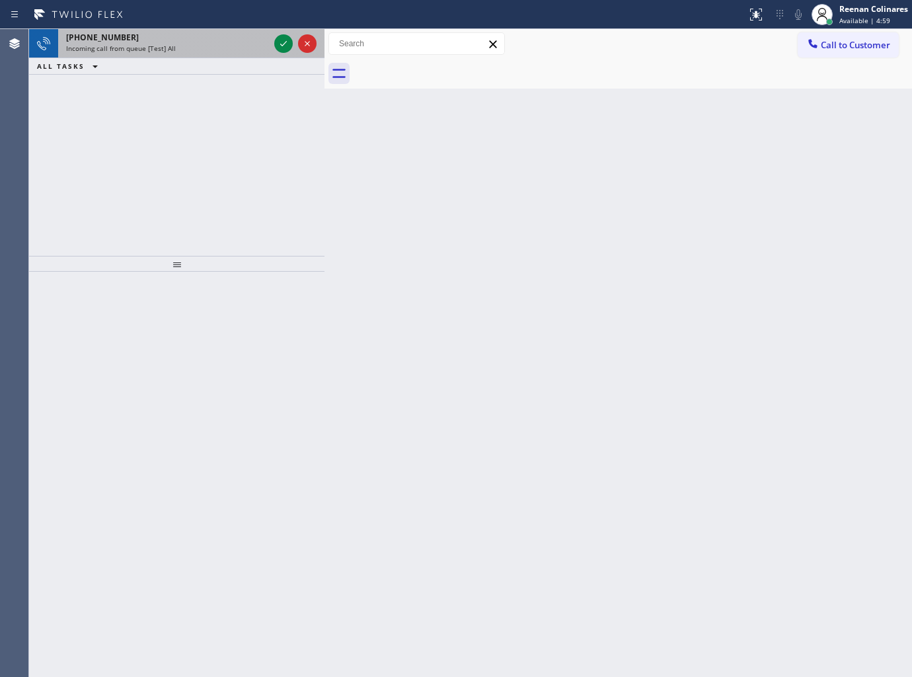
click at [230, 50] on div "Incoming call from queue [Test] All" at bounding box center [167, 48] width 203 height 9
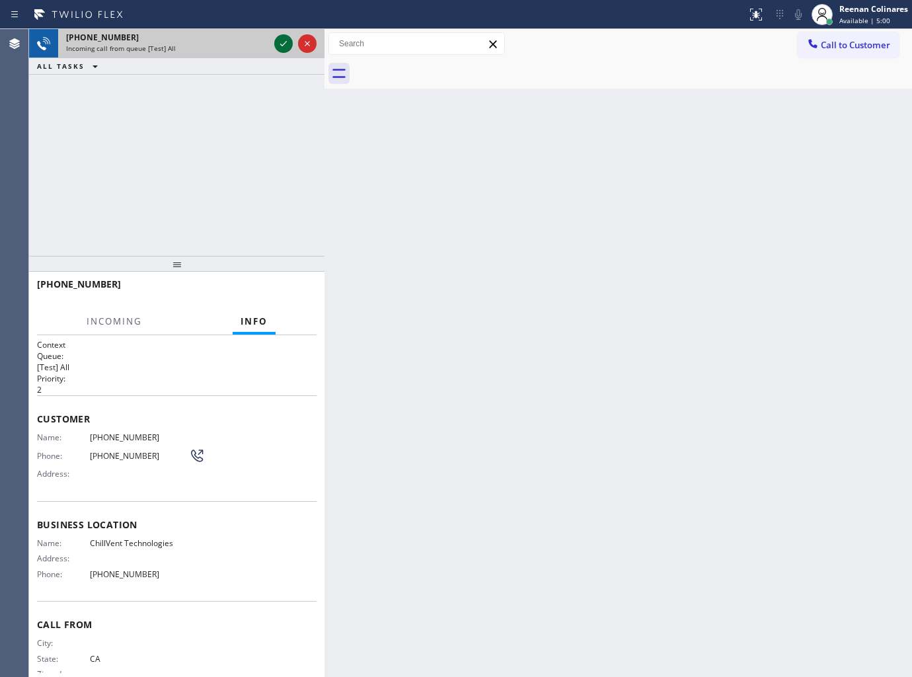
click at [283, 47] on icon at bounding box center [284, 44] width 16 height 16
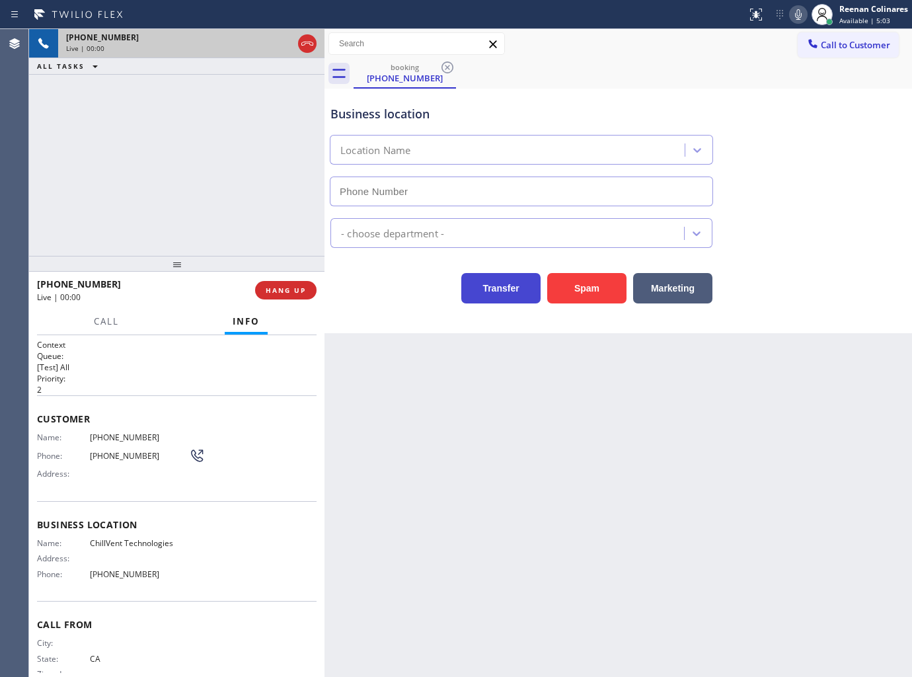
type input "[PHONE_NUMBER]"
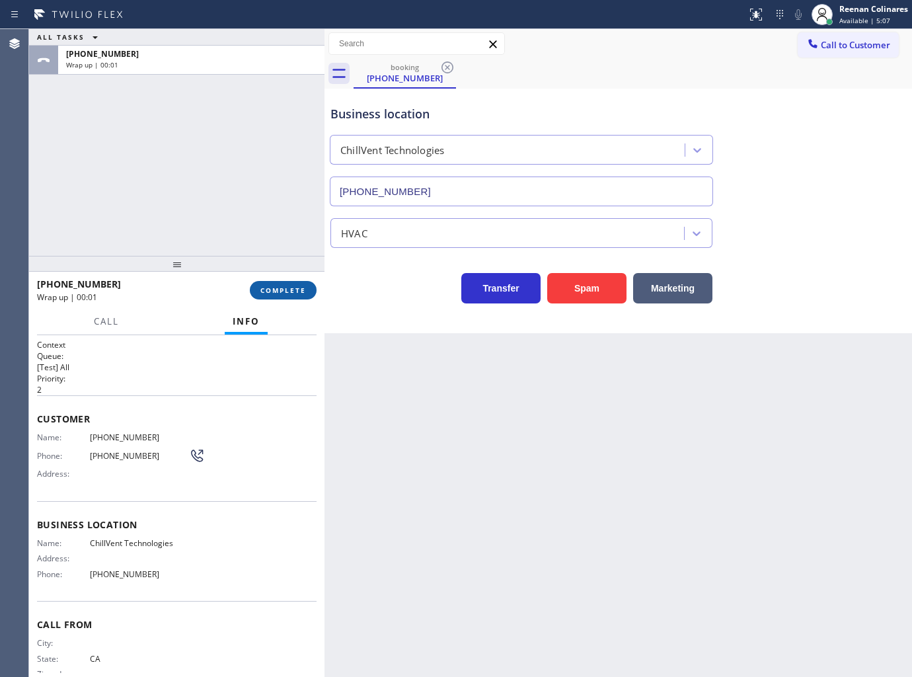
click at [286, 289] on span "COMPLETE" at bounding box center [283, 289] width 46 height 9
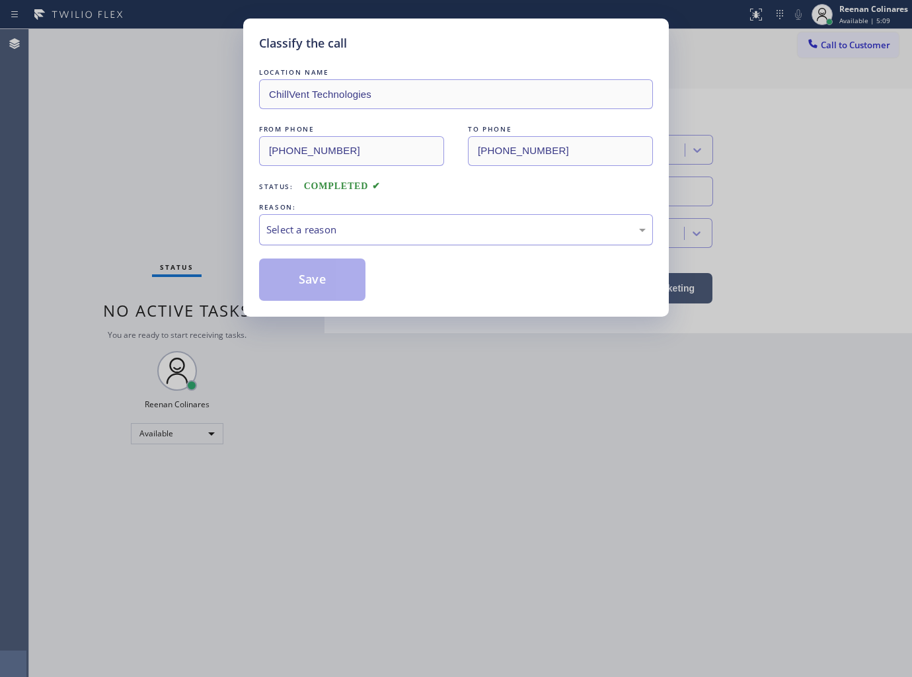
click at [326, 231] on div "Select a reason" at bounding box center [455, 229] width 379 height 15
drag, startPoint x: 287, startPoint y: 286, endPoint x: 85, endPoint y: 140, distance: 249.4
click at [286, 285] on button "Save" at bounding box center [312, 279] width 106 height 42
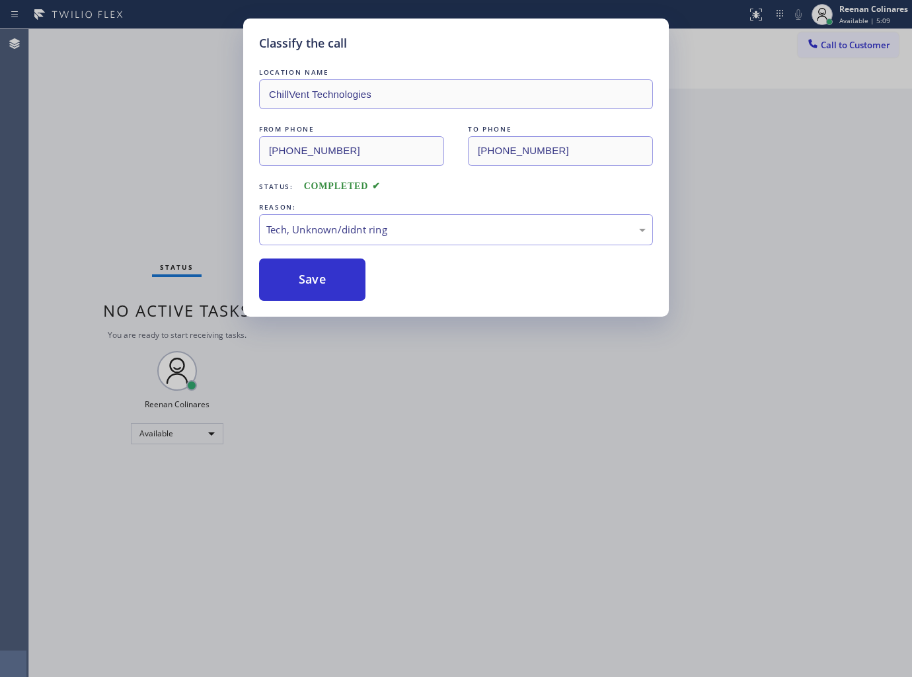
click at [106, 129] on div "Classify the call LOCATION NAME ChillVent Technologies FROM PHONE (650) 541-097…" at bounding box center [456, 338] width 912 height 677
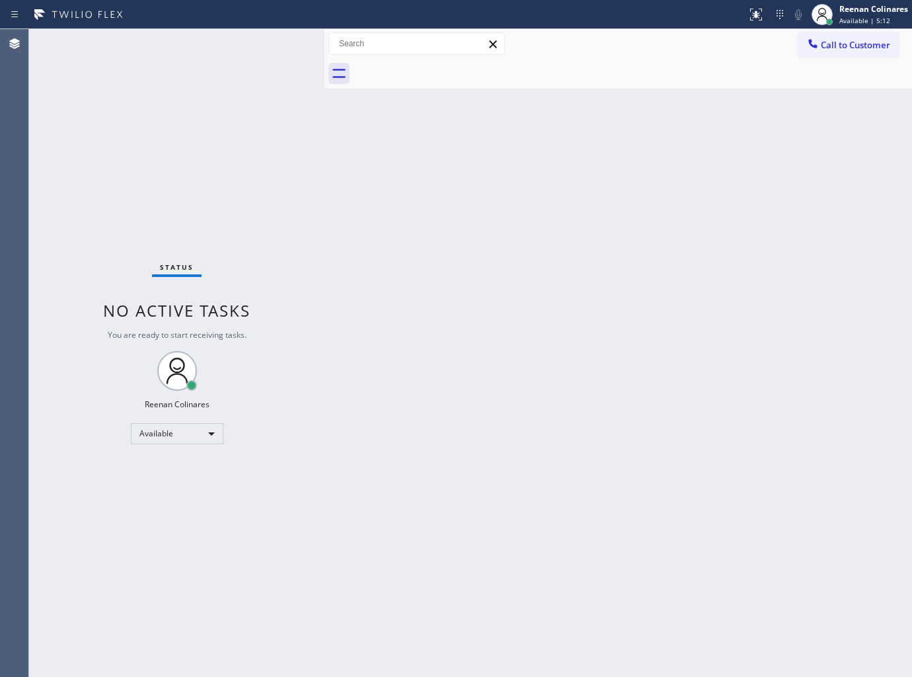
click at [451, 328] on div "Back to Dashboard Change Sender ID Customers Technicians Select a contact Outbo…" at bounding box center [617, 353] width 587 height 648
click at [656, 186] on div "Back to Dashboard Change Sender ID Customers Technicians Select a contact Outbo…" at bounding box center [617, 353] width 587 height 648
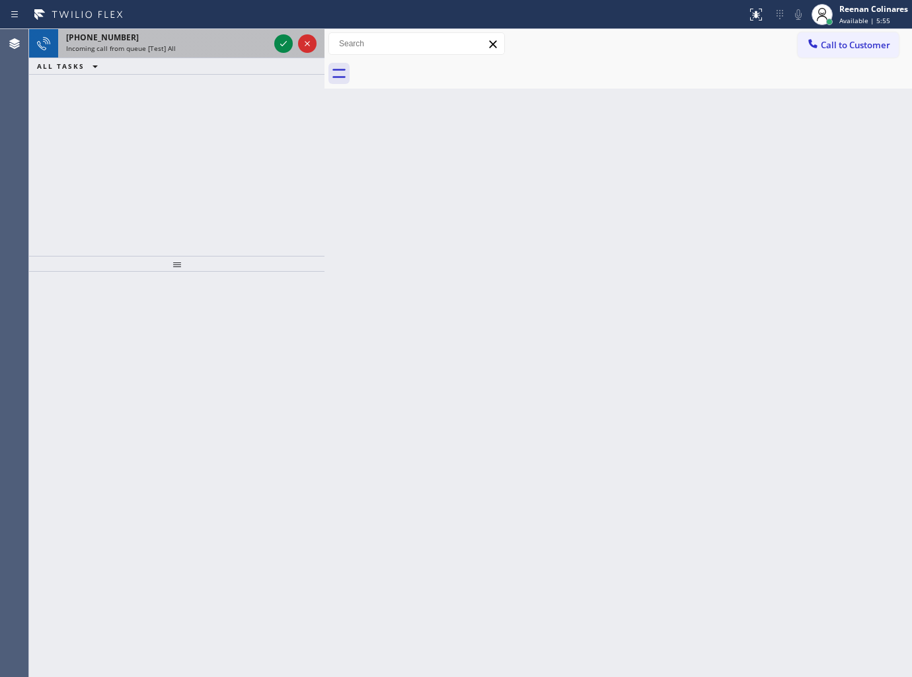
click at [220, 44] on div "Incoming call from queue [Test] All" at bounding box center [167, 48] width 203 height 9
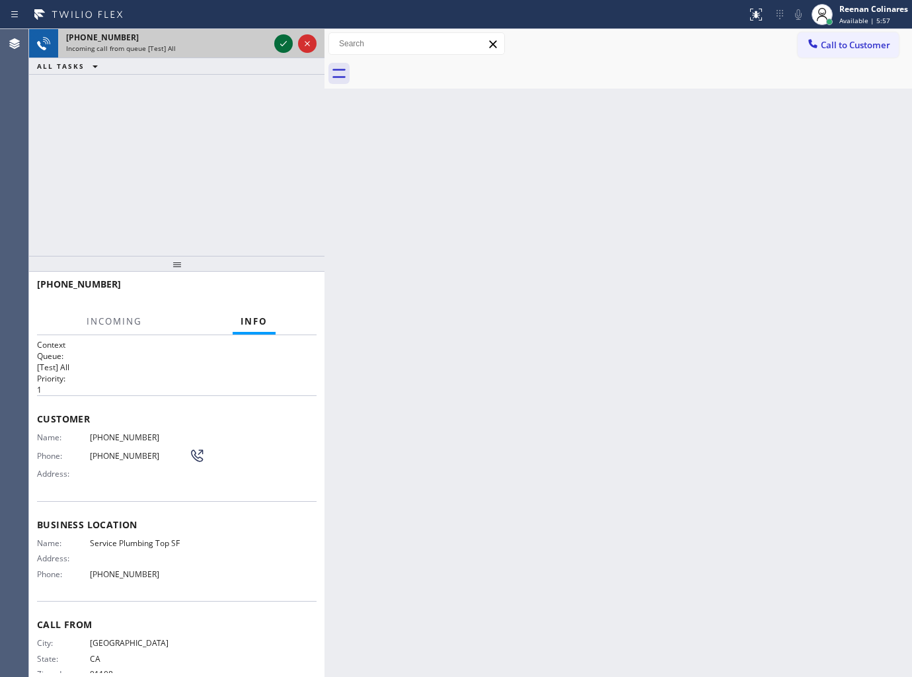
click at [280, 46] on icon at bounding box center [284, 44] width 16 height 16
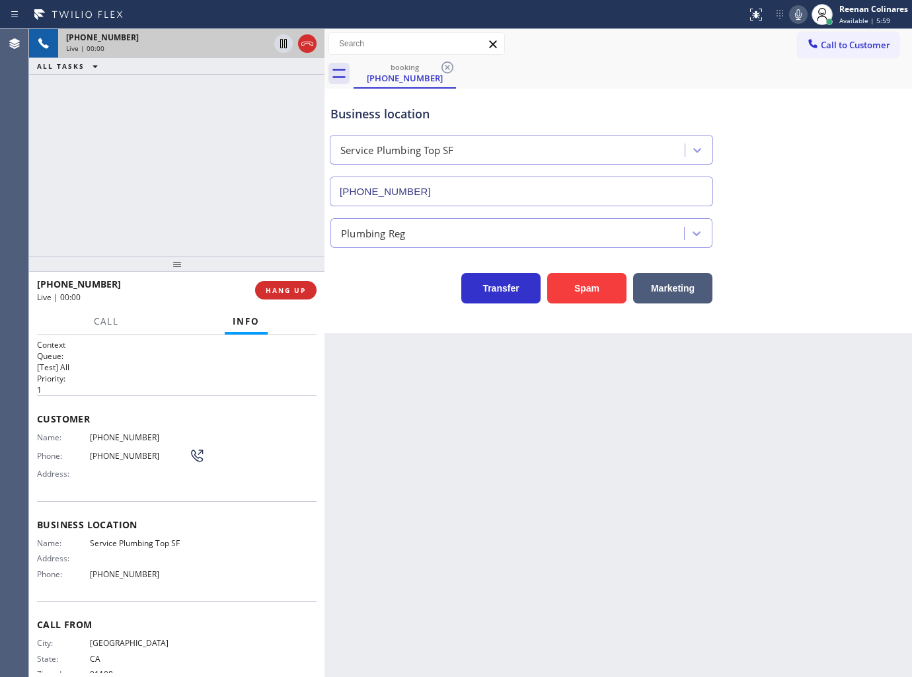
type input "(628) 277-8686"
click at [598, 291] on button "Spam" at bounding box center [586, 288] width 79 height 30
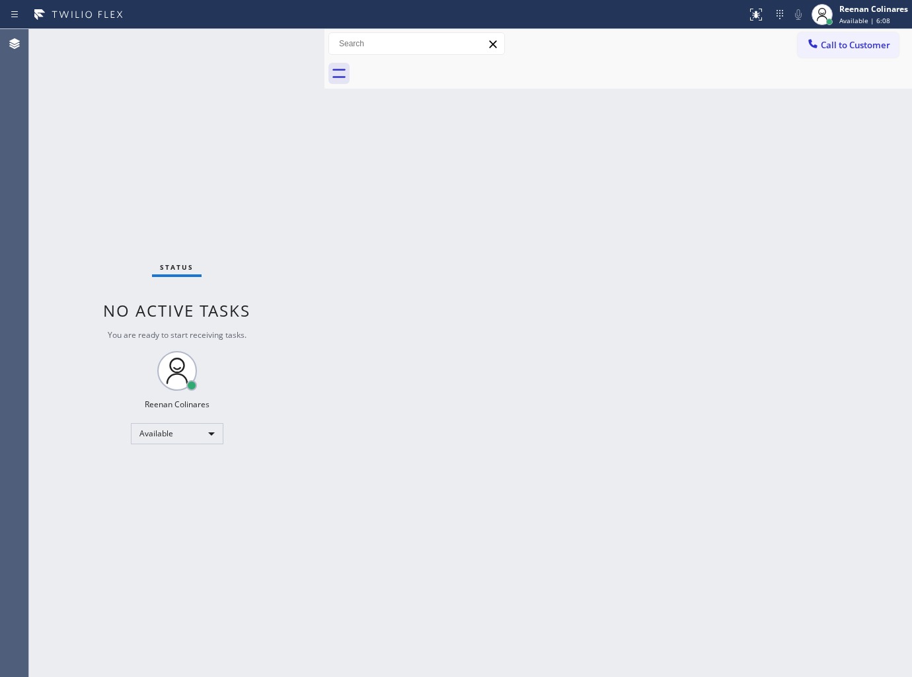
click at [514, 200] on div "Back to Dashboard Change Sender ID Customers Technicians Select a contact Outbo…" at bounding box center [617, 353] width 587 height 648
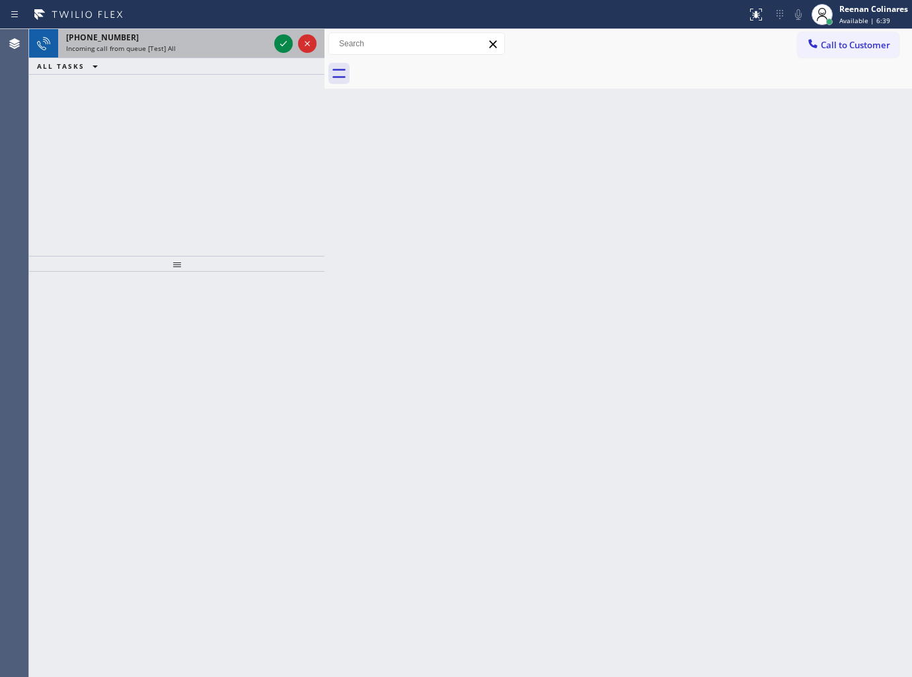
click at [187, 46] on div "Incoming call from queue [Test] All" at bounding box center [167, 48] width 203 height 9
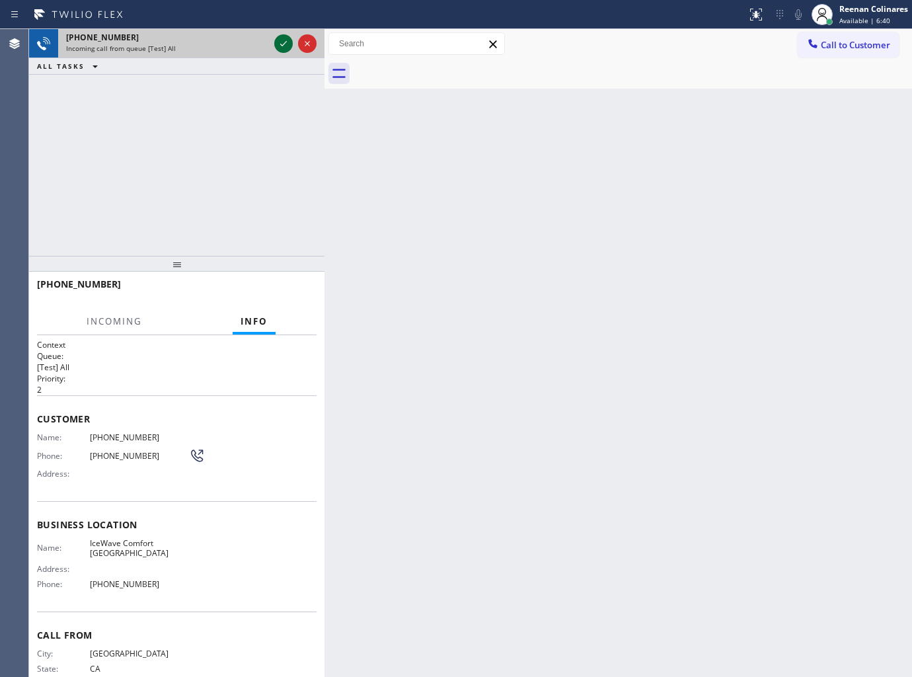
click at [285, 43] on icon at bounding box center [283, 43] width 7 height 5
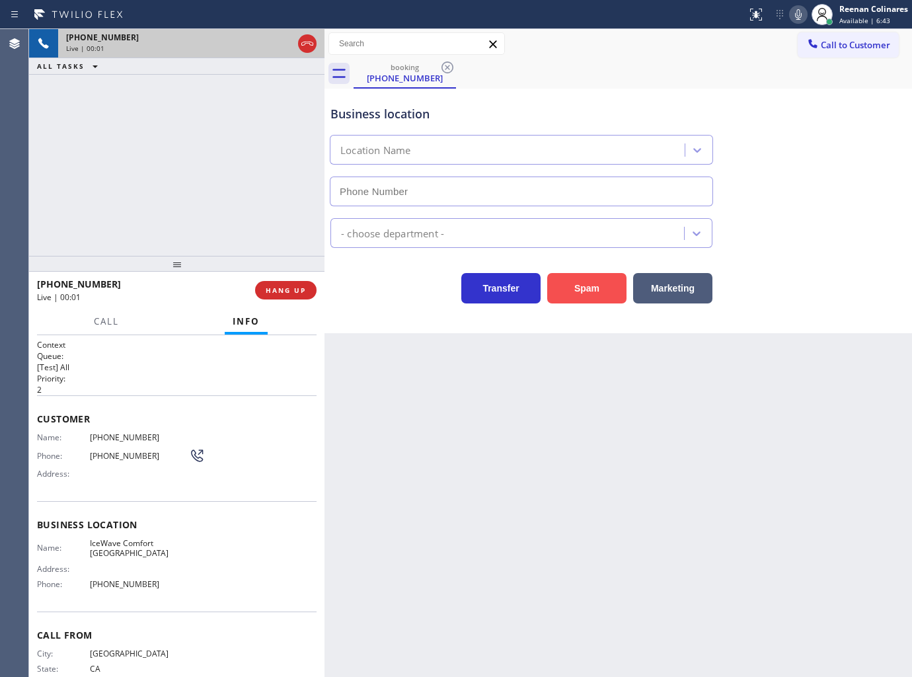
type input "(619) 649-9700"
click at [595, 281] on button "Spam" at bounding box center [586, 288] width 79 height 30
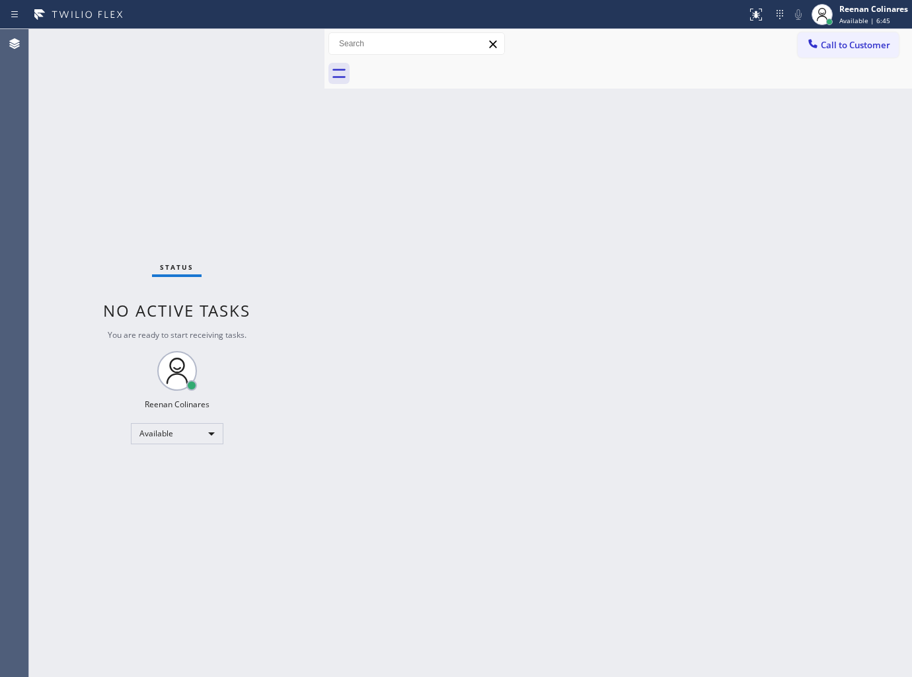
click at [437, 266] on div "Back to Dashboard Change Sender ID Customers Technicians Select a contact Outbo…" at bounding box center [617, 353] width 587 height 648
click at [215, 45] on div "Status No active tasks You are ready to start receiving tasks. Reenan Colinares…" at bounding box center [176, 353] width 295 height 648
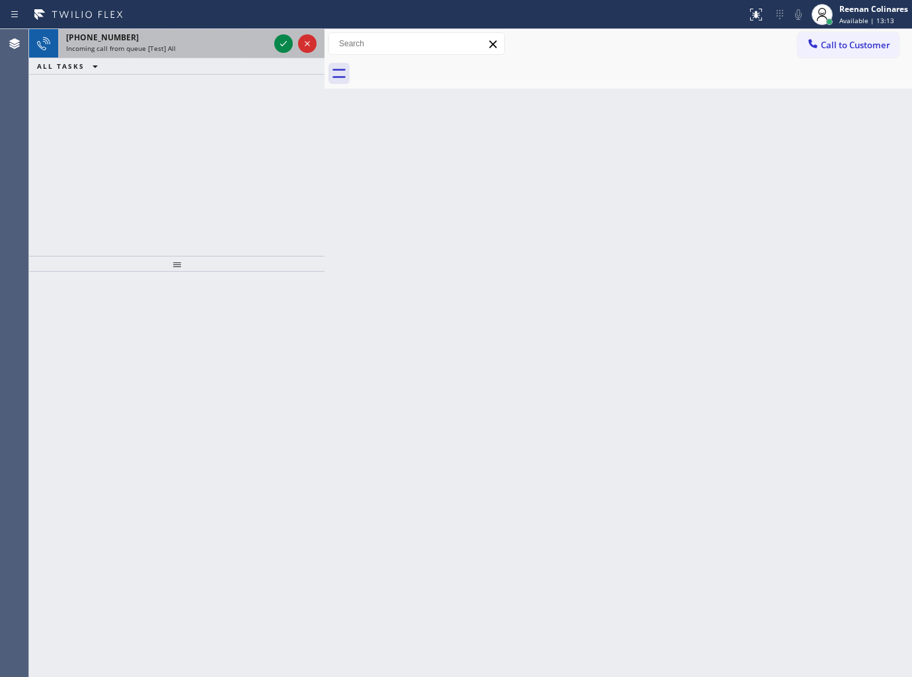
click at [215, 45] on div "Incoming call from queue [Test] All" at bounding box center [167, 48] width 203 height 9
click at [213, 34] on div "+18557391676" at bounding box center [167, 37] width 203 height 11
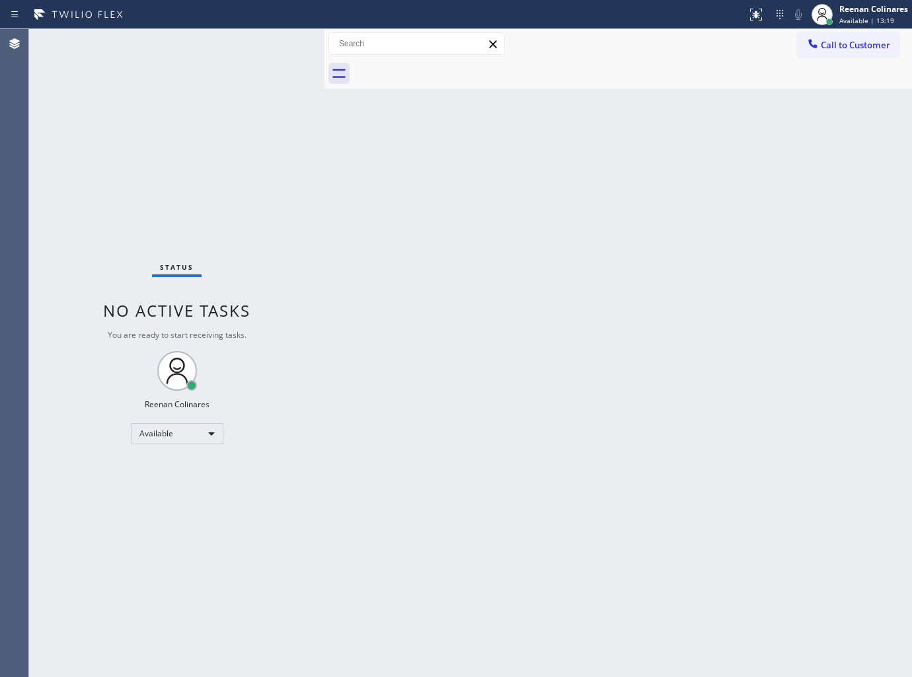
click at [283, 38] on div "Status No active tasks You are ready to start receiving tasks. Reenan Colinares…" at bounding box center [176, 353] width 295 height 648
click at [254, 42] on div "Status No active tasks You are ready to start receiving tasks. Reenan Colinares…" at bounding box center [176, 353] width 295 height 648
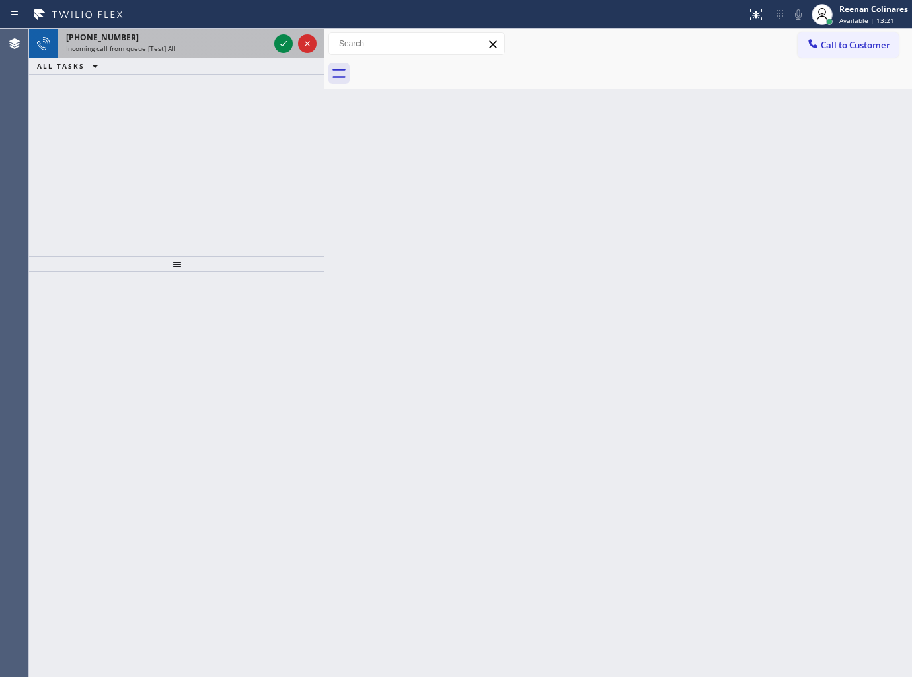
click at [202, 51] on div "Incoming call from queue [Test] All" at bounding box center [167, 48] width 203 height 9
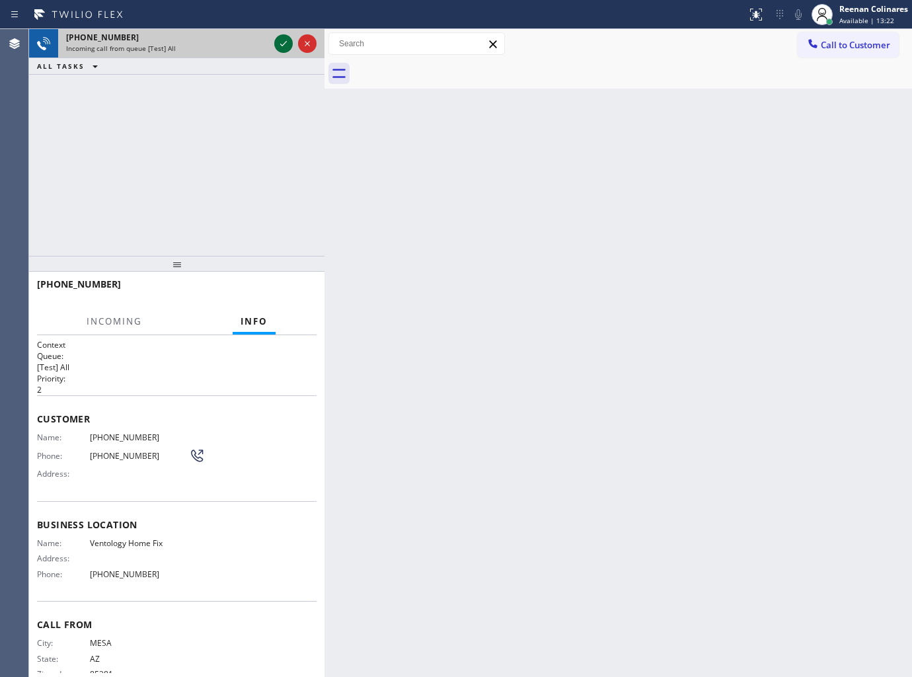
click at [284, 43] on icon at bounding box center [283, 43] width 7 height 5
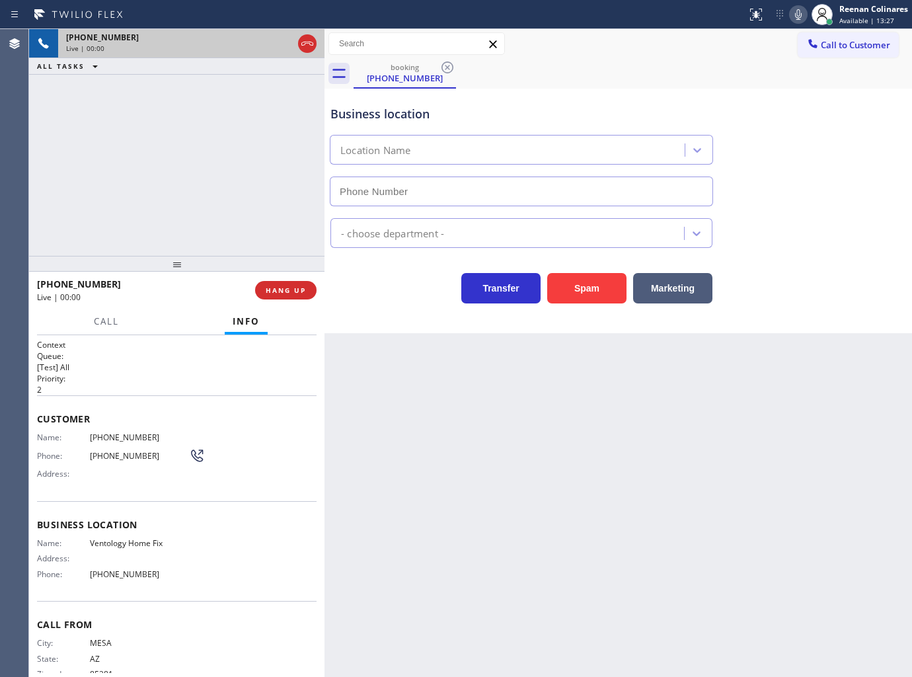
type input "(480) 696-5004"
drag, startPoint x: 593, startPoint y: 283, endPoint x: 901, endPoint y: 101, distance: 358.1
click at [595, 283] on button "Spam" at bounding box center [586, 288] width 79 height 30
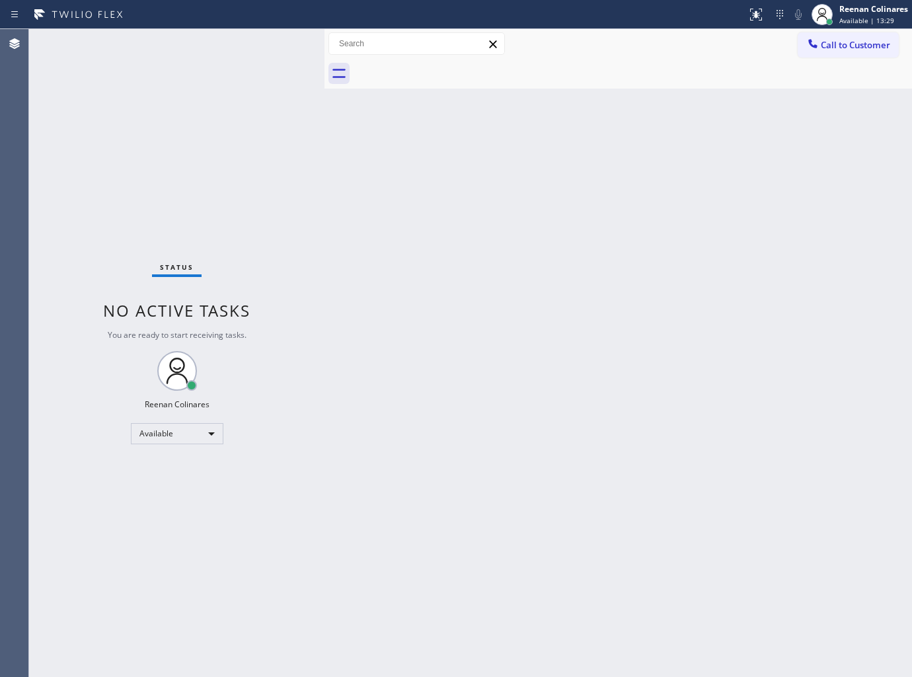
click at [600, 206] on div "Back to Dashboard Change Sender ID Customers Technicians Select a contact Outbo…" at bounding box center [617, 353] width 587 height 648
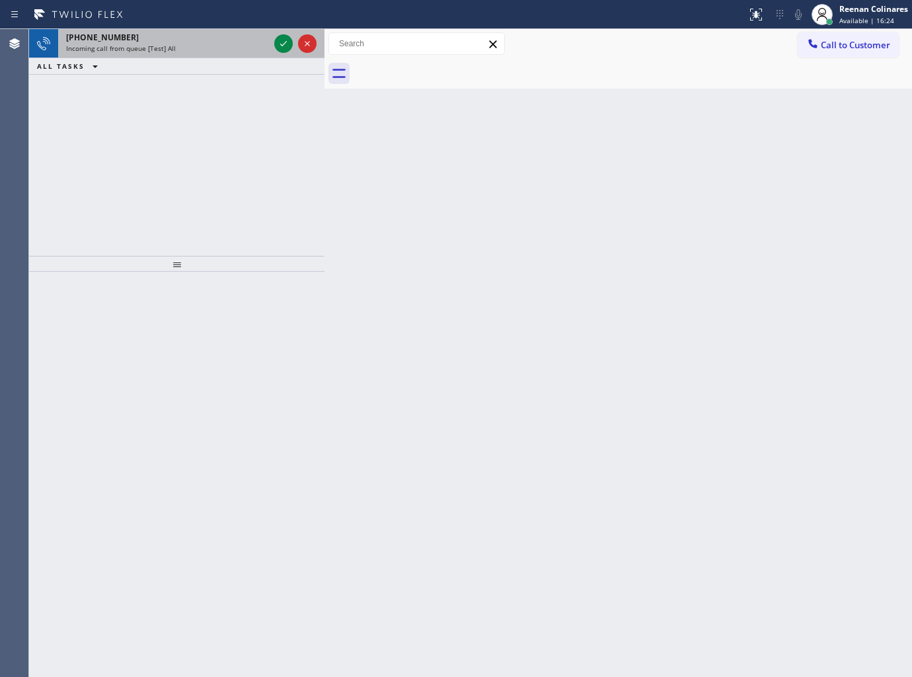
click at [227, 53] on div "Incoming call from queue [Test] All" at bounding box center [167, 48] width 203 height 9
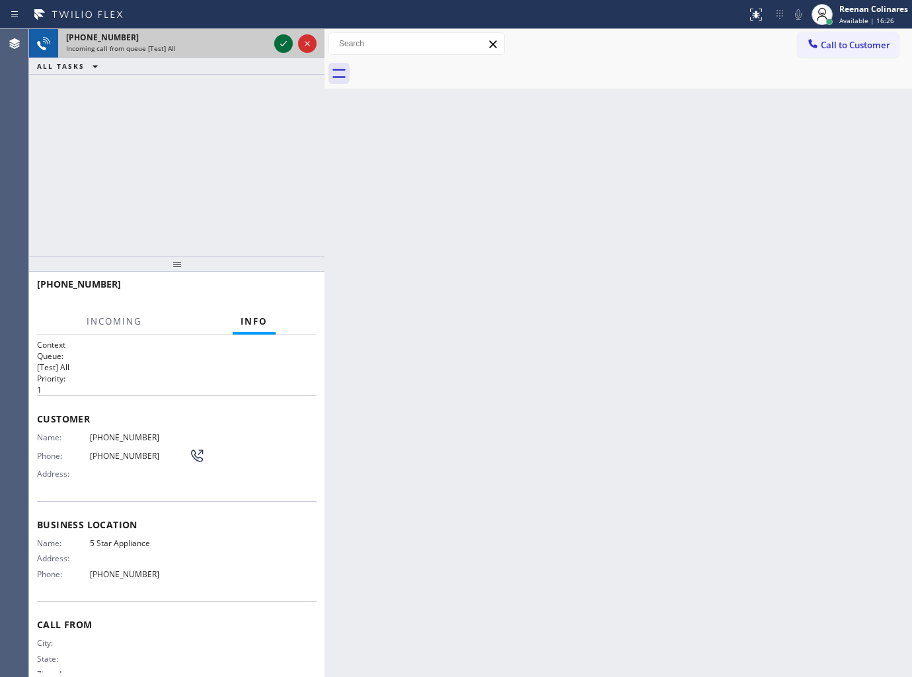
click at [276, 42] on icon at bounding box center [284, 44] width 16 height 16
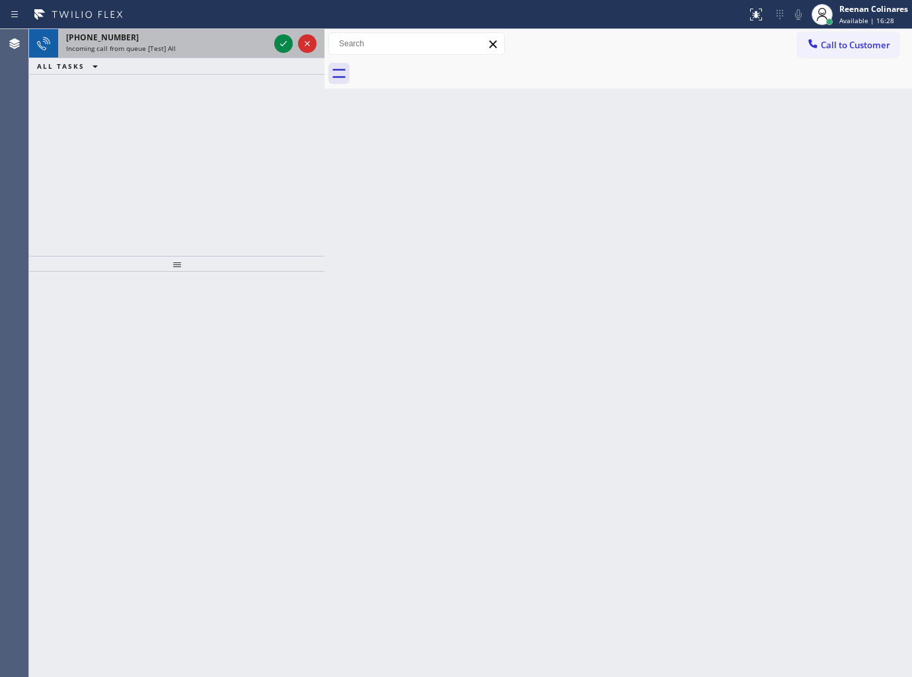
click at [241, 54] on div "+18777770796 Incoming call from queue [Test] All" at bounding box center [164, 43] width 213 height 29
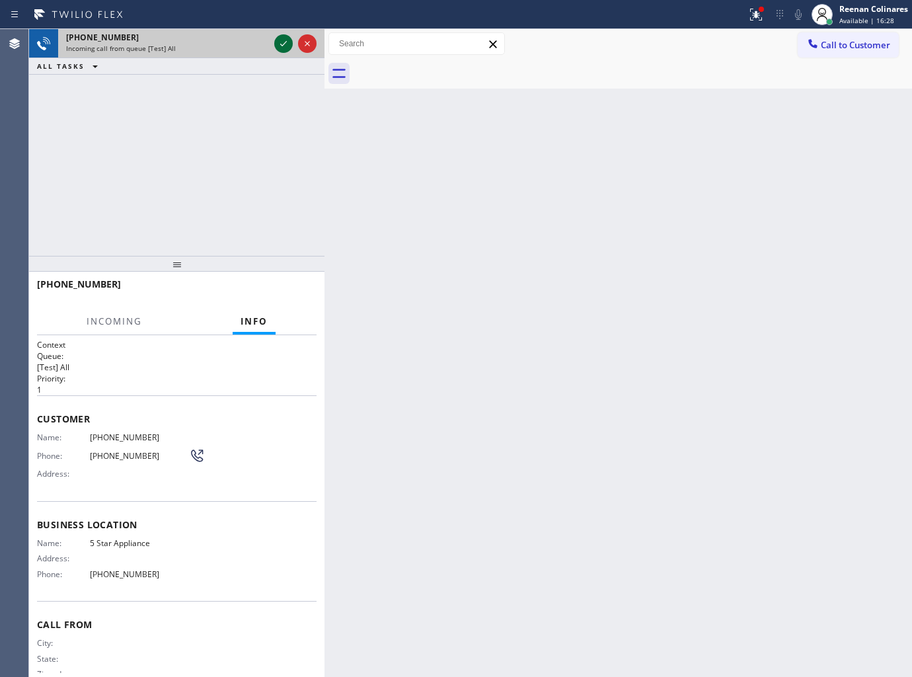
click at [287, 41] on icon at bounding box center [284, 44] width 16 height 16
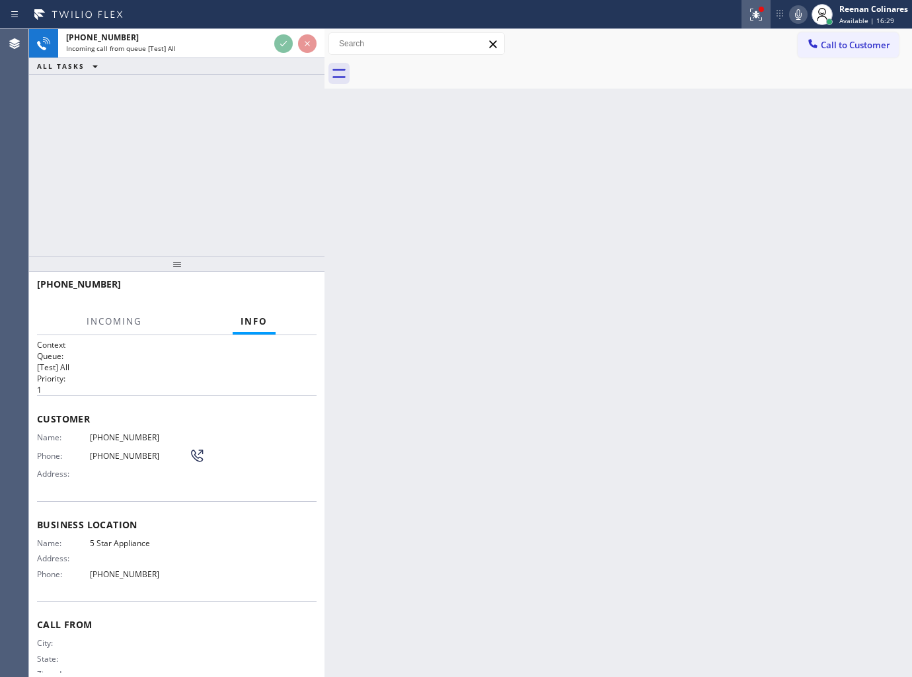
click at [759, 9] on div at bounding box center [761, 9] width 5 height 5
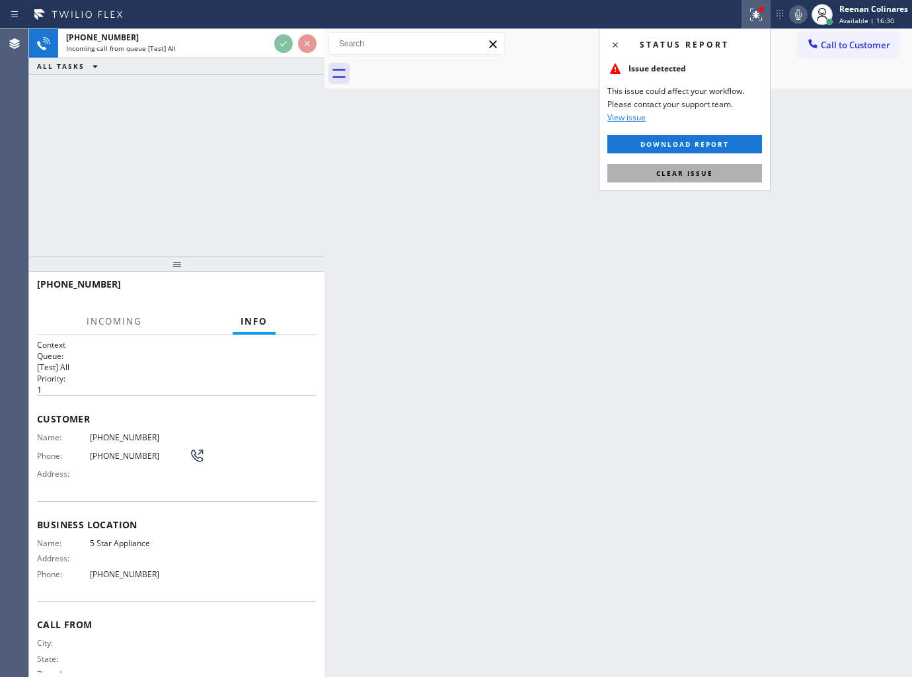
click at [694, 170] on span "Clear issue" at bounding box center [684, 173] width 57 height 9
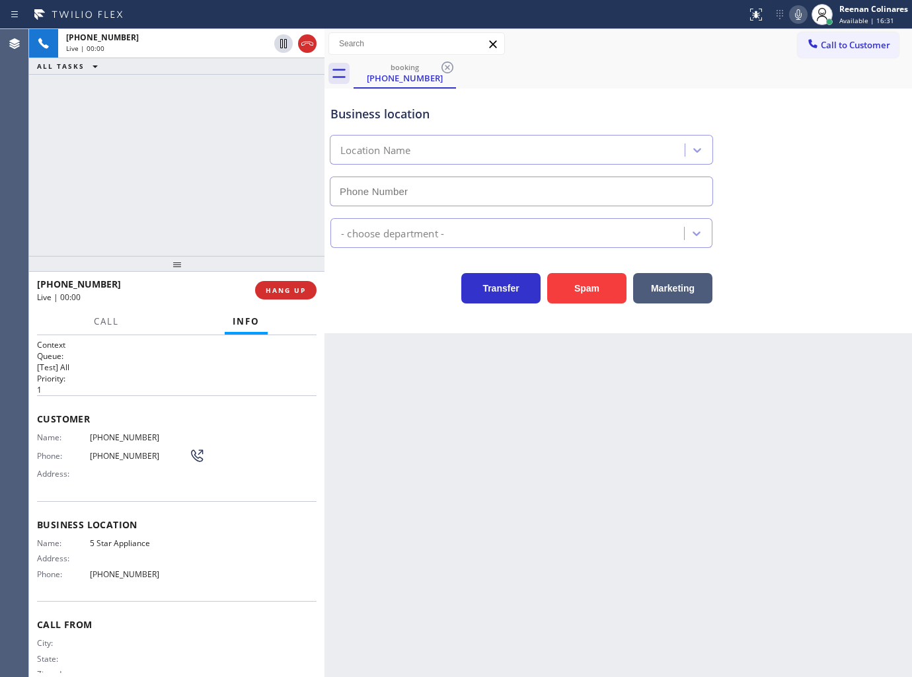
type input "[PHONE_NUMBER]"
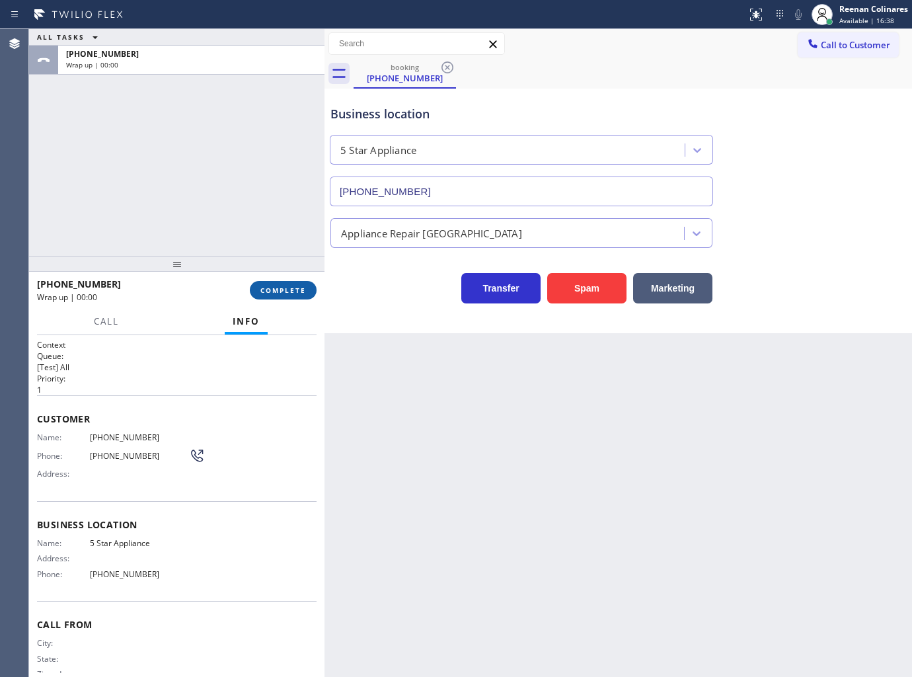
click at [293, 291] on span "COMPLETE" at bounding box center [283, 289] width 46 height 9
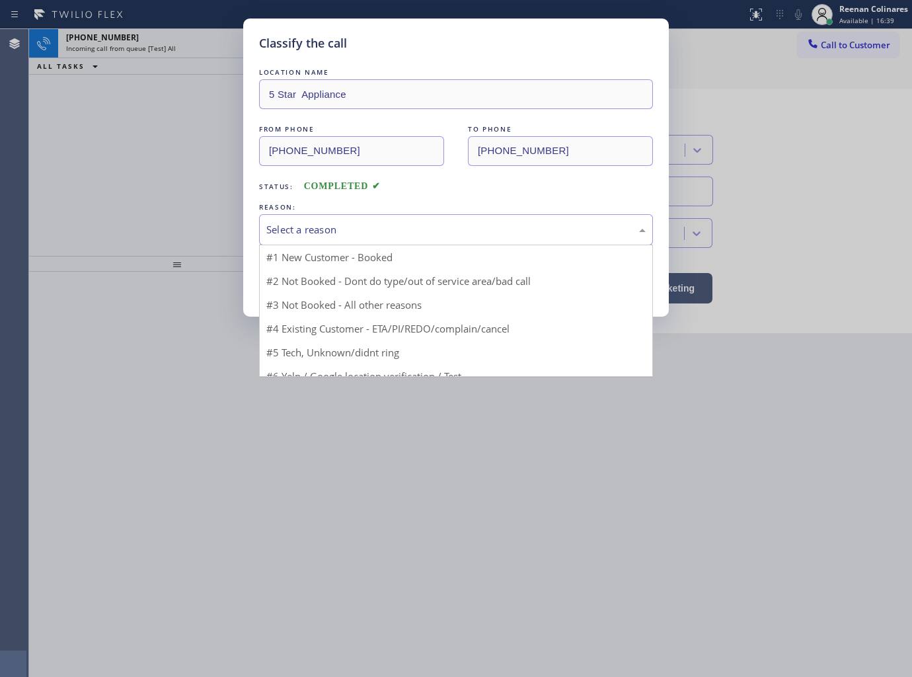
click at [356, 233] on div "Select a reason" at bounding box center [455, 229] width 379 height 15
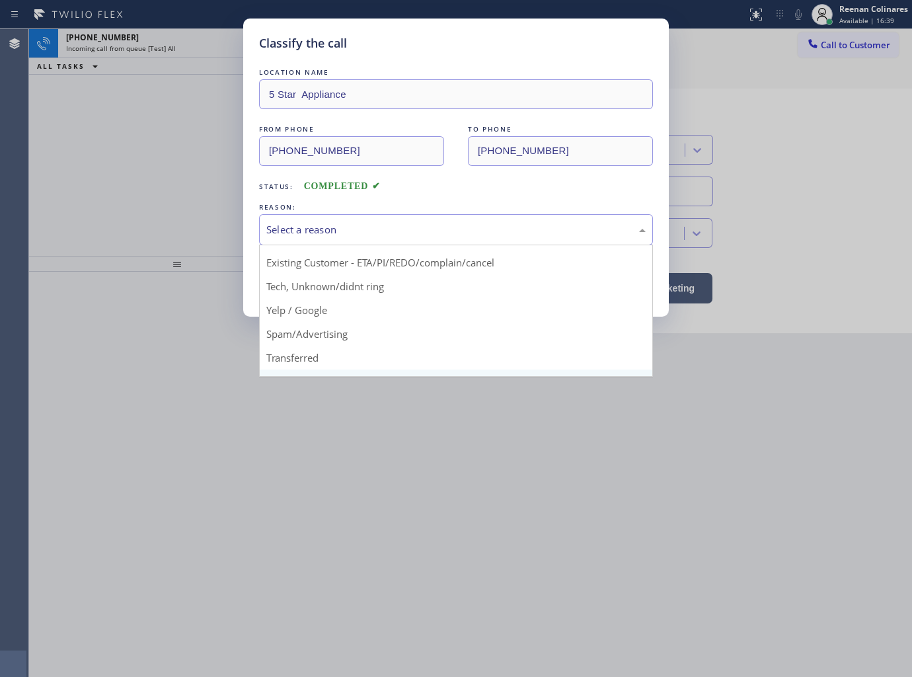
scroll to position [83, 0]
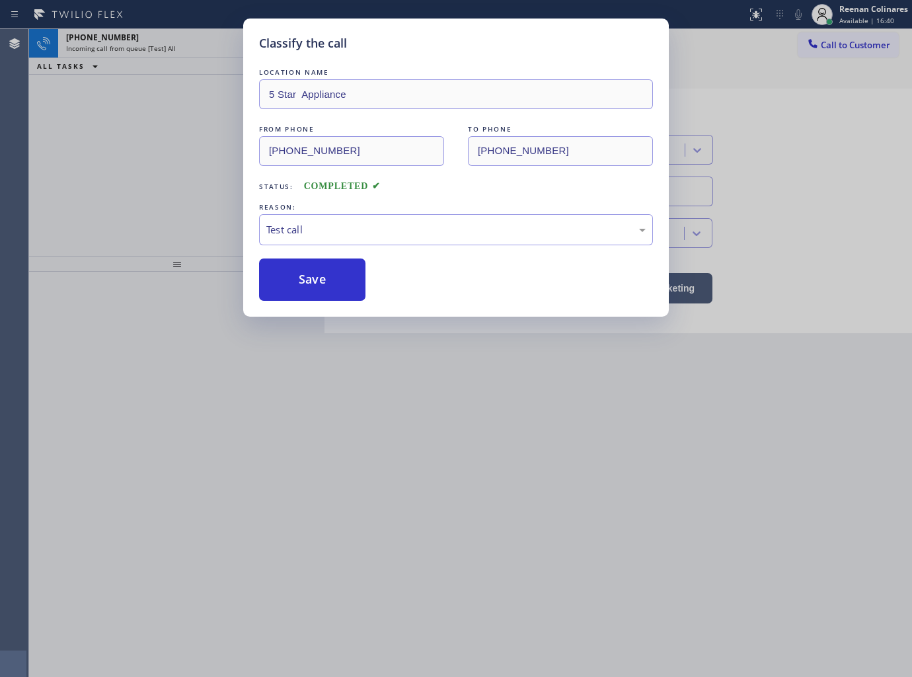
drag, startPoint x: 289, startPoint y: 285, endPoint x: 118, endPoint y: 152, distance: 217.1
click at [289, 285] on button "Save" at bounding box center [312, 279] width 106 height 42
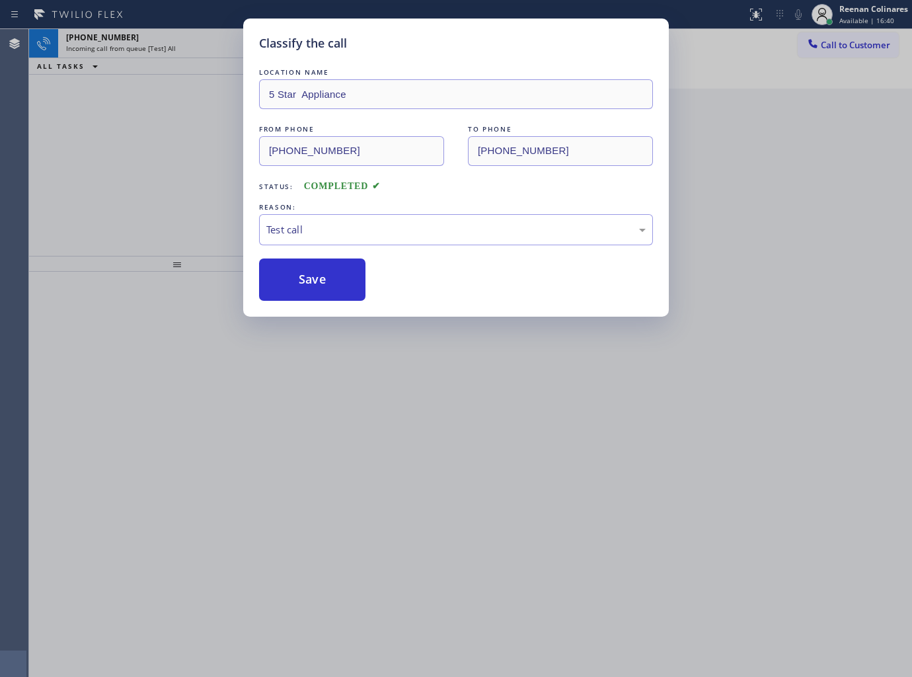
drag, startPoint x: 117, startPoint y: 145, endPoint x: 184, endPoint y: 43, distance: 122.3
click at [120, 139] on div "Classify the call LOCATION NAME 5 Star Appliance FROM PHONE (877) 777-0796 TO P…" at bounding box center [456, 338] width 912 height 677
click at [187, 40] on div "Classify the call LOCATION NAME 5 Star Appliance FROM PHONE (877) 777-0796 TO P…" at bounding box center [456, 338] width 912 height 677
click at [187, 40] on div "Classify the call LOCATION NAME Extra HVAC Maintenance Downtown [GEOGRAPHIC_DAT…" at bounding box center [470, 353] width 883 height 648
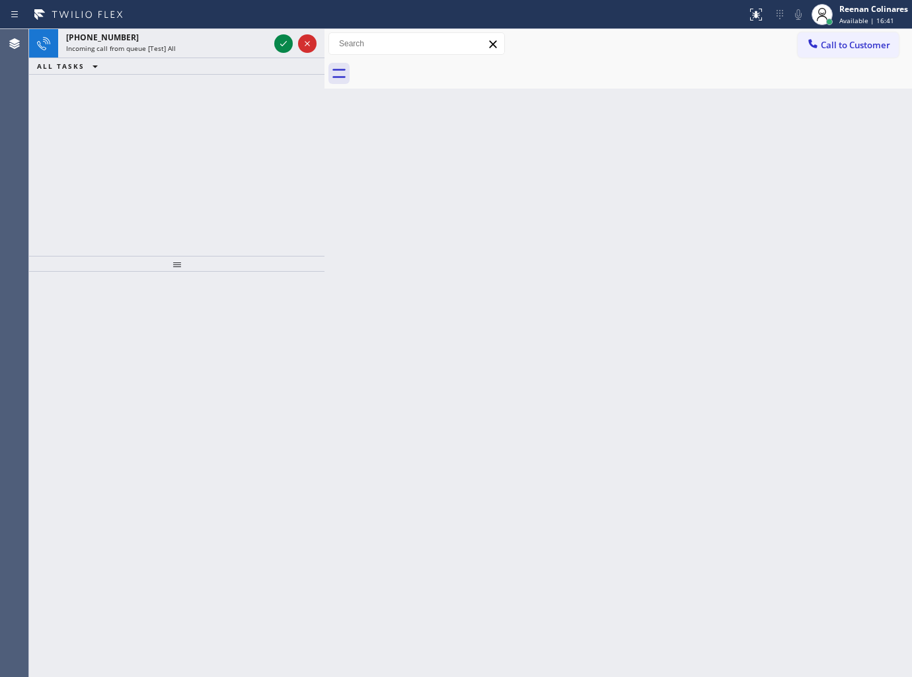
click at [187, 40] on div "+12065942962" at bounding box center [167, 37] width 203 height 11
click at [206, 55] on div "+12065942962 Incoming call from queue [Test] All" at bounding box center [164, 43] width 213 height 29
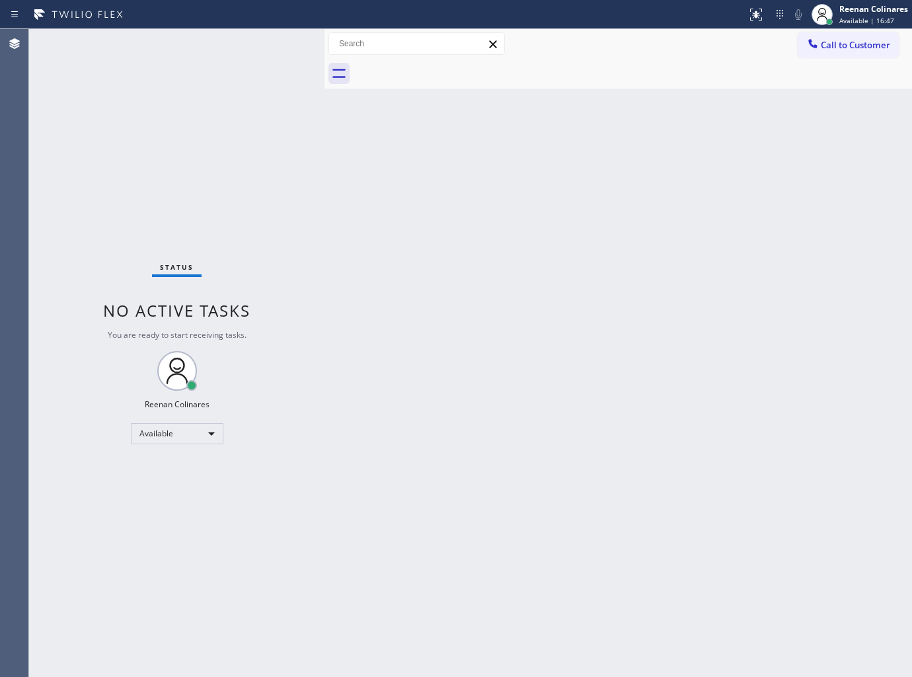
click at [217, 36] on div "Status No active tasks You are ready to start receiving tasks. Reenan Colinares…" at bounding box center [176, 353] width 295 height 648
click at [179, 40] on div "Status No active tasks You are ready to start receiving tasks. Reenan Colinares…" at bounding box center [176, 353] width 295 height 648
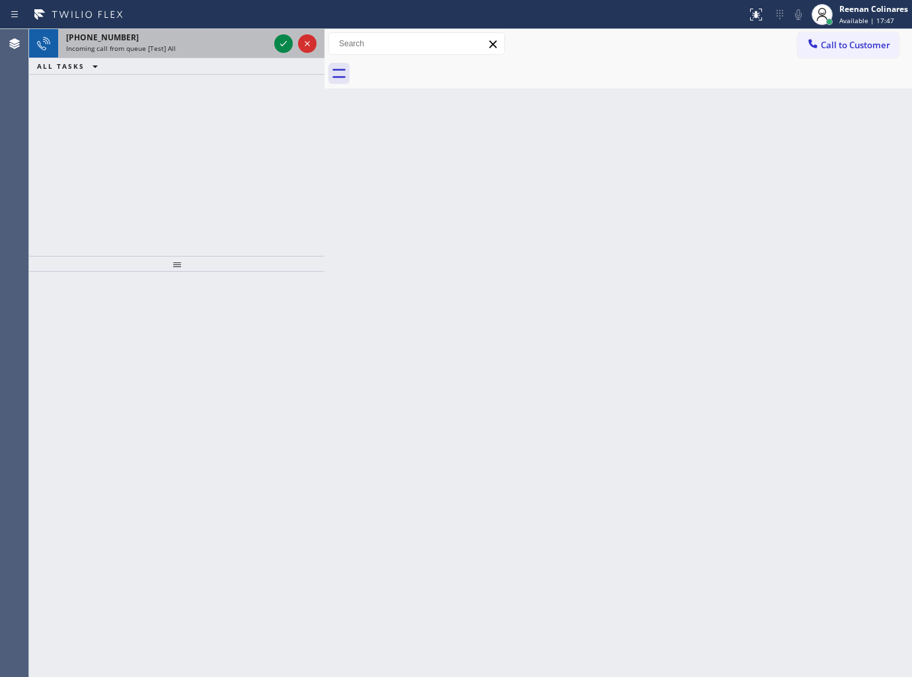
click at [200, 35] on div "+17072406230" at bounding box center [167, 37] width 203 height 11
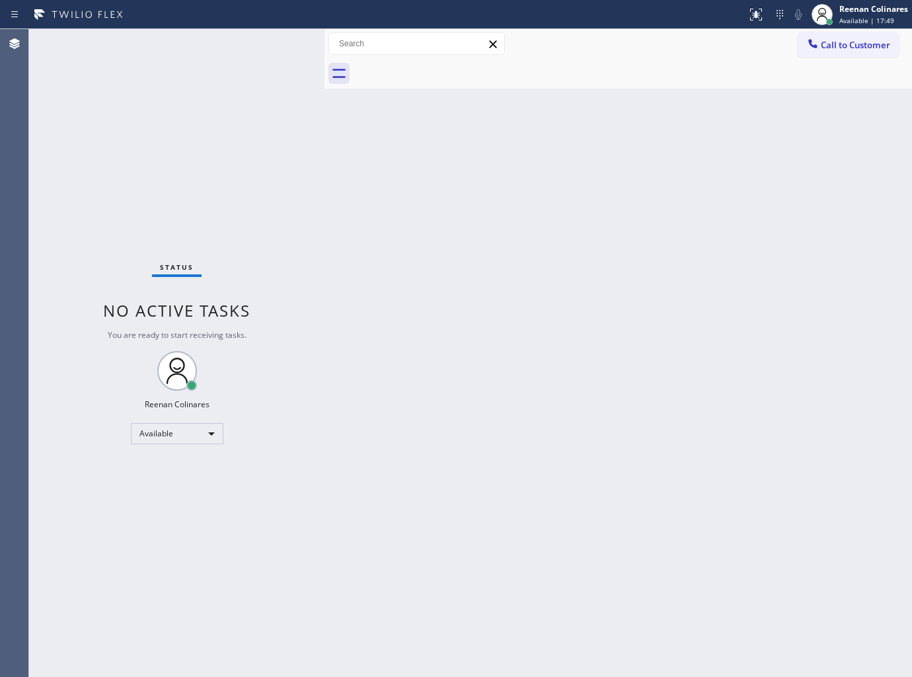
click at [279, 44] on div "Status No active tasks You are ready to start receiving tasks. Reenan Colinares…" at bounding box center [176, 353] width 295 height 648
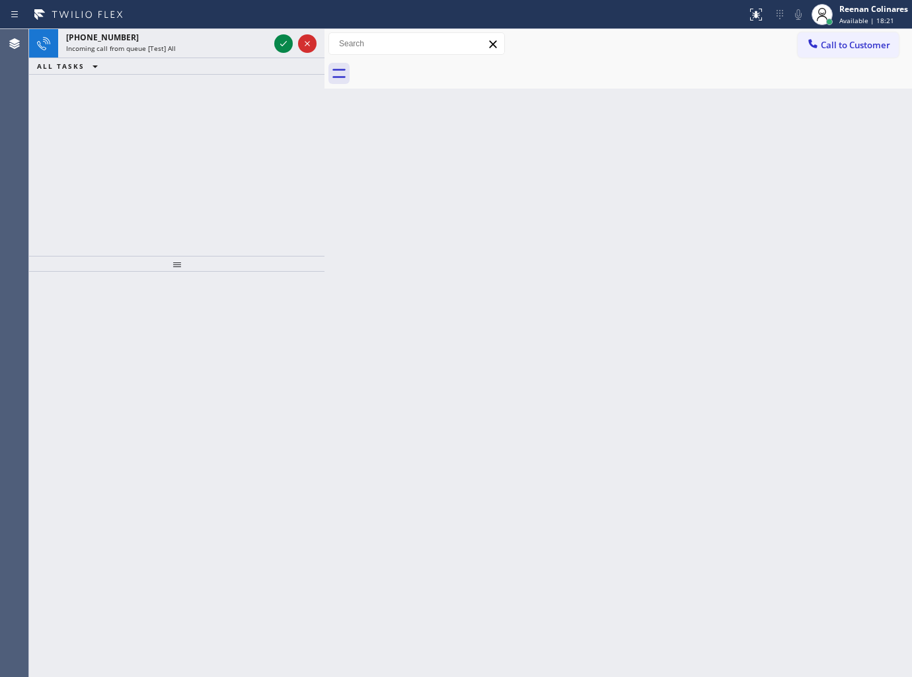
click at [240, 50] on div "Incoming call from queue [Test] All" at bounding box center [167, 48] width 203 height 9
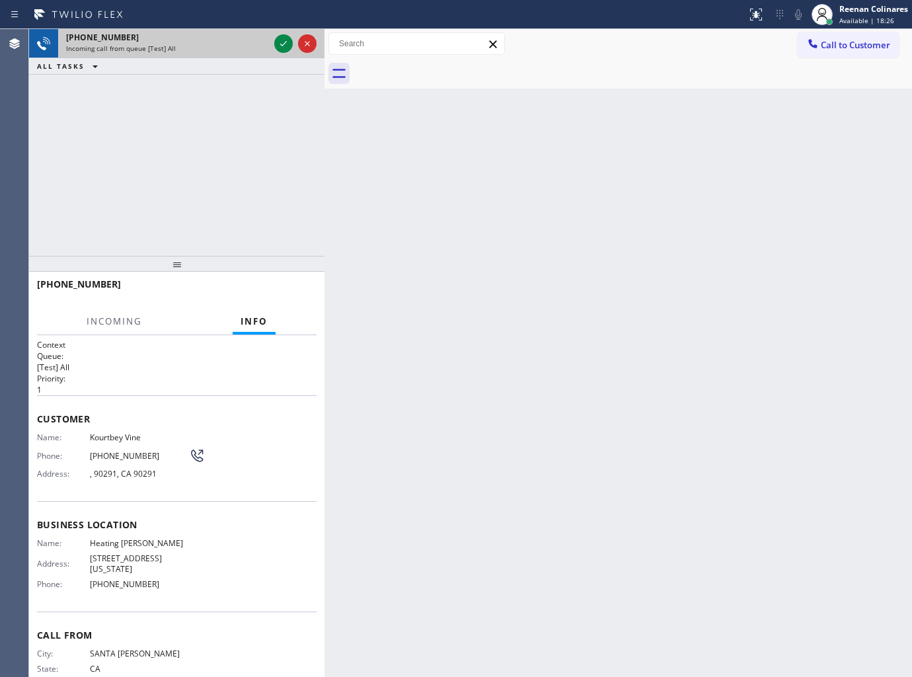
click at [228, 56] on div "+13102661678 Incoming call from queue [Test] All" at bounding box center [164, 43] width 213 height 29
click at [237, 44] on div "Incoming call from queue [Test] All" at bounding box center [167, 48] width 203 height 9
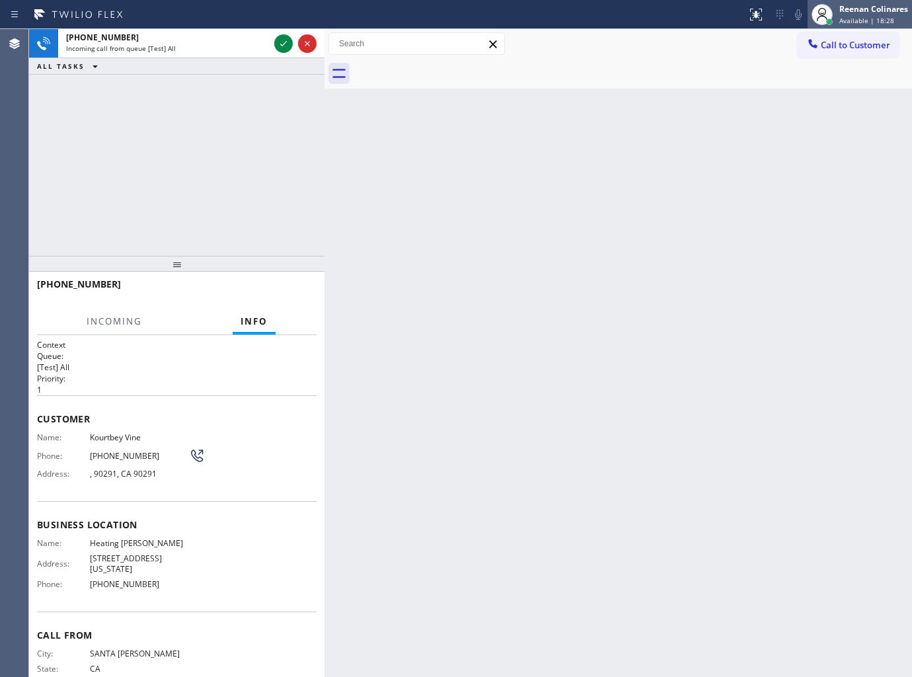
click at [847, 18] on span "Available | 18:28" at bounding box center [866, 20] width 55 height 9
drag, startPoint x: 800, startPoint y: 88, endPoint x: 834, endPoint y: 18, distance: 78.0
click at [800, 88] on button "Unavailable" at bounding box center [846, 87] width 132 height 17
click at [849, 4] on div "Reenan Colinares" at bounding box center [873, 8] width 69 height 11
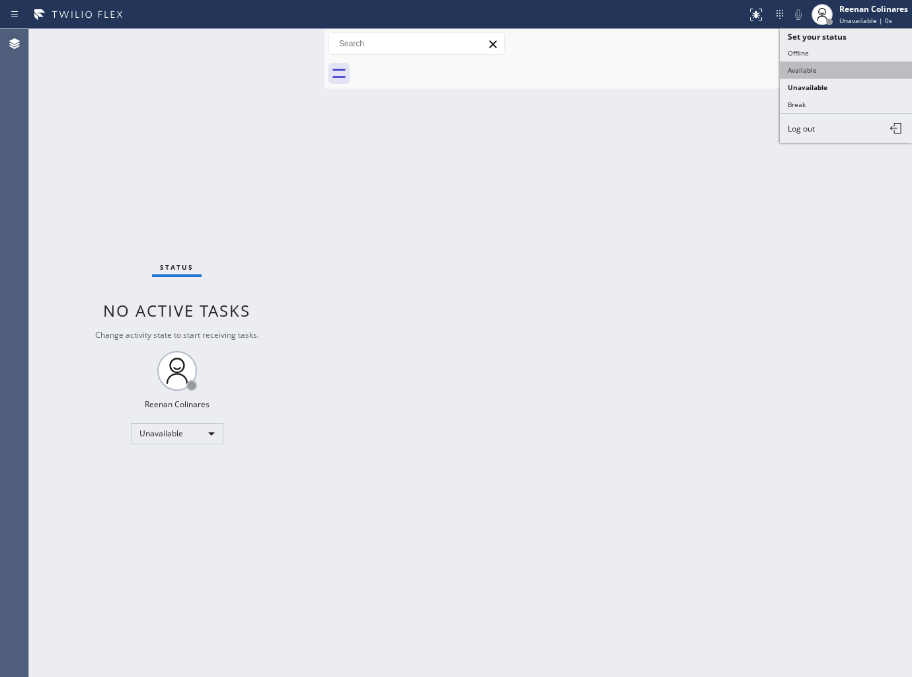
click at [800, 68] on button "Available" at bounding box center [846, 69] width 132 height 17
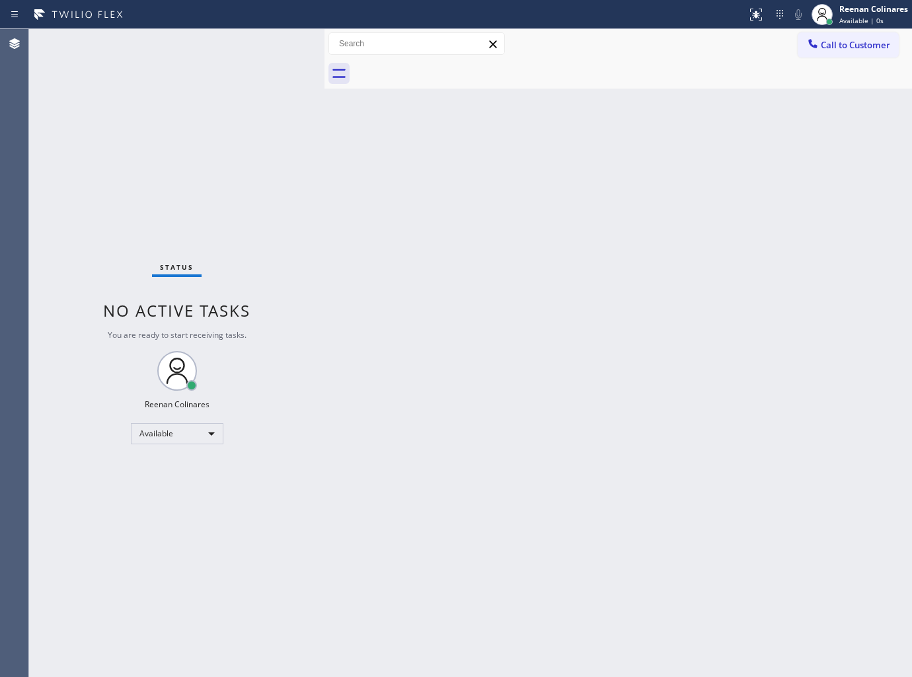
click at [220, 56] on div "Status No active tasks You are ready to start receiving tasks. Reenan Colinares…" at bounding box center [176, 353] width 295 height 648
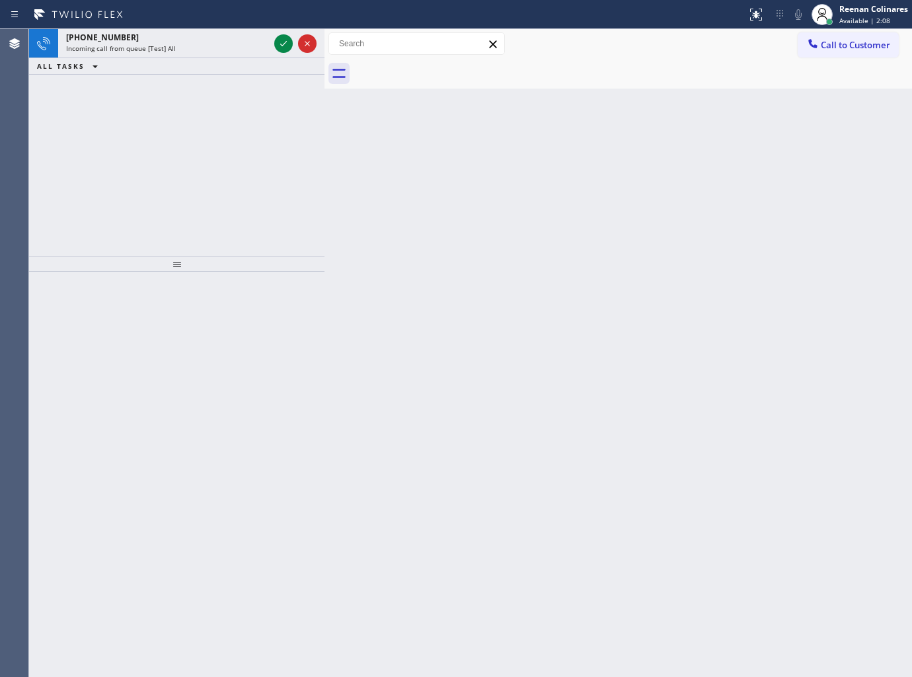
click at [603, 69] on div at bounding box center [633, 74] width 558 height 30
click at [207, 42] on div "+13108557630" at bounding box center [167, 37] width 203 height 11
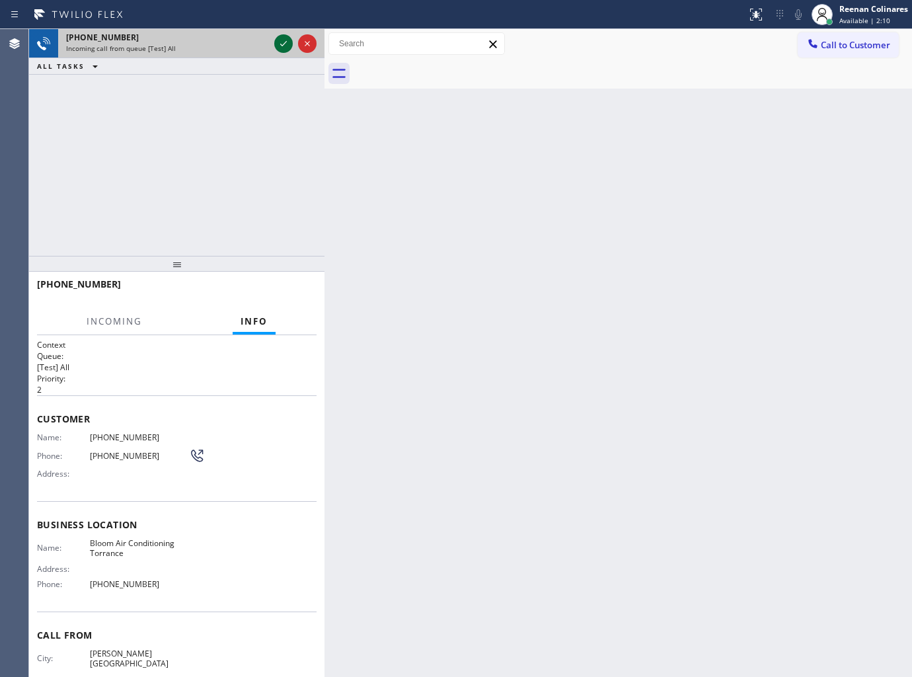
click at [280, 41] on icon at bounding box center [284, 44] width 16 height 16
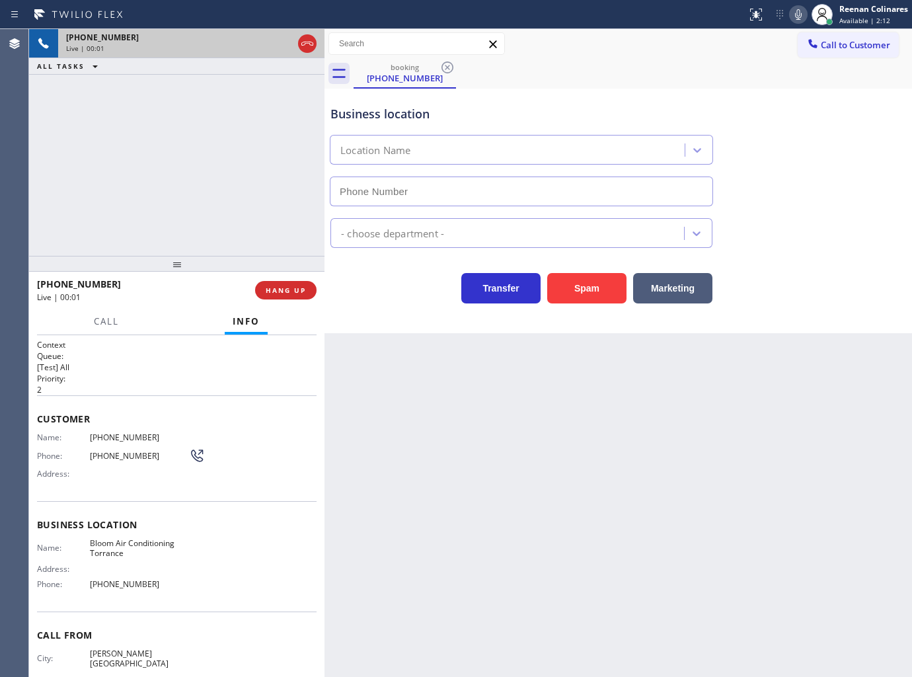
type input "(310) 361-1353"
drag, startPoint x: 572, startPoint y: 288, endPoint x: 876, endPoint y: 87, distance: 364.4
click at [574, 287] on button "Spam" at bounding box center [586, 288] width 79 height 30
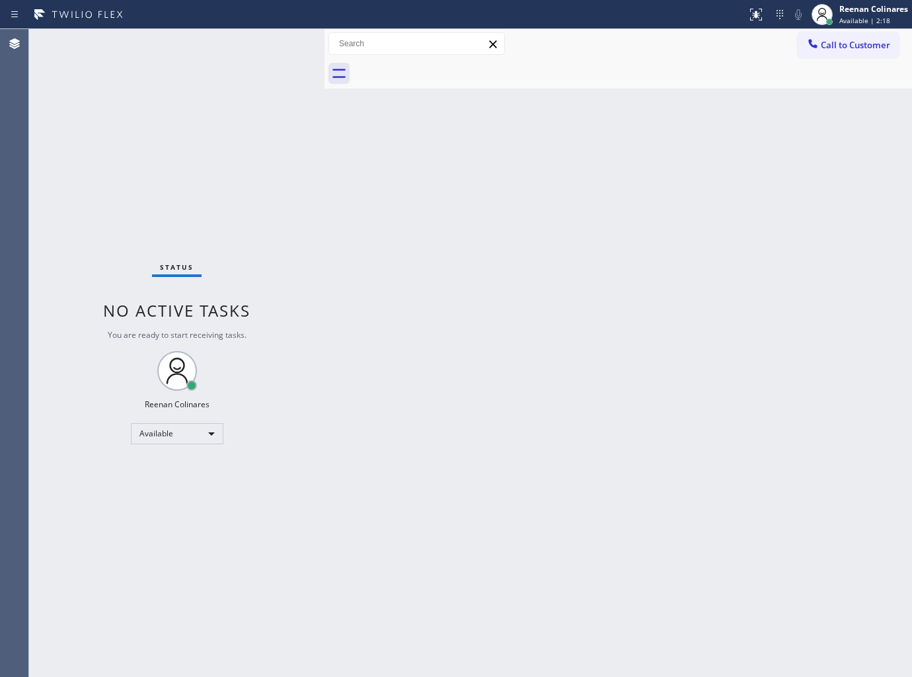
click at [593, 198] on div "Back to Dashboard Change Sender ID Customers Technicians Select a contact Outbo…" at bounding box center [617, 353] width 587 height 648
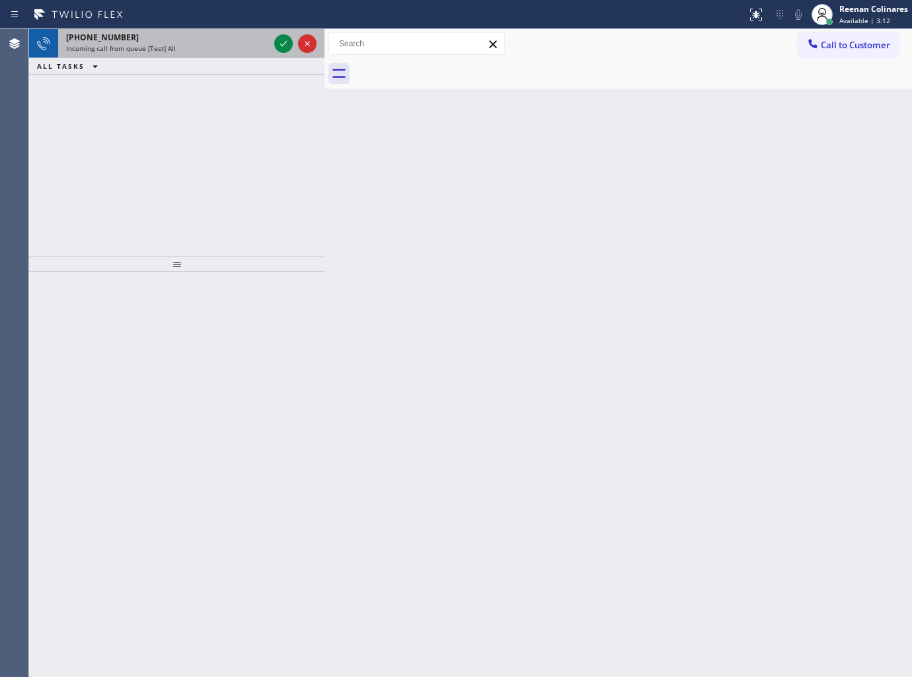
click at [226, 54] on div "+17739541111 Incoming call from queue [Test] All" at bounding box center [164, 43] width 213 height 29
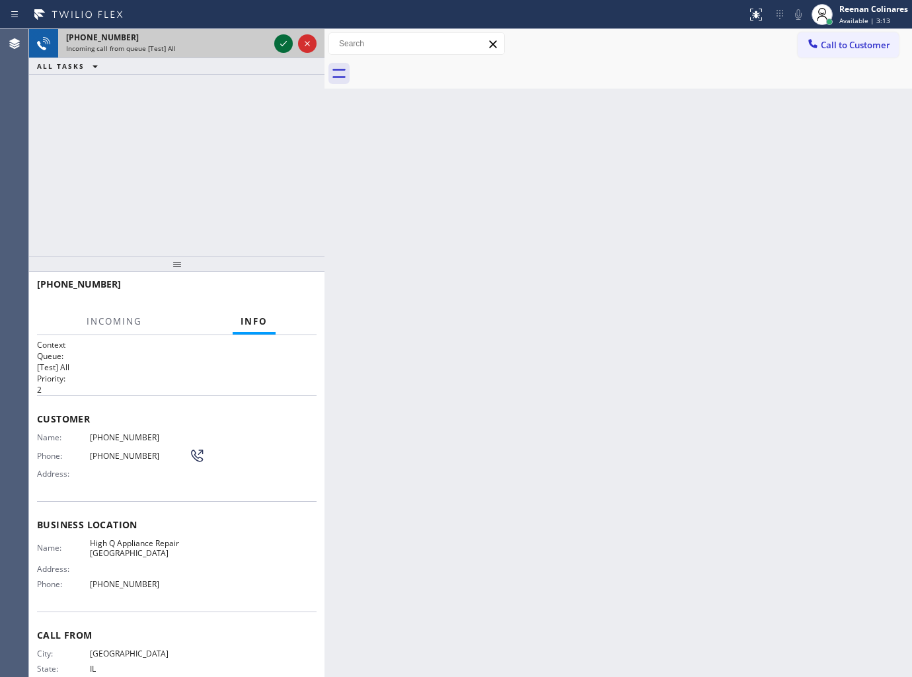
click at [281, 44] on icon at bounding box center [283, 43] width 7 height 5
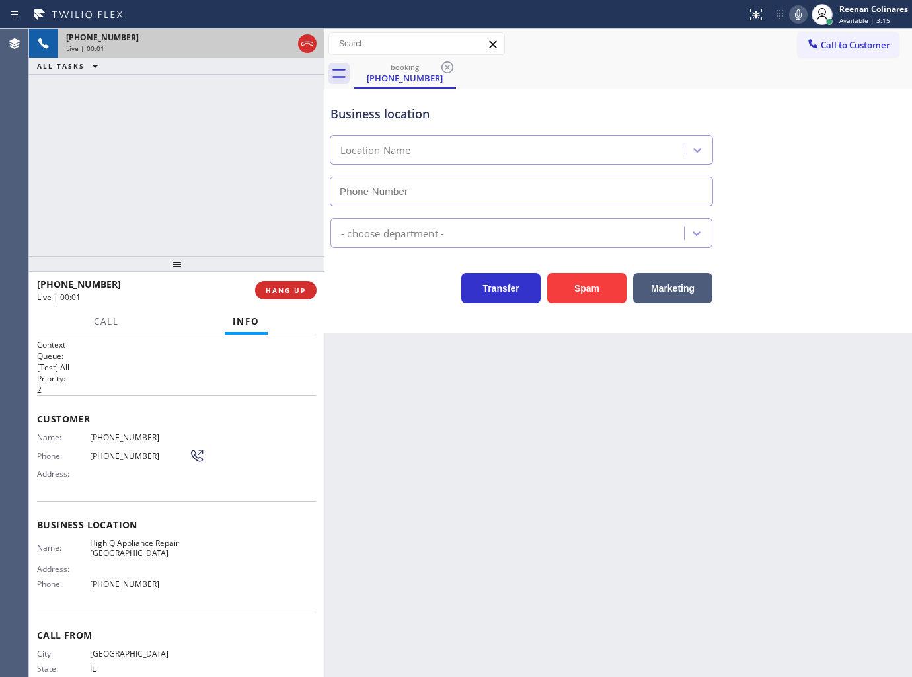
type input "(773) 900-8292"
click at [798, 15] on icon at bounding box center [798, 15] width 16 height 16
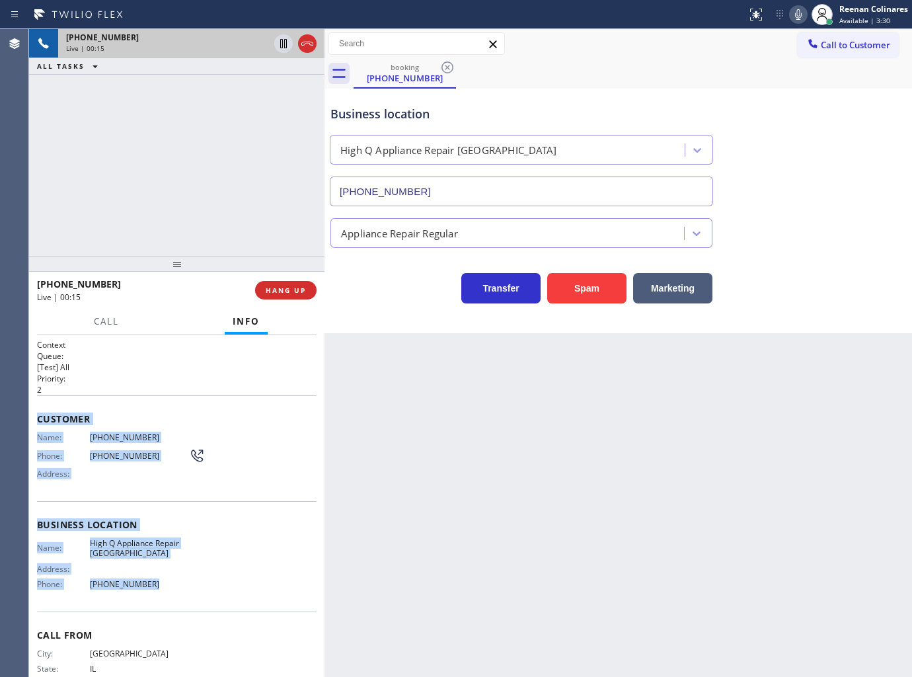
drag, startPoint x: 34, startPoint y: 413, endPoint x: 285, endPoint y: 584, distance: 304.4
click at [207, 595] on div "Context Queue: [Test] All Priority: 2 Customer Name: (773) 954-1111 Phone: (773…" at bounding box center [176, 506] width 295 height 342
click at [794, 14] on icon at bounding box center [798, 15] width 16 height 16
click at [107, 322] on span "Call" at bounding box center [106, 321] width 25 height 12
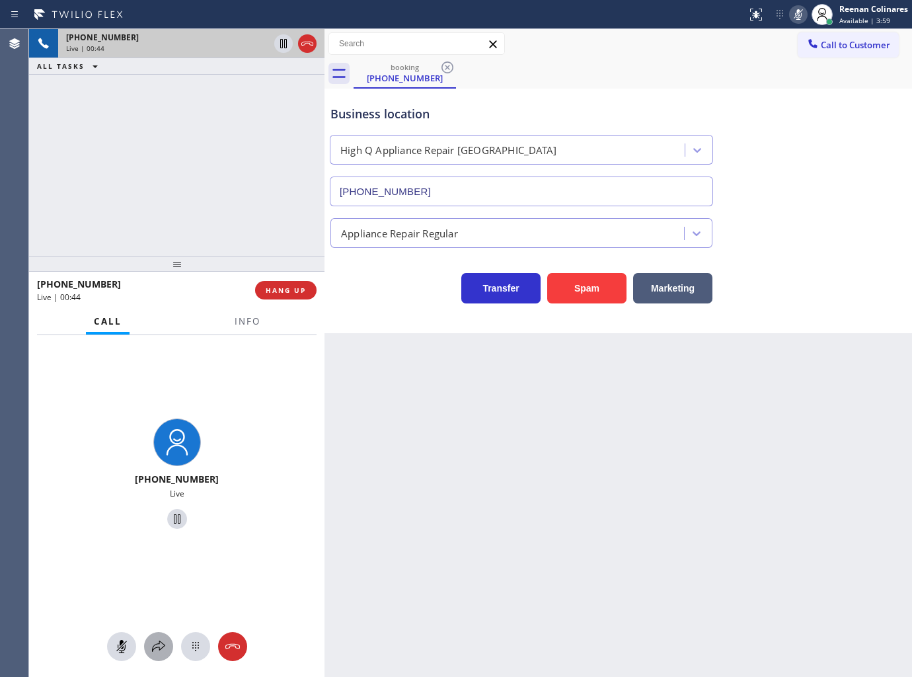
click at [161, 645] on icon at bounding box center [159, 646] width 16 height 16
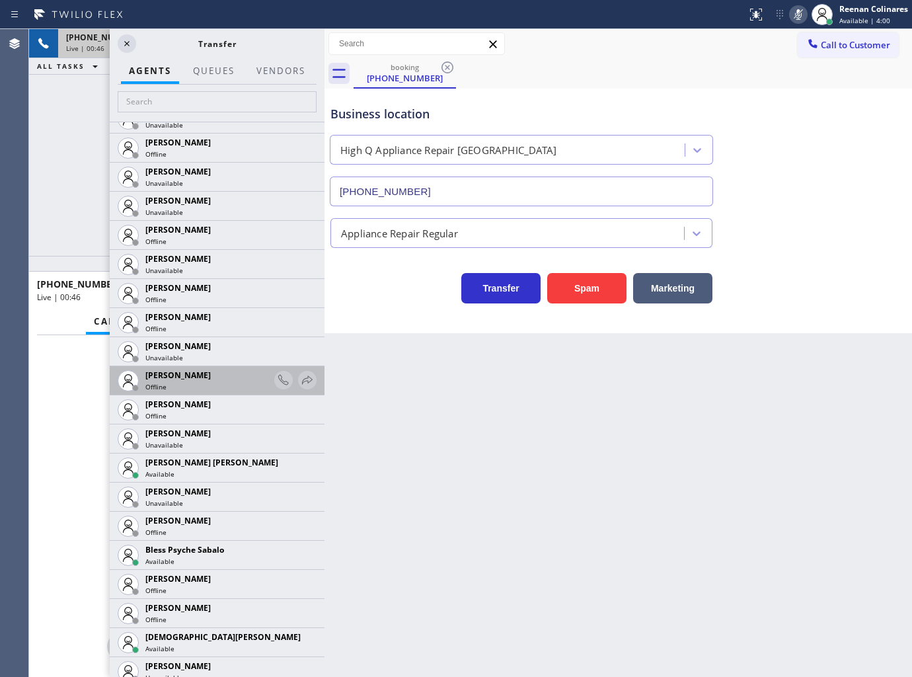
scroll to position [220, 0]
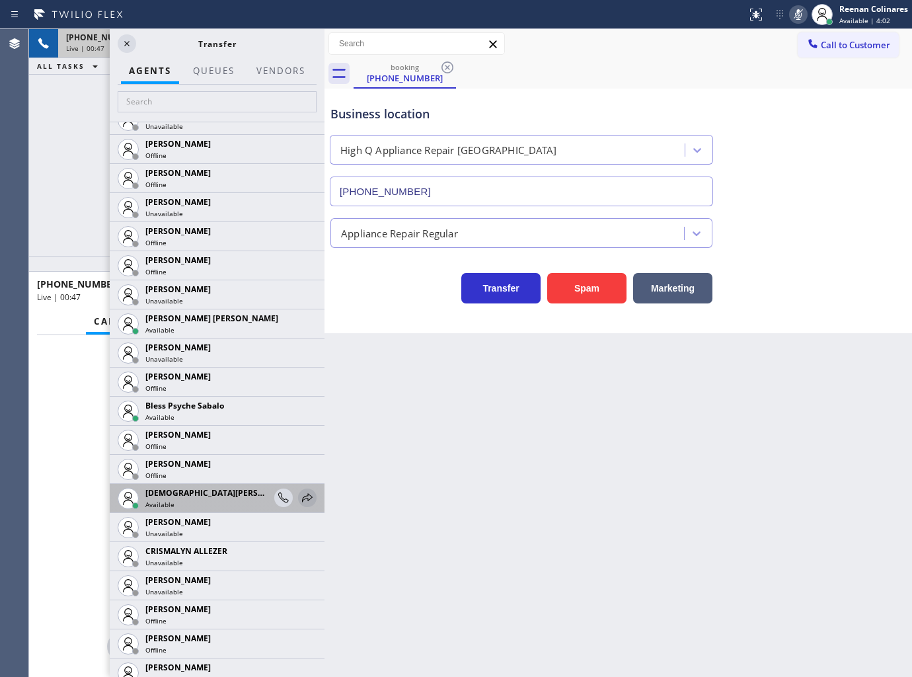
click at [299, 501] on icon at bounding box center [307, 498] width 16 height 16
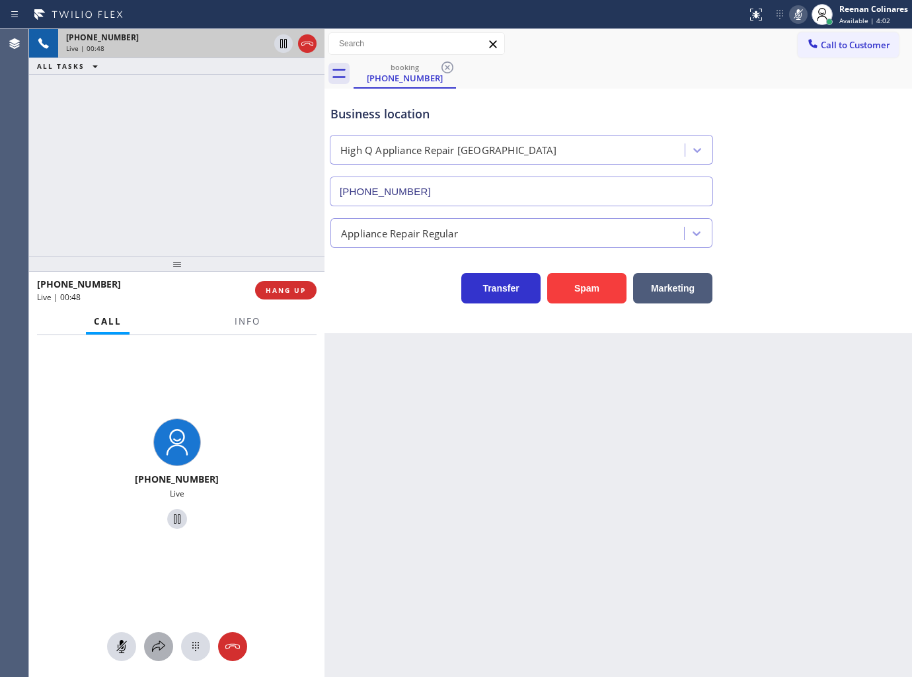
click at [159, 645] on icon at bounding box center [159, 646] width 16 height 16
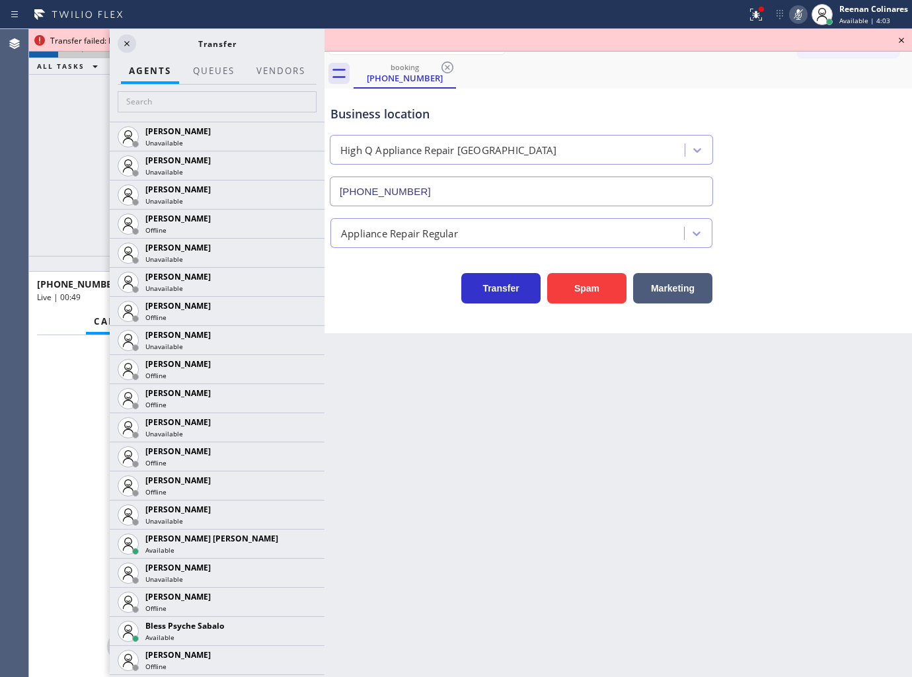
scroll to position [440, 0]
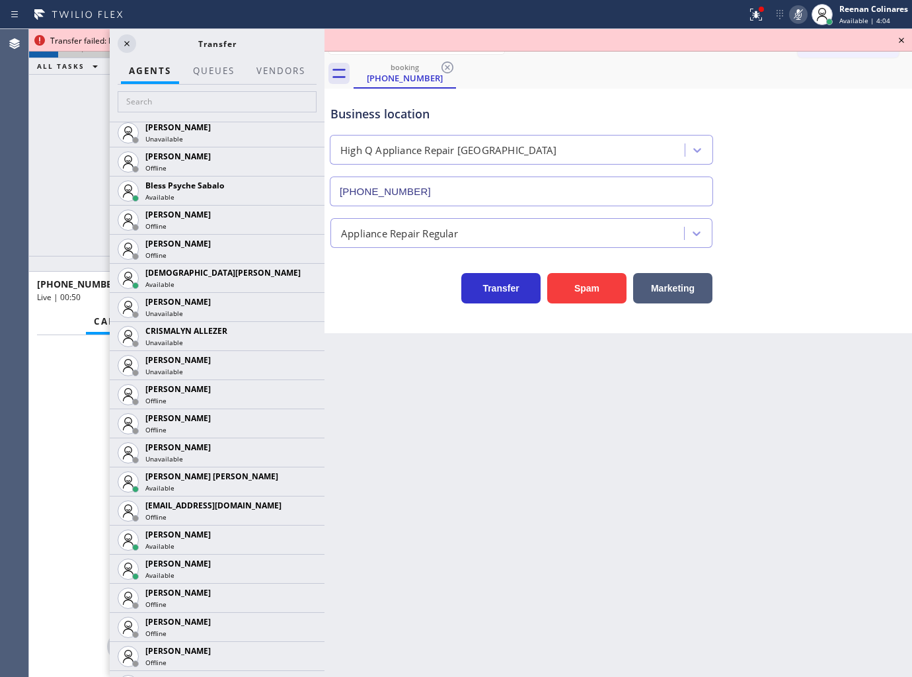
click at [0, 0] on icon at bounding box center [0, 0] width 0 height 0
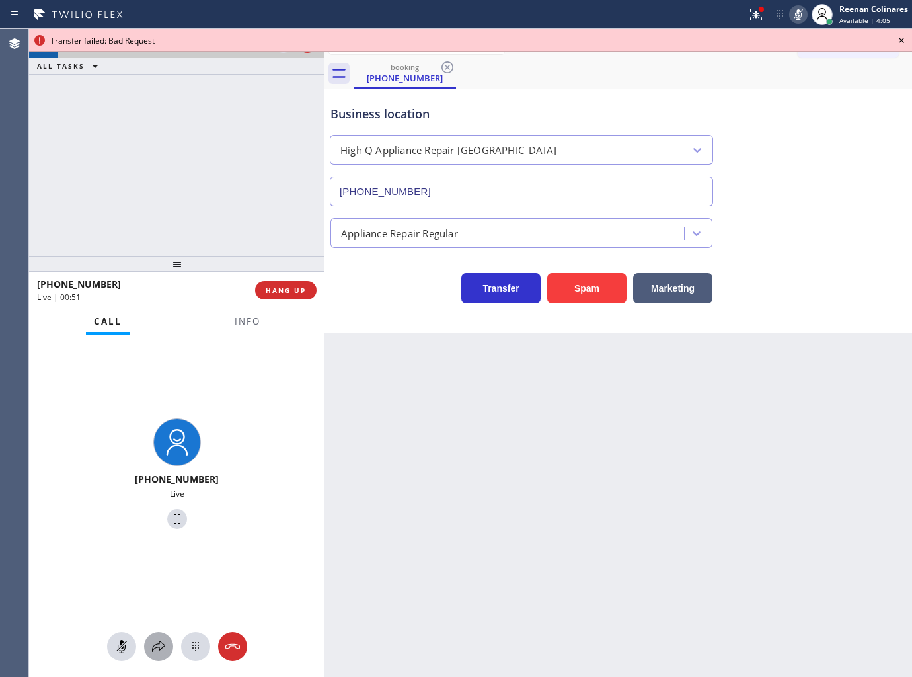
click at [161, 642] on icon at bounding box center [158, 645] width 13 height 11
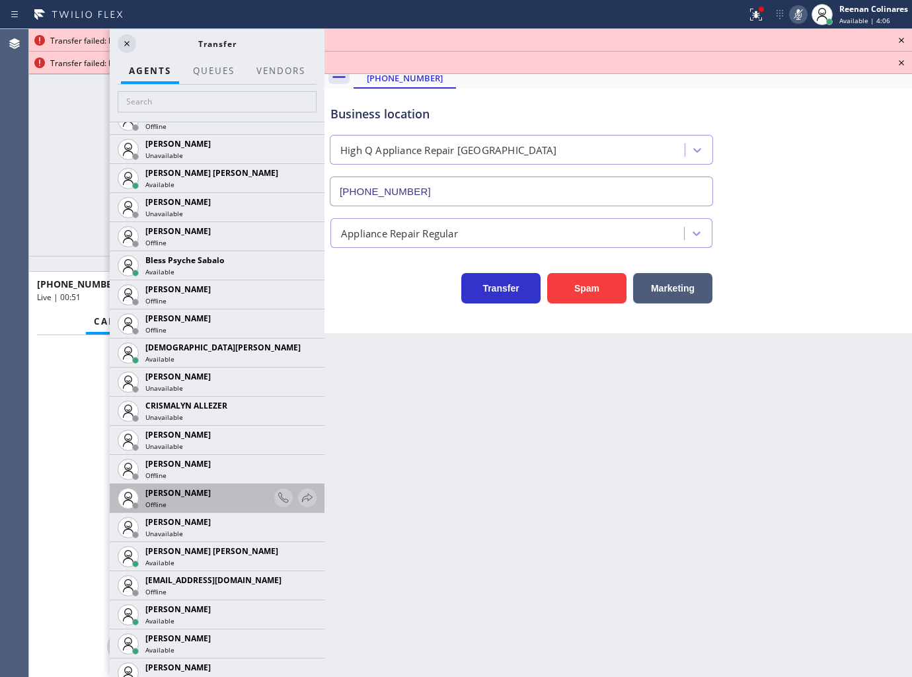
scroll to position [367, 0]
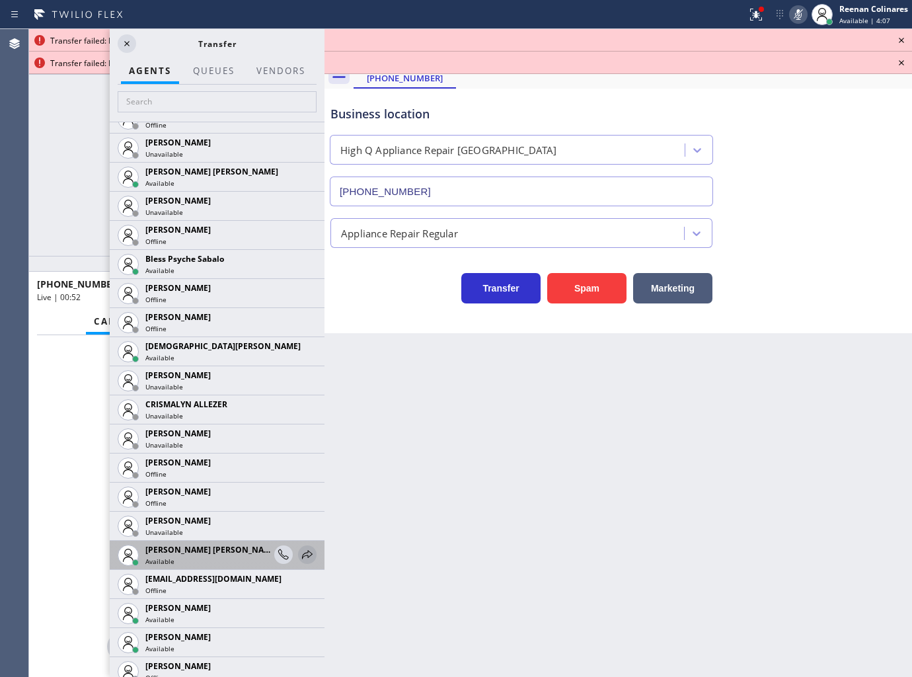
click at [299, 551] on icon at bounding box center [307, 555] width 16 height 16
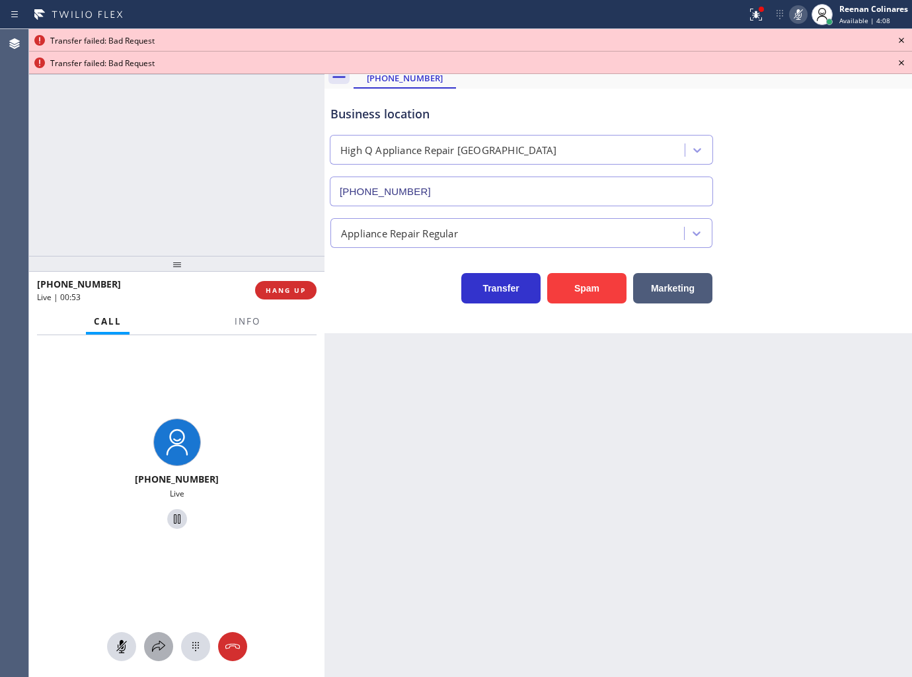
click at [154, 646] on icon at bounding box center [159, 646] width 16 height 16
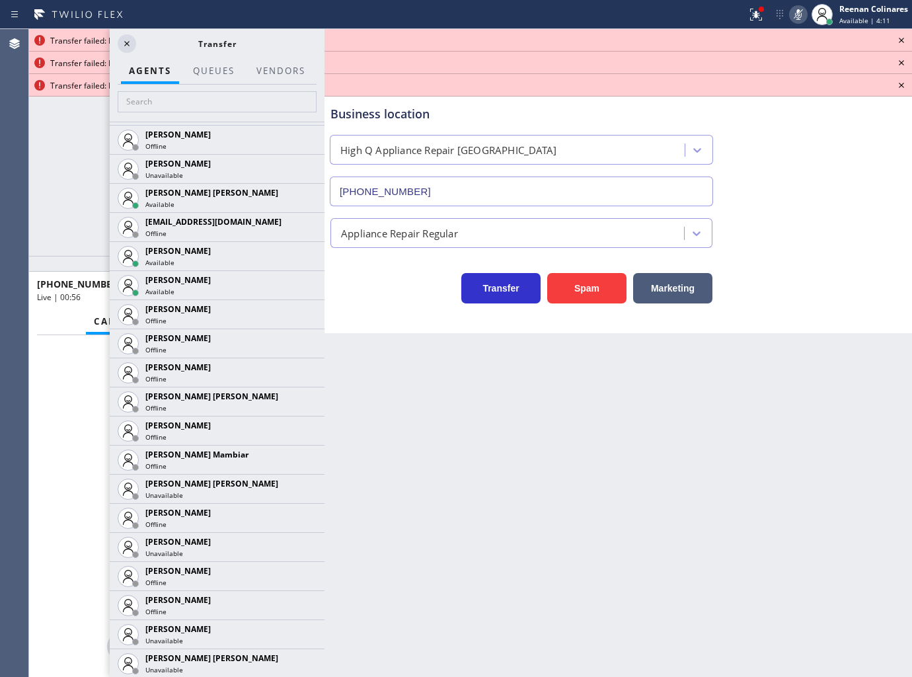
scroll to position [954, 0]
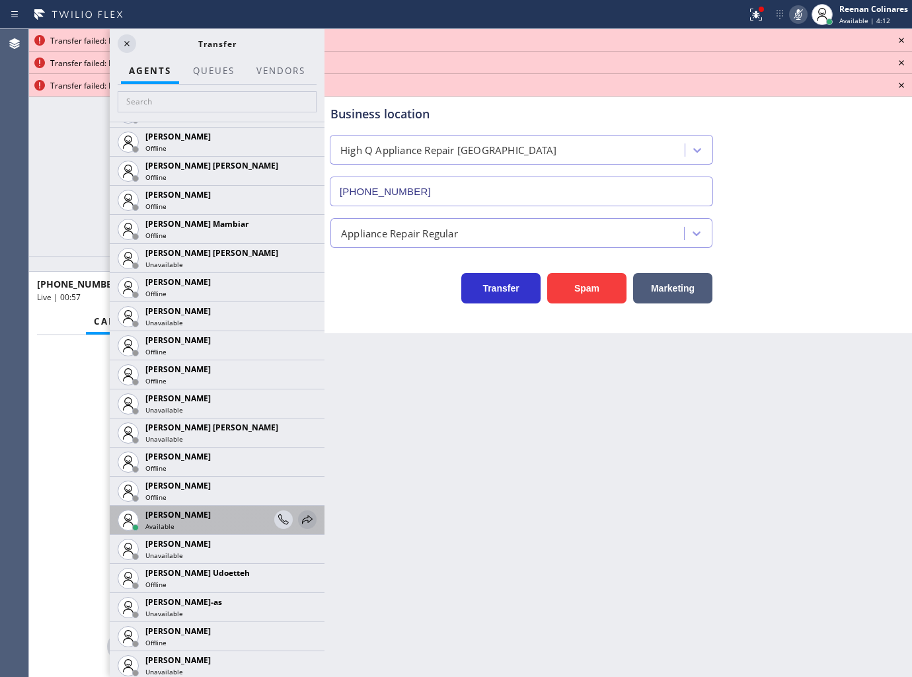
click at [302, 517] on icon at bounding box center [307, 519] width 11 height 9
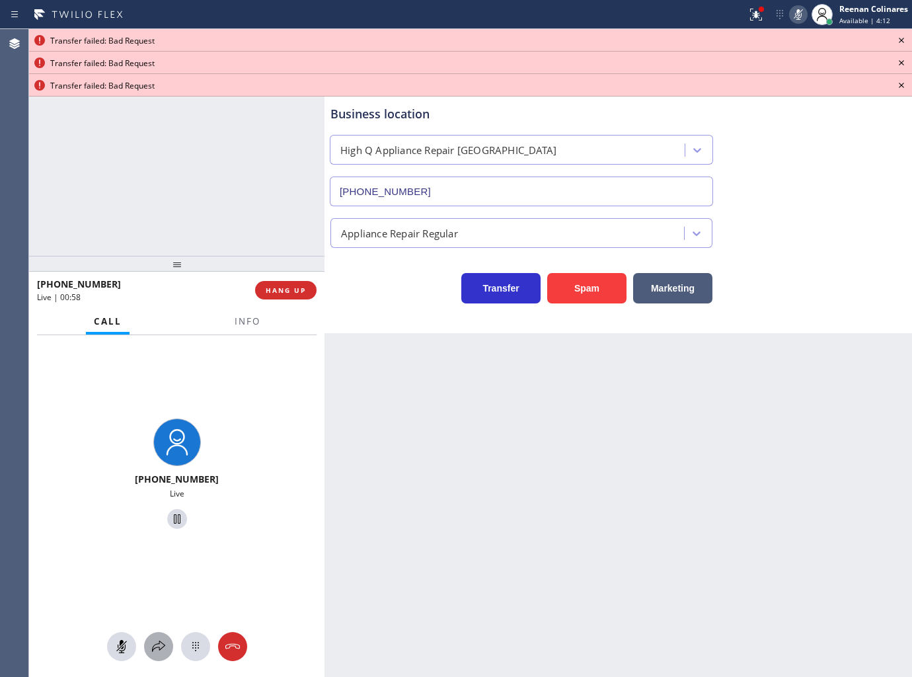
click at [169, 650] on div at bounding box center [158, 646] width 29 height 16
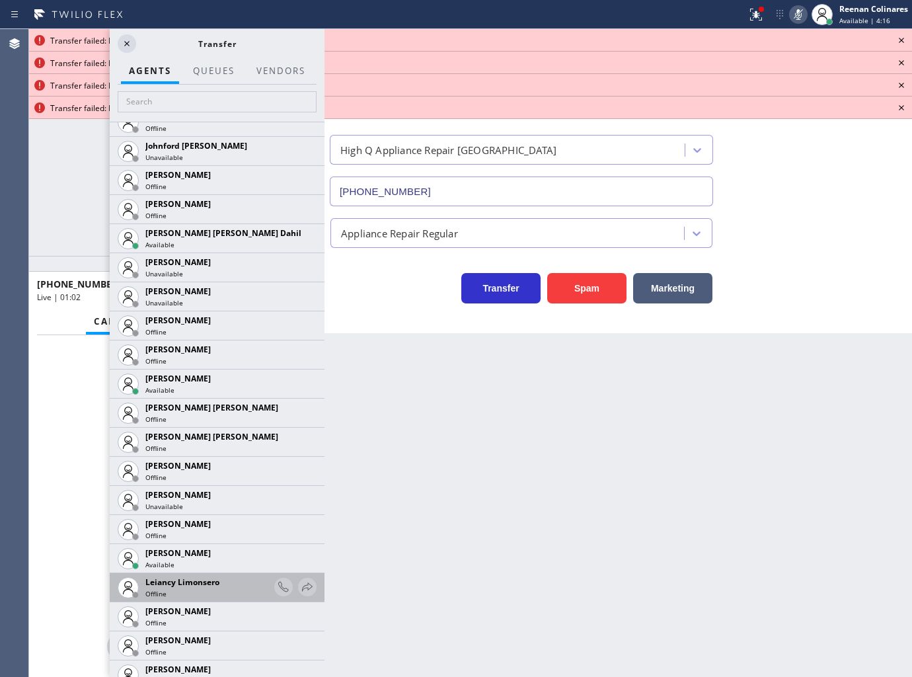
scroll to position [1615, 0]
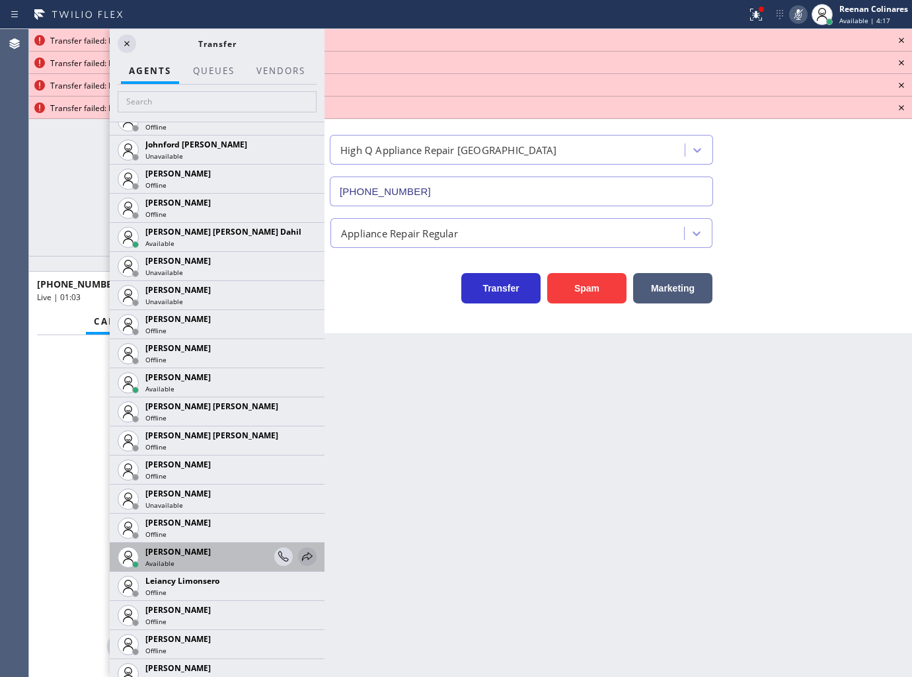
click at [299, 556] on icon at bounding box center [307, 556] width 16 height 16
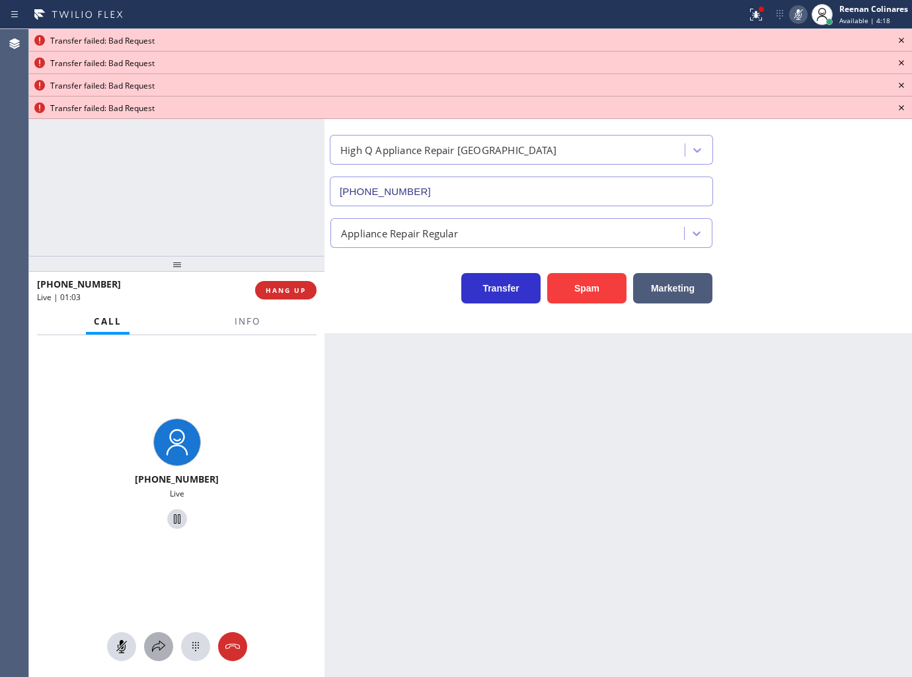
click at [155, 645] on icon at bounding box center [159, 646] width 16 height 16
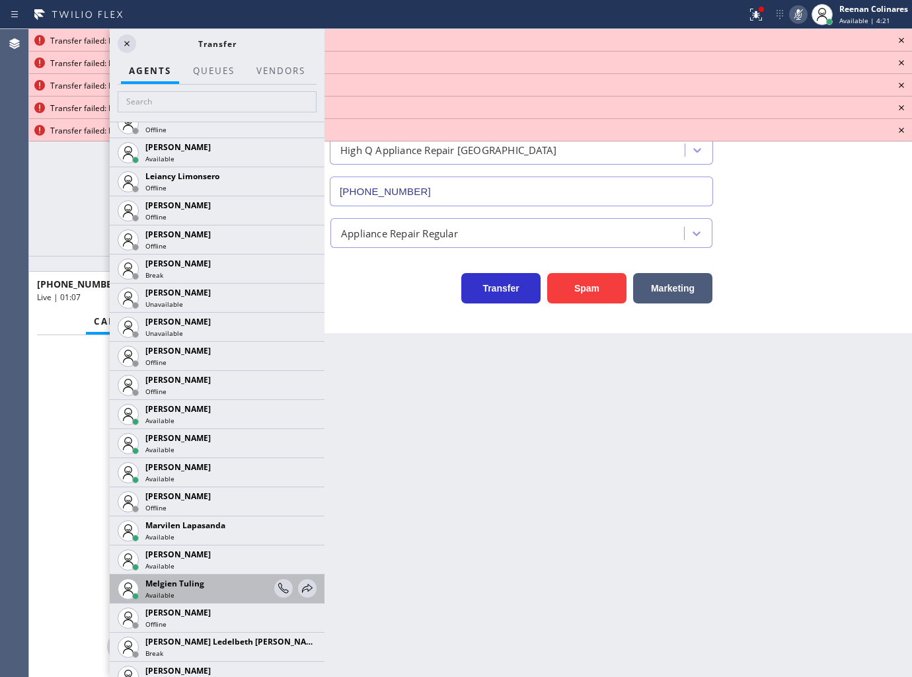
scroll to position [2056, 0]
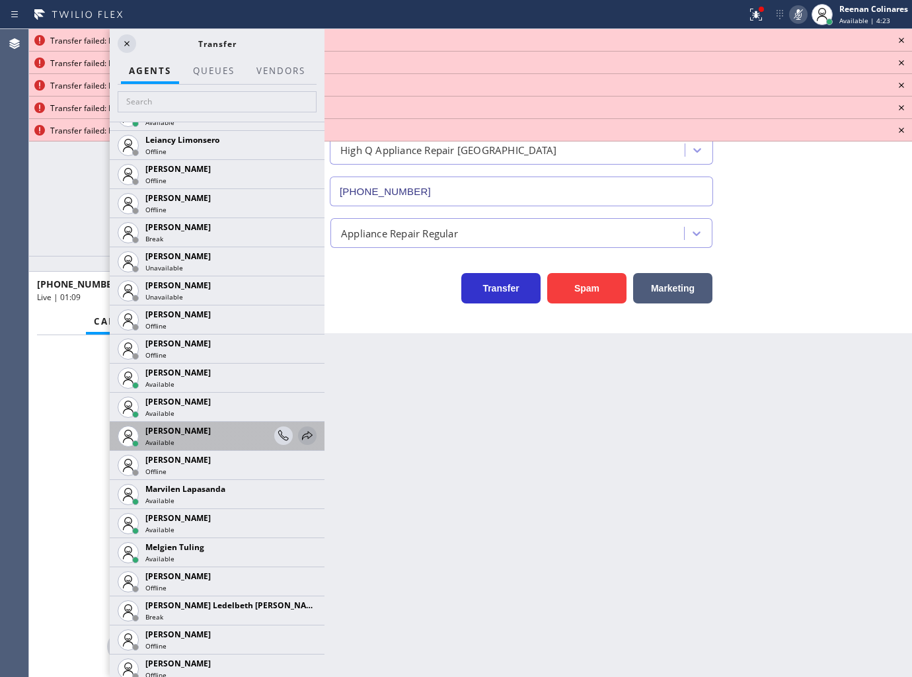
click at [299, 434] on icon at bounding box center [307, 436] width 16 height 16
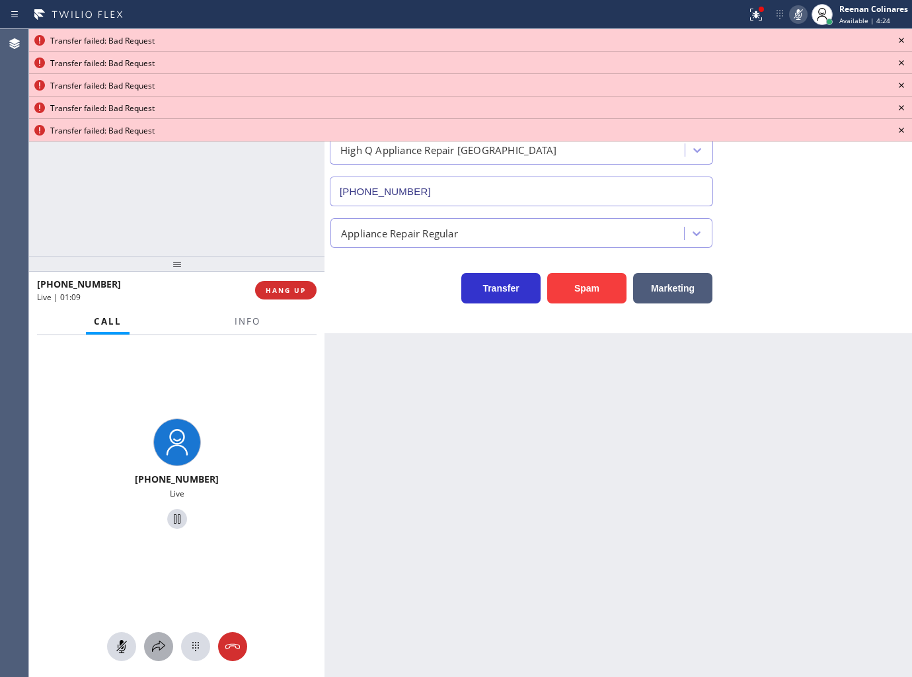
click at [161, 638] on icon at bounding box center [159, 646] width 16 height 16
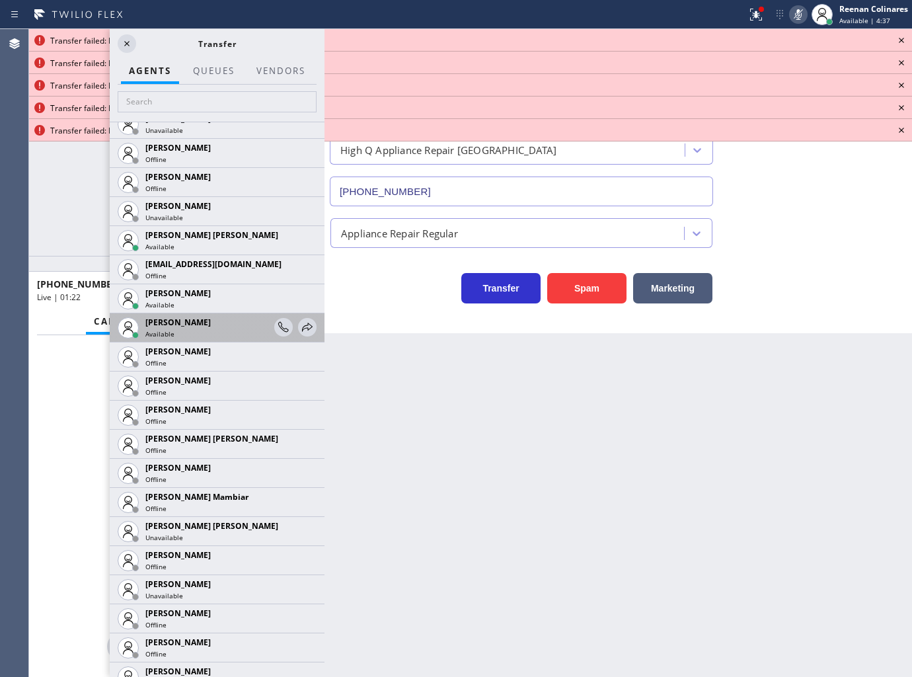
scroll to position [645, 0]
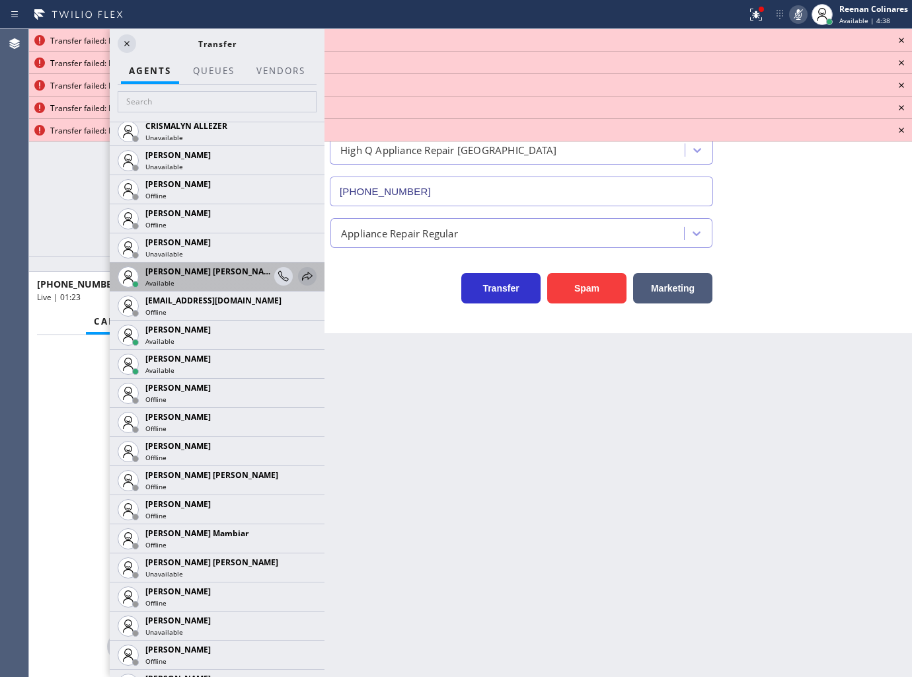
click at [302, 269] on icon at bounding box center [307, 276] width 16 height 16
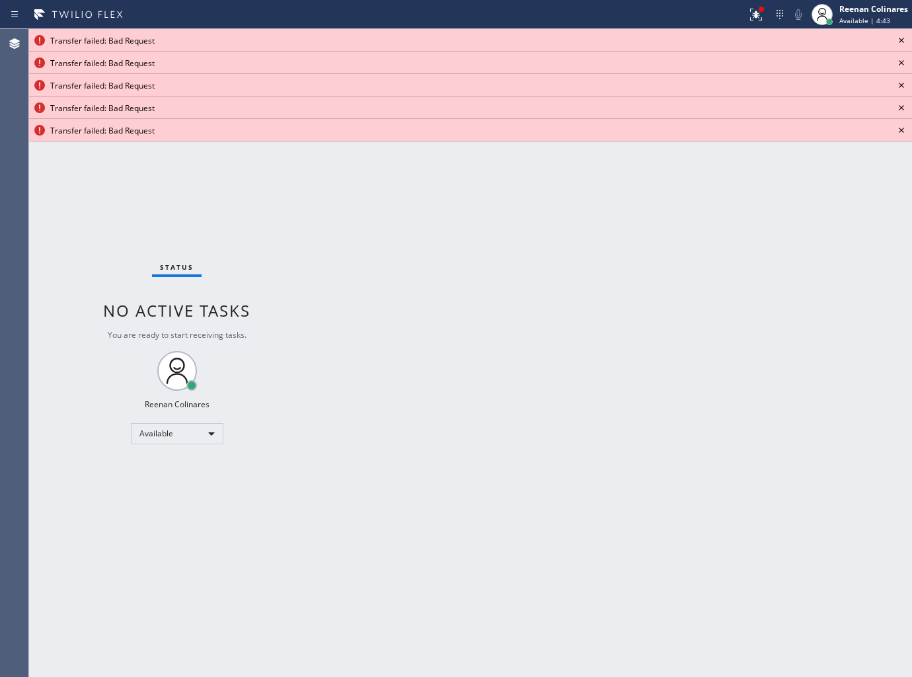
drag, startPoint x: 745, startPoint y: 460, endPoint x: 864, endPoint y: 99, distance: 380.1
click at [752, 444] on div "Back to Dashboard Change Sender ID Customers Technicians Select a contact Outbo…" at bounding box center [617, 353] width 587 height 648
click at [899, 42] on icon at bounding box center [901, 40] width 5 height 5
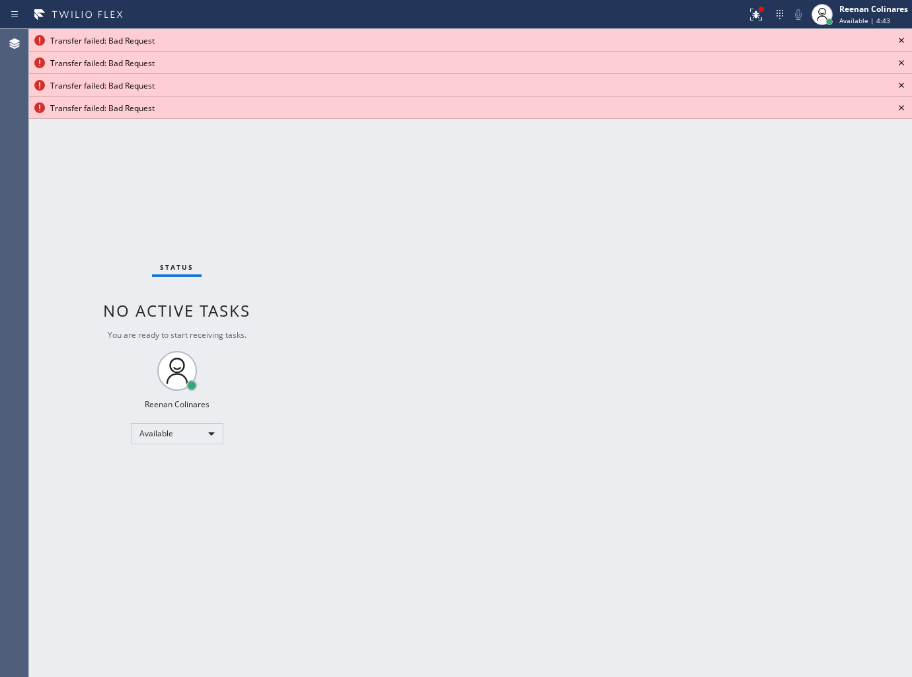
click at [899, 42] on icon at bounding box center [901, 40] width 5 height 5
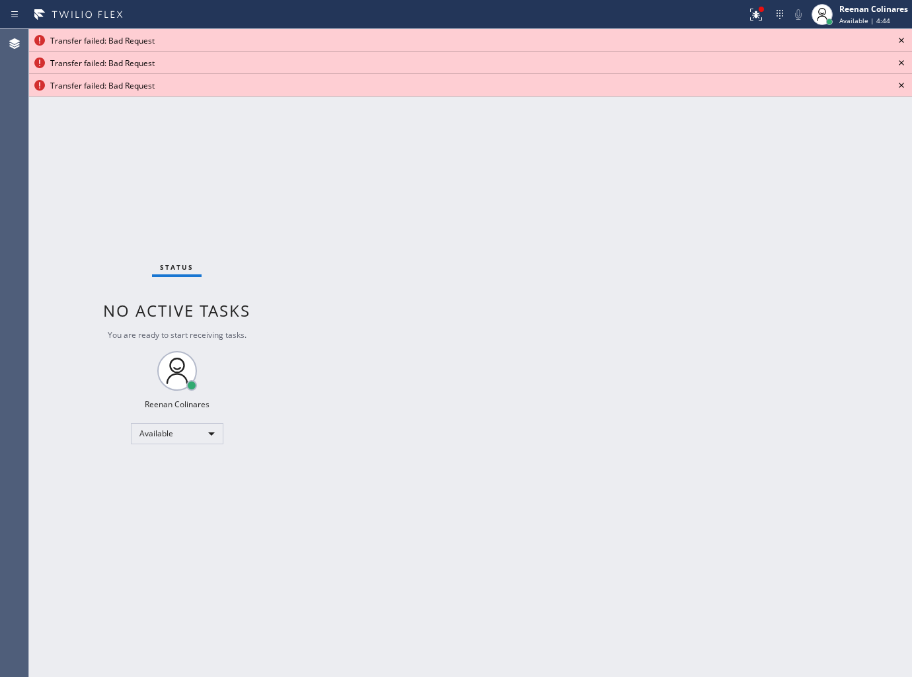
click at [899, 42] on icon at bounding box center [901, 40] width 5 height 5
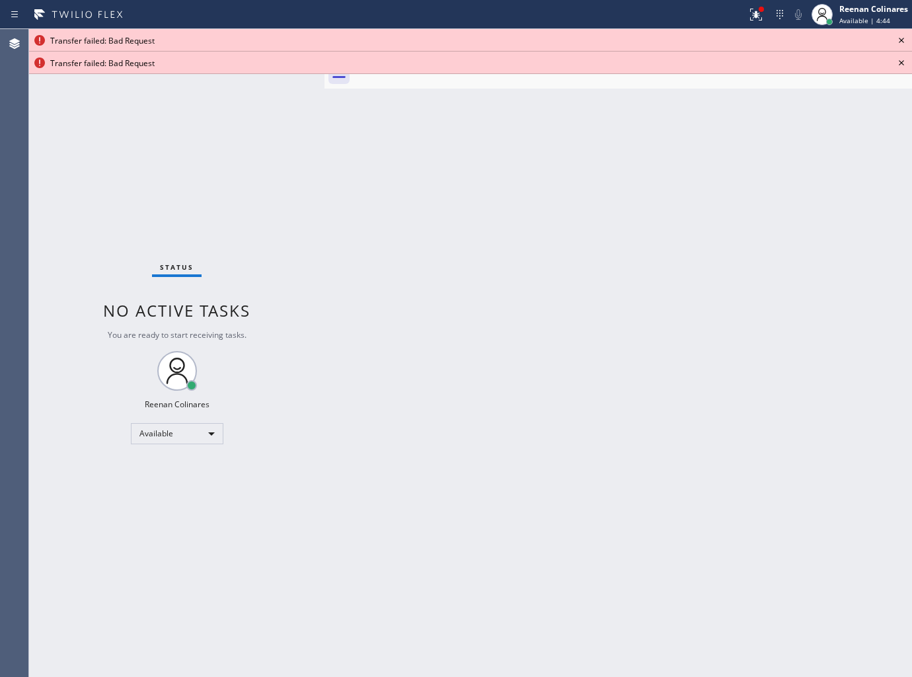
click at [899, 42] on icon at bounding box center [901, 40] width 5 height 5
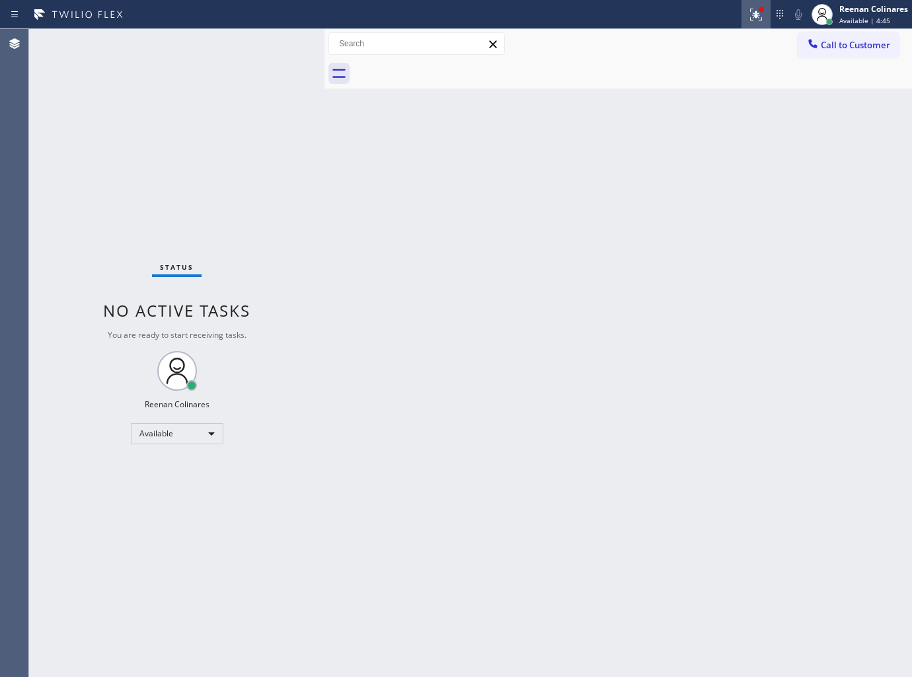
click at [760, 14] on icon at bounding box center [756, 15] width 16 height 16
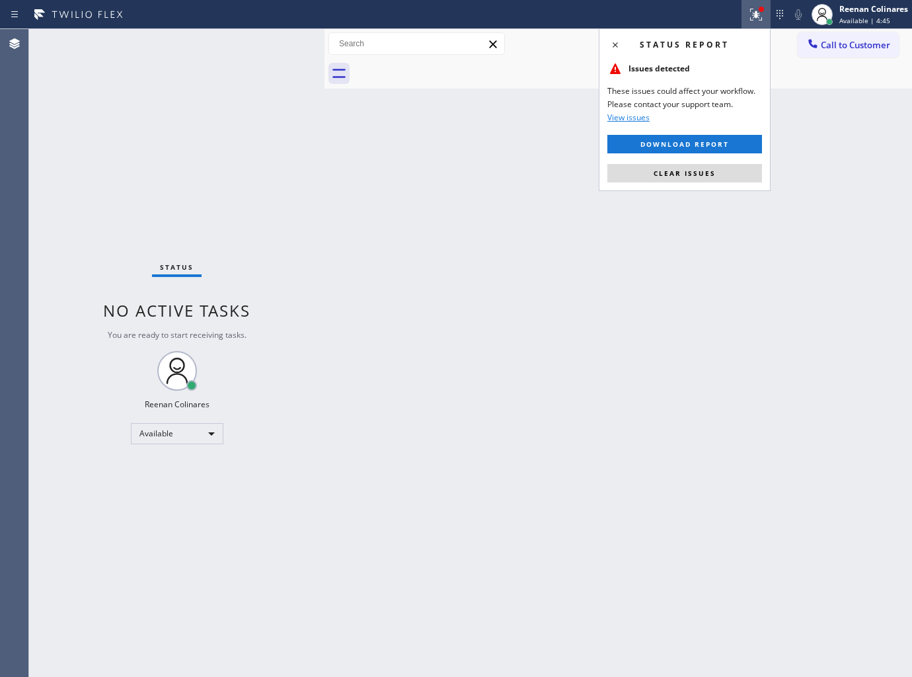
drag, startPoint x: 688, startPoint y: 167, endPoint x: 679, endPoint y: 176, distance: 13.1
click at [685, 172] on button "Clear issues" at bounding box center [684, 173] width 155 height 19
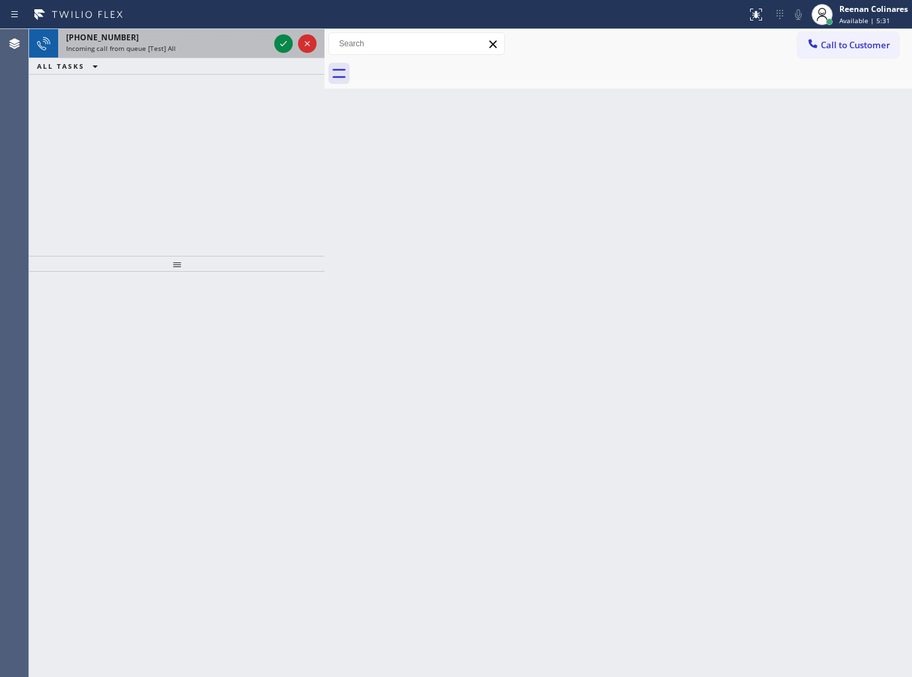
click at [199, 29] on div "[PHONE_NUMBER] Incoming call from queue [Test] All" at bounding box center [164, 43] width 213 height 29
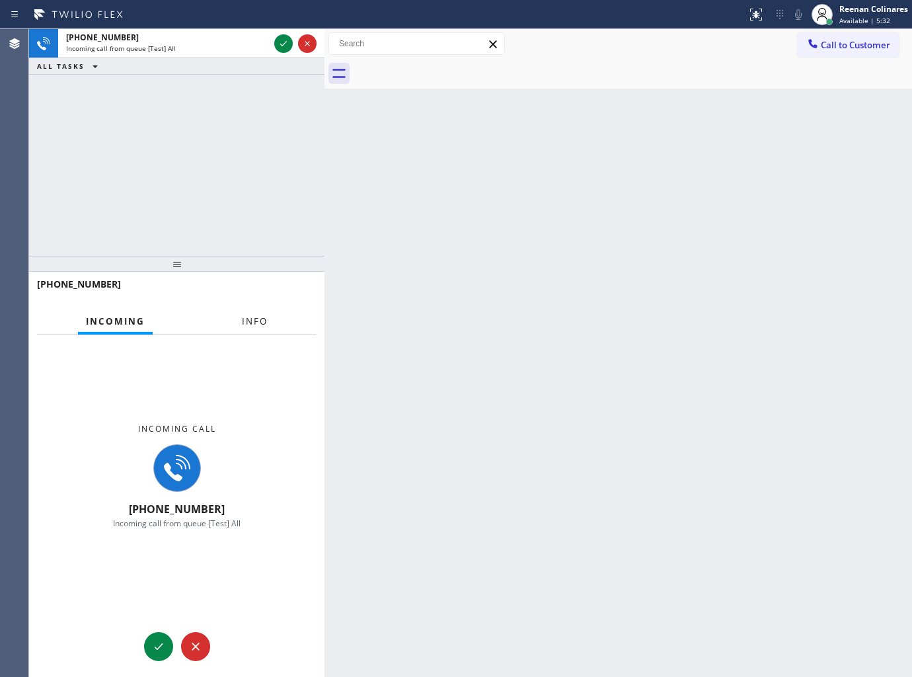
click at [255, 318] on button "Info" at bounding box center [255, 322] width 42 height 26
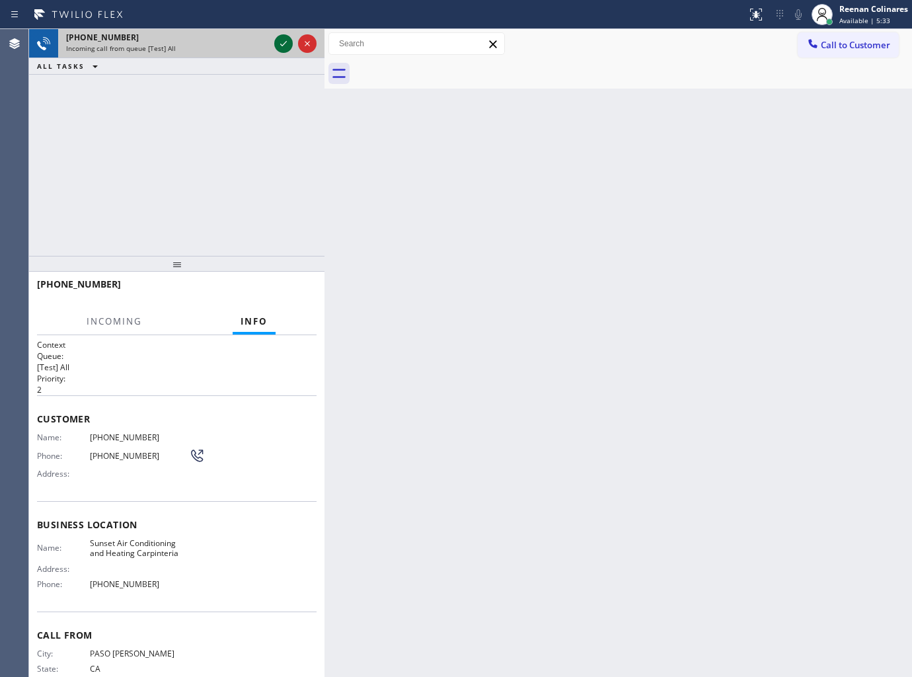
click at [276, 38] on icon at bounding box center [284, 44] width 16 height 16
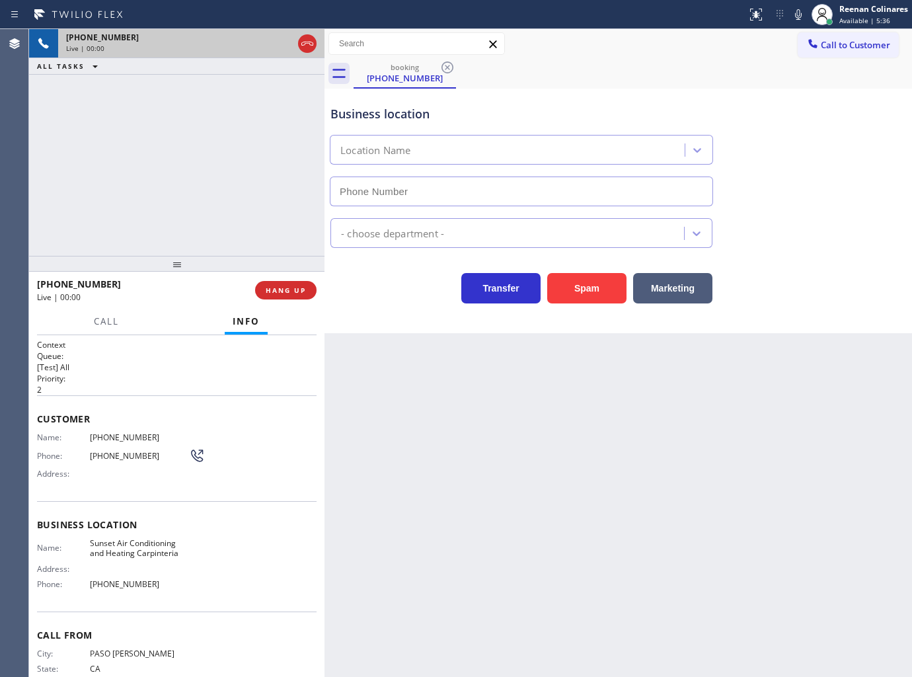
type input "[PHONE_NUMBER]"
drag, startPoint x: 593, startPoint y: 287, endPoint x: 903, endPoint y: 62, distance: 383.2
click at [595, 287] on button "Spam" at bounding box center [586, 288] width 79 height 30
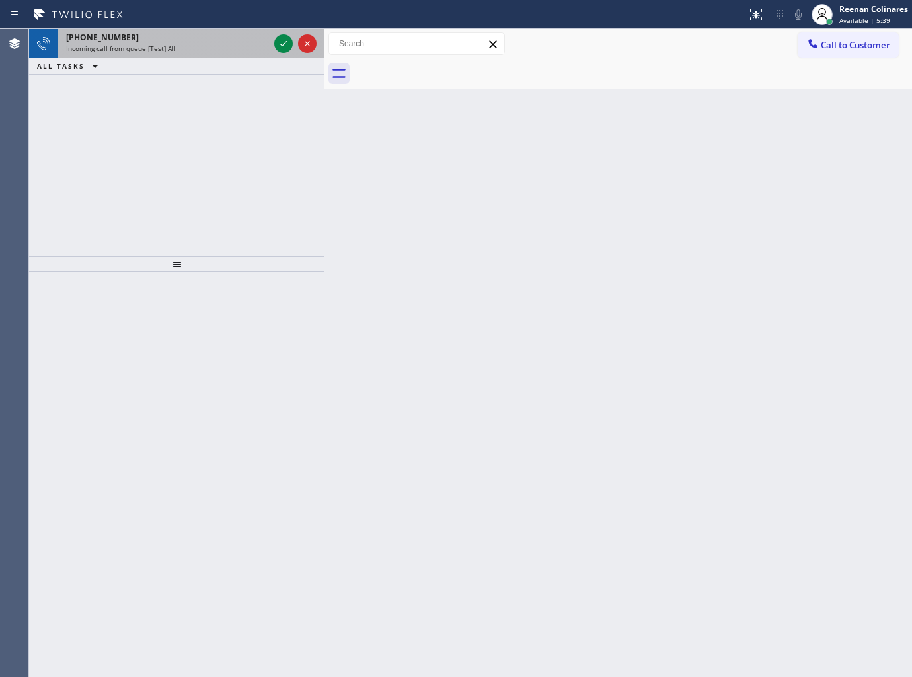
click at [194, 38] on div "[PHONE_NUMBER]" at bounding box center [167, 37] width 203 height 11
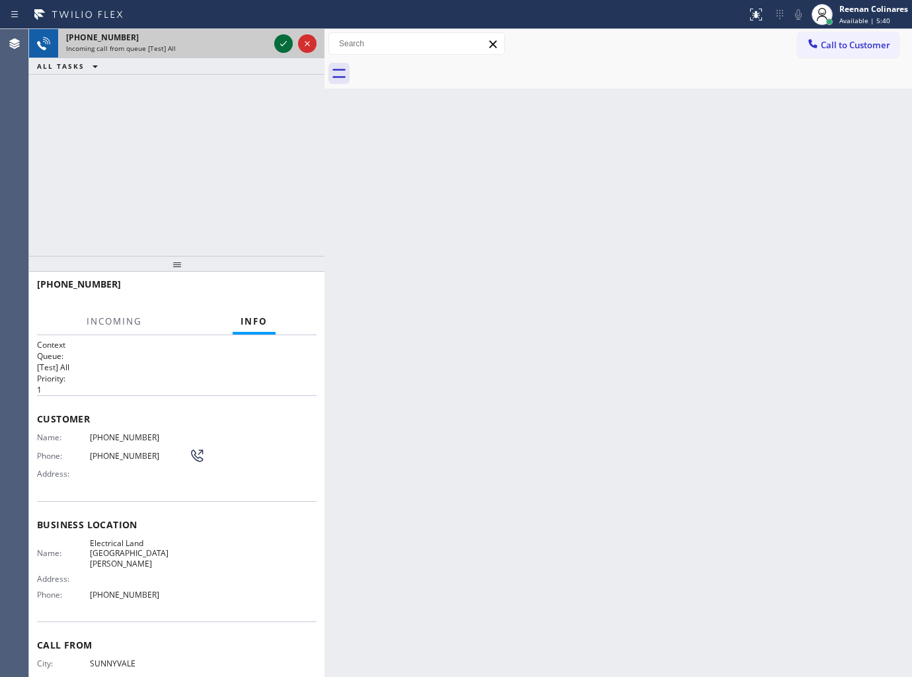
click at [285, 49] on icon at bounding box center [284, 44] width 16 height 16
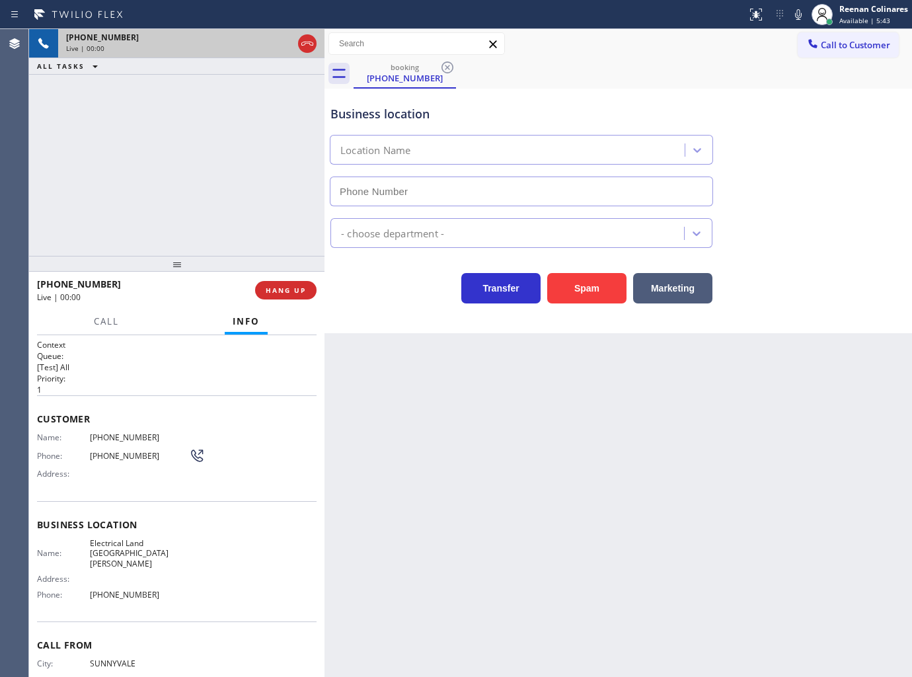
type input "[PHONE_NUMBER]"
click at [798, 11] on icon at bounding box center [798, 15] width 16 height 16
click at [795, 9] on icon at bounding box center [798, 15] width 16 height 16
drag, startPoint x: 798, startPoint y: 12, endPoint x: 798, endPoint y: 0, distance: 11.9
click at [798, 11] on icon at bounding box center [798, 15] width 16 height 16
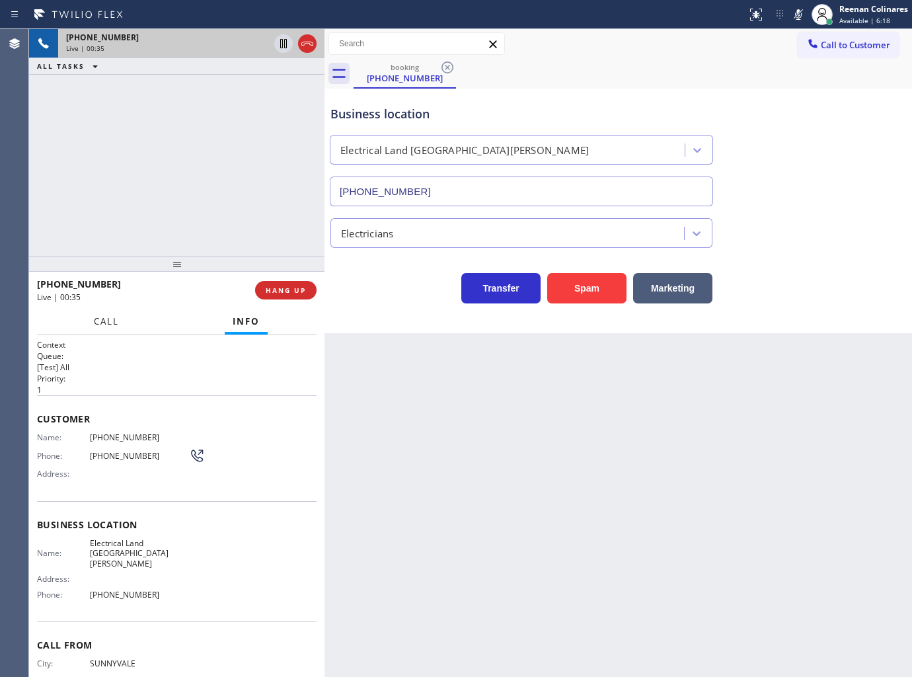
click at [104, 322] on span "Call" at bounding box center [106, 321] width 25 height 12
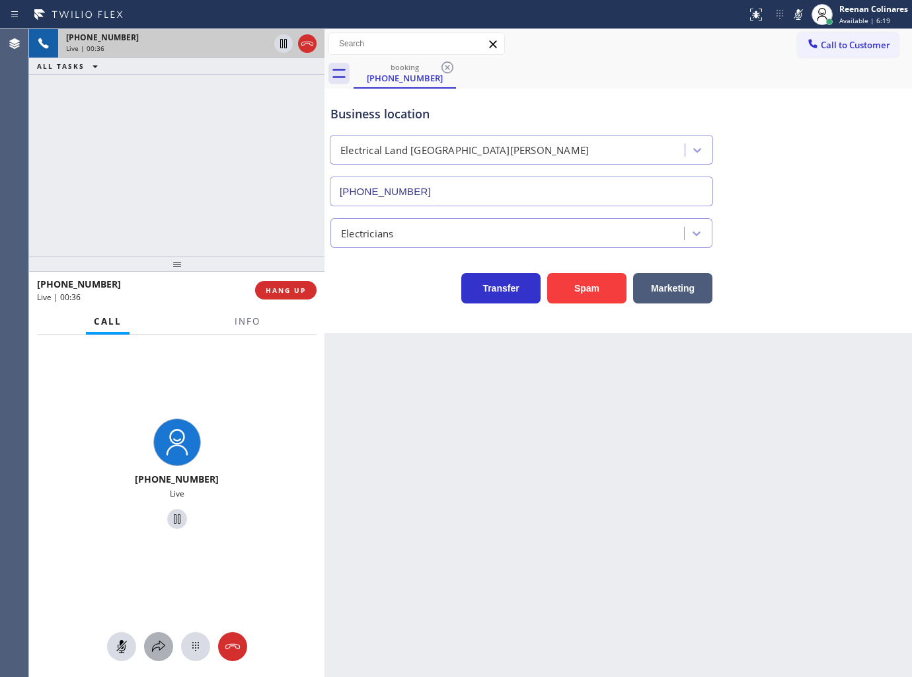
click at [161, 653] on icon at bounding box center [159, 646] width 16 height 16
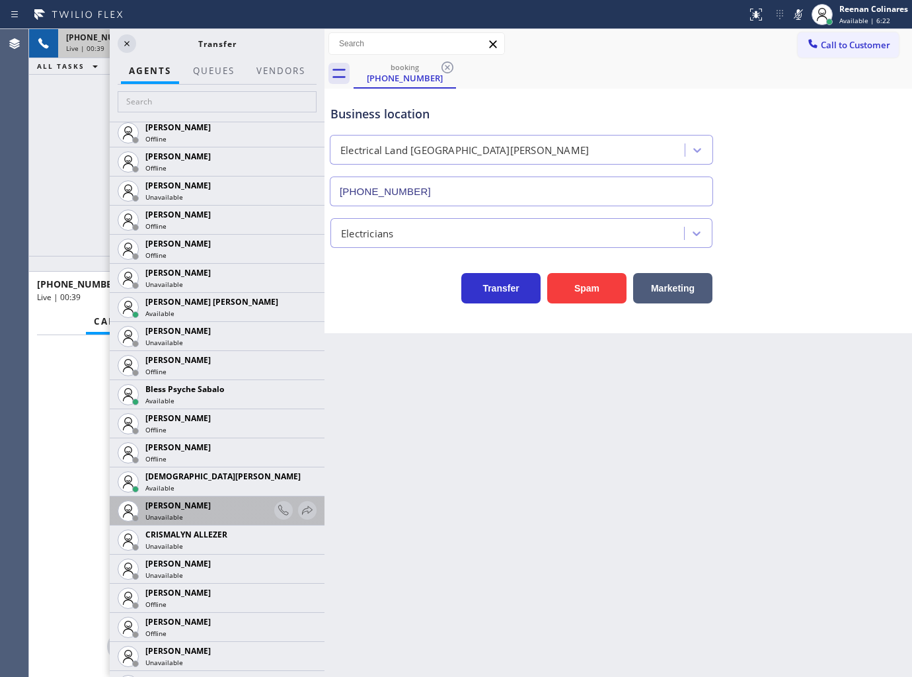
scroll to position [293, 0]
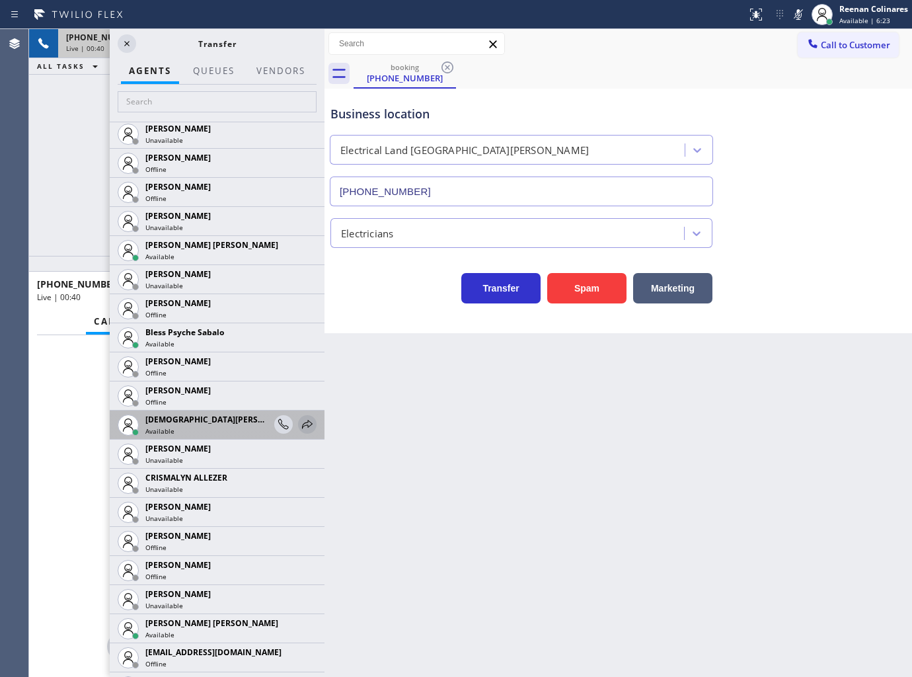
click at [299, 422] on icon at bounding box center [307, 424] width 16 height 16
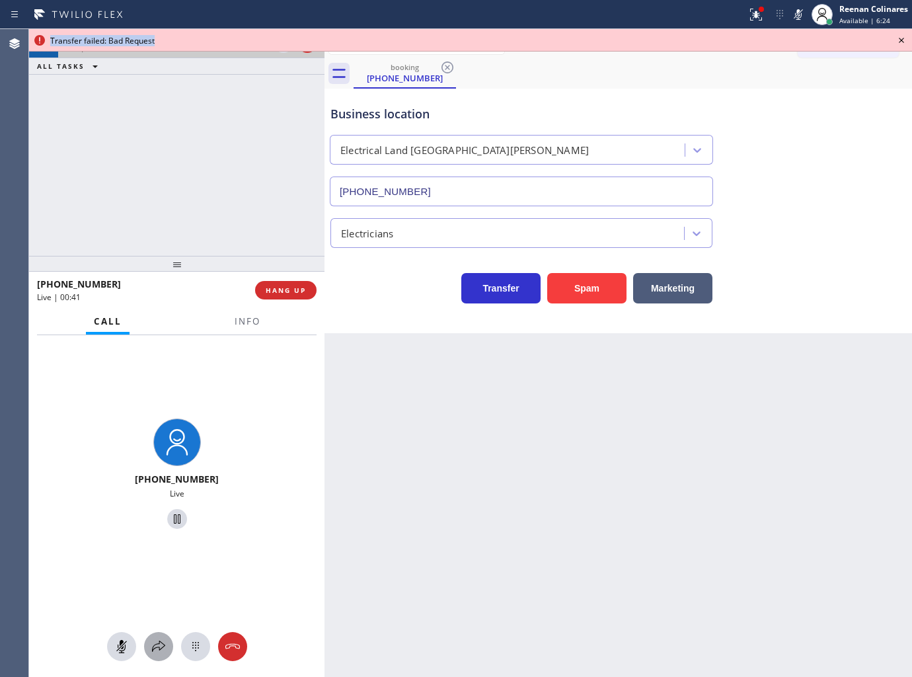
click at [152, 651] on icon at bounding box center [159, 646] width 16 height 16
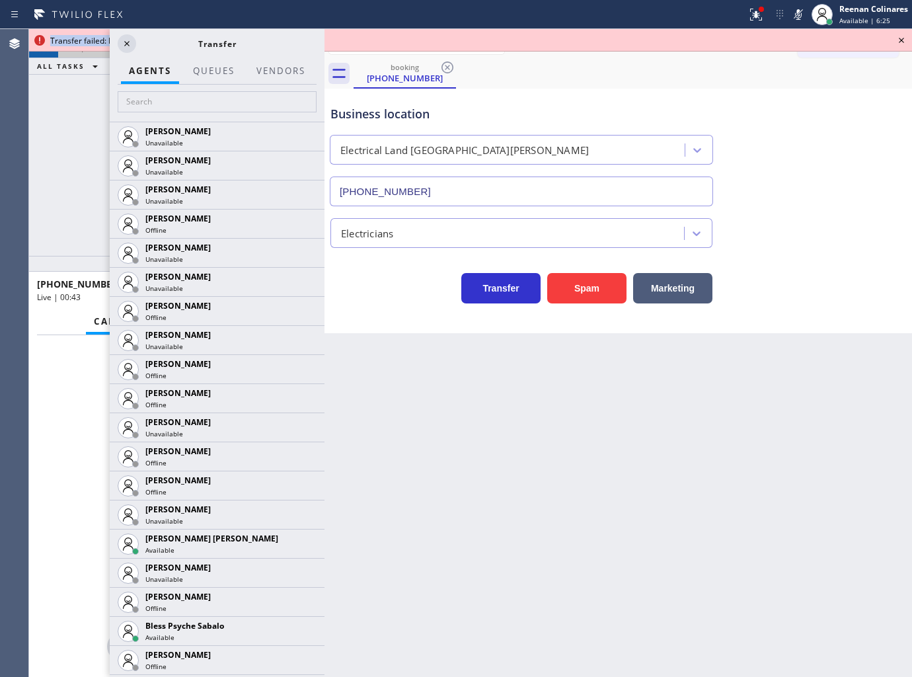
scroll to position [440, 0]
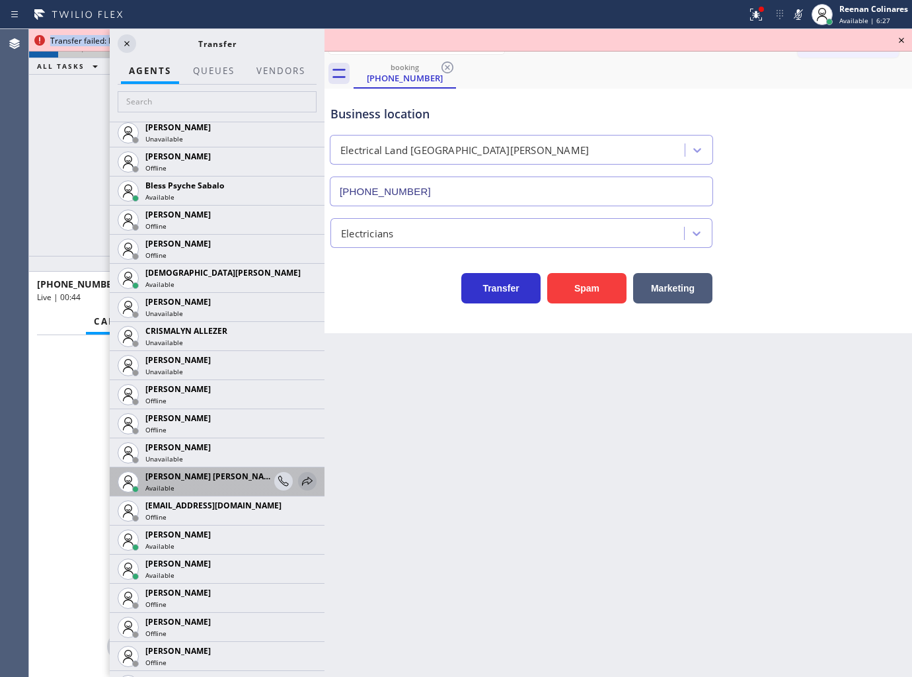
click at [299, 478] on icon at bounding box center [307, 481] width 16 height 16
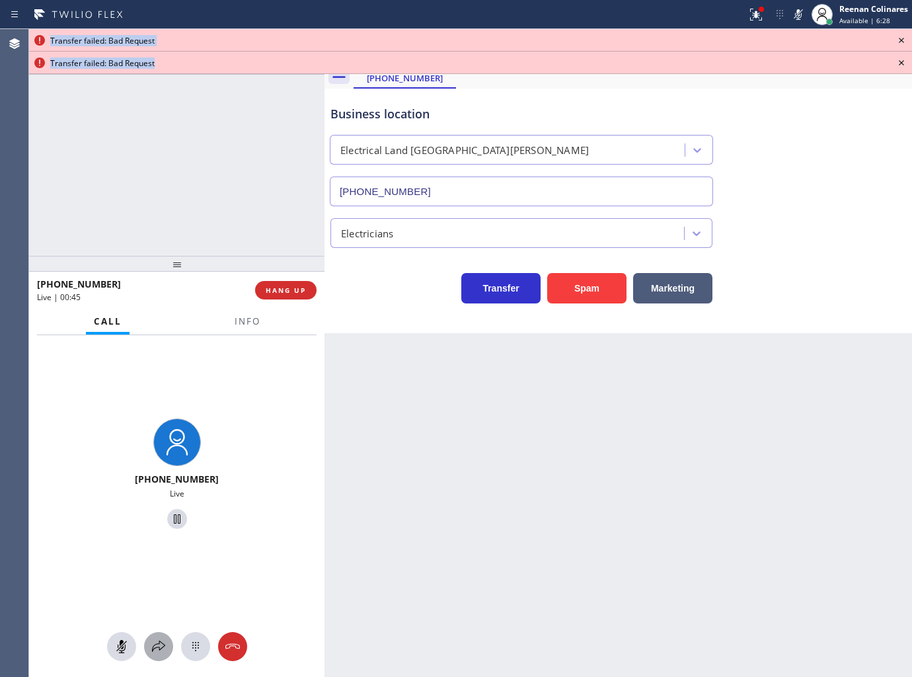
click at [162, 644] on icon at bounding box center [159, 646] width 16 height 16
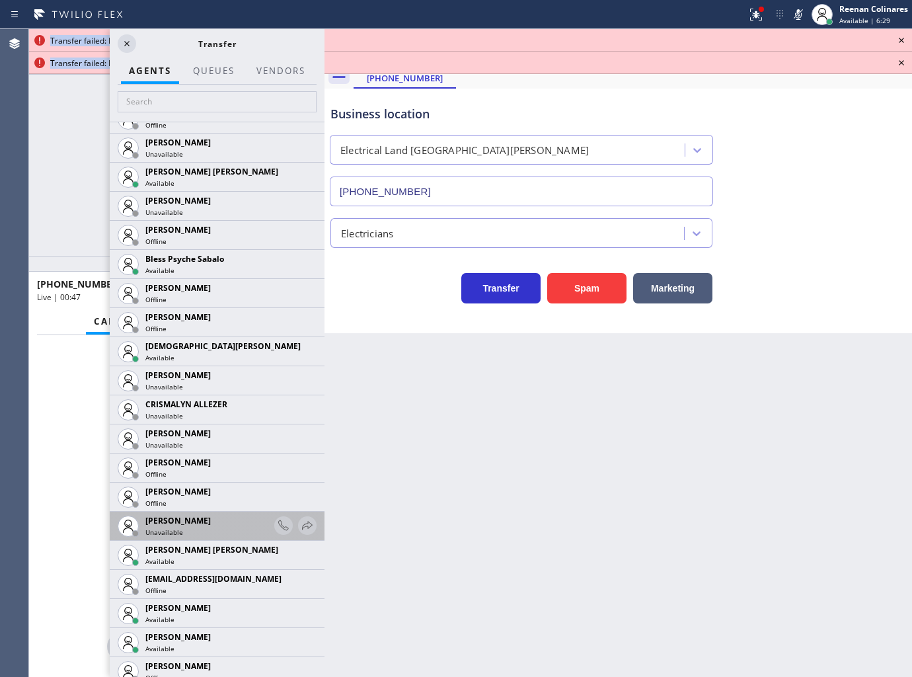
scroll to position [513, 0]
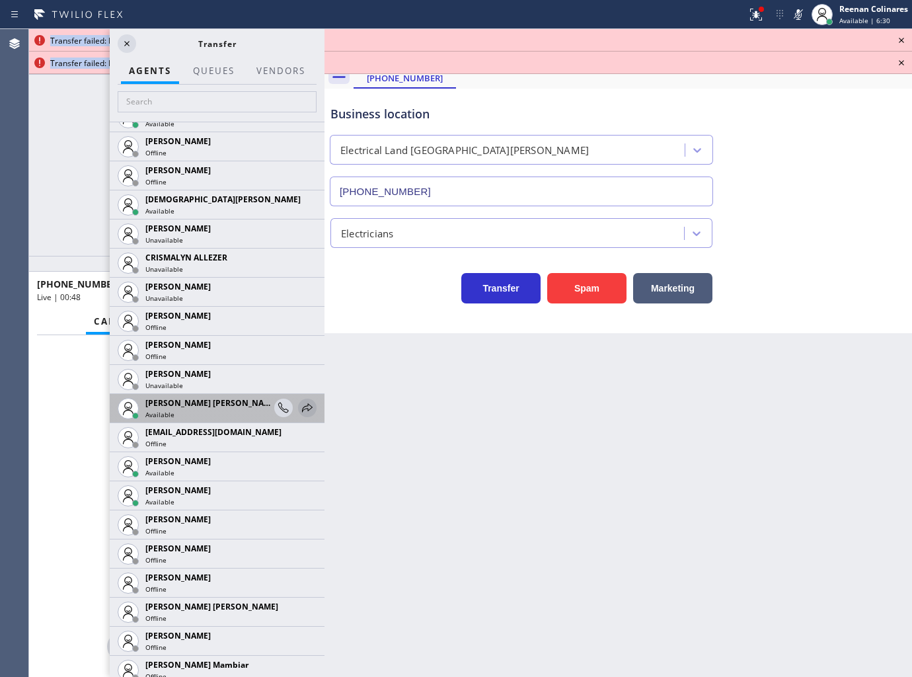
click at [299, 402] on icon at bounding box center [307, 408] width 16 height 16
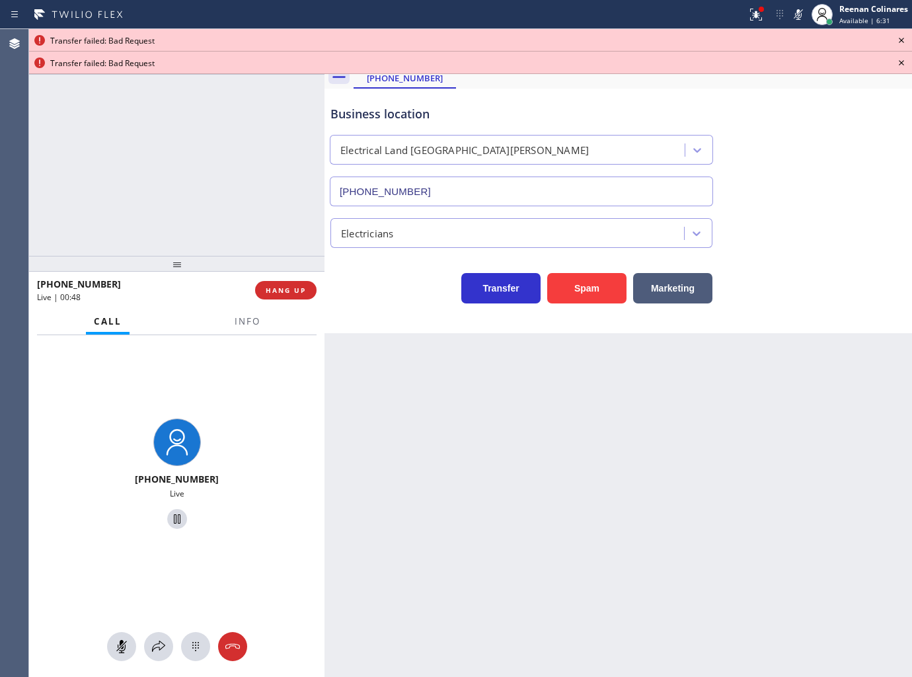
click at [159, 662] on div "[PHONE_NUMBER] Live" at bounding box center [176, 506] width 295 height 342
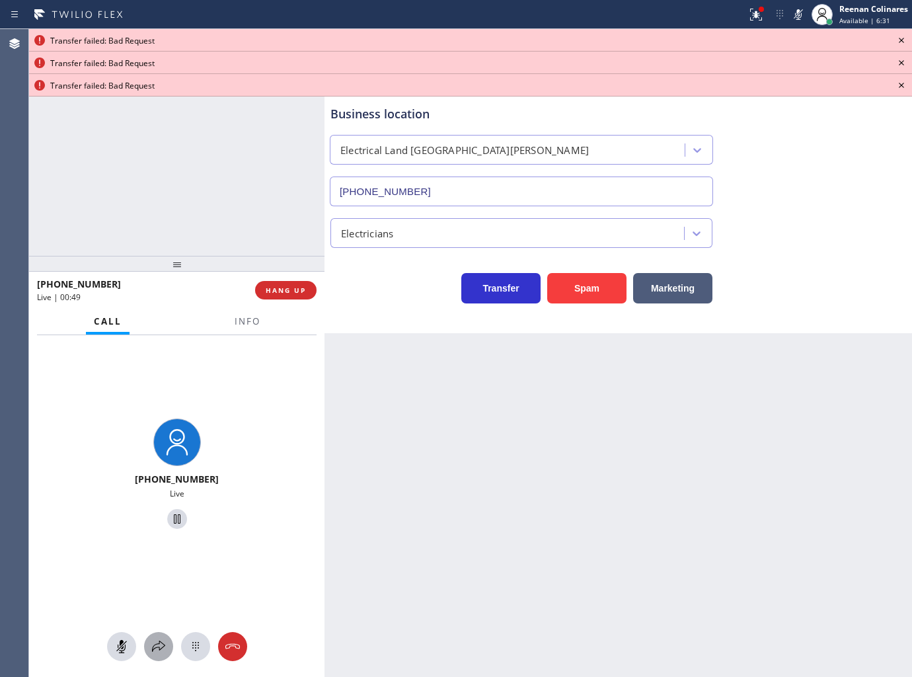
click at [160, 646] on icon at bounding box center [159, 646] width 16 height 16
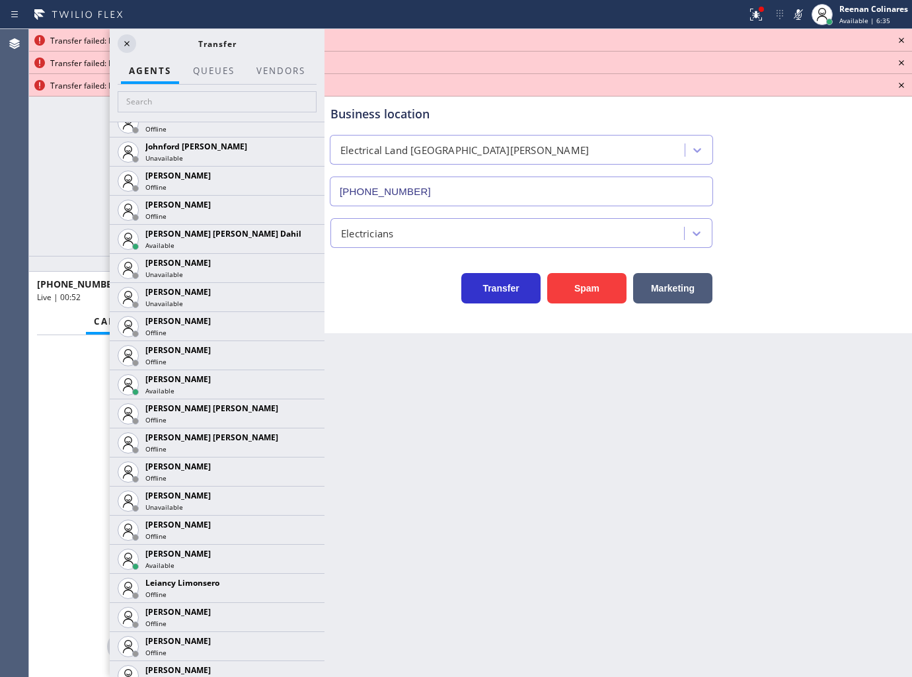
scroll to position [1615, 0]
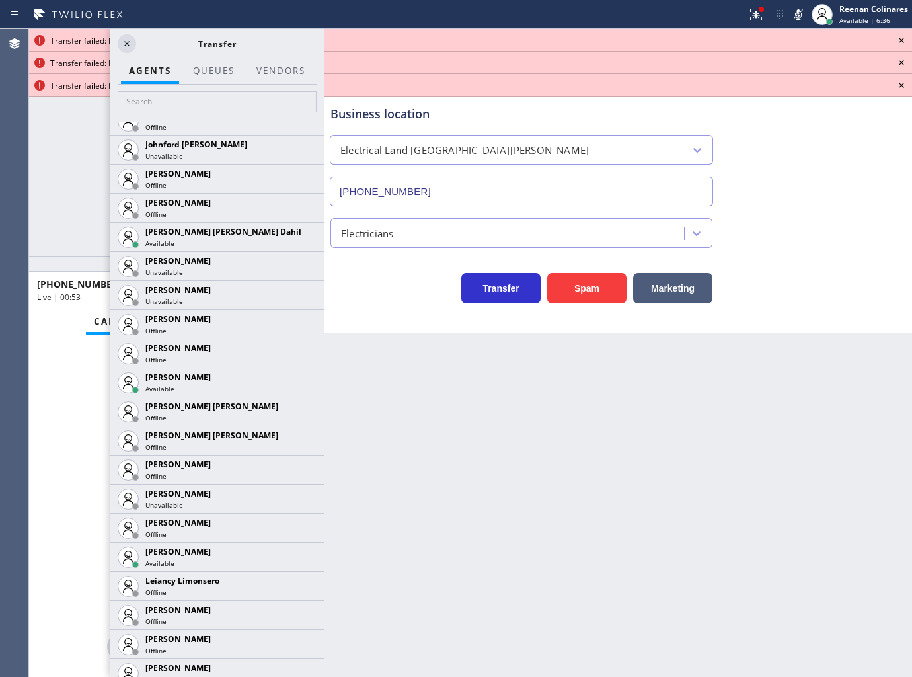
drag, startPoint x: 294, startPoint y: 548, endPoint x: 285, endPoint y: 560, distance: 15.1
click at [0, 0] on icon at bounding box center [0, 0] width 0 height 0
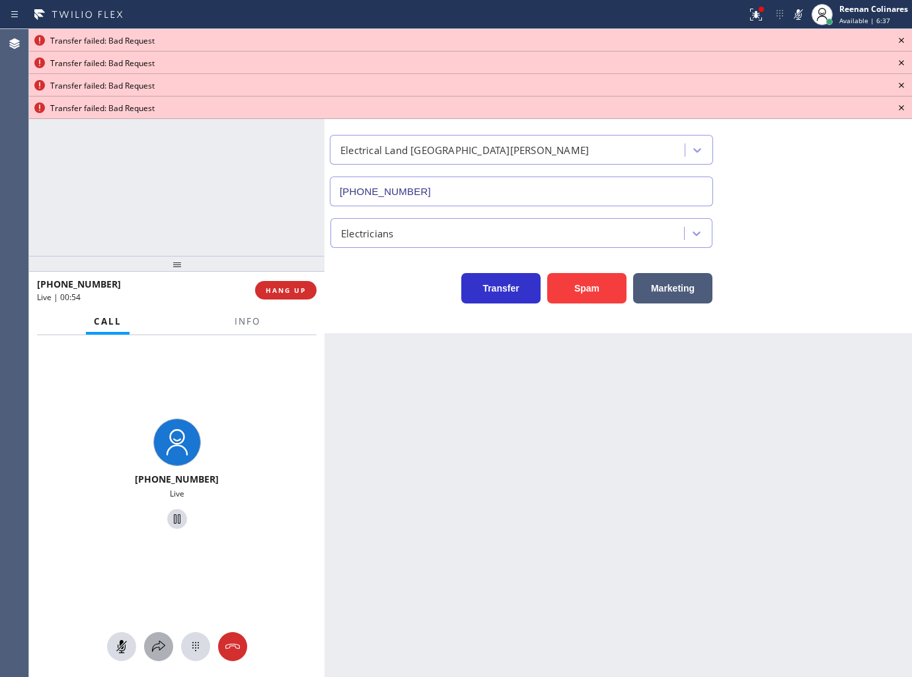
click at [162, 638] on icon at bounding box center [159, 646] width 16 height 16
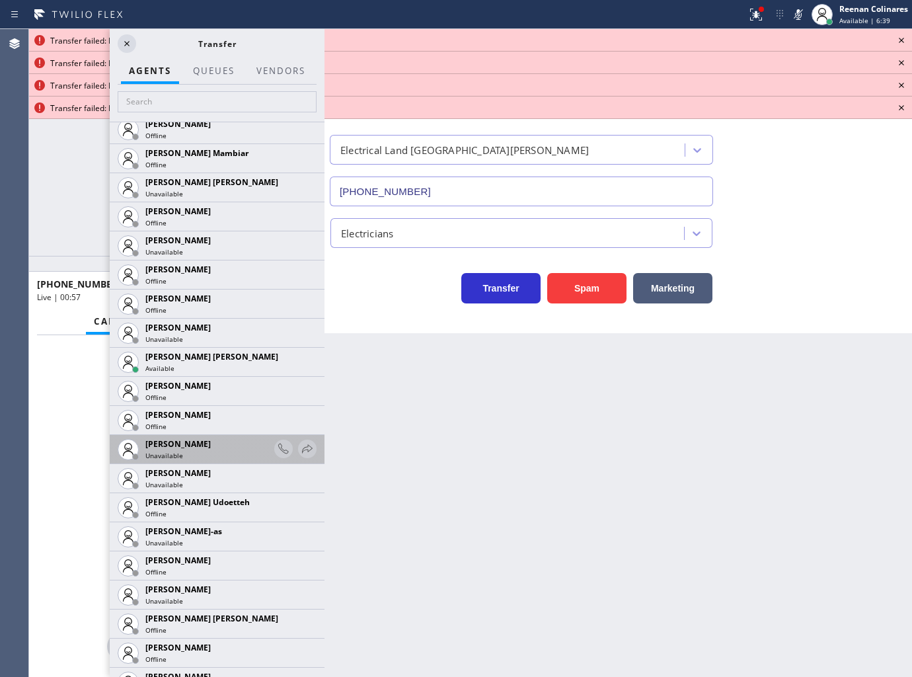
scroll to position [1028, 0]
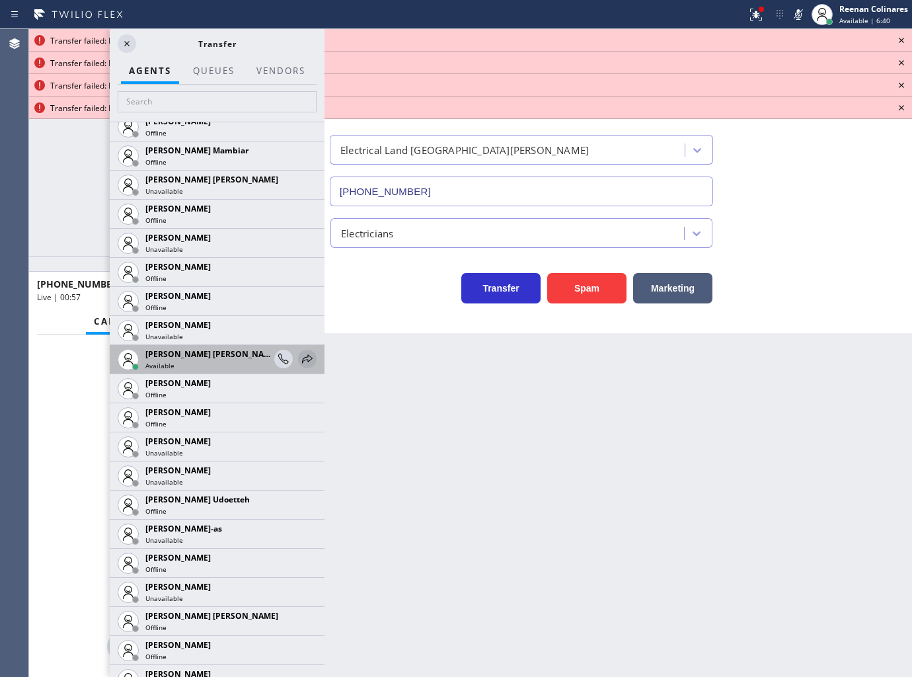
click at [299, 359] on icon at bounding box center [307, 359] width 16 height 16
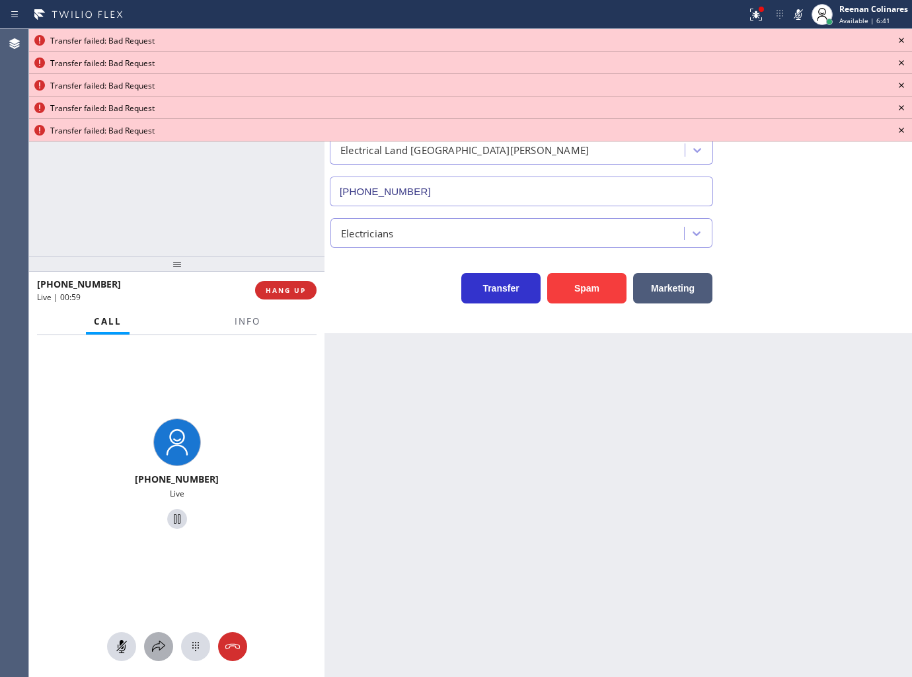
click at [157, 648] on icon at bounding box center [159, 646] width 16 height 16
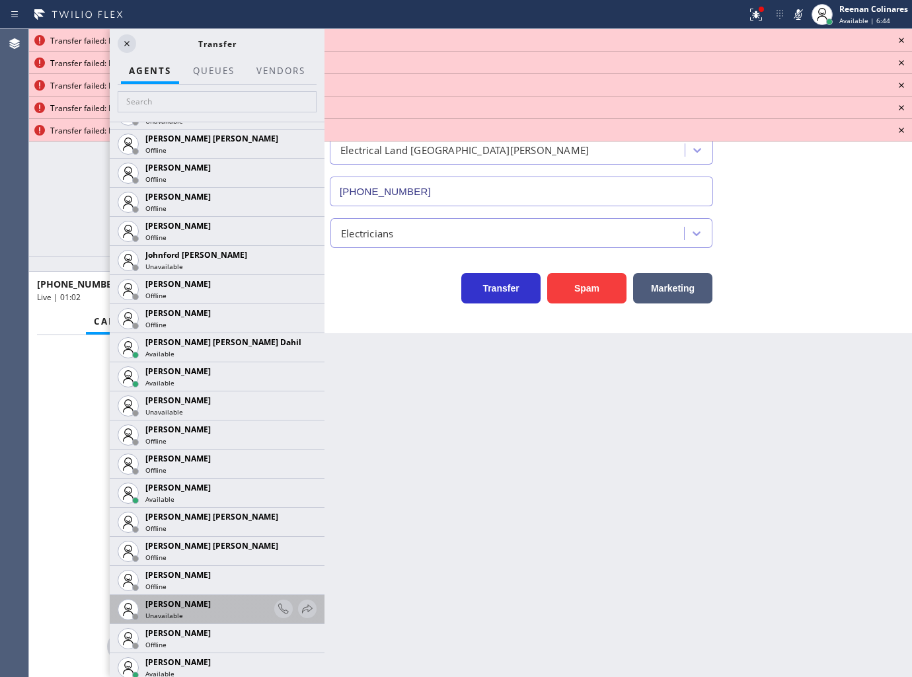
scroll to position [1542, 0]
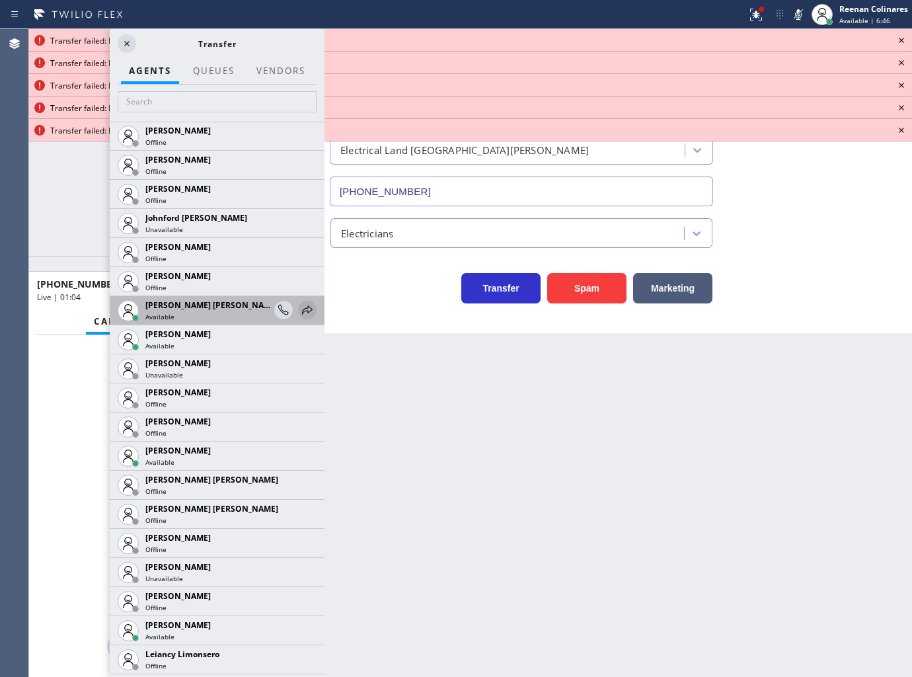
click at [302, 312] on icon at bounding box center [307, 309] width 11 height 9
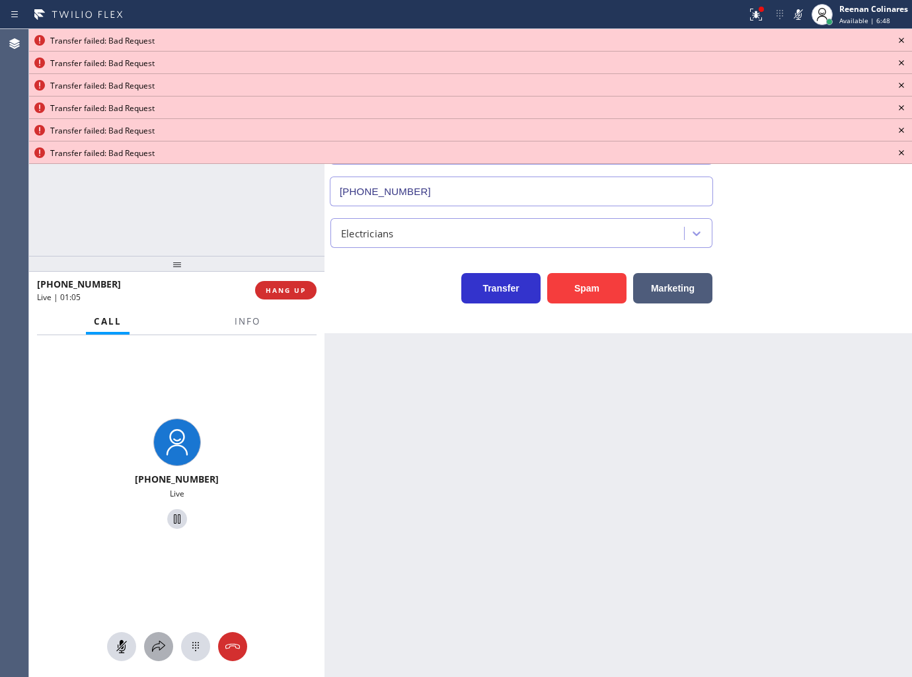
click at [160, 643] on icon at bounding box center [159, 646] width 16 height 16
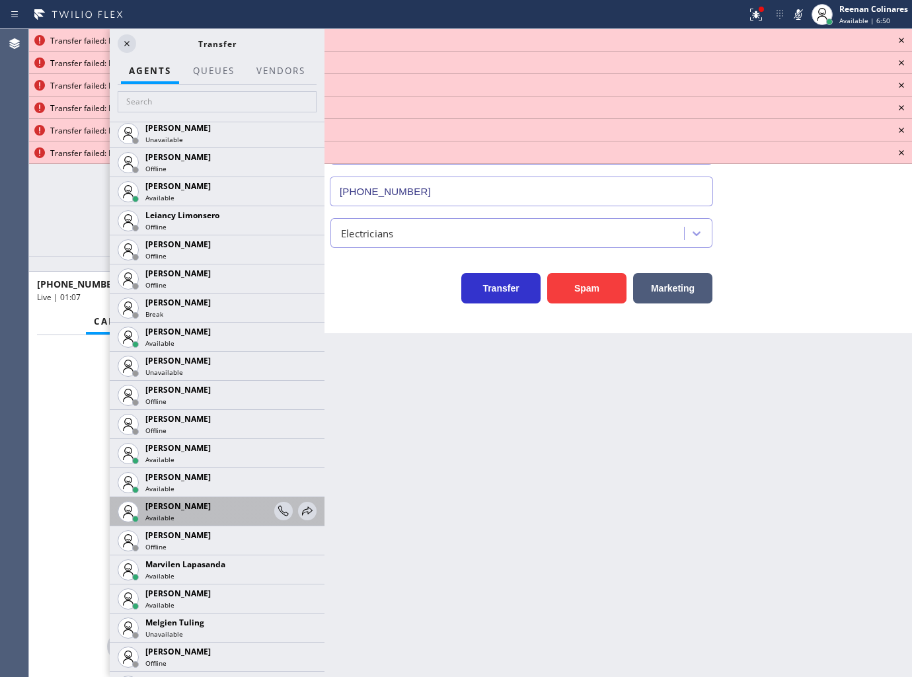
scroll to position [1983, 0]
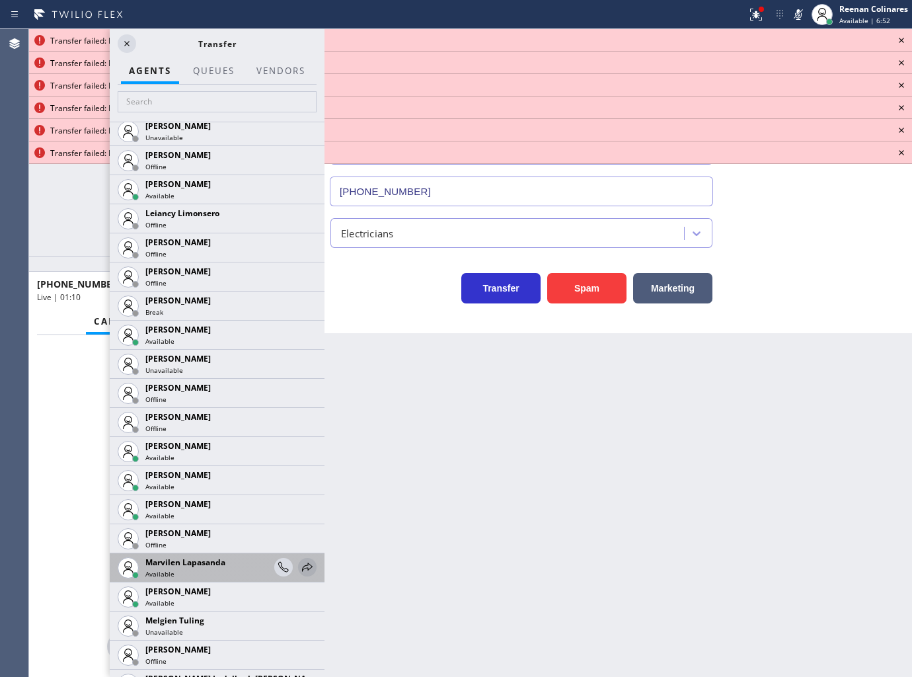
click at [301, 567] on icon at bounding box center [307, 567] width 16 height 16
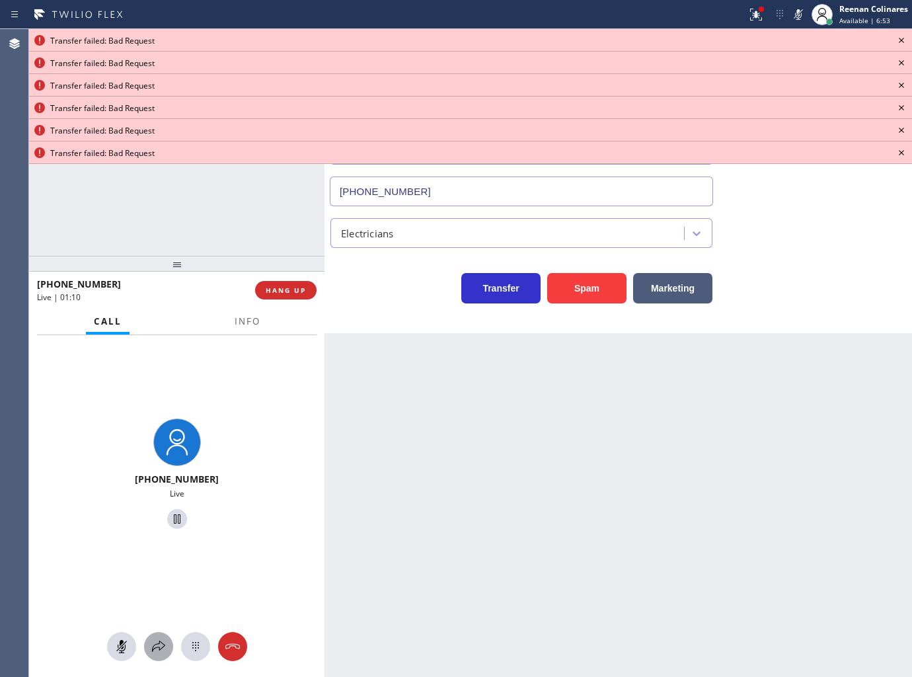
click at [161, 648] on icon at bounding box center [159, 646] width 16 height 16
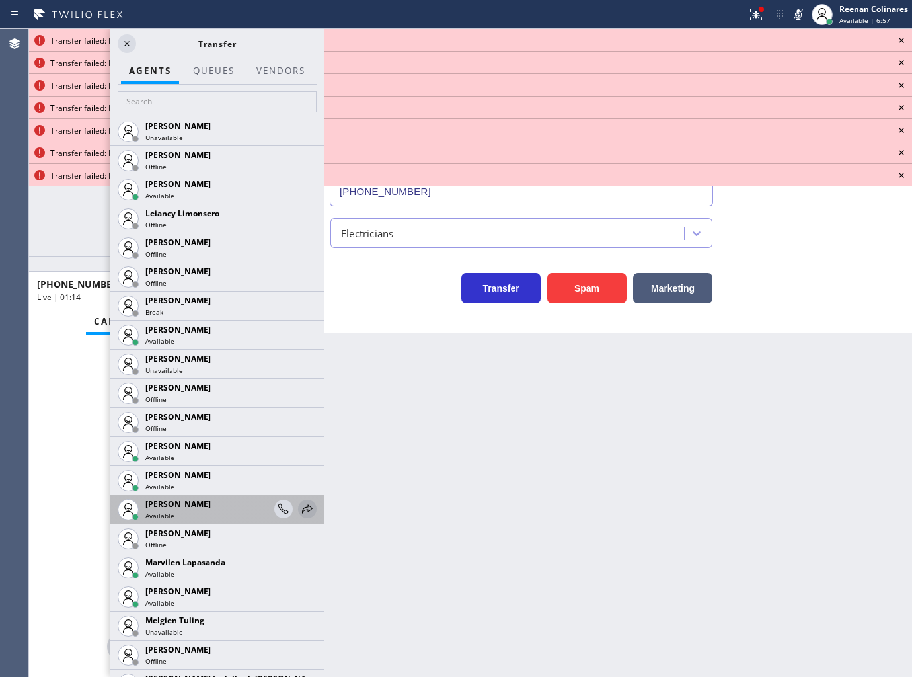
click at [301, 503] on icon at bounding box center [307, 509] width 16 height 16
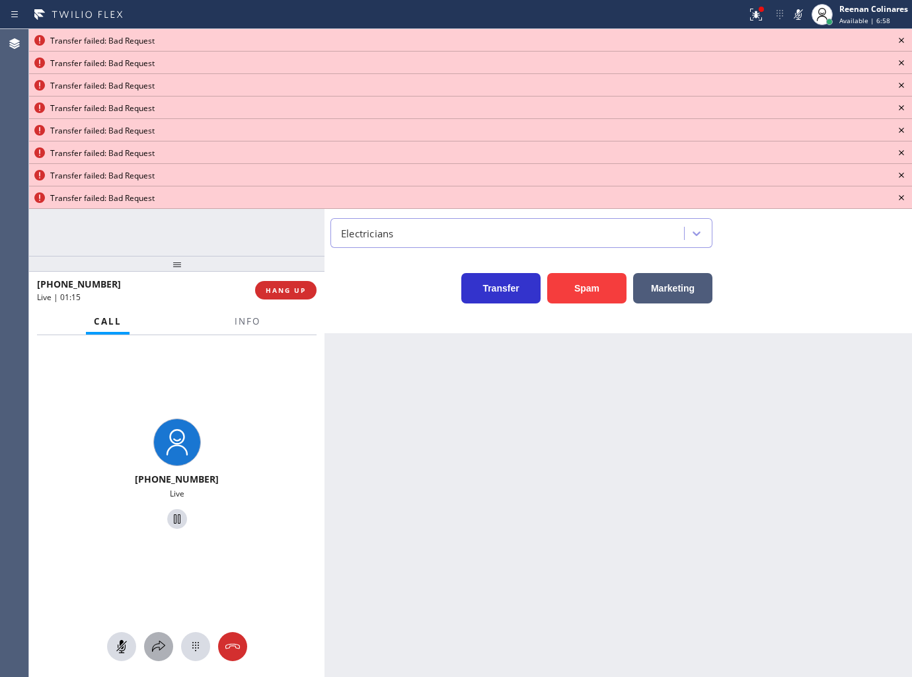
click at [157, 643] on icon at bounding box center [159, 646] width 16 height 16
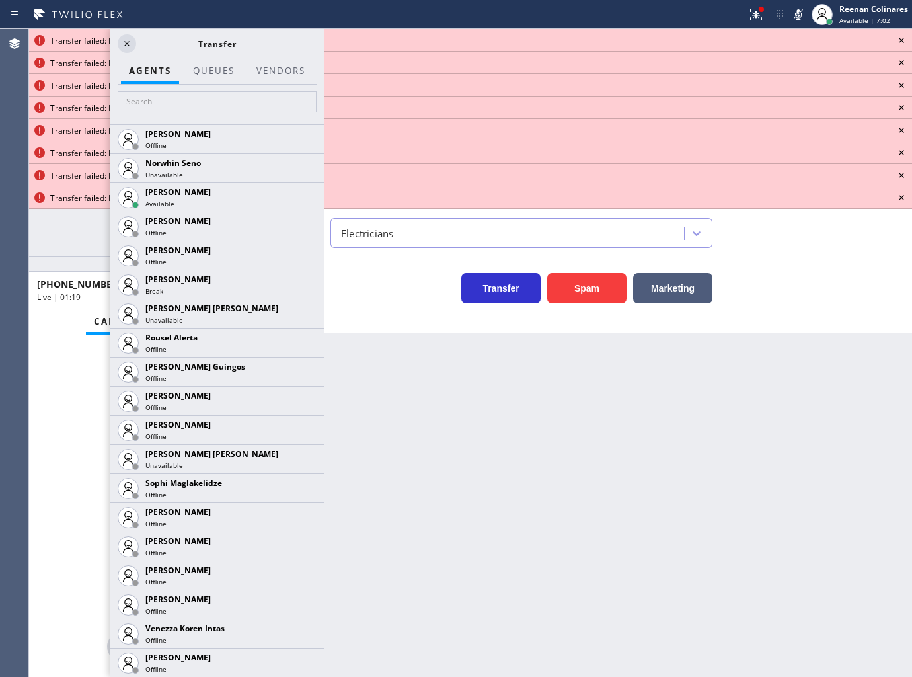
scroll to position [2701, 0]
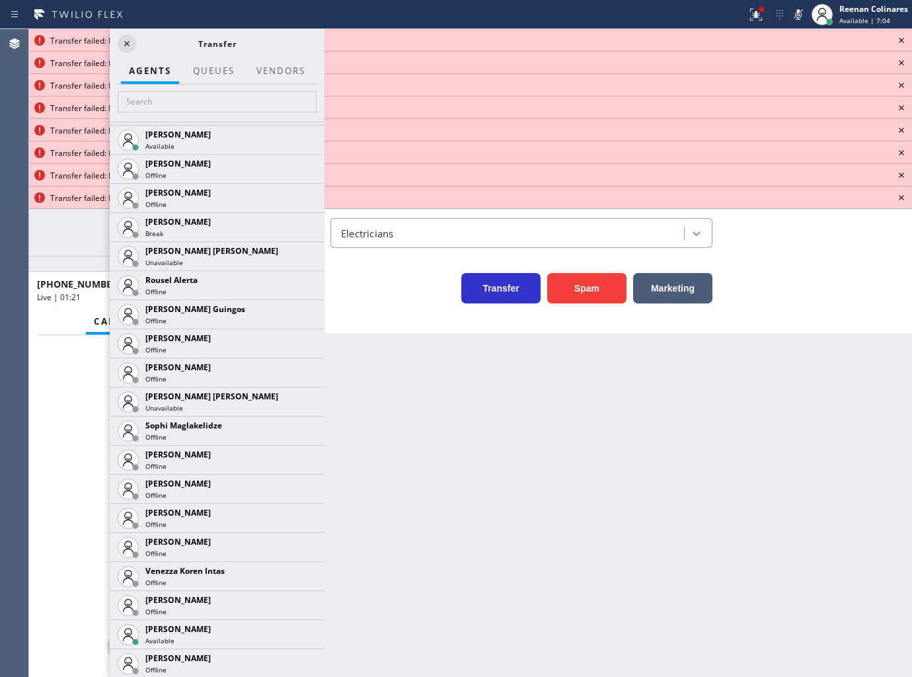
click at [900, 36] on icon at bounding box center [901, 40] width 16 height 16
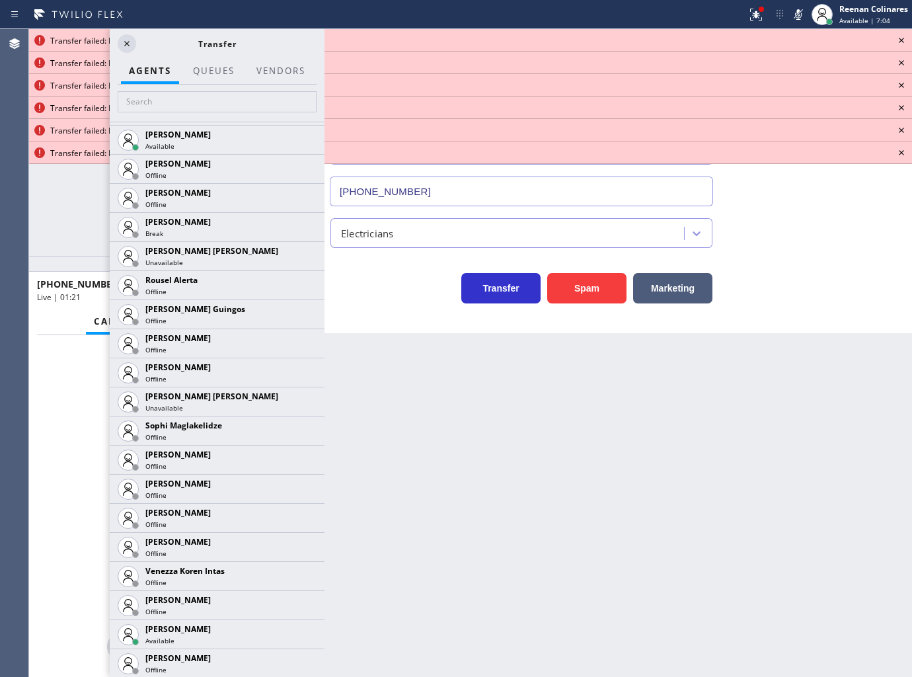
click at [900, 36] on icon at bounding box center [901, 40] width 16 height 16
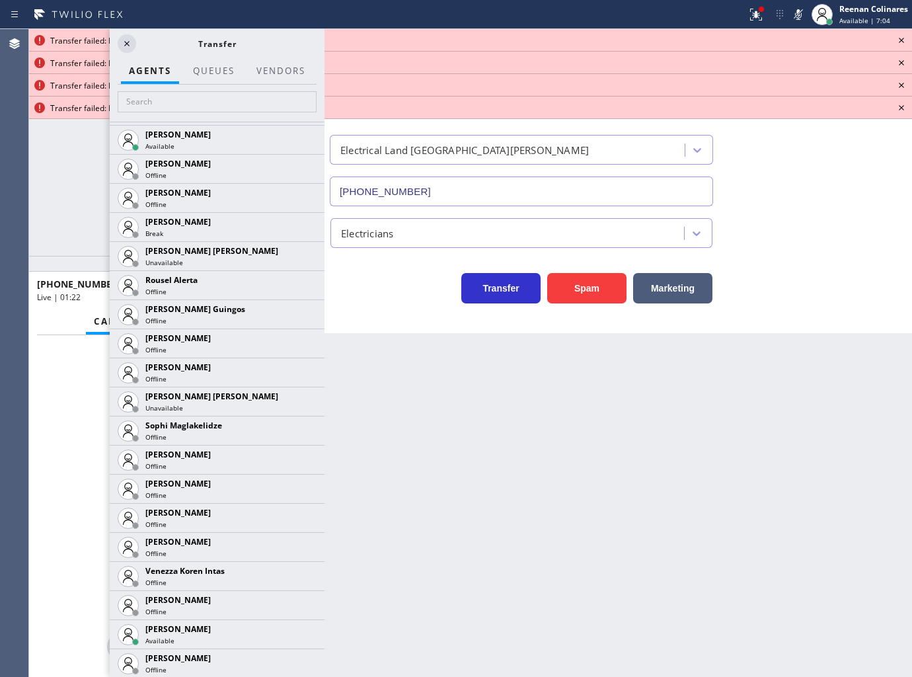
click at [900, 36] on icon at bounding box center [901, 40] width 16 height 16
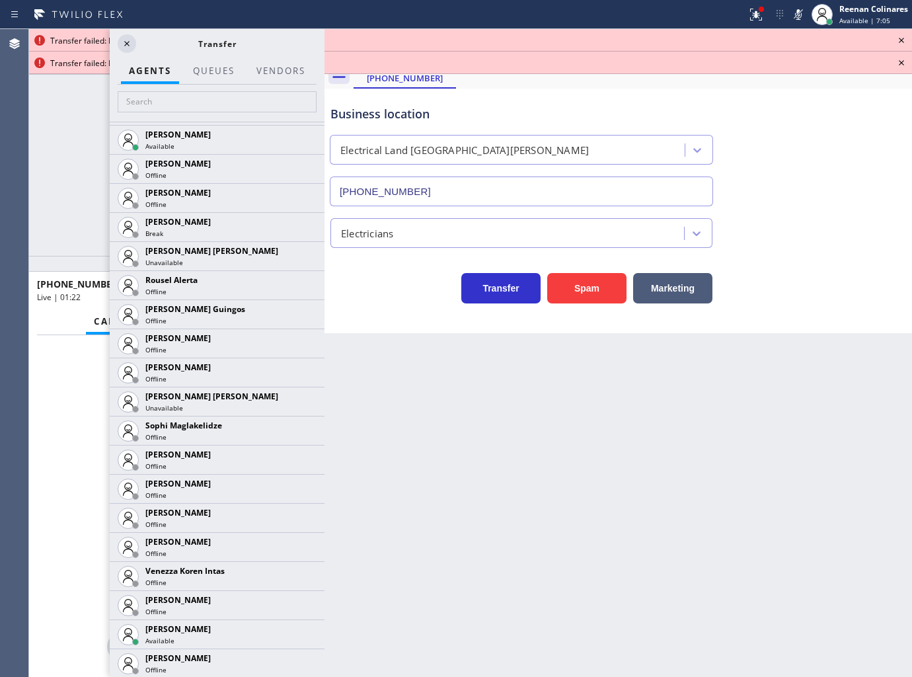
click at [900, 36] on icon at bounding box center [901, 40] width 16 height 16
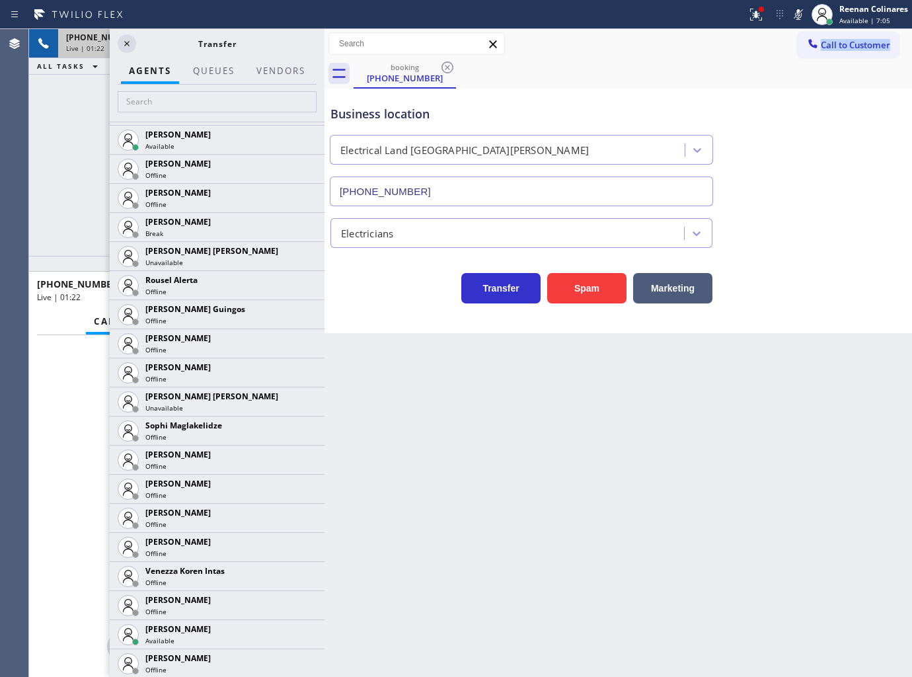
click at [900, 36] on div "Call to Customer Outbound call Location Search location Your caller id phone nu…" at bounding box center [855, 43] width 114 height 23
click at [122, 31] on div "Transfer" at bounding box center [217, 43] width 215 height 29
click at [123, 37] on icon at bounding box center [127, 44] width 16 height 16
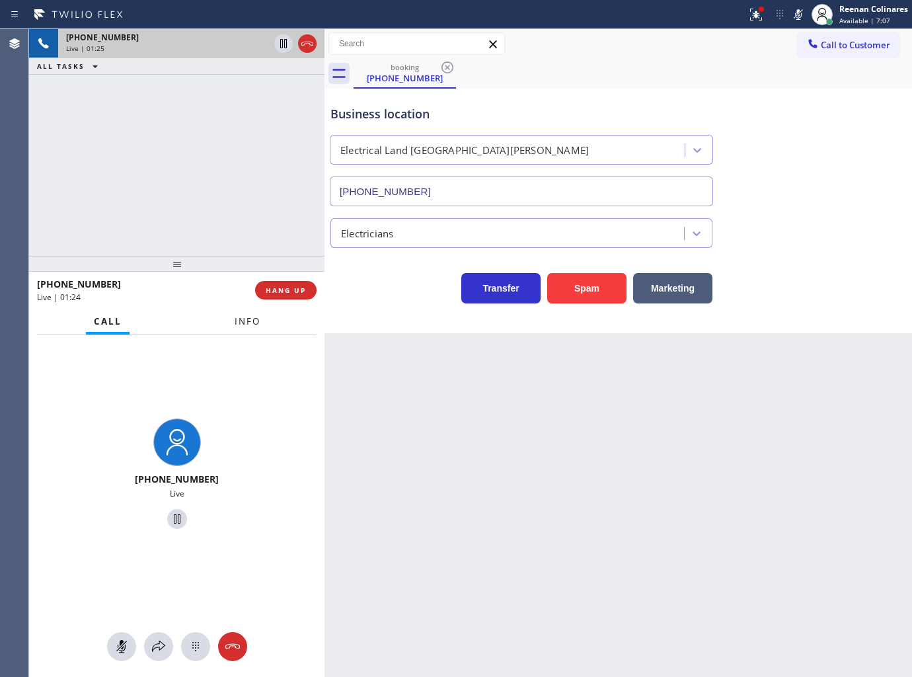
click at [252, 322] on span "Info" at bounding box center [248, 321] width 26 height 12
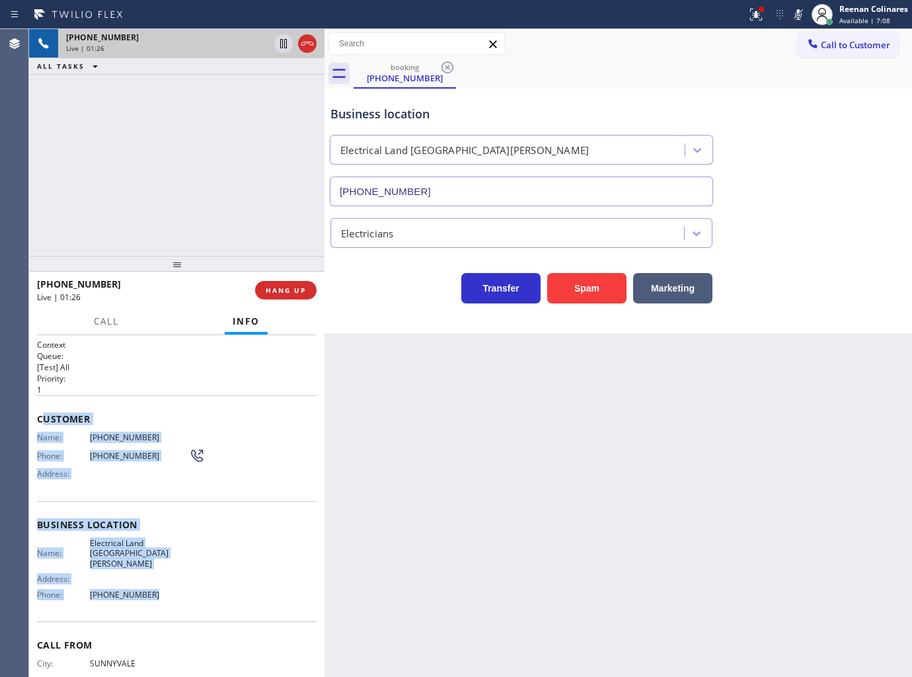
drag, startPoint x: 42, startPoint y: 414, endPoint x: 293, endPoint y: 568, distance: 295.5
click at [209, 574] on div "Context Queue: [Test] All Priority: 1 Customer Name: [PHONE_NUMBER] Phone: [PHO…" at bounding box center [177, 530] width 280 height 383
copy div "ustomer Name: [PHONE_NUMBER] Phone: [PHONE_NUMBER] Address: Business location N…"
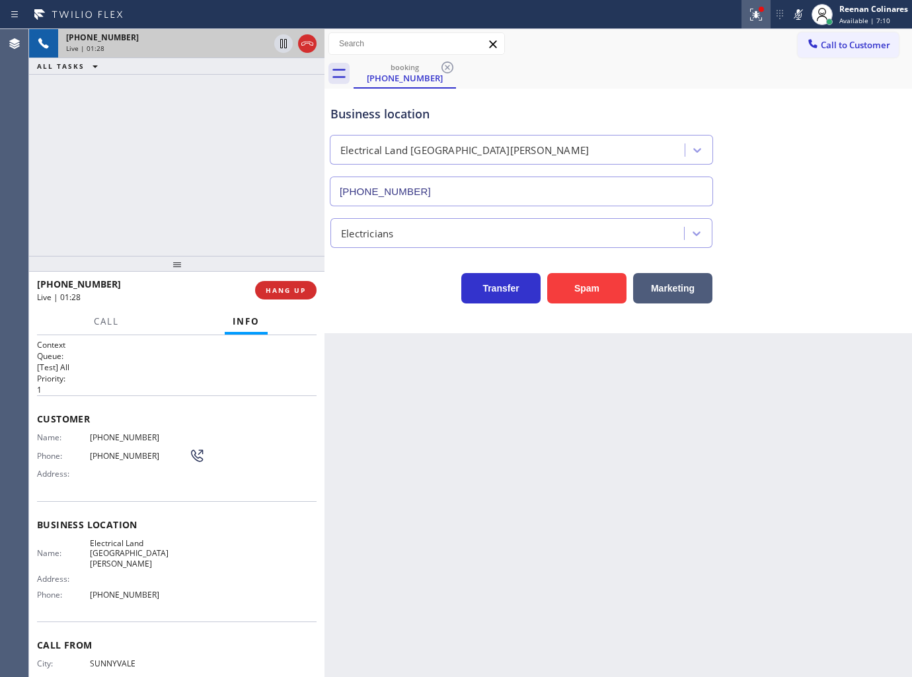
click at [758, 12] on div at bounding box center [761, 9] width 8 height 8
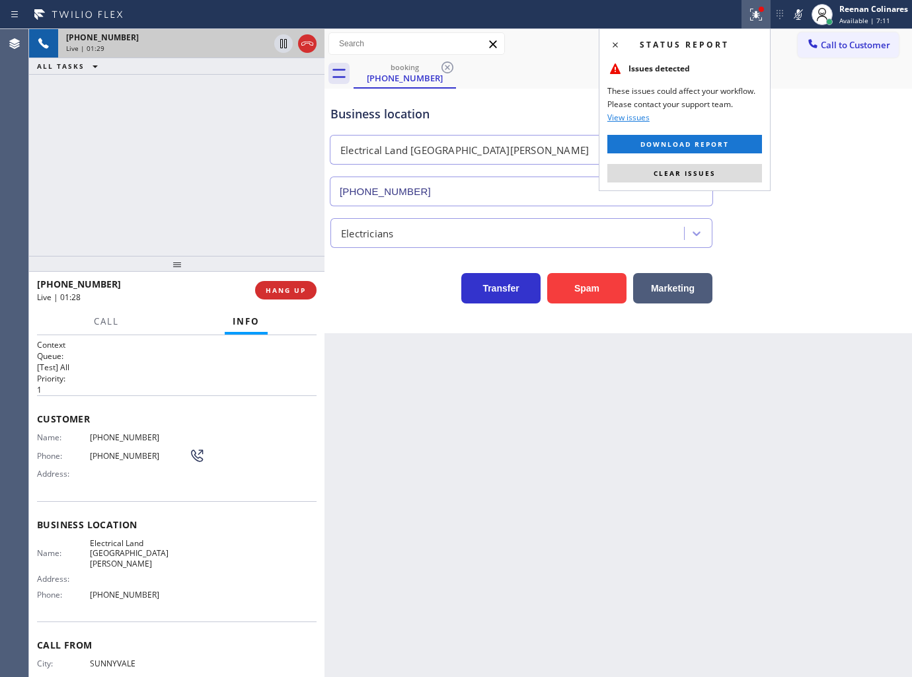
drag, startPoint x: 718, startPoint y: 174, endPoint x: 754, endPoint y: 128, distance: 58.4
click at [726, 167] on button "Clear issues" at bounding box center [684, 173] width 155 height 19
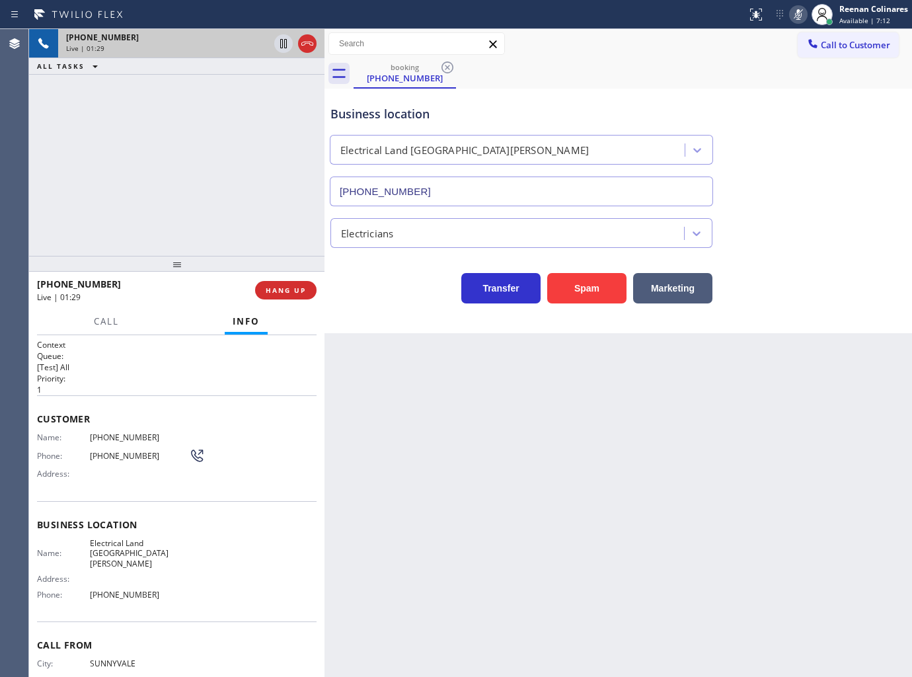
click at [800, 8] on icon at bounding box center [798, 15] width 16 height 16
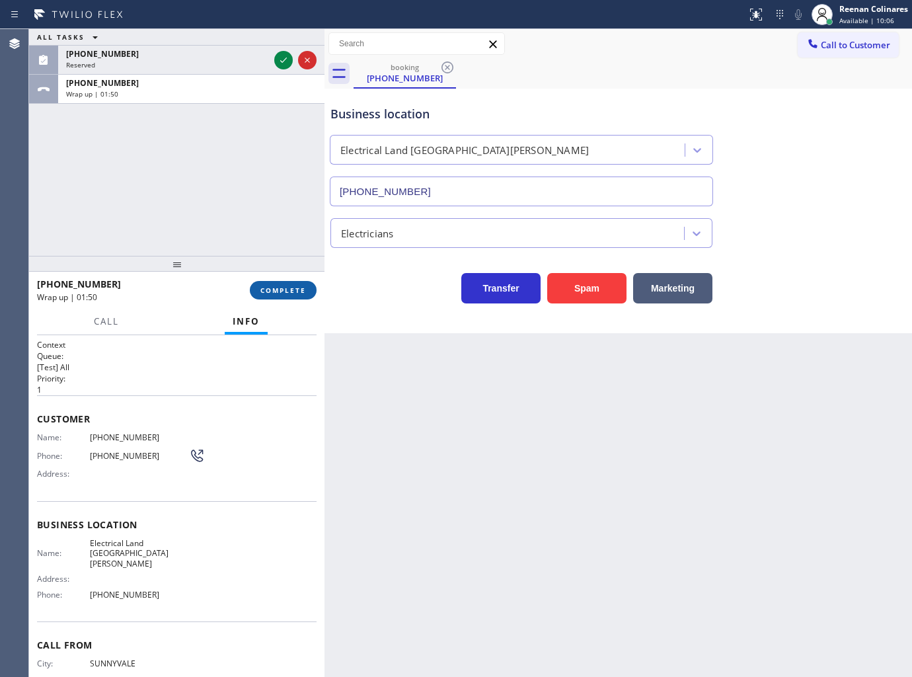
click at [262, 293] on span "COMPLETE" at bounding box center [283, 289] width 46 height 9
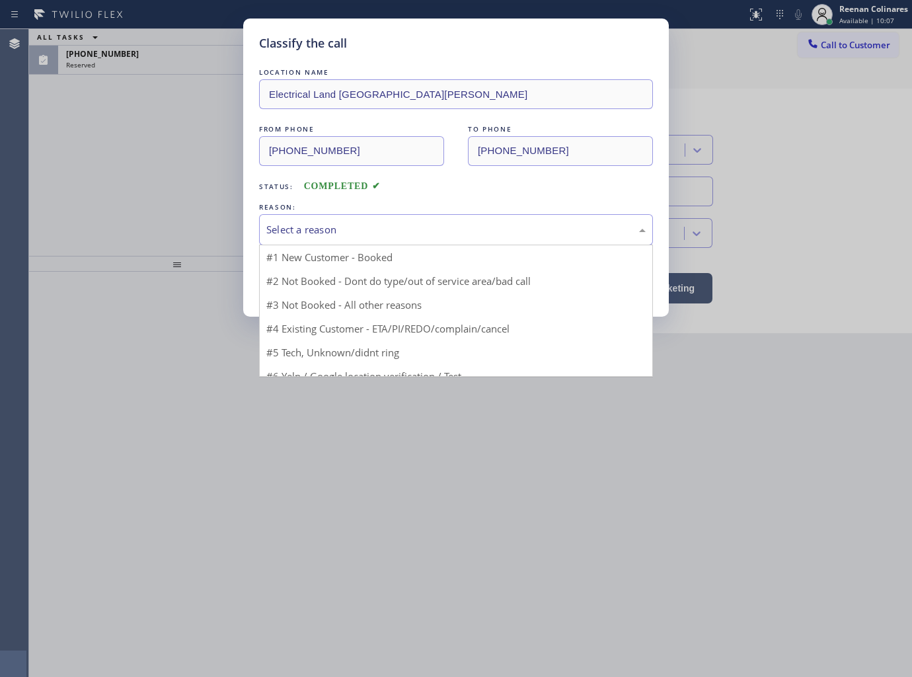
click at [354, 233] on div "Select a reason" at bounding box center [455, 229] width 379 height 15
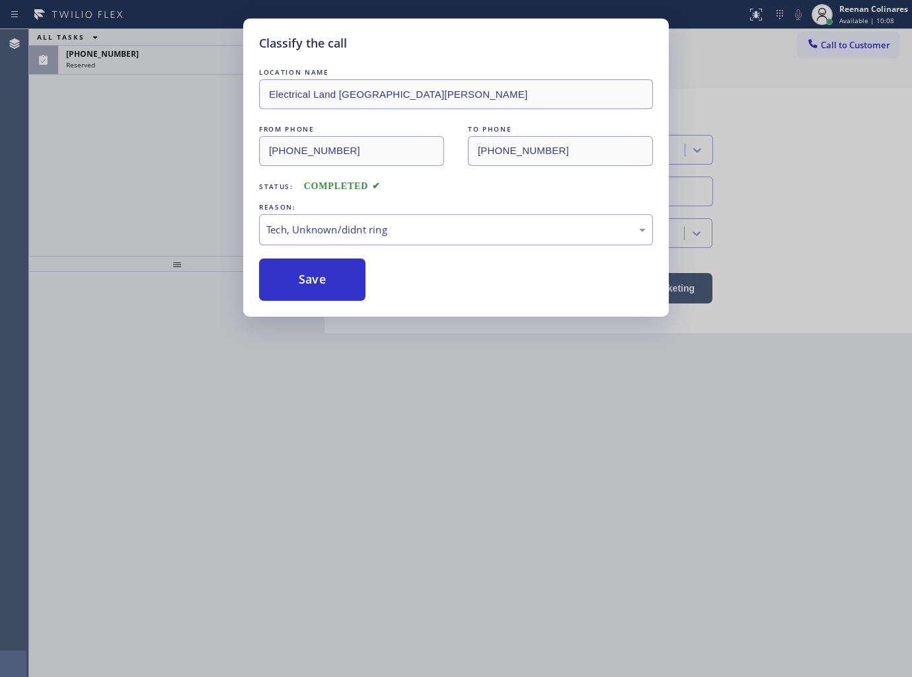
drag, startPoint x: 286, startPoint y: 280, endPoint x: 180, endPoint y: 120, distance: 191.7
click at [284, 276] on button "Save" at bounding box center [312, 279] width 106 height 42
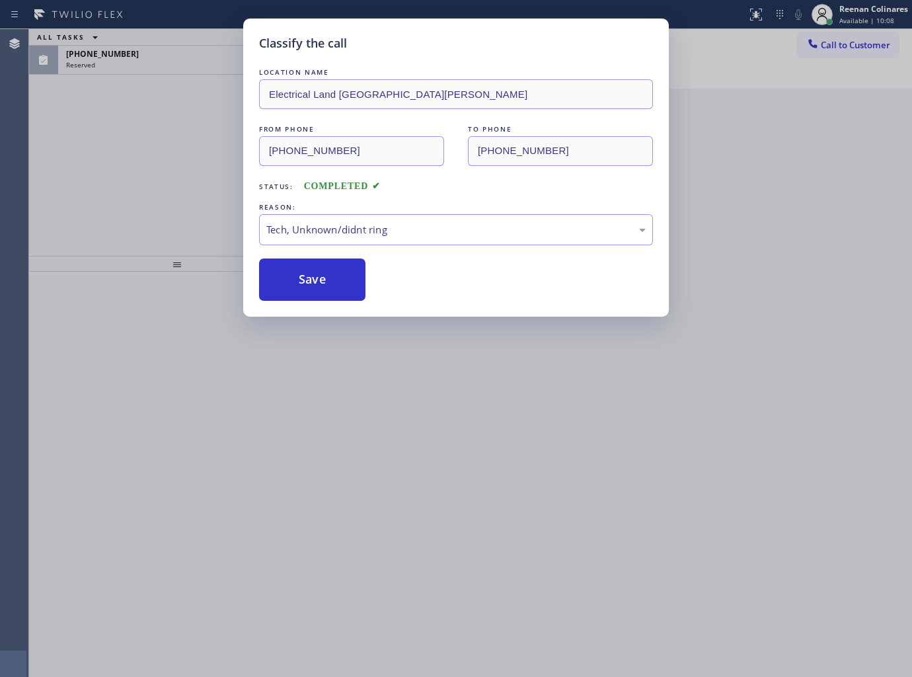
click at [156, 57] on div "Classify the call LOCATION NAME Electrical Land [GEOGRAPHIC_DATA][PERSON_NAME] …" at bounding box center [456, 338] width 912 height 677
click at [156, 57] on div "Classify the call LOCATION NAME Extra HVAC Maintenance Downtown [GEOGRAPHIC_DAT…" at bounding box center [470, 353] width 883 height 648
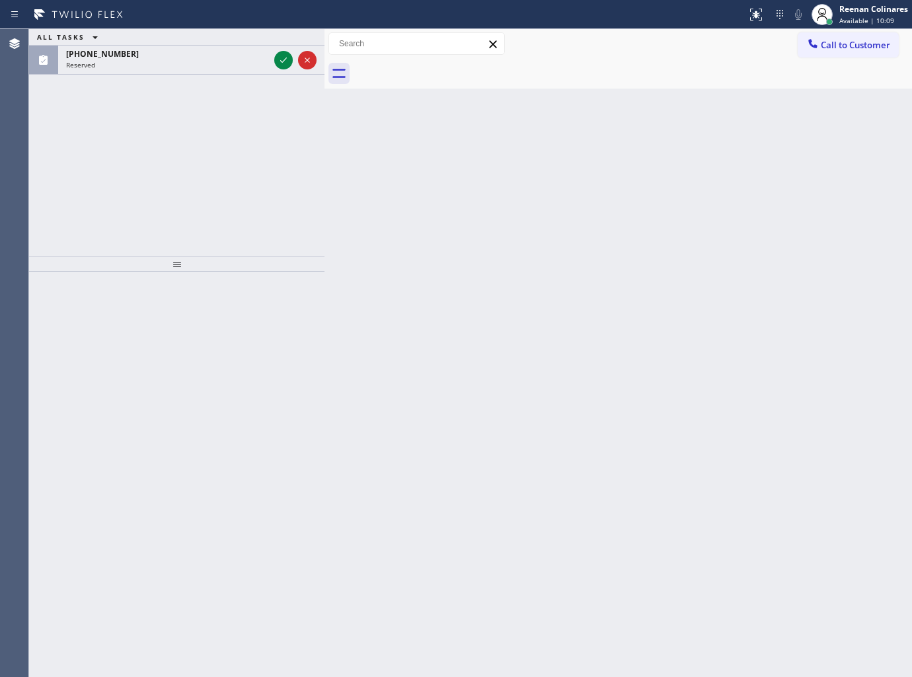
click at [156, 57] on div "[PHONE_NUMBER]" at bounding box center [167, 53] width 203 height 11
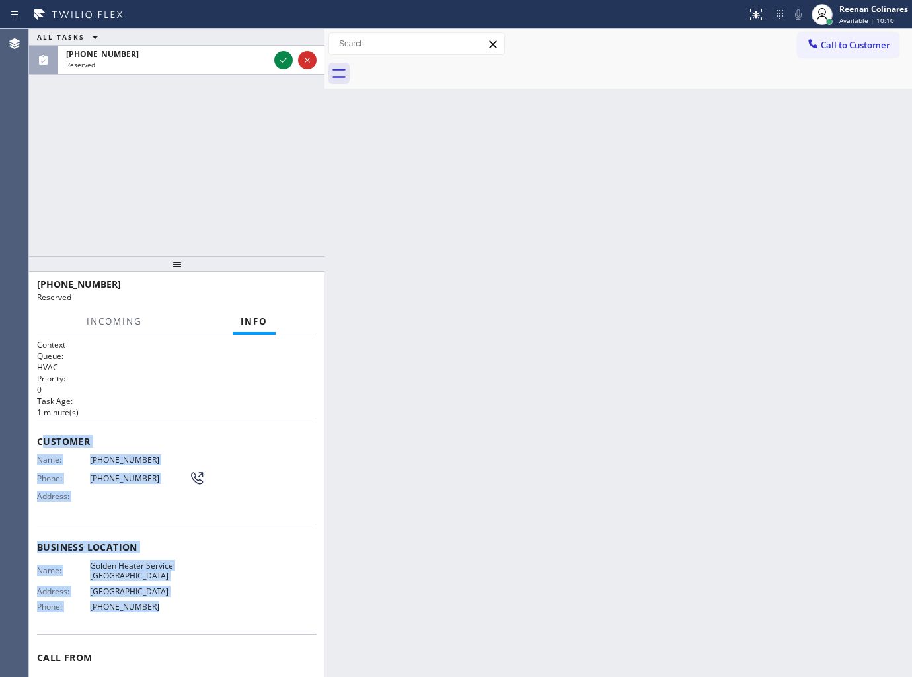
drag, startPoint x: 40, startPoint y: 434, endPoint x: 217, endPoint y: 613, distance: 250.9
click at [198, 618] on div "Context Queue: HVAC Priority: 0 Task Age: [DEMOGRAPHIC_DATA] minute(s) Customer…" at bounding box center [177, 536] width 280 height 395
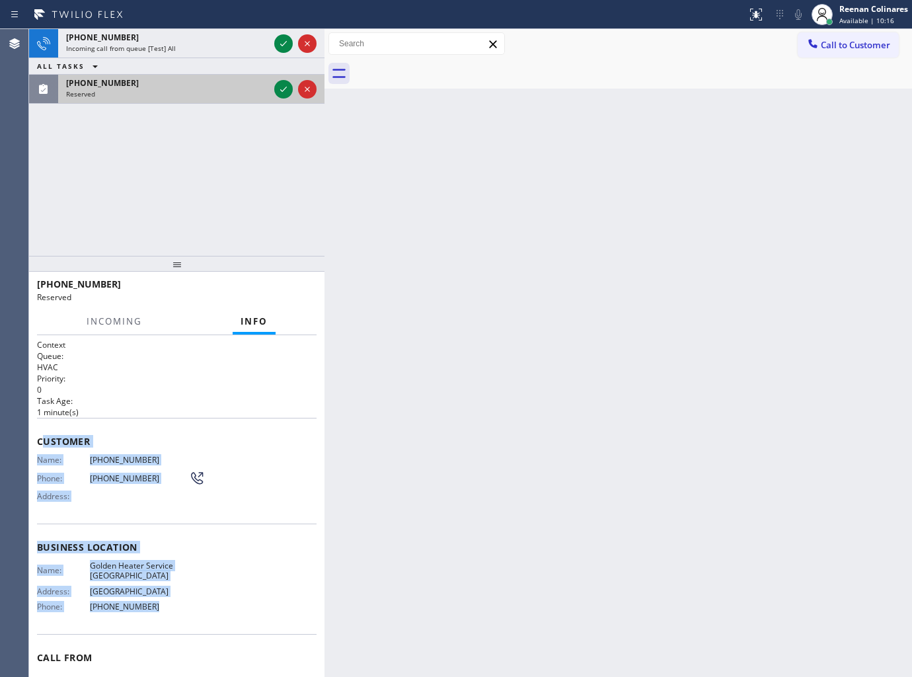
drag, startPoint x: 223, startPoint y: 100, endPoint x: 256, endPoint y: 93, distance: 33.0
click at [223, 100] on div "[PHONE_NUMBER] Reserved" at bounding box center [164, 89] width 213 height 29
click at [282, 93] on icon at bounding box center [284, 89] width 16 height 16
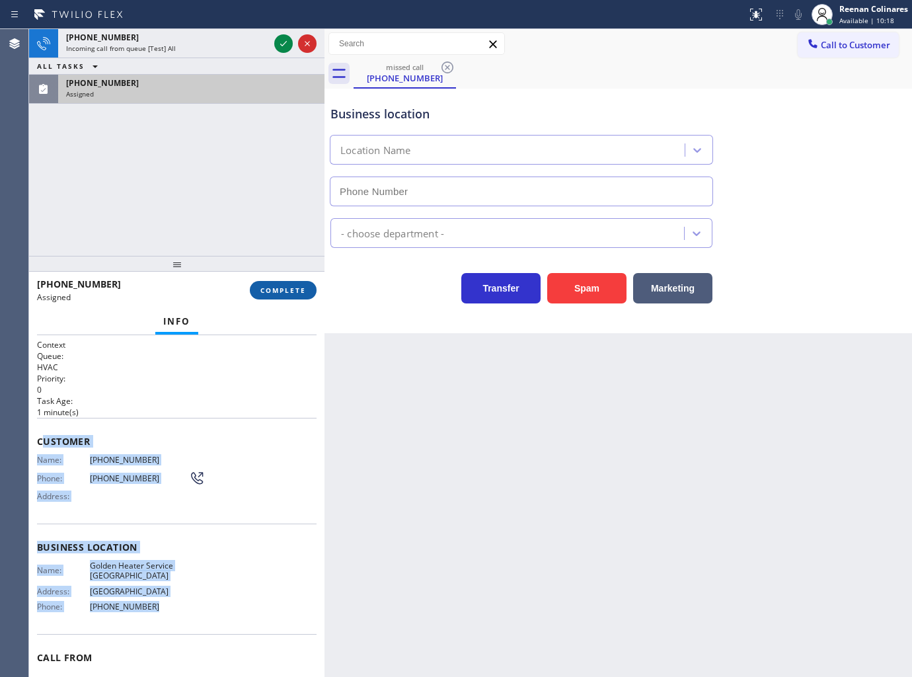
type input "[PHONE_NUMBER]"
click at [293, 283] on button "COMPLETE" at bounding box center [283, 290] width 67 height 19
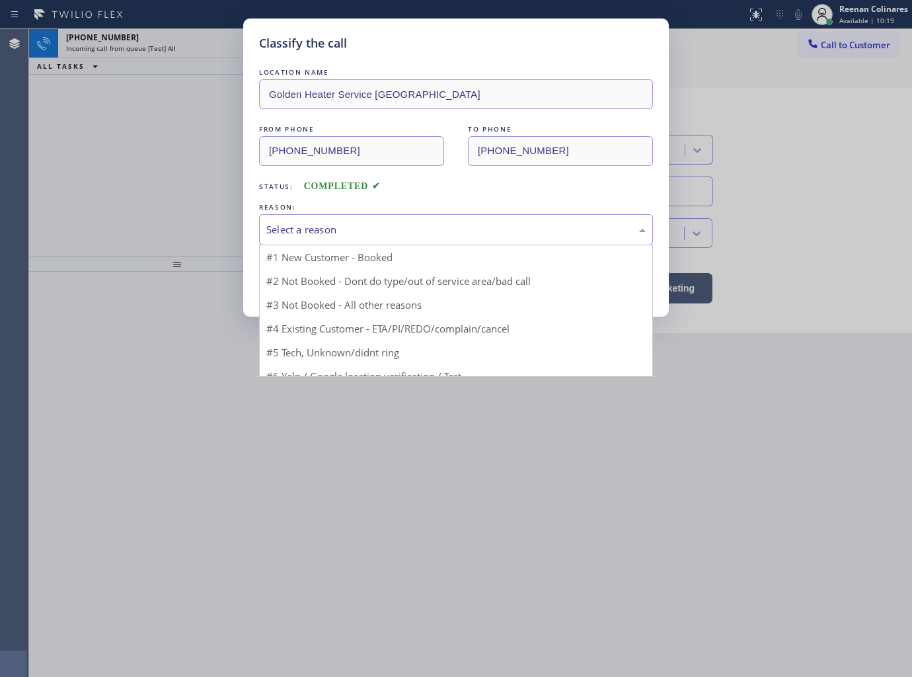
click at [339, 222] on div "Select a reason" at bounding box center [455, 229] width 379 height 15
drag, startPoint x: 299, startPoint y: 327, endPoint x: 299, endPoint y: 285, distance: 42.3
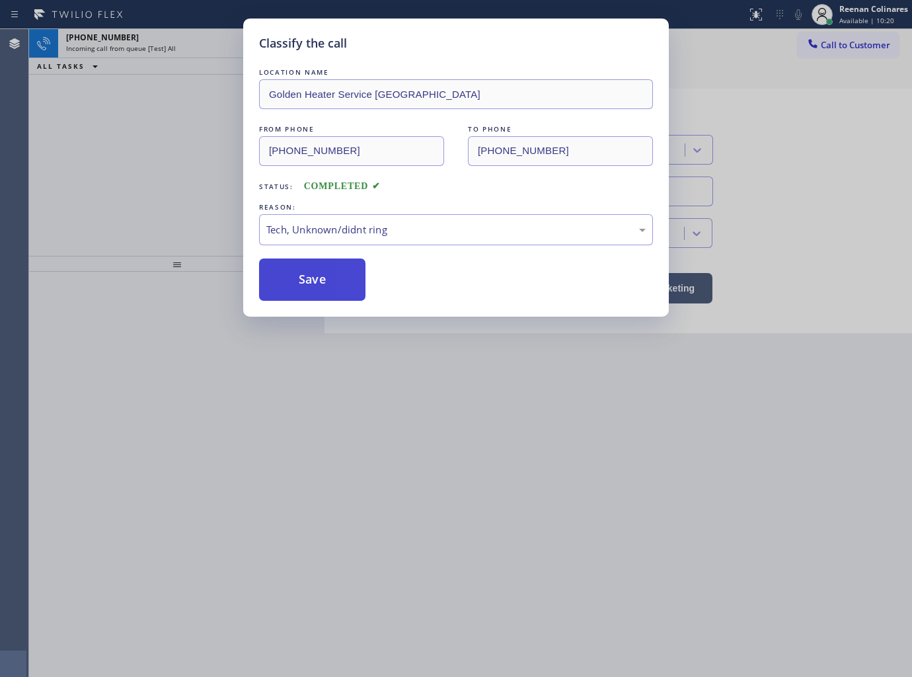
click at [299, 285] on button "Save" at bounding box center [312, 279] width 106 height 42
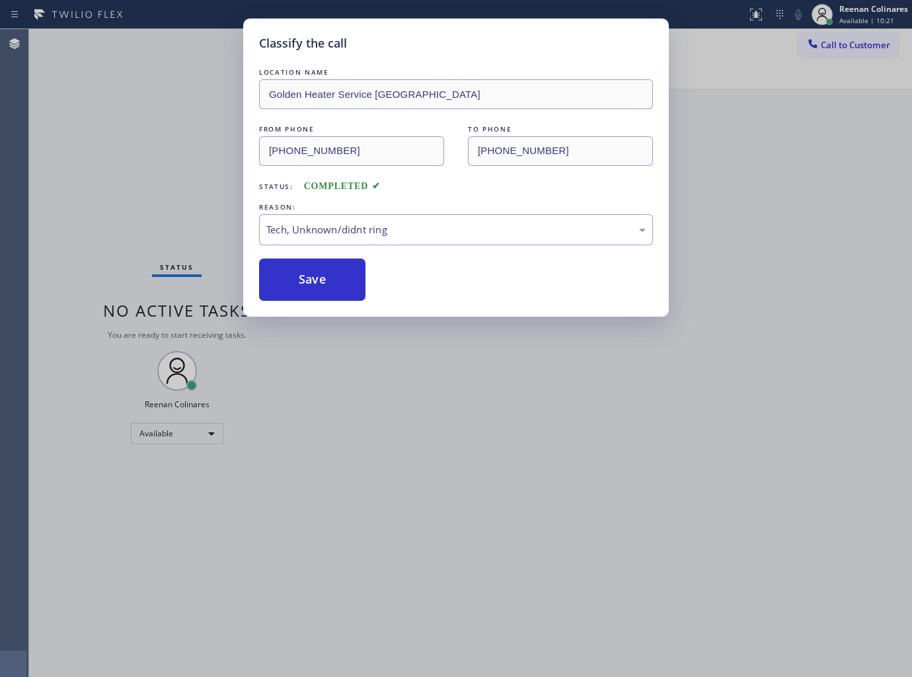
click at [192, 58] on div "Classify the call LOCATION NAME Golden Heater Service Irvine FROM PHONE [PHONE_…" at bounding box center [456, 338] width 912 height 677
click at [192, 51] on div "Classify the call LOCATION NAME Golden Heater Service Irvine FROM PHONE [PHONE_…" at bounding box center [456, 338] width 912 height 677
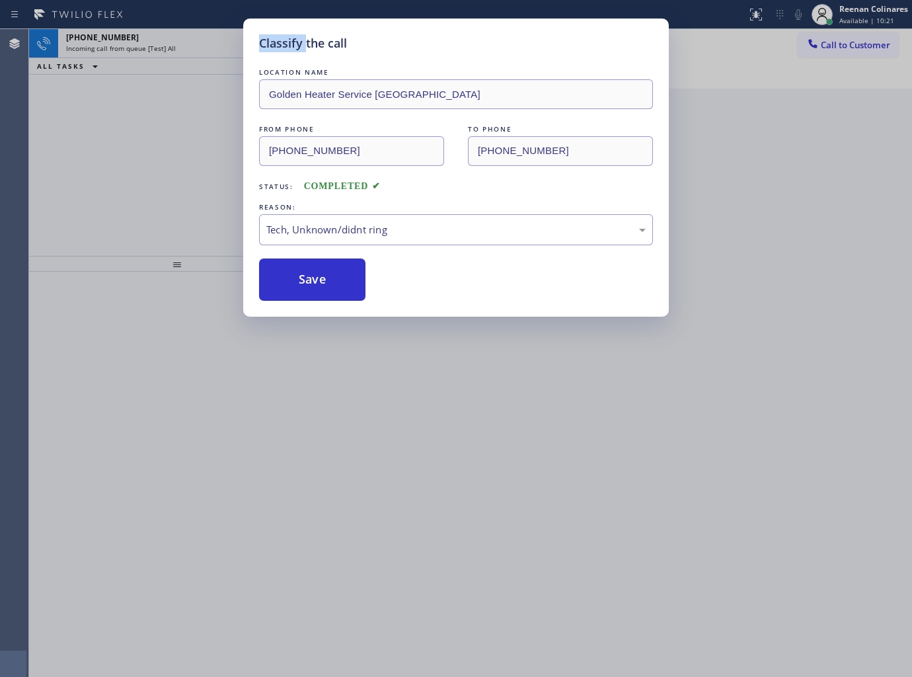
click at [192, 51] on div "Classify the call LOCATION NAME Extra HVAC Maintenance Downtown [GEOGRAPHIC_DAT…" at bounding box center [470, 353] width 883 height 648
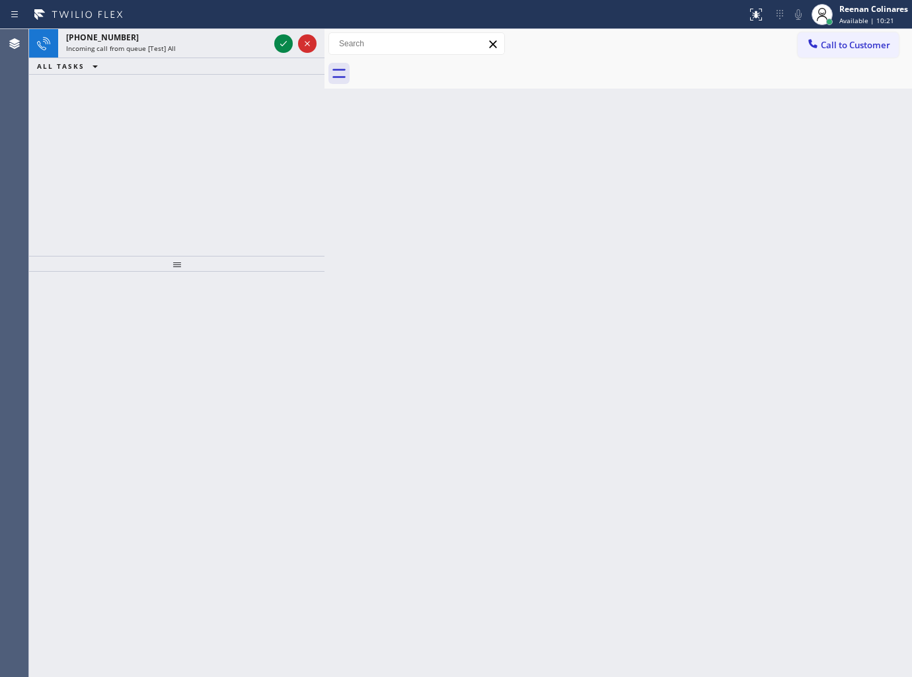
click at [192, 51] on div "Incoming call from queue [Test] All" at bounding box center [167, 48] width 203 height 9
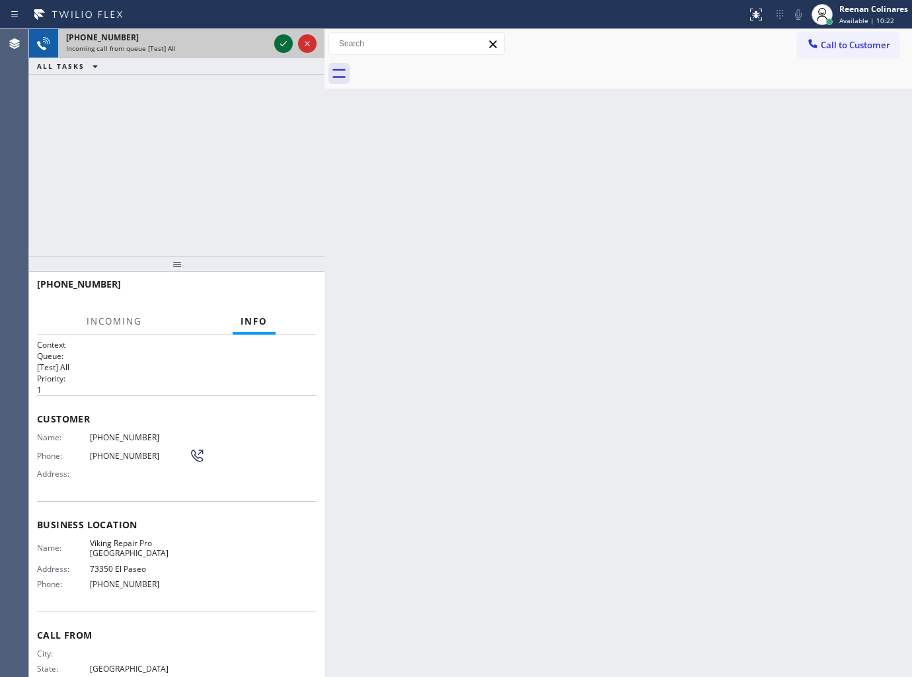
click at [282, 42] on icon at bounding box center [284, 44] width 16 height 16
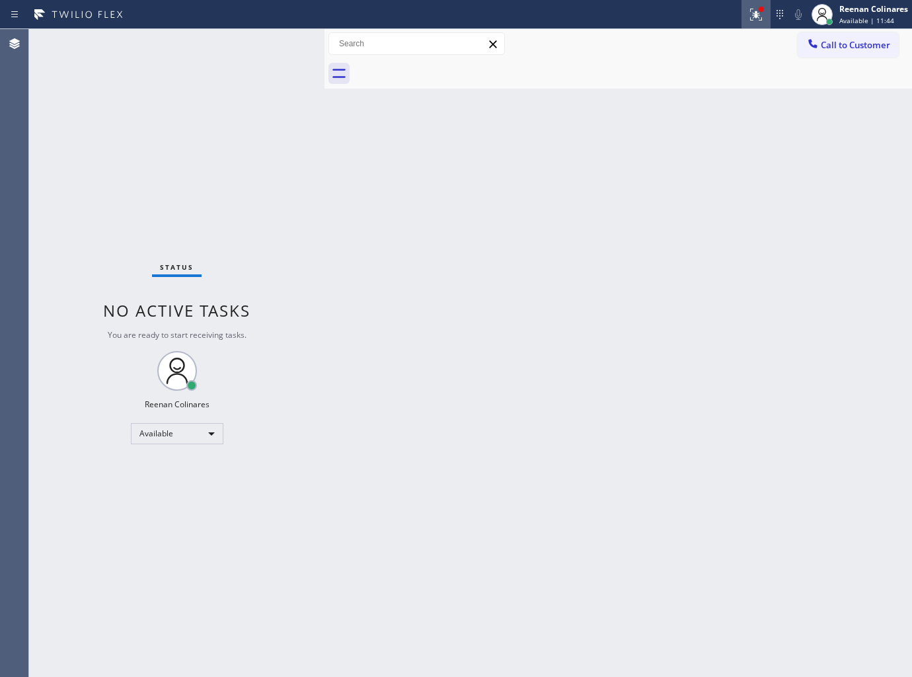
click at [757, 17] on icon at bounding box center [756, 15] width 16 height 16
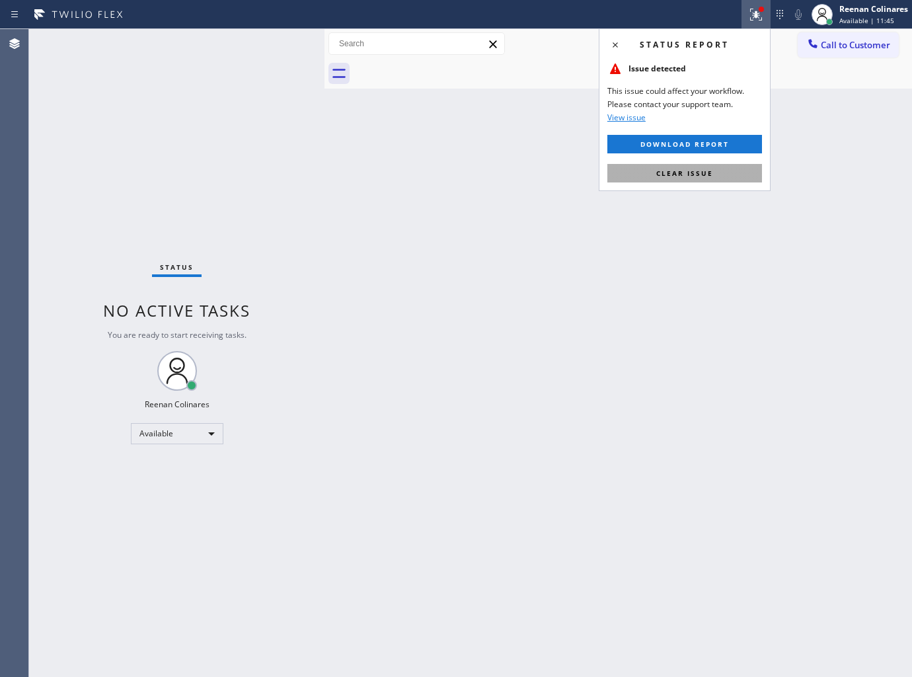
click at [628, 172] on button "Clear issue" at bounding box center [684, 173] width 155 height 19
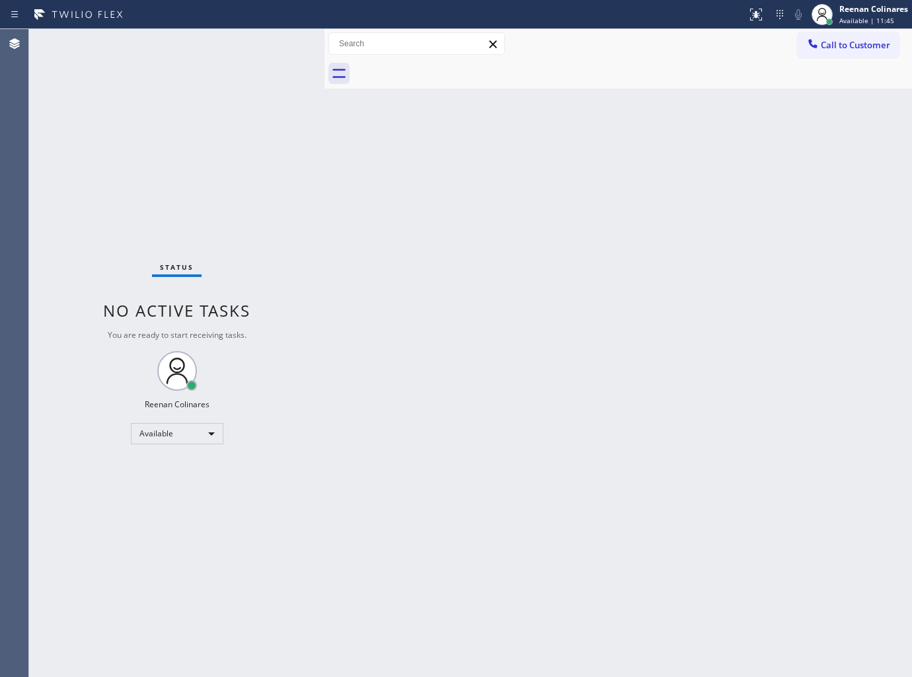
click at [433, 203] on div "Back to Dashboard Change Sender ID Customers Technicians Select a contact Outbo…" at bounding box center [617, 353] width 587 height 648
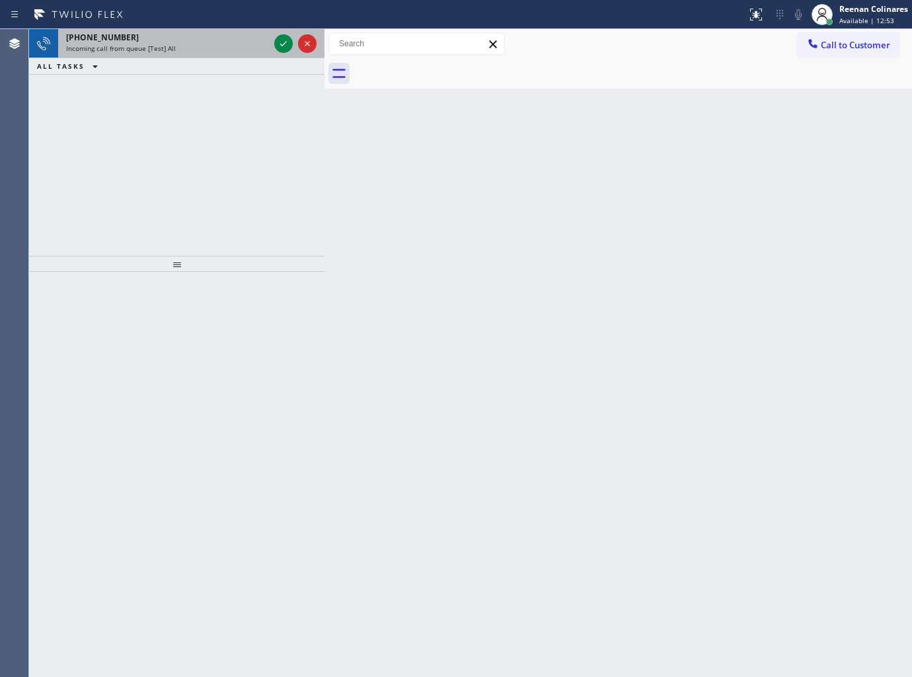
click at [175, 42] on div "[PHONE_NUMBER]" at bounding box center [167, 37] width 203 height 11
click at [174, 50] on div "Incoming call from queue [Test] All" at bounding box center [167, 48] width 203 height 9
click at [190, 49] on div "Incoming call from queue [Test] All" at bounding box center [167, 48] width 203 height 9
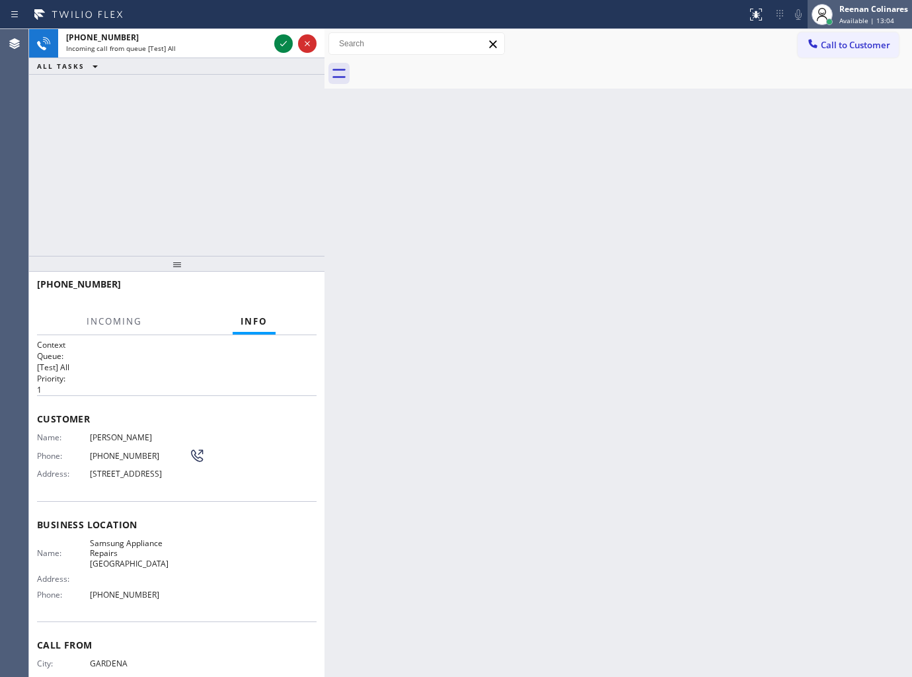
click at [862, 20] on span "Available | 13:04" at bounding box center [866, 20] width 55 height 9
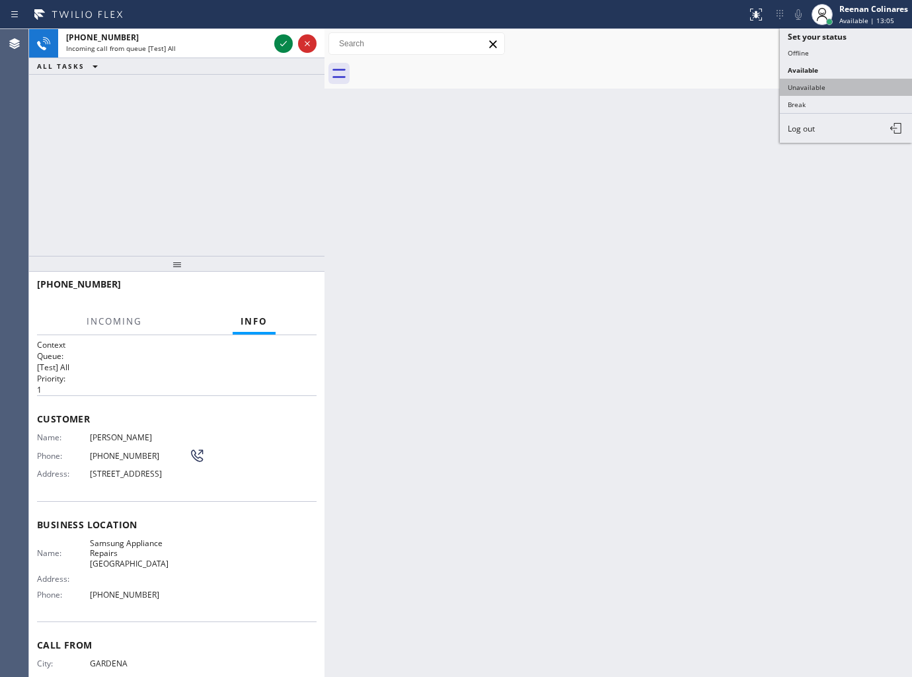
click at [804, 84] on button "Unavailable" at bounding box center [846, 87] width 132 height 17
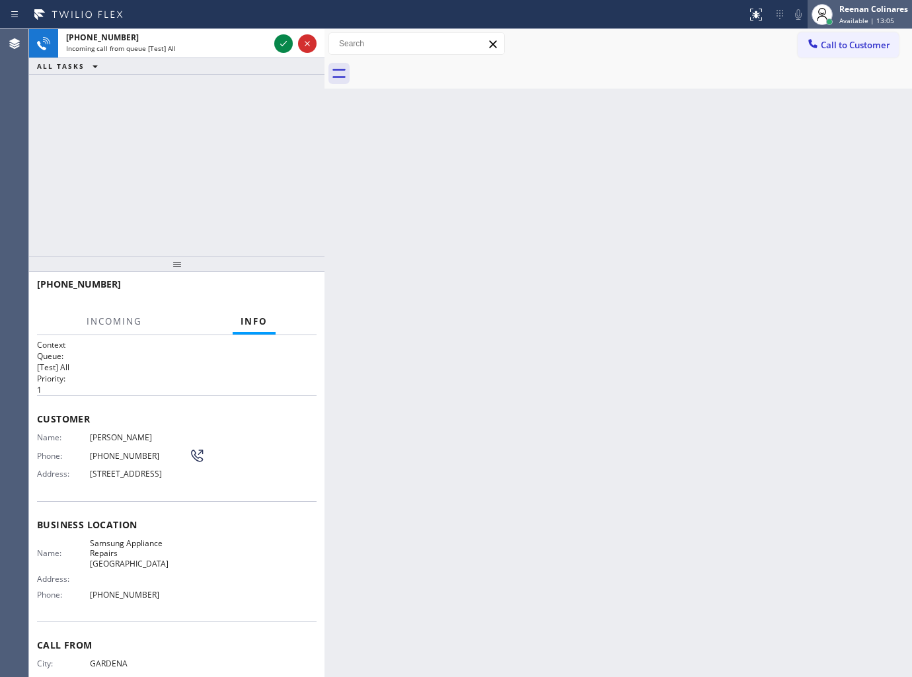
click at [846, 23] on span "Available | 13:05" at bounding box center [866, 20] width 55 height 9
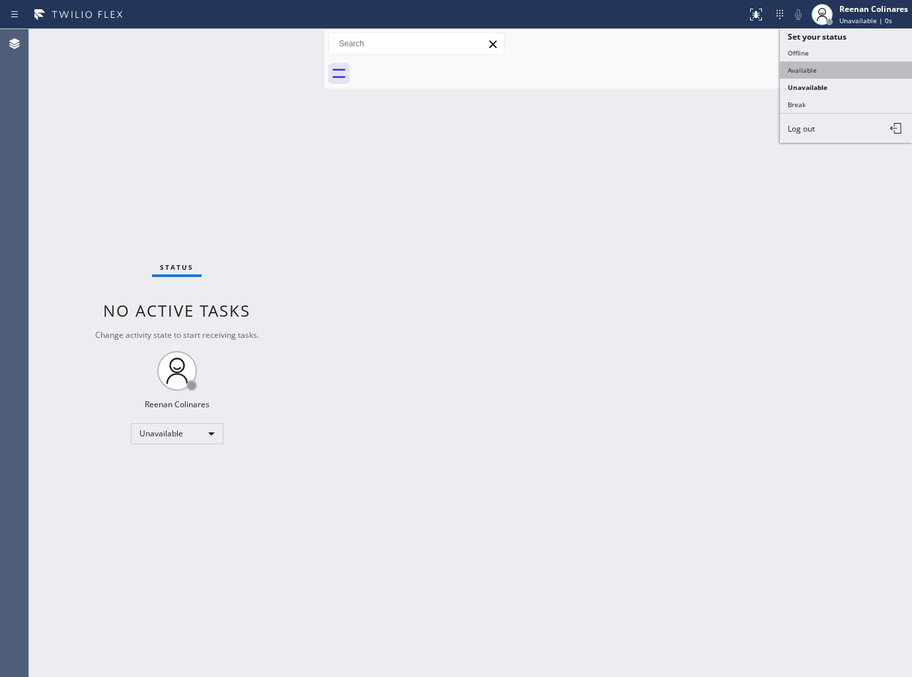
click at [803, 67] on button "Available" at bounding box center [846, 69] width 132 height 17
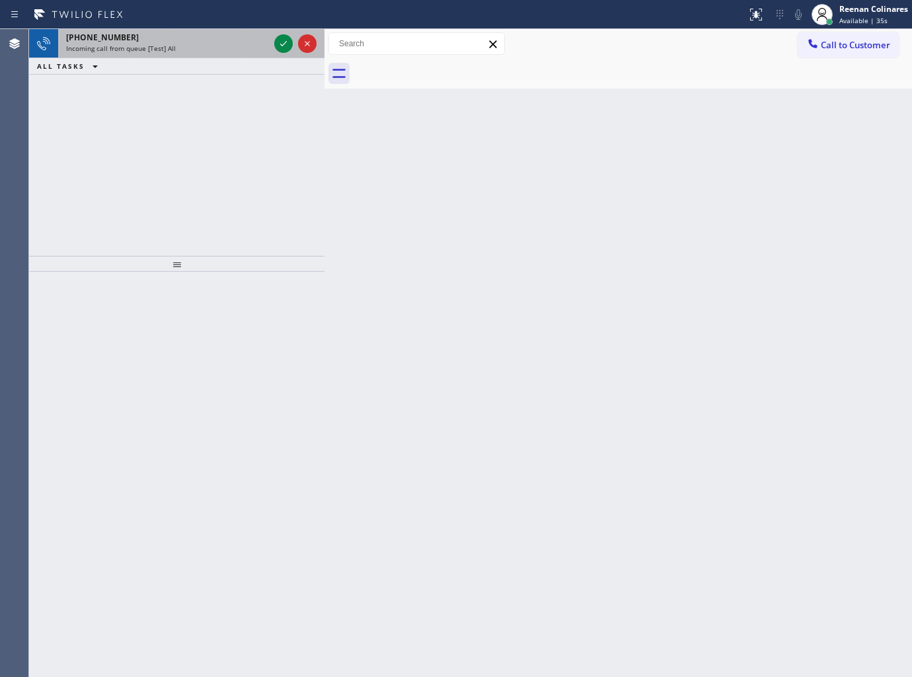
click at [188, 44] on div "Incoming call from queue [Test] All" at bounding box center [167, 48] width 203 height 9
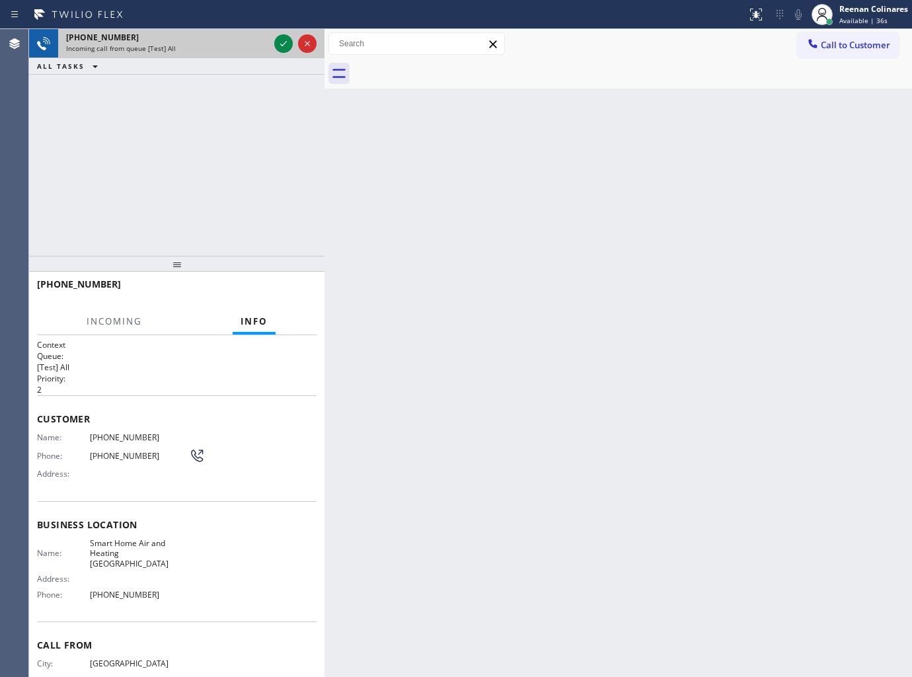
click at [272, 48] on div at bounding box center [296, 43] width 48 height 29
click at [278, 46] on div at bounding box center [296, 43] width 48 height 29
click at [278, 45] on icon at bounding box center [284, 44] width 16 height 16
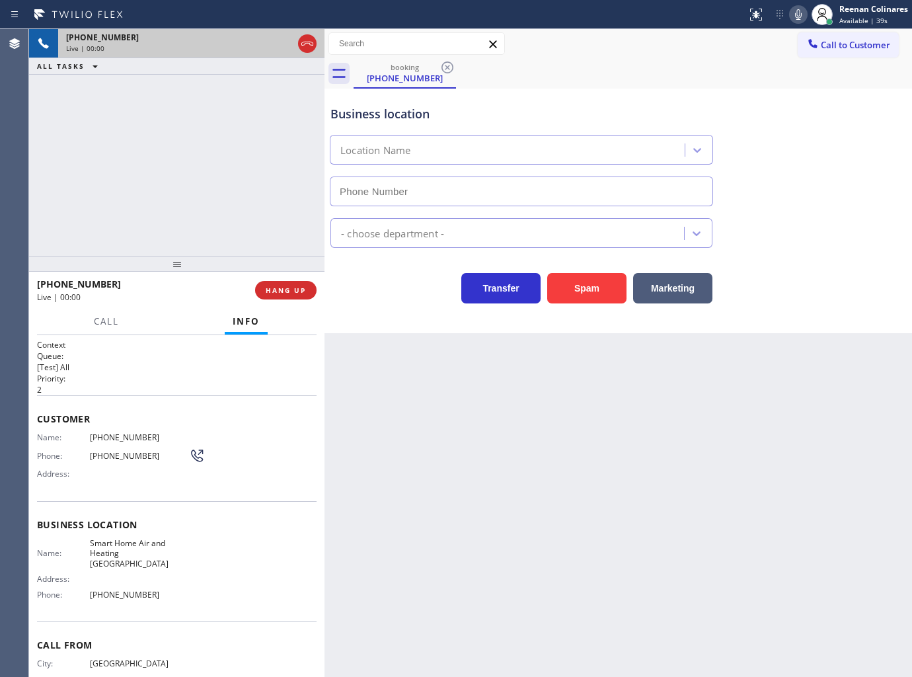
type input "[PHONE_NUMBER]"
click at [567, 292] on button "Spam" at bounding box center [586, 288] width 79 height 30
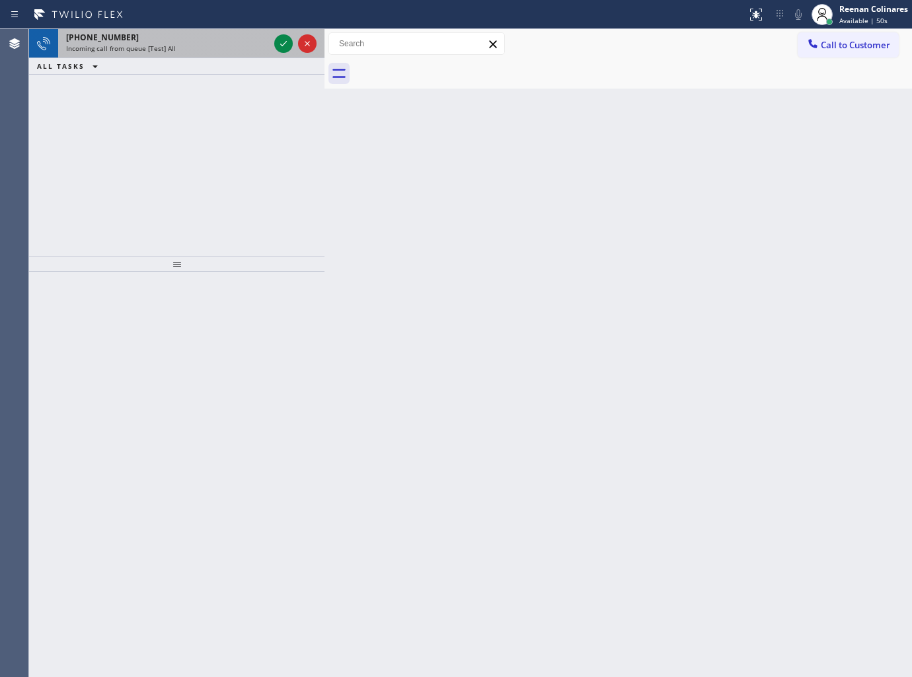
click at [215, 33] on div "[PHONE_NUMBER]" at bounding box center [167, 37] width 203 height 11
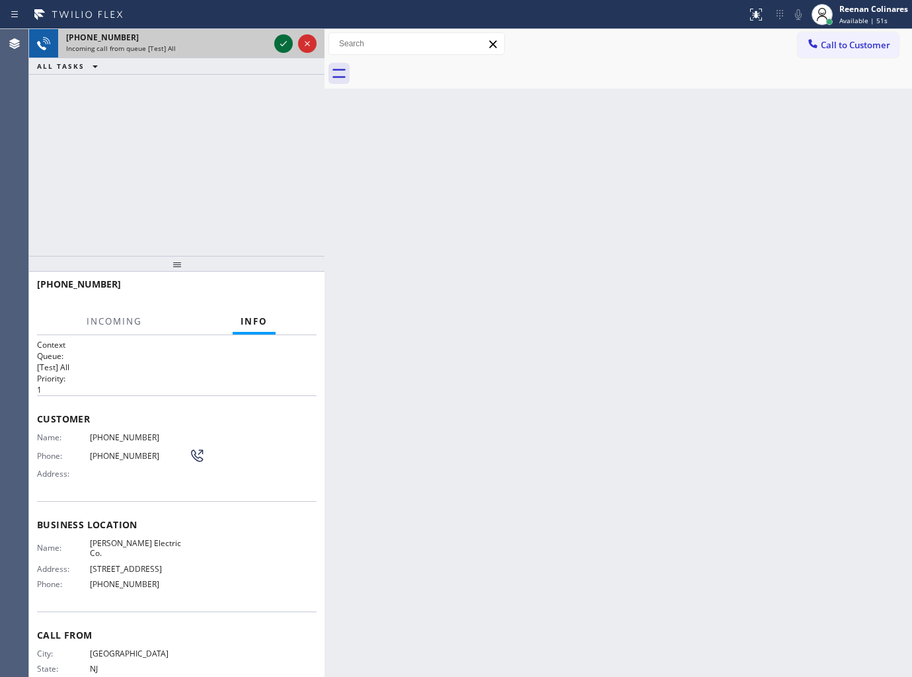
click at [280, 40] on icon at bounding box center [284, 44] width 16 height 16
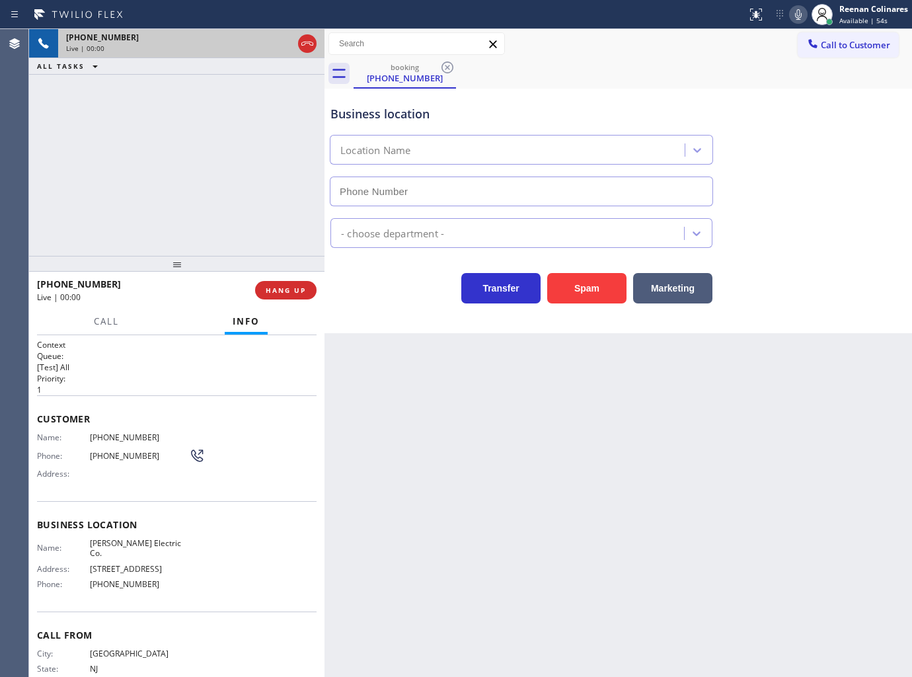
type input "[PHONE_NUMBER]"
click at [794, 12] on icon at bounding box center [798, 15] width 16 height 16
click at [794, 14] on icon at bounding box center [798, 15] width 16 height 16
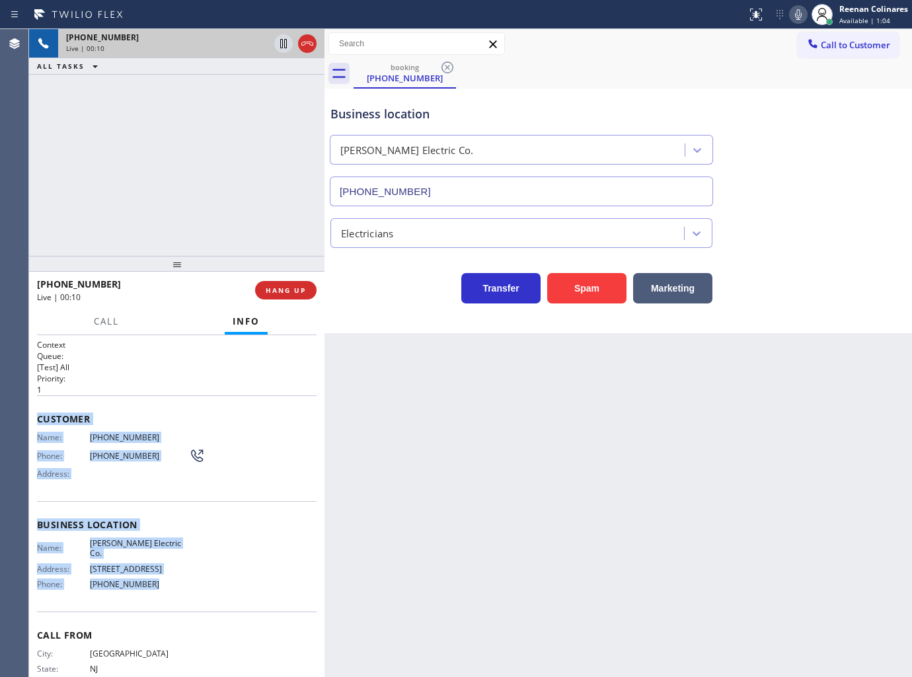
copy div "Customer Name: [PHONE_NUMBER] Phone: [PHONE_NUMBER] Address: Business location …"
drag, startPoint x: 37, startPoint y: 411, endPoint x: 538, endPoint y: 653, distance: 556.3
click at [235, 596] on div "Context Queue: [Test] All Priority: 1 Customer Name: [PHONE_NUMBER] Phone: [PHO…" at bounding box center [177, 525] width 280 height 372
click at [798, 19] on icon at bounding box center [798, 14] width 7 height 11
click at [796, 12] on icon at bounding box center [798, 14] width 7 height 11
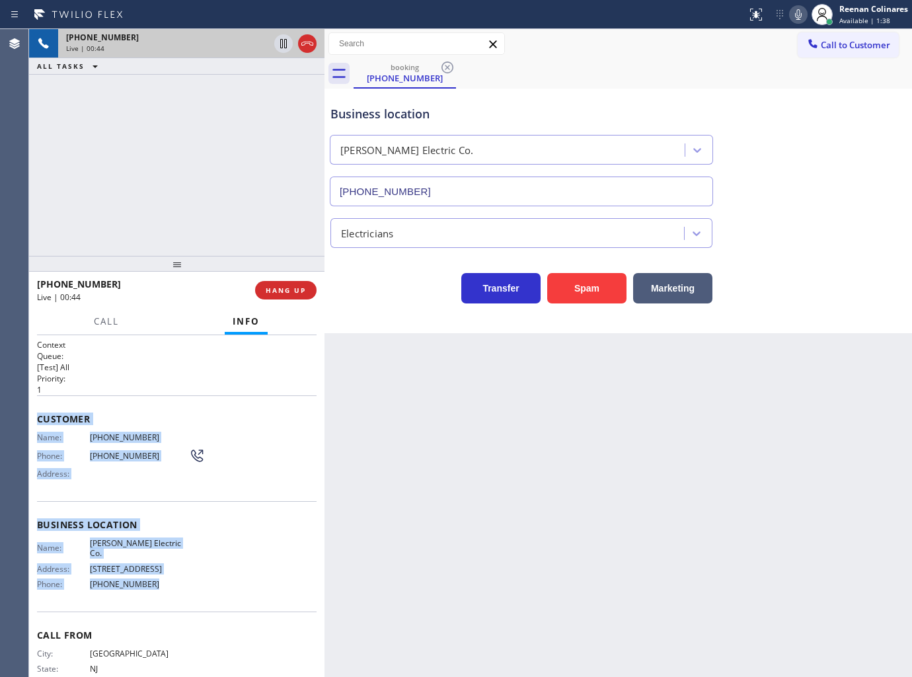
click at [794, 16] on icon at bounding box center [798, 15] width 16 height 16
click at [110, 328] on button "Call" at bounding box center [106, 322] width 41 height 26
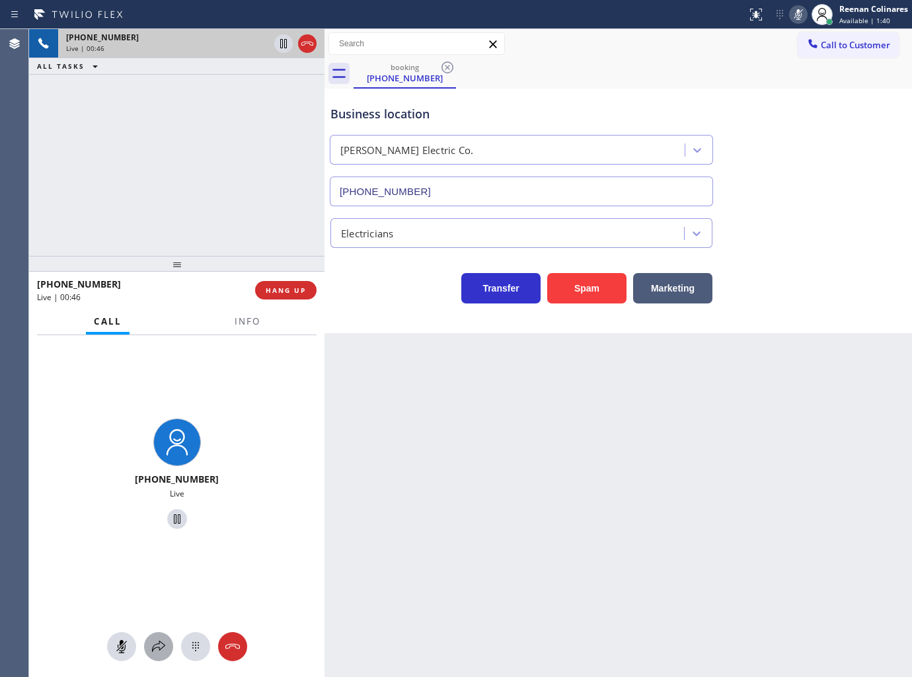
click at [159, 648] on icon at bounding box center [159, 646] width 16 height 16
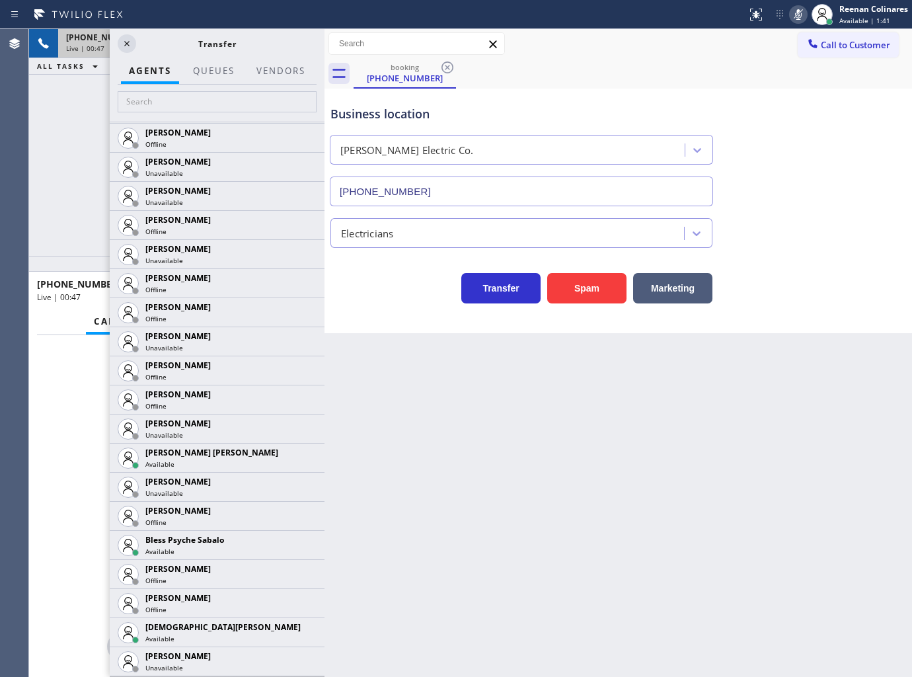
scroll to position [367, 0]
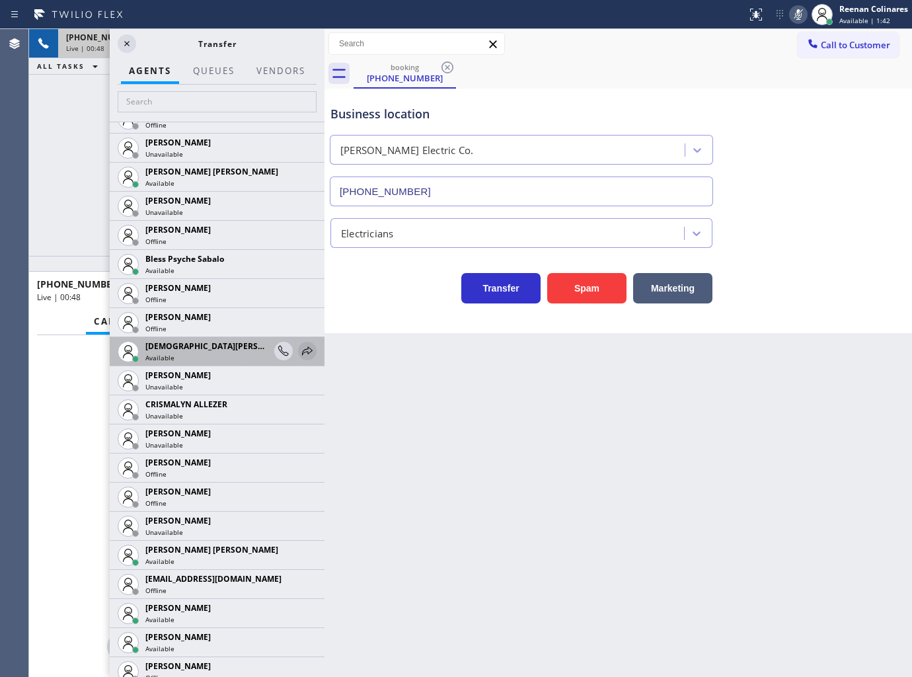
click at [299, 351] on icon at bounding box center [307, 351] width 16 height 16
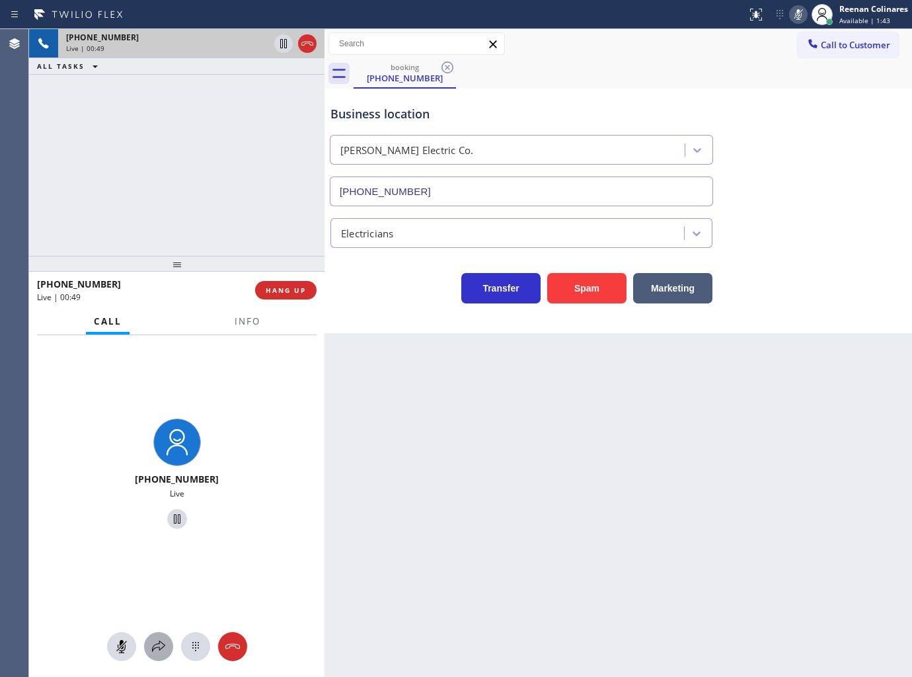
click at [157, 652] on icon at bounding box center [159, 646] width 16 height 16
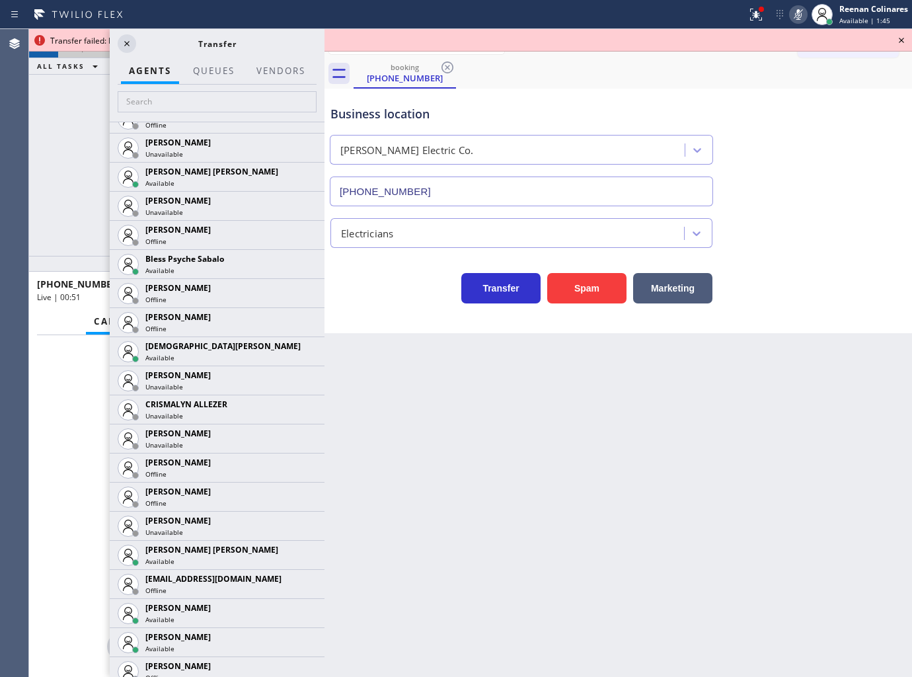
click at [0, 0] on icon at bounding box center [0, 0] width 0 height 0
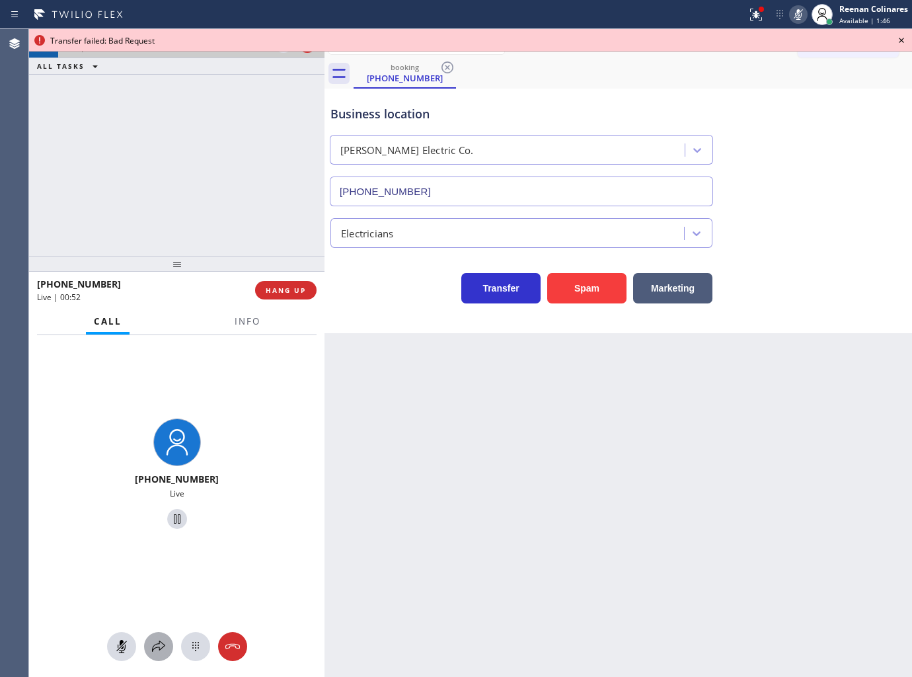
click at [159, 646] on icon at bounding box center [159, 646] width 16 height 16
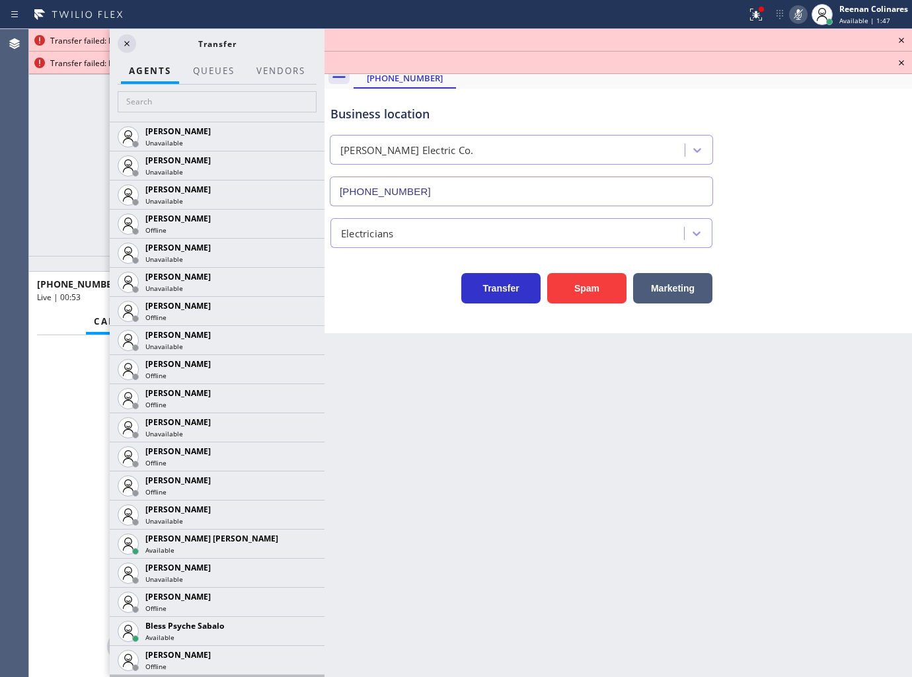
scroll to position [440, 0]
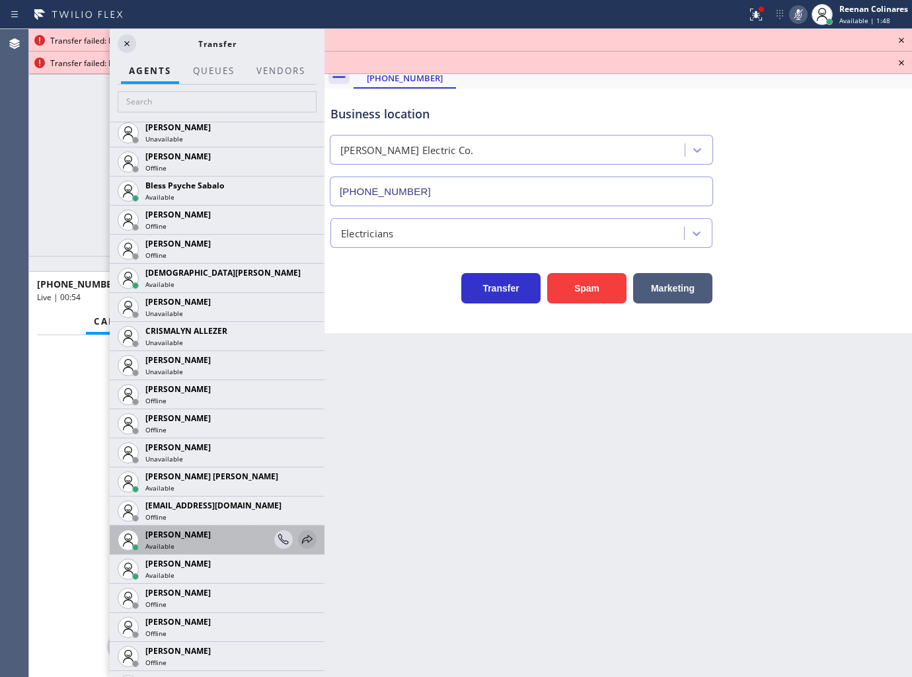
click at [300, 537] on icon at bounding box center [307, 539] width 16 height 16
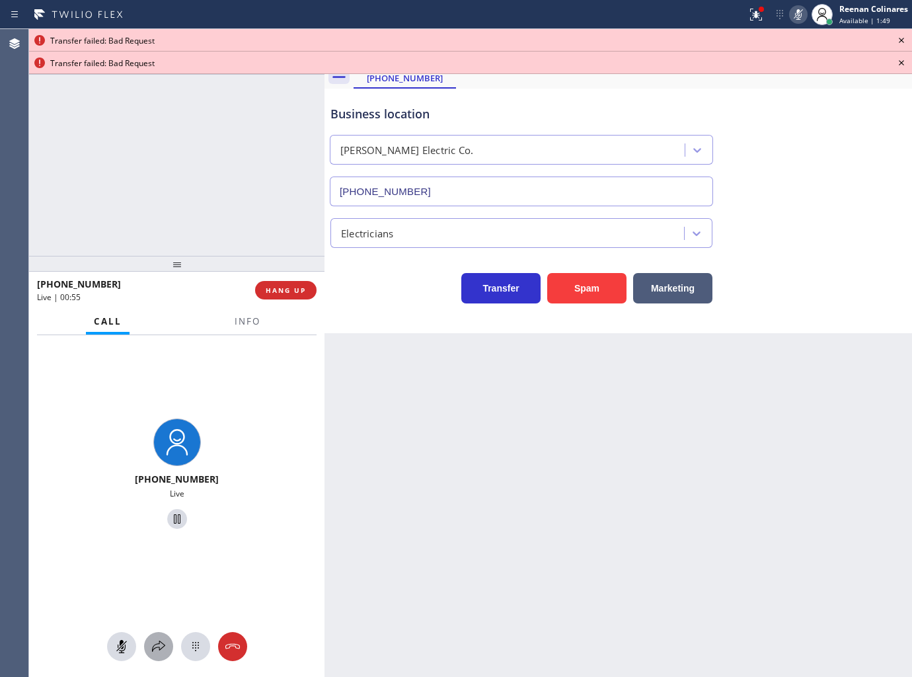
click at [149, 648] on div at bounding box center [158, 646] width 29 height 16
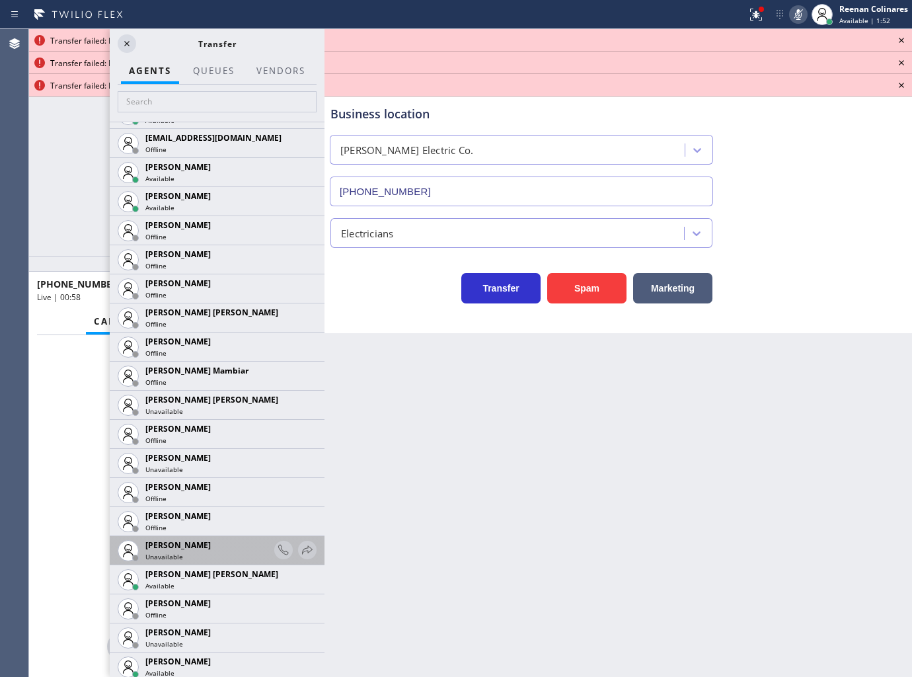
scroll to position [881, 0]
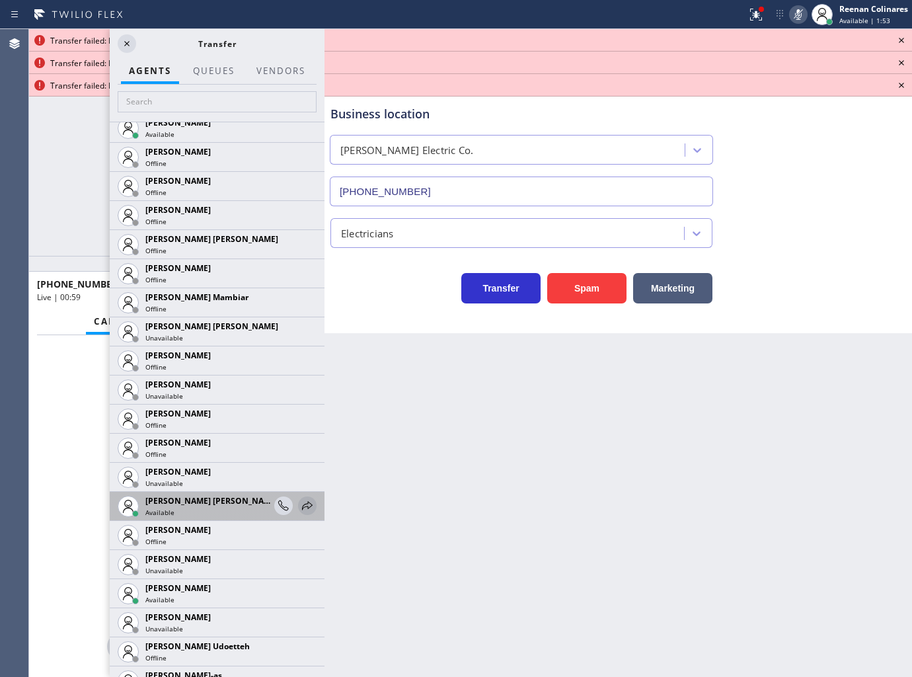
click at [299, 504] on icon at bounding box center [307, 506] width 16 height 16
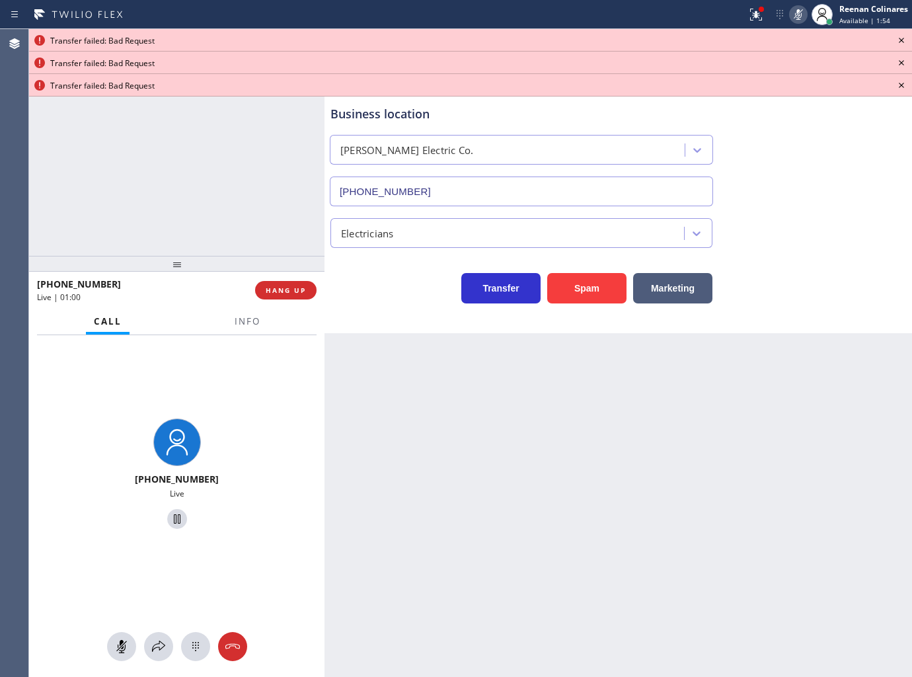
click at [166, 633] on div at bounding box center [176, 646] width 295 height 29
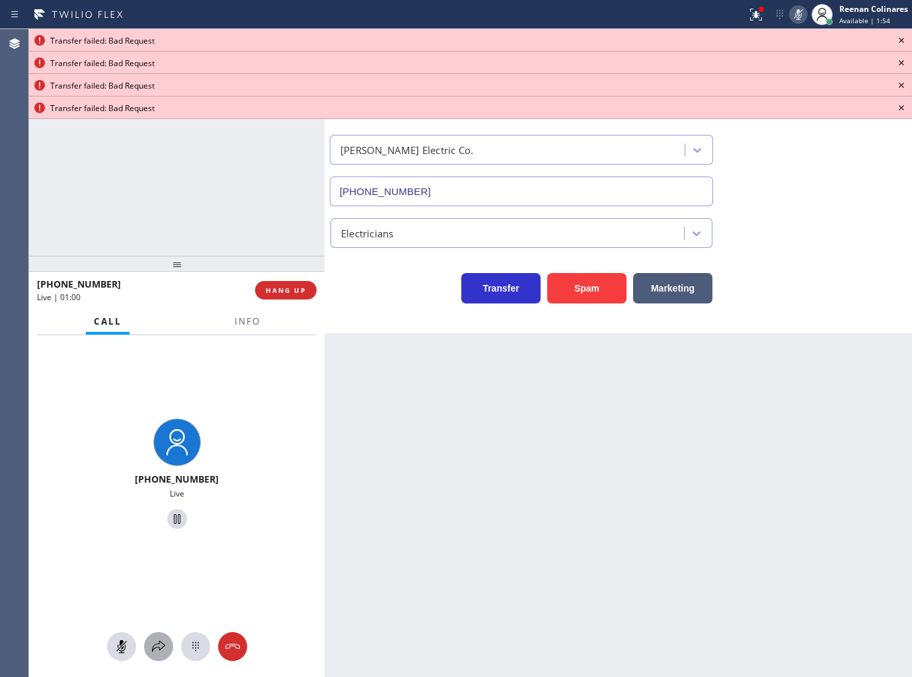
click at [163, 652] on icon at bounding box center [159, 646] width 16 height 16
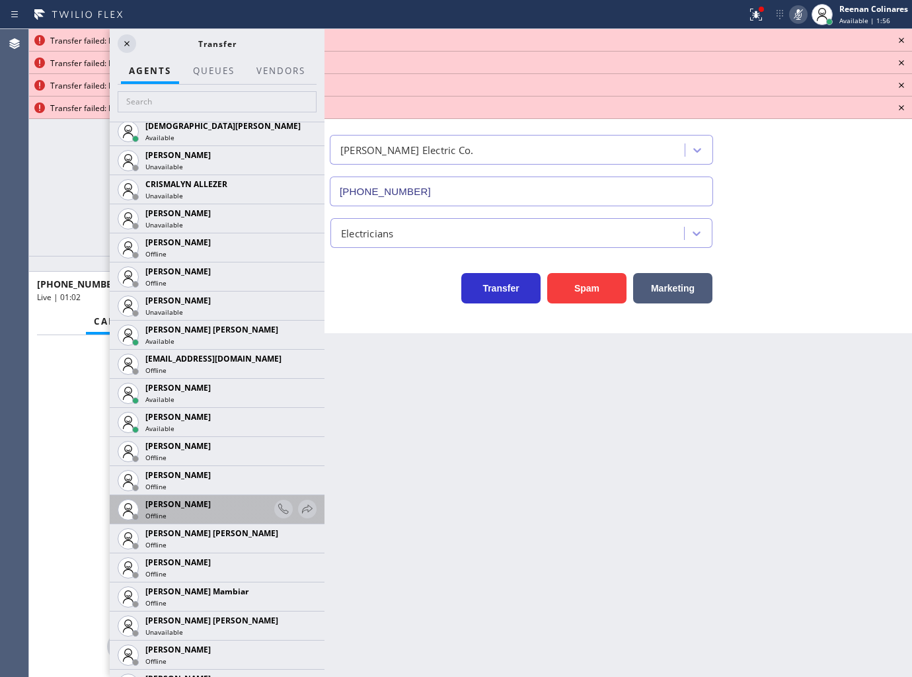
scroll to position [1028, 0]
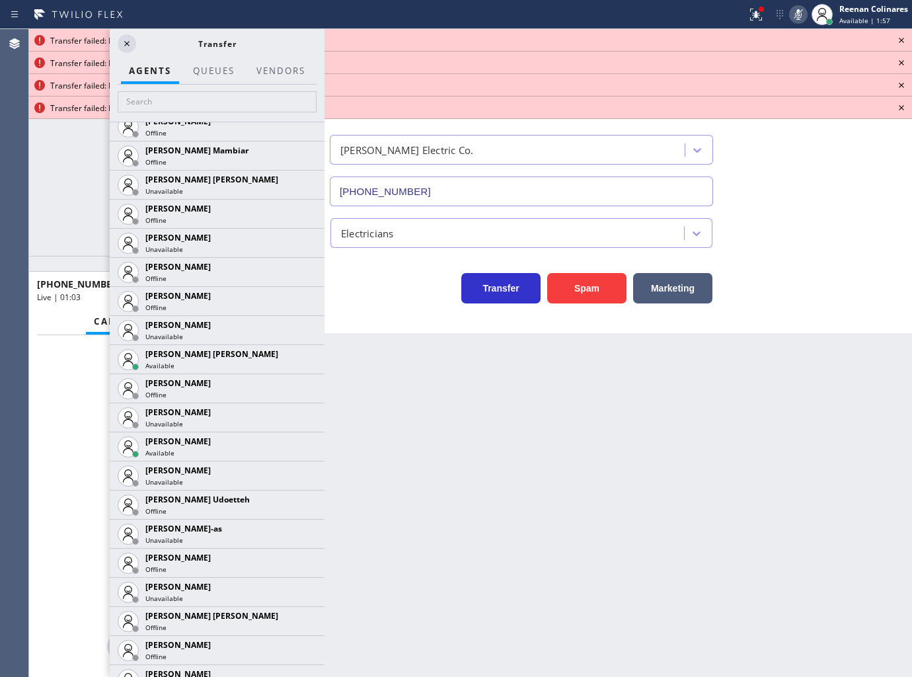
click at [0, 0] on icon at bounding box center [0, 0] width 0 height 0
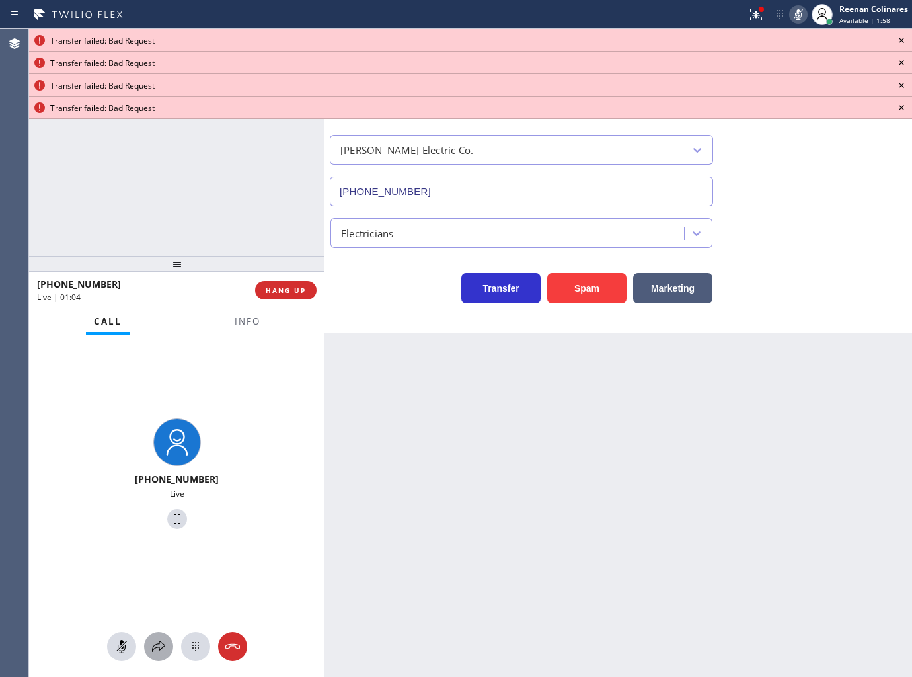
click at [155, 644] on icon at bounding box center [159, 646] width 16 height 16
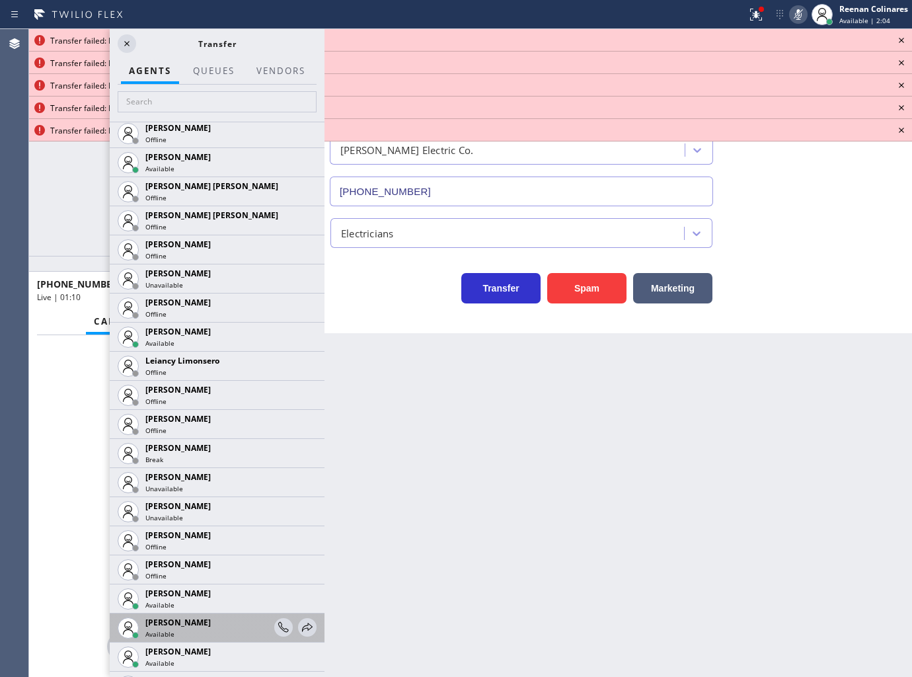
scroll to position [1983, 0]
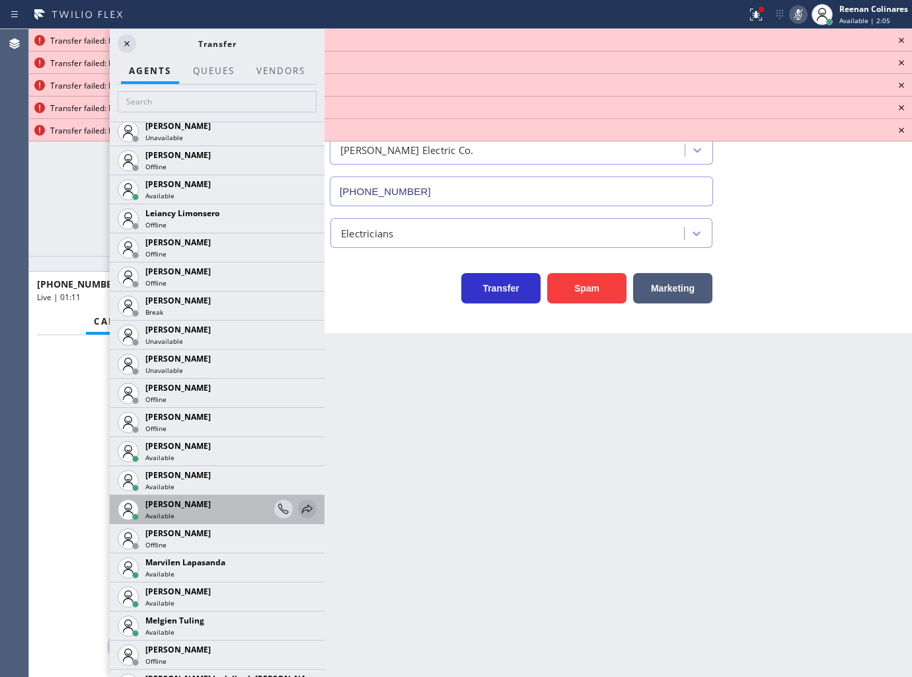
click at [299, 509] on icon at bounding box center [307, 509] width 16 height 16
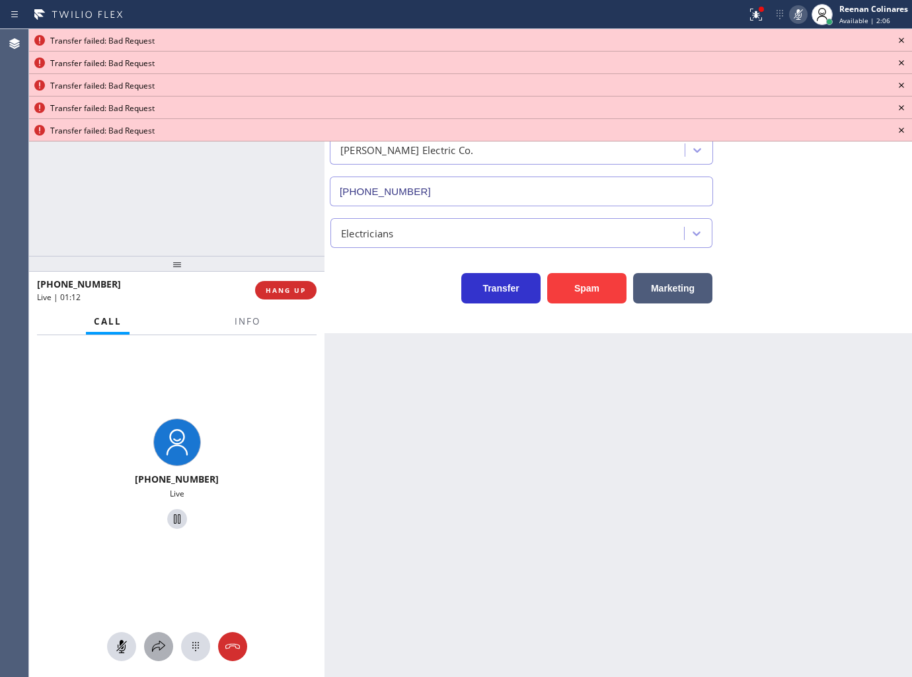
click at [161, 649] on icon at bounding box center [159, 646] width 16 height 16
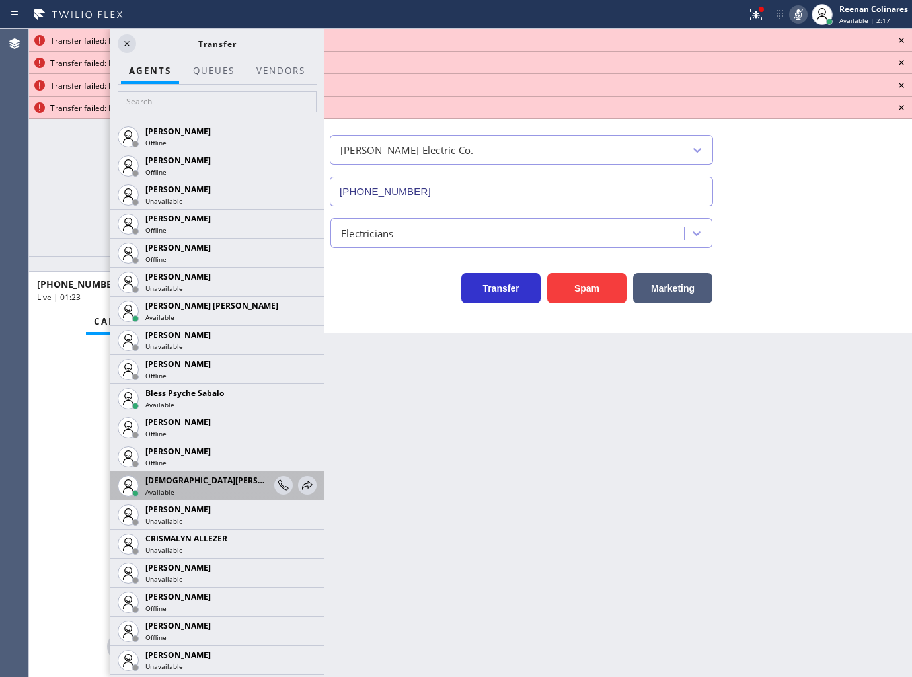
scroll to position [367, 0]
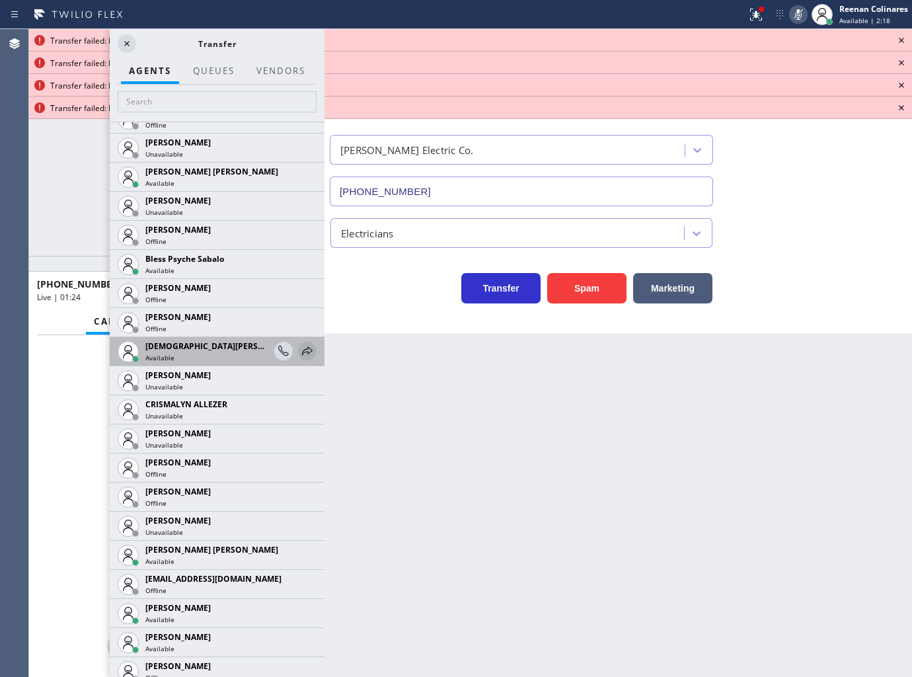
click at [299, 352] on icon at bounding box center [307, 351] width 16 height 16
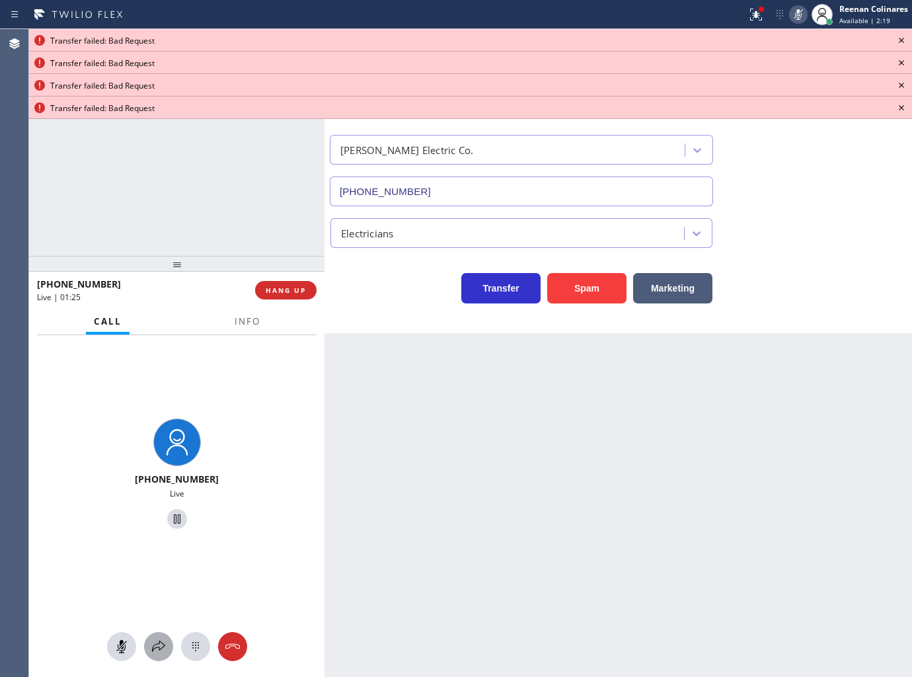
click at [151, 642] on icon at bounding box center [159, 646] width 16 height 16
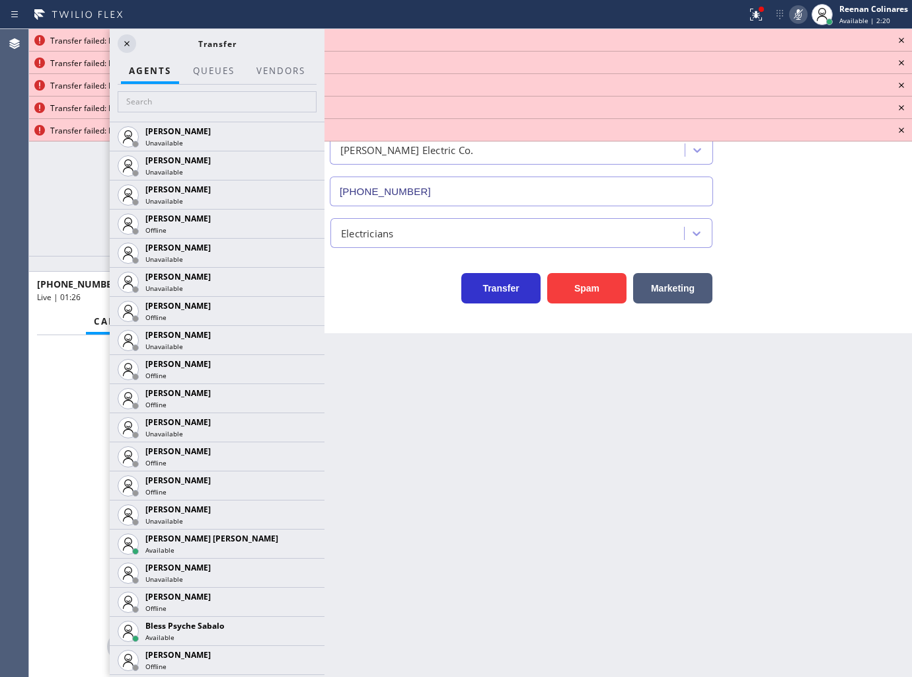
scroll to position [587, 0]
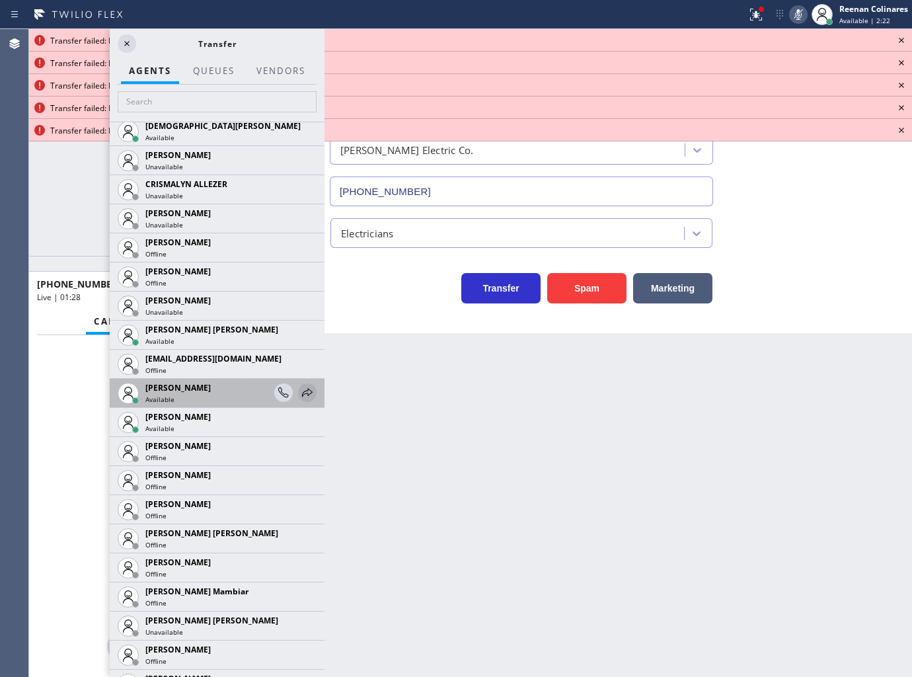
click at [299, 393] on icon at bounding box center [307, 393] width 16 height 16
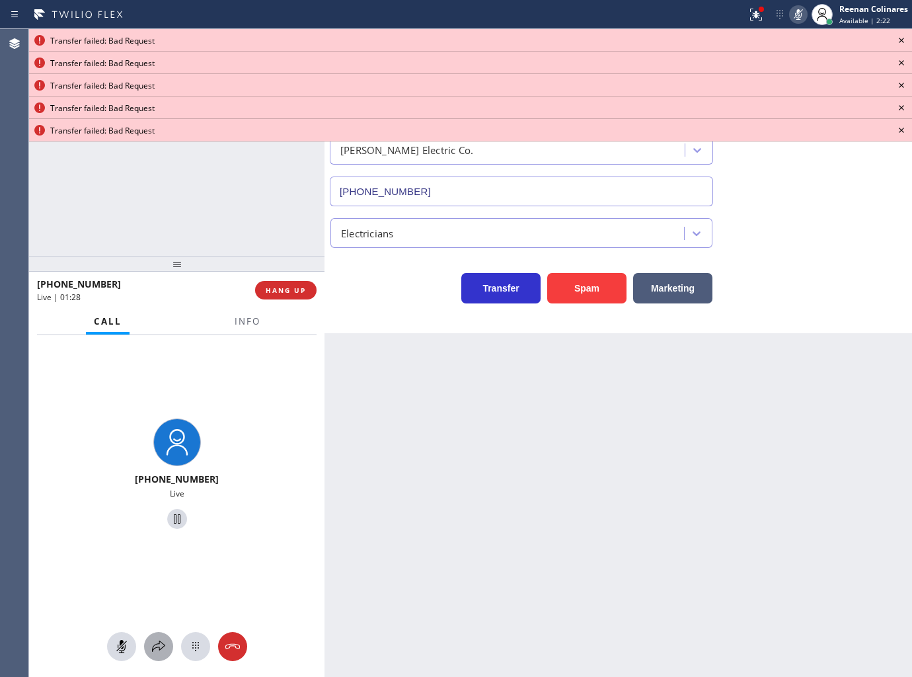
click at [159, 644] on icon at bounding box center [158, 645] width 13 height 11
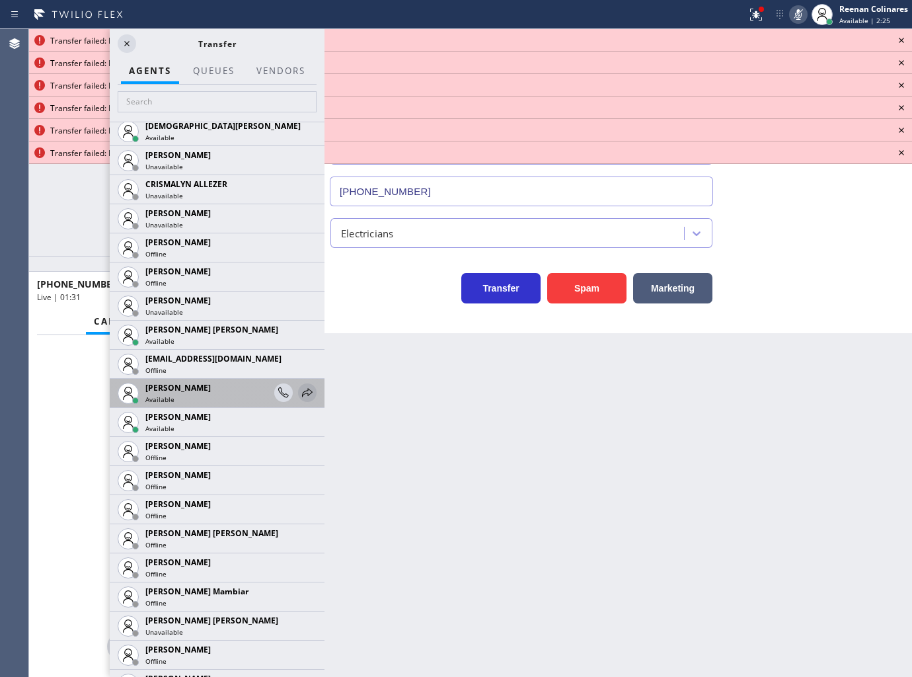
click at [302, 393] on icon at bounding box center [307, 392] width 11 height 9
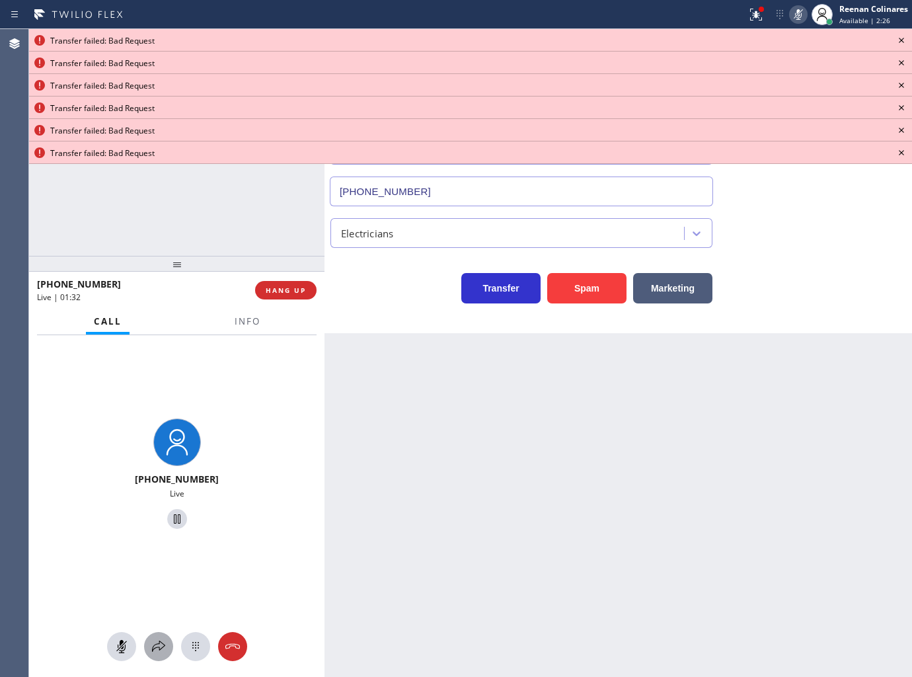
click at [153, 644] on icon at bounding box center [159, 646] width 16 height 16
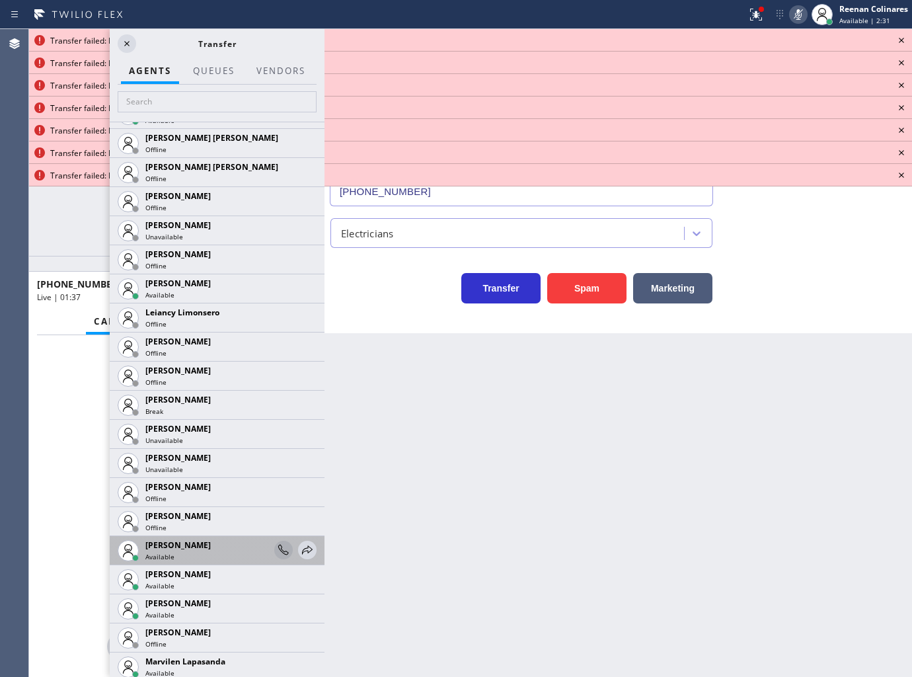
scroll to position [1909, 0]
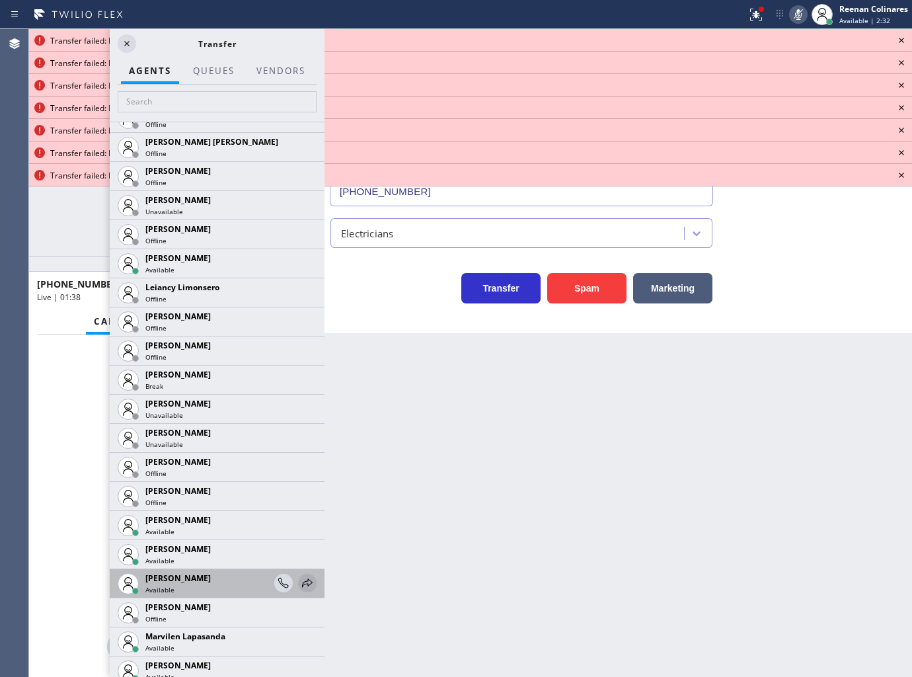
click at [302, 583] on icon at bounding box center [307, 582] width 11 height 9
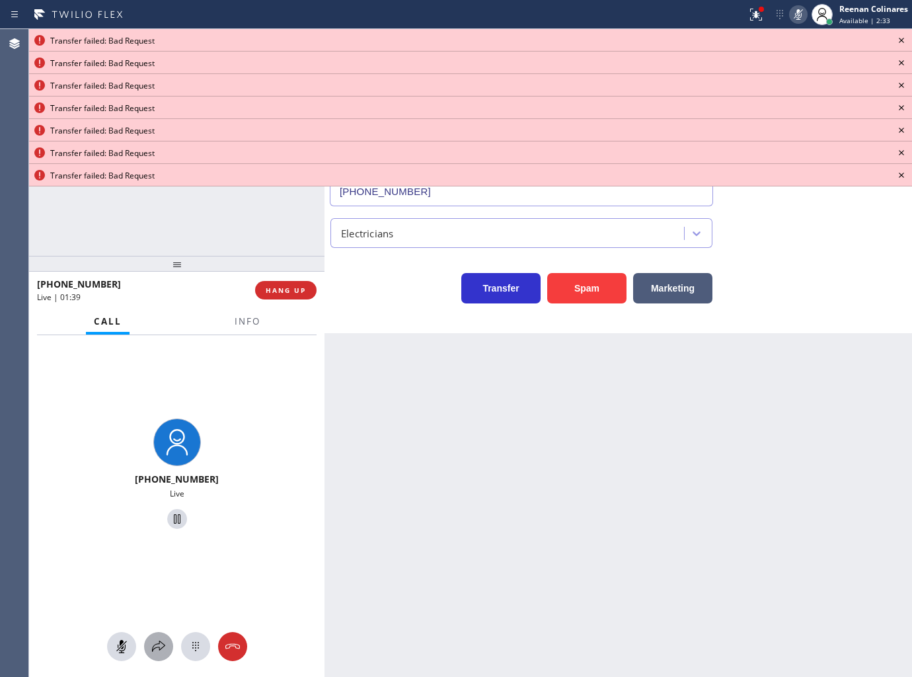
click at [155, 650] on icon at bounding box center [159, 646] width 16 height 16
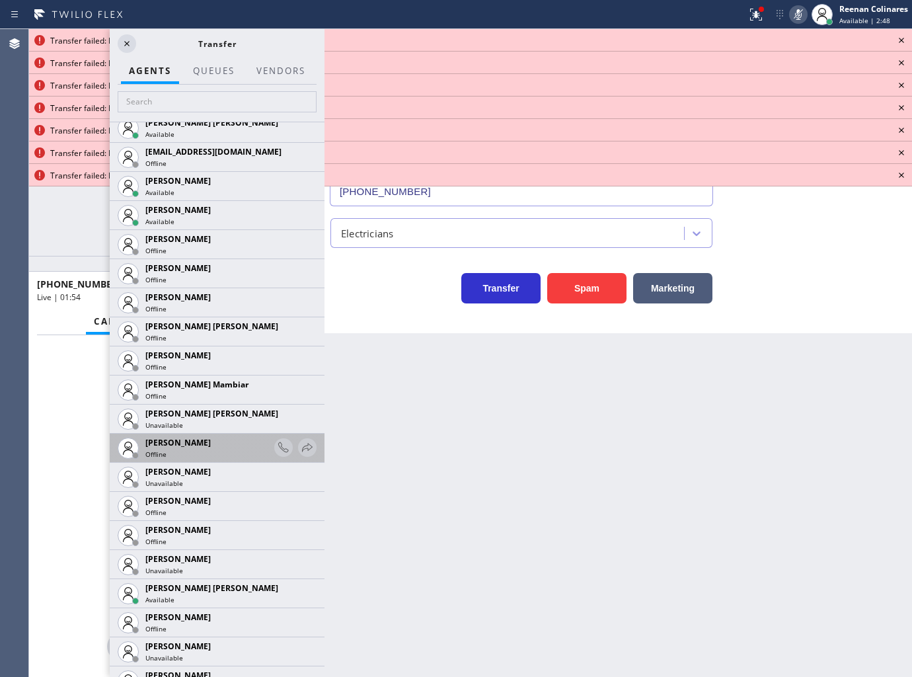
scroll to position [792, 0]
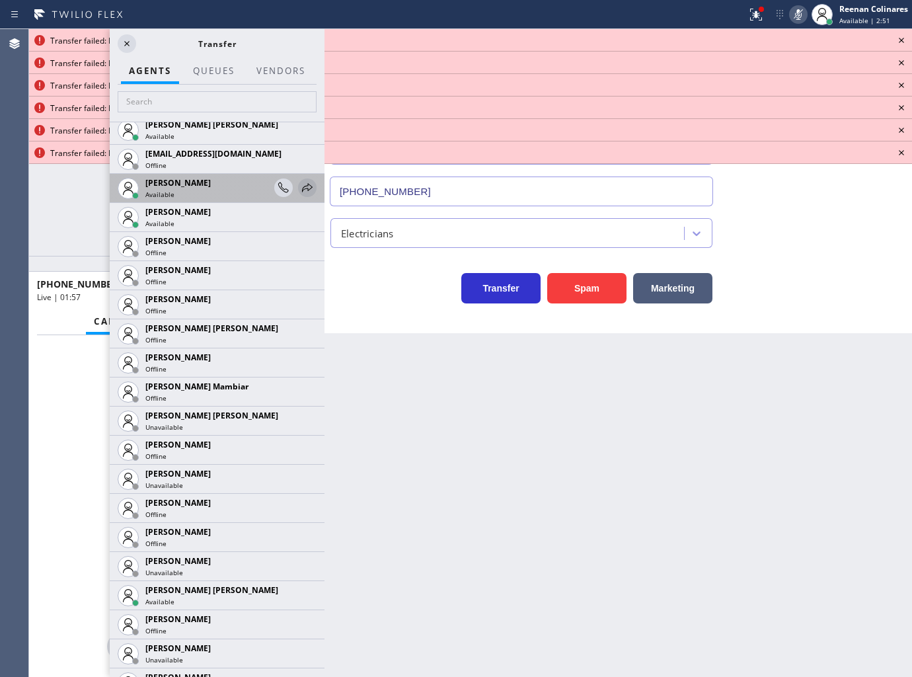
click at [303, 182] on icon at bounding box center [307, 188] width 16 height 16
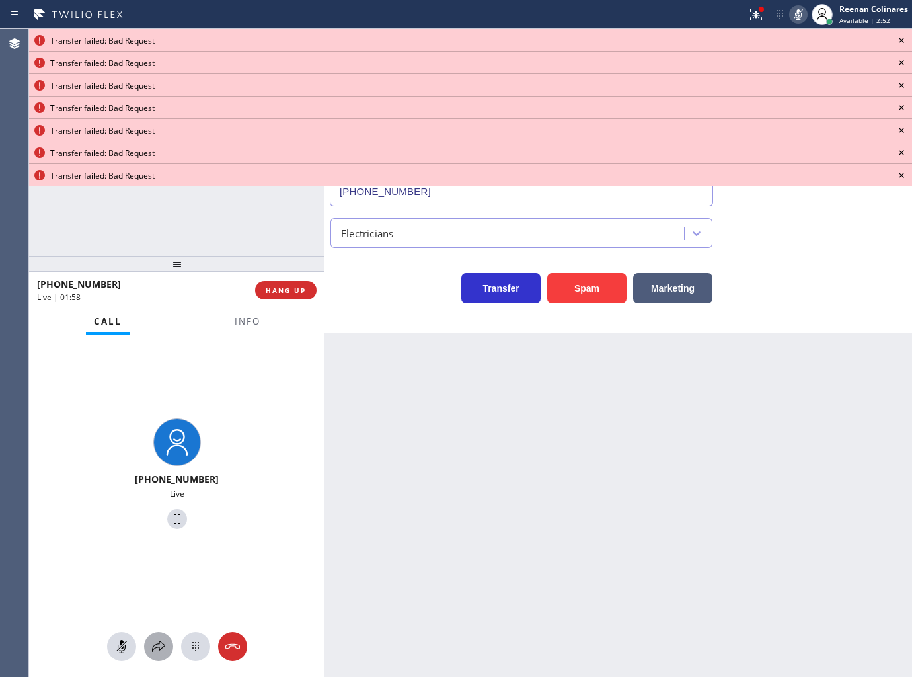
click at [155, 646] on icon at bounding box center [159, 646] width 16 height 16
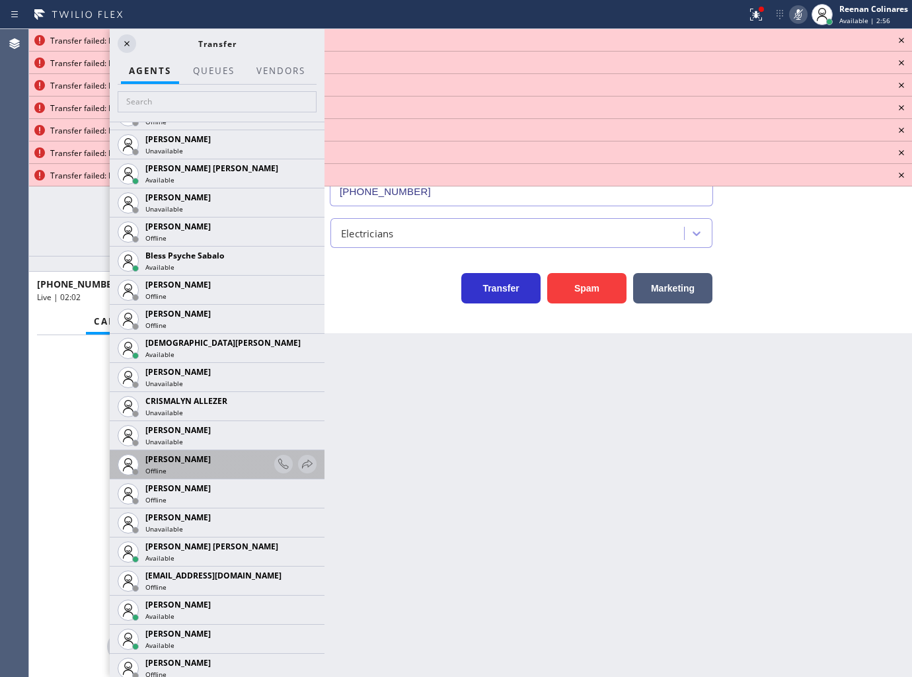
scroll to position [440, 0]
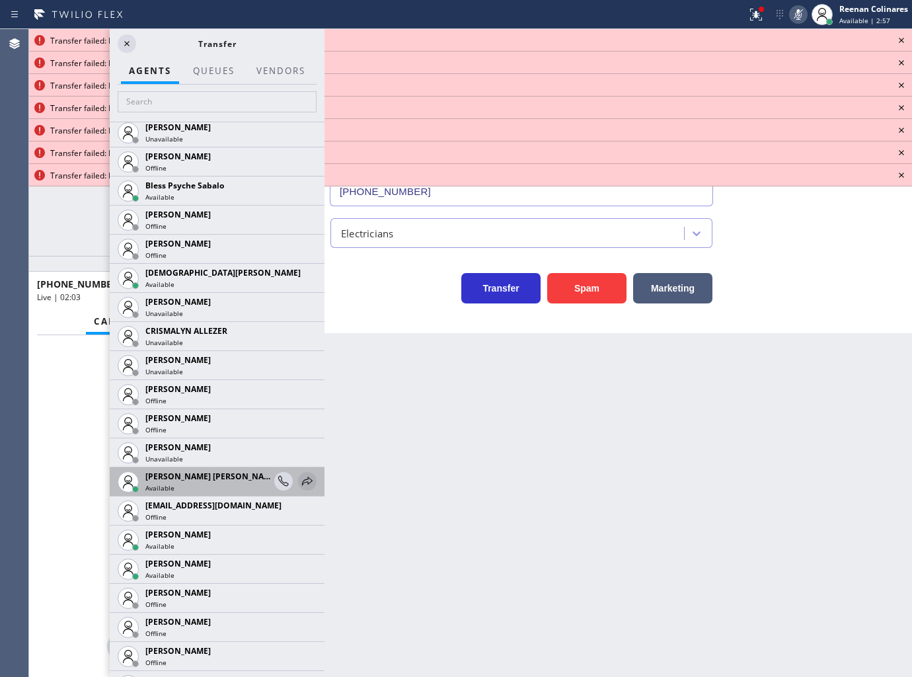
click at [299, 481] on icon at bounding box center [307, 481] width 16 height 16
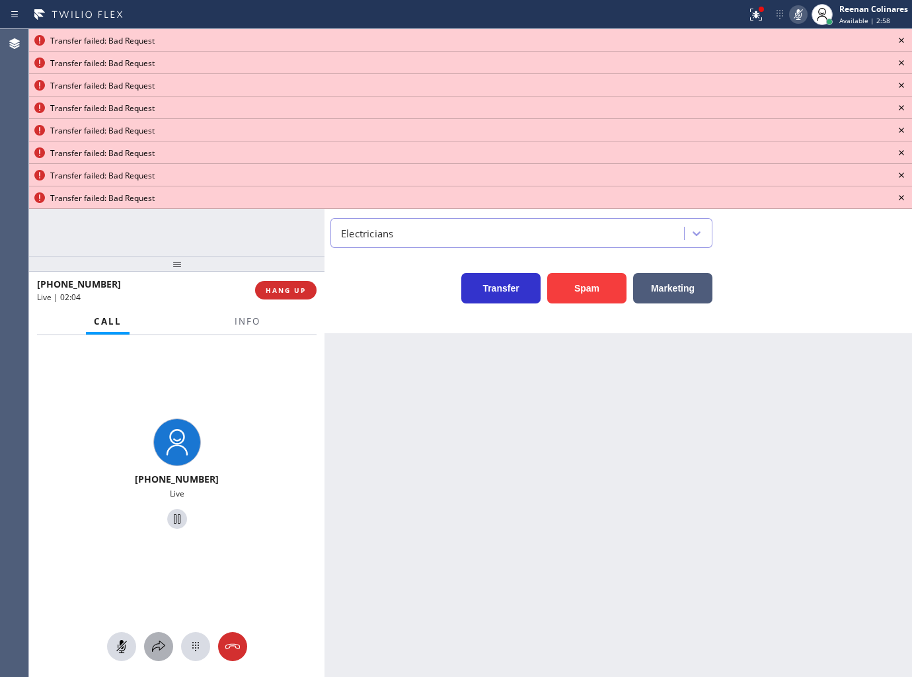
click at [161, 640] on icon at bounding box center [159, 646] width 16 height 16
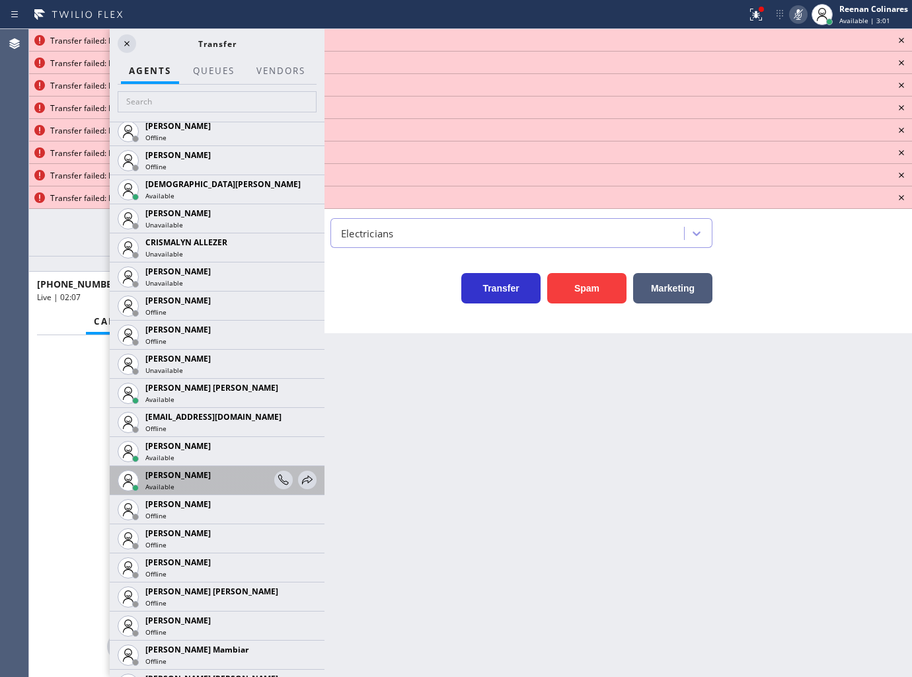
scroll to position [587, 0]
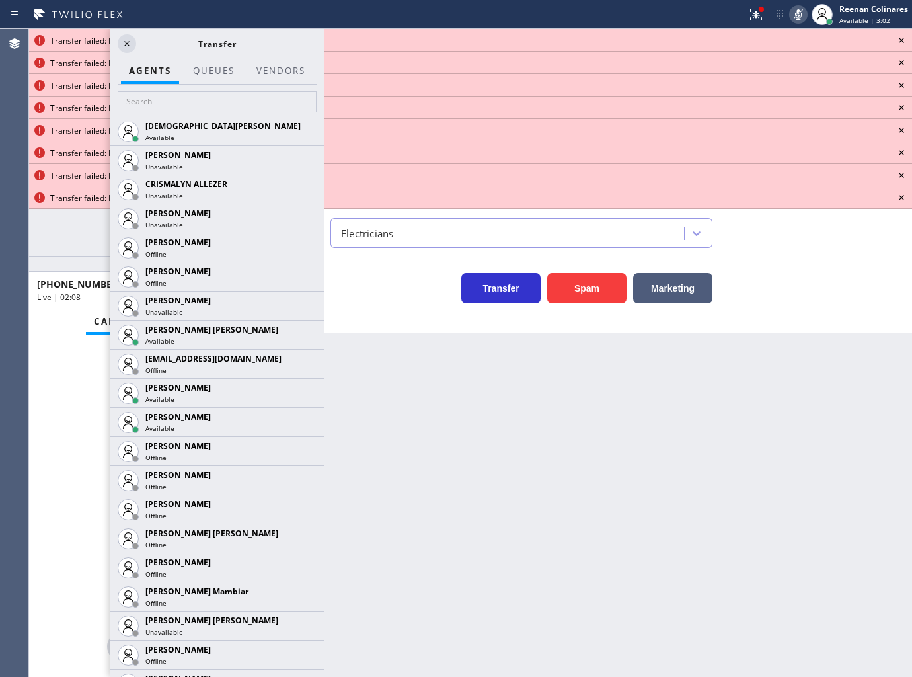
click at [0, 0] on icon at bounding box center [0, 0] width 0 height 0
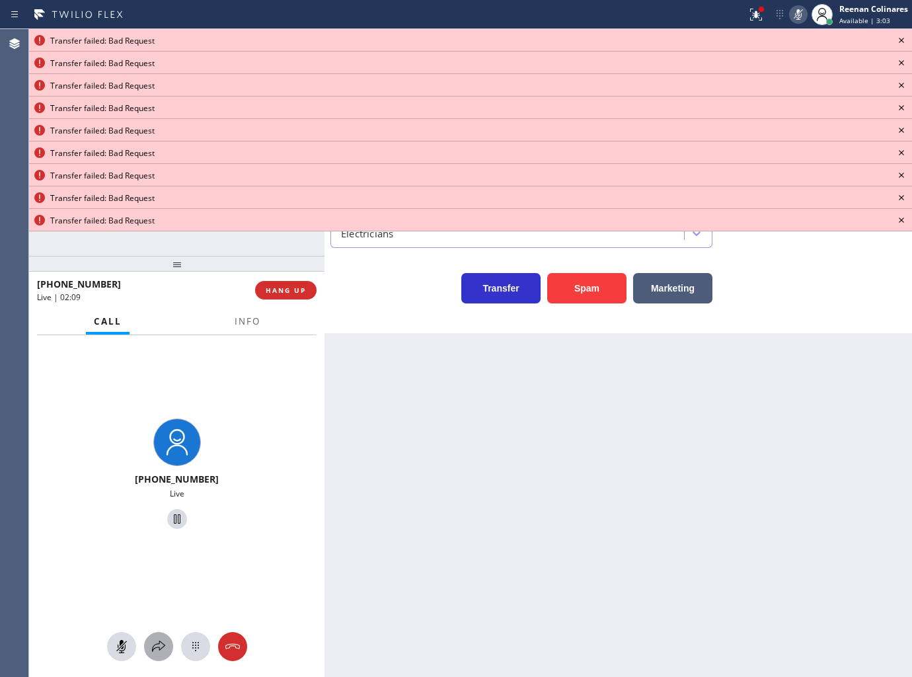
click at [159, 642] on icon at bounding box center [158, 645] width 13 height 11
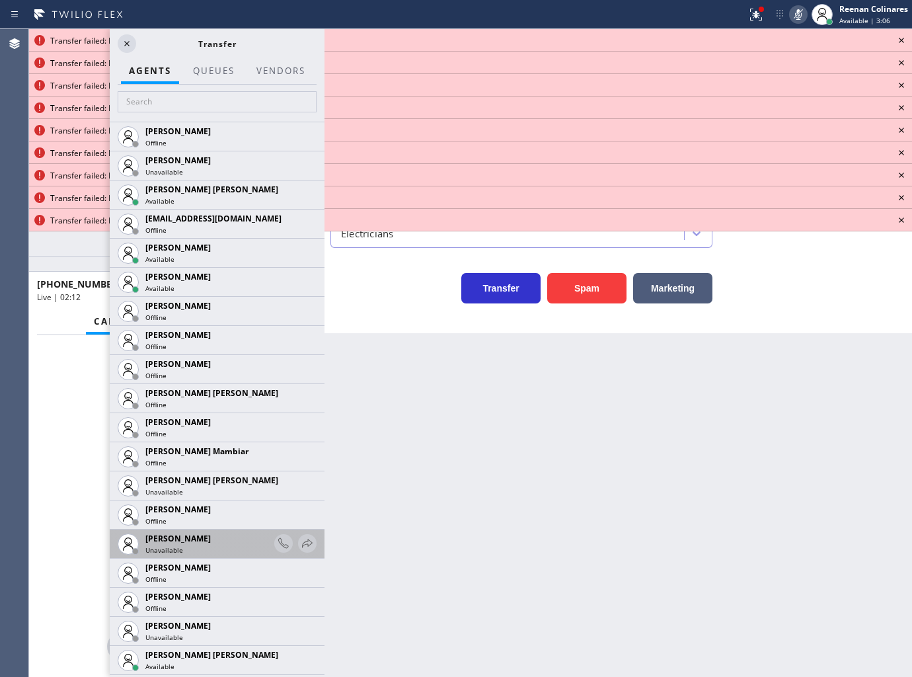
scroll to position [881, 0]
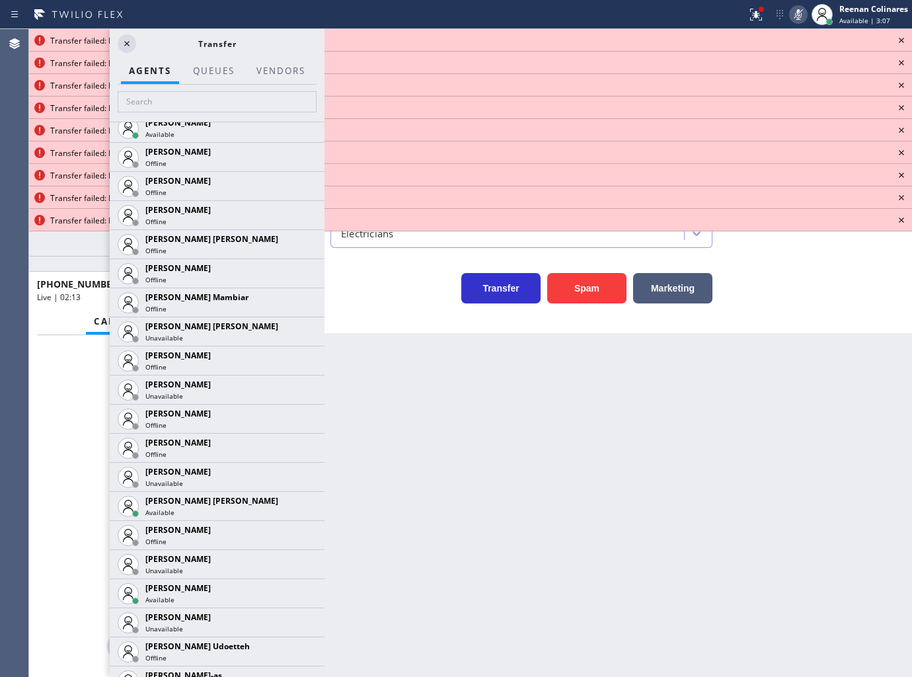
click at [0, 0] on icon at bounding box center [0, 0] width 0 height 0
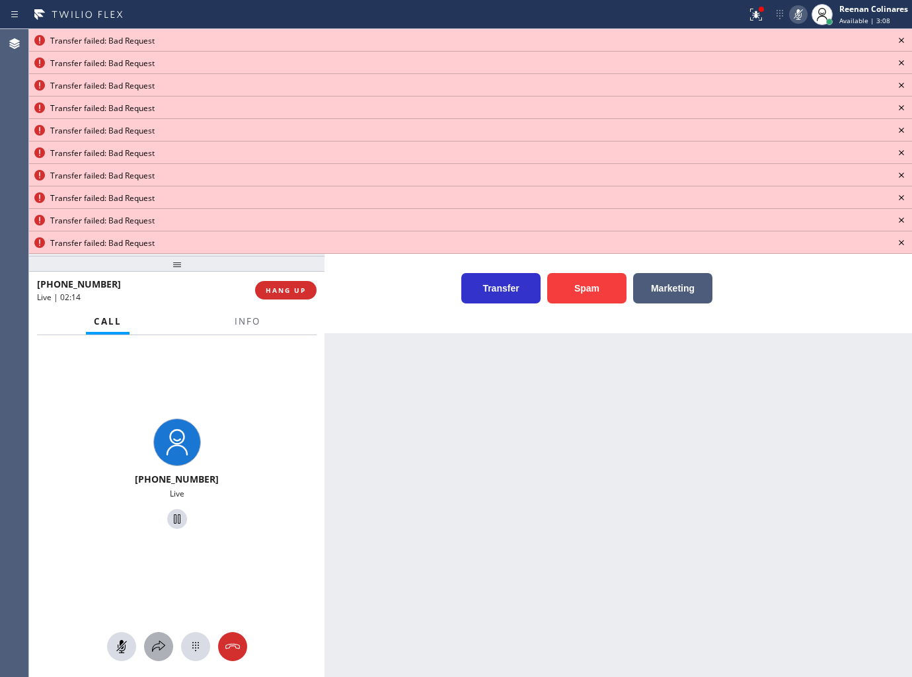
click at [162, 646] on icon at bounding box center [159, 646] width 16 height 16
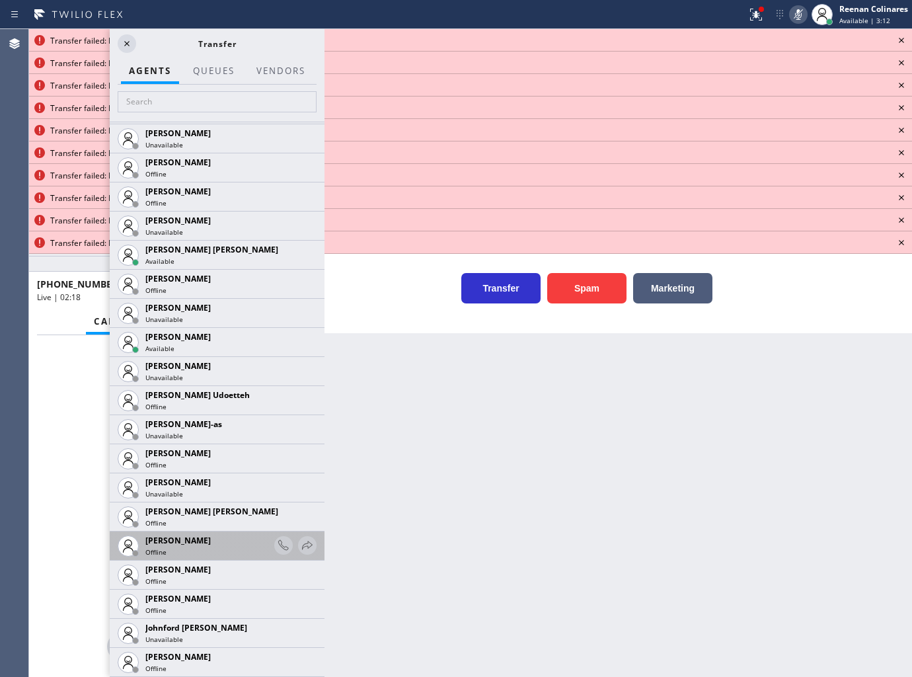
scroll to position [1248, 0]
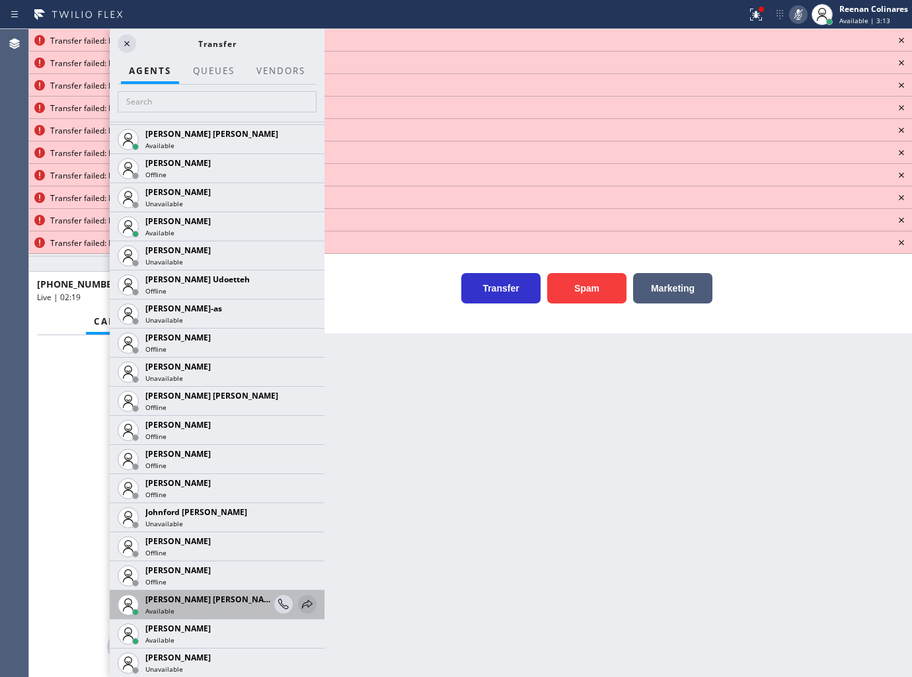
click at [299, 603] on icon at bounding box center [307, 604] width 16 height 16
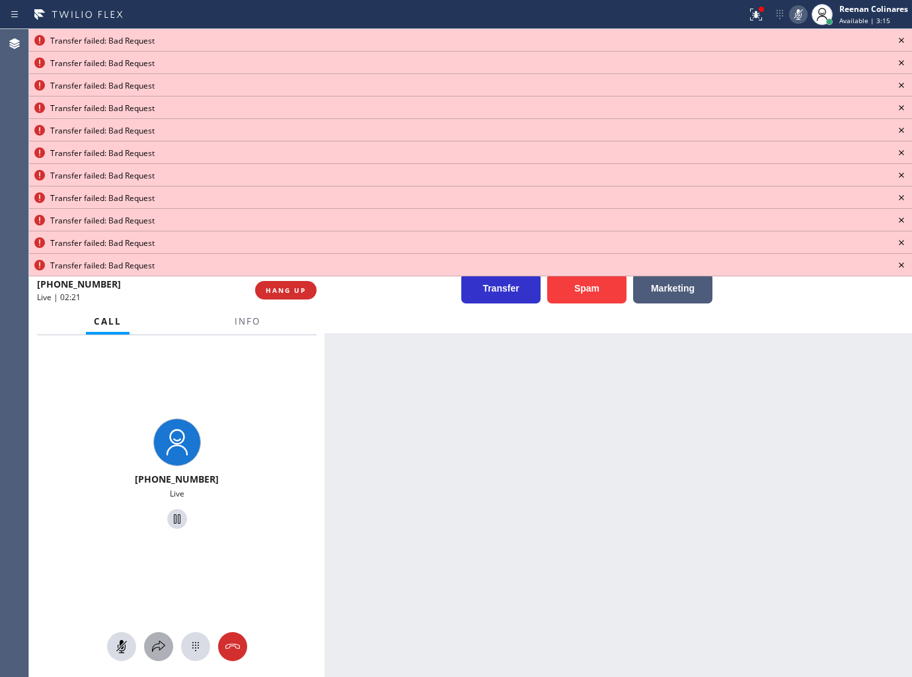
click at [147, 652] on div at bounding box center [158, 646] width 29 height 16
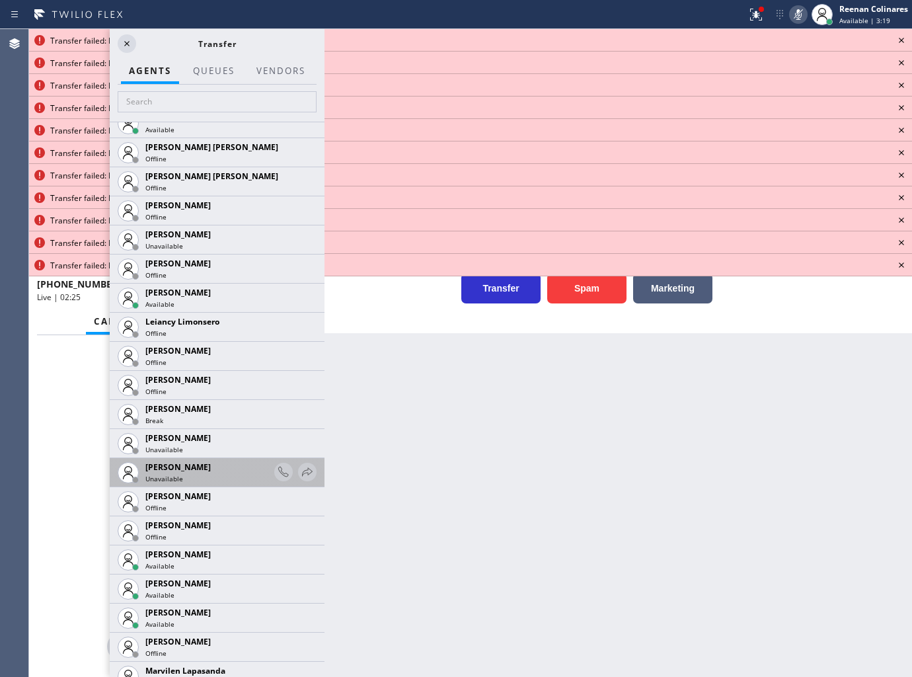
scroll to position [1909, 0]
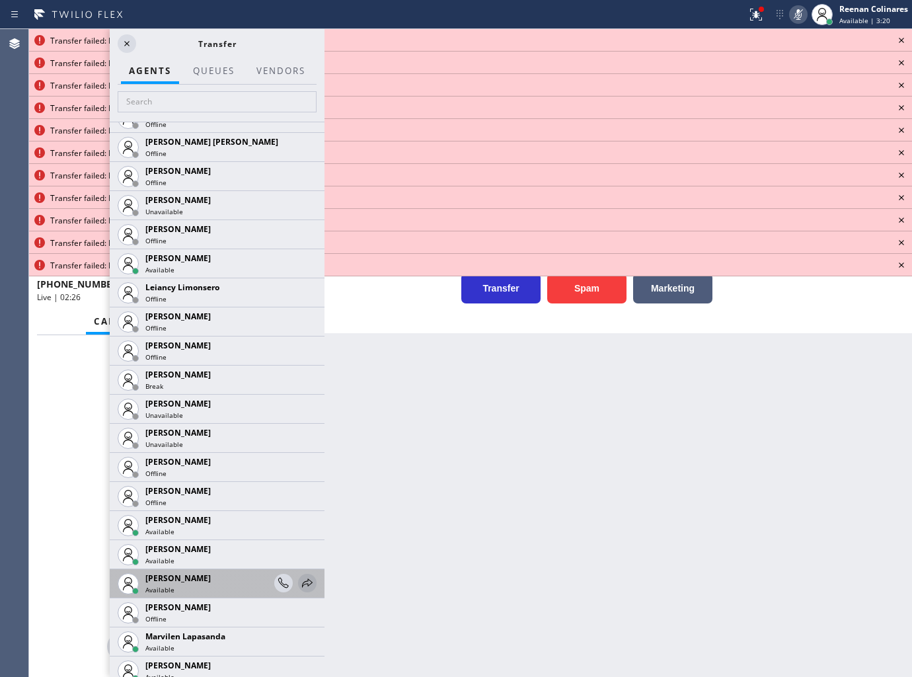
click at [299, 577] on icon at bounding box center [307, 583] width 16 height 16
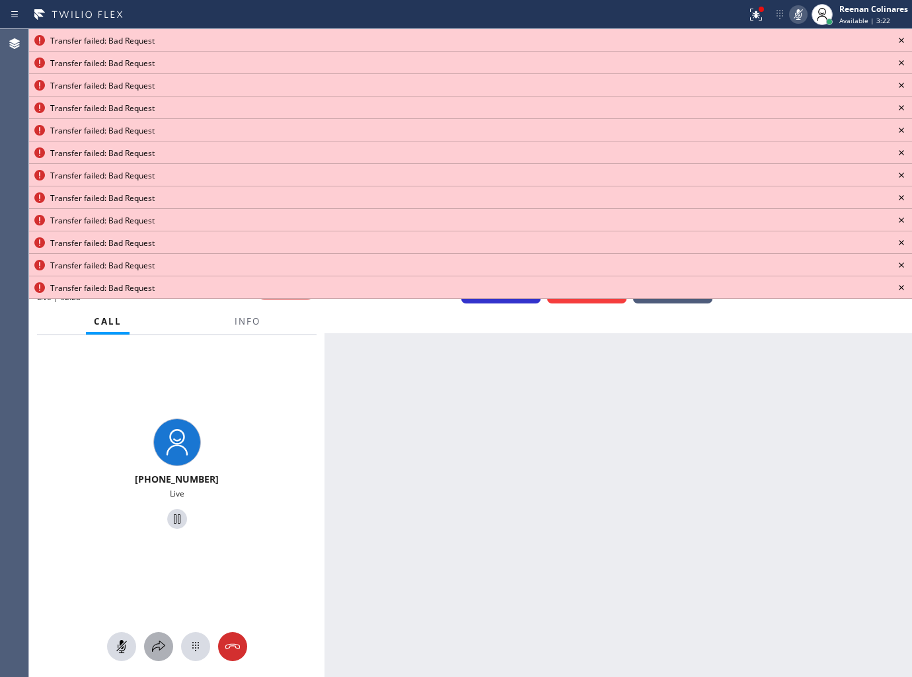
click at [167, 638] on div at bounding box center [158, 646] width 29 height 16
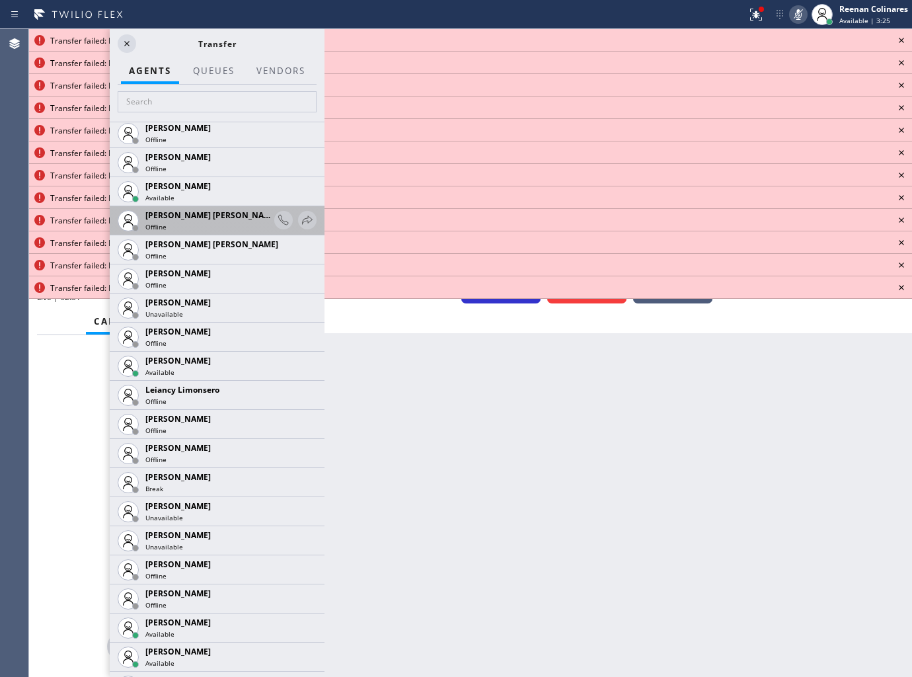
scroll to position [2056, 0]
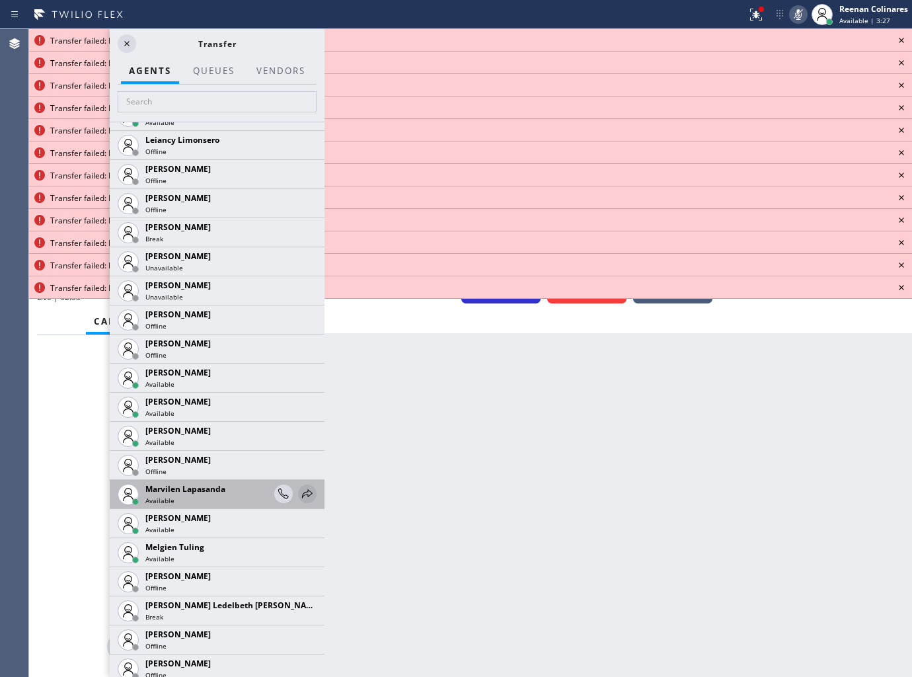
click at [299, 491] on icon at bounding box center [307, 494] width 16 height 16
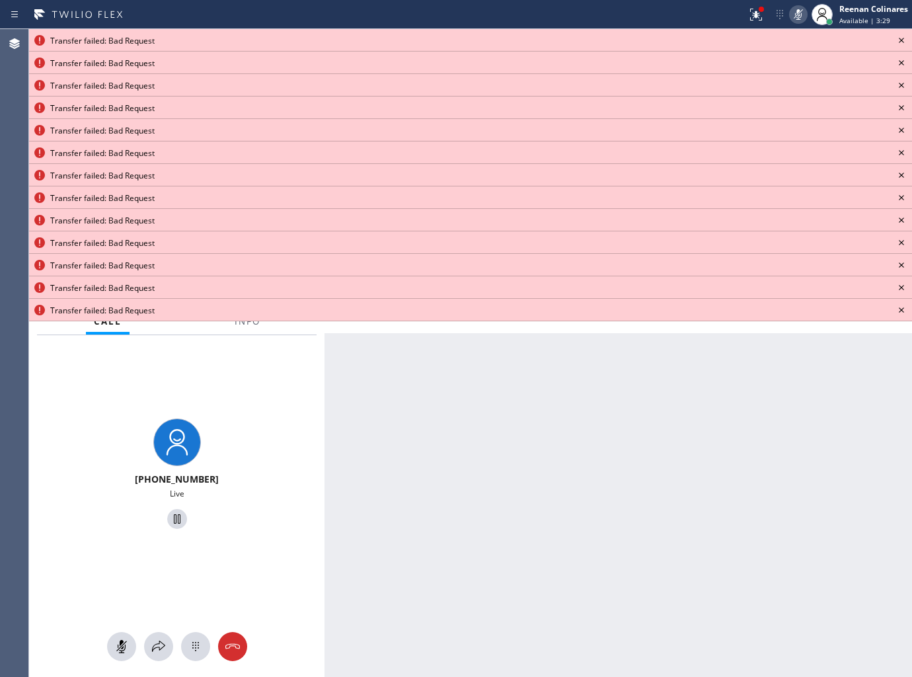
click at [901, 37] on icon at bounding box center [901, 40] width 16 height 16
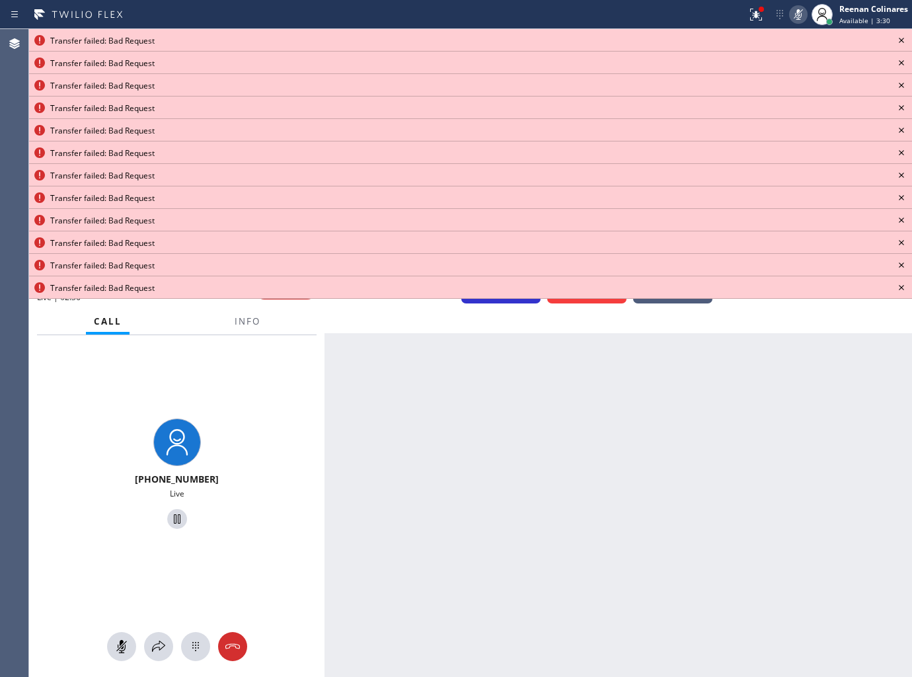
click at [901, 37] on icon at bounding box center [901, 40] width 16 height 16
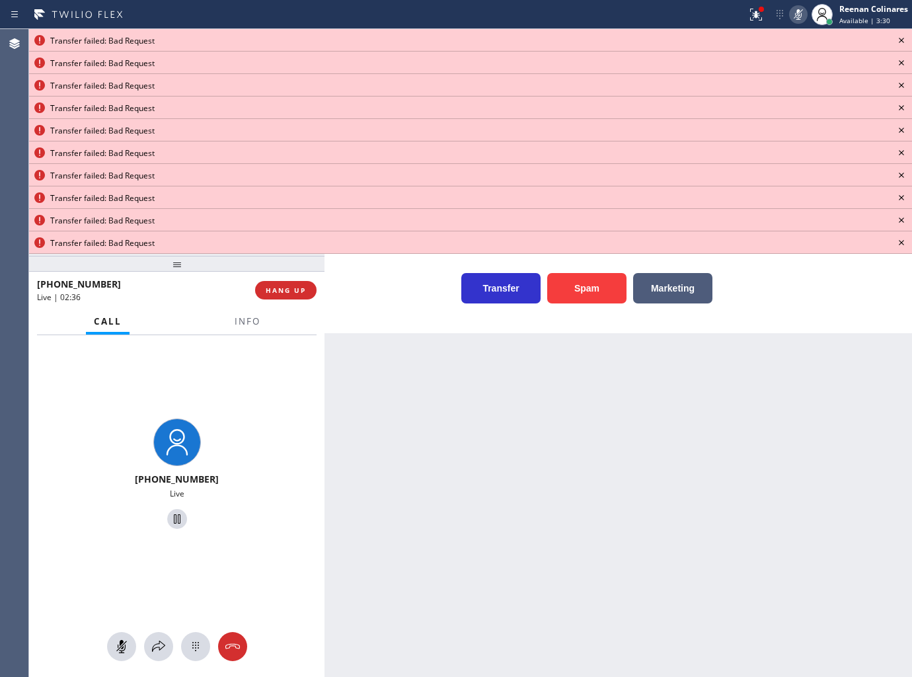
click at [901, 37] on icon at bounding box center [901, 40] width 16 height 16
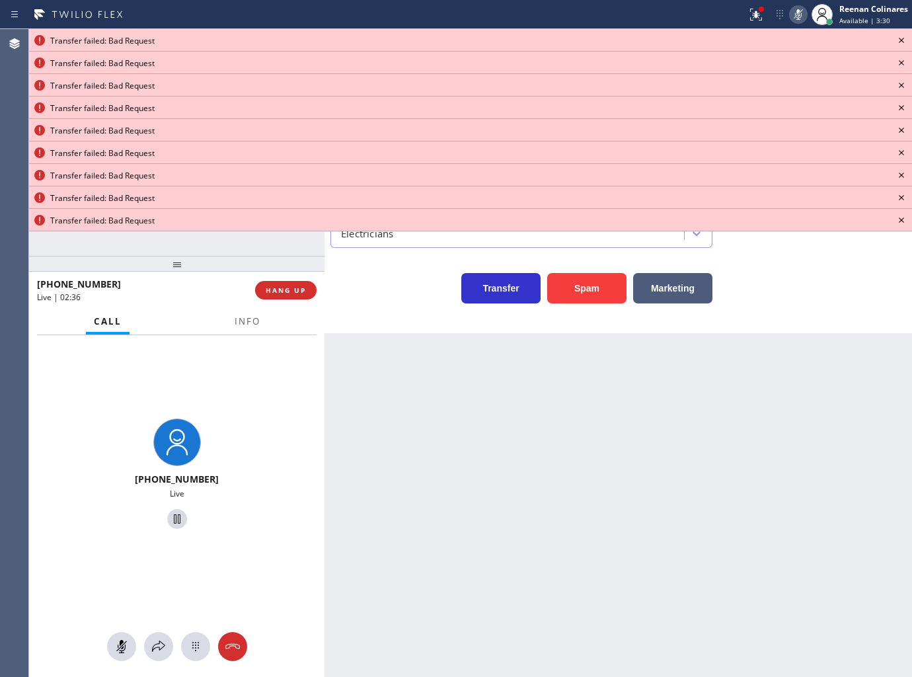
click at [901, 37] on icon at bounding box center [901, 40] width 16 height 16
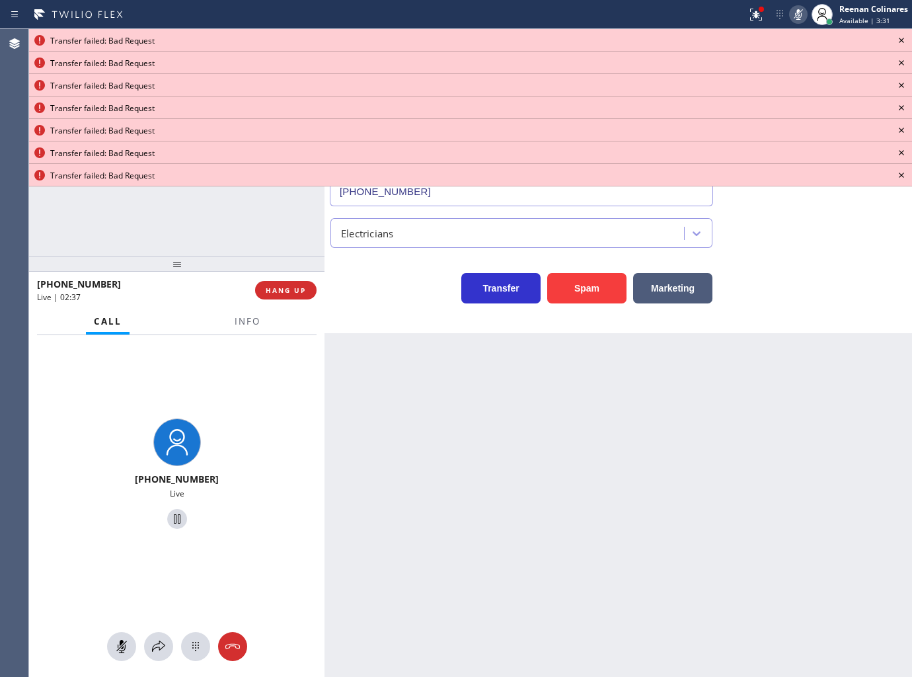
click at [901, 37] on icon at bounding box center [901, 40] width 16 height 16
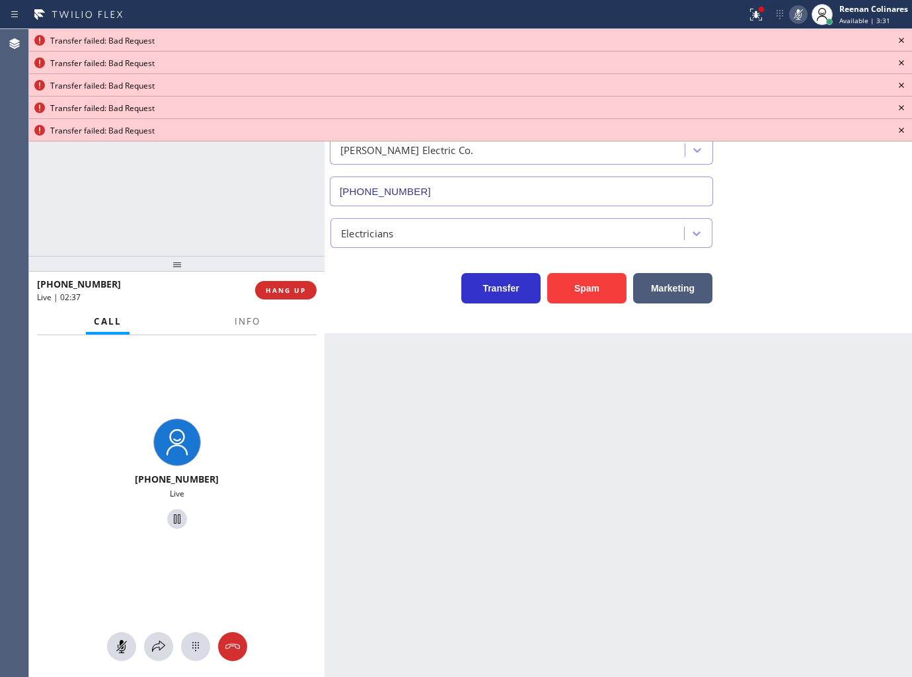
click at [901, 37] on icon at bounding box center [901, 40] width 16 height 16
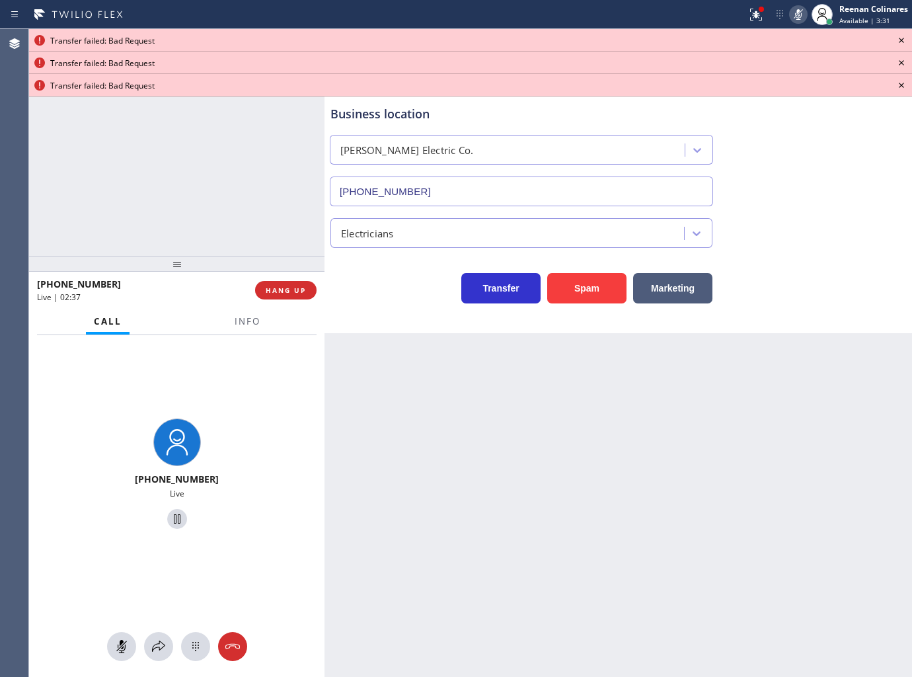
click at [901, 37] on icon at bounding box center [901, 40] width 16 height 16
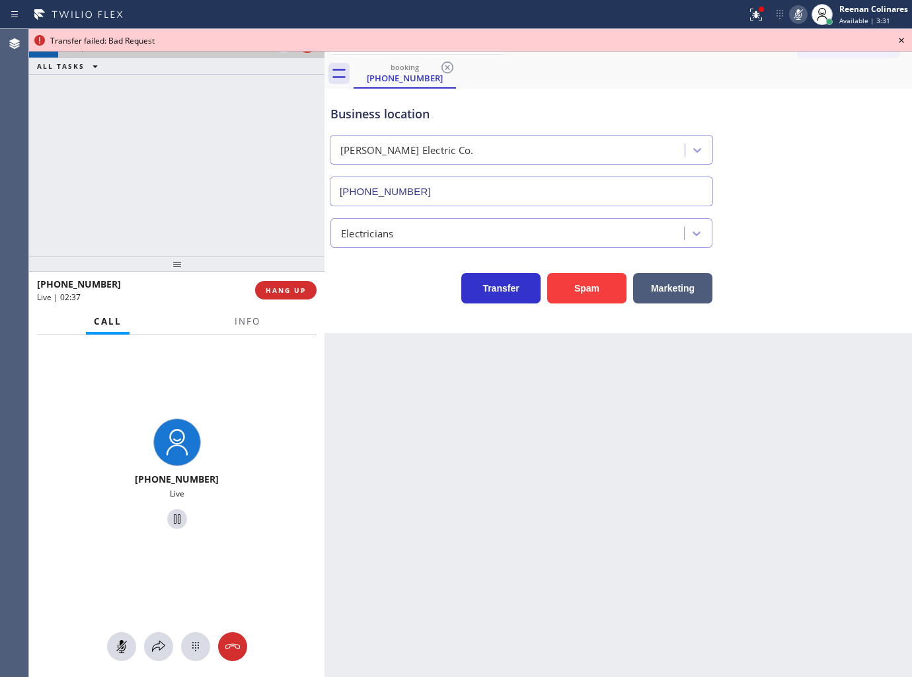
click at [901, 37] on icon at bounding box center [901, 40] width 16 height 16
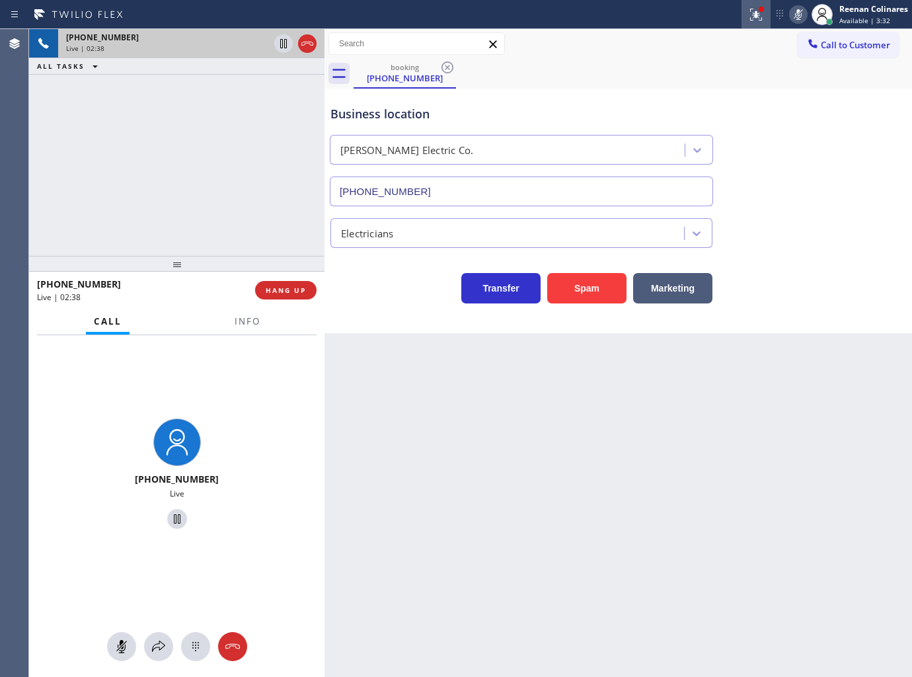
click at [755, 17] on icon at bounding box center [754, 13] width 8 height 9
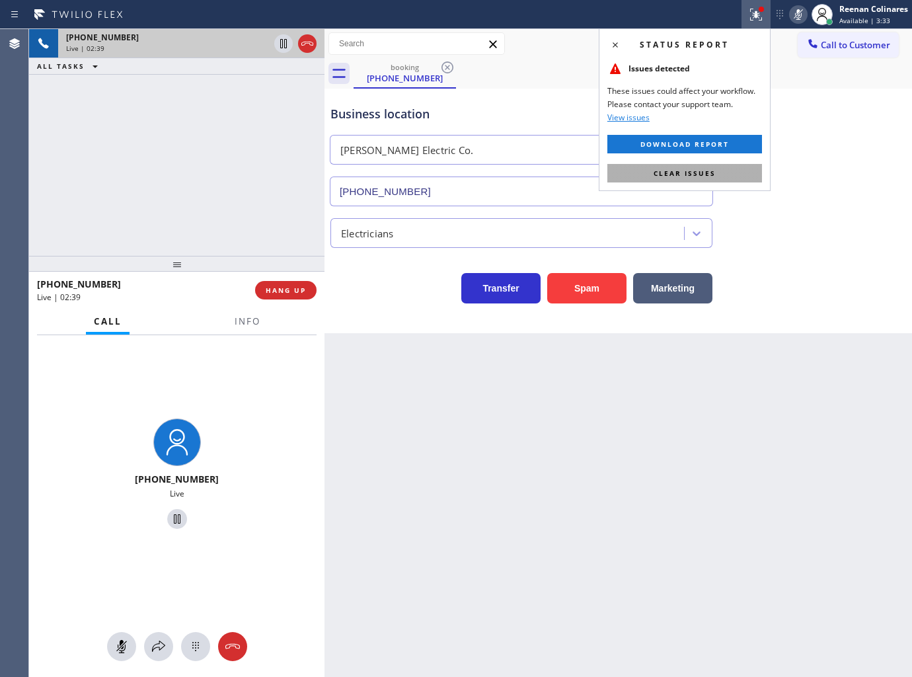
click at [722, 172] on button "Clear issues" at bounding box center [684, 173] width 155 height 19
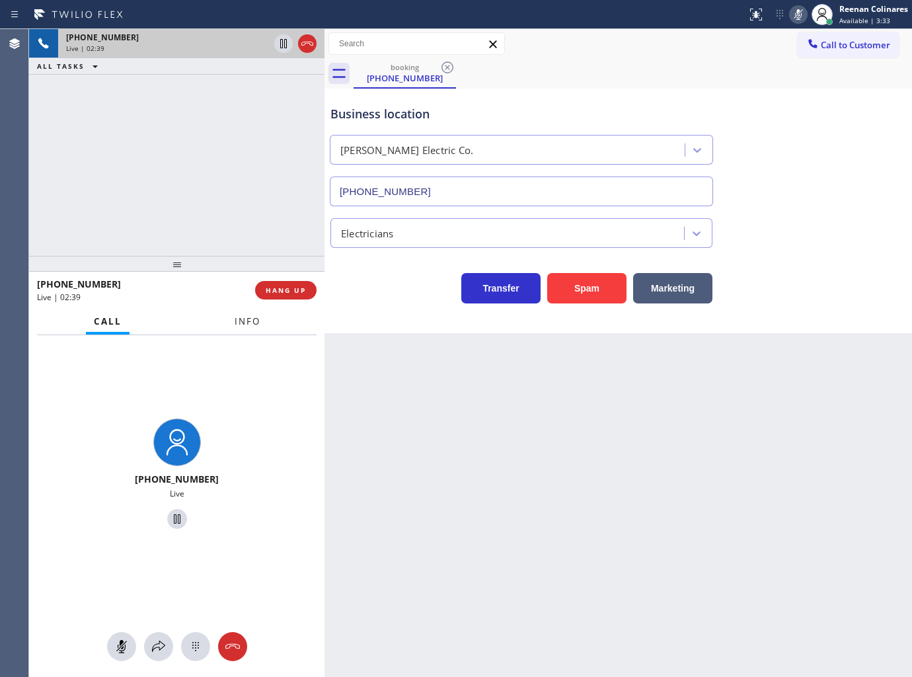
click at [248, 324] on span "Info" at bounding box center [248, 321] width 26 height 12
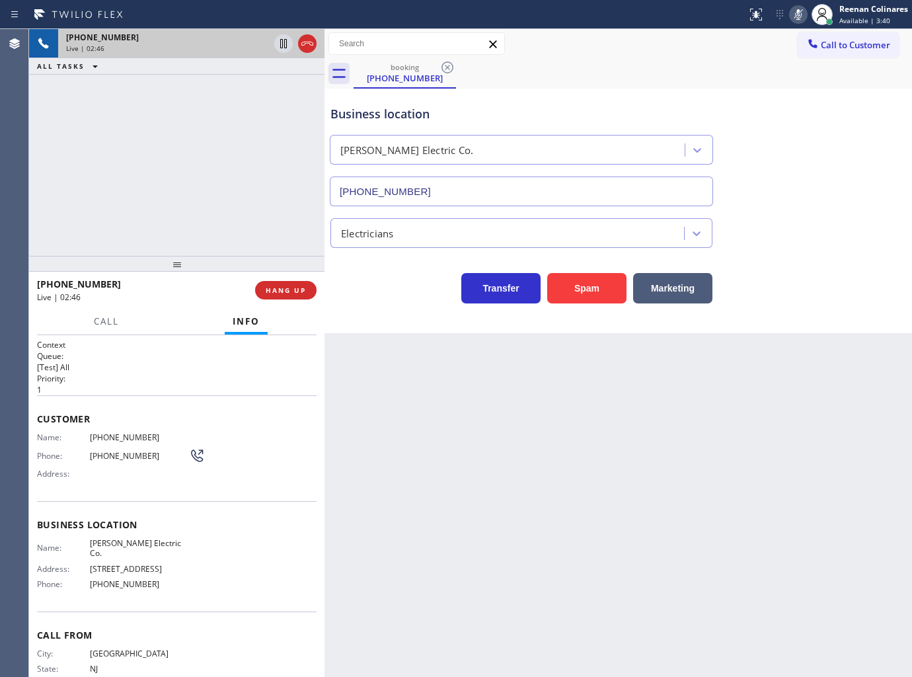
click at [796, 12] on icon at bounding box center [798, 14] width 7 height 11
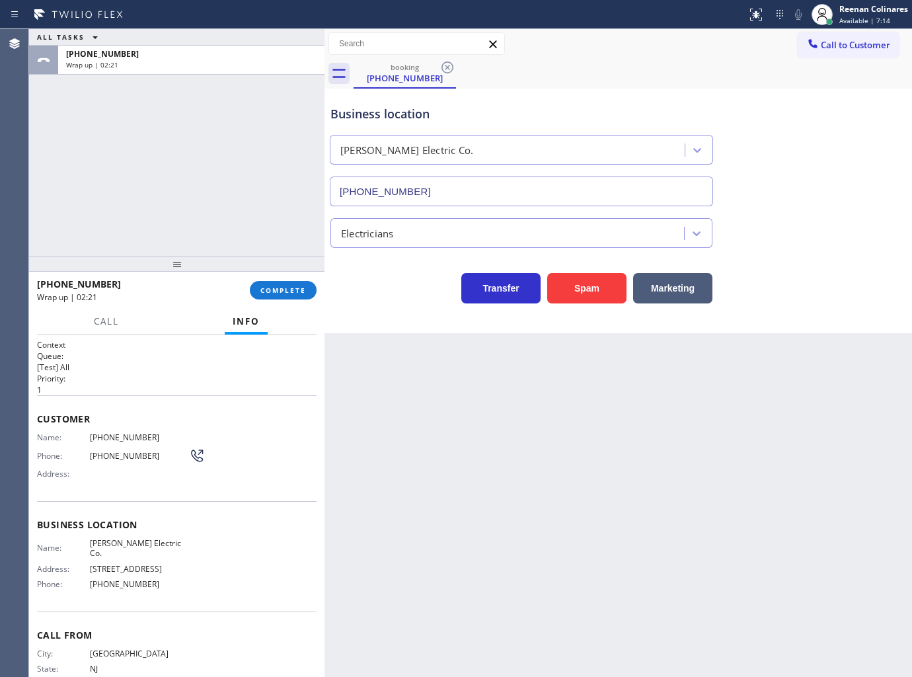
click at [302, 282] on button "COMPLETE" at bounding box center [283, 290] width 67 height 19
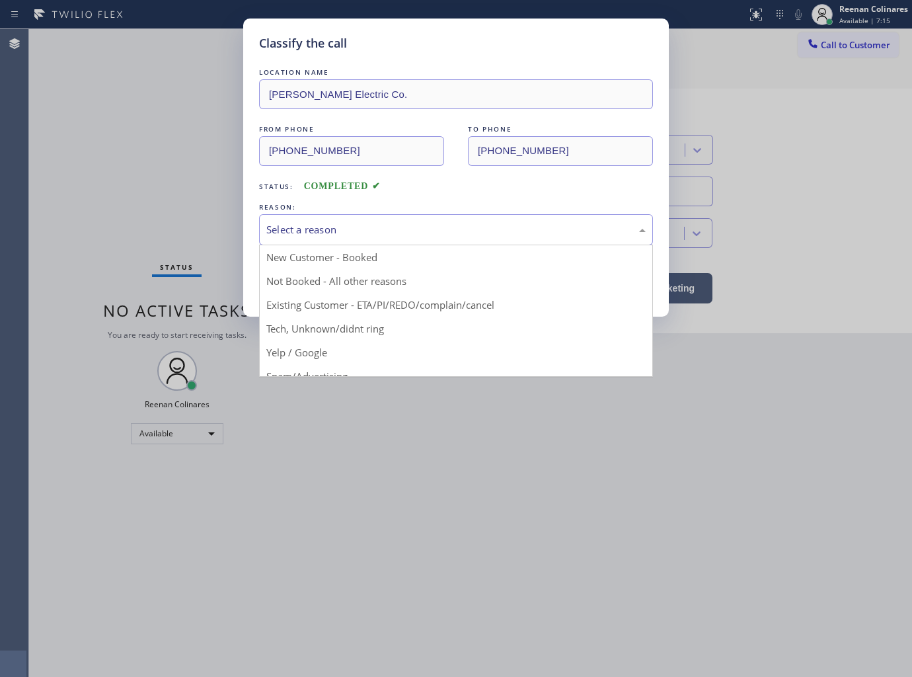
click at [324, 236] on div "Select a reason" at bounding box center [455, 229] width 379 height 15
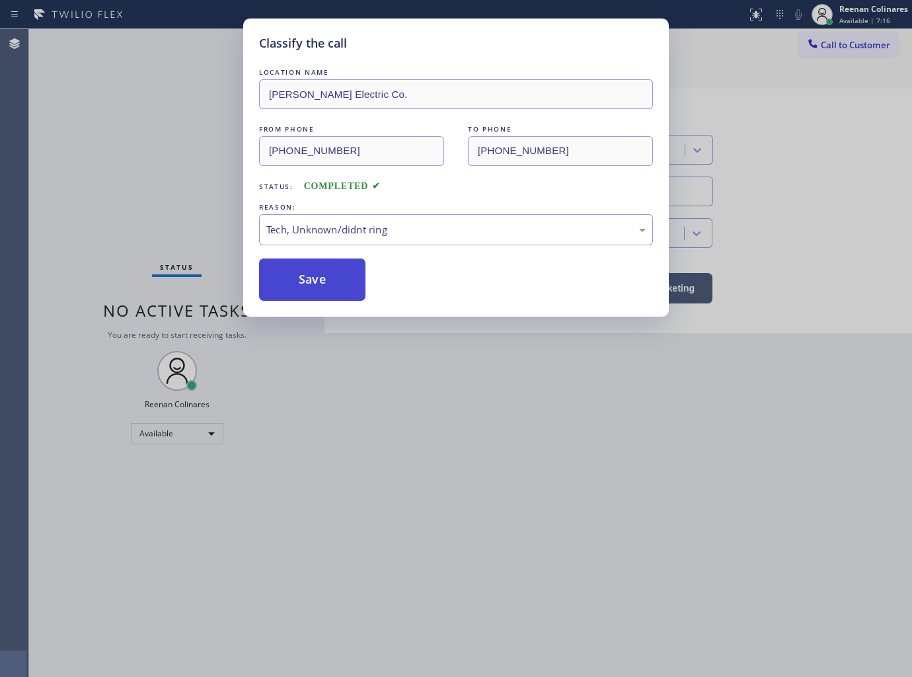
drag, startPoint x: 297, startPoint y: 280, endPoint x: 710, endPoint y: 116, distance: 443.7
click at [306, 276] on button "Save" at bounding box center [312, 279] width 106 height 42
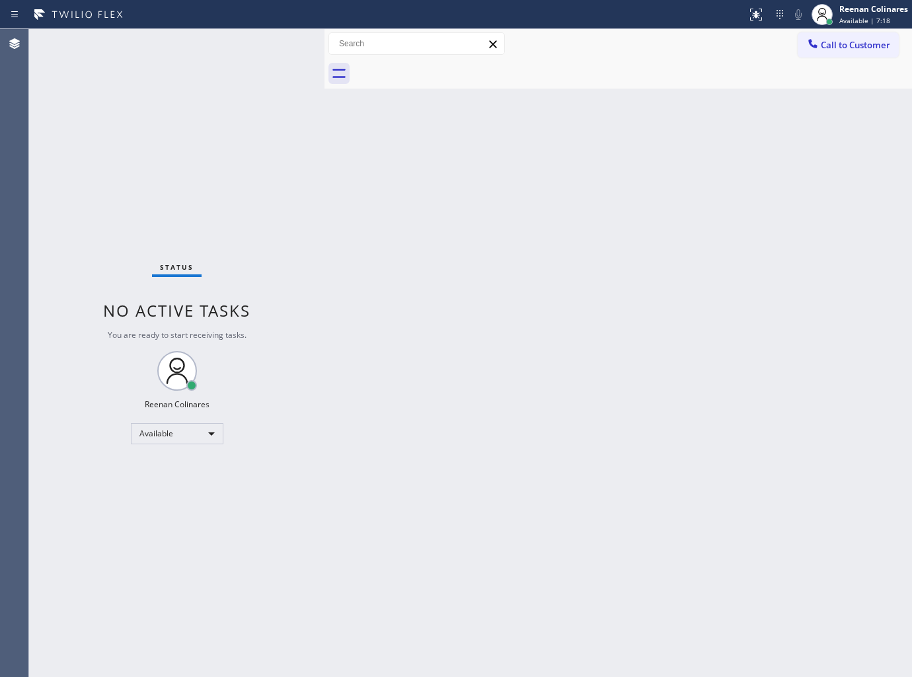
click at [658, 265] on div "Back to Dashboard Change Sender ID Customers Technicians Select a contact Outbo…" at bounding box center [617, 353] width 587 height 648
click at [517, 149] on div "Back to Dashboard Change Sender ID Customers Technicians Select a contact Outbo…" at bounding box center [617, 353] width 587 height 648
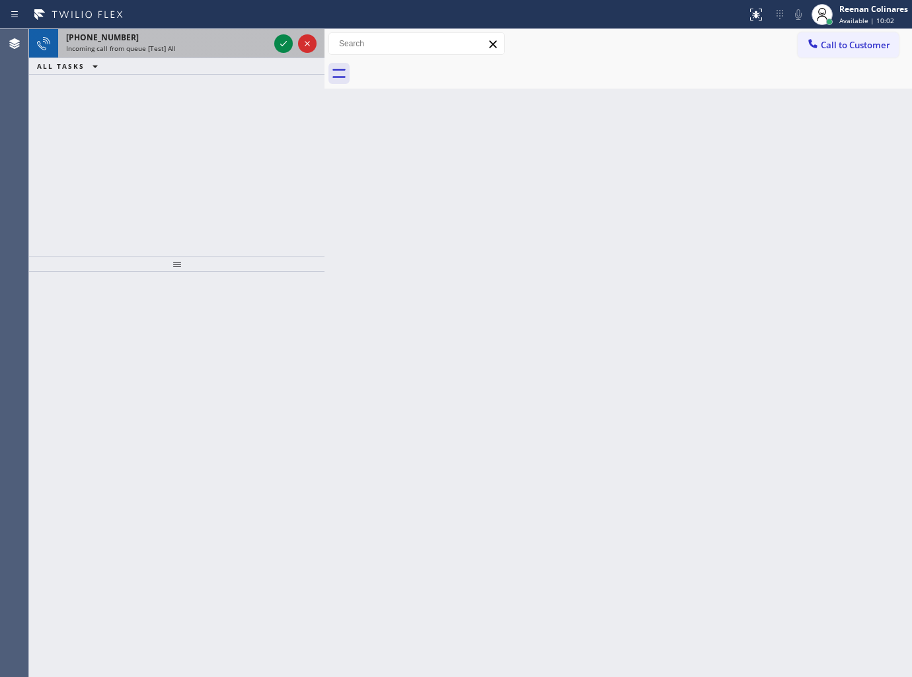
drag, startPoint x: 180, startPoint y: 38, endPoint x: 206, endPoint y: 79, distance: 48.1
click at [182, 40] on div "[PHONE_NUMBER]" at bounding box center [167, 37] width 203 height 11
click at [190, 54] on div "[PHONE_NUMBER] Incoming call from queue [Test] All" at bounding box center [164, 43] width 213 height 29
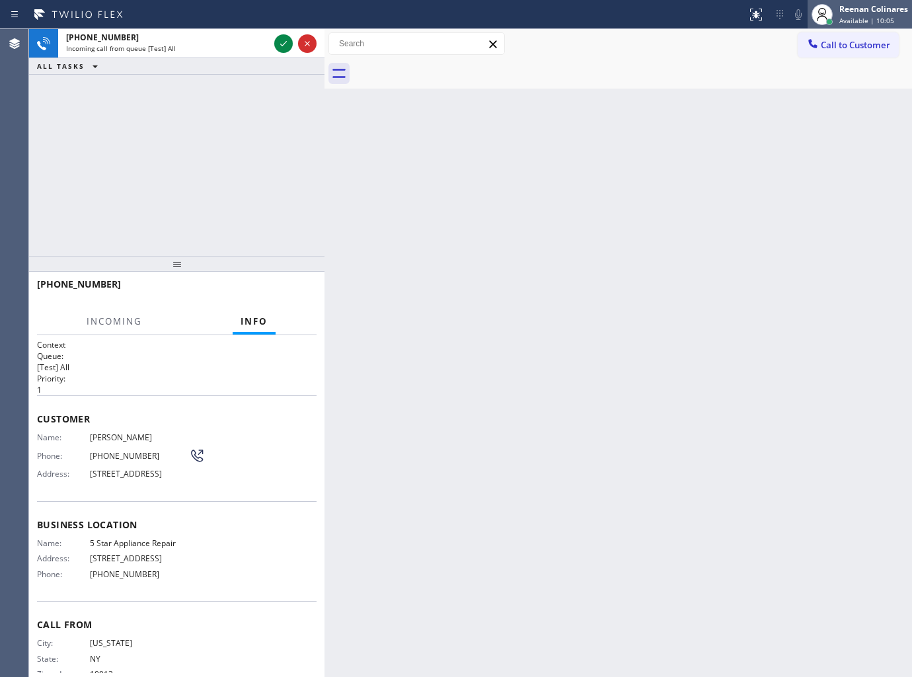
click at [851, 15] on div "[PERSON_NAME] Available | 10:05" at bounding box center [874, 14] width 75 height 23
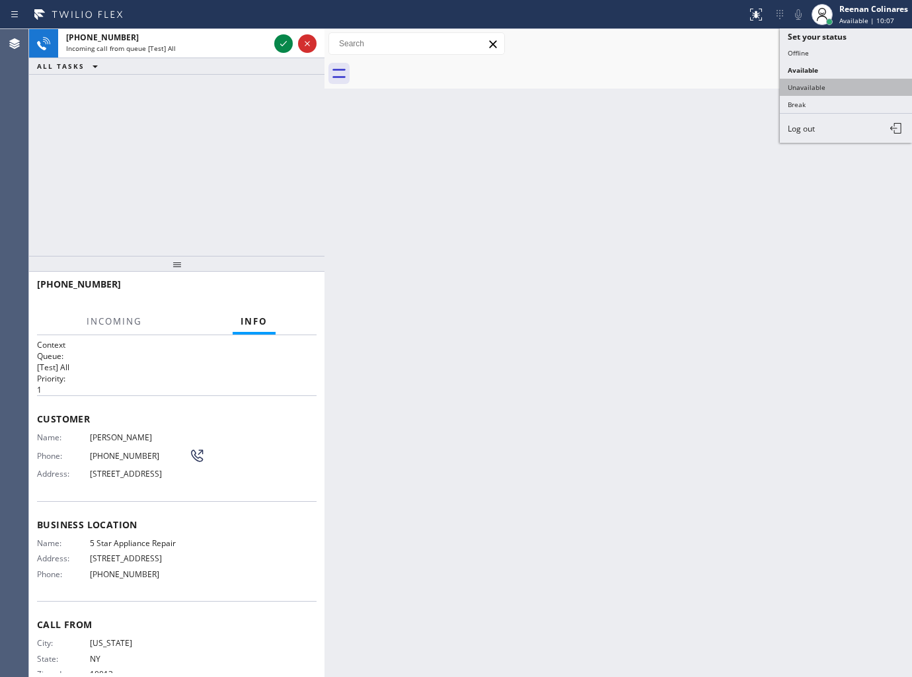
click at [817, 83] on button "Unavailable" at bounding box center [846, 87] width 132 height 17
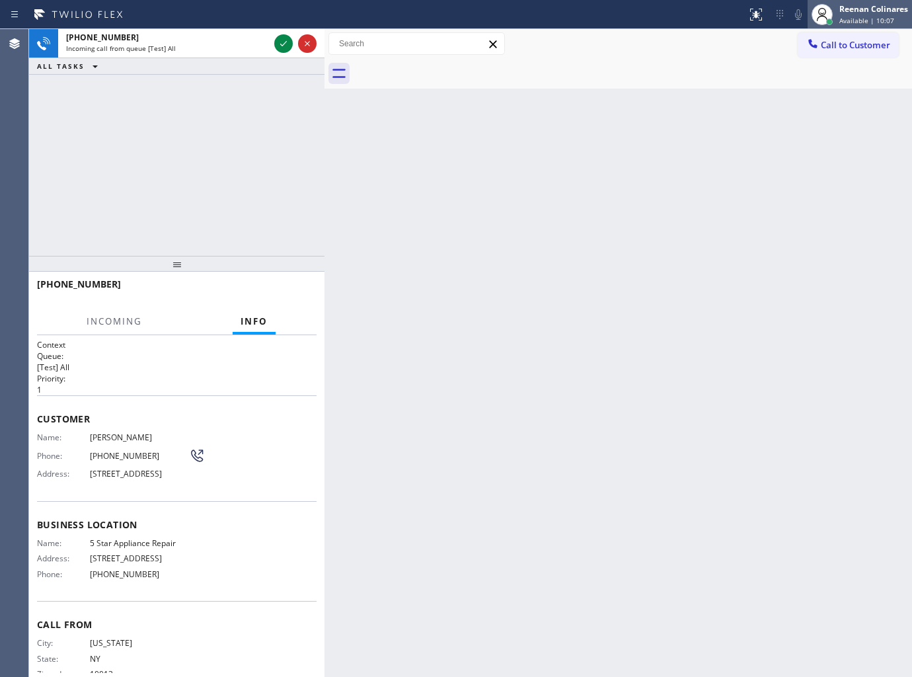
click at [831, 9] on div at bounding box center [822, 14] width 21 height 21
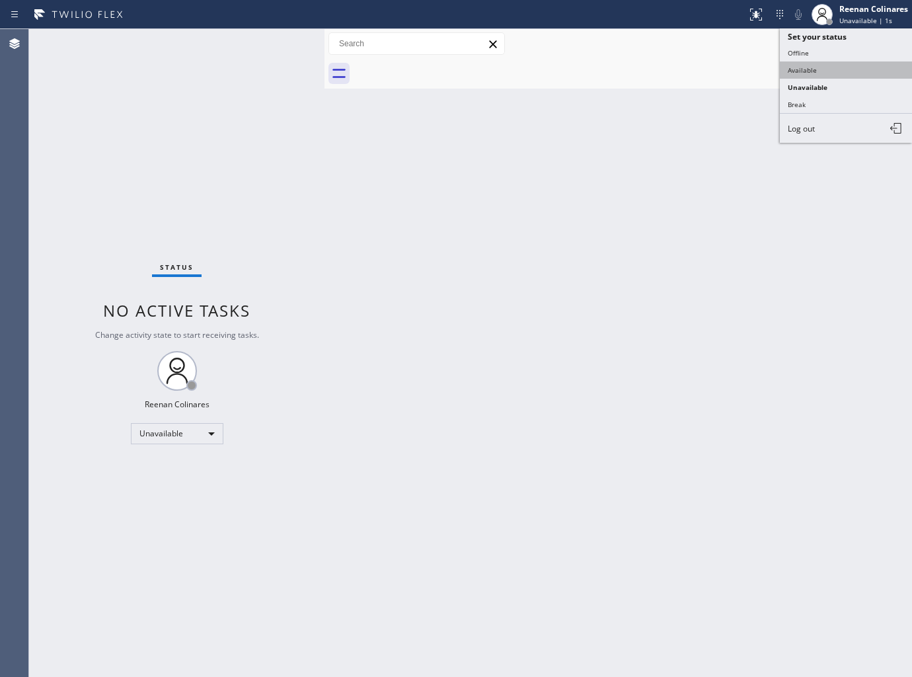
click at [807, 67] on button "Available" at bounding box center [846, 69] width 132 height 17
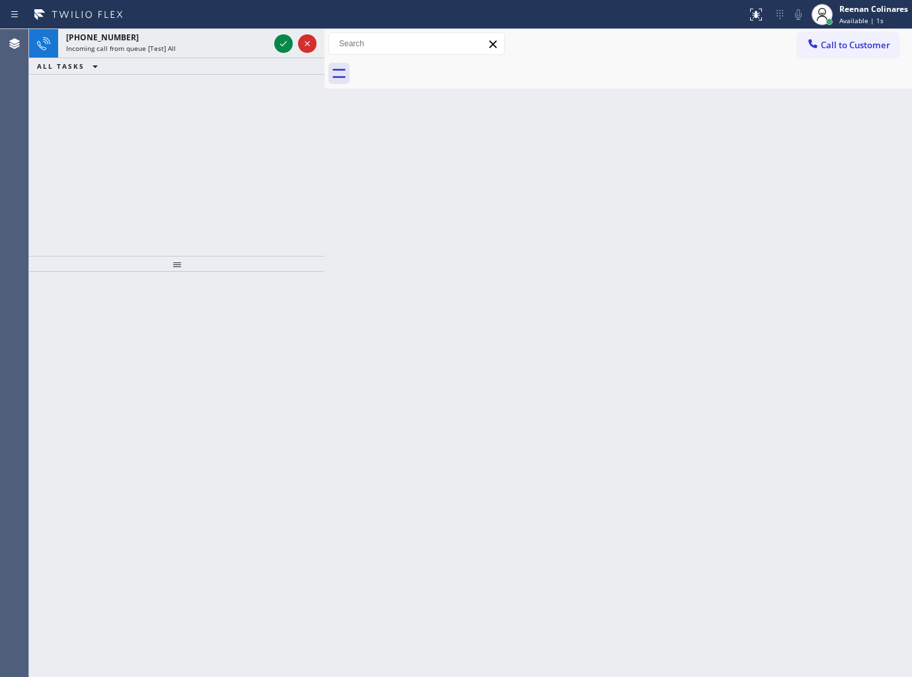
click at [194, 58] on div "ALL TASKS ALL TASKS ACTIVE TASKS TASKS IN WRAP UP" at bounding box center [176, 66] width 295 height 17
click at [199, 48] on div "Incoming call from queue [Test] All" at bounding box center [167, 48] width 203 height 9
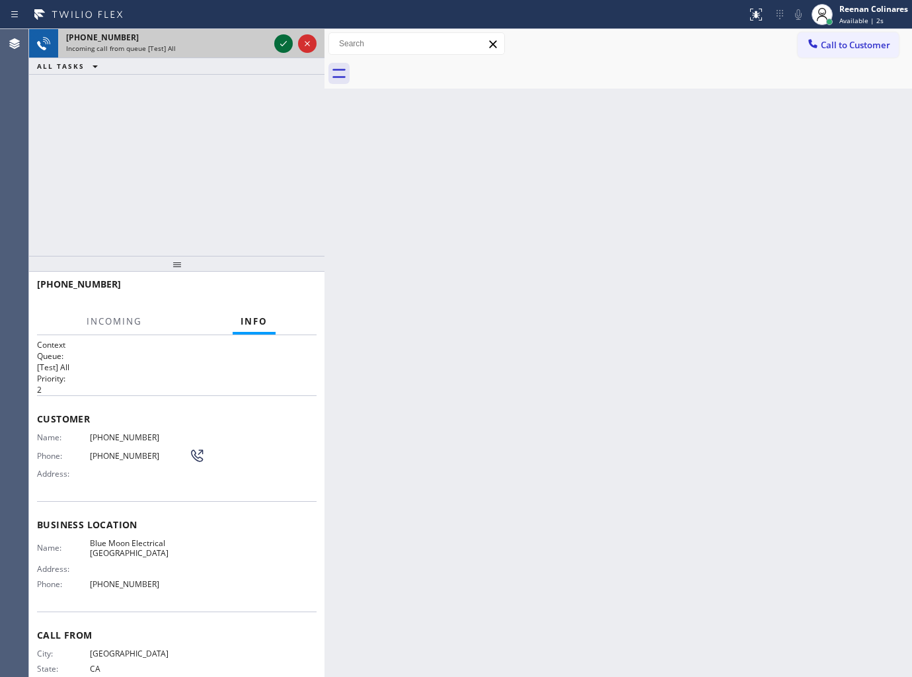
click at [282, 42] on icon at bounding box center [284, 44] width 16 height 16
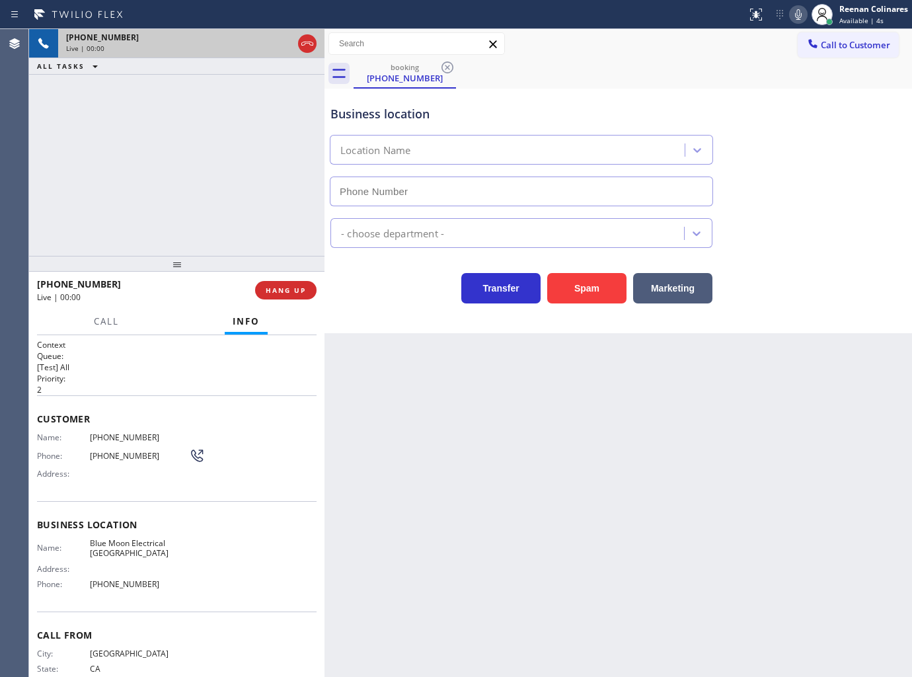
type input "[PHONE_NUMBER]"
click at [796, 16] on icon at bounding box center [798, 15] width 16 height 16
drag, startPoint x: 796, startPoint y: 16, endPoint x: 821, endPoint y: 30, distance: 28.7
click at [795, 16] on rect at bounding box center [798, 13] width 9 height 9
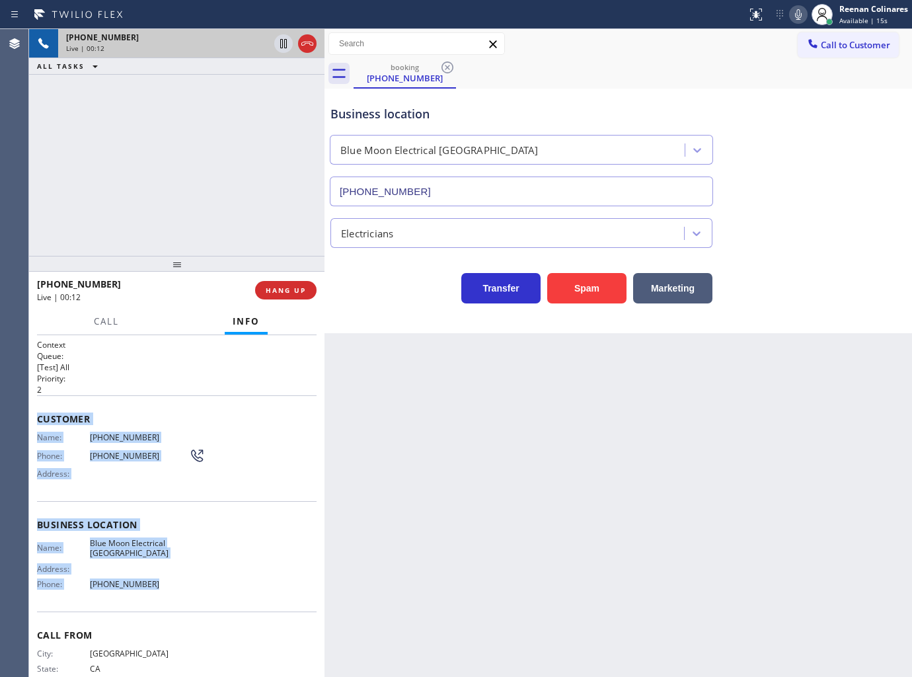
drag, startPoint x: 48, startPoint y: 430, endPoint x: 734, endPoint y: 600, distance: 706.7
click at [199, 588] on div "Context Queue: [Test] All Priority: 2 Customer Name: [PHONE_NUMBER] Phone: [PHO…" at bounding box center [177, 525] width 280 height 372
click at [796, 18] on icon at bounding box center [798, 15] width 16 height 16
click at [101, 318] on span "Call" at bounding box center [106, 321] width 25 height 12
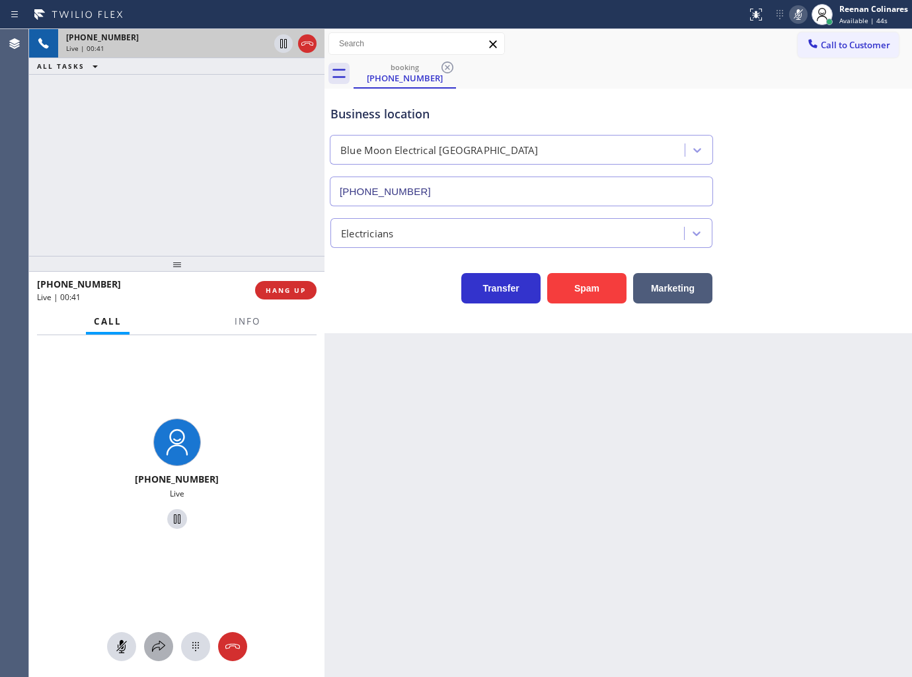
click at [156, 644] on icon at bounding box center [159, 646] width 16 height 16
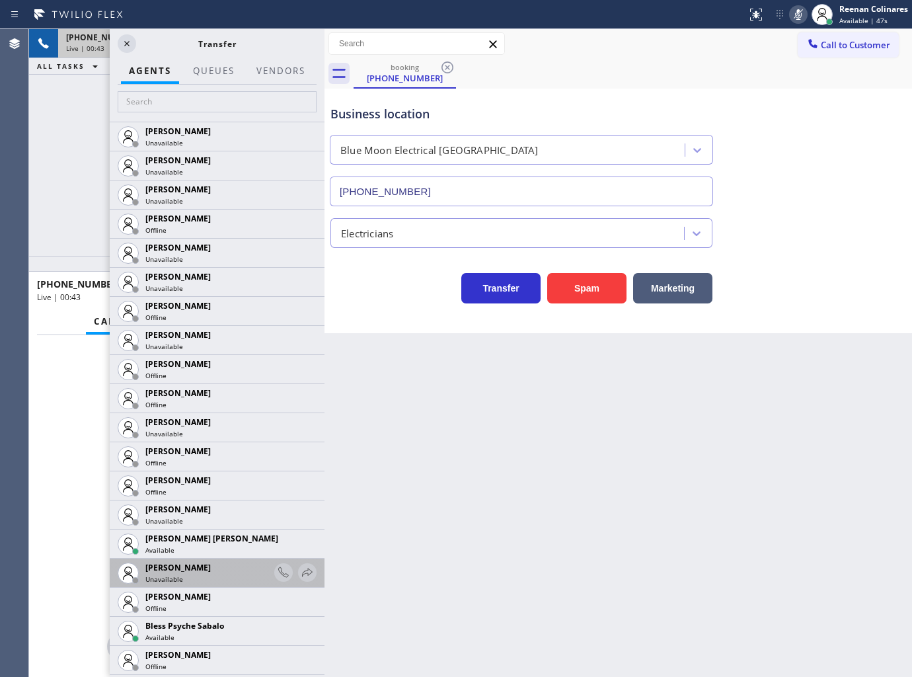
scroll to position [220, 0]
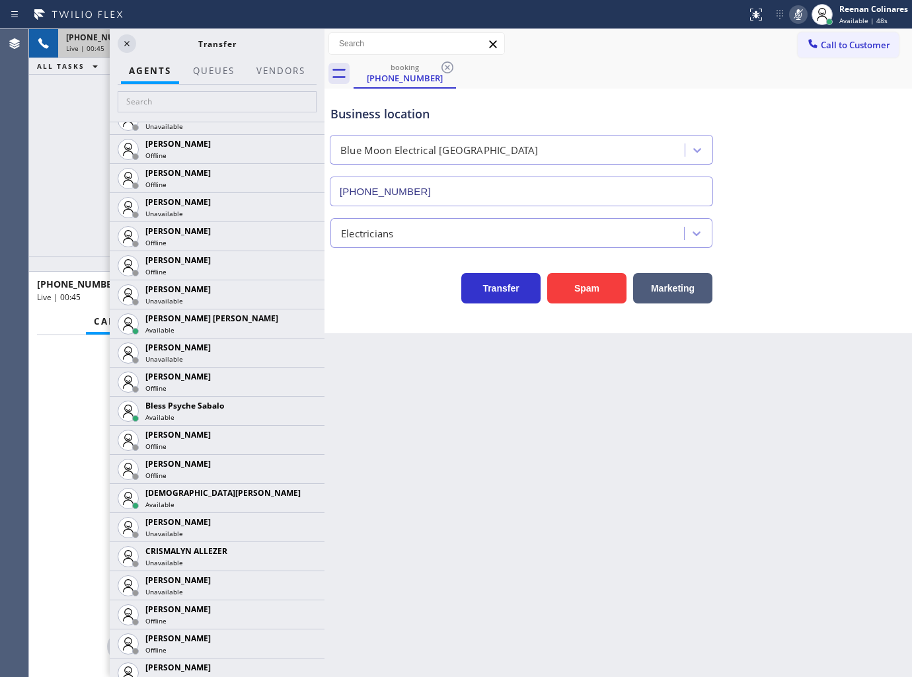
click at [0, 0] on icon at bounding box center [0, 0] width 0 height 0
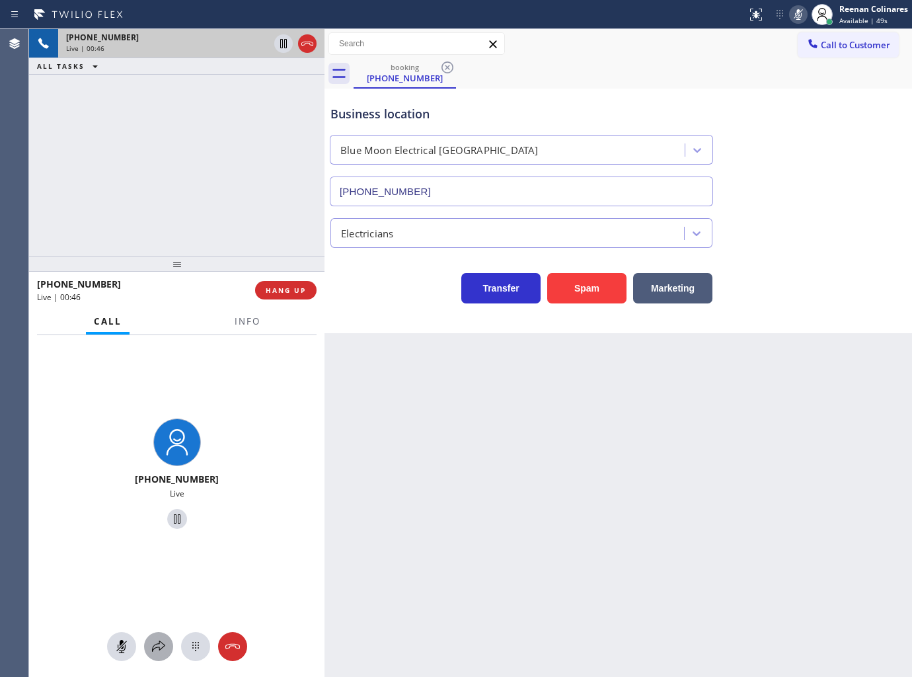
click at [161, 650] on icon at bounding box center [159, 646] width 16 height 16
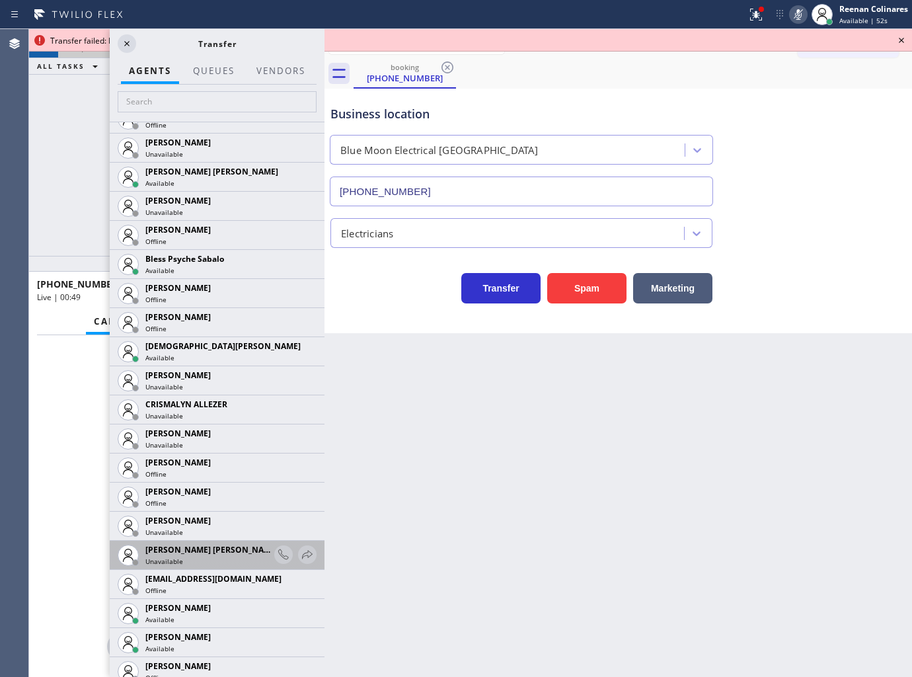
scroll to position [587, 0]
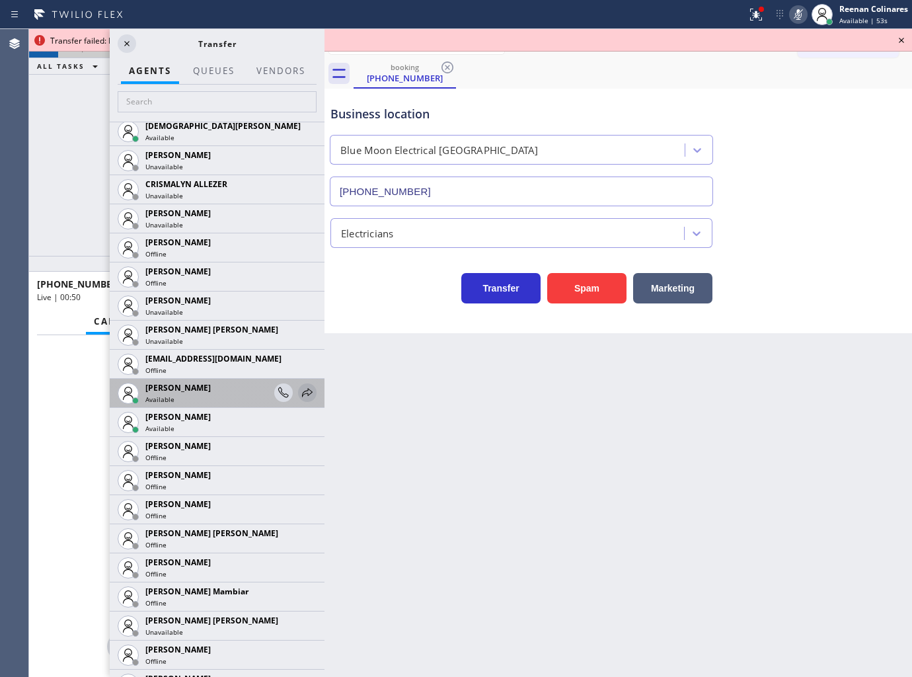
click at [299, 391] on icon at bounding box center [307, 393] width 16 height 16
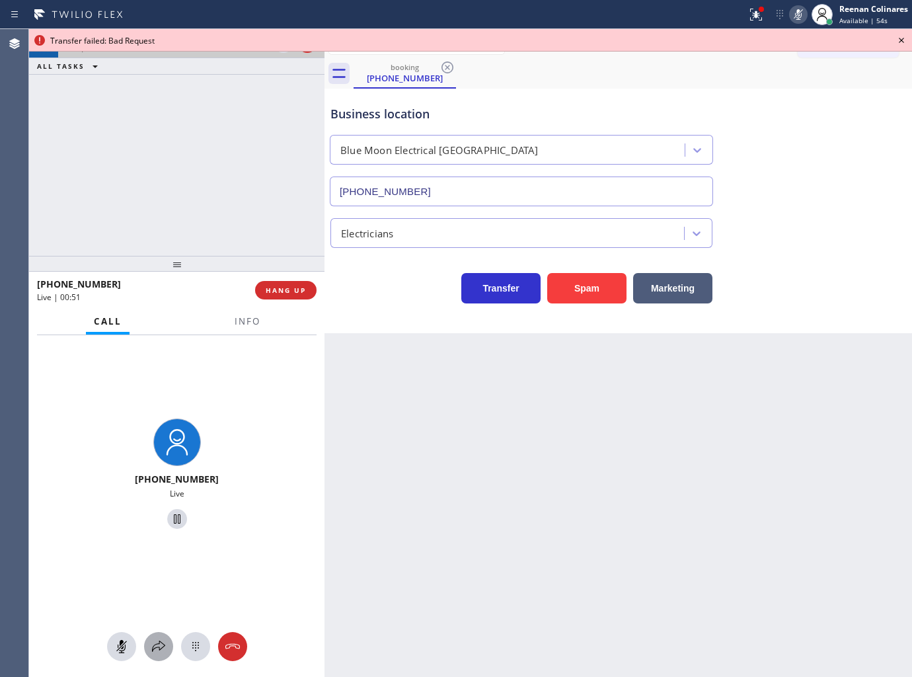
click at [163, 650] on icon at bounding box center [159, 646] width 16 height 16
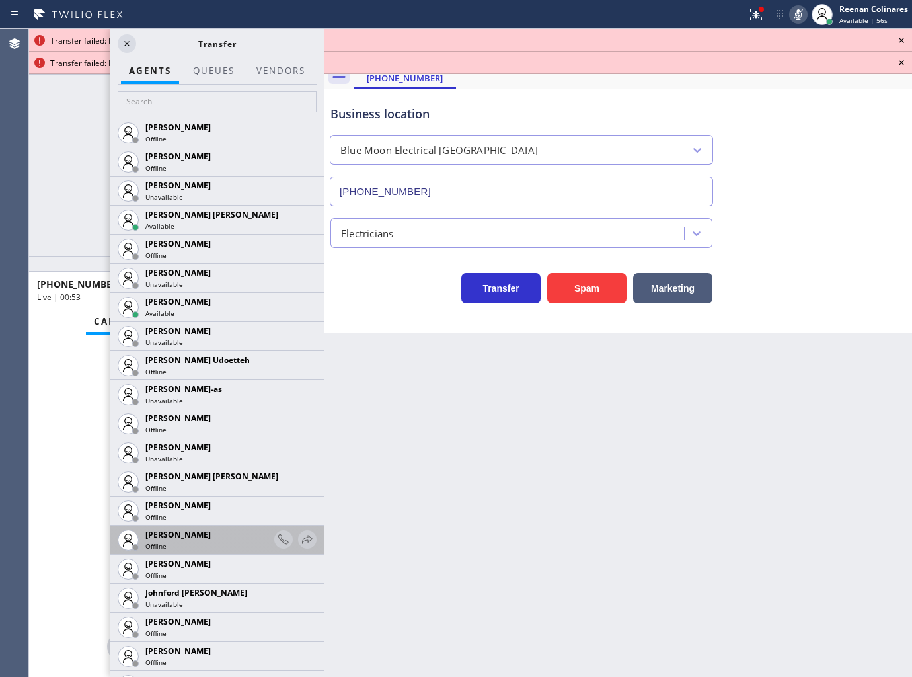
scroll to position [1174, 0]
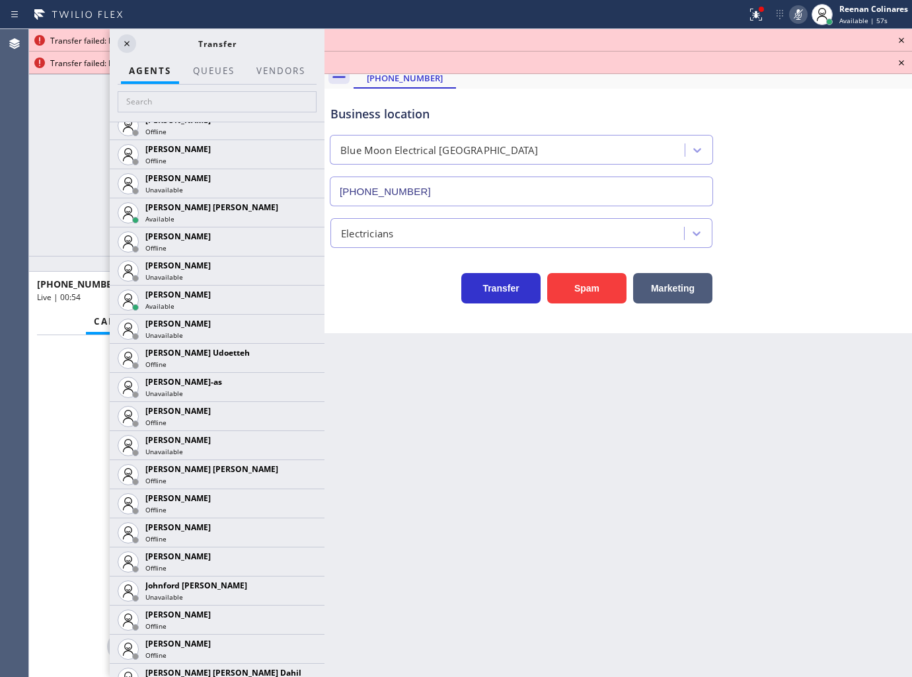
click at [0, 0] on icon at bounding box center [0, 0] width 0 height 0
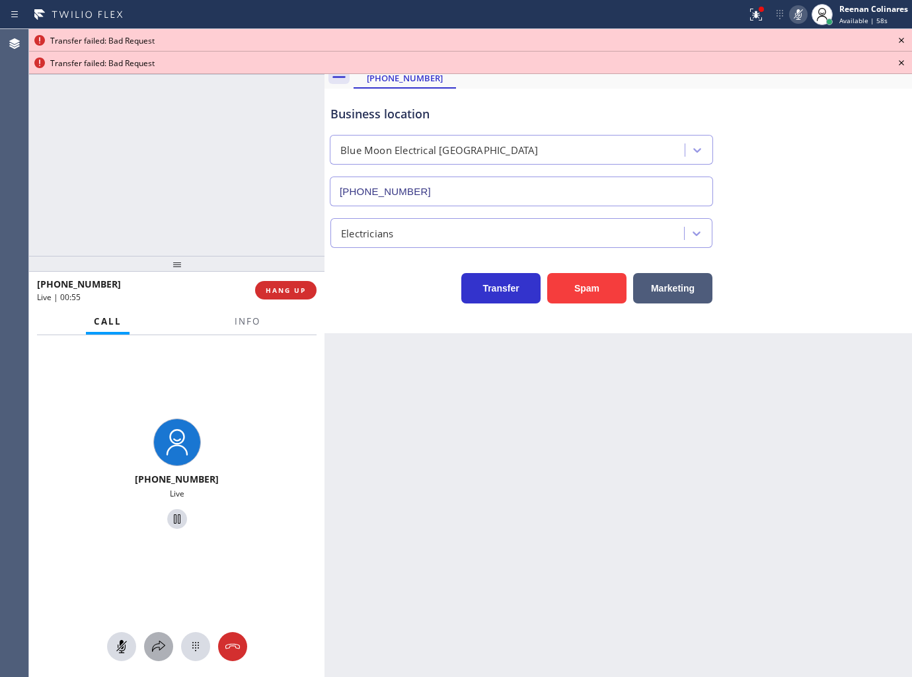
click at [161, 645] on icon at bounding box center [159, 646] width 16 height 16
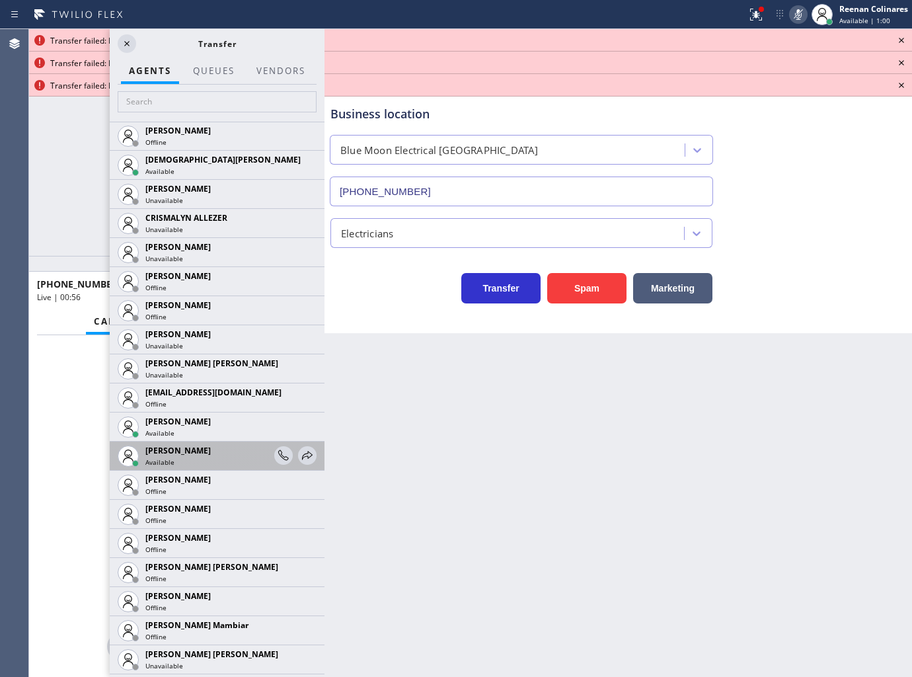
scroll to position [587, 0]
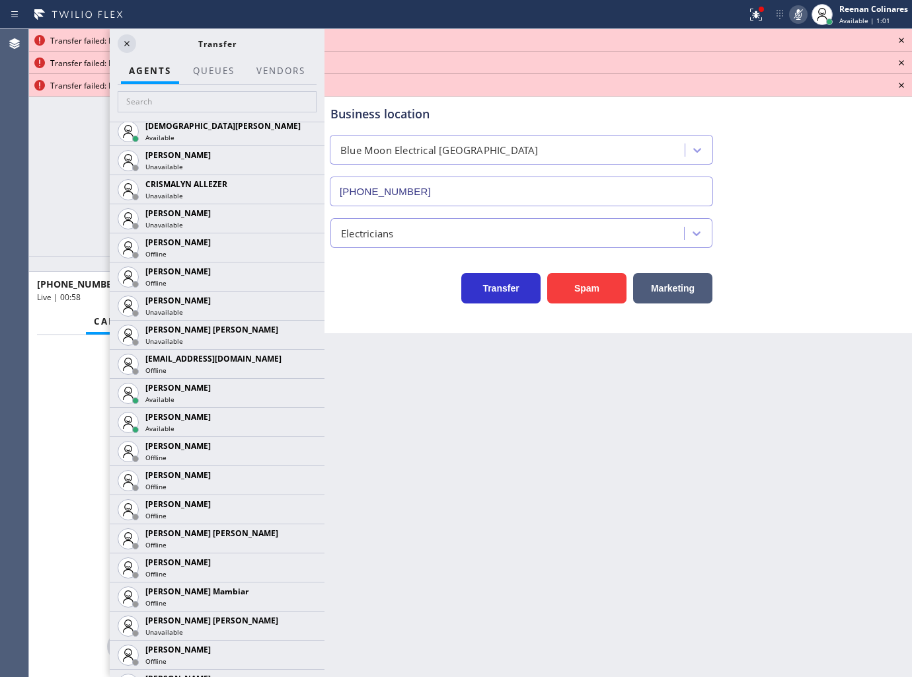
click at [0, 0] on icon at bounding box center [0, 0] width 0 height 0
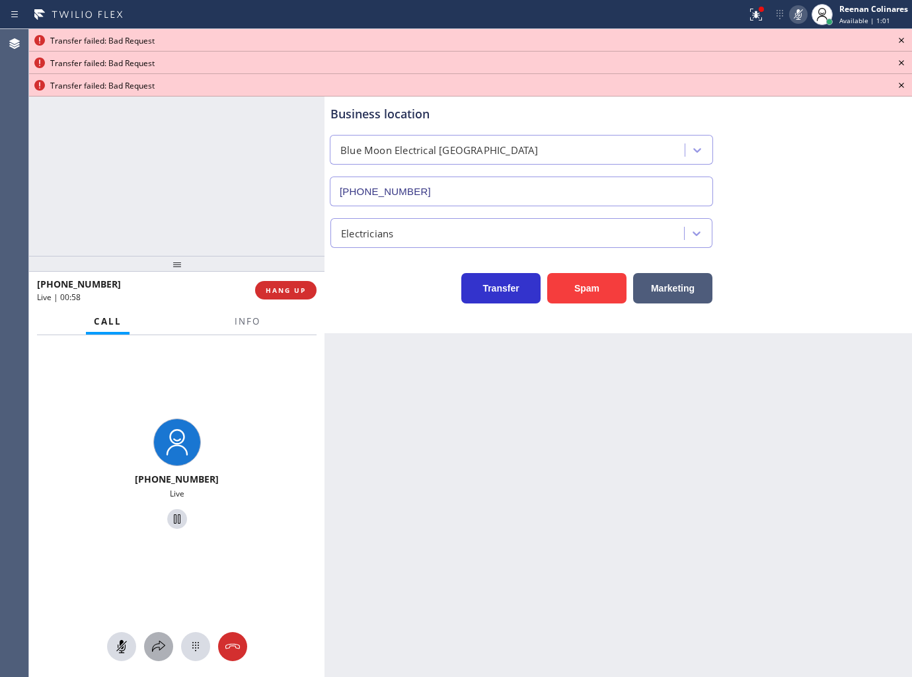
click at [156, 648] on icon at bounding box center [159, 646] width 16 height 16
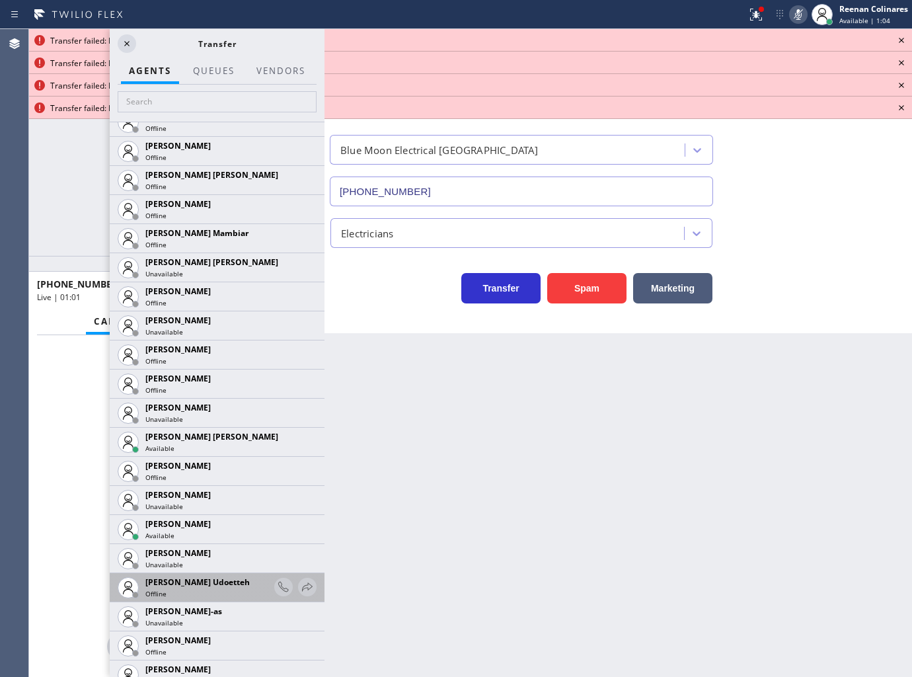
scroll to position [1028, 0]
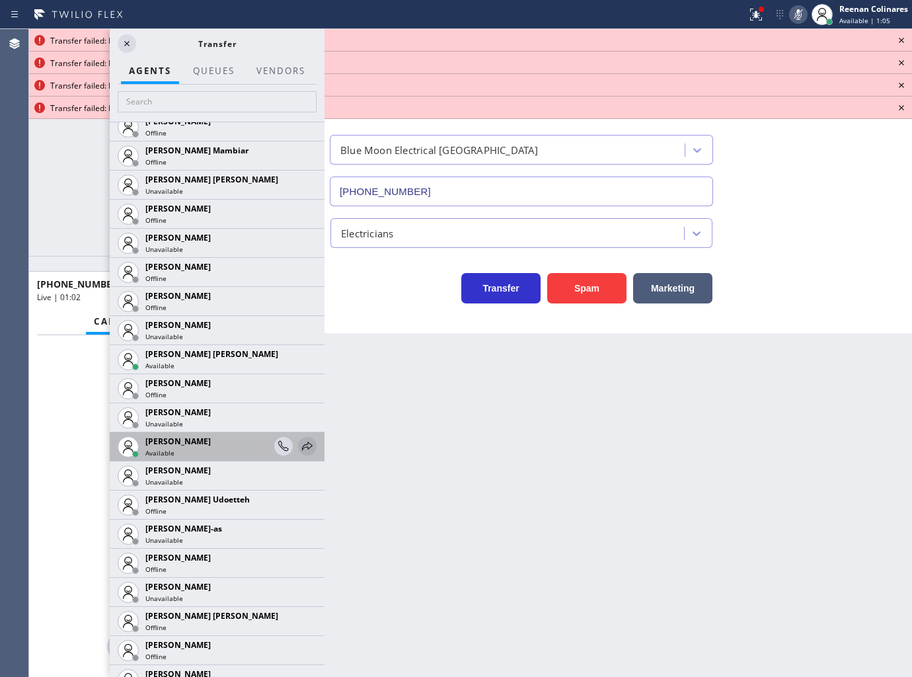
click at [299, 446] on icon at bounding box center [307, 446] width 16 height 16
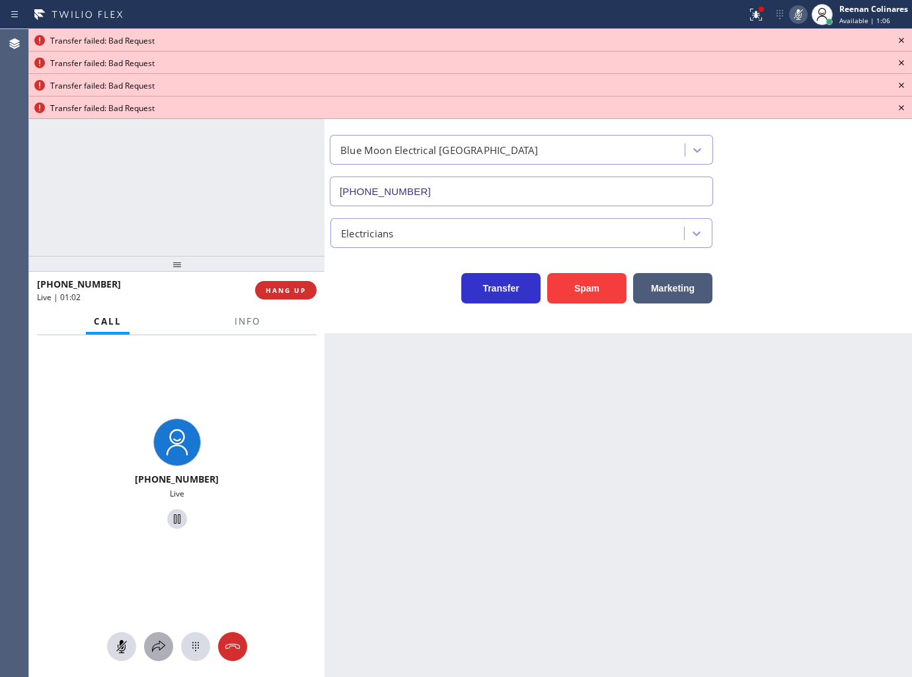
click at [164, 656] on button at bounding box center [158, 646] width 29 height 29
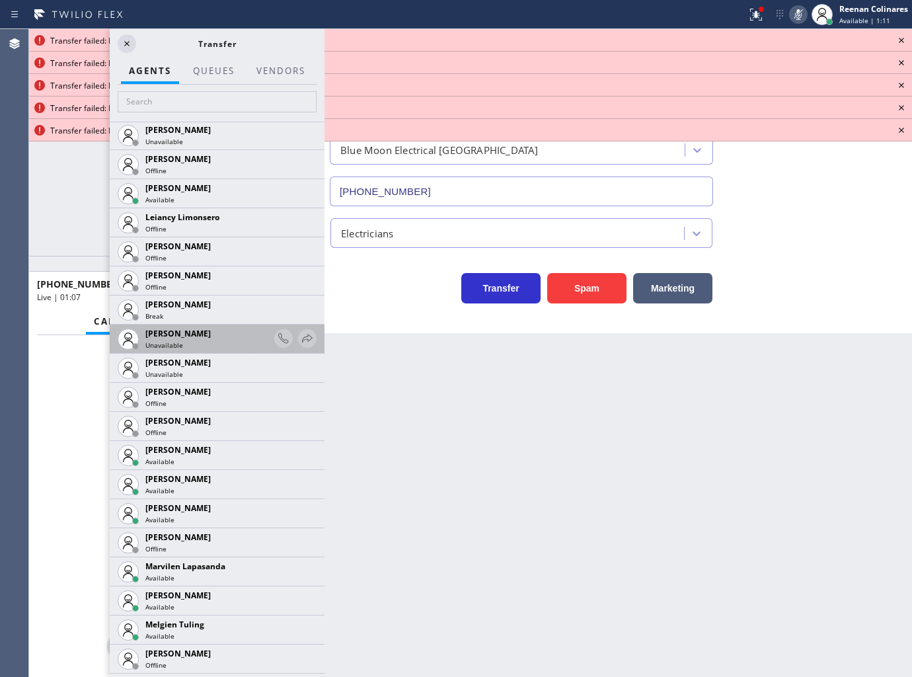
scroll to position [1983, 0]
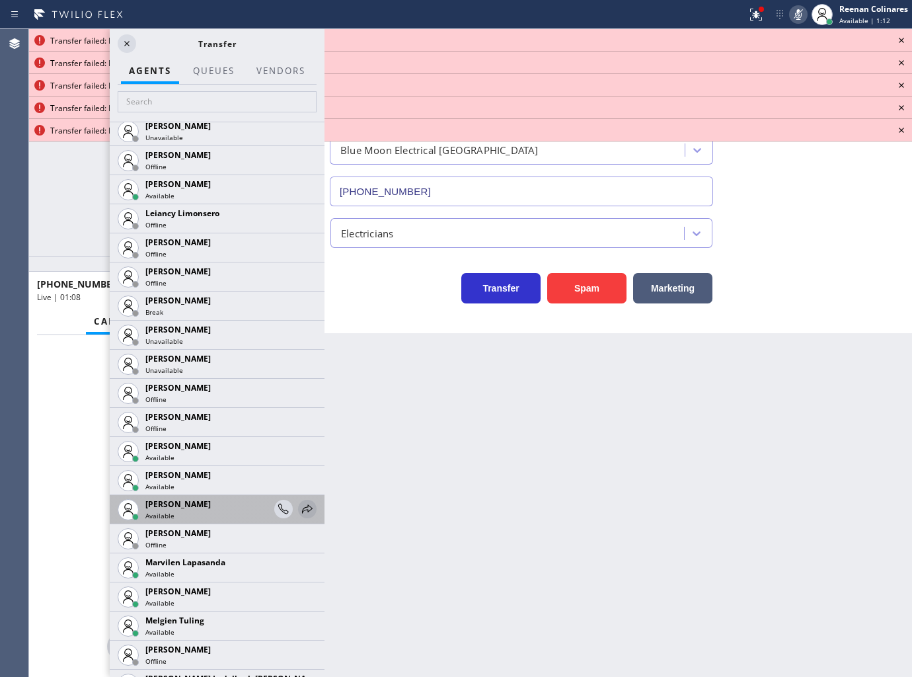
click at [299, 507] on icon at bounding box center [307, 509] width 16 height 16
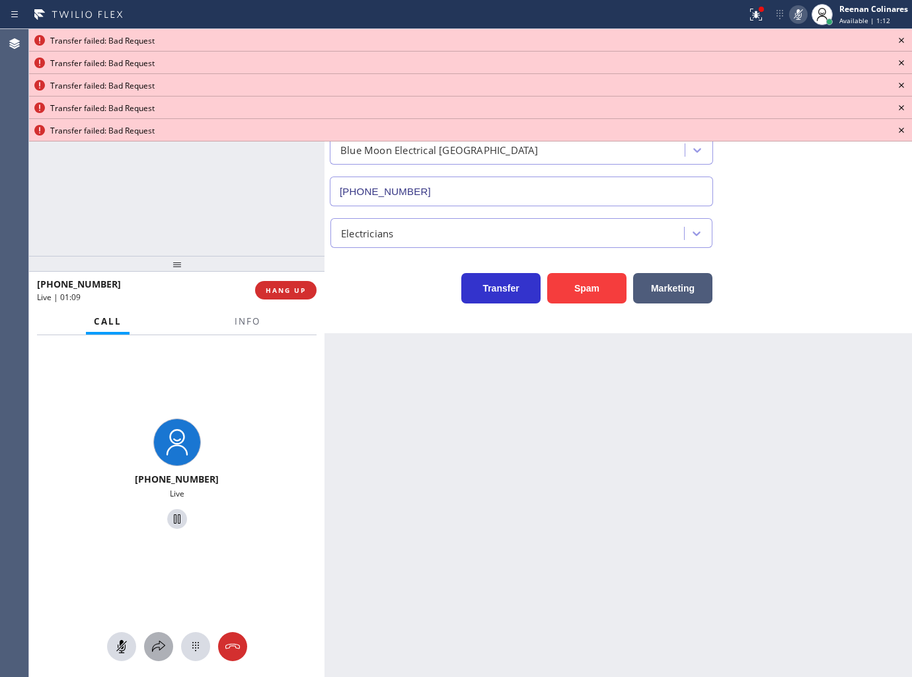
click at [159, 645] on icon at bounding box center [159, 646] width 16 height 16
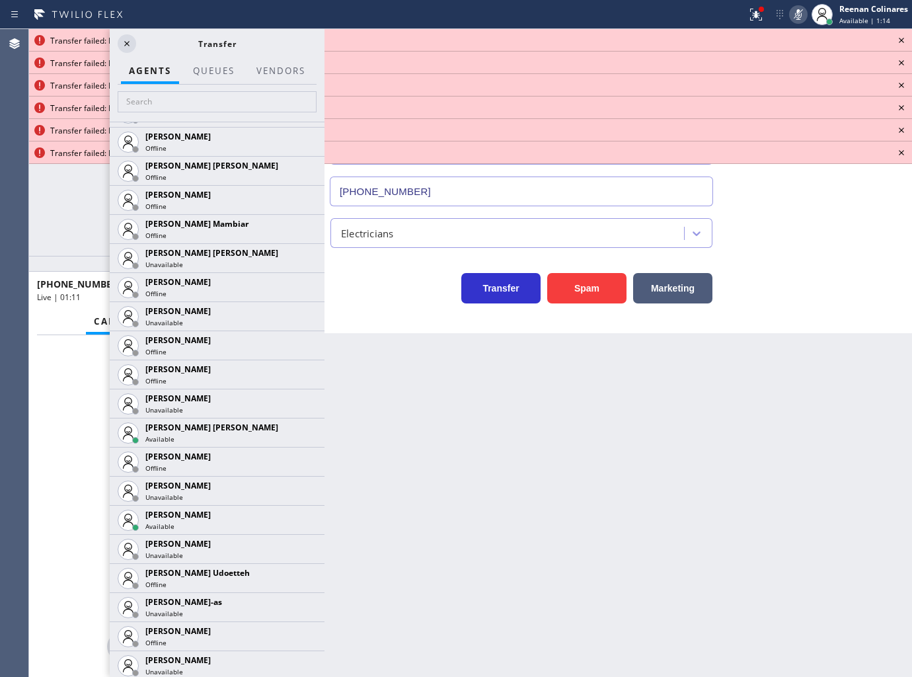
scroll to position [1468, 0]
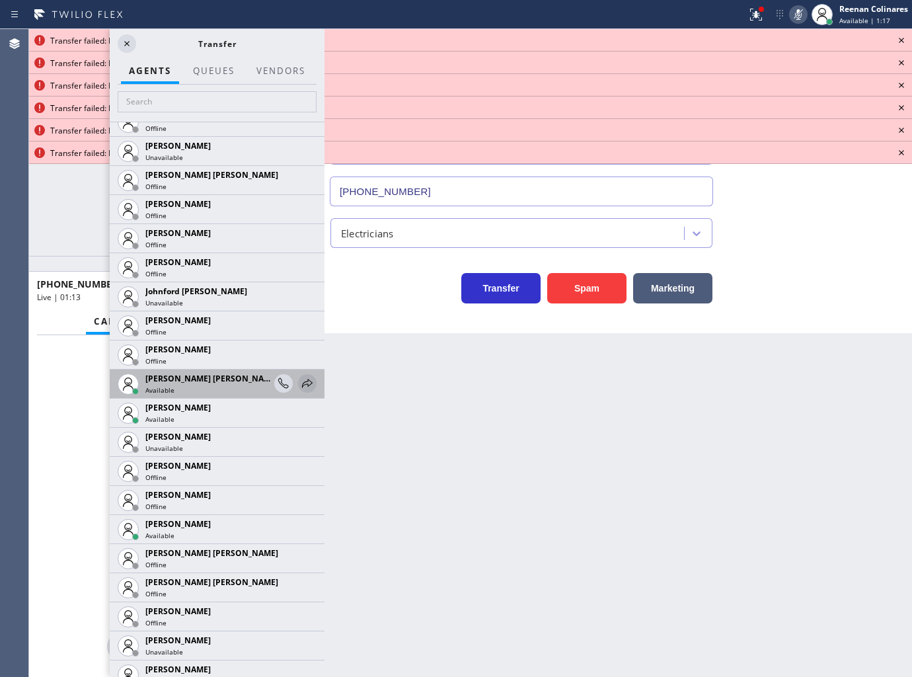
click at [299, 379] on icon at bounding box center [307, 383] width 16 height 16
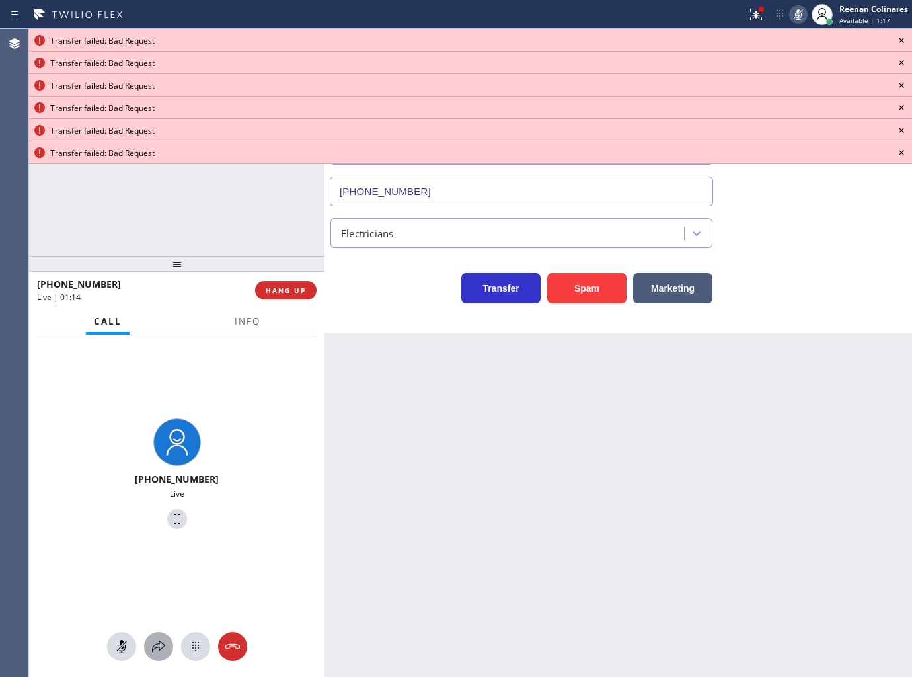
click at [155, 644] on icon at bounding box center [158, 645] width 13 height 11
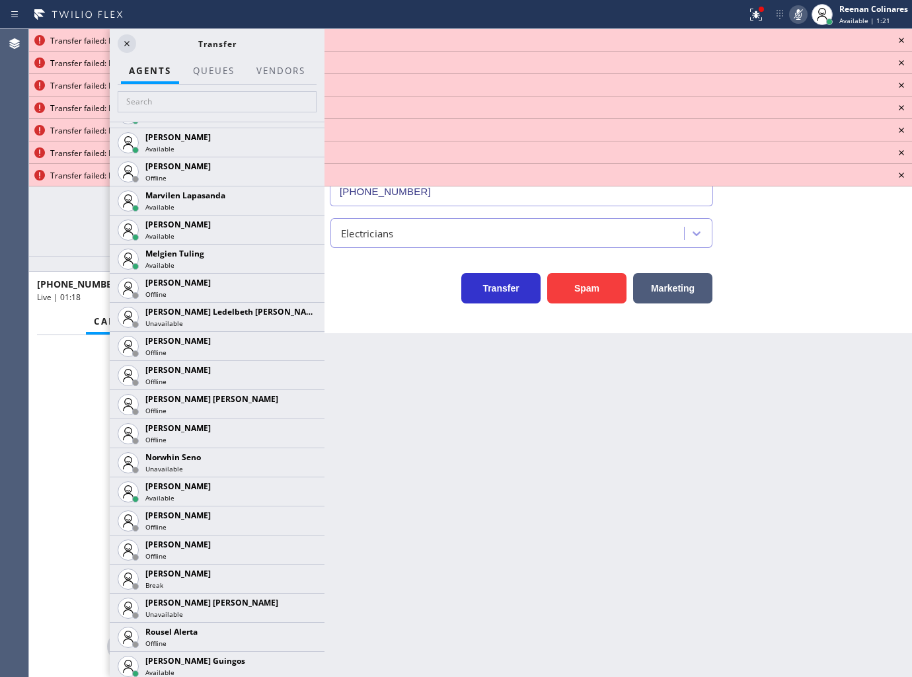
scroll to position [2643, 0]
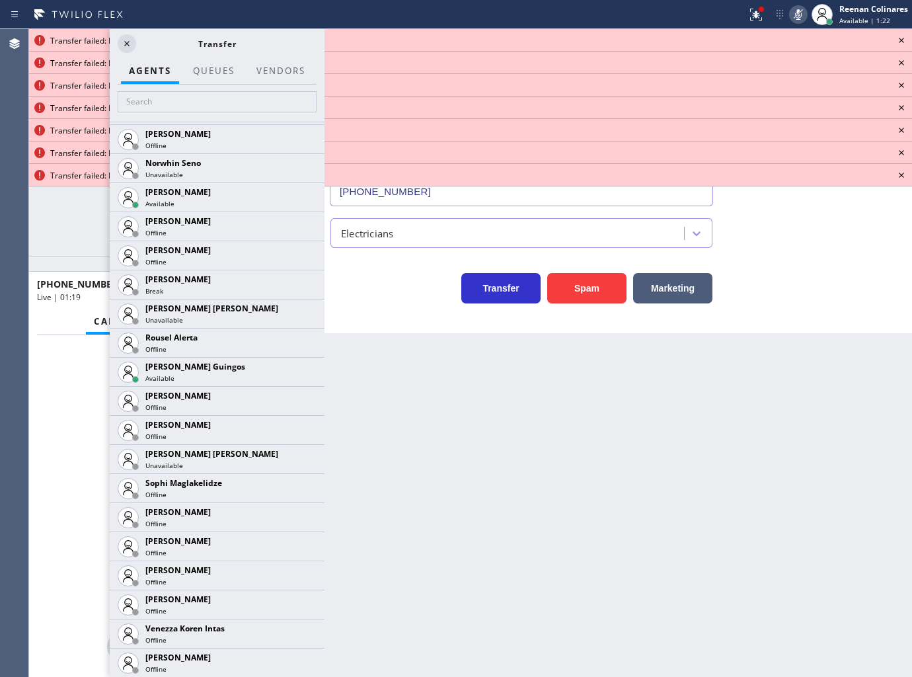
click at [0, 0] on icon at bounding box center [0, 0] width 0 height 0
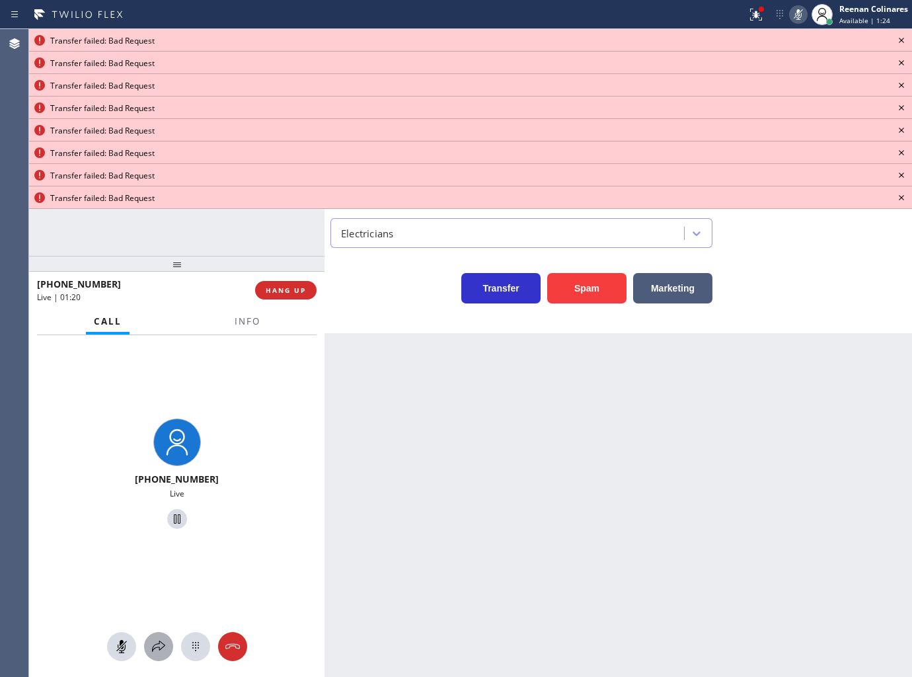
click at [157, 645] on icon at bounding box center [159, 646] width 16 height 16
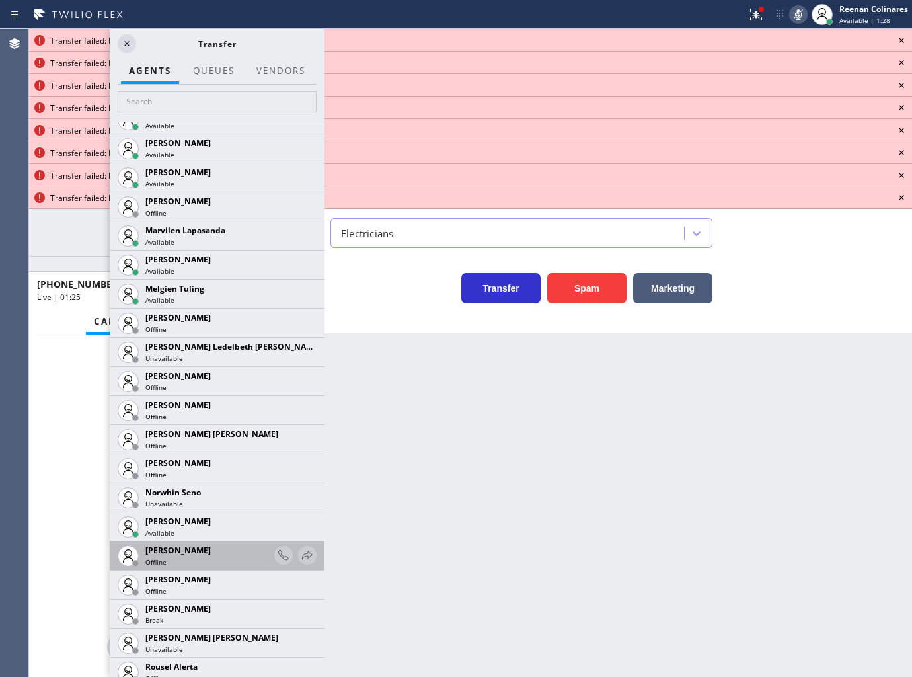
scroll to position [2349, 0]
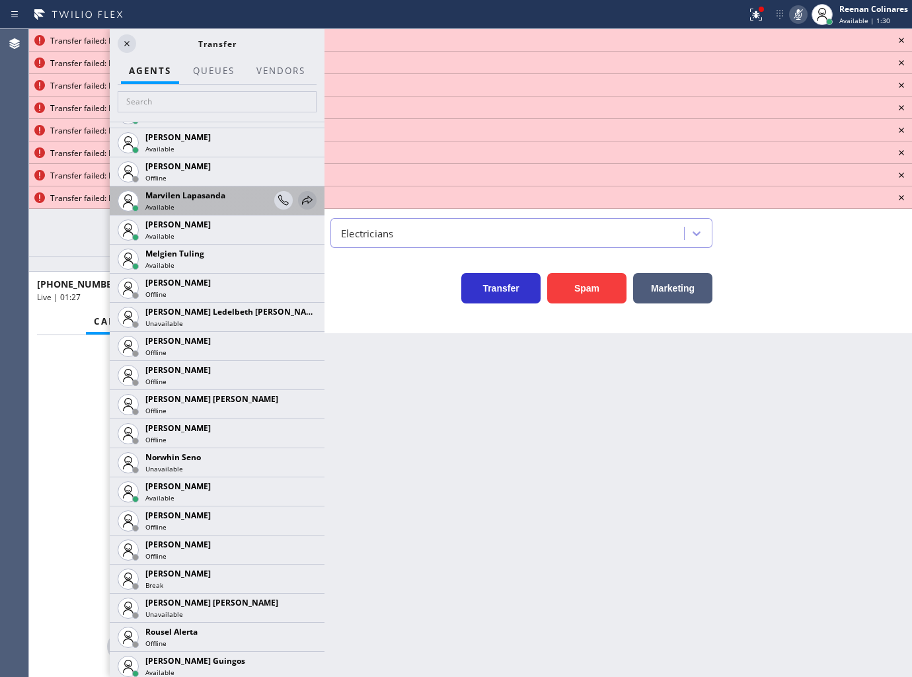
click at [301, 197] on icon at bounding box center [307, 200] width 16 height 16
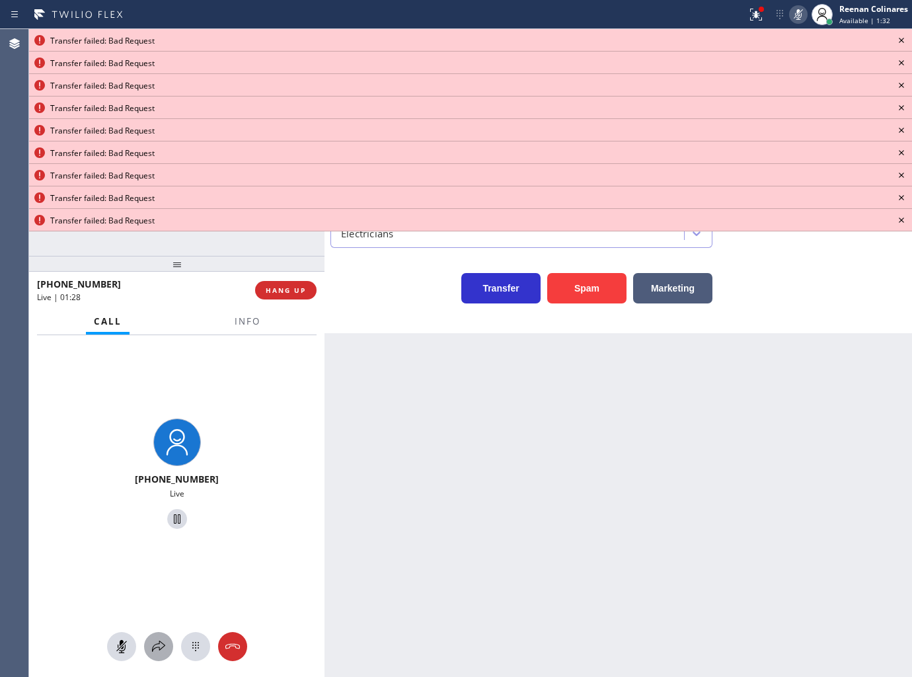
click at [155, 657] on button at bounding box center [158, 646] width 29 height 29
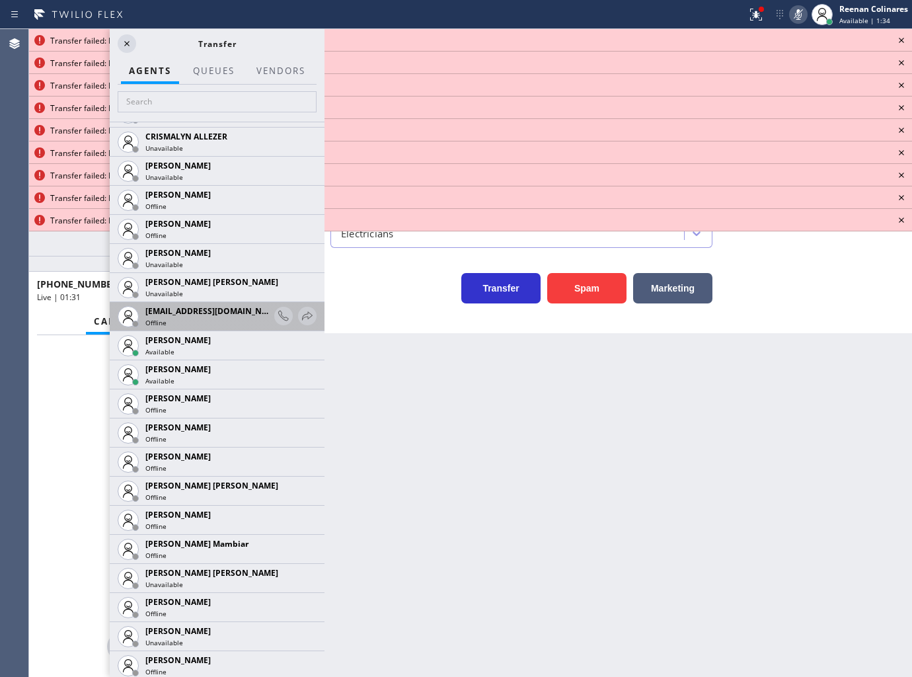
scroll to position [661, 0]
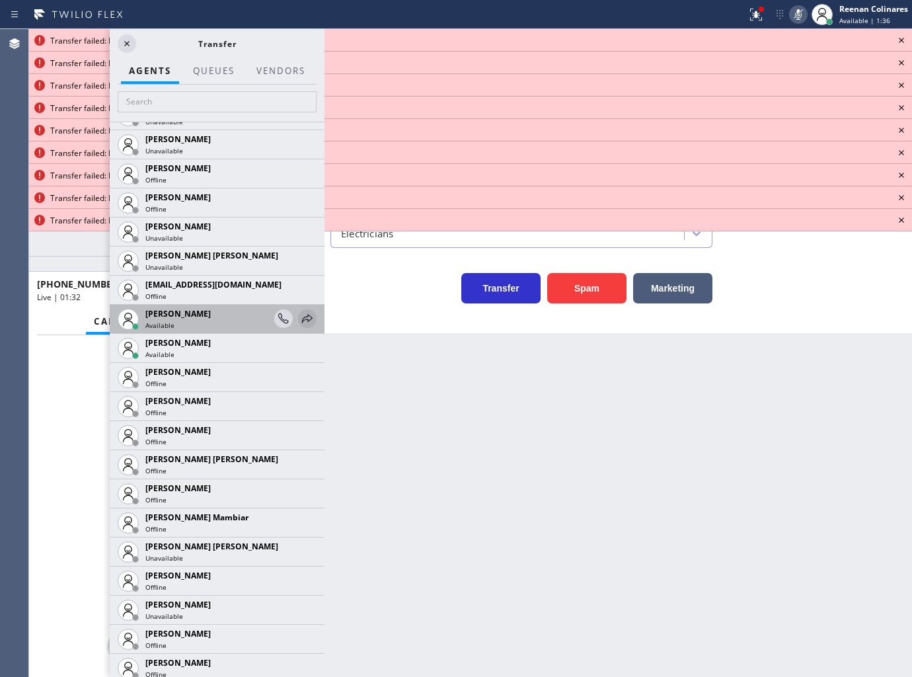
click at [299, 317] on icon at bounding box center [307, 319] width 16 height 16
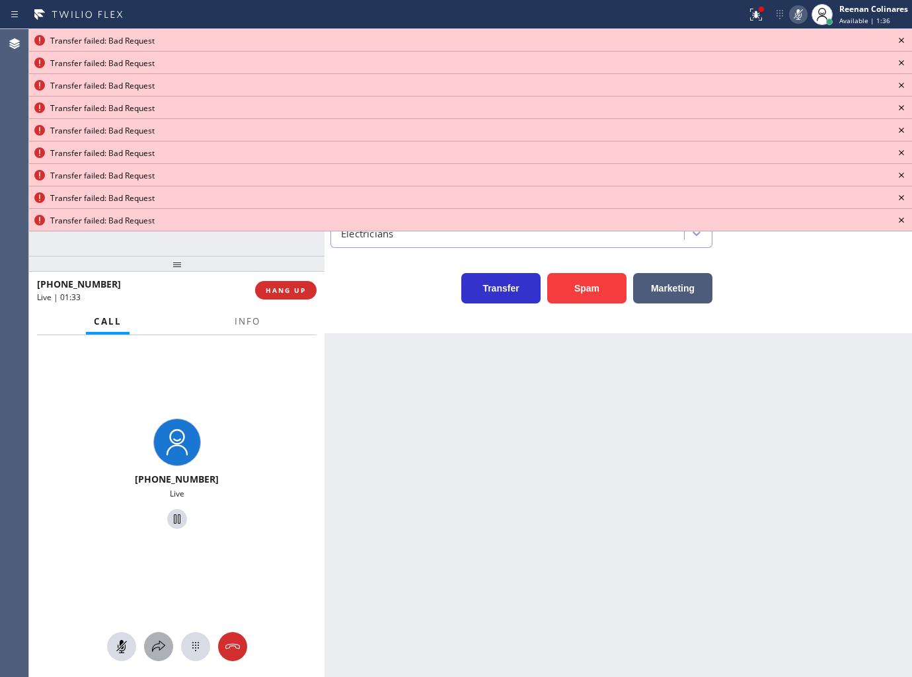
click at [149, 642] on div at bounding box center [158, 646] width 29 height 16
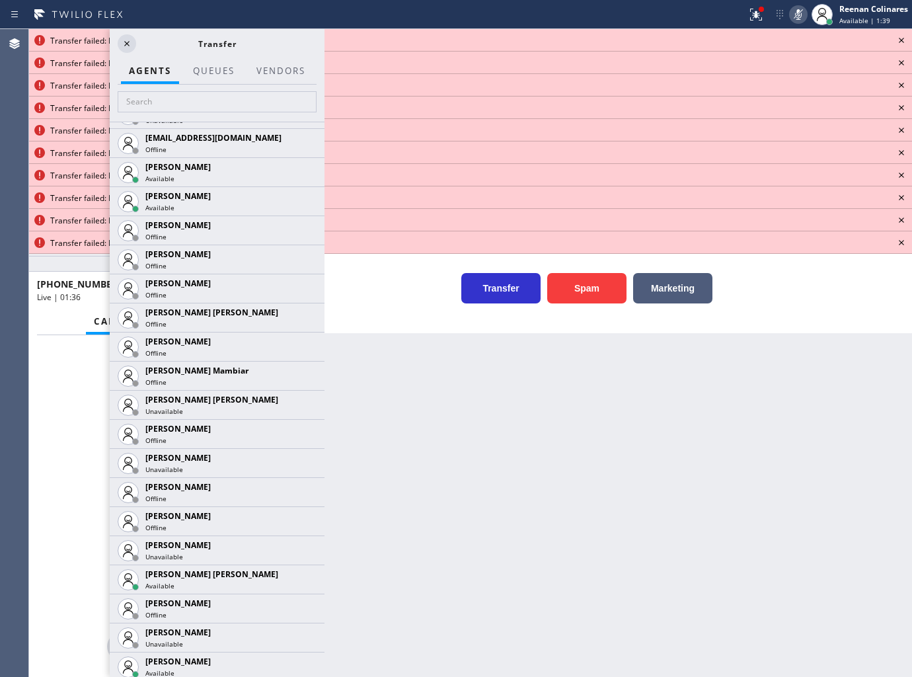
scroll to position [1028, 0]
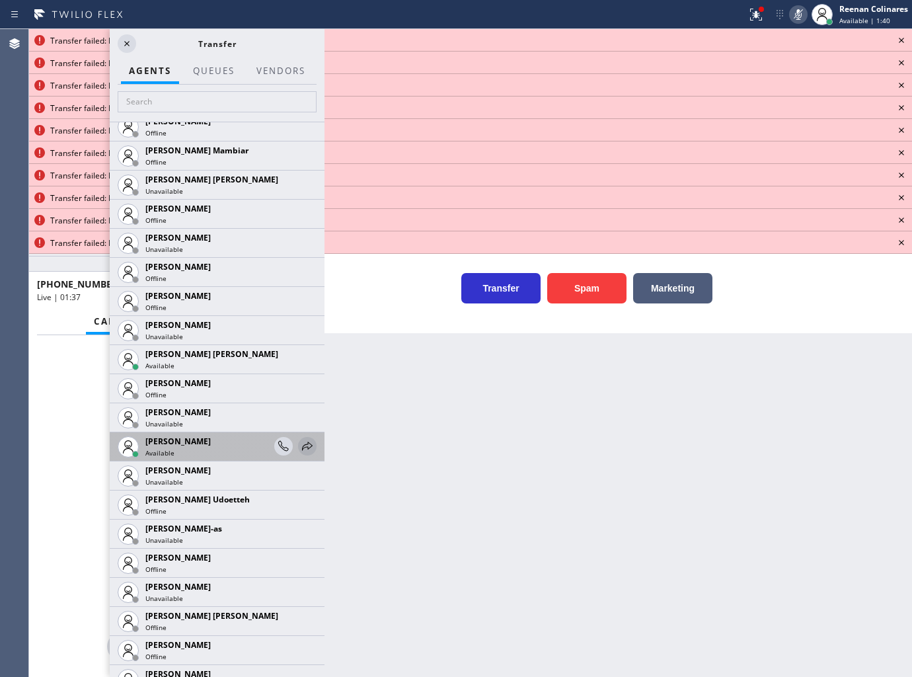
click at [302, 443] on icon at bounding box center [307, 445] width 11 height 9
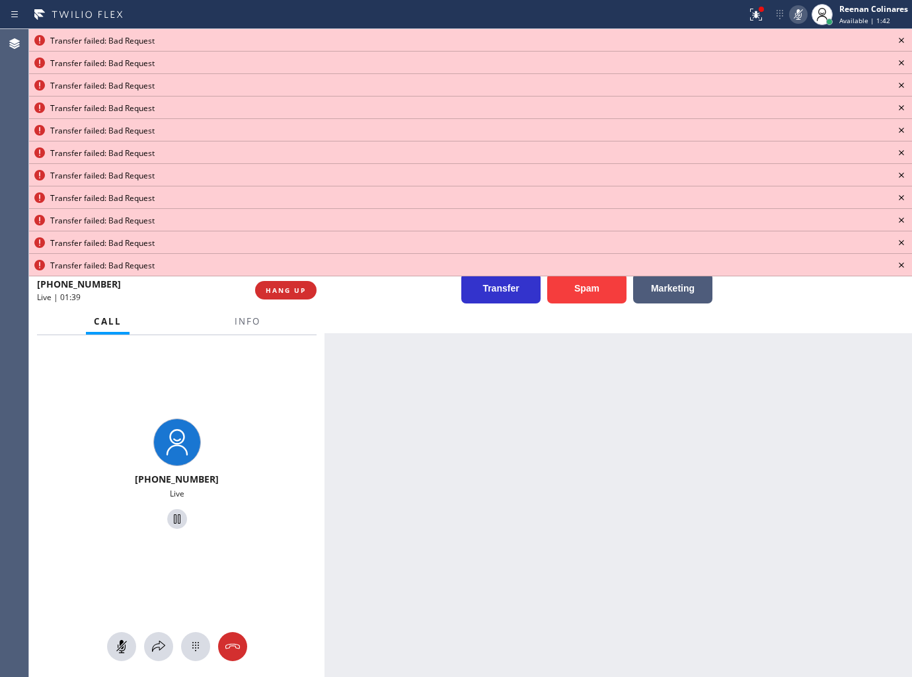
click at [893, 38] on icon at bounding box center [901, 40] width 16 height 16
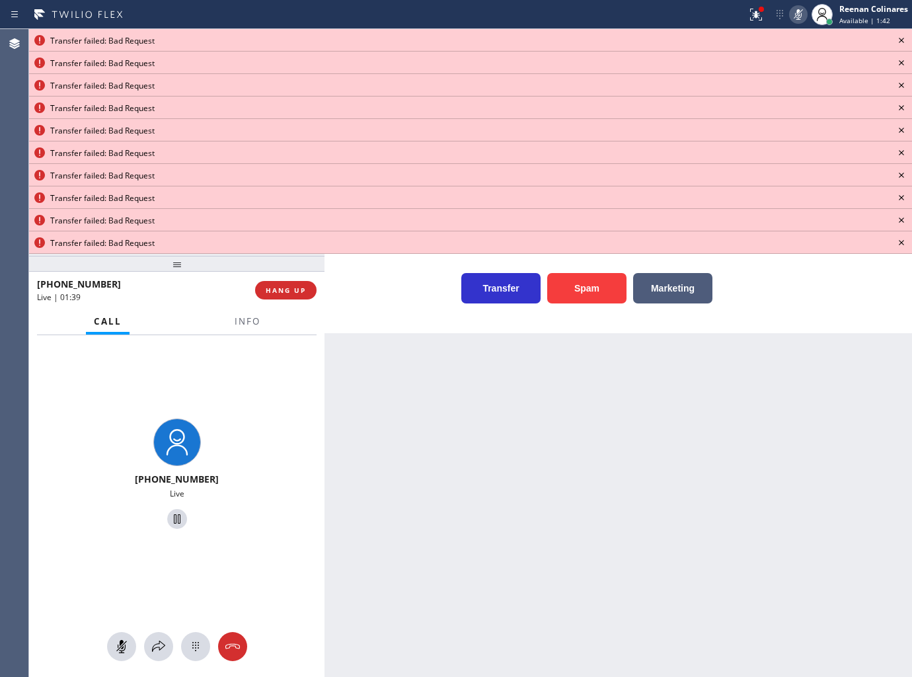
click at [893, 38] on icon at bounding box center [901, 40] width 16 height 16
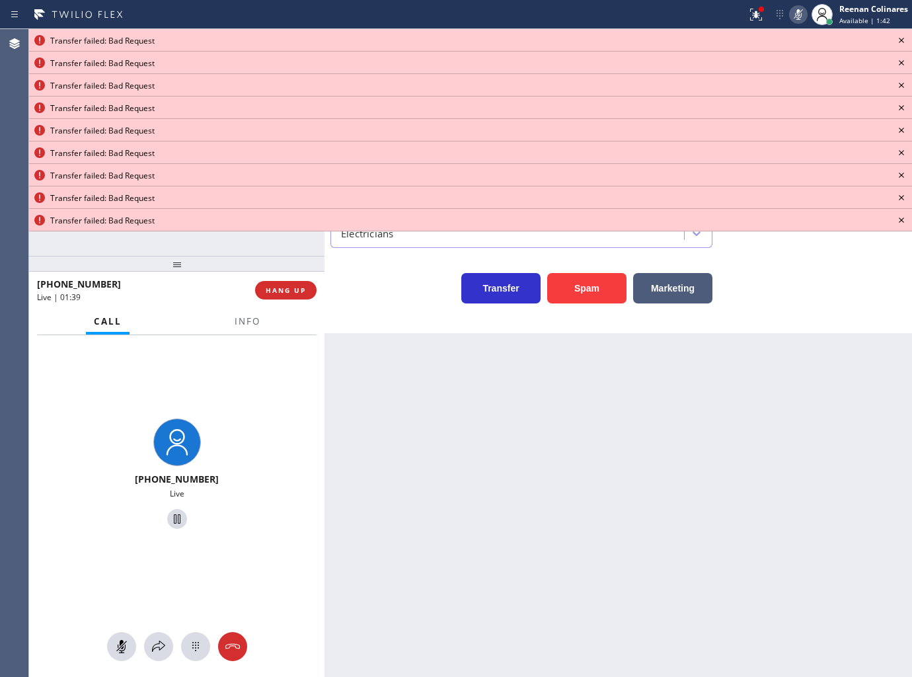
click at [895, 38] on icon at bounding box center [901, 40] width 16 height 16
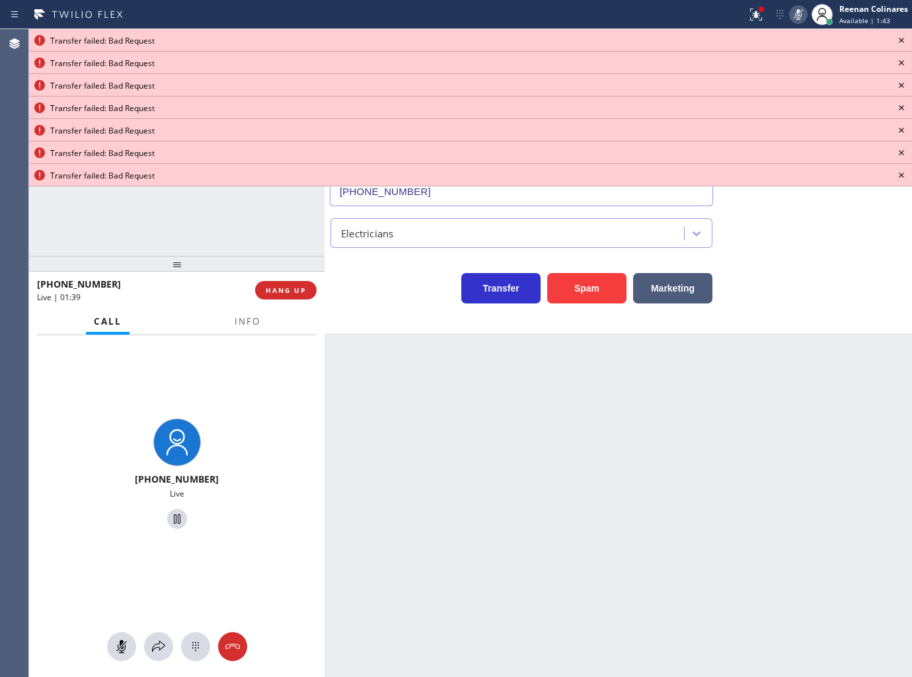
click at [897, 38] on icon at bounding box center [901, 40] width 16 height 16
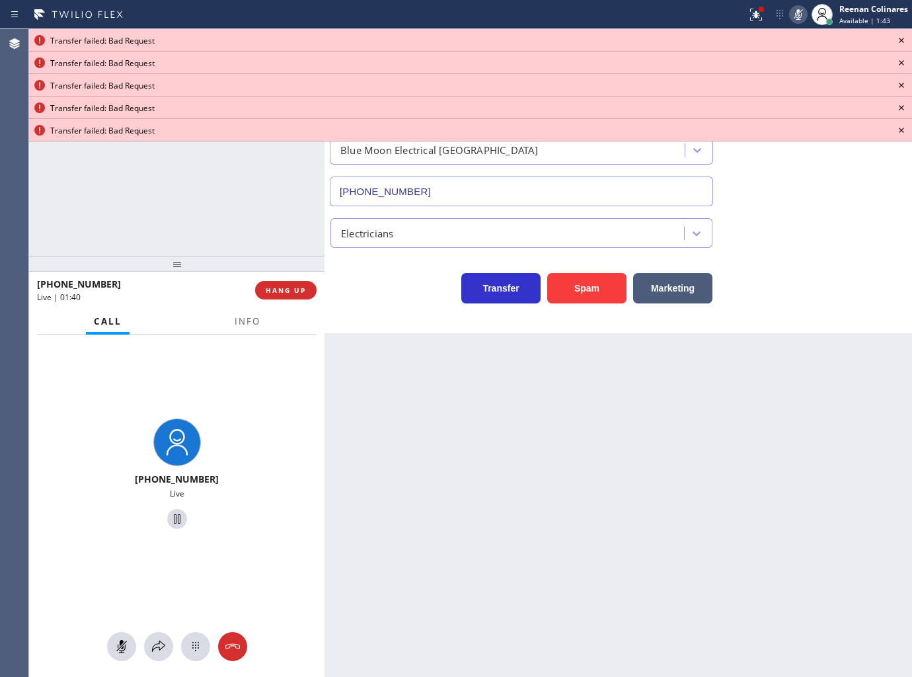
click at [901, 38] on icon at bounding box center [901, 40] width 16 height 16
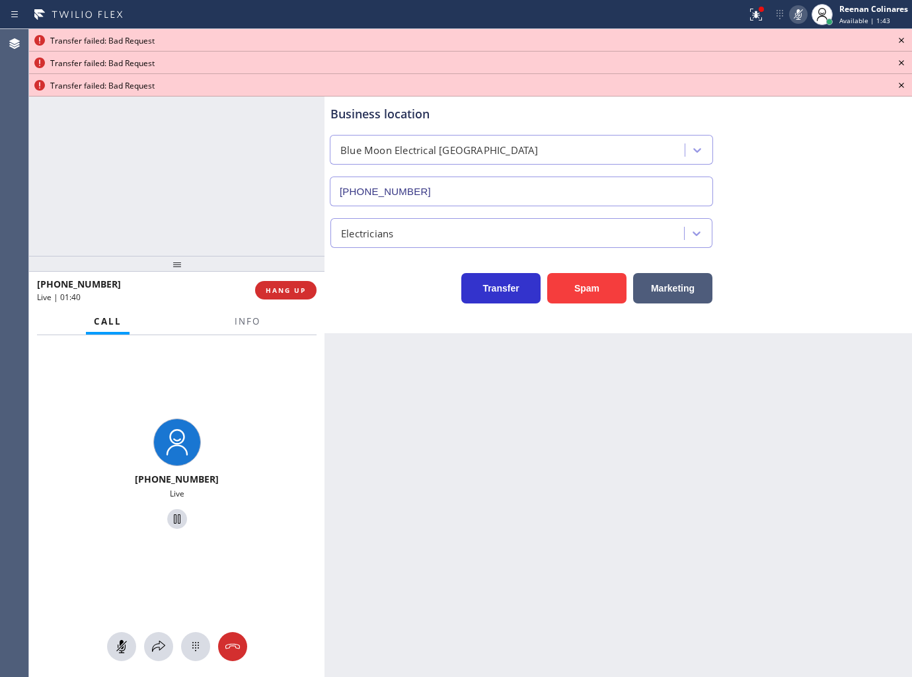
click at [901, 38] on icon at bounding box center [901, 40] width 16 height 16
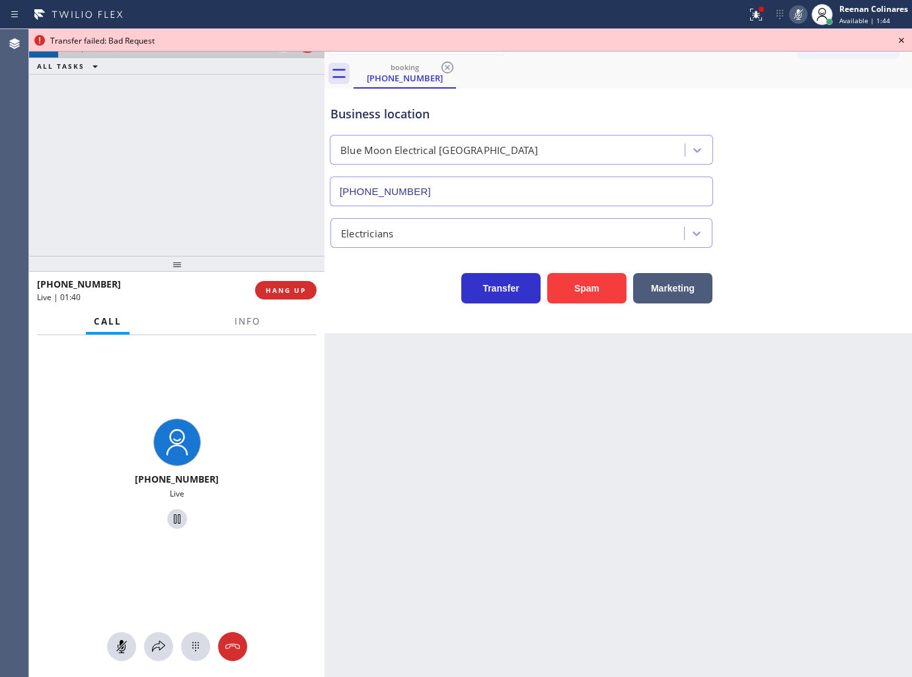
click at [901, 38] on icon at bounding box center [901, 40] width 16 height 16
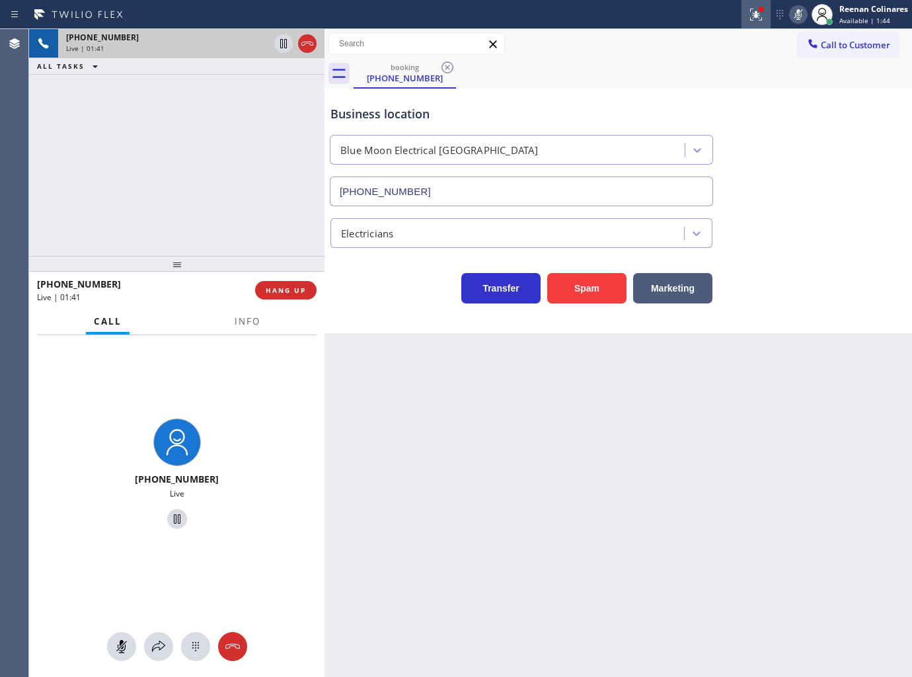
click at [752, 19] on icon at bounding box center [756, 15] width 16 height 16
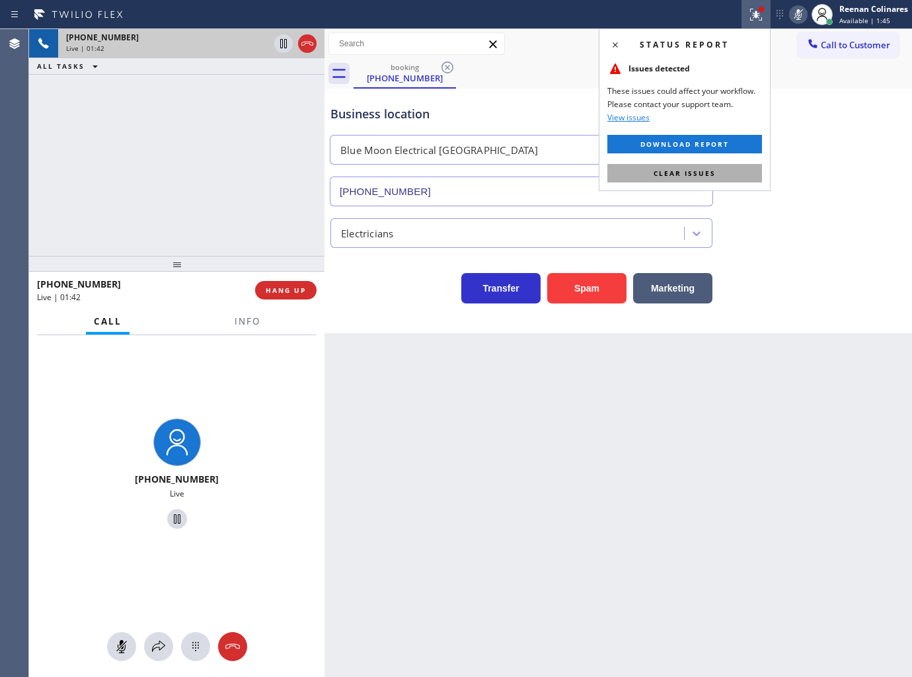
click at [726, 169] on button "Clear issues" at bounding box center [684, 173] width 155 height 19
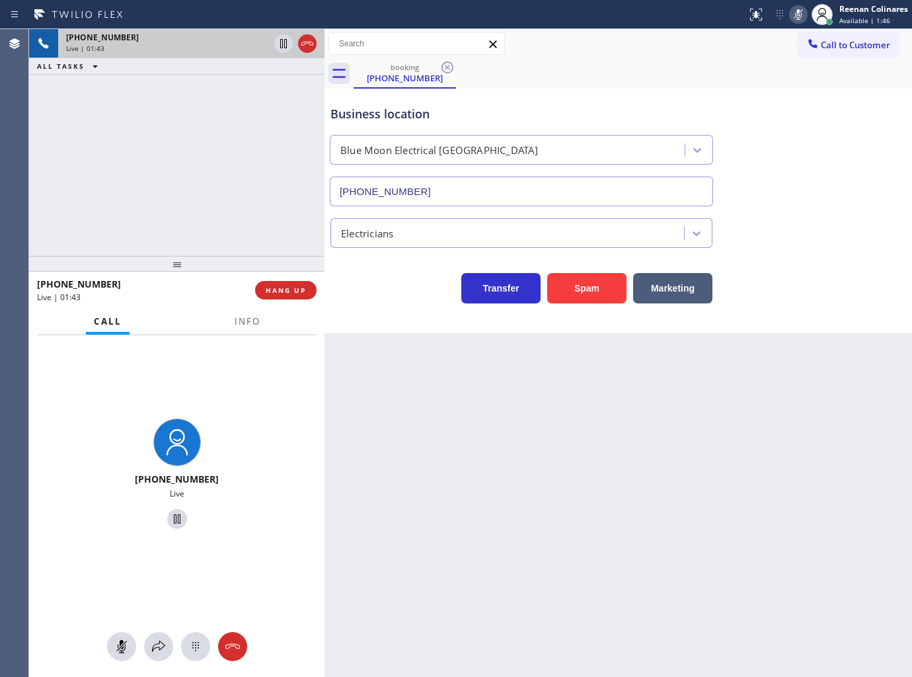
click at [795, 17] on icon at bounding box center [798, 15] width 16 height 16
click at [252, 315] on span "Info" at bounding box center [248, 321] width 26 height 12
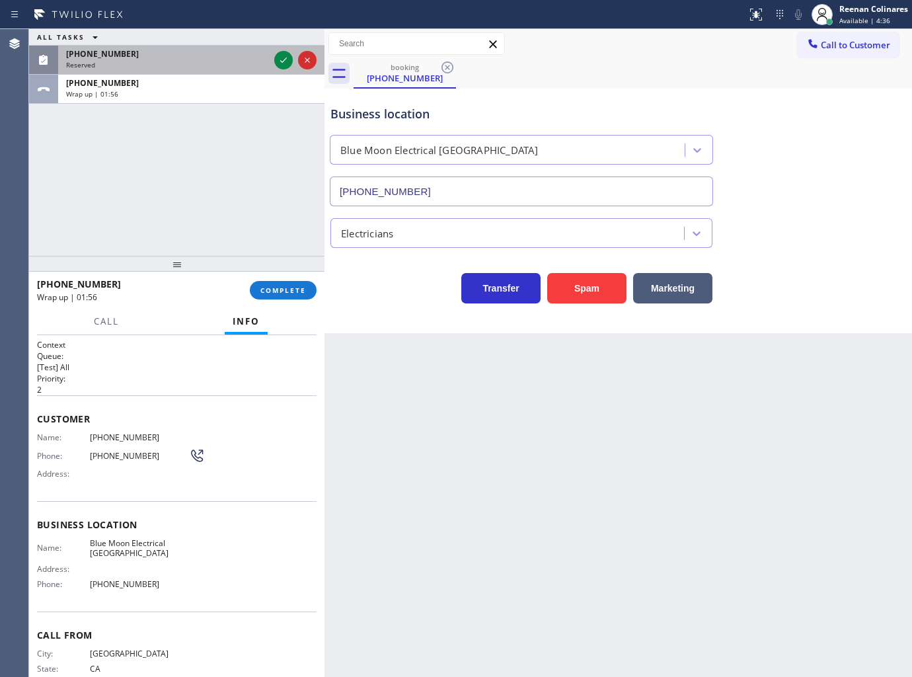
click at [155, 60] on div "Reserved" at bounding box center [167, 64] width 203 height 9
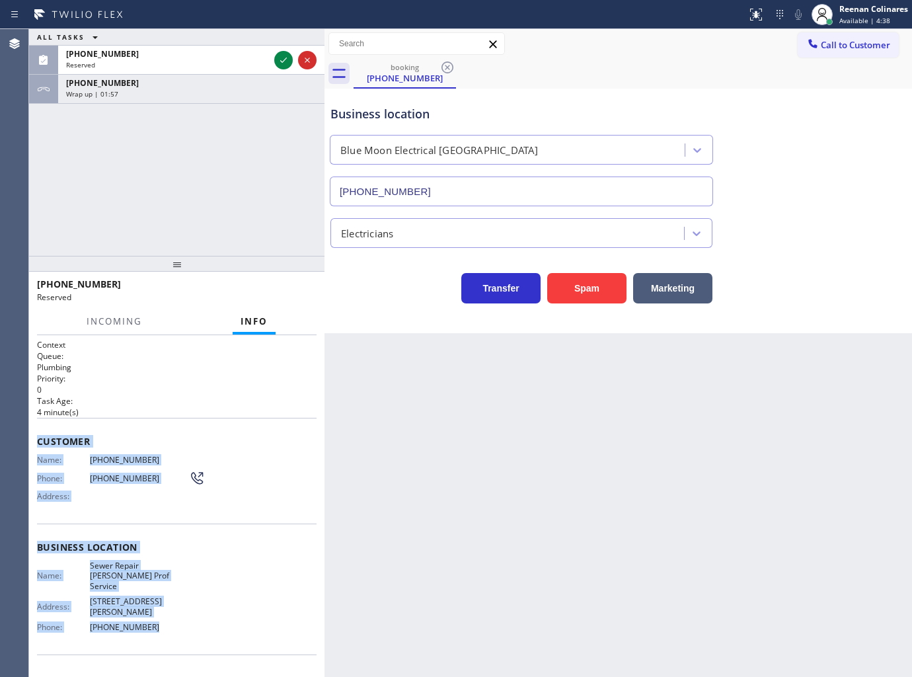
drag, startPoint x: 34, startPoint y: 433, endPoint x: 300, endPoint y: 628, distance: 329.9
click at [266, 628] on div "Context Queue: Plumbing Priority: 0 Task Age: [DEMOGRAPHIC_DATA] minute(s) Cust…" at bounding box center [176, 506] width 295 height 342
copy div "Customer Name: [PHONE_NUMBER] Phone: [PHONE_NUMBER] Address: Business location …"
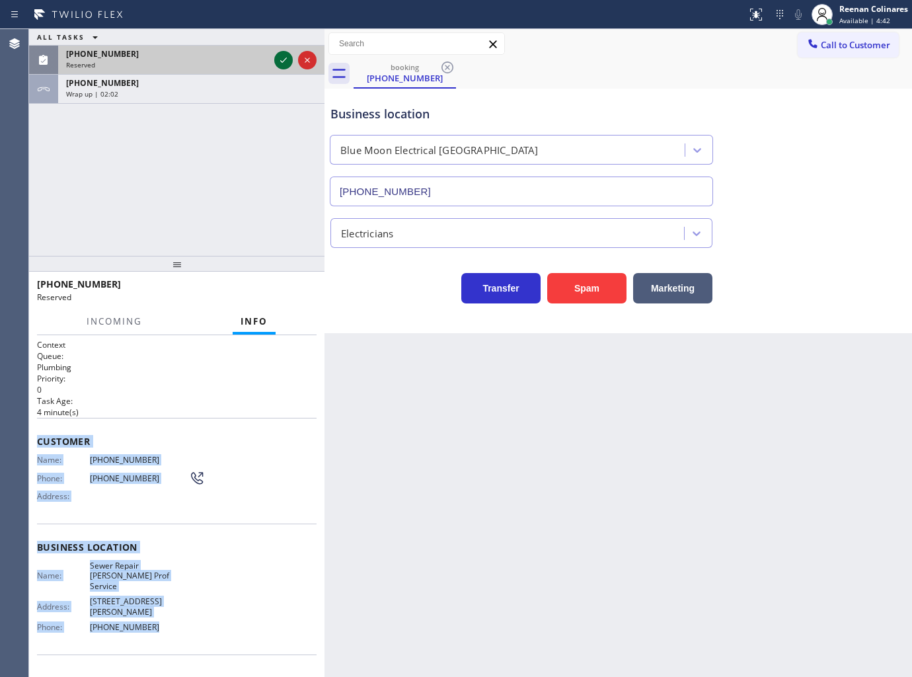
click at [282, 66] on icon at bounding box center [284, 60] width 16 height 16
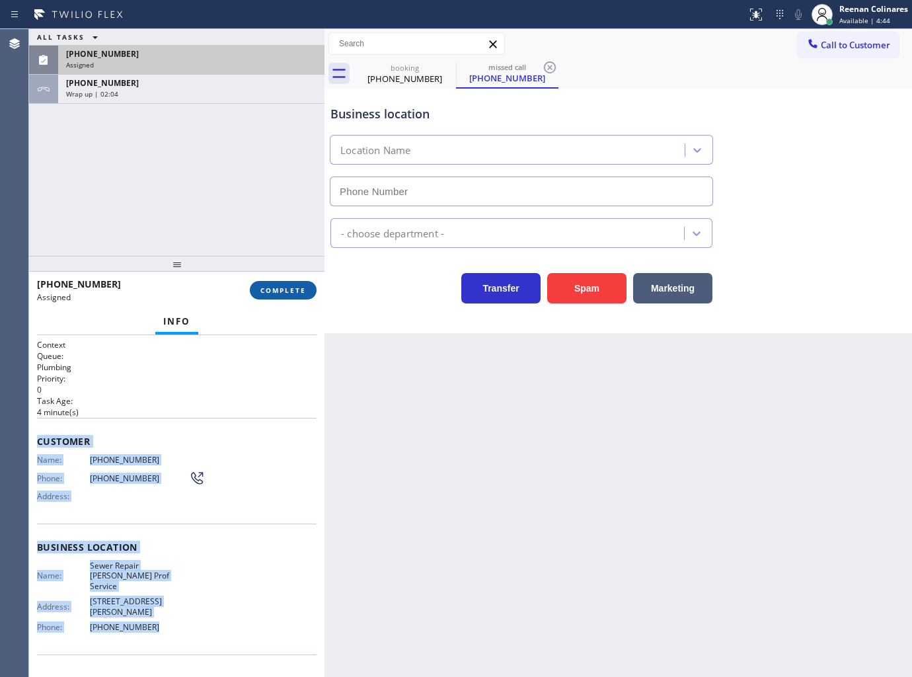
type input "[PHONE_NUMBER]"
click at [297, 288] on span "COMPLETE" at bounding box center [283, 289] width 46 height 9
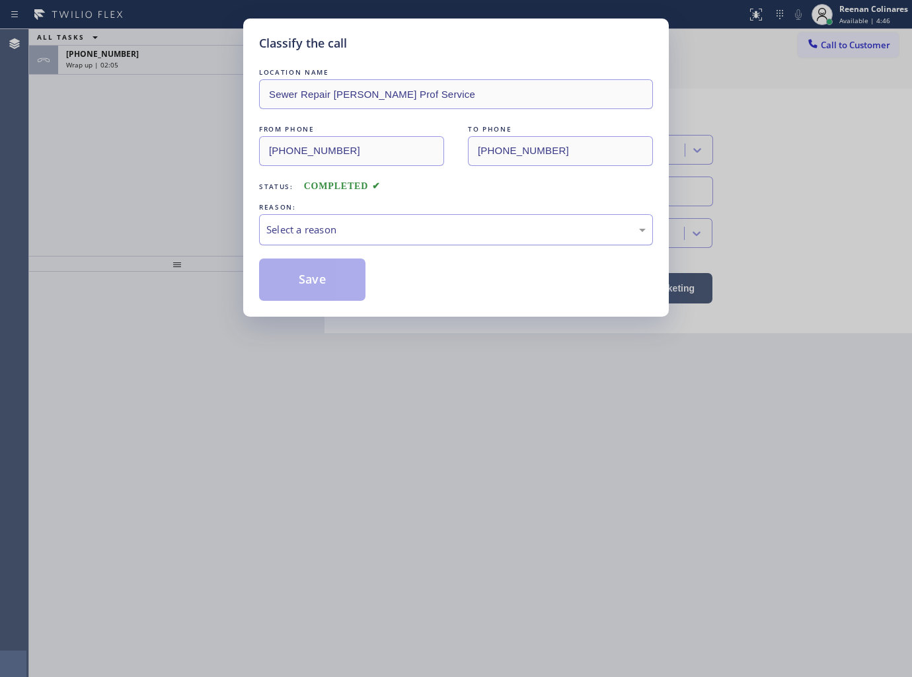
click at [341, 222] on div "Select a reason" at bounding box center [455, 229] width 379 height 15
drag, startPoint x: 301, startPoint y: 324, endPoint x: 302, endPoint y: 282, distance: 43.0
click at [302, 282] on button "Save" at bounding box center [312, 279] width 106 height 42
click at [90, 141] on div "Classify the call LOCATION NAME Sewer Repair [PERSON_NAME] Prof Service FROM PH…" at bounding box center [456, 338] width 912 height 677
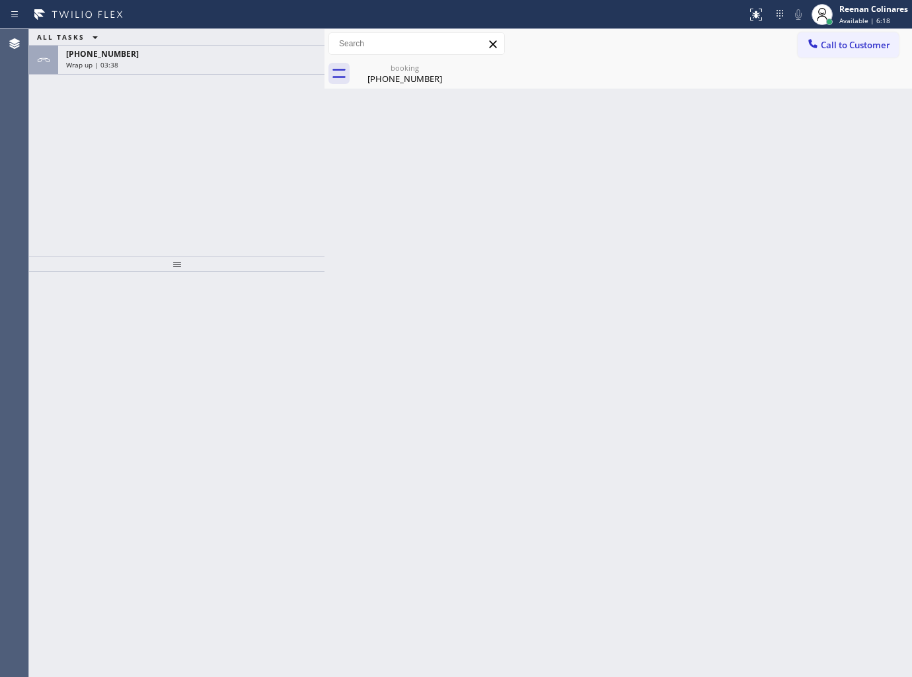
click at [584, 96] on div "Back to Dashboard Change Sender ID Customers Technicians Select a contact Outbo…" at bounding box center [617, 353] width 587 height 648
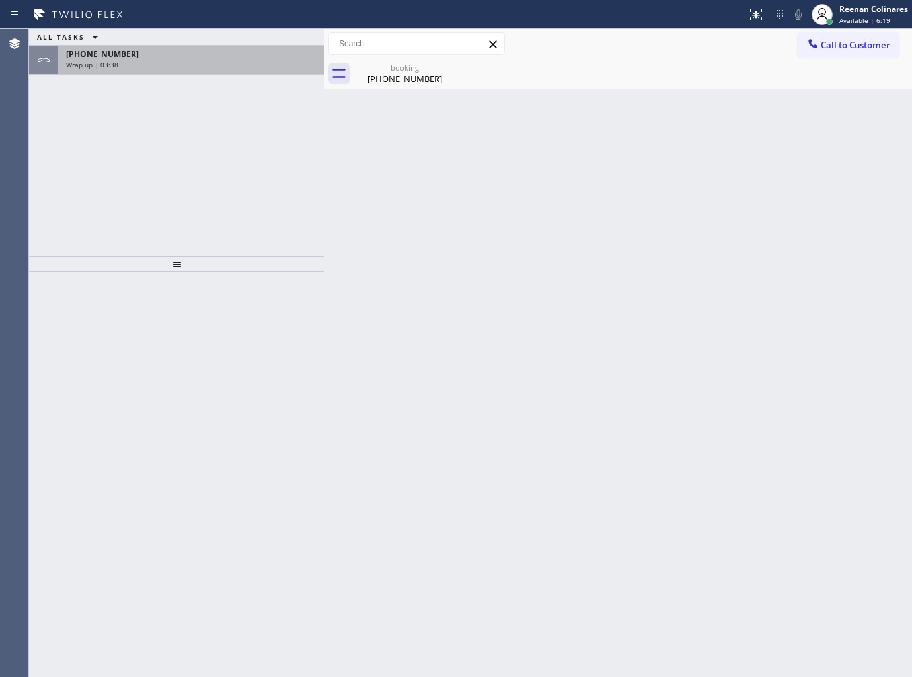
click at [237, 63] on div "Wrap up | 03:38" at bounding box center [191, 64] width 250 height 9
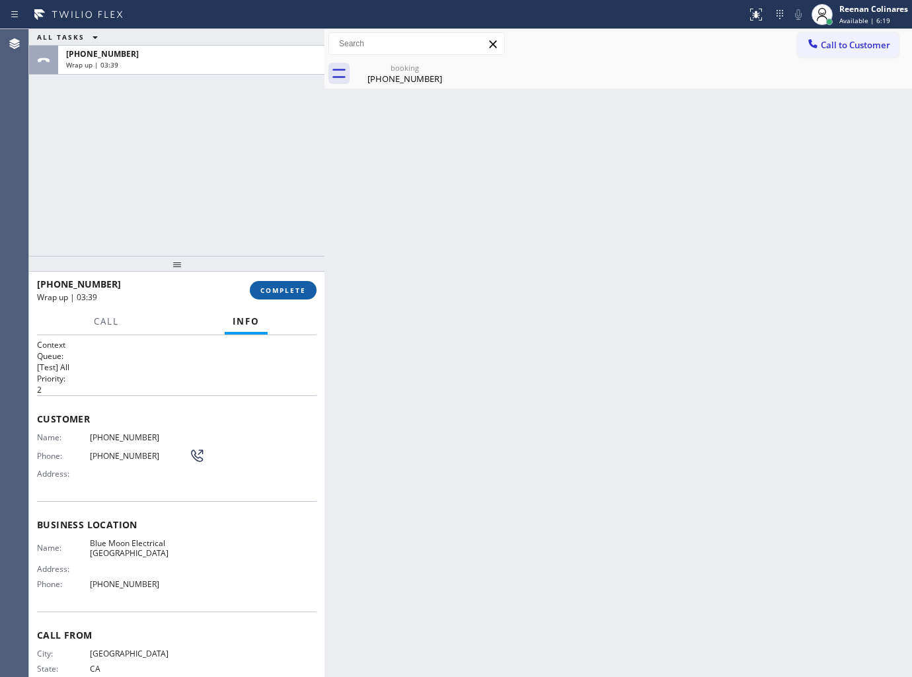
click at [287, 295] on button "COMPLETE" at bounding box center [283, 290] width 67 height 19
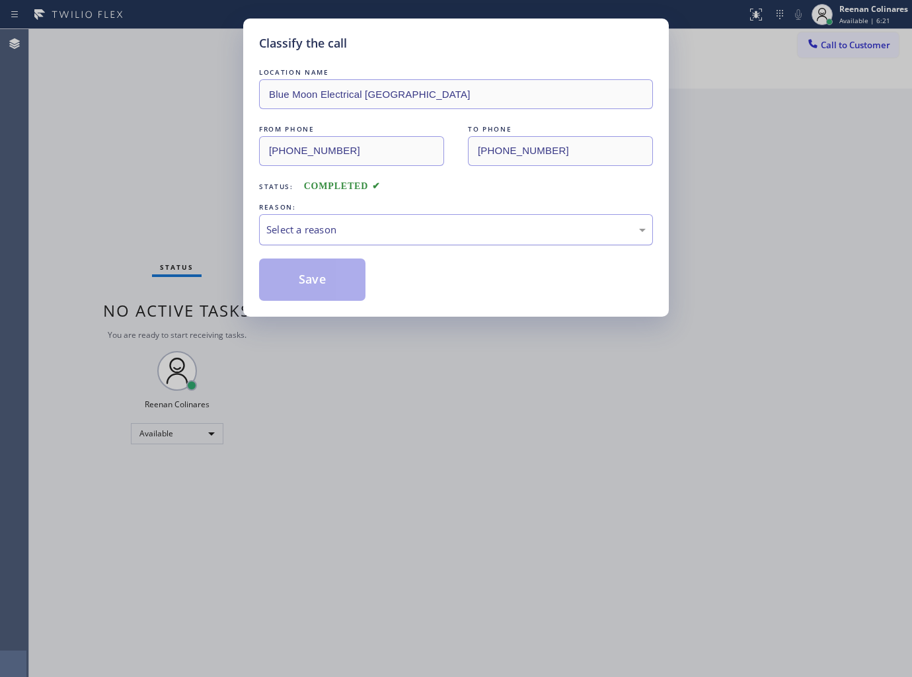
click at [346, 230] on div "Select a reason" at bounding box center [455, 229] width 379 height 15
click at [291, 274] on button "Save" at bounding box center [312, 279] width 106 height 42
click at [128, 156] on div "Classify the call LOCATION NAME Blue Moon Electrical [GEOGRAPHIC_DATA] FROM PHO…" at bounding box center [456, 338] width 912 height 677
click at [174, 107] on div "Classify the call LOCATION NAME Blue Moon Electrical [GEOGRAPHIC_DATA] FROM PHO…" at bounding box center [456, 338] width 912 height 677
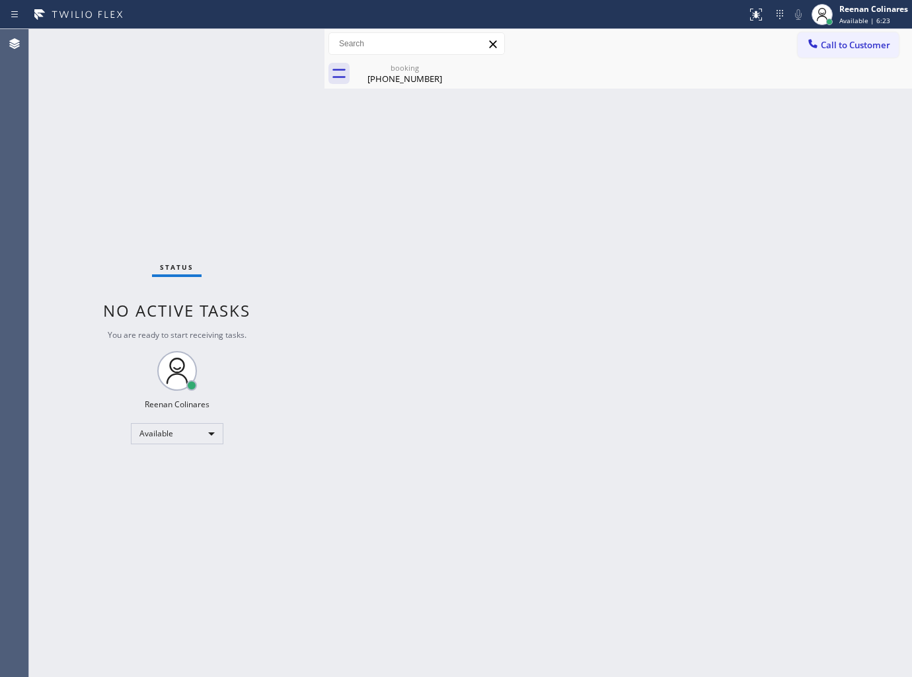
click at [461, 71] on div "booking [PHONE_NUMBER]" at bounding box center [633, 74] width 558 height 30
click at [441, 64] on icon at bounding box center [447, 67] width 16 height 16
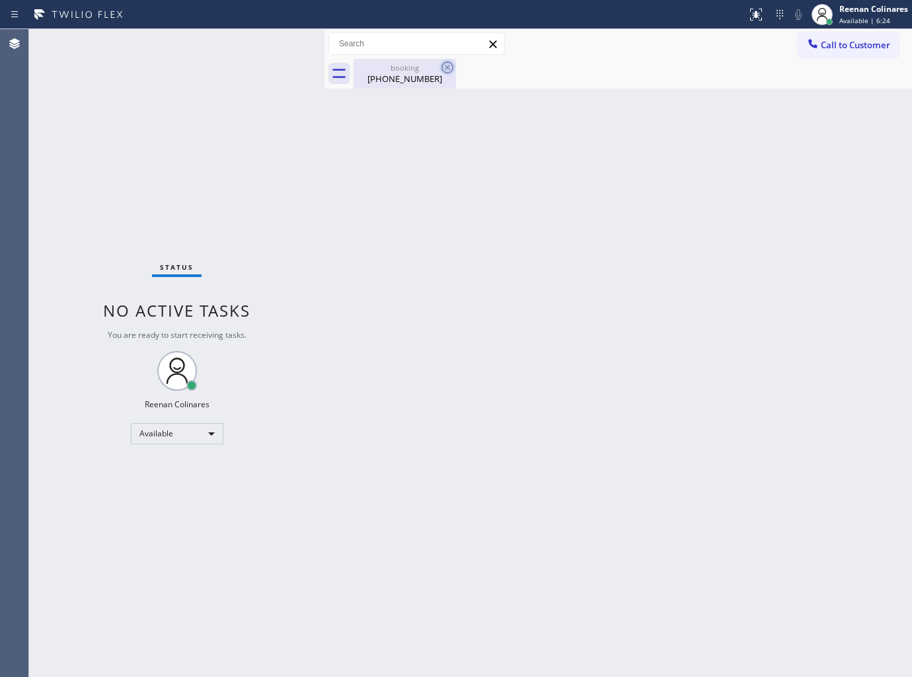
click at [441, 64] on icon at bounding box center [447, 67] width 16 height 16
click at [445, 60] on icon at bounding box center [447, 67] width 16 height 16
click at [446, 63] on icon at bounding box center [447, 67] width 16 height 16
drag, startPoint x: 446, startPoint y: 63, endPoint x: 410, endPoint y: 77, distance: 38.9
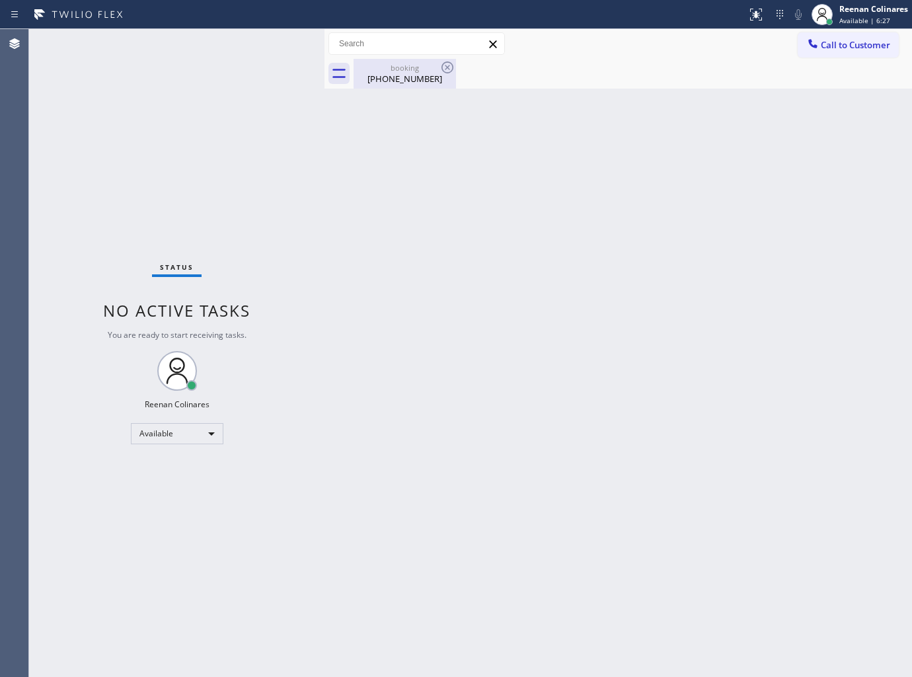
click at [443, 67] on icon at bounding box center [447, 67] width 16 height 16
click at [406, 77] on div "[PHONE_NUMBER]" at bounding box center [405, 79] width 100 height 12
click at [468, 65] on div at bounding box center [633, 74] width 558 height 30
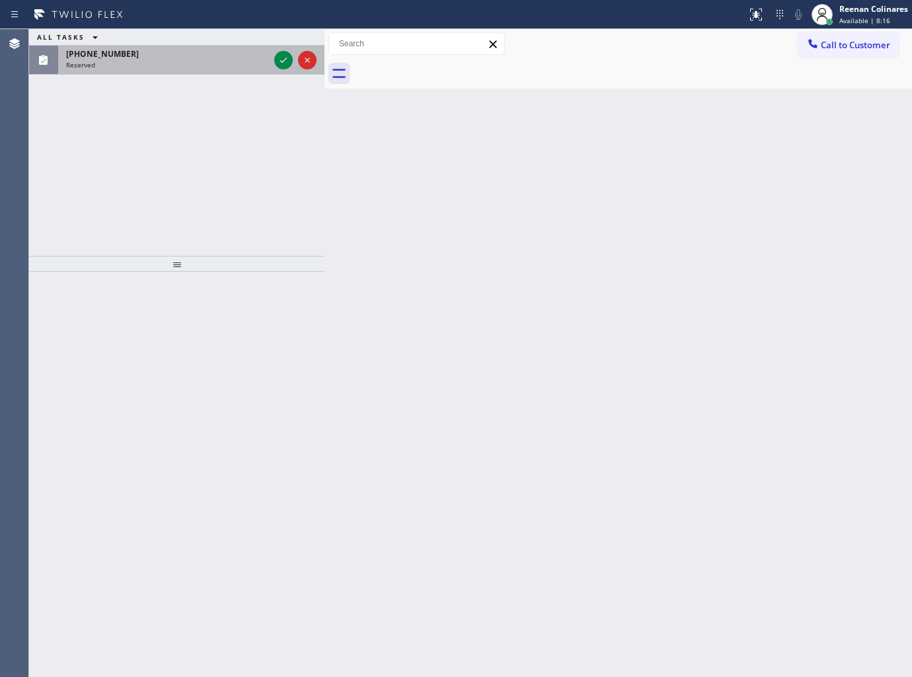
click at [157, 57] on div "[PHONE_NUMBER]" at bounding box center [167, 53] width 203 height 11
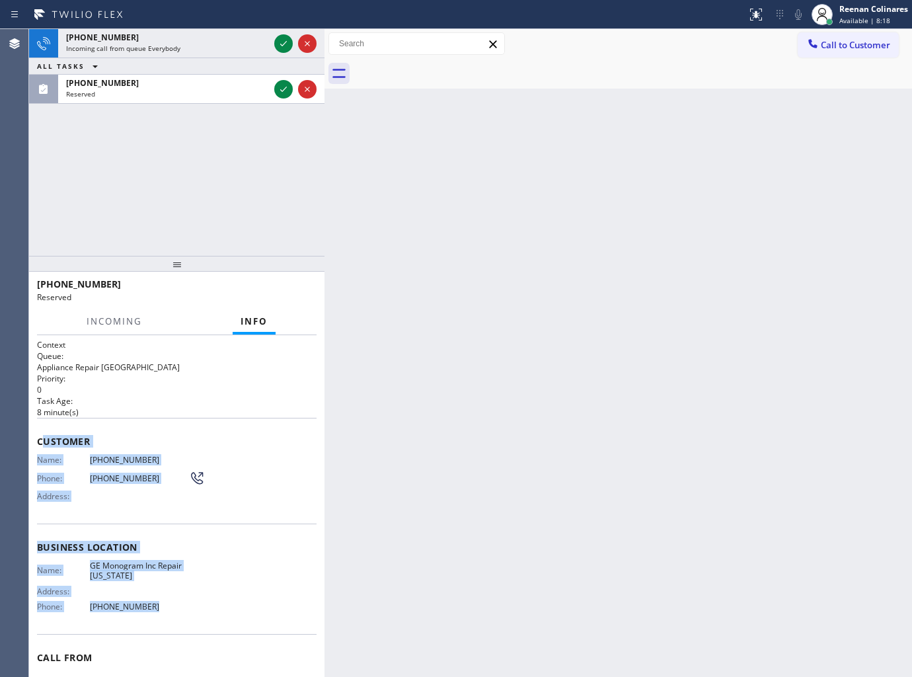
drag, startPoint x: 82, startPoint y: 488, endPoint x: 408, endPoint y: 664, distance: 371.1
click at [264, 638] on div "Context Queue: Appliance Repair High End Priority: 0 Task Age: [DEMOGRAPHIC_DAT…" at bounding box center [177, 536] width 280 height 395
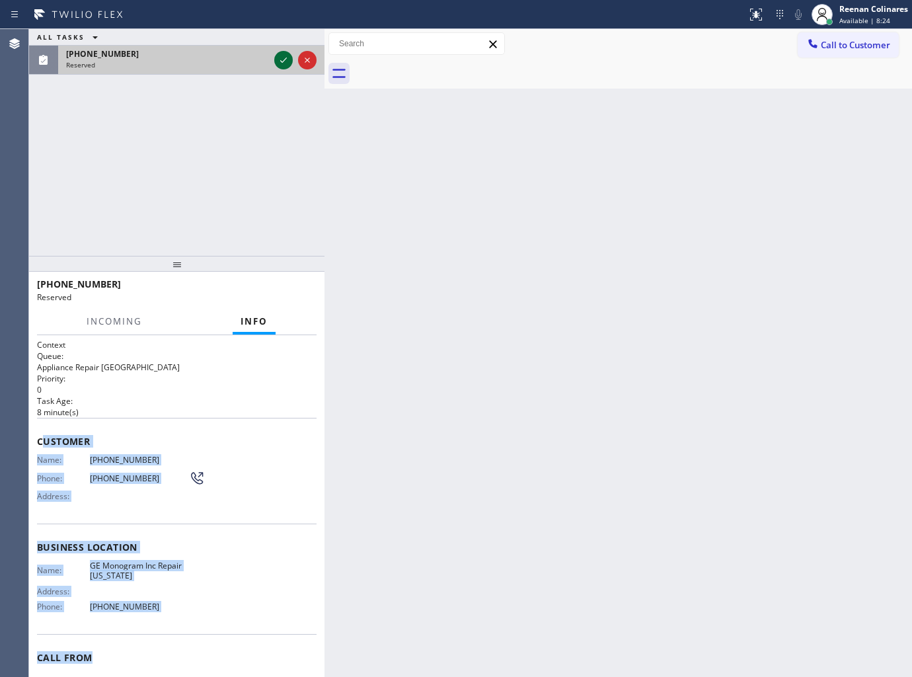
click at [280, 59] on icon at bounding box center [284, 60] width 16 height 16
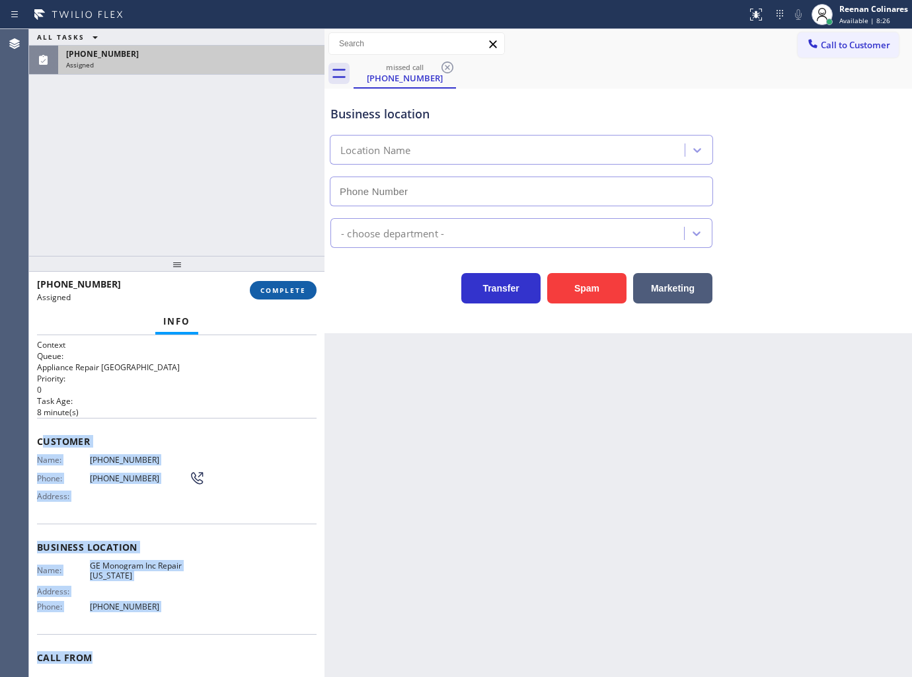
type input "[PHONE_NUMBER]"
click at [280, 289] on span "COMPLETE" at bounding box center [283, 289] width 46 height 9
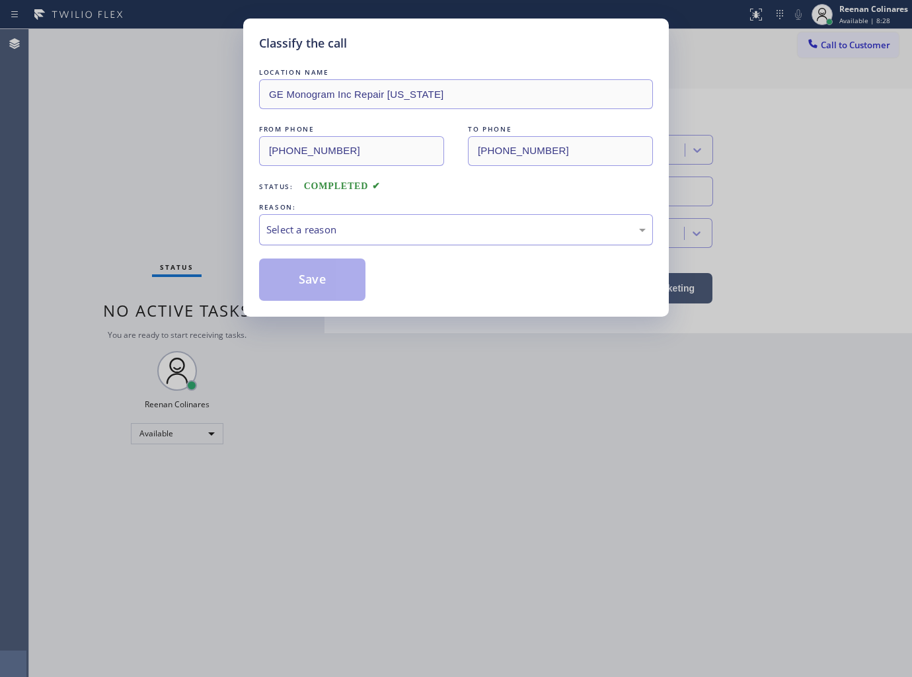
click at [362, 225] on div "Select a reason" at bounding box center [455, 229] width 379 height 15
drag, startPoint x: 282, startPoint y: 297, endPoint x: 64, endPoint y: 133, distance: 273.2
click at [274, 293] on button "Save" at bounding box center [312, 279] width 106 height 42
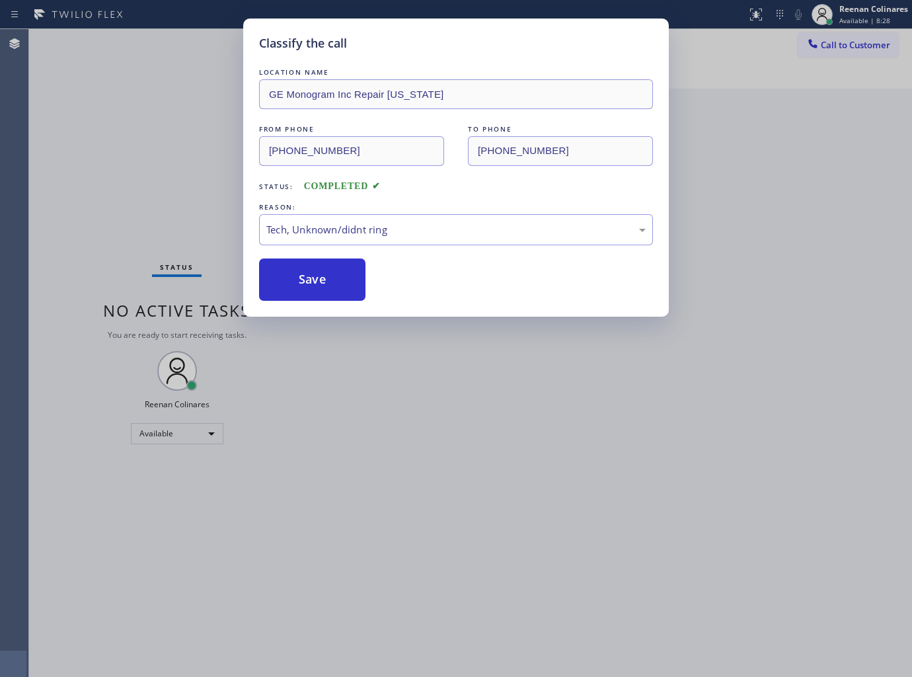
click at [63, 132] on div "Classify the call LOCATION NAME GE Monogram Inc Repair [US_STATE] FROM PHONE [P…" at bounding box center [456, 338] width 912 height 677
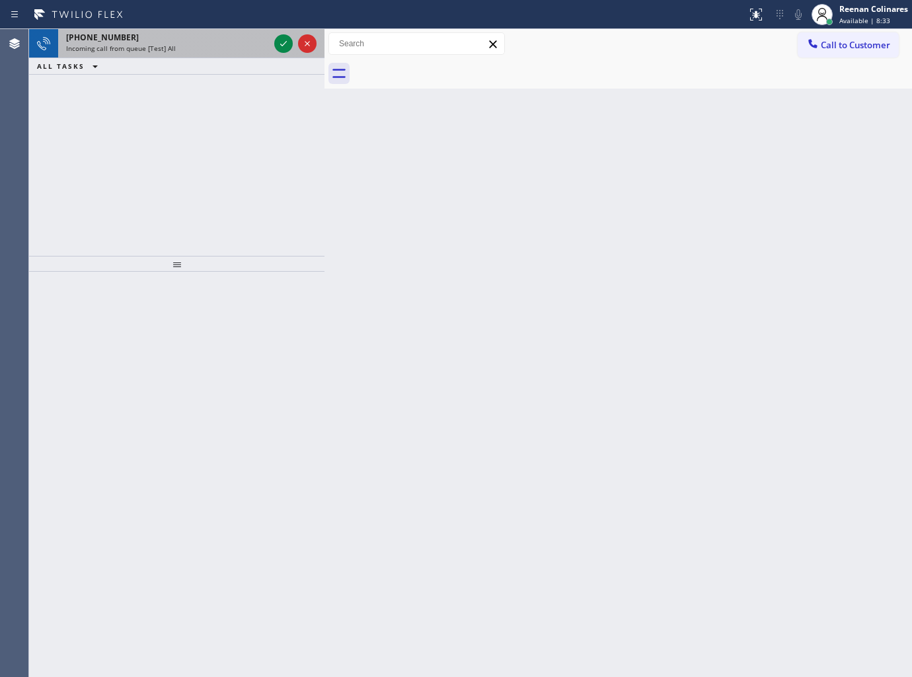
drag, startPoint x: 239, startPoint y: 45, endPoint x: 250, endPoint y: 43, distance: 10.8
click at [240, 45] on div "Incoming call from queue [Test] All" at bounding box center [167, 48] width 203 height 9
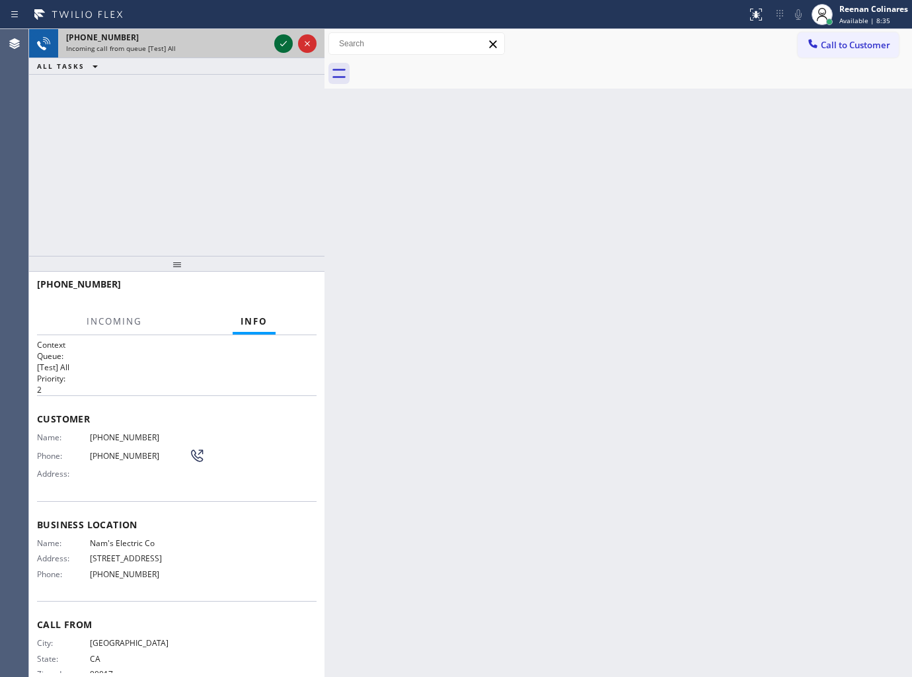
click at [280, 47] on icon at bounding box center [284, 44] width 16 height 16
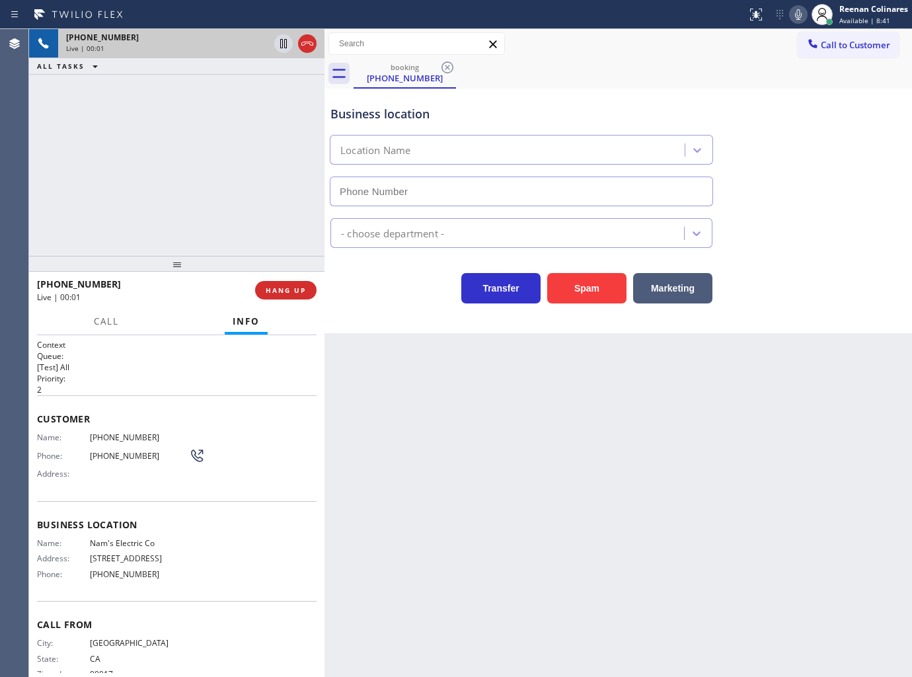
type input "[PHONE_NUMBER]"
click at [792, 19] on icon at bounding box center [798, 15] width 16 height 16
click at [97, 318] on span "Call" at bounding box center [106, 321] width 25 height 12
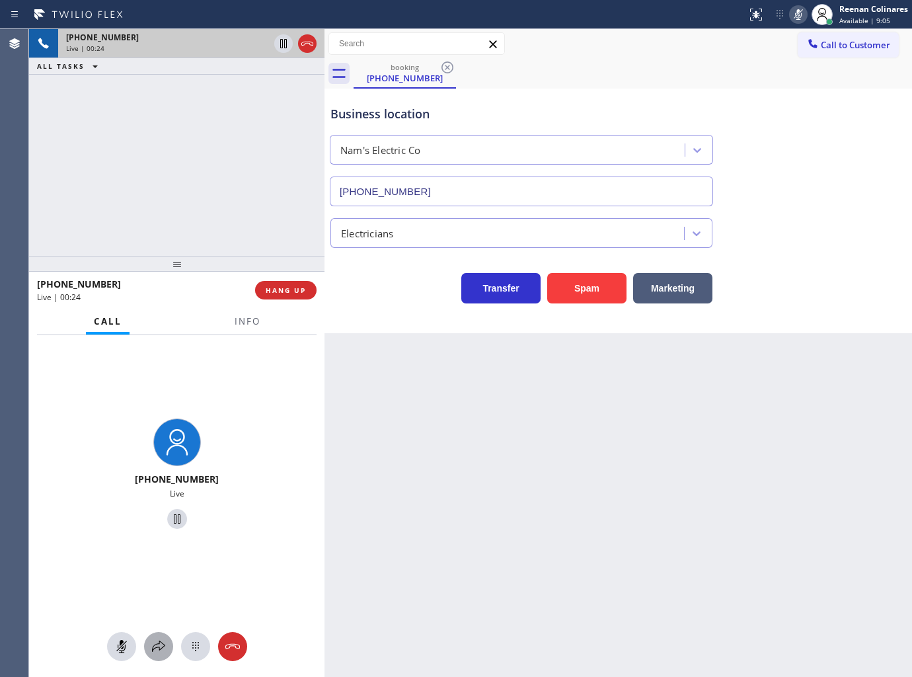
click at [160, 650] on icon at bounding box center [159, 646] width 16 height 16
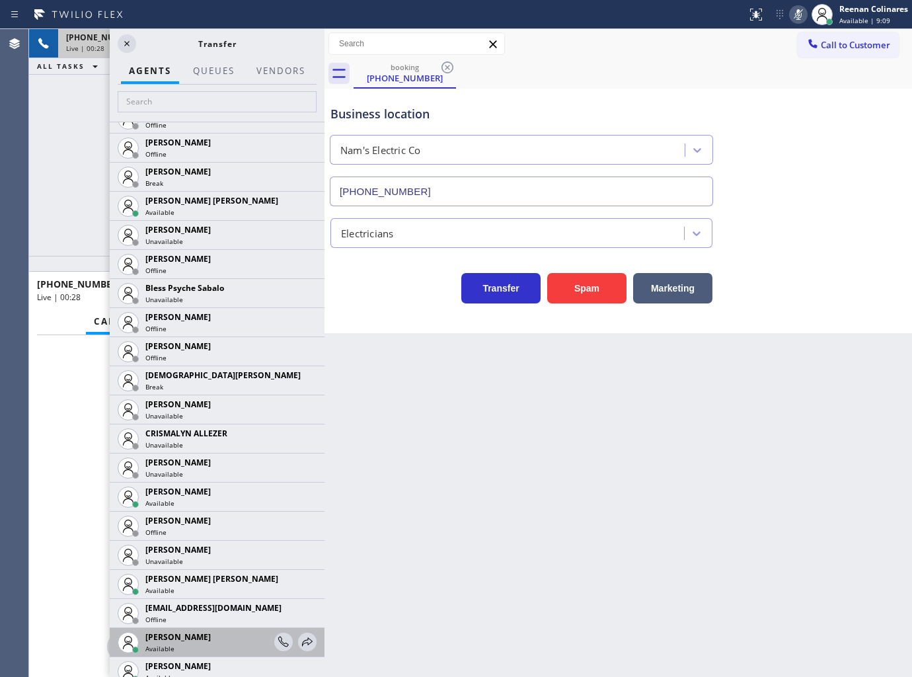
scroll to position [440, 0]
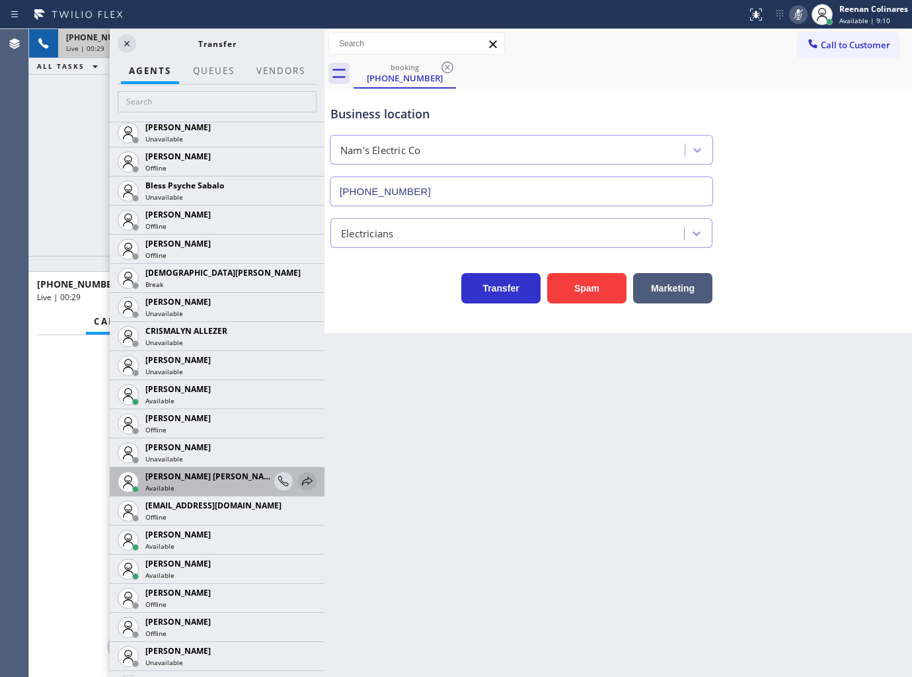
click at [299, 480] on icon at bounding box center [307, 481] width 16 height 16
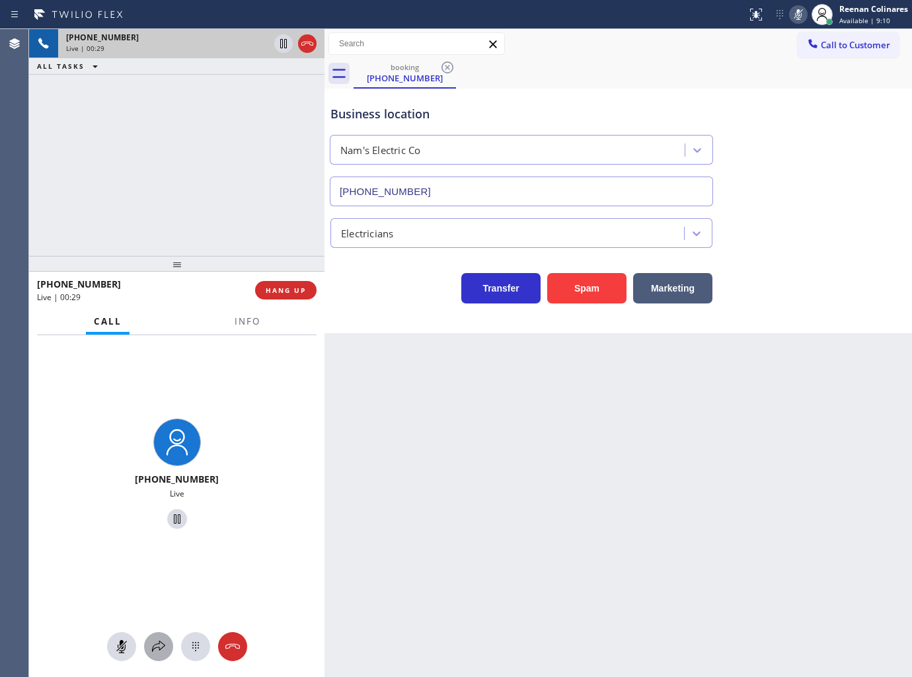
click at [162, 644] on icon at bounding box center [159, 646] width 16 height 16
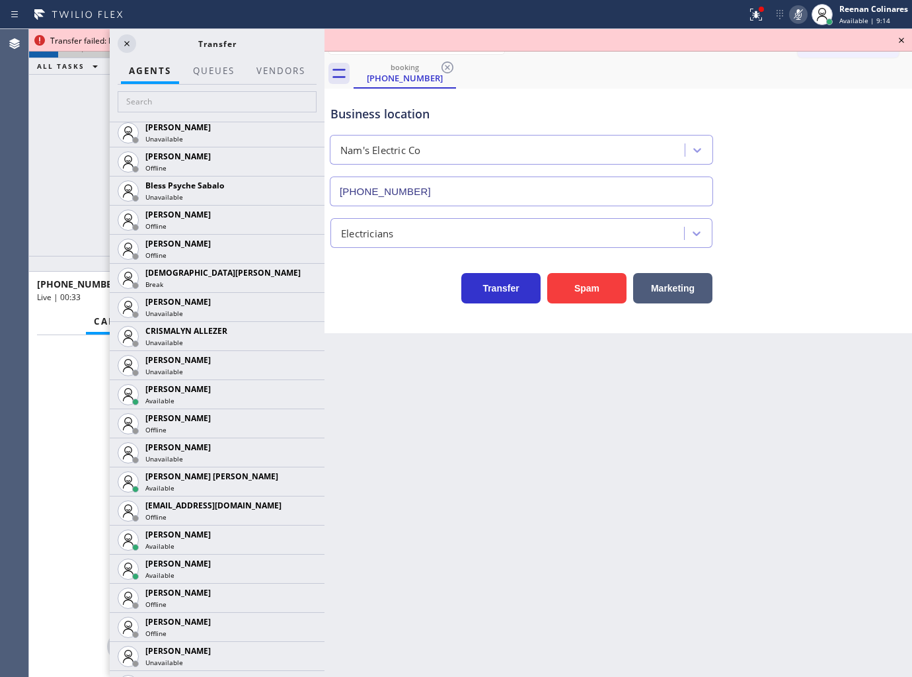
click at [0, 0] on icon at bounding box center [0, 0] width 0 height 0
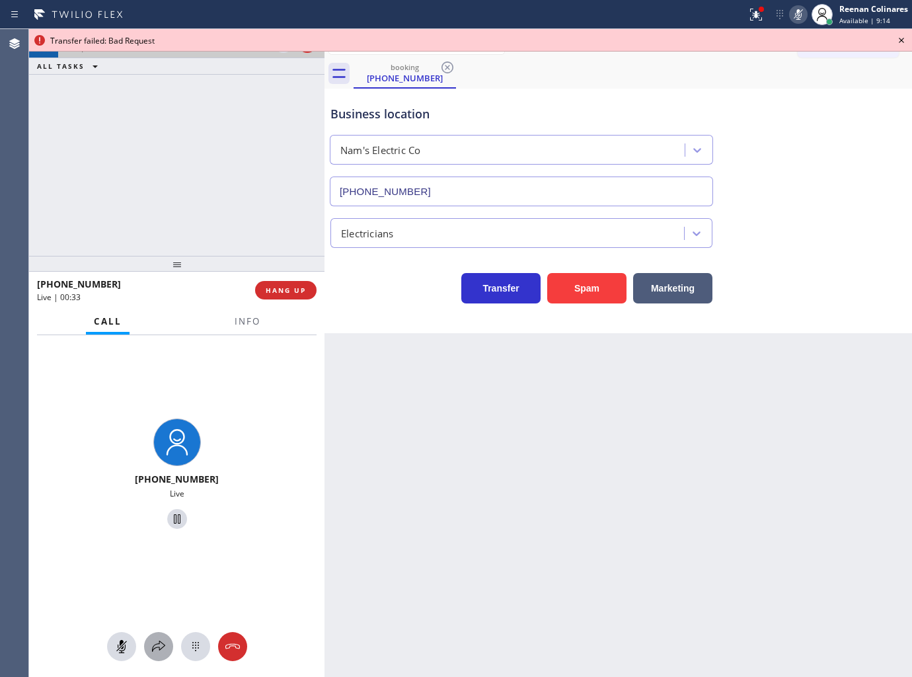
click at [157, 646] on icon at bounding box center [159, 646] width 16 height 16
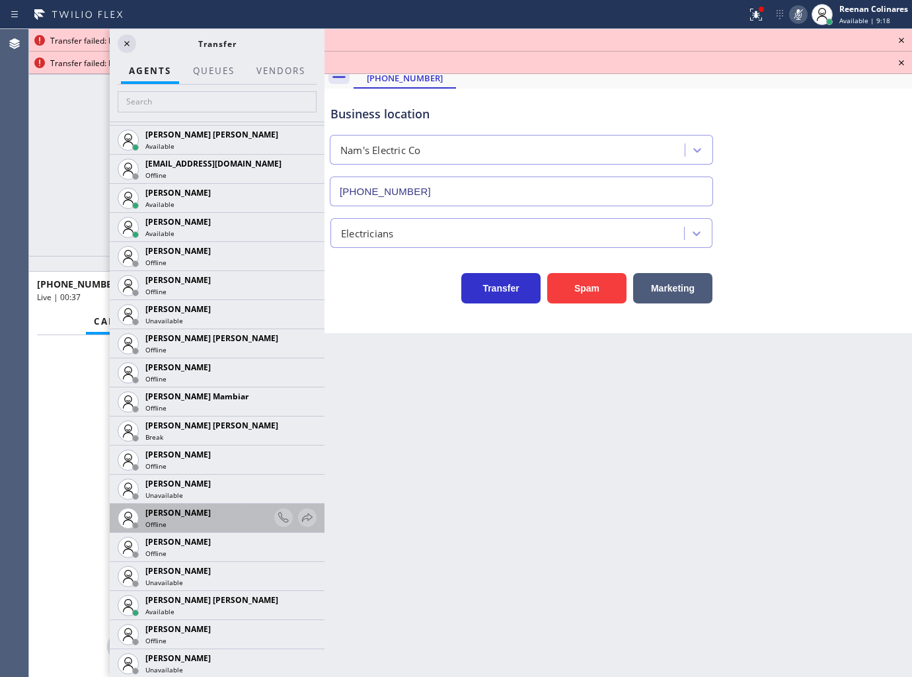
scroll to position [808, 0]
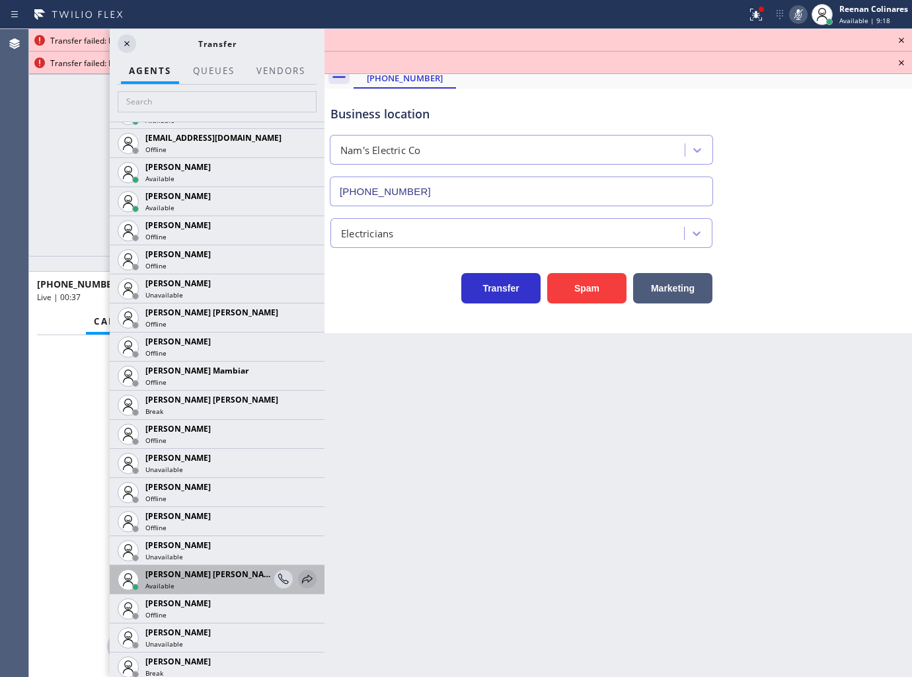
click at [300, 576] on icon at bounding box center [307, 579] width 16 height 16
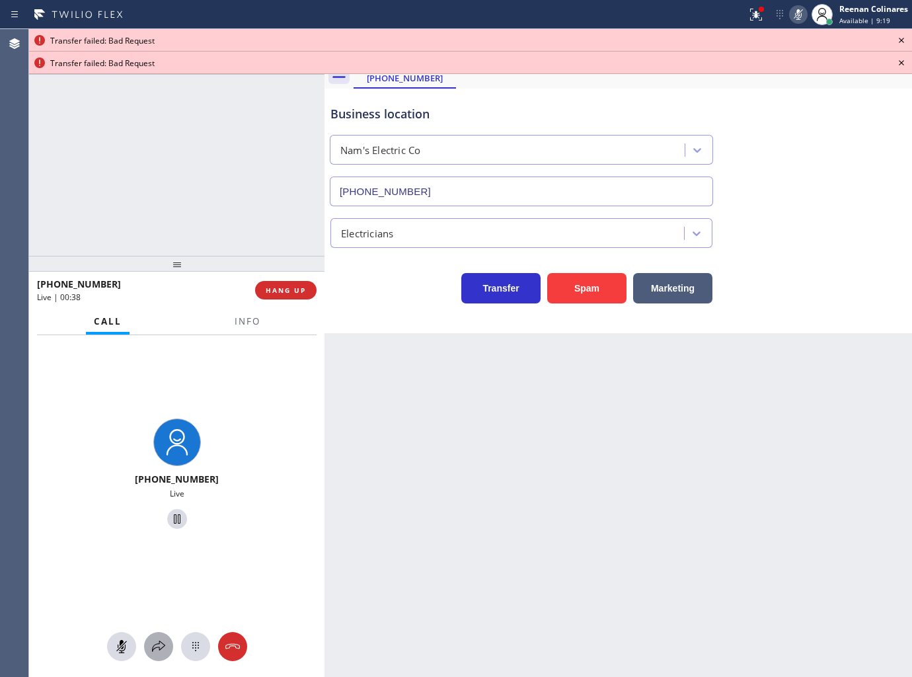
click at [161, 641] on icon at bounding box center [159, 646] width 16 height 16
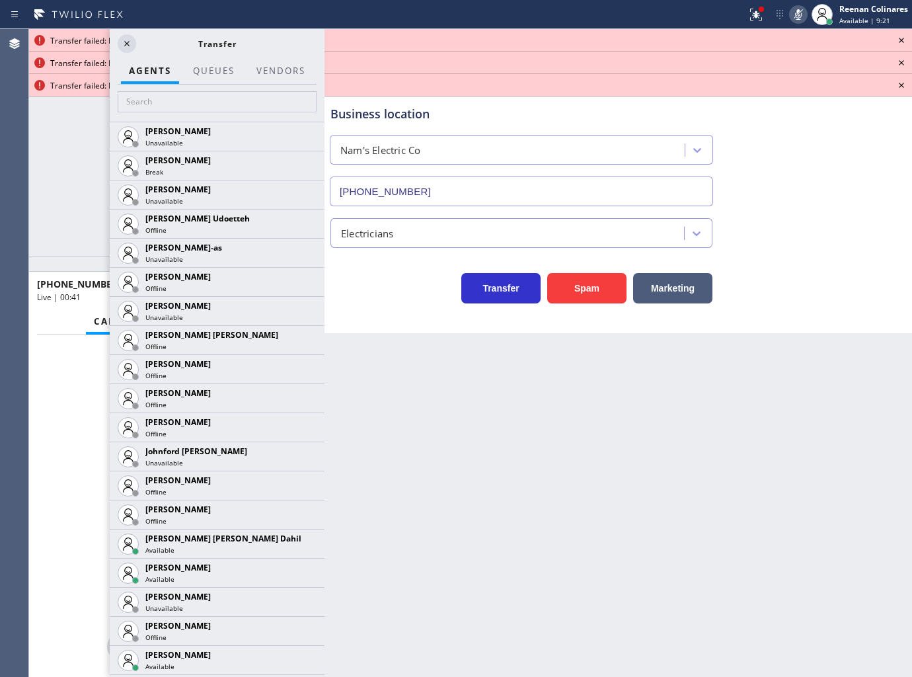
scroll to position [1468, 0]
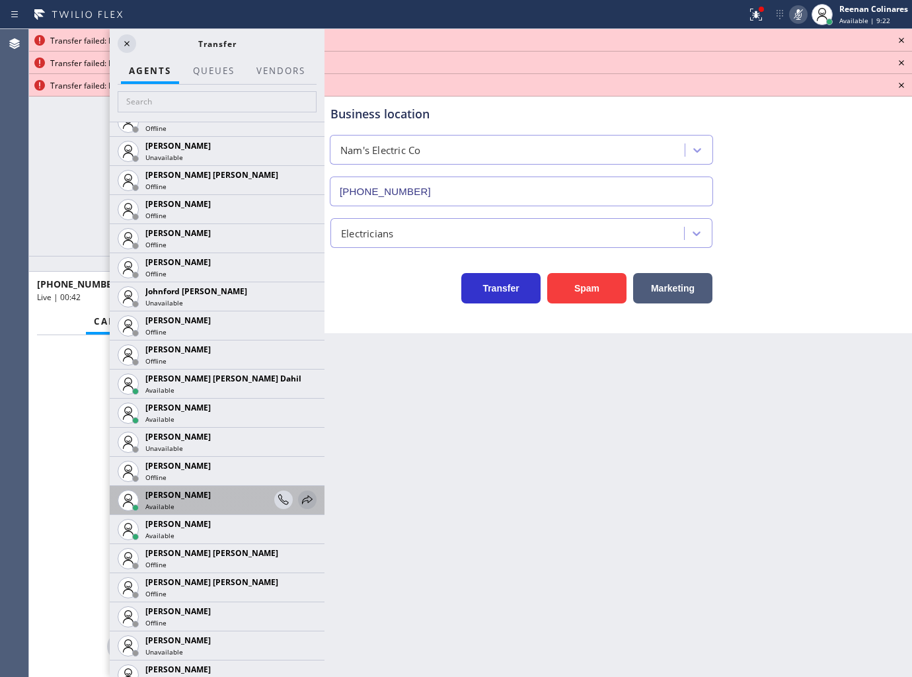
click at [299, 493] on icon at bounding box center [307, 500] width 16 height 16
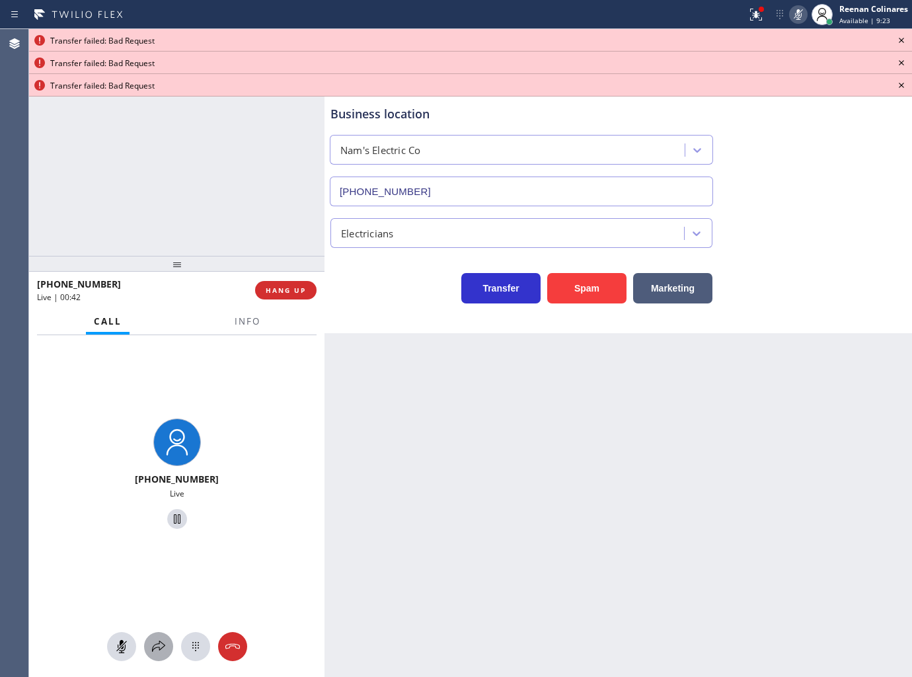
click at [162, 644] on icon at bounding box center [158, 645] width 13 height 11
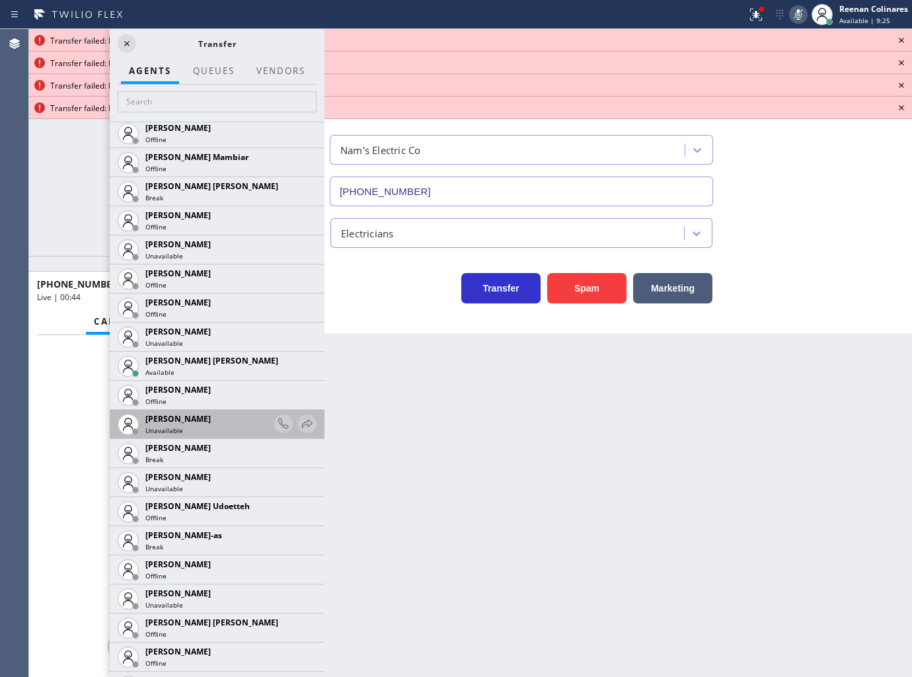
scroll to position [1248, 0]
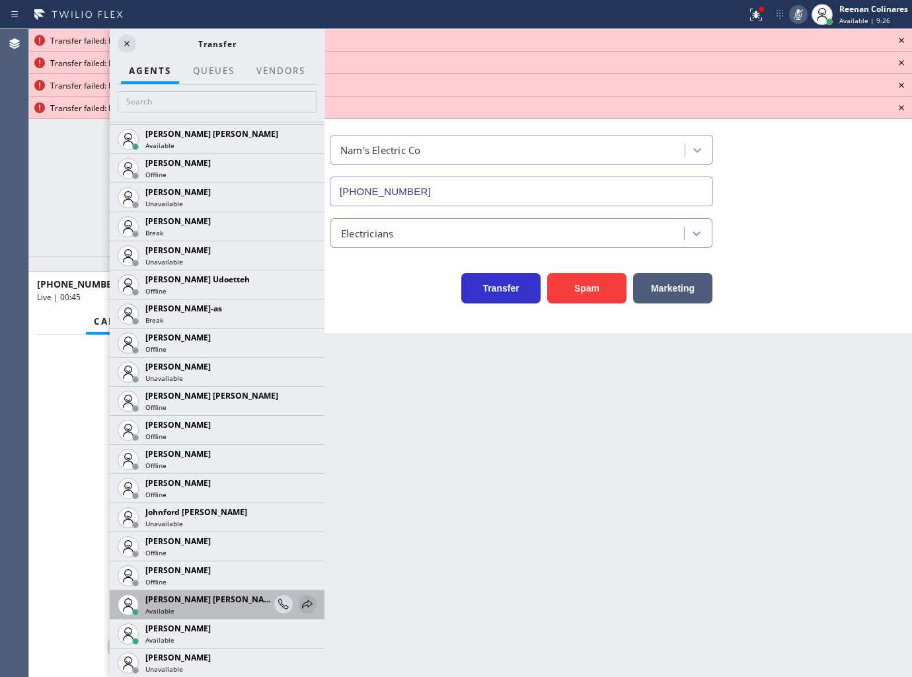
click at [300, 608] on icon at bounding box center [307, 604] width 16 height 16
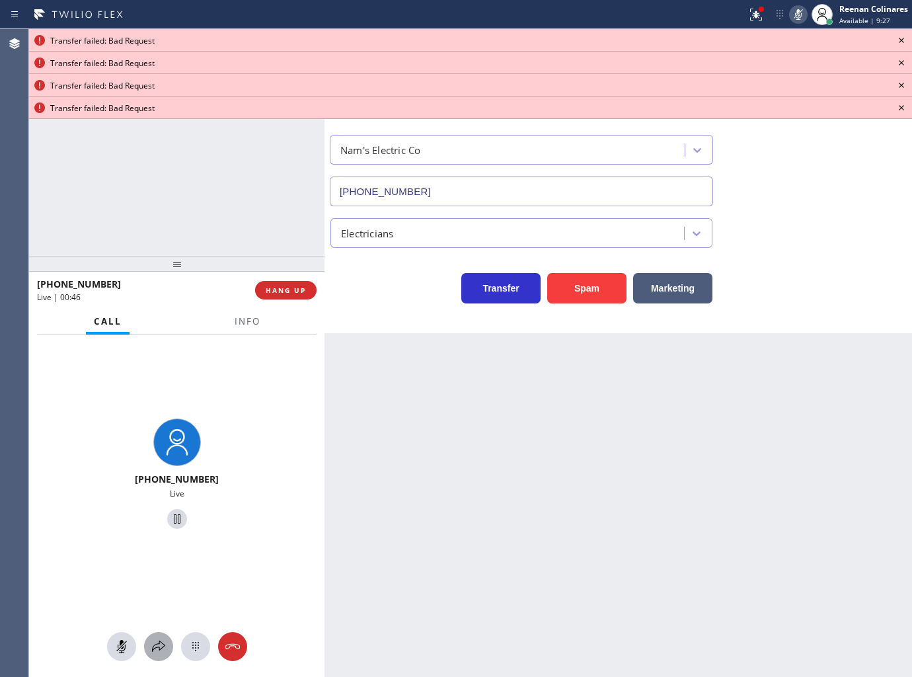
click at [153, 649] on icon at bounding box center [159, 646] width 16 height 16
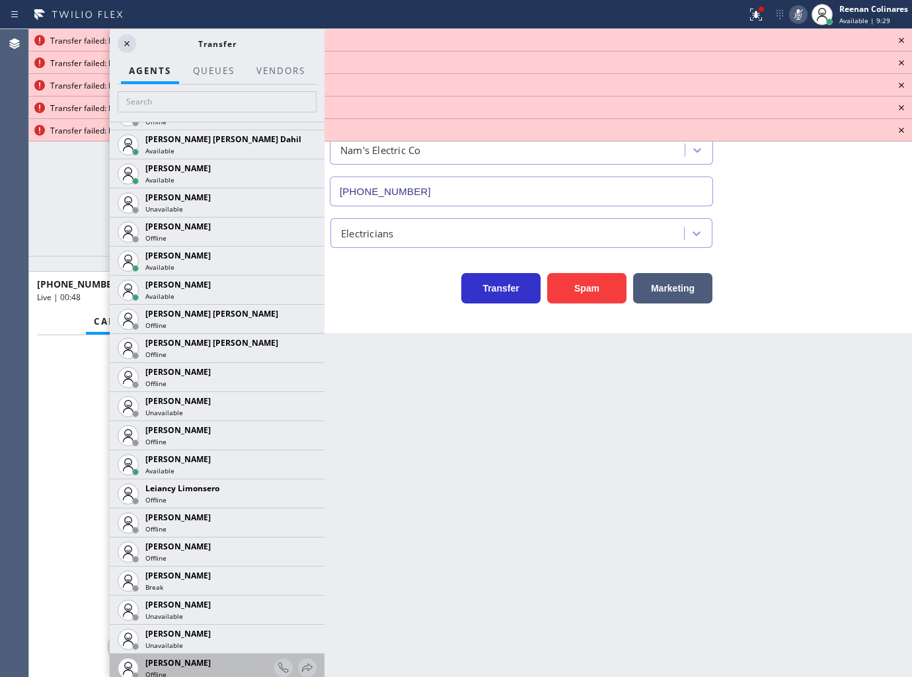
scroll to position [2129, 0]
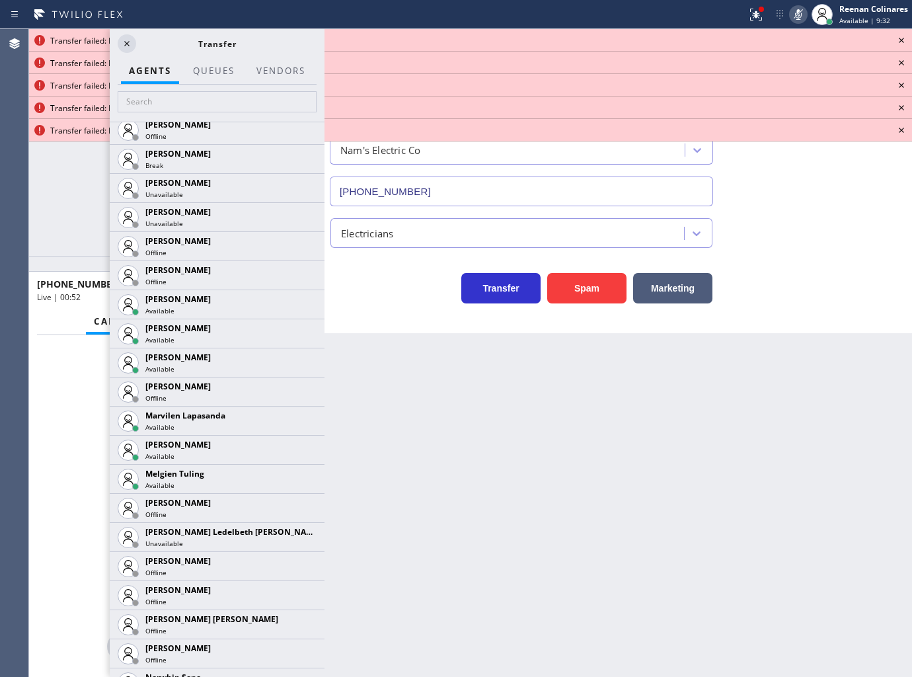
drag, startPoint x: 289, startPoint y: 361, endPoint x: 287, endPoint y: 384, distance: 22.6
click at [0, 0] on icon at bounding box center [0, 0] width 0 height 0
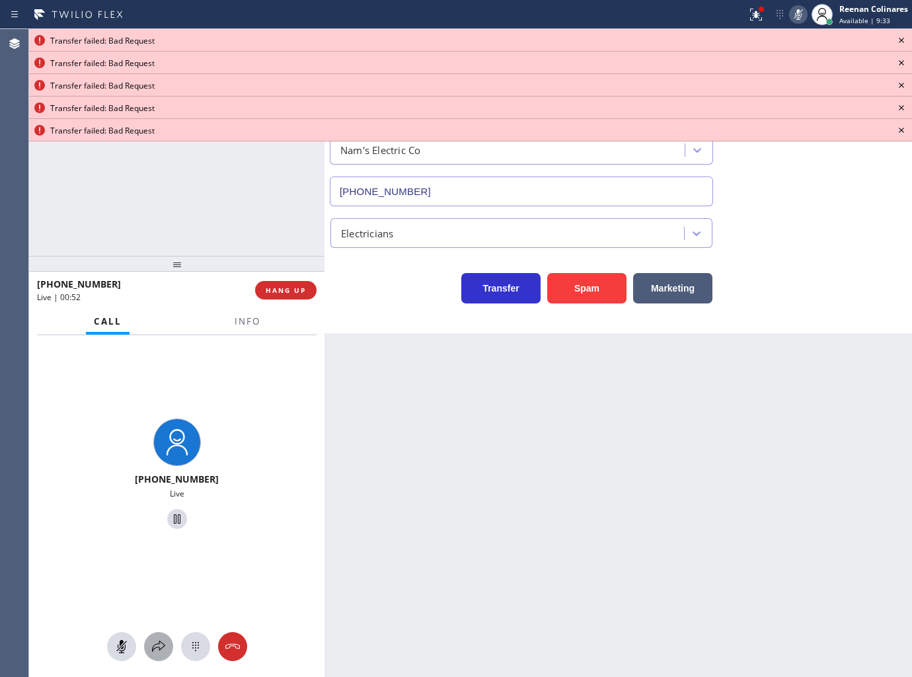
click at [160, 640] on icon at bounding box center [159, 646] width 16 height 16
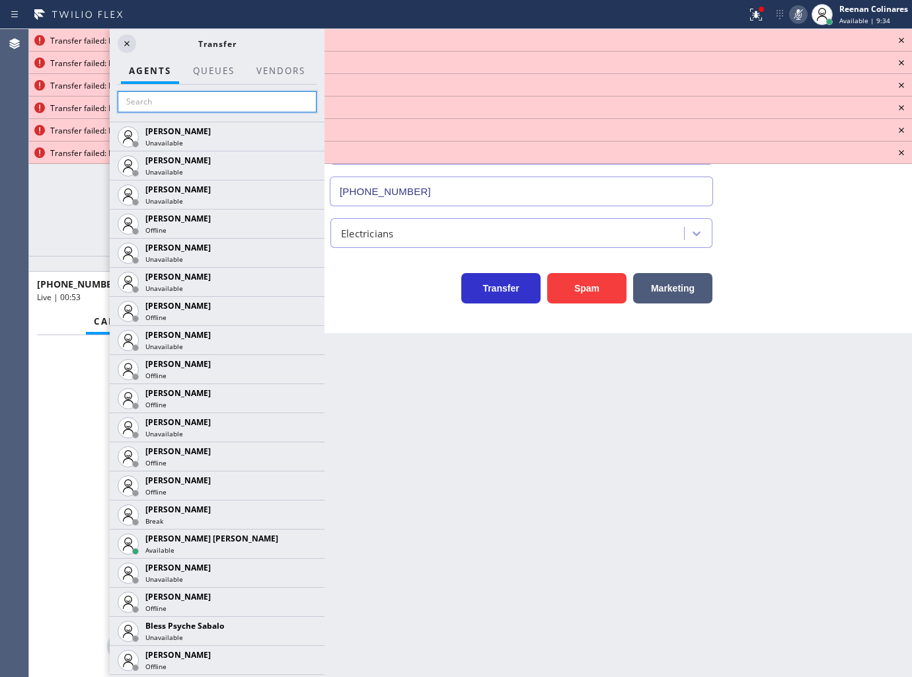
click at [165, 96] on input "text" at bounding box center [217, 101] width 199 height 21
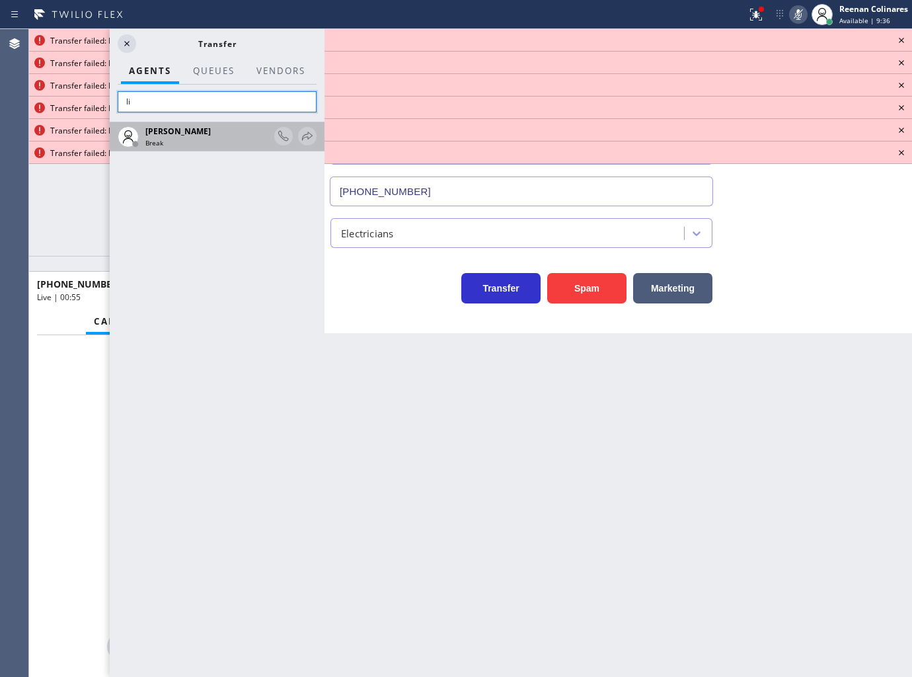
type input "l"
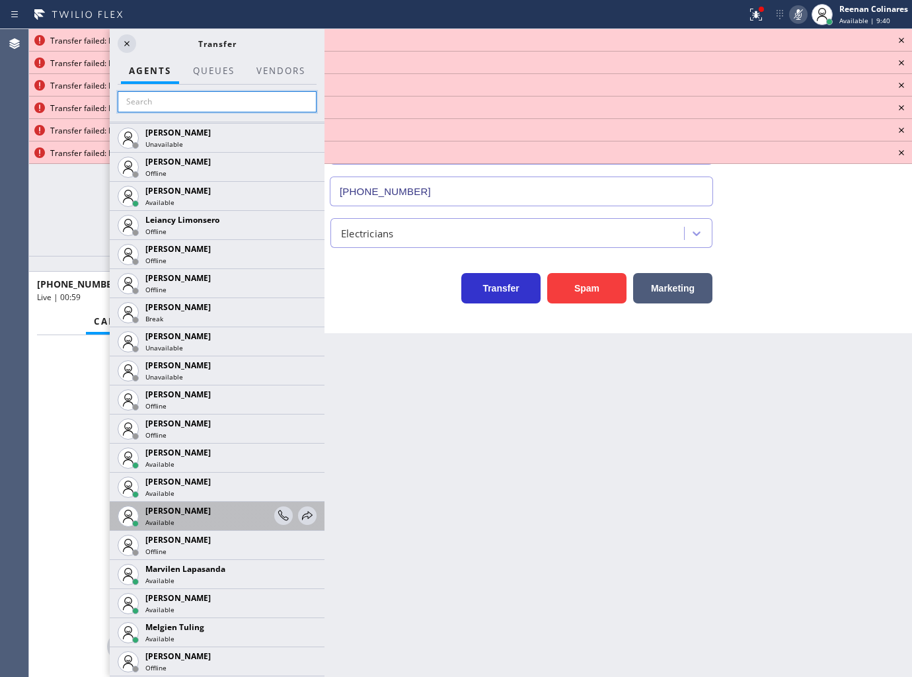
scroll to position [1983, 0]
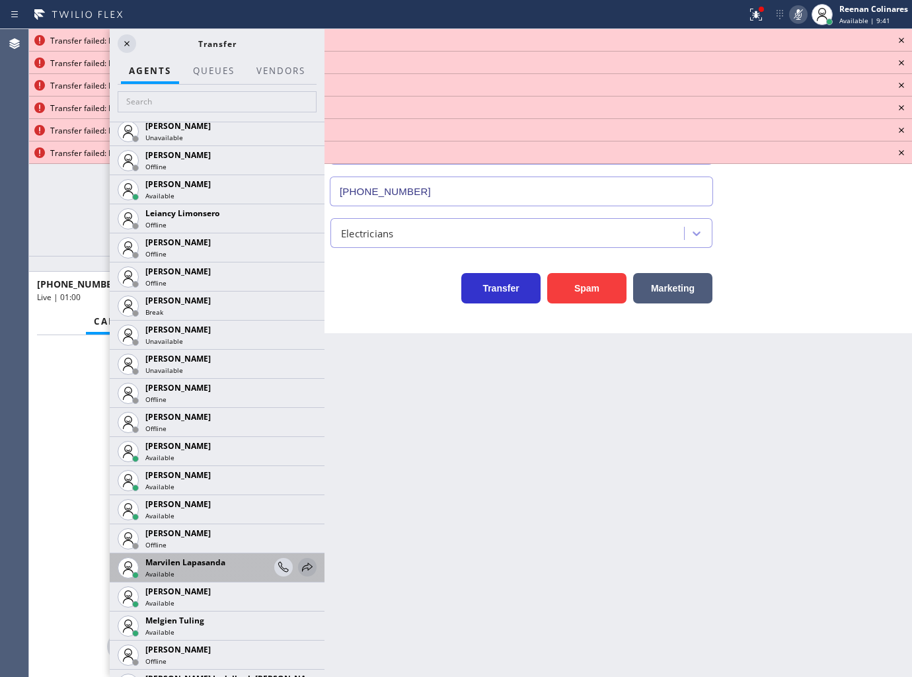
click at [299, 568] on icon at bounding box center [307, 567] width 16 height 16
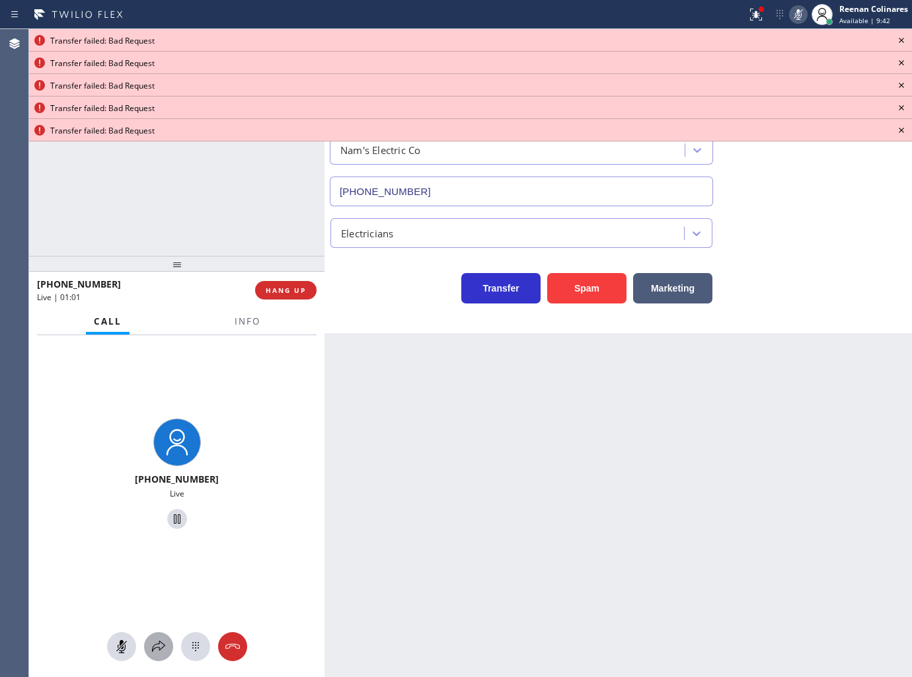
click at [163, 643] on icon at bounding box center [159, 646] width 16 height 16
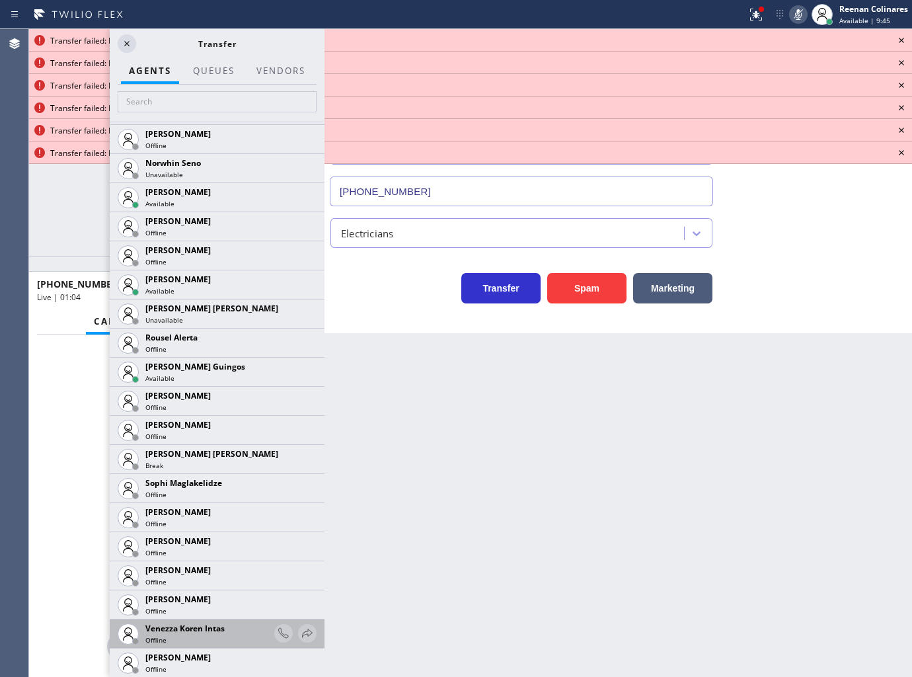
scroll to position [2701, 0]
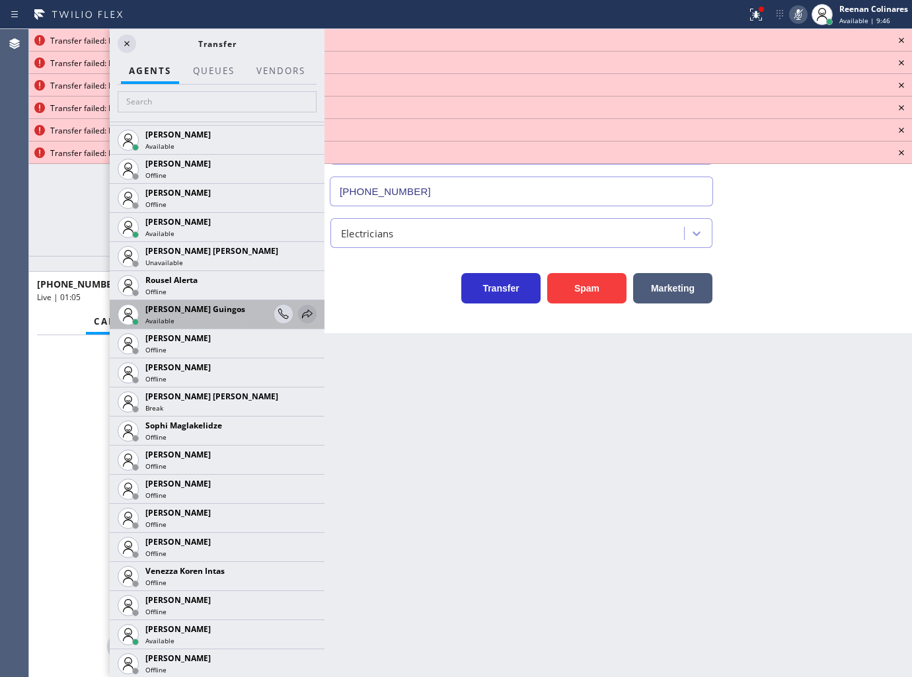
click at [302, 313] on icon at bounding box center [307, 313] width 11 height 9
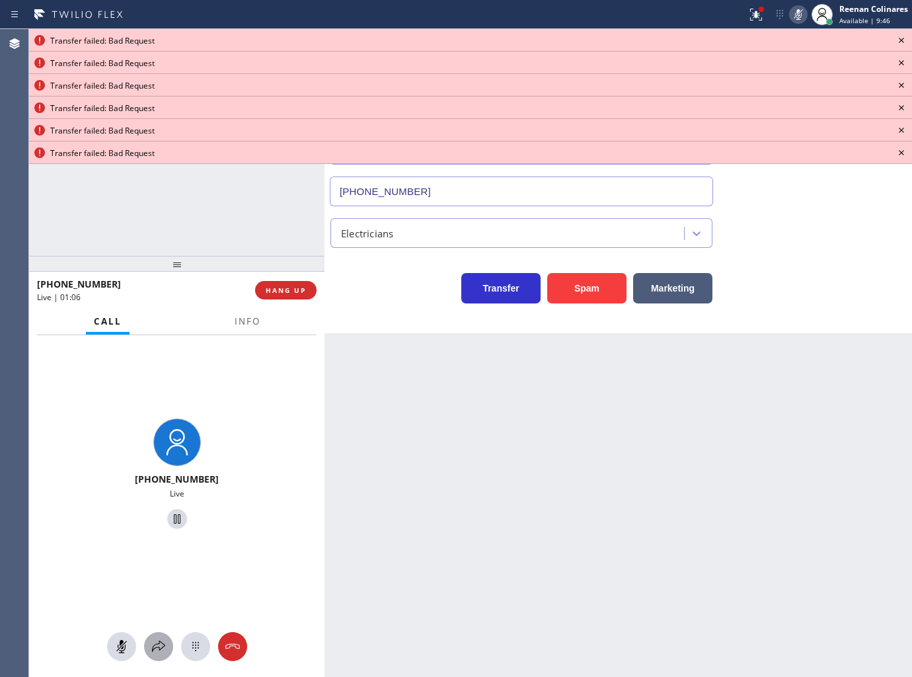
click at [157, 644] on icon at bounding box center [159, 646] width 16 height 16
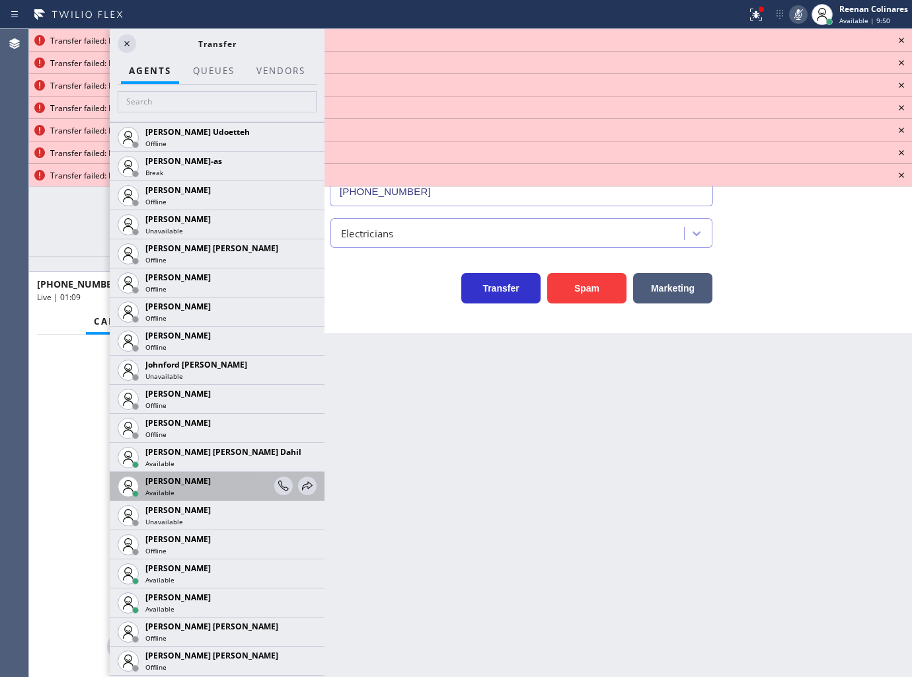
scroll to position [1542, 0]
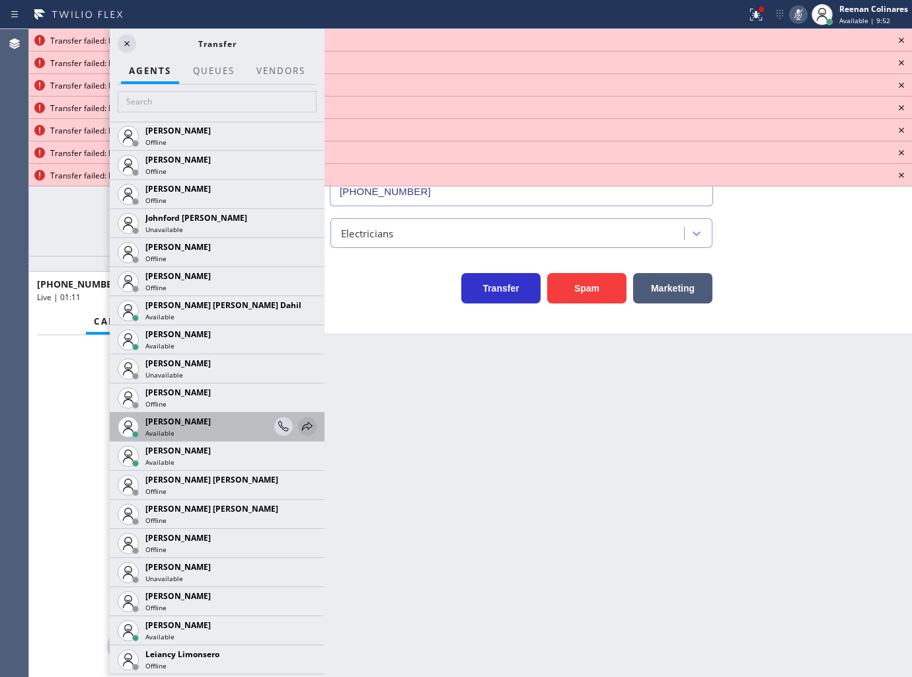
click at [300, 422] on icon at bounding box center [307, 426] width 16 height 16
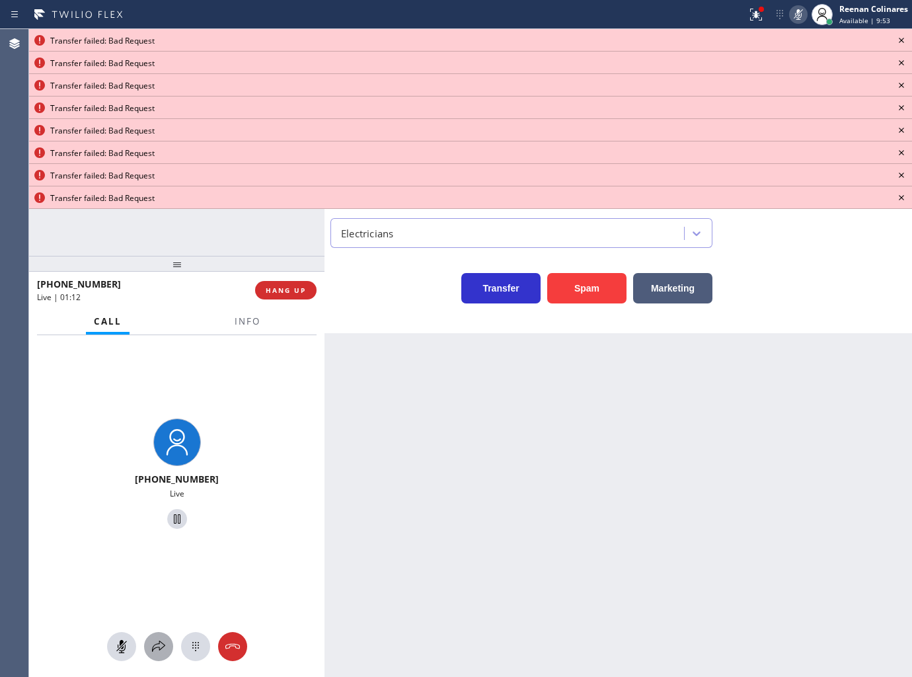
click at [159, 646] on icon at bounding box center [159, 646] width 16 height 16
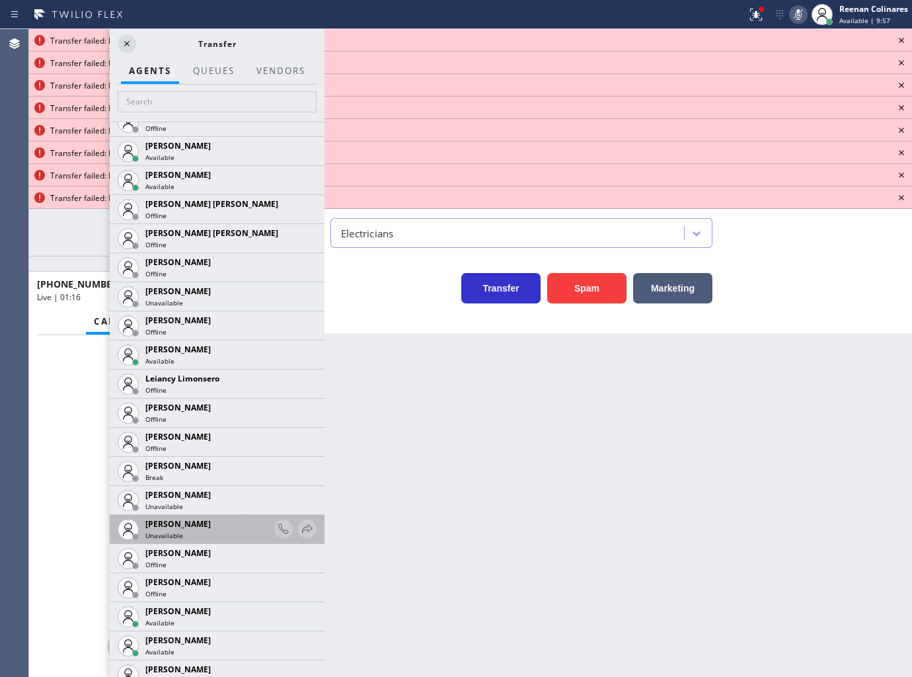
scroll to position [1983, 0]
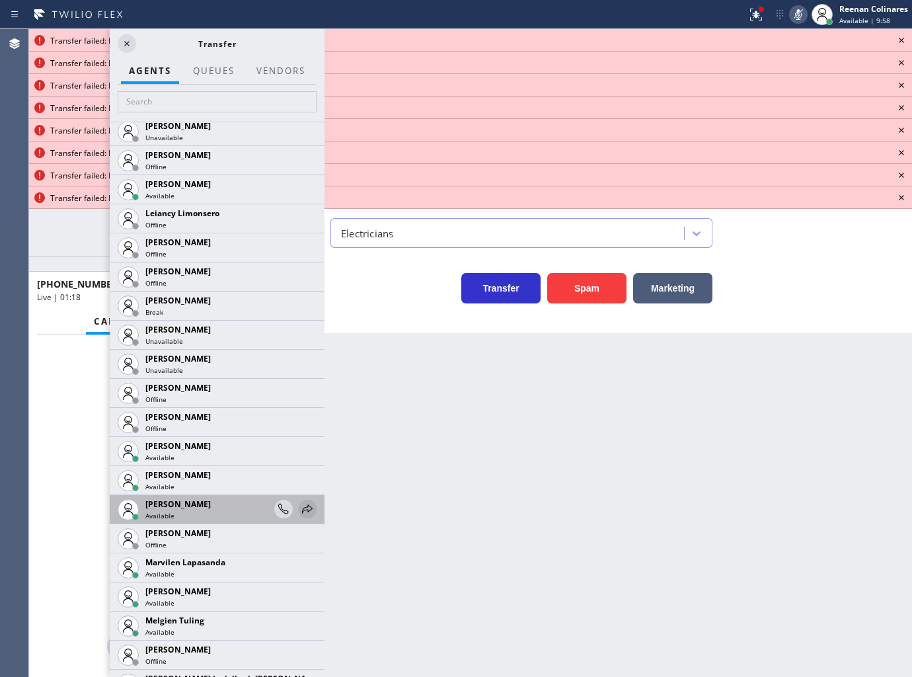
click at [299, 507] on icon at bounding box center [307, 509] width 16 height 16
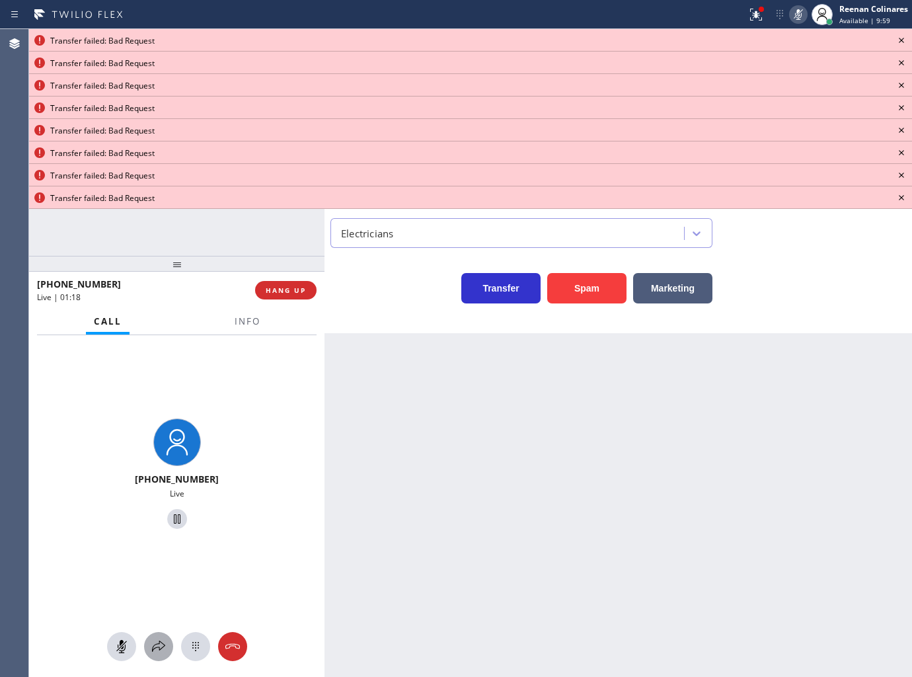
click at [155, 642] on icon at bounding box center [159, 646] width 16 height 16
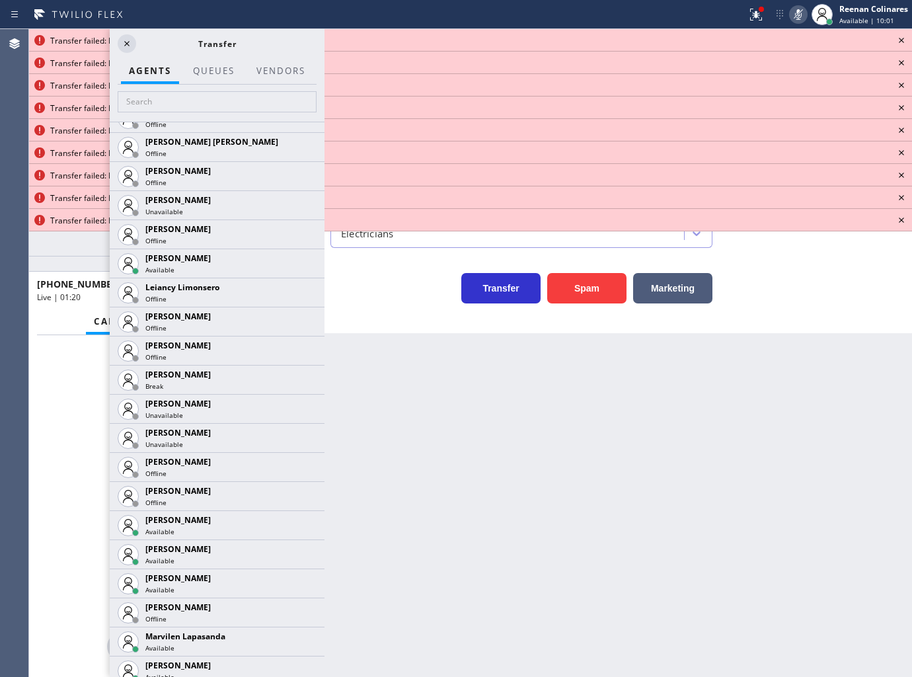
scroll to position [2423, 0]
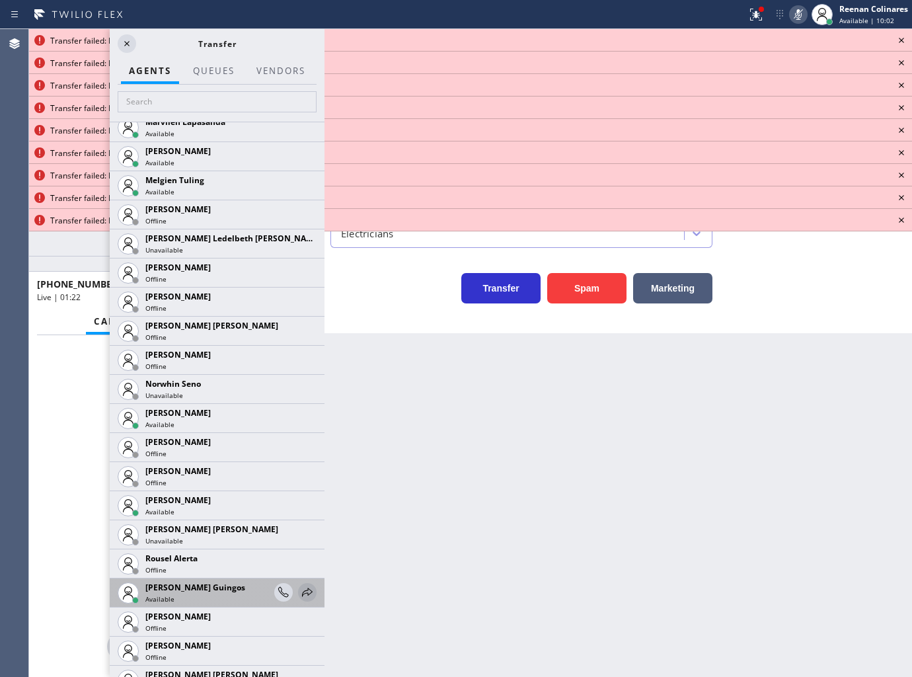
click at [299, 593] on icon at bounding box center [307, 592] width 16 height 16
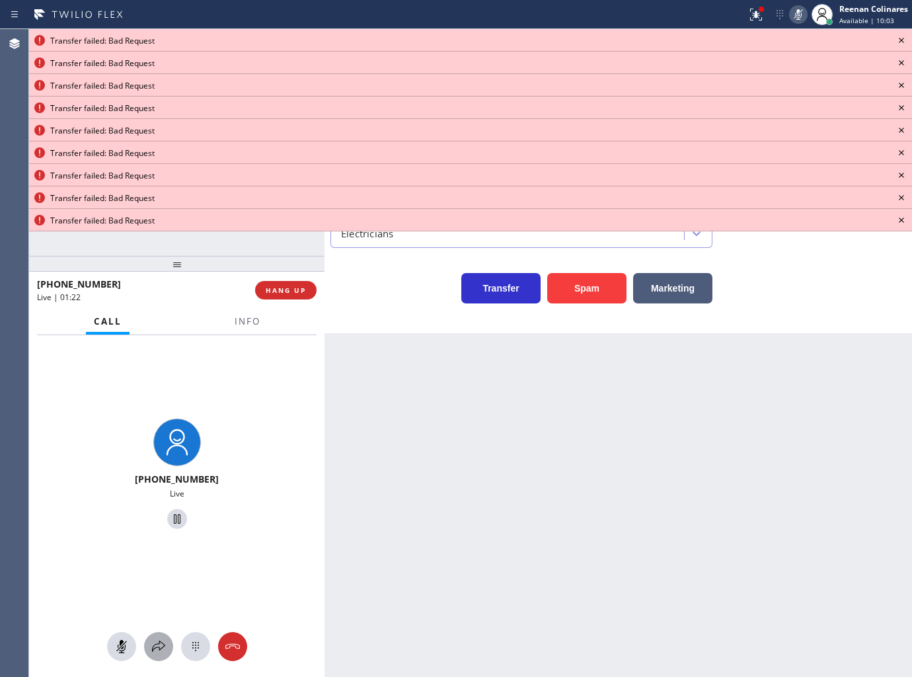
click at [155, 652] on icon at bounding box center [159, 646] width 16 height 16
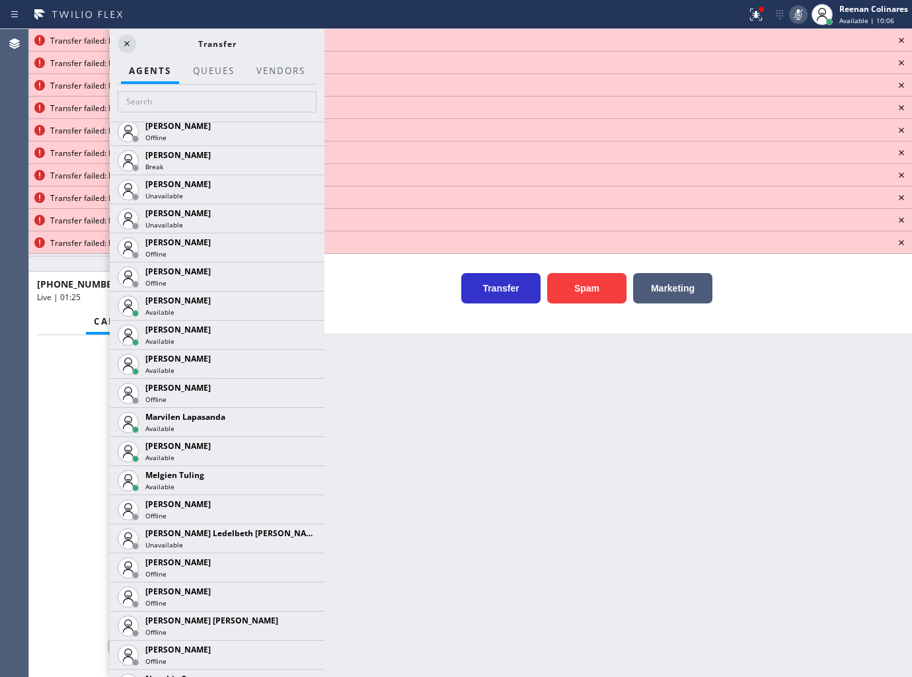
scroll to position [2129, 0]
click at [0, 0] on icon at bounding box center [0, 0] width 0 height 0
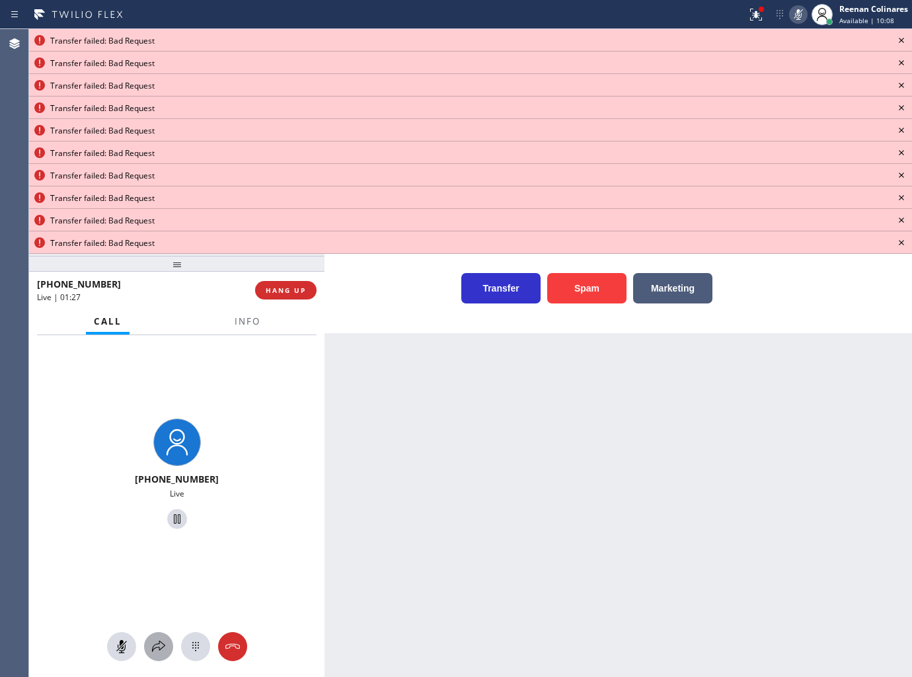
click at [162, 660] on button at bounding box center [158, 646] width 29 height 29
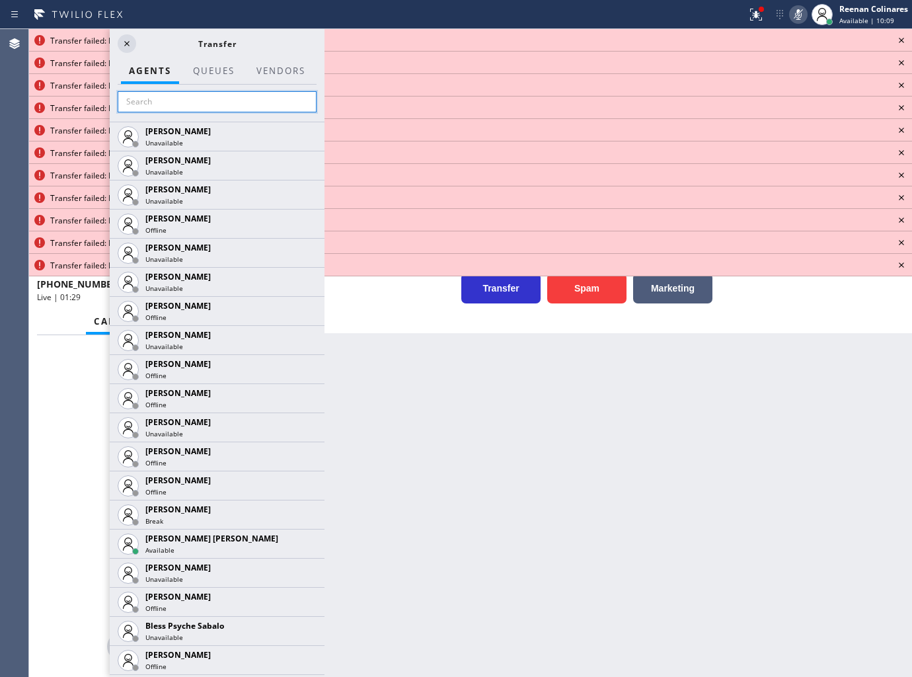
click at [144, 95] on input "text" at bounding box center [217, 101] width 199 height 21
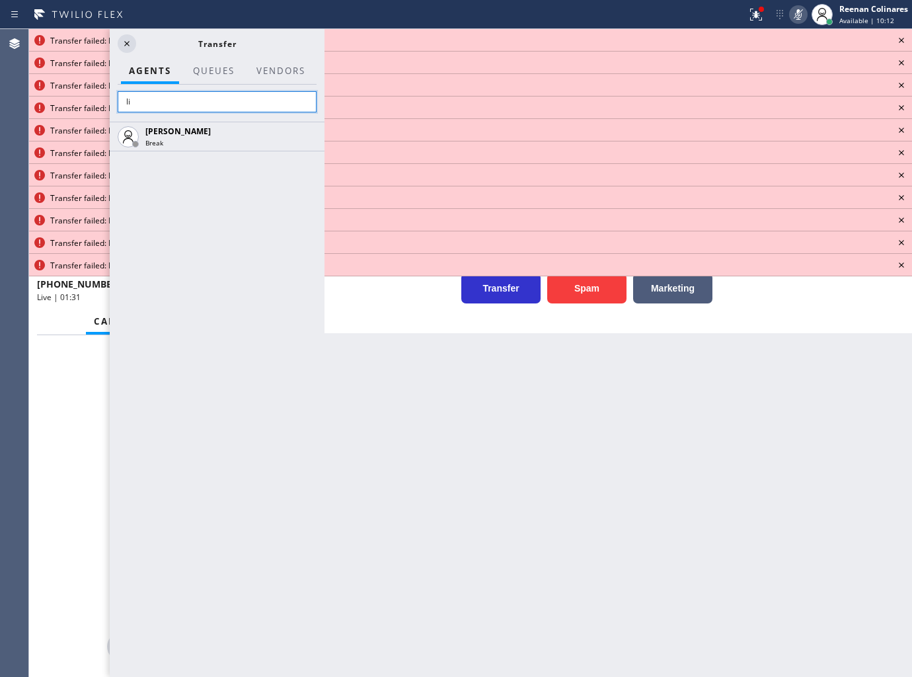
type input "l"
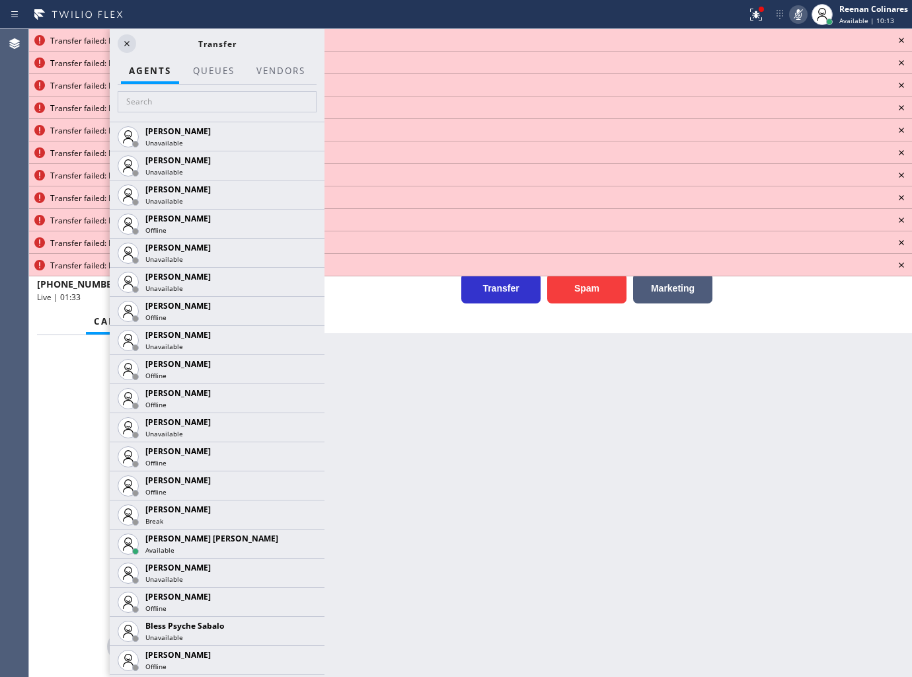
click at [122, 48] on icon at bounding box center [127, 44] width 16 height 16
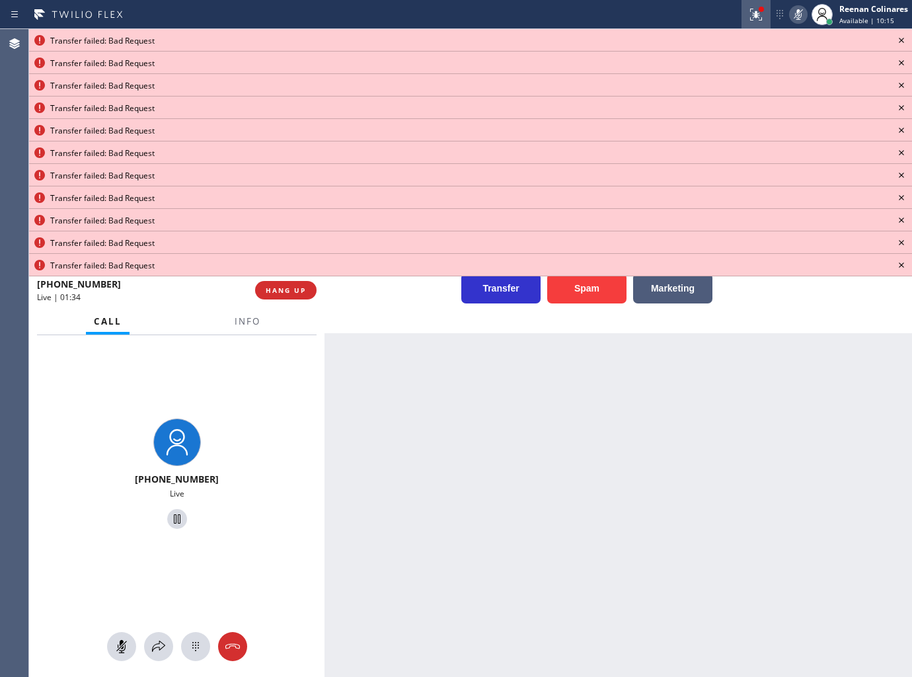
click at [747, 17] on div at bounding box center [755, 15] width 29 height 16
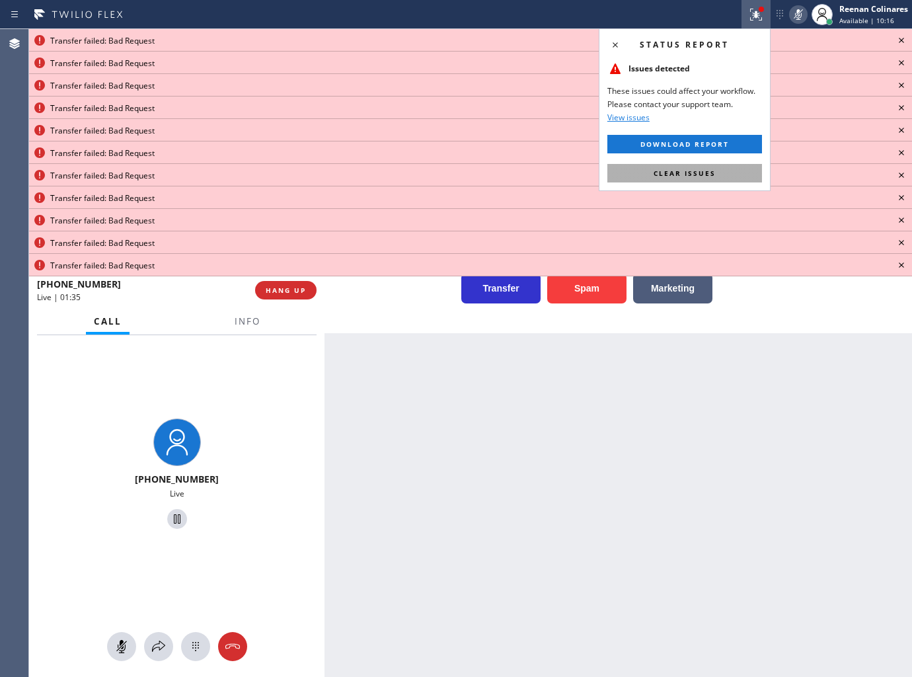
click at [695, 175] on span "Clear issues" at bounding box center [685, 173] width 62 height 9
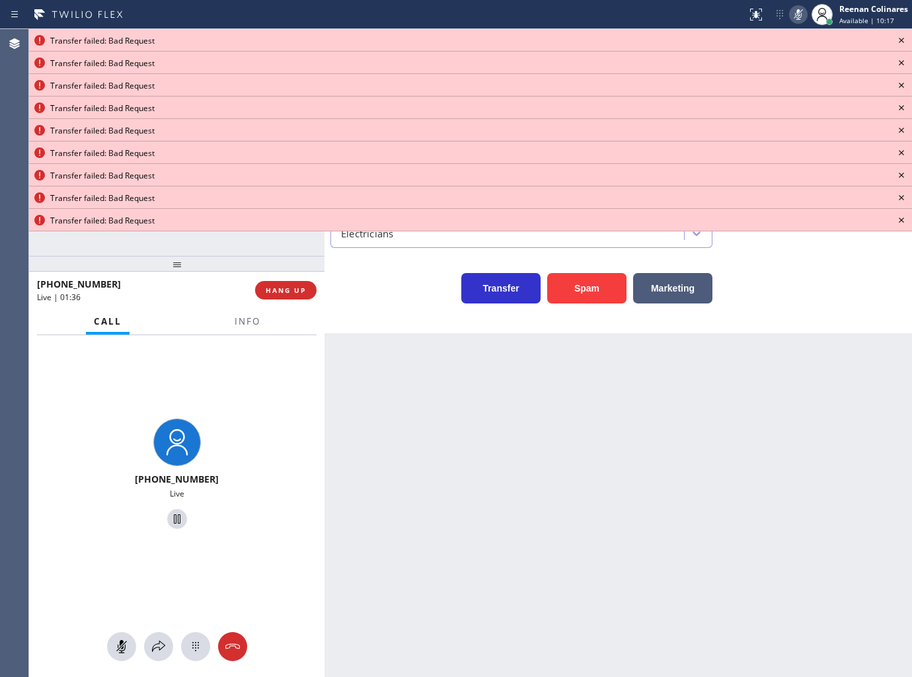
click at [903, 40] on icon at bounding box center [901, 40] width 16 height 16
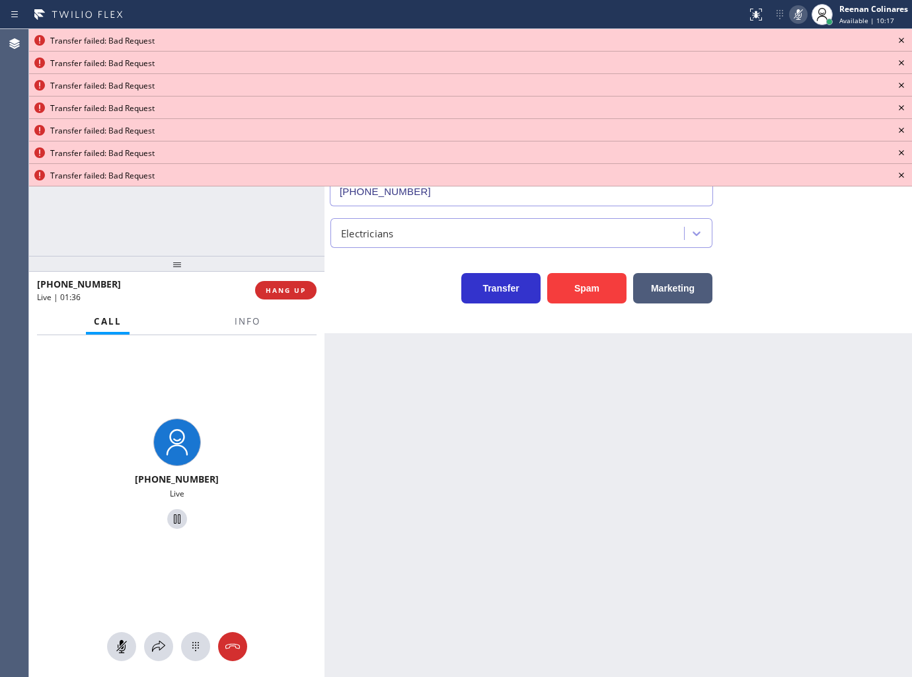
click at [903, 40] on icon at bounding box center [901, 40] width 16 height 16
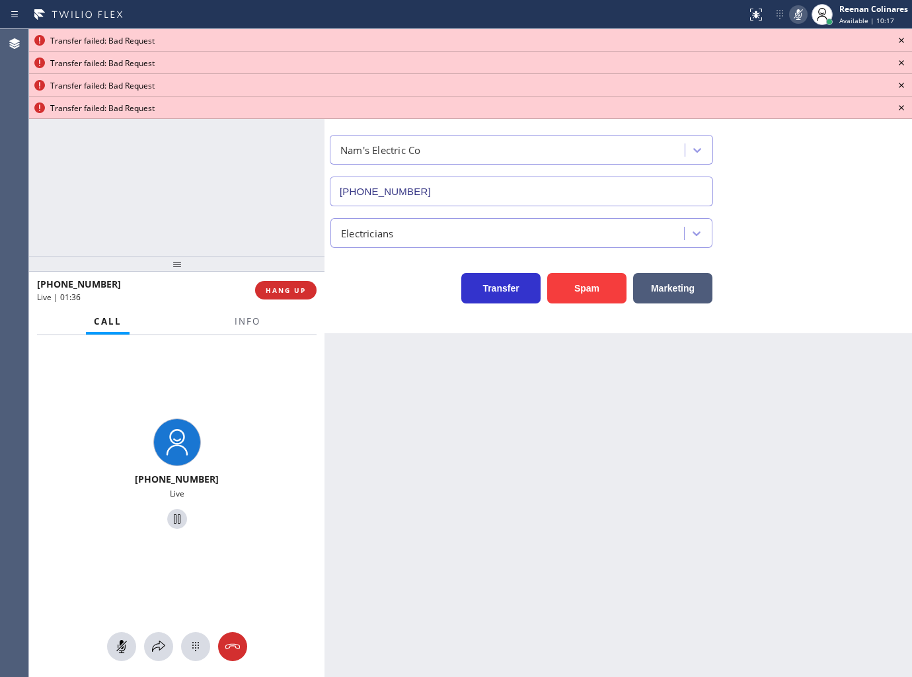
click at [903, 40] on icon at bounding box center [901, 40] width 16 height 16
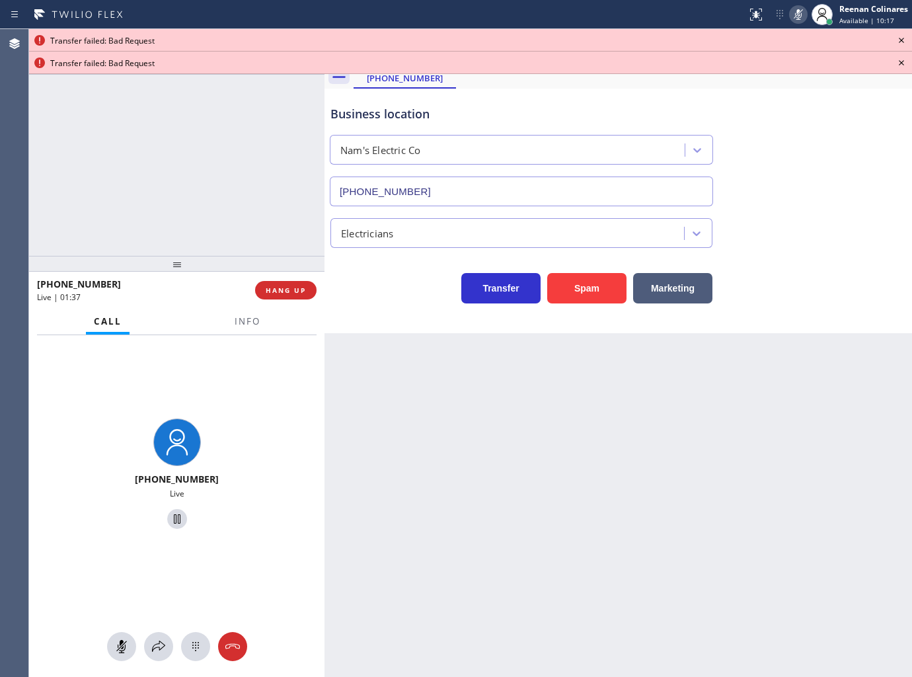
click at [903, 40] on icon at bounding box center [901, 40] width 16 height 16
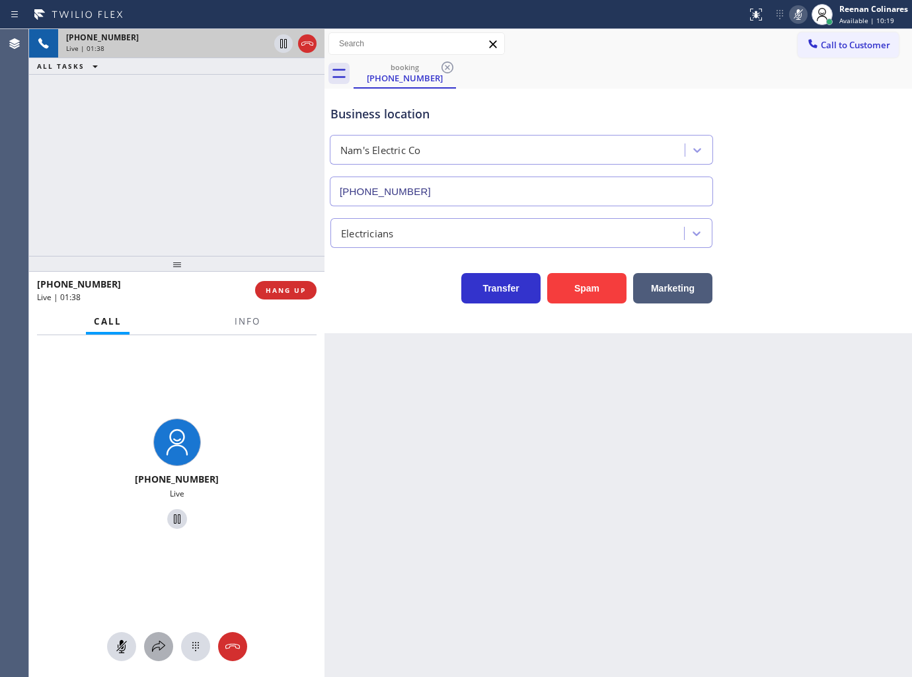
click at [150, 657] on button at bounding box center [158, 646] width 29 height 29
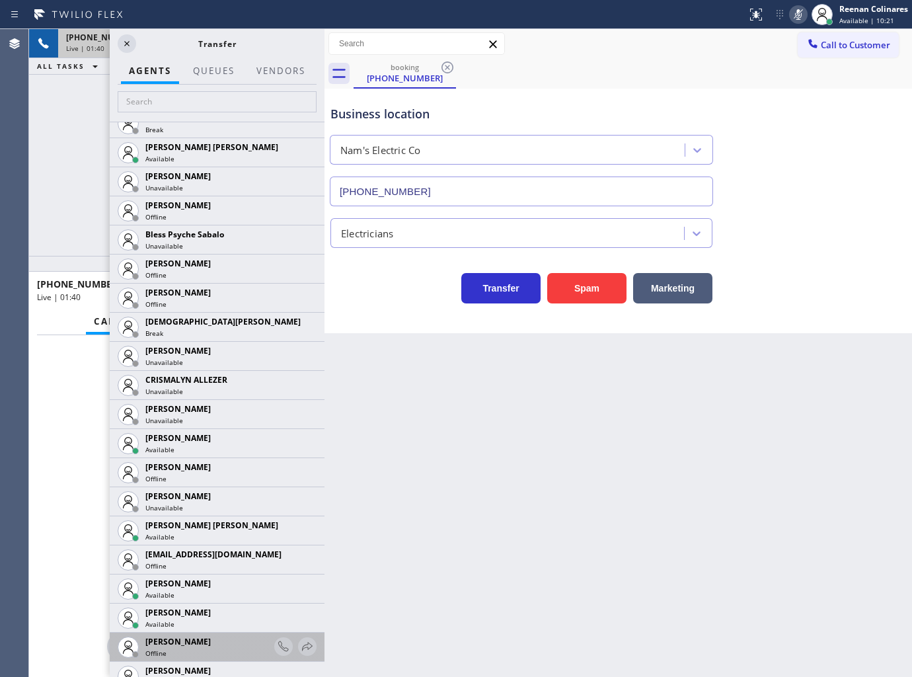
scroll to position [513, 0]
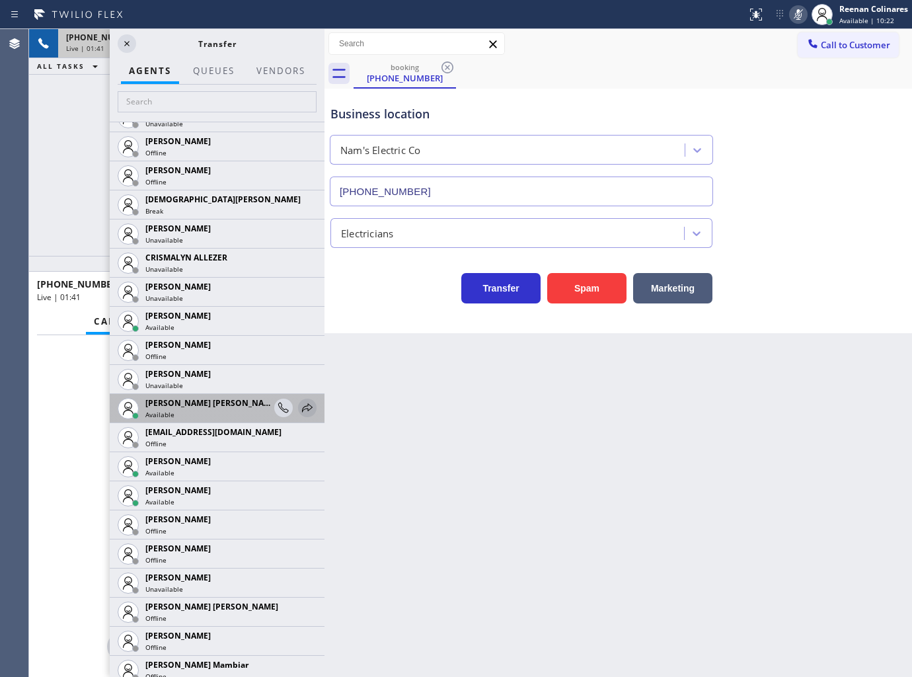
click at [302, 404] on icon at bounding box center [307, 407] width 11 height 9
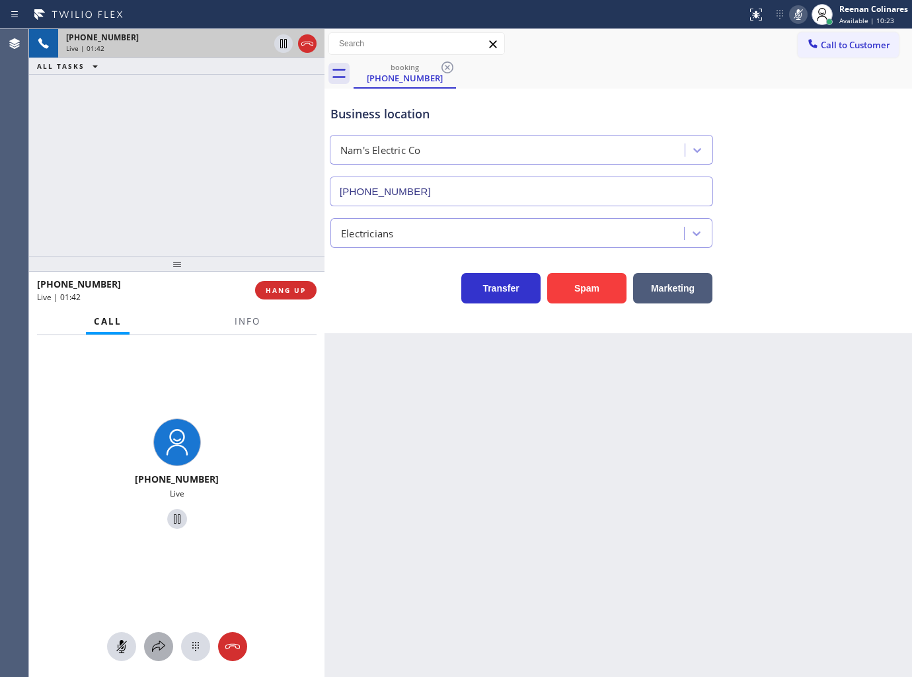
click at [154, 642] on icon at bounding box center [159, 646] width 16 height 16
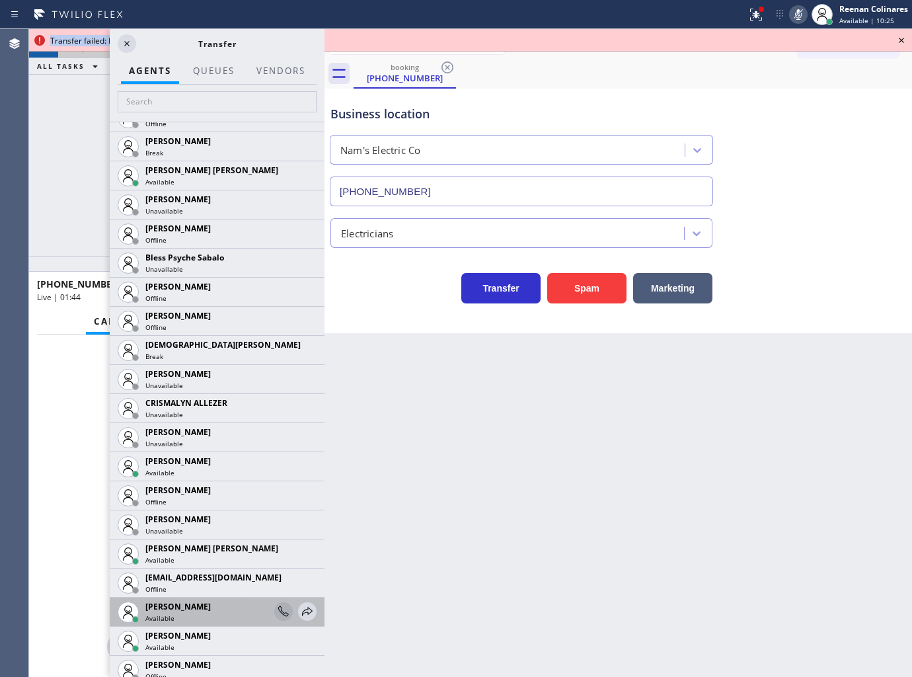
scroll to position [440, 0]
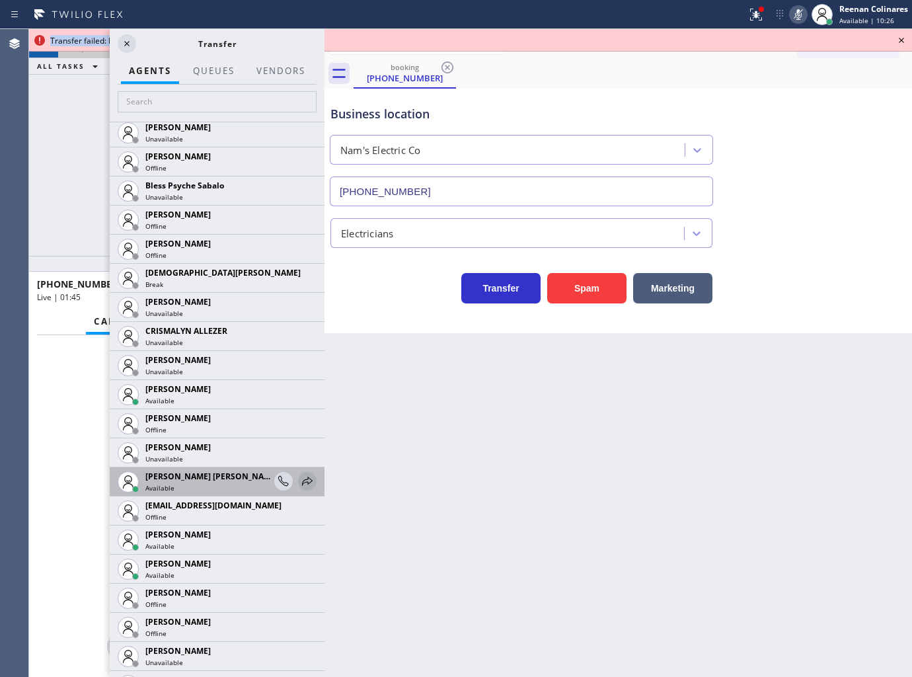
click at [302, 478] on icon at bounding box center [307, 480] width 11 height 9
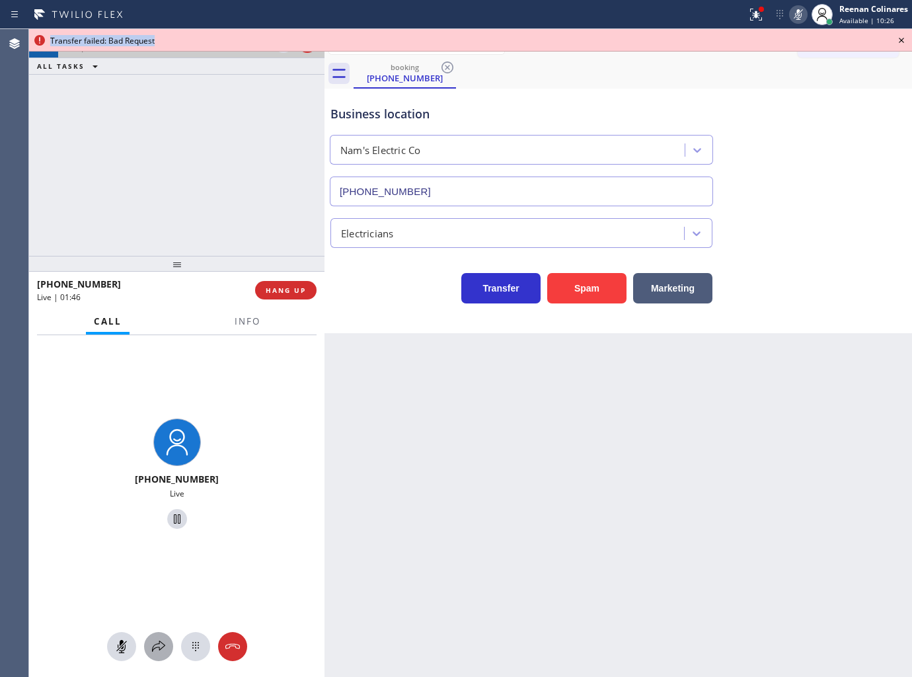
click at [151, 643] on icon at bounding box center [159, 646] width 16 height 16
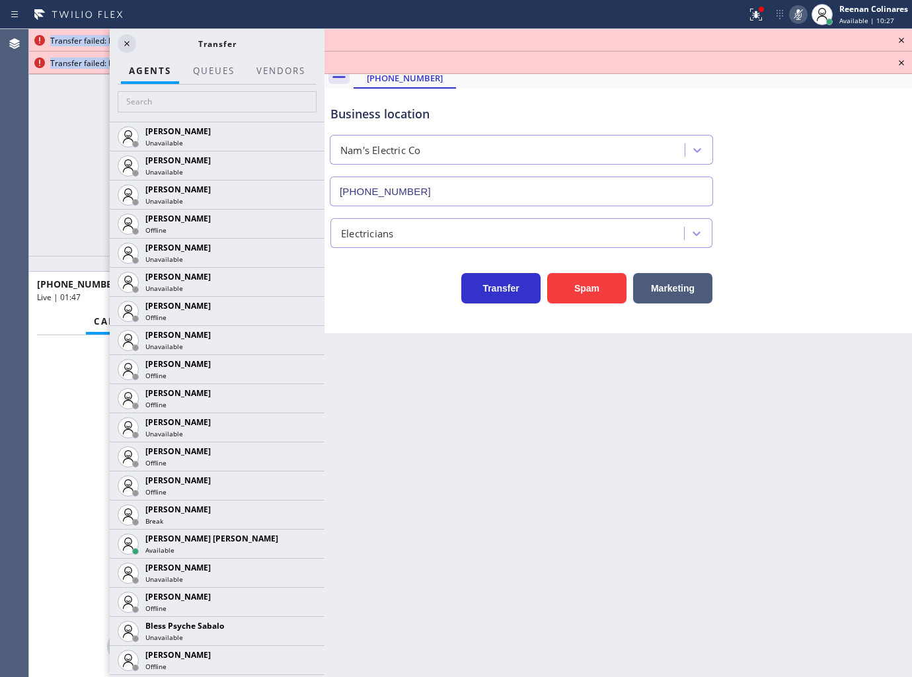
scroll to position [367, 0]
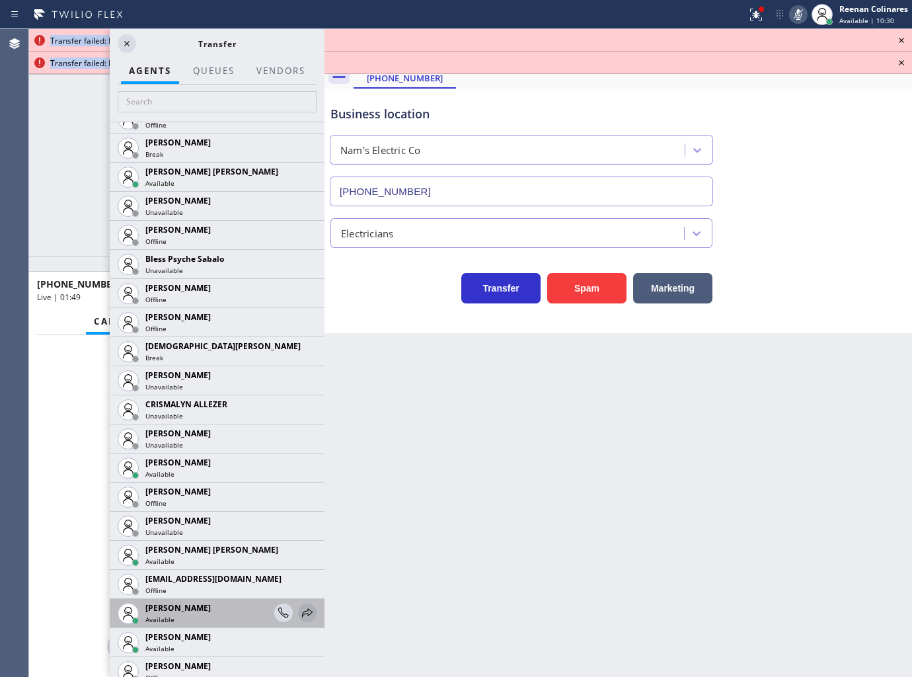
click at [300, 613] on icon at bounding box center [307, 613] width 16 height 16
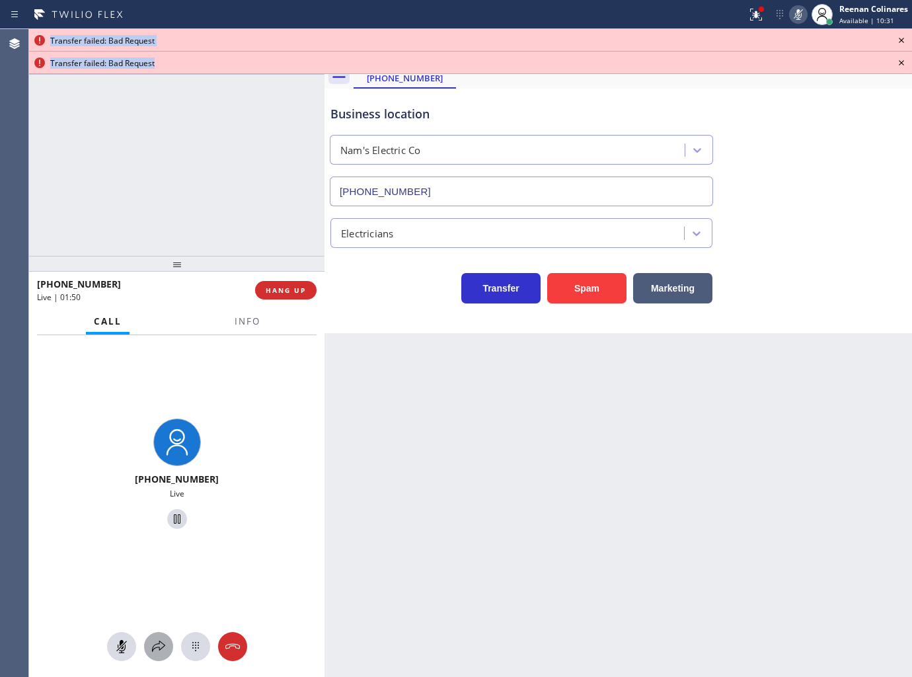
click at [156, 643] on icon at bounding box center [159, 646] width 16 height 16
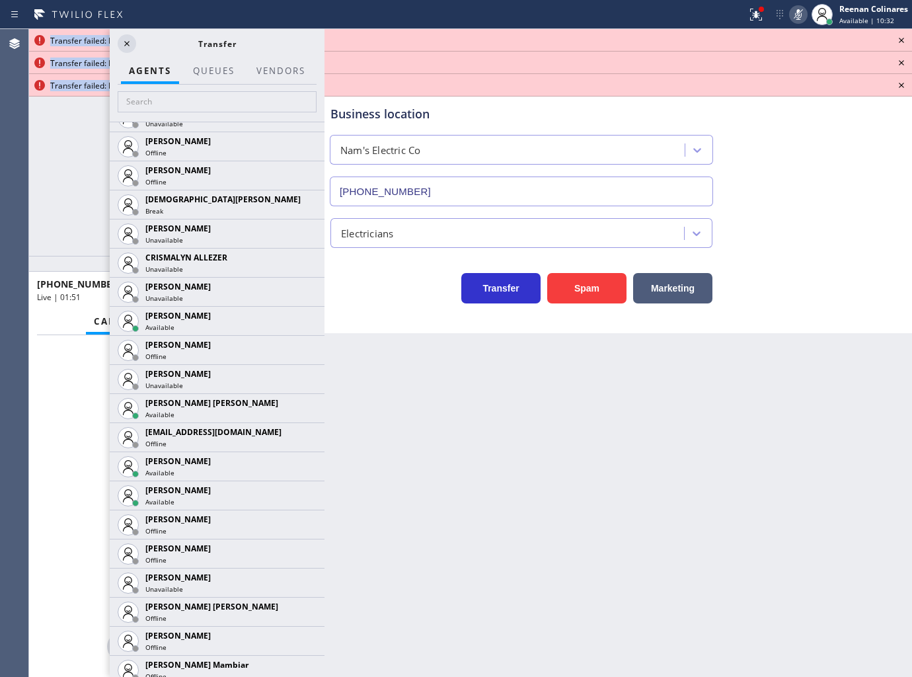
scroll to position [808, 0]
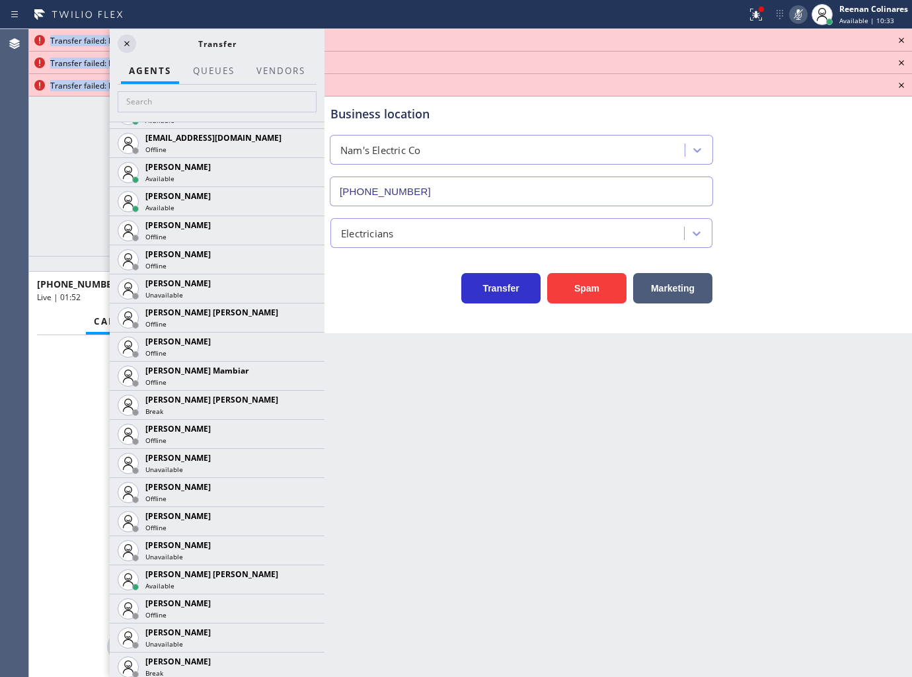
drag, startPoint x: 295, startPoint y: 576, endPoint x: 272, endPoint y: 584, distance: 24.5
click at [0, 0] on icon at bounding box center [0, 0] width 0 height 0
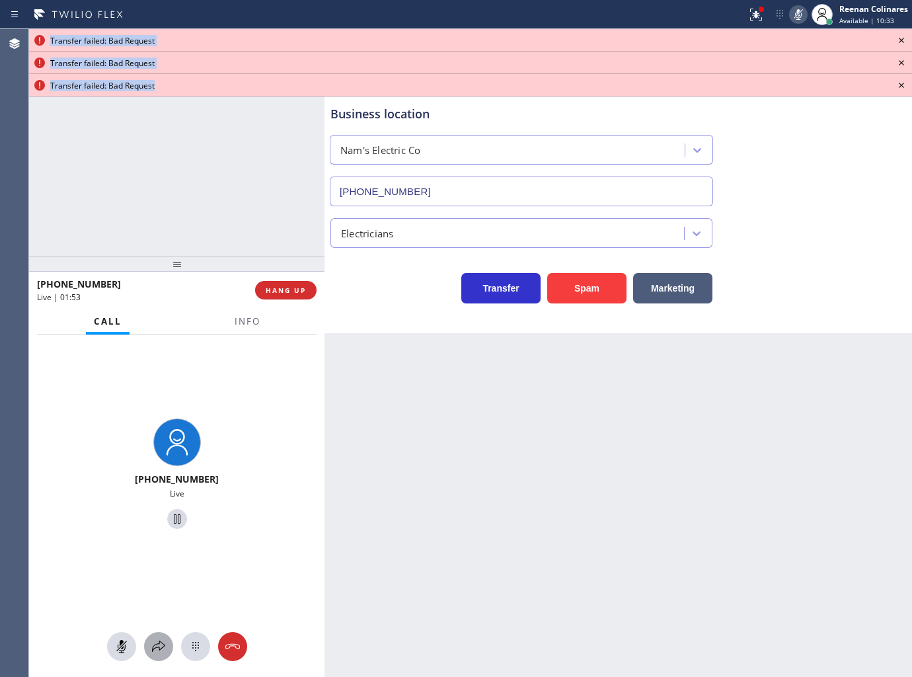
click at [160, 648] on icon at bounding box center [159, 646] width 16 height 16
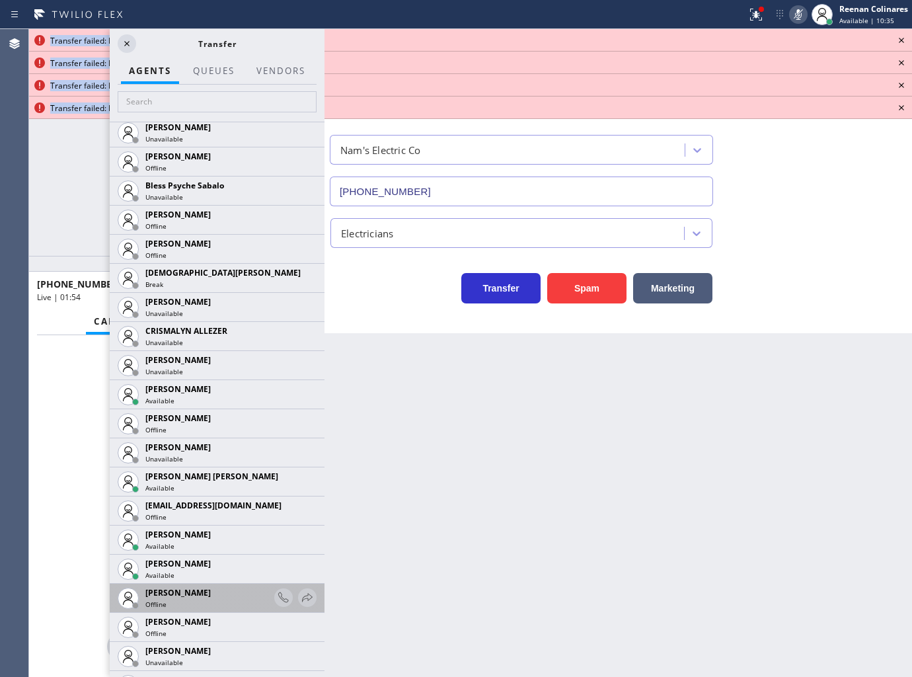
scroll to position [881, 0]
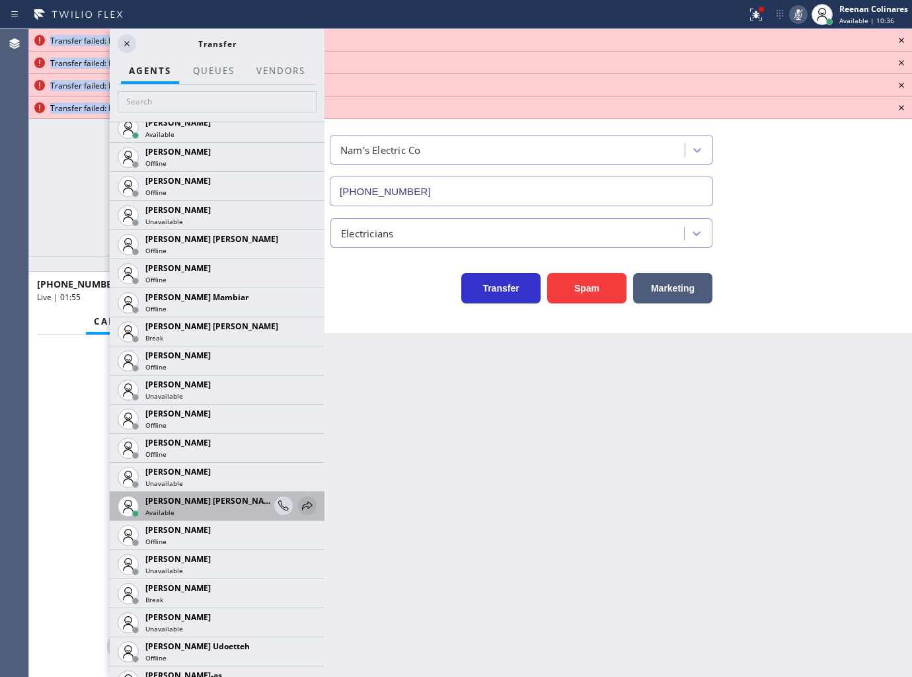
click at [302, 504] on icon at bounding box center [307, 505] width 11 height 9
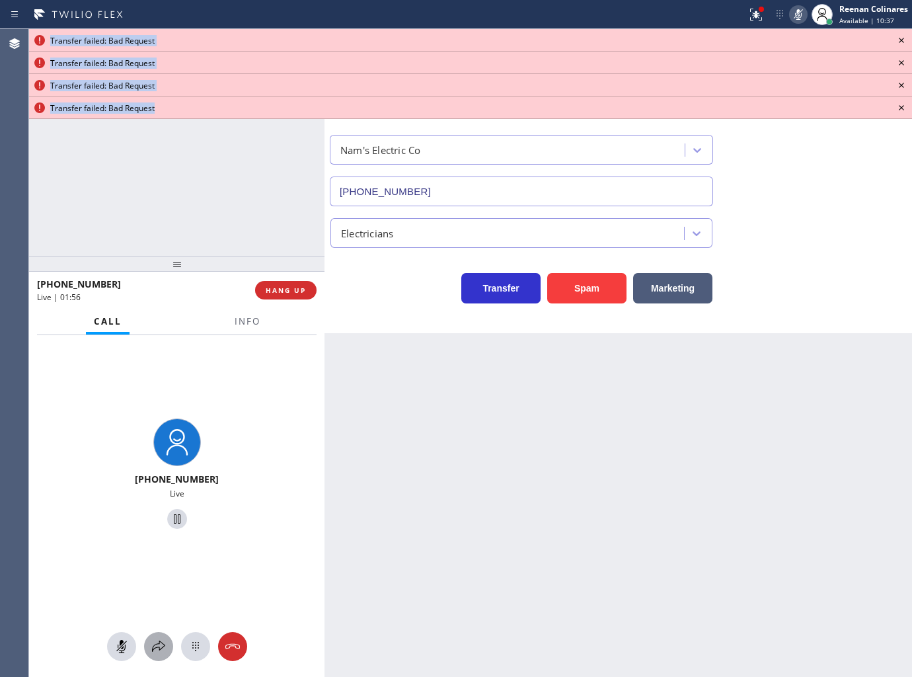
click at [161, 635] on button at bounding box center [158, 646] width 29 height 29
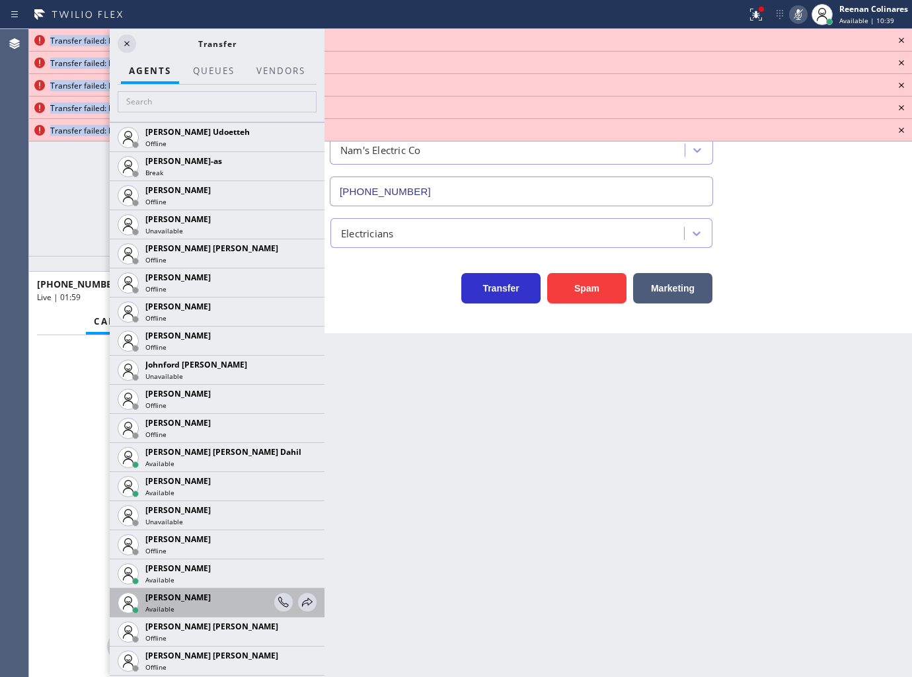
scroll to position [1542, 0]
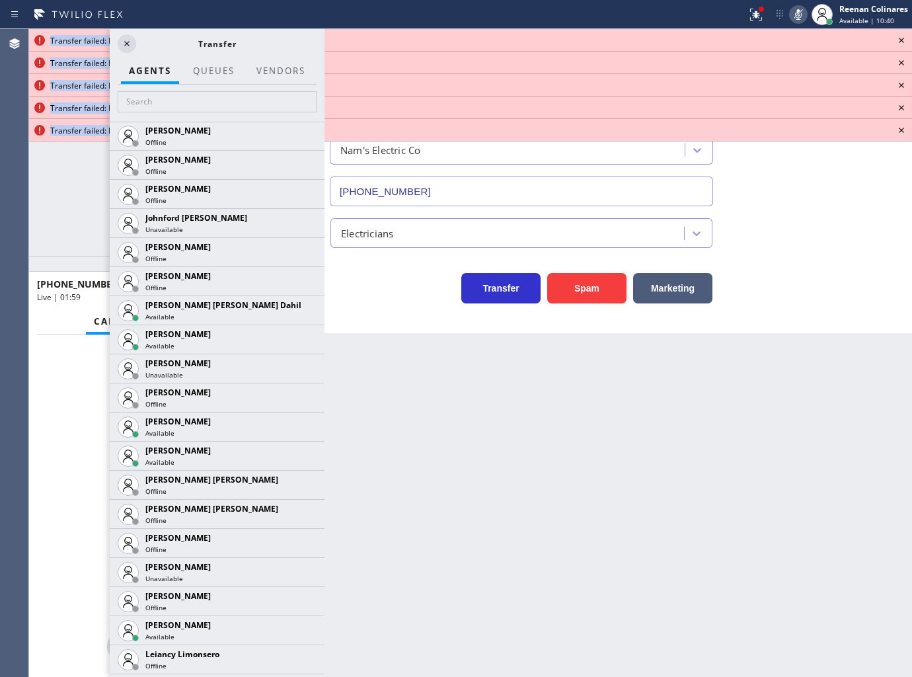
click at [0, 0] on icon at bounding box center [0, 0] width 0 height 0
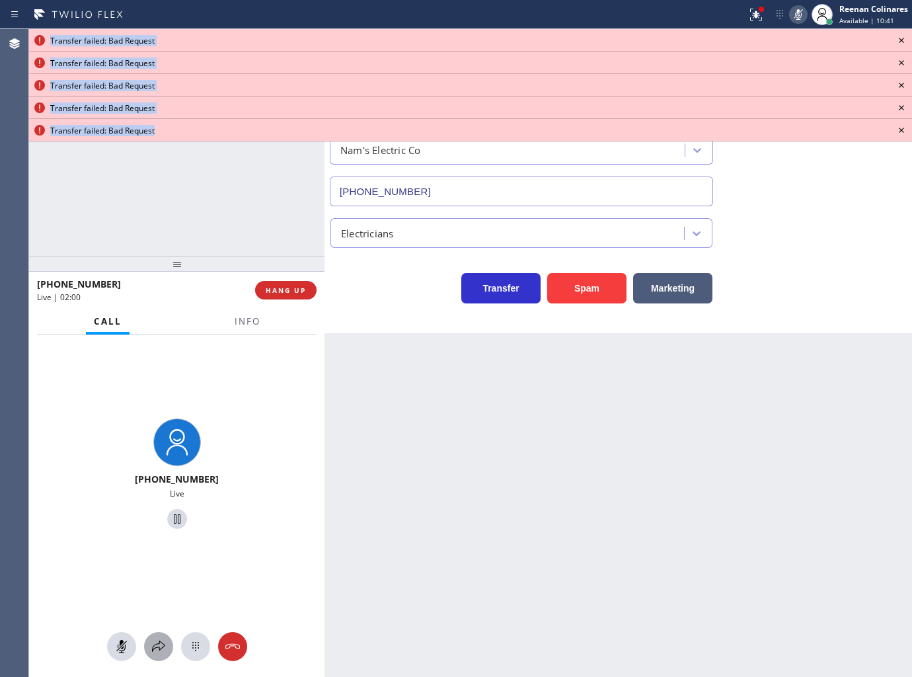
click at [166, 642] on icon at bounding box center [159, 646] width 16 height 16
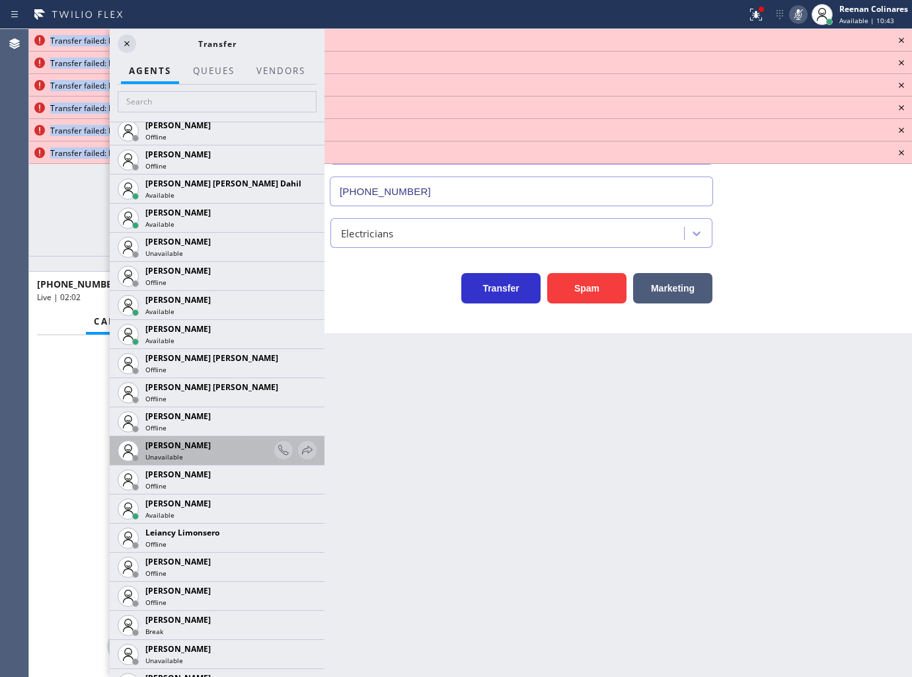
scroll to position [1983, 0]
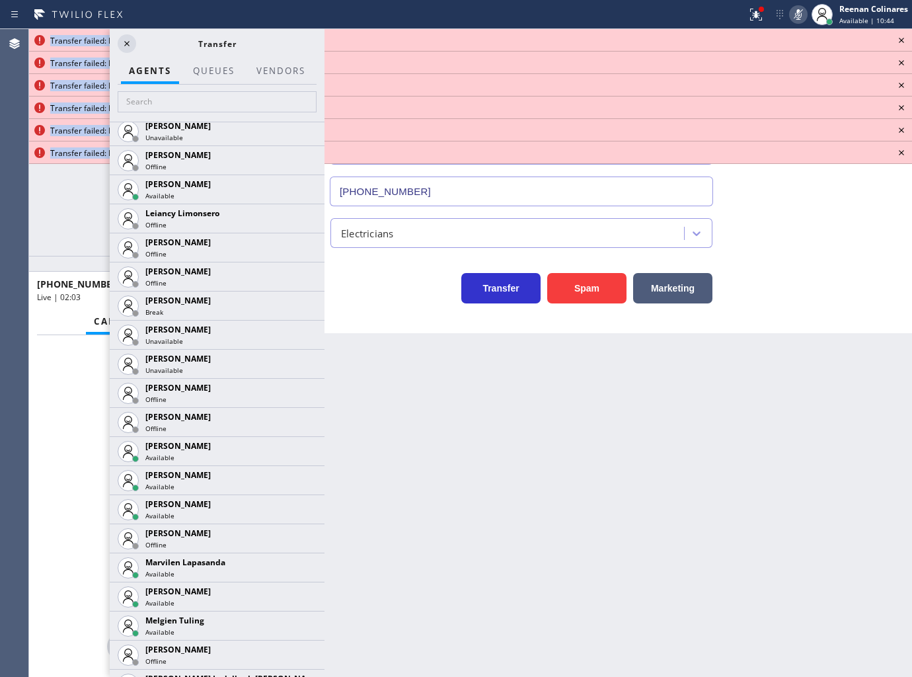
click at [0, 0] on icon at bounding box center [0, 0] width 0 height 0
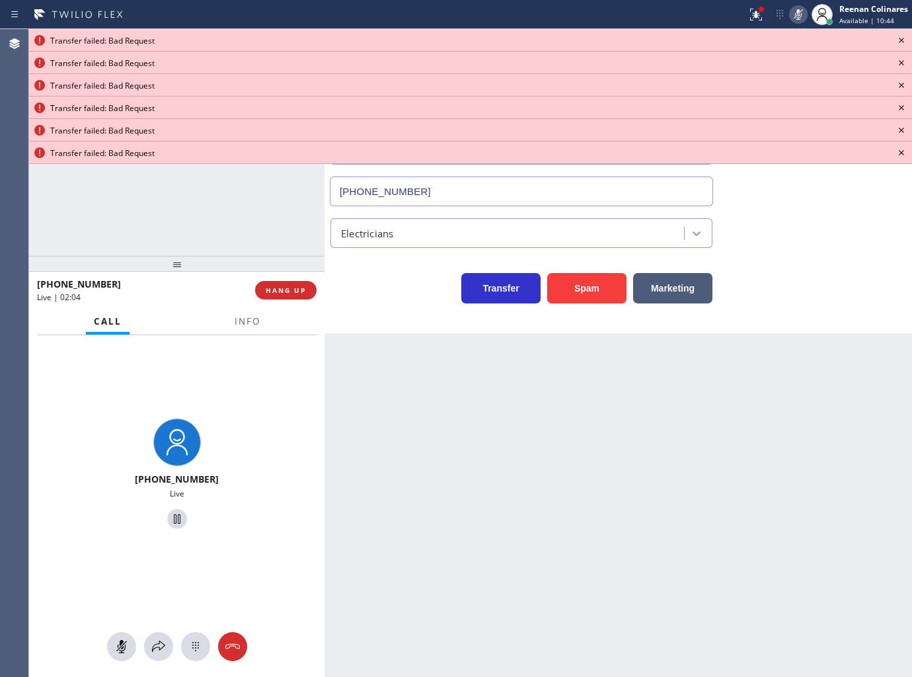
click at [167, 634] on div at bounding box center [176, 646] width 295 height 29
click at [165, 630] on div "[PHONE_NUMBER] Live" at bounding box center [176, 506] width 295 height 342
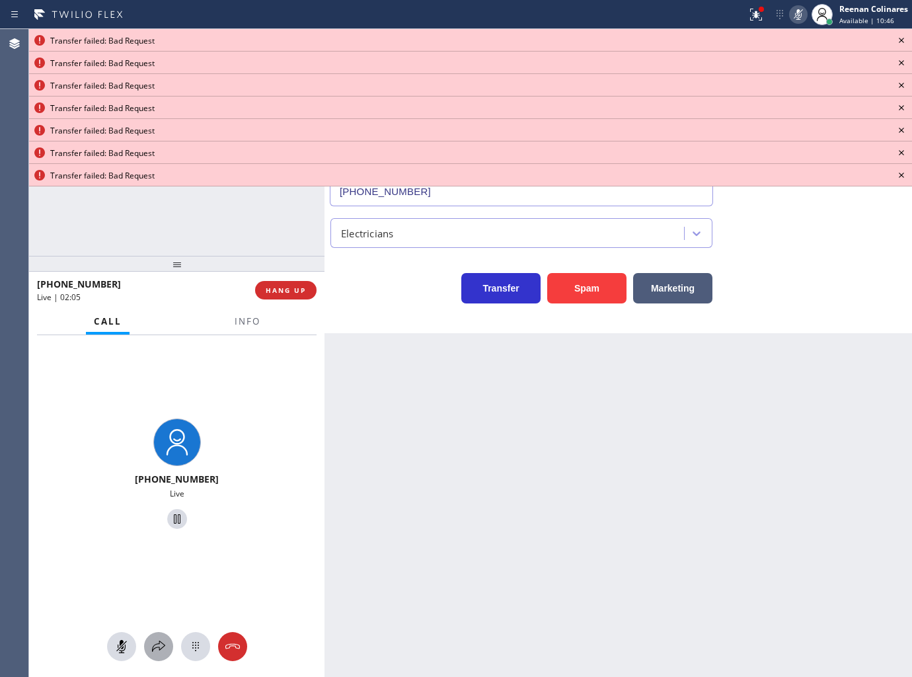
click at [164, 646] on icon at bounding box center [159, 646] width 16 height 16
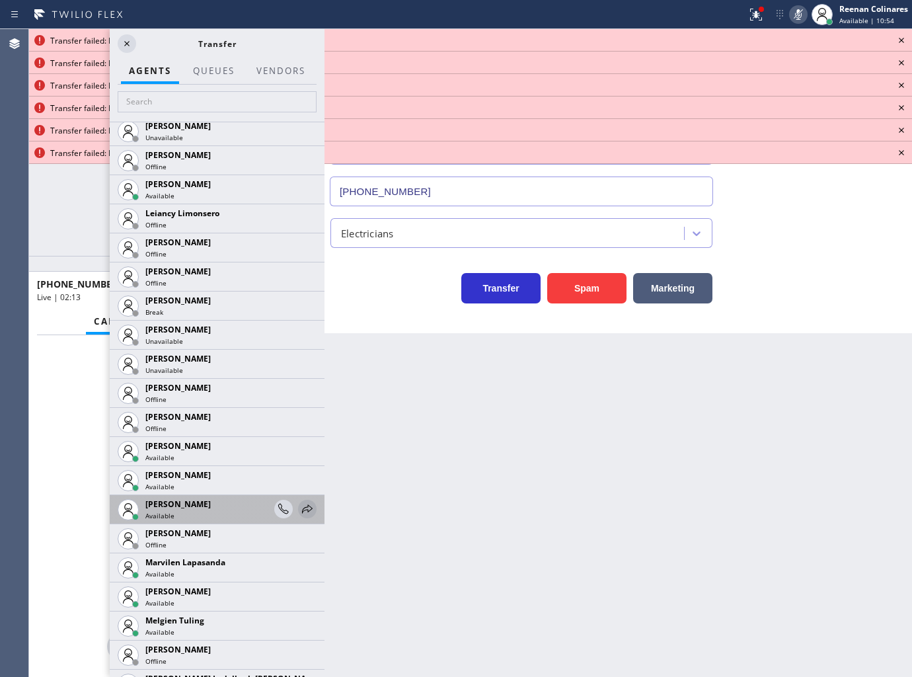
click at [299, 506] on icon at bounding box center [307, 509] width 16 height 16
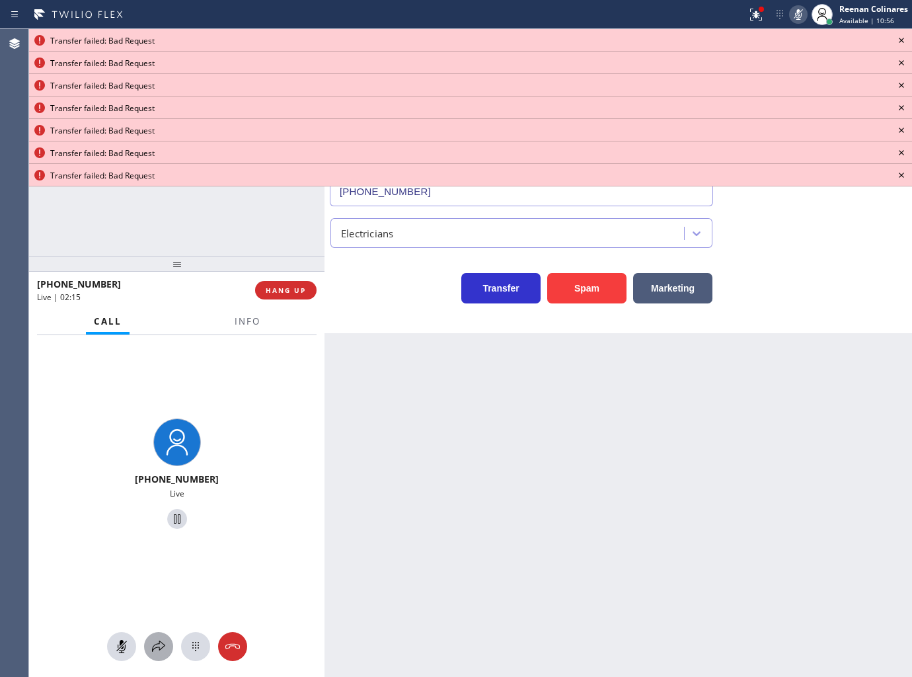
click at [157, 642] on icon at bounding box center [159, 646] width 16 height 16
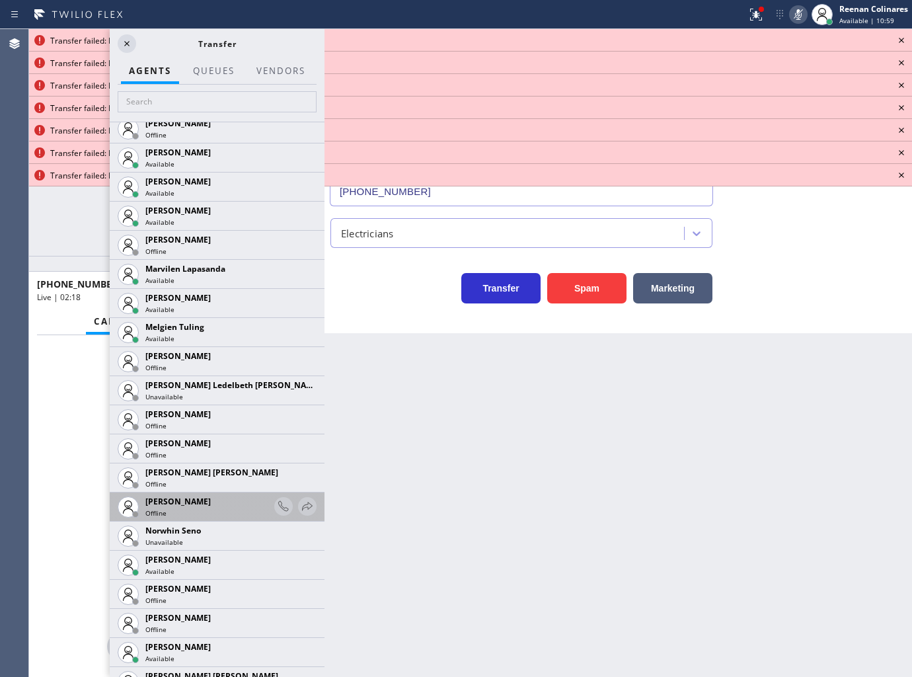
scroll to position [2496, 0]
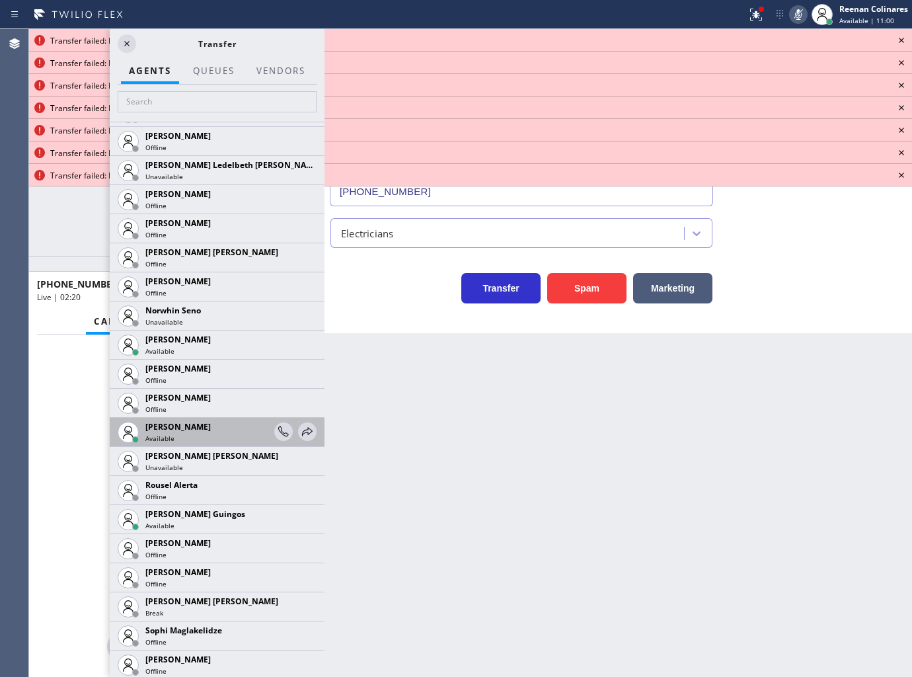
click at [307, 426] on div "[PERSON_NAME] Available" at bounding box center [217, 432] width 215 height 29
click at [299, 431] on icon at bounding box center [307, 432] width 16 height 16
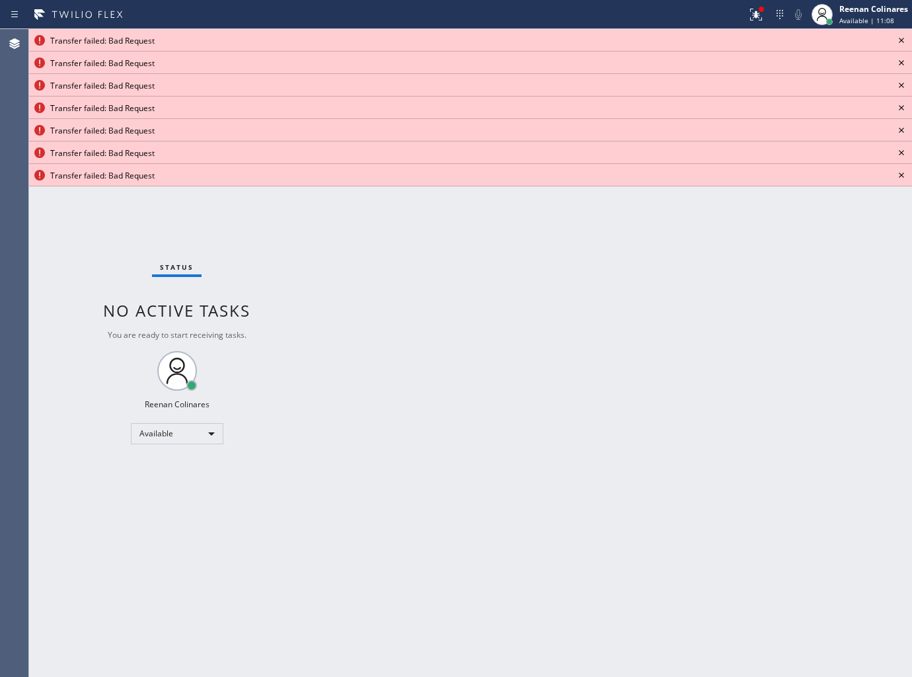
click at [753, 7] on icon at bounding box center [756, 15] width 16 height 16
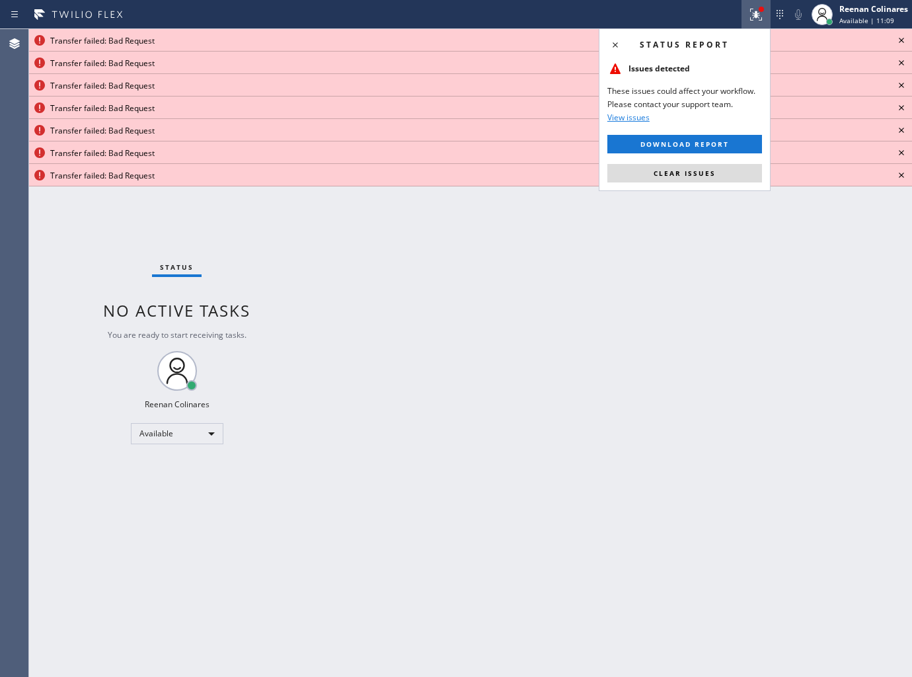
click at [720, 172] on button "Clear issues" at bounding box center [684, 173] width 155 height 19
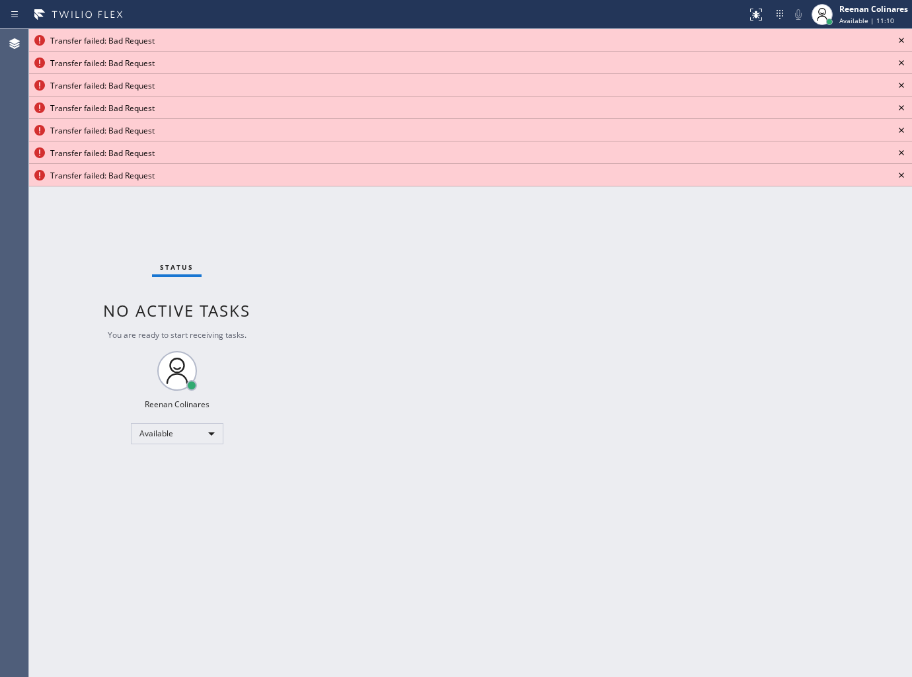
click at [899, 43] on icon at bounding box center [901, 40] width 16 height 16
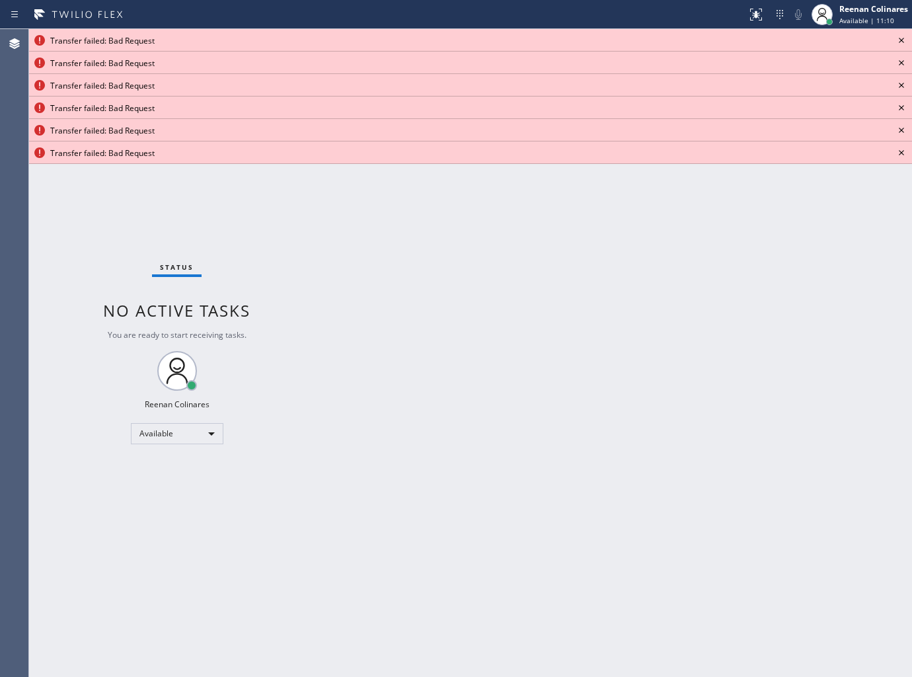
click at [899, 43] on icon at bounding box center [901, 40] width 16 height 16
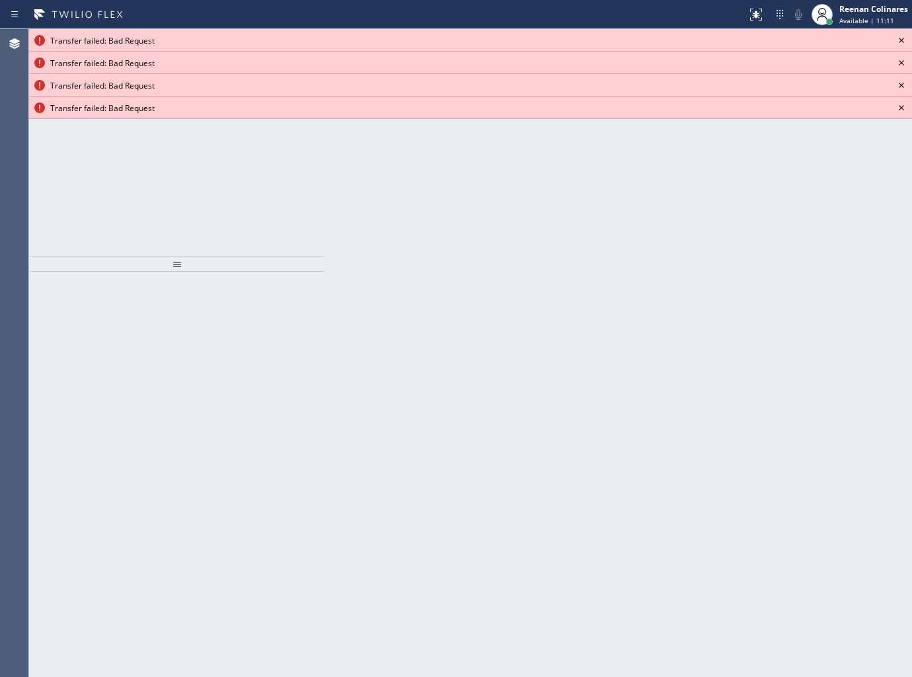
click at [899, 43] on icon at bounding box center [901, 40] width 16 height 16
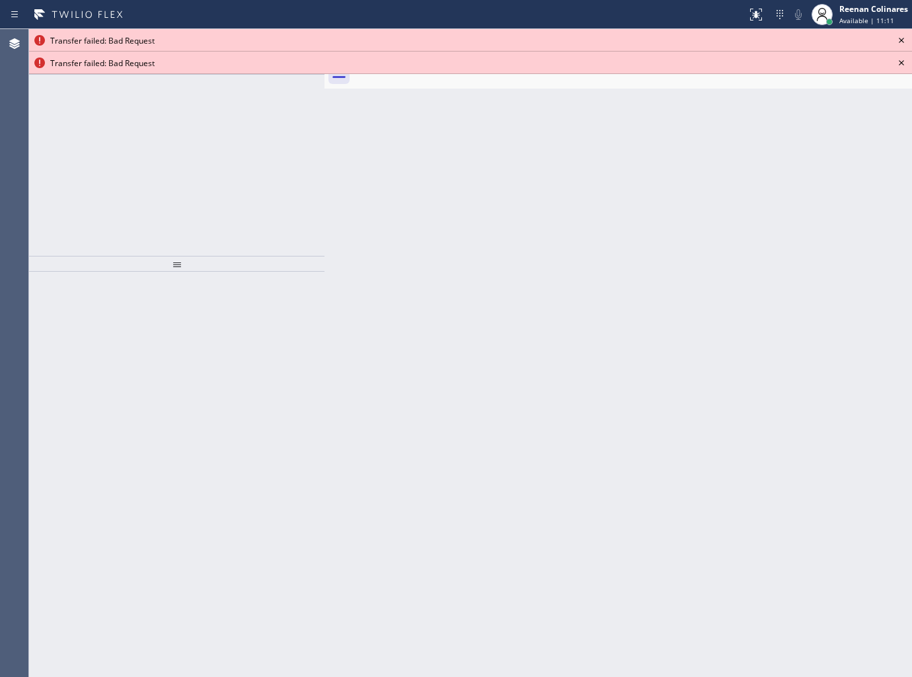
click at [899, 43] on icon at bounding box center [901, 40] width 16 height 16
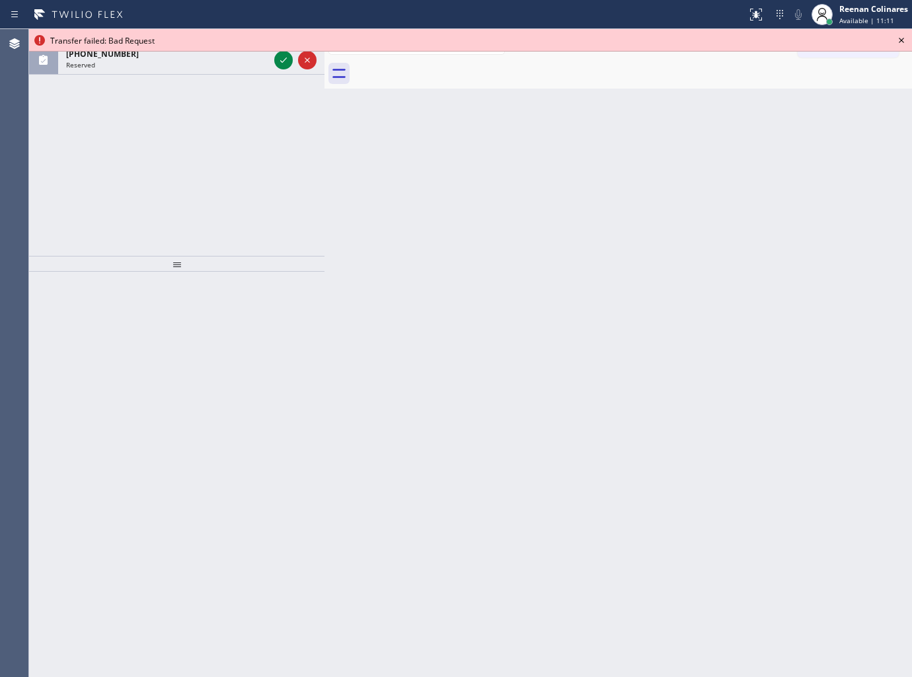
click at [899, 43] on icon at bounding box center [901, 40] width 16 height 16
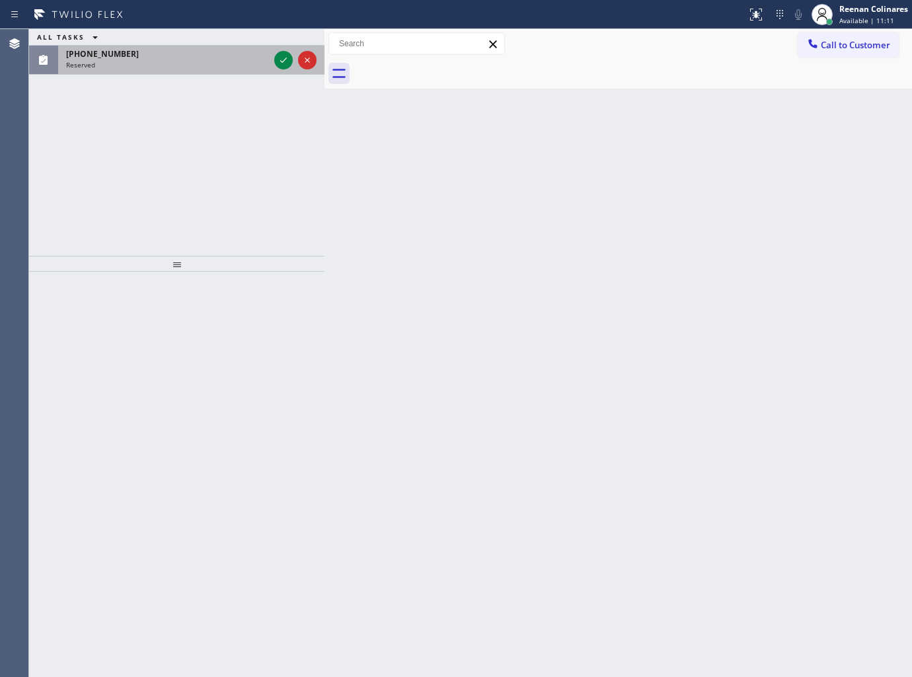
drag, startPoint x: 246, startPoint y: 75, endPoint x: 209, endPoint y: 59, distance: 40.6
click at [243, 73] on div "ALL TASKS ALL TASKS ACTIVE TASKS TASKS IN WRAP UP [PHONE_NUMBER] Reserved" at bounding box center [176, 142] width 295 height 227
click at [210, 62] on div "Reserved" at bounding box center [167, 64] width 203 height 9
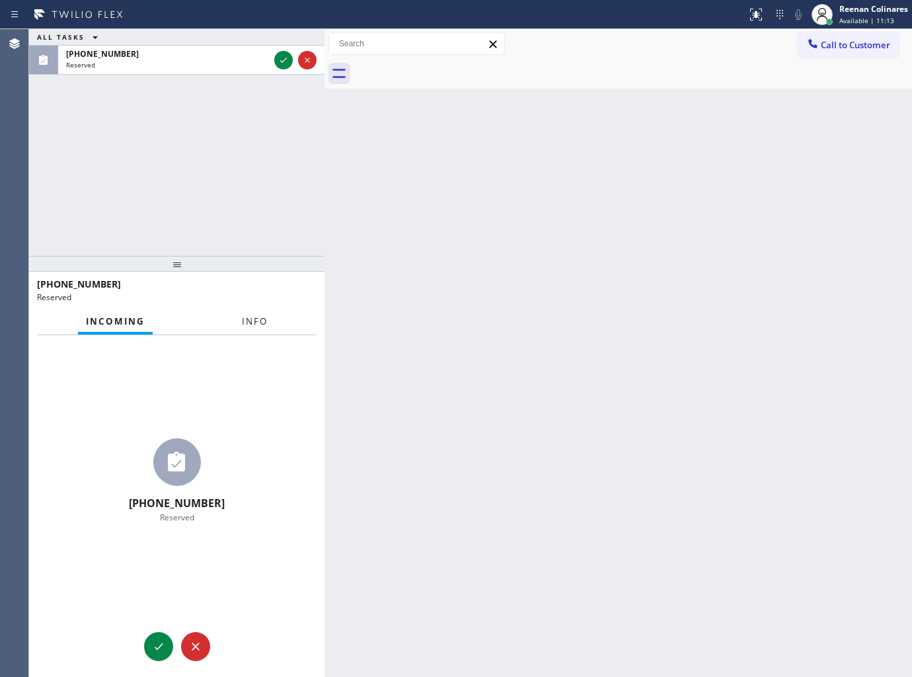
click at [248, 321] on span "Info" at bounding box center [255, 321] width 26 height 12
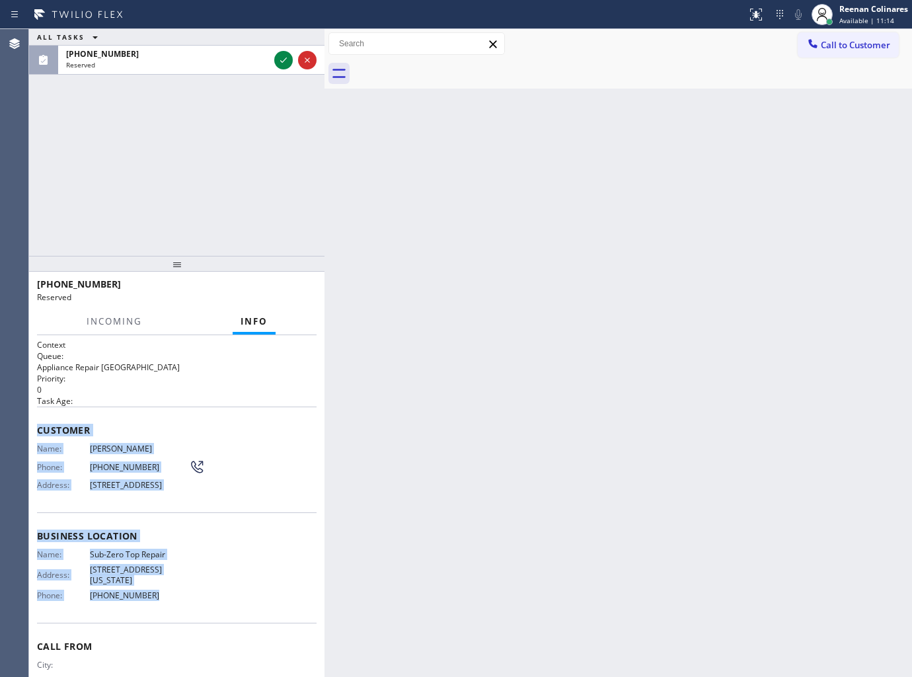
drag, startPoint x: 35, startPoint y: 426, endPoint x: 167, endPoint y: 604, distance: 221.7
click at [167, 604] on div "Context Queue: Appliance Repair High End Priority: 0 Task Age: Customer Name: […" at bounding box center [176, 506] width 295 height 342
copy div "Customer Name: [PERSON_NAME] Phone: [PHONE_NUMBER] Address: [STREET_ADDRESS] Bu…"
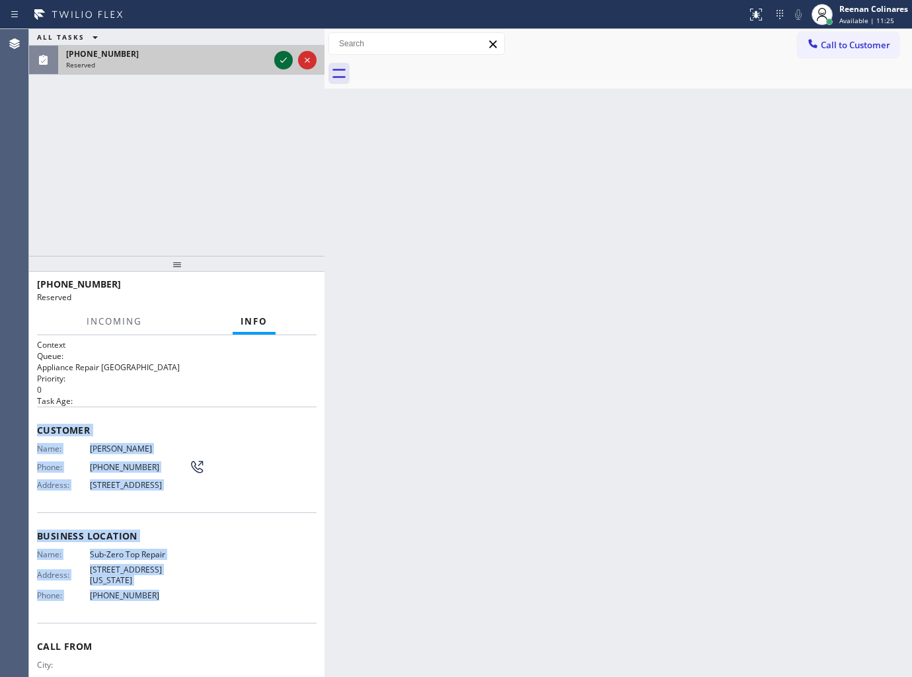
click at [278, 56] on icon at bounding box center [284, 60] width 16 height 16
click at [286, 276] on div "[PHONE_NUMBER] Assigned COMPLETE" at bounding box center [177, 290] width 280 height 34
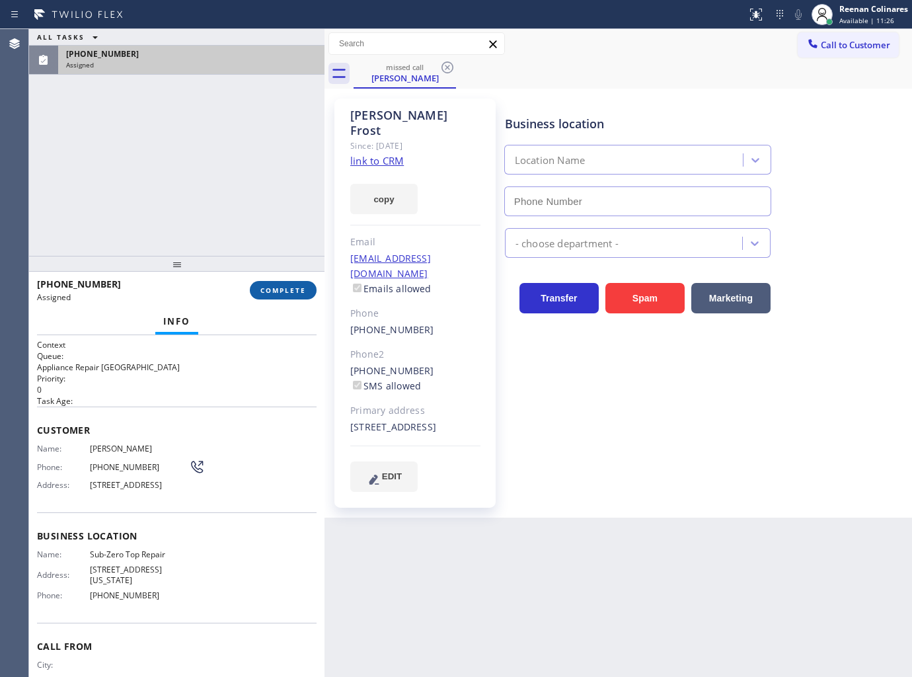
click at [289, 281] on button "COMPLETE" at bounding box center [283, 290] width 67 height 19
type input "[PHONE_NUMBER]"
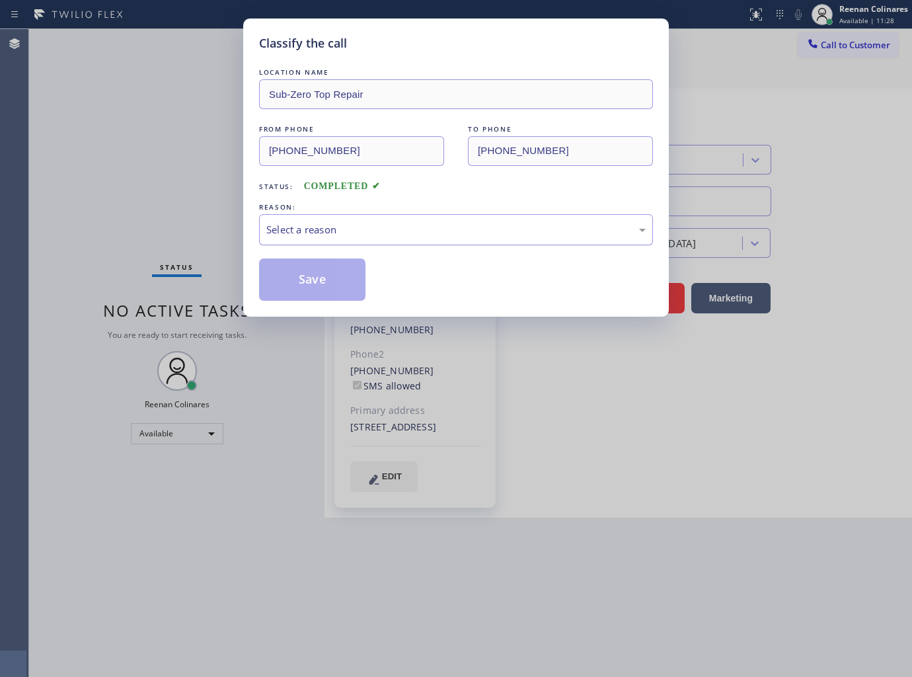
click at [359, 216] on div "Select a reason" at bounding box center [456, 229] width 394 height 31
click at [296, 278] on button "Save" at bounding box center [312, 279] width 106 height 42
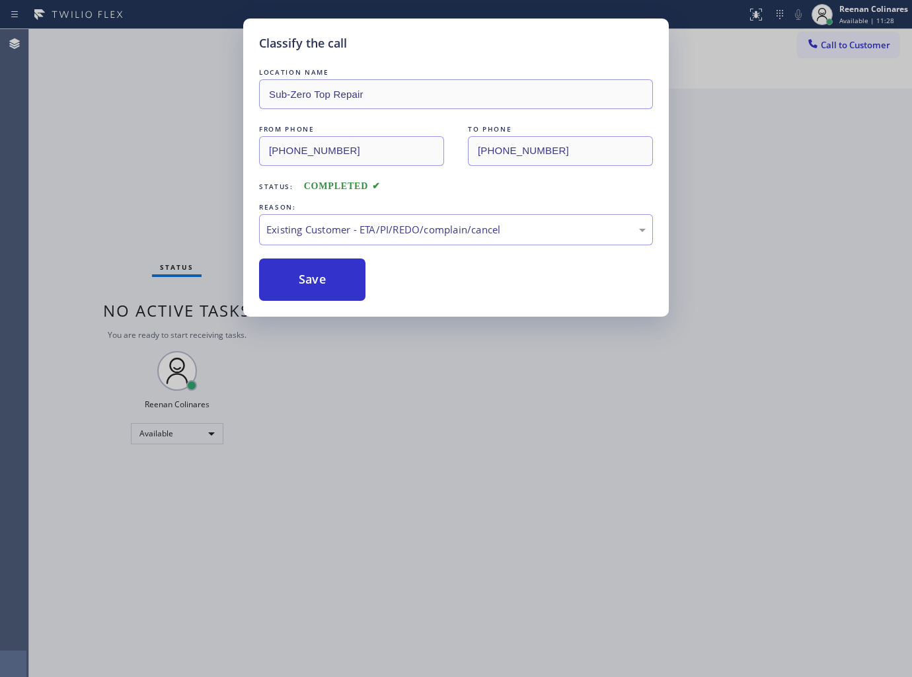
click at [73, 212] on div "Classify the call LOCATION NAME Sub-Zero Top Repair FROM PHONE [PHONE_NUMBER] T…" at bounding box center [456, 338] width 912 height 677
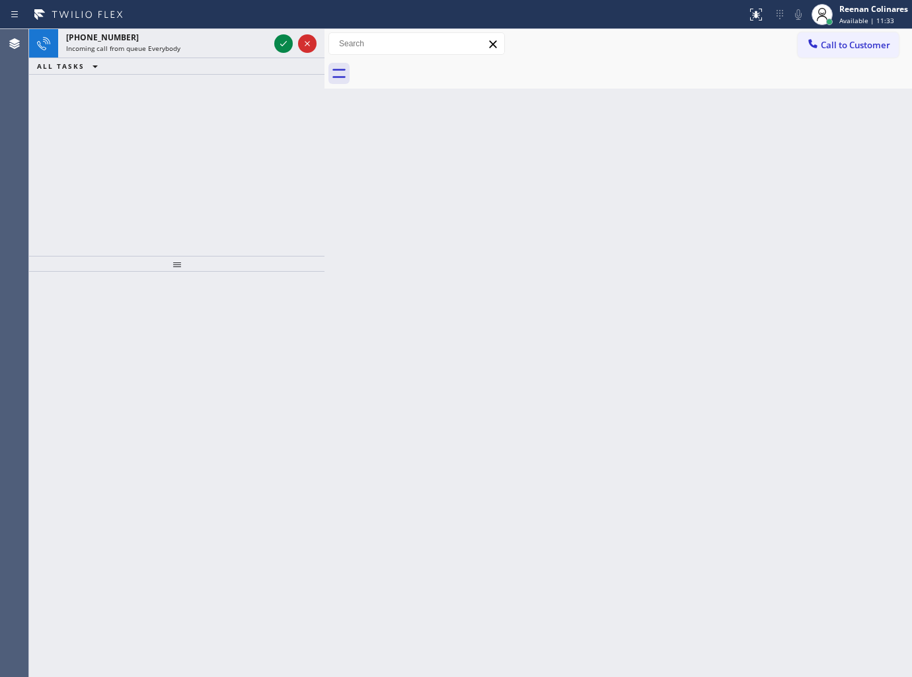
click at [387, 143] on div "Back to Dashboard Change Sender ID Customers Technicians Select a contact Outbo…" at bounding box center [617, 353] width 587 height 648
click at [172, 47] on span "Incoming call from queue Everybody" at bounding box center [123, 48] width 114 height 9
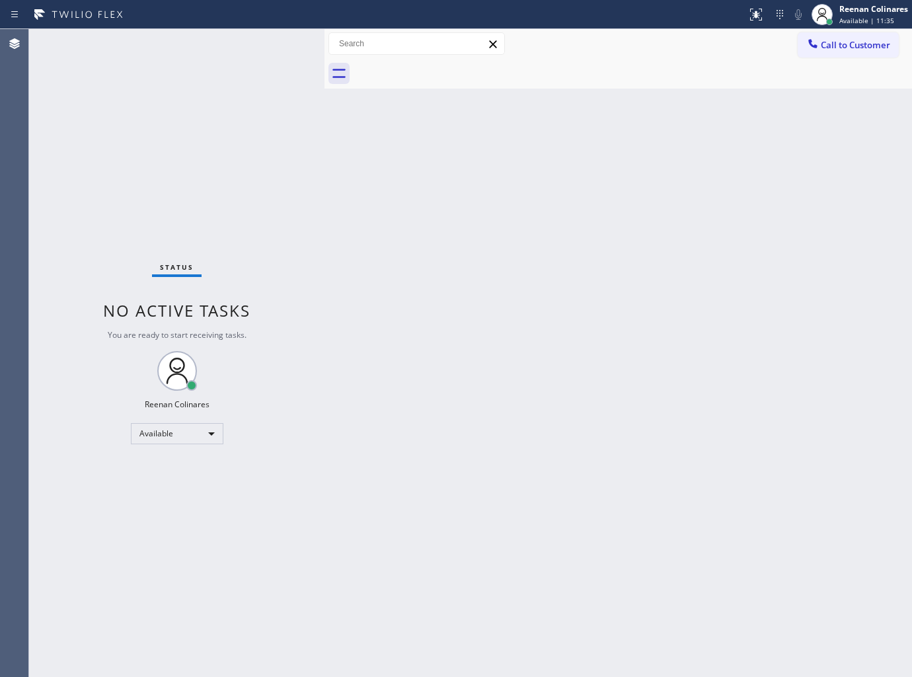
click at [147, 48] on div "Status No active tasks You are ready to start receiving tasks. Reenan Colinares…" at bounding box center [176, 353] width 295 height 648
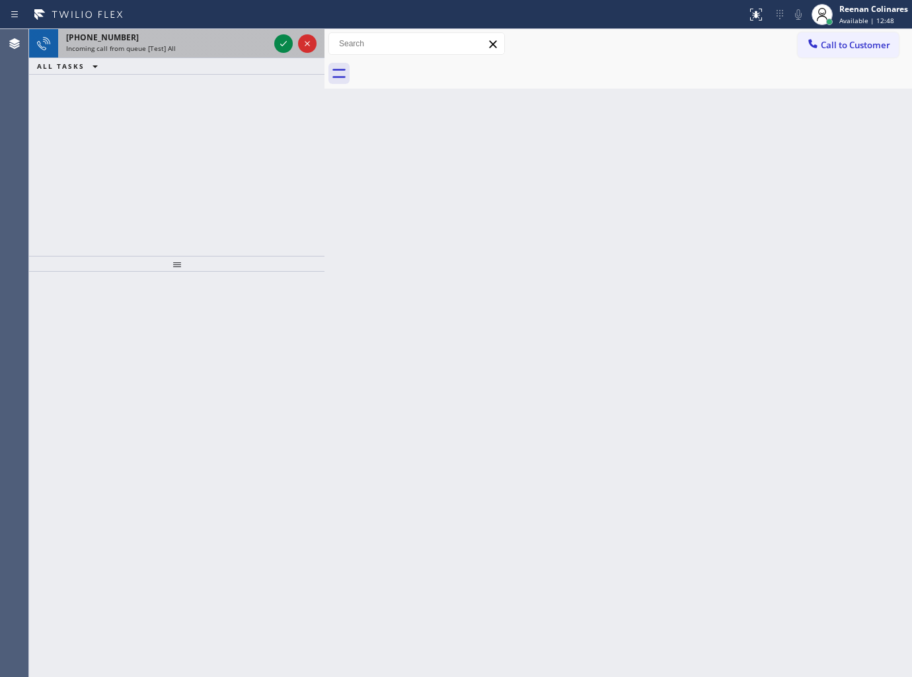
click at [229, 40] on div "[PHONE_NUMBER]" at bounding box center [167, 37] width 203 height 11
click at [229, 48] on div "Incoming call from queue [Test] All" at bounding box center [167, 48] width 203 height 9
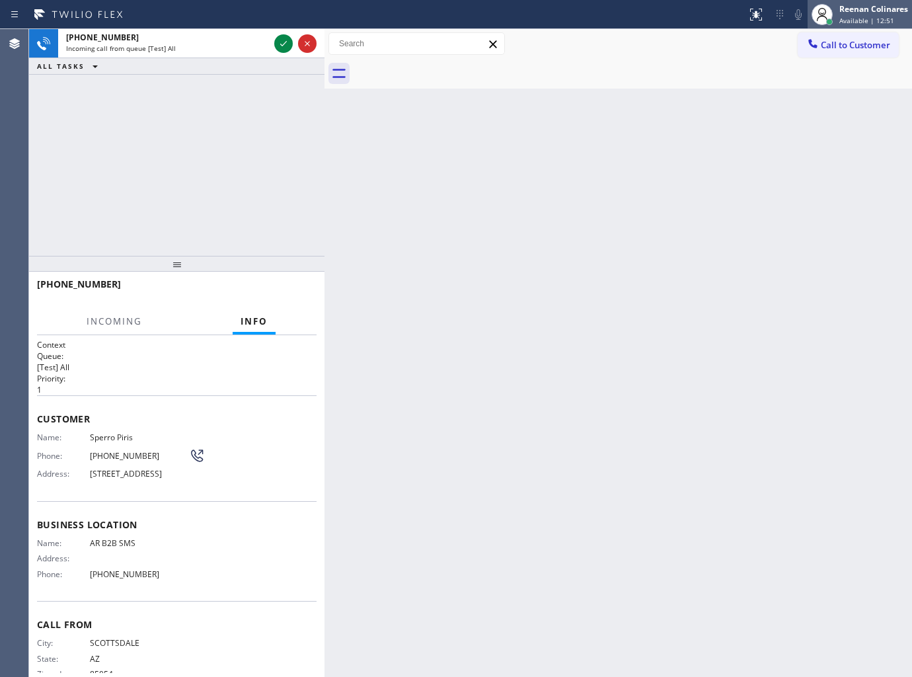
click at [856, 13] on div "Reenan Colinares" at bounding box center [873, 8] width 69 height 11
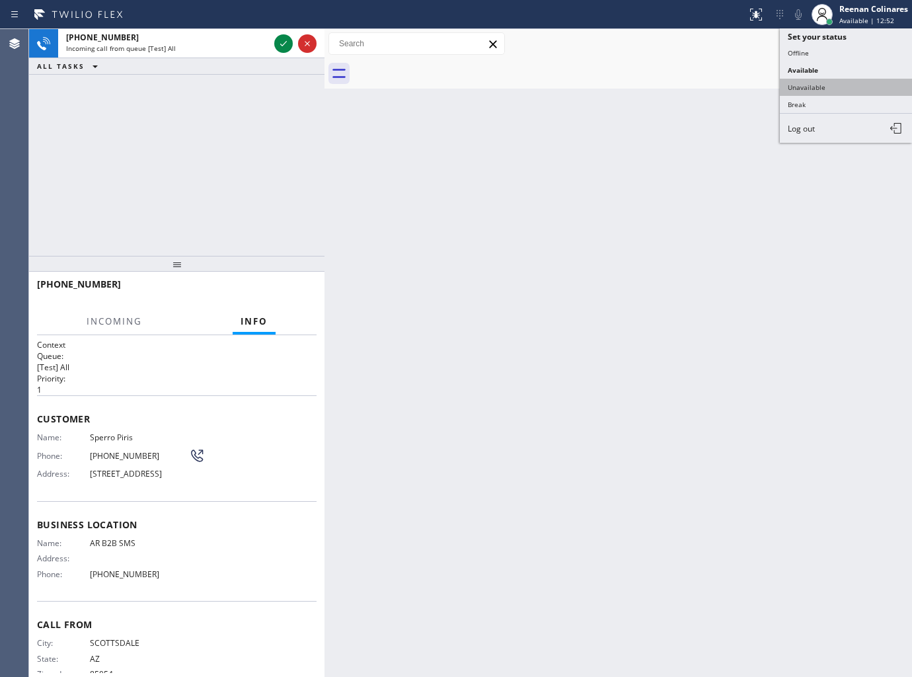
click at [809, 82] on button "Unavailable" at bounding box center [846, 87] width 132 height 17
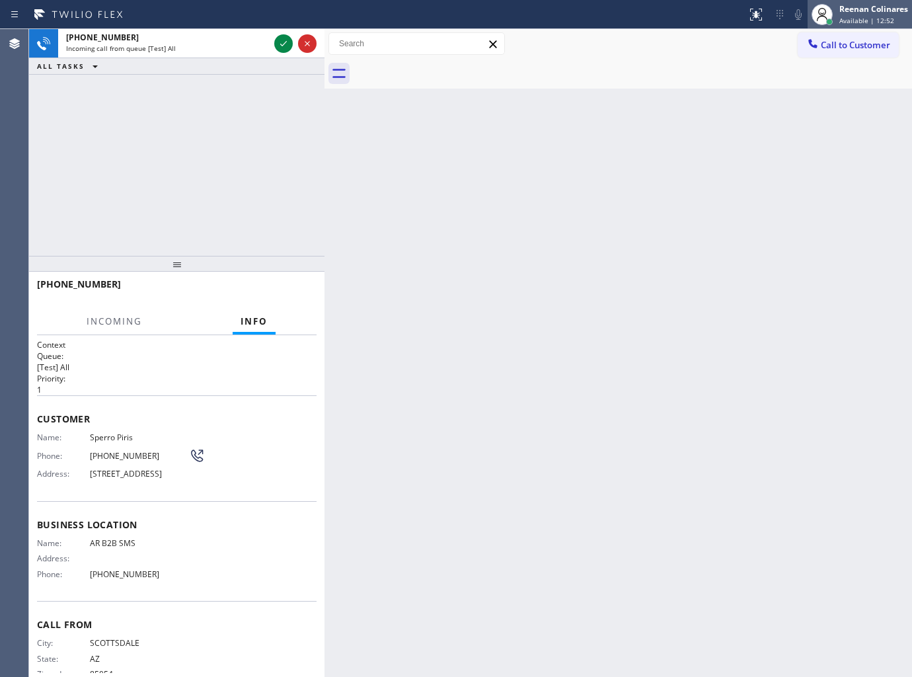
click at [864, 8] on div "Reenan Colinares" at bounding box center [873, 8] width 69 height 11
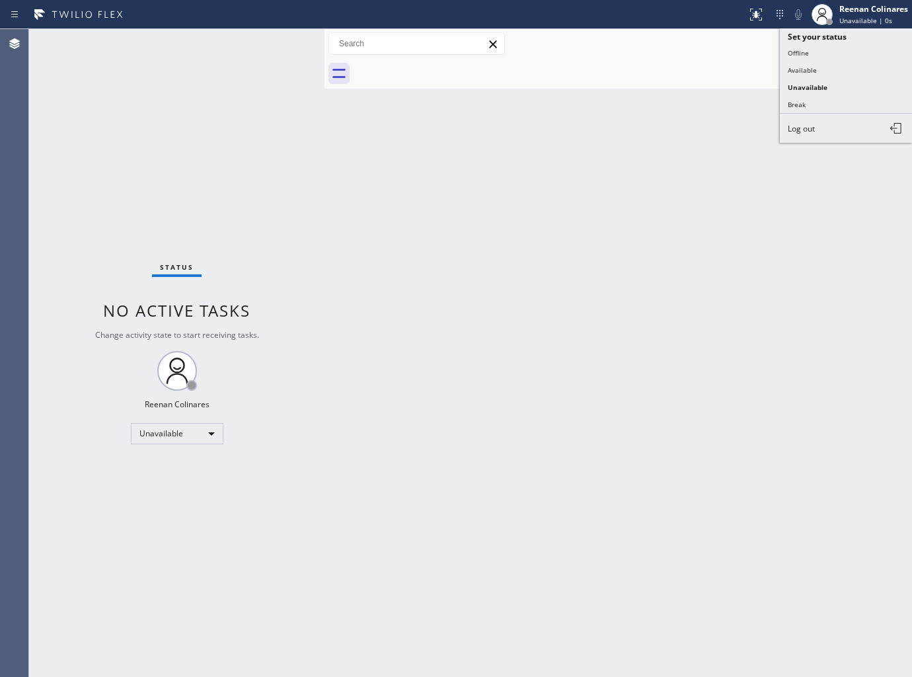
click at [810, 62] on button "Available" at bounding box center [846, 69] width 132 height 17
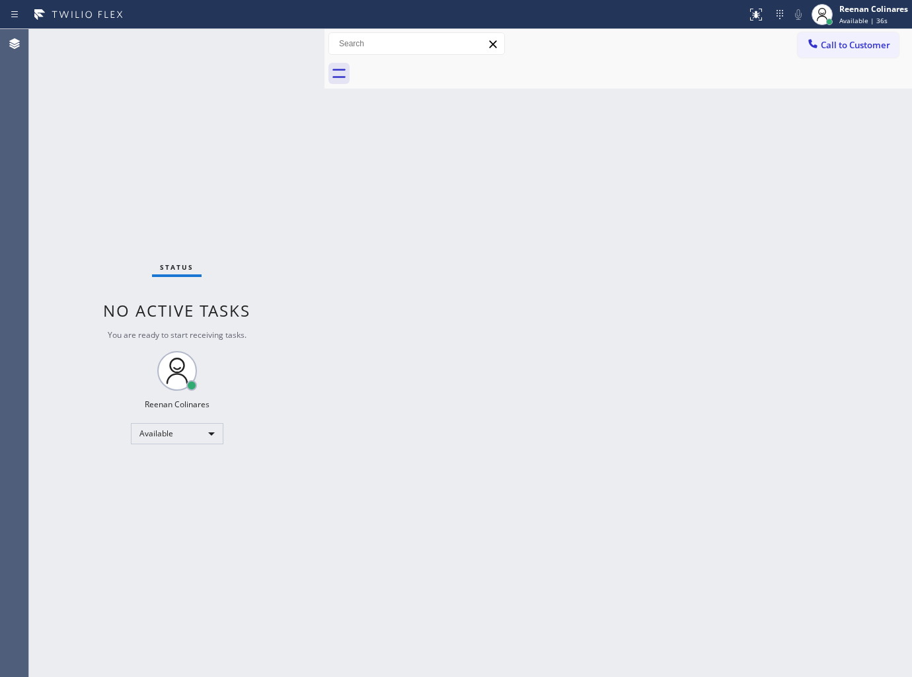
click at [579, 144] on div "Back to Dashboard Change Sender ID Customers Technicians Select a contact Outbo…" at bounding box center [617, 353] width 587 height 648
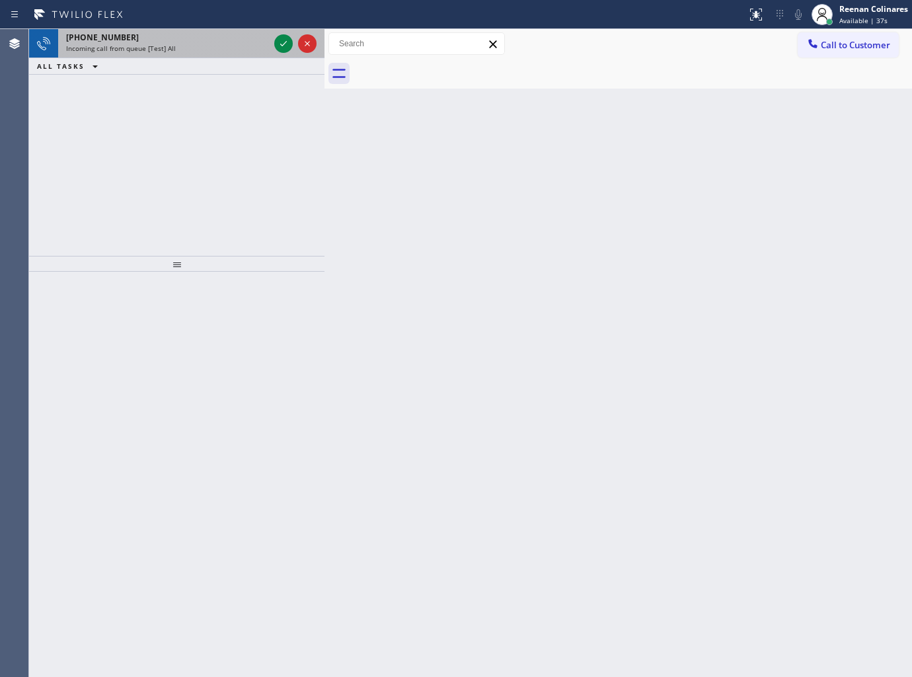
click at [192, 51] on div "Incoming call from queue [Test] All" at bounding box center [167, 48] width 203 height 9
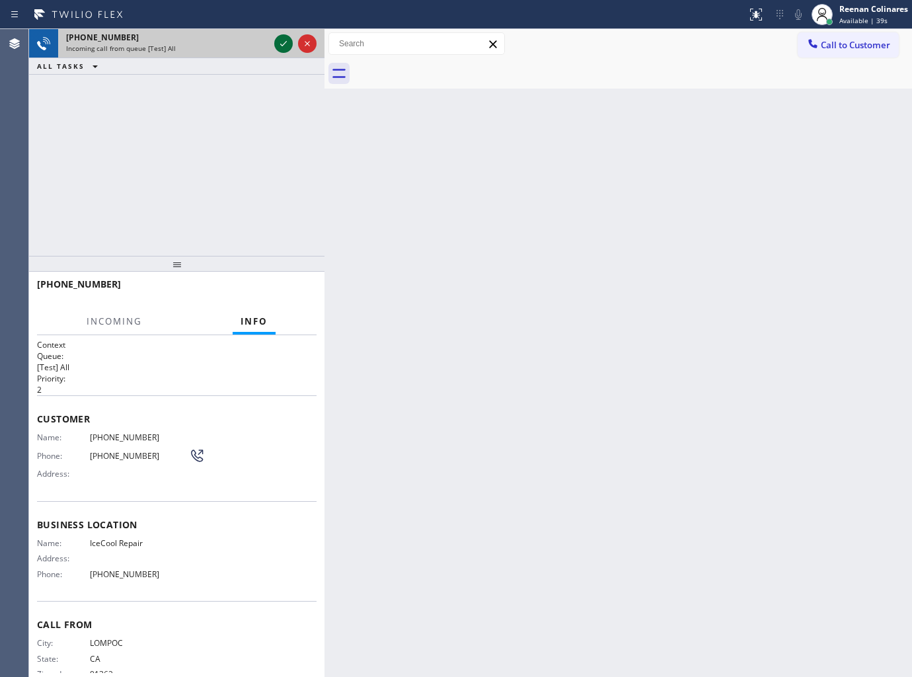
click at [279, 44] on icon at bounding box center [284, 44] width 16 height 16
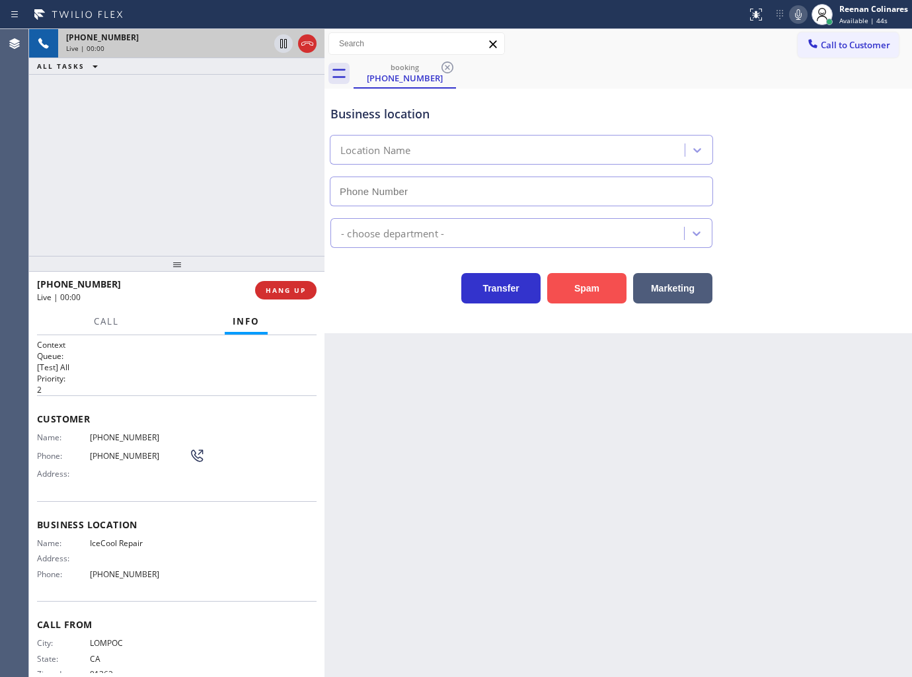
type input "[PHONE_NUMBER]"
click at [574, 282] on button "Spam" at bounding box center [586, 288] width 79 height 30
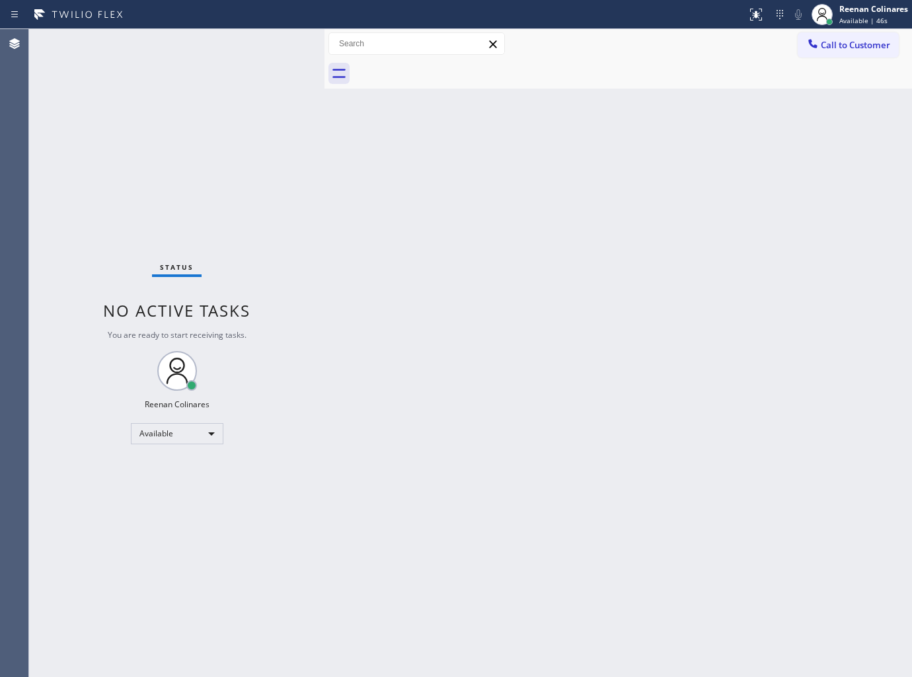
click at [549, 278] on div "Back to Dashboard Change Sender ID Customers Technicians Select a contact Outbo…" at bounding box center [617, 353] width 587 height 648
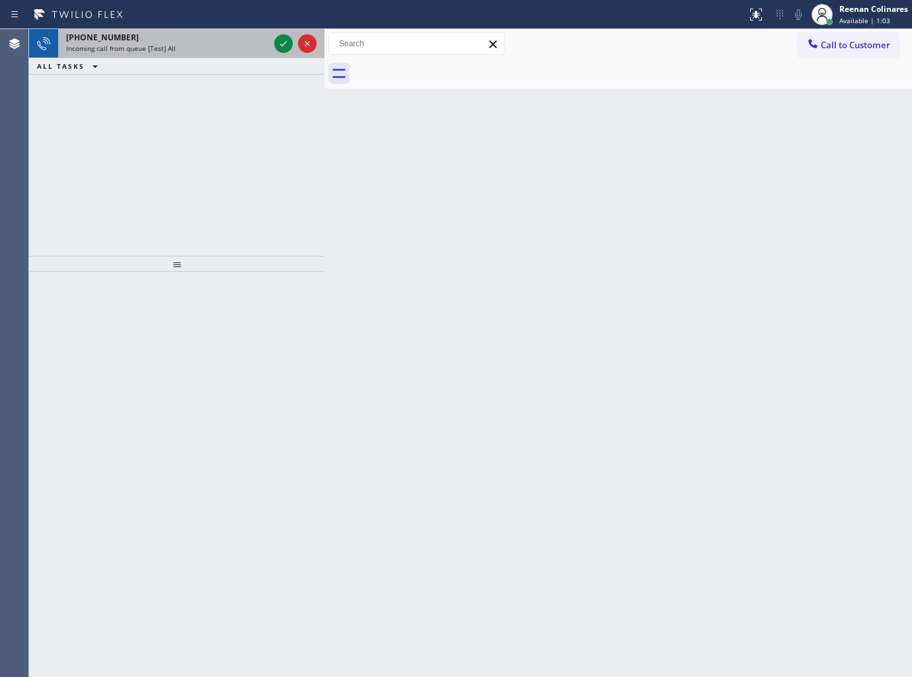
click at [156, 44] on span "Incoming call from queue [Test] All" at bounding box center [121, 48] width 110 height 9
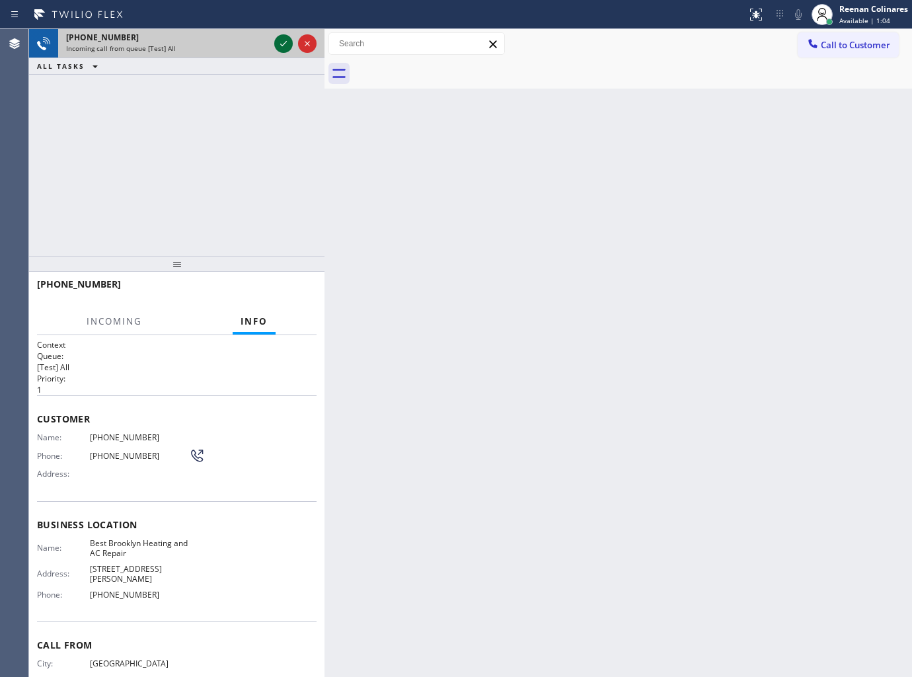
click at [282, 40] on icon at bounding box center [284, 44] width 16 height 16
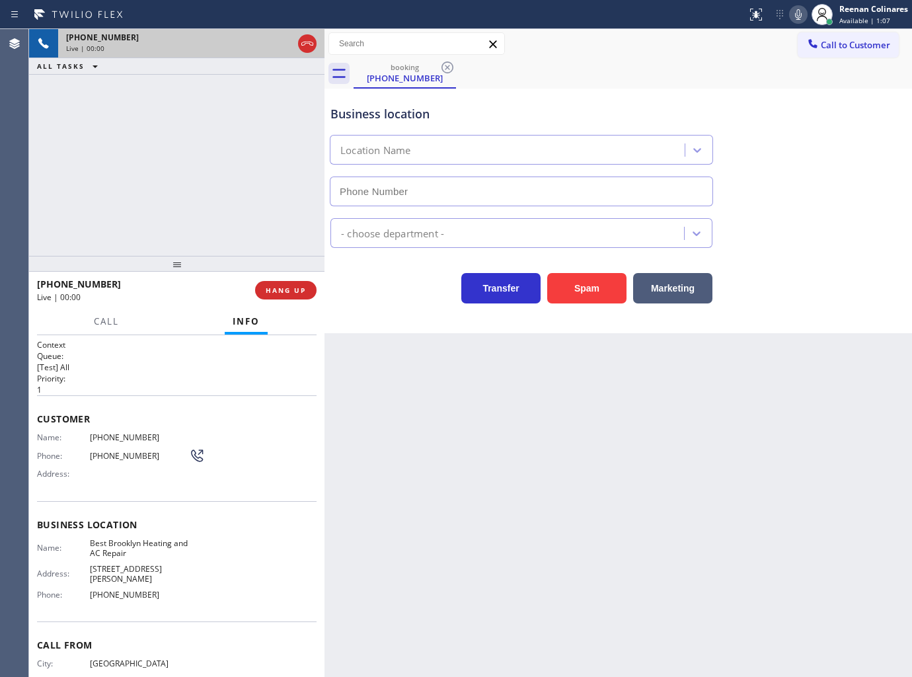
type input "[PHONE_NUMBER]"
click at [796, 11] on icon at bounding box center [798, 14] width 7 height 11
click at [796, 15] on rect at bounding box center [798, 13] width 9 height 9
click at [797, 15] on icon at bounding box center [798, 14] width 7 height 11
click at [660, 285] on button "Marketing" at bounding box center [672, 288] width 79 height 30
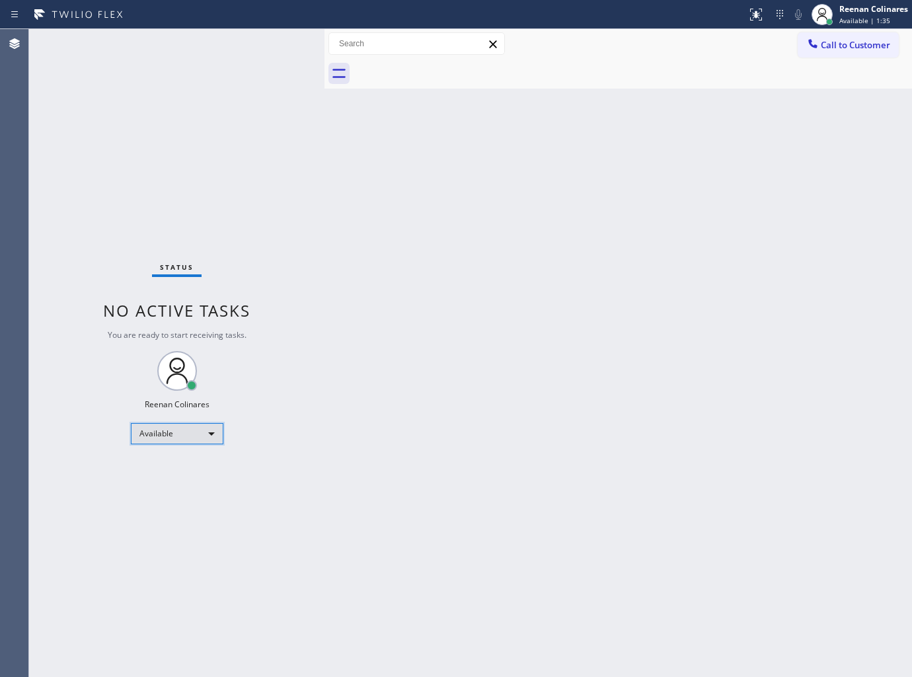
click at [200, 428] on div "Available" at bounding box center [177, 433] width 93 height 21
click at [164, 500] on li "Break" at bounding box center [176, 501] width 90 height 16
click at [872, 11] on div "Reenan Colinares" at bounding box center [873, 8] width 69 height 11
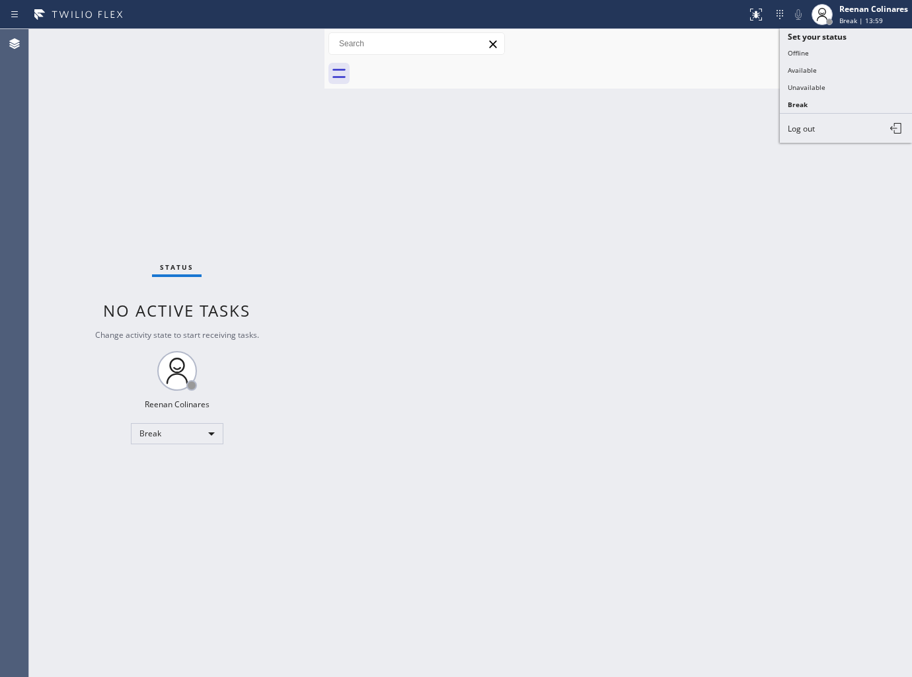
click at [810, 70] on button "Available" at bounding box center [846, 69] width 132 height 17
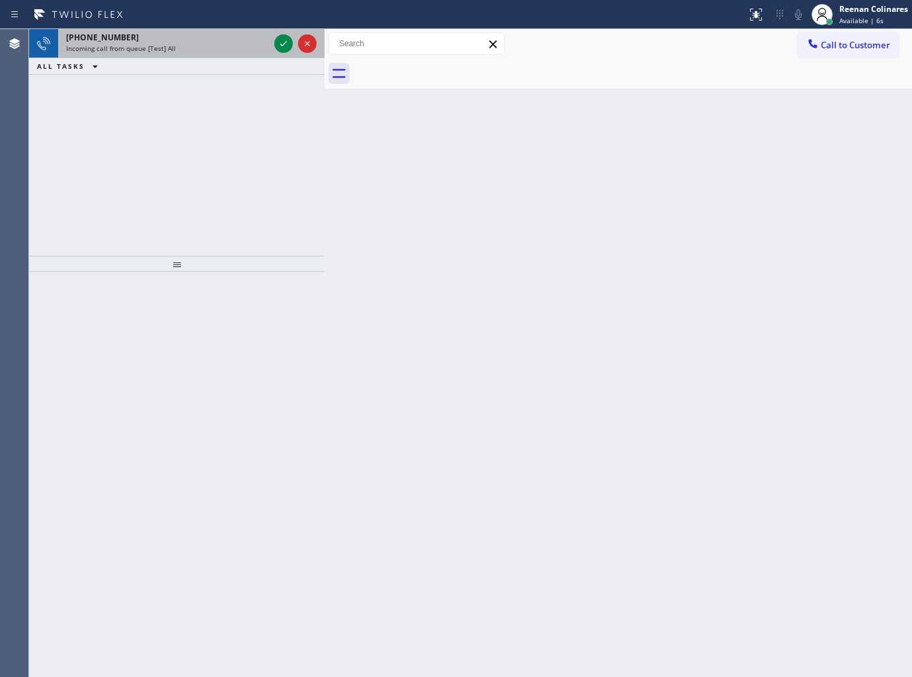
click at [215, 30] on div "[PHONE_NUMBER] Incoming call from queue [Test] All" at bounding box center [164, 43] width 213 height 29
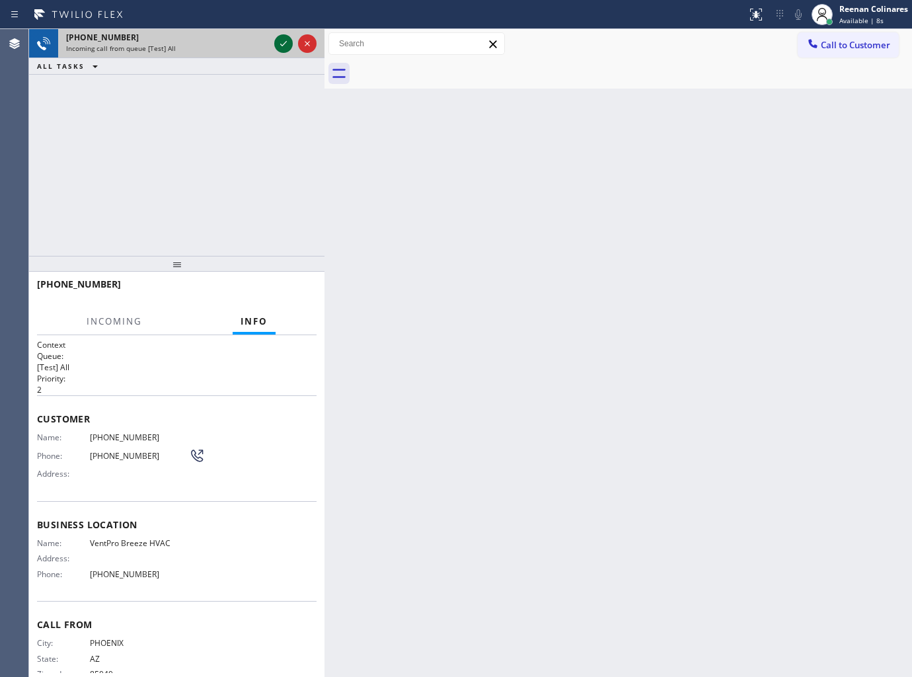
click at [278, 38] on icon at bounding box center [284, 44] width 16 height 16
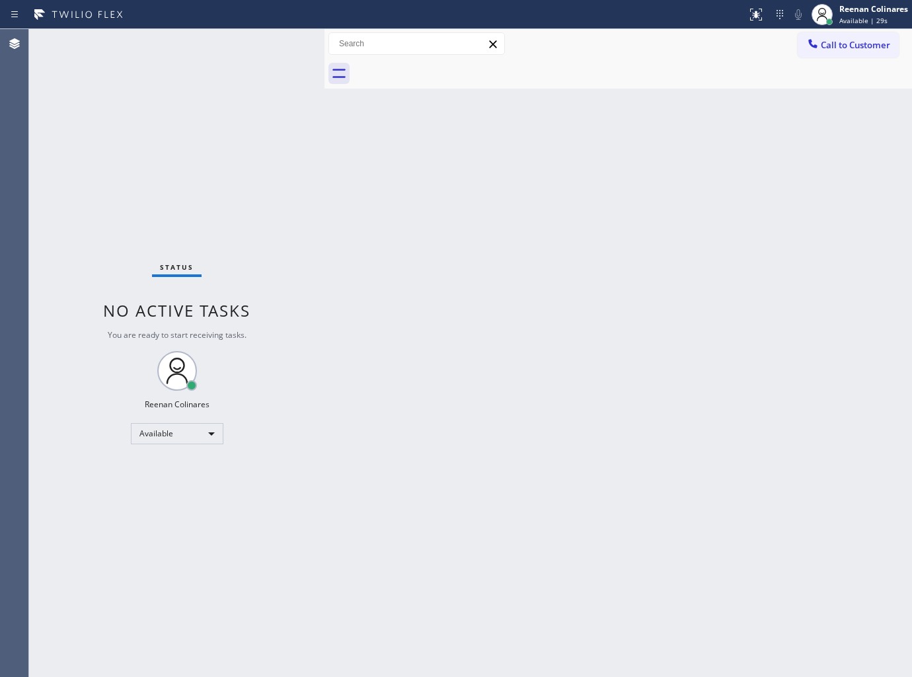
click at [539, 120] on div "Back to Dashboard Change Sender ID Customers Technicians Select a contact Outbo…" at bounding box center [617, 353] width 587 height 648
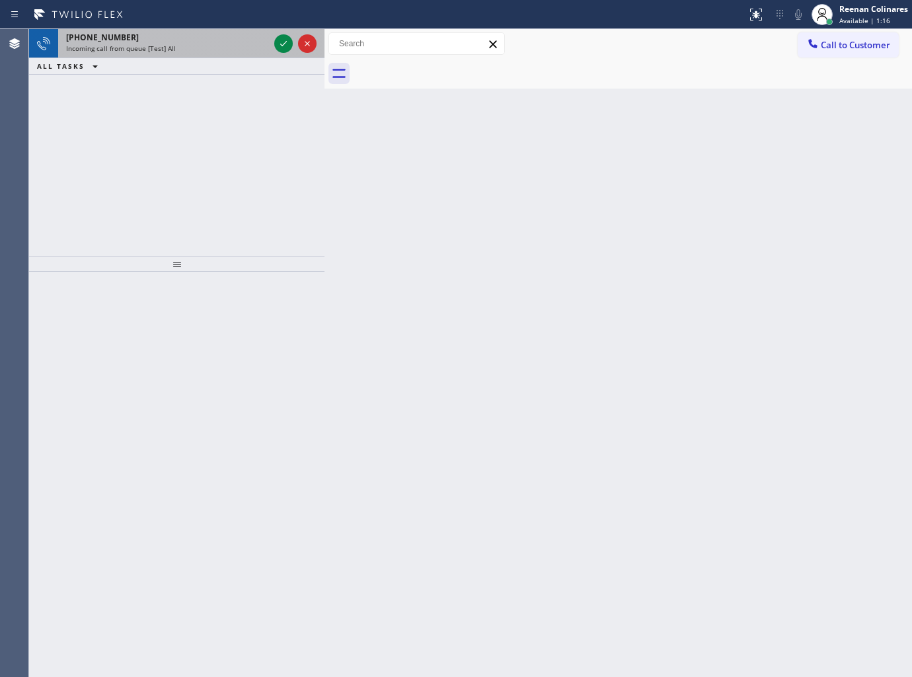
click at [198, 41] on div "[PHONE_NUMBER]" at bounding box center [167, 37] width 203 height 11
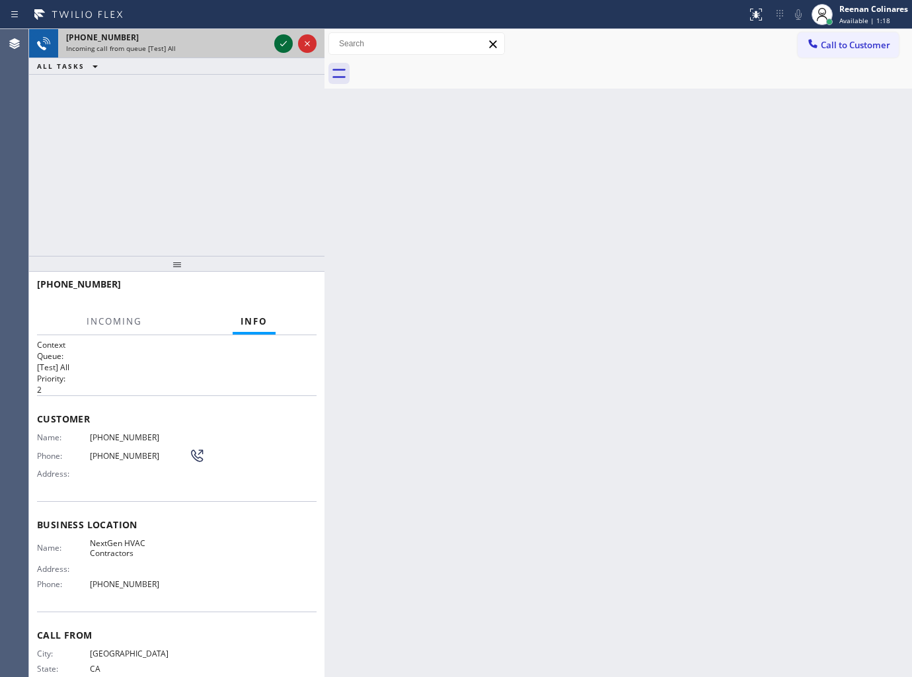
click at [276, 38] on icon at bounding box center [284, 44] width 16 height 16
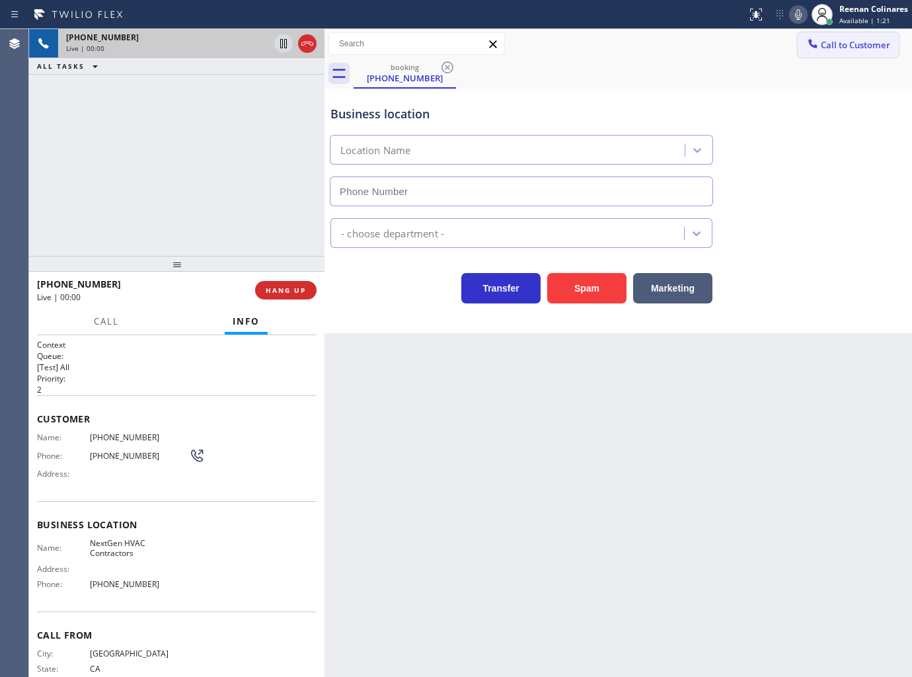
click at [573, 287] on button "Spam" at bounding box center [586, 288] width 79 height 30
type input "[PHONE_NUMBER]"
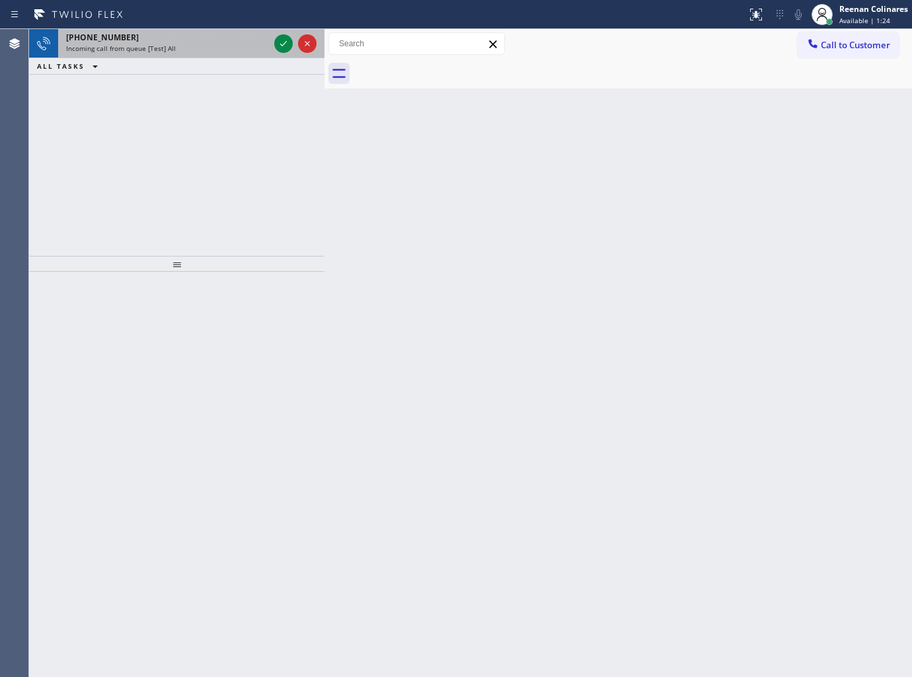
click at [190, 37] on div "[PHONE_NUMBER]" at bounding box center [167, 37] width 203 height 11
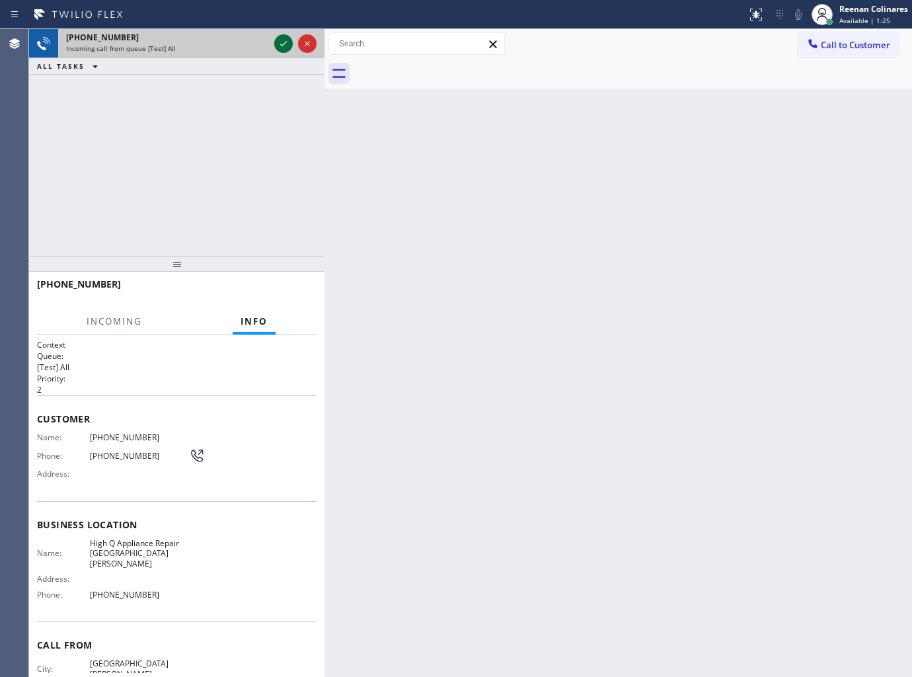
click at [283, 36] on icon at bounding box center [284, 44] width 16 height 16
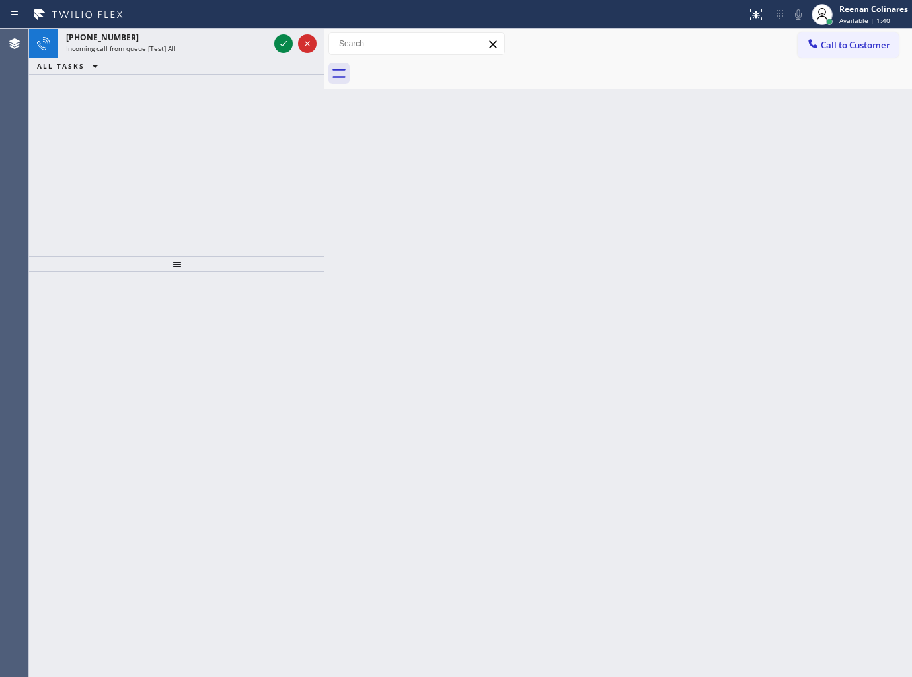
click at [282, 40] on icon at bounding box center [284, 44] width 16 height 16
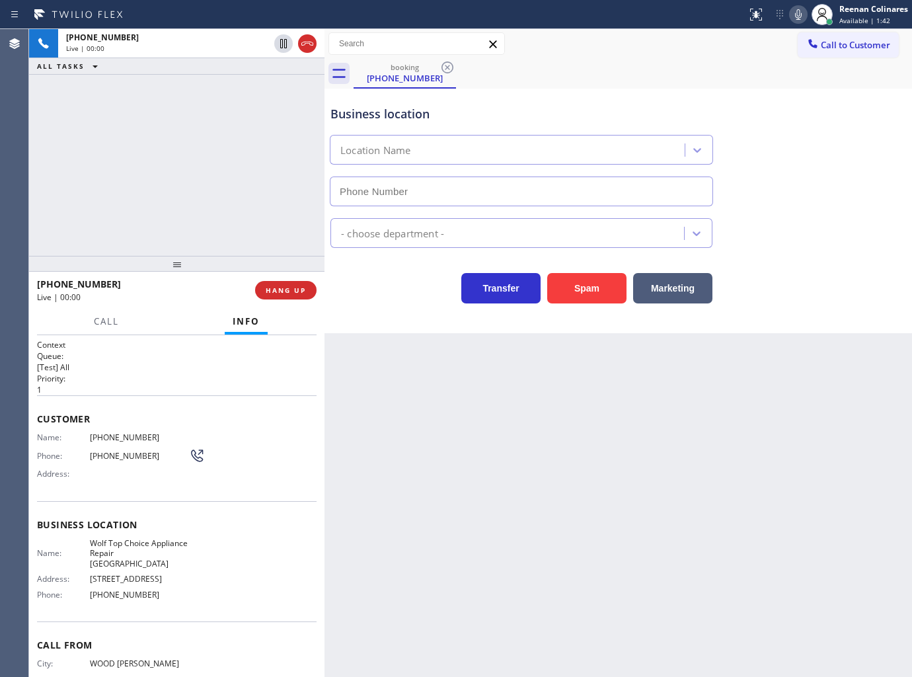
type input "[PHONE_NUMBER]"
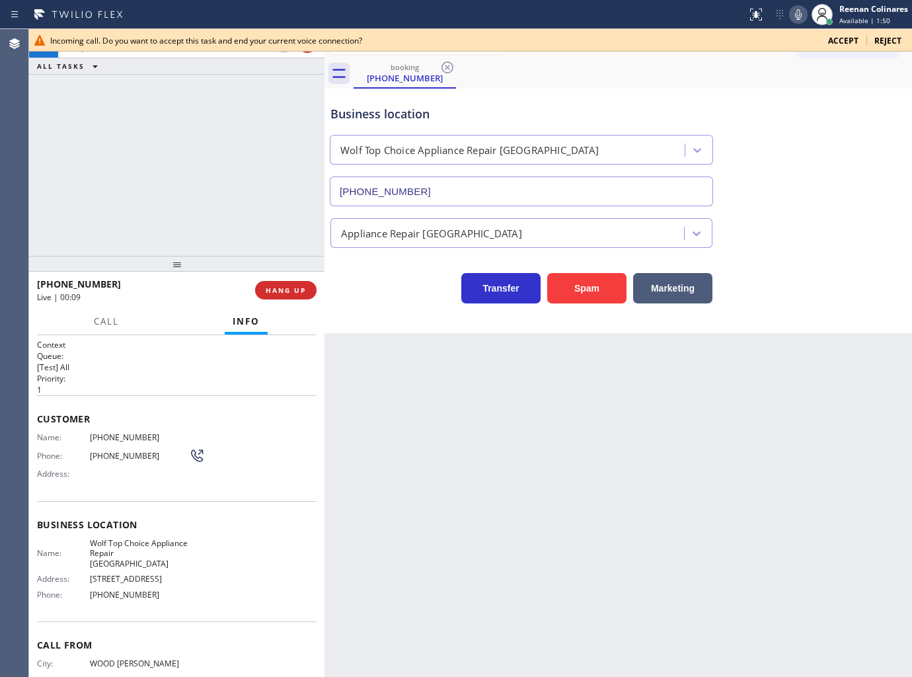
click at [848, 40] on span "Accept" at bounding box center [843, 40] width 30 height 11
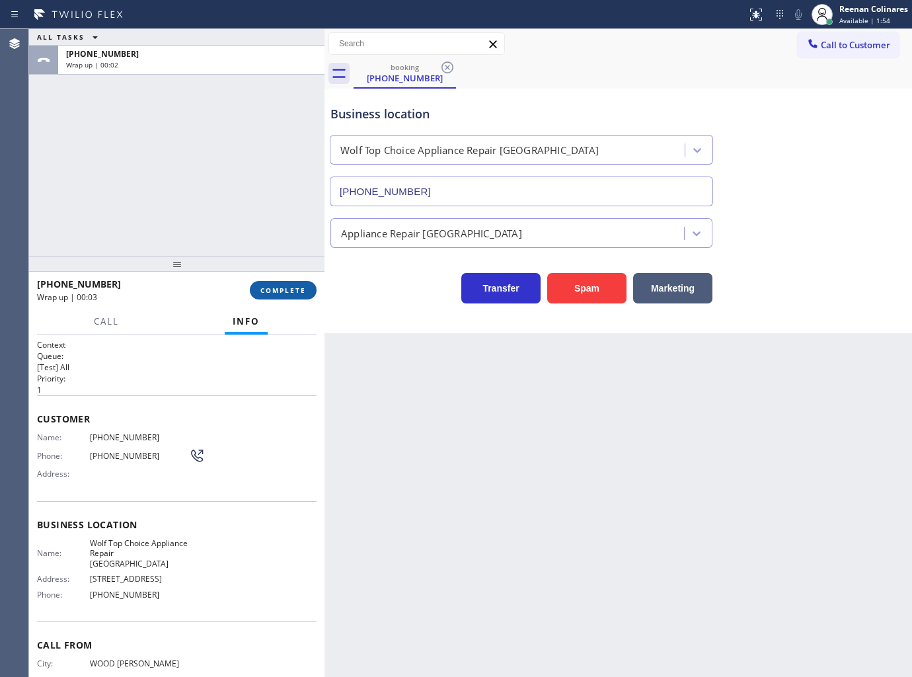
click at [296, 289] on span "COMPLETE" at bounding box center [283, 289] width 46 height 9
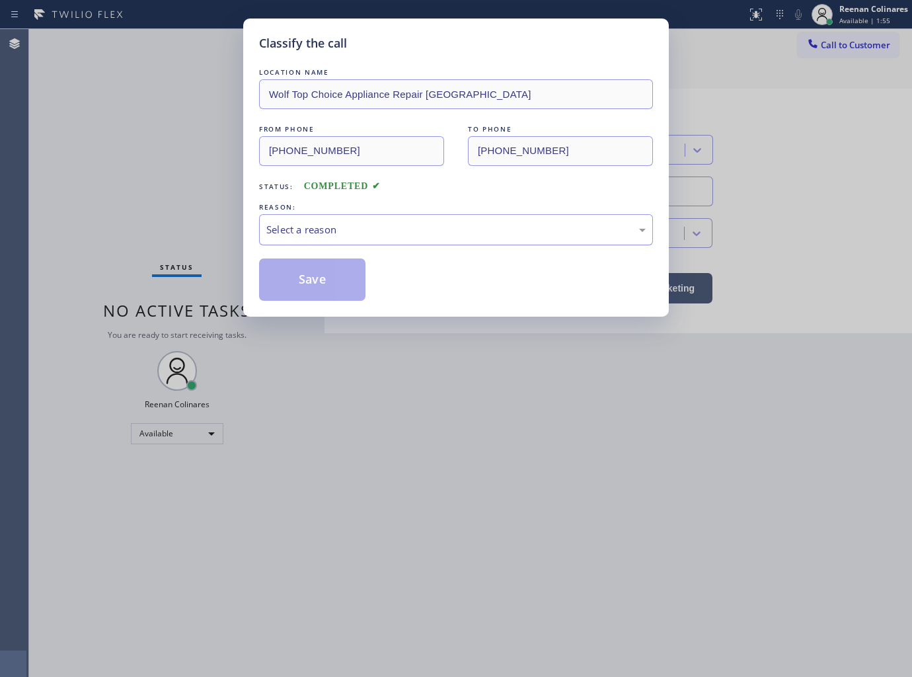
click at [334, 235] on div "Select a reason" at bounding box center [455, 229] width 379 height 15
click at [301, 284] on button "Save" at bounding box center [312, 279] width 106 height 42
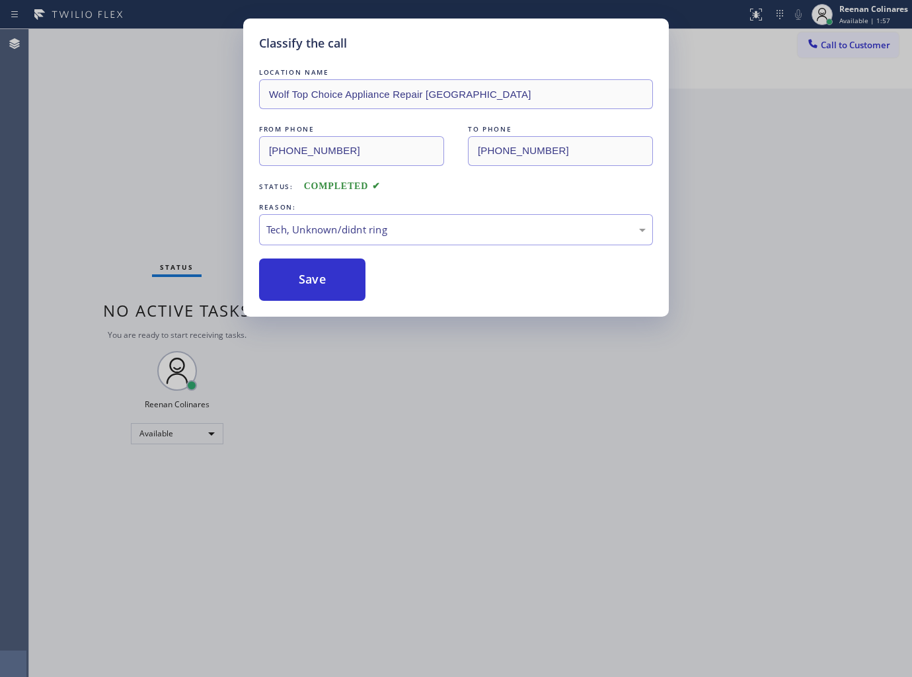
click at [200, 172] on div "Classify the call LOCATION NAME Wolf Top Choice Appliance Repair Alameda FROM P…" at bounding box center [456, 338] width 912 height 677
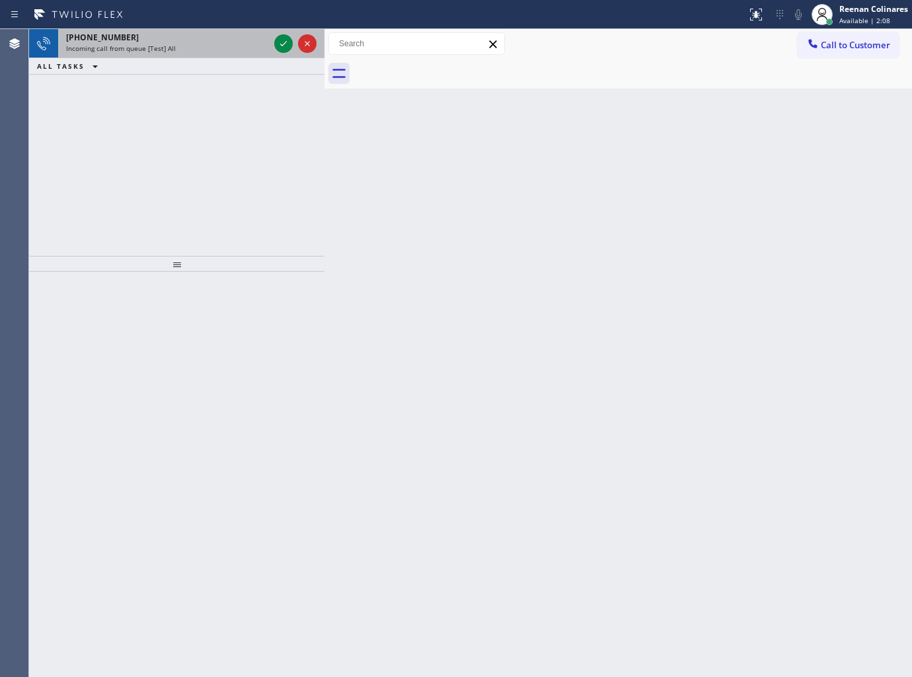
click at [235, 48] on div "Incoming call from queue [Test] All" at bounding box center [167, 48] width 203 height 9
click at [223, 41] on div "[PHONE_NUMBER]" at bounding box center [167, 37] width 203 height 11
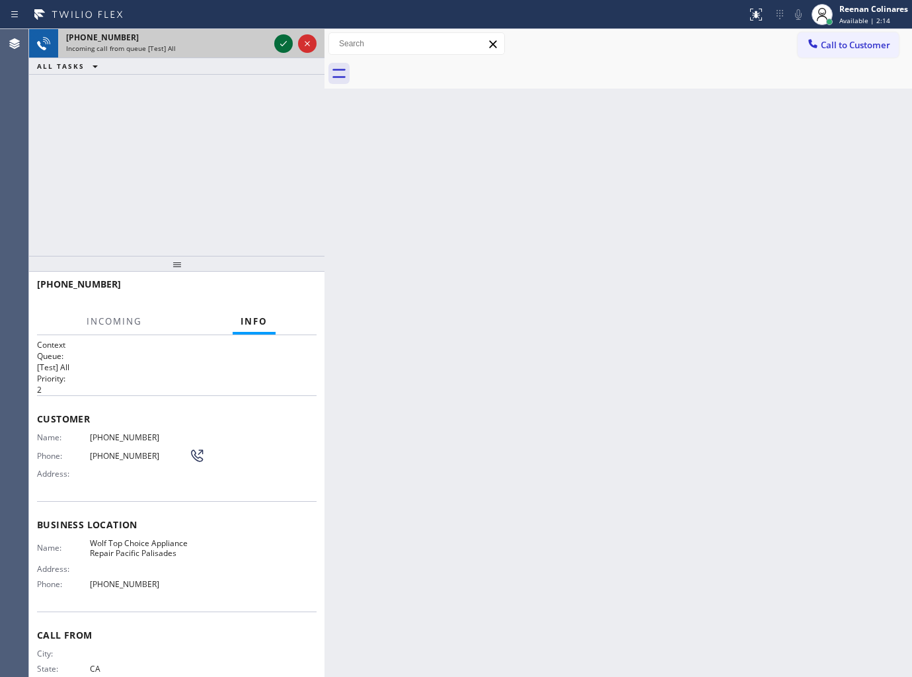
click at [283, 41] on icon at bounding box center [284, 44] width 16 height 16
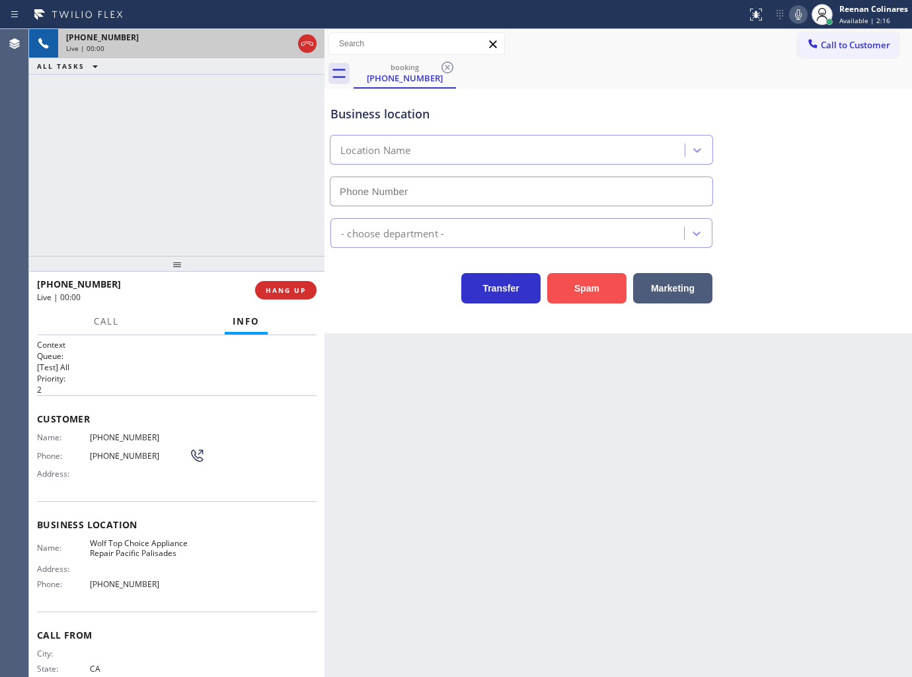
type input "[PHONE_NUMBER]"
click at [590, 293] on button "Spam" at bounding box center [586, 288] width 79 height 30
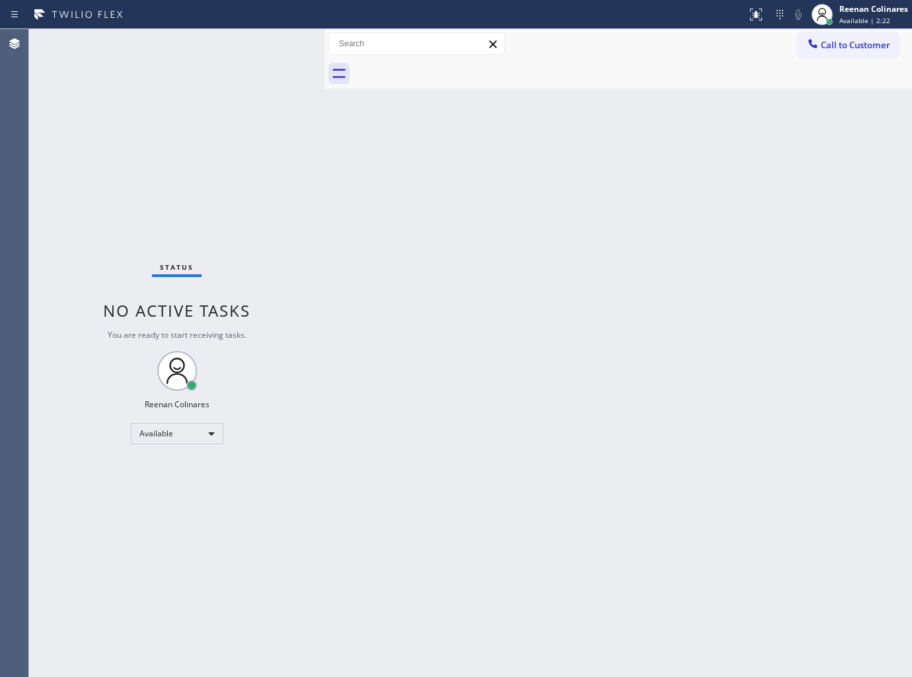
click at [863, 141] on div "Back to Dashboard Change Sender ID Customers Technicians Select a contact Outbo…" at bounding box center [617, 353] width 587 height 648
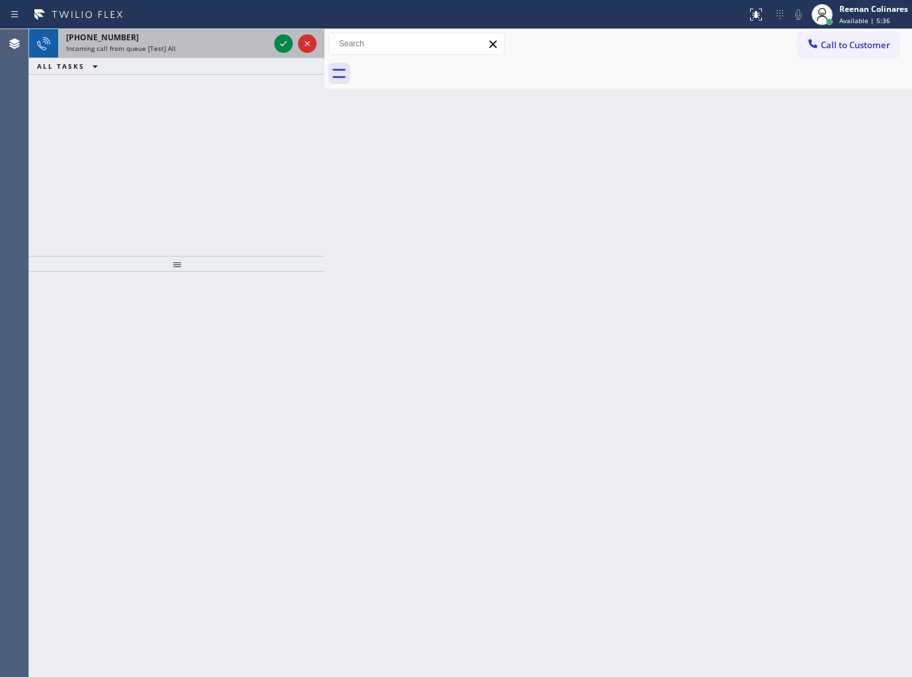
click at [209, 41] on div "[PHONE_NUMBER]" at bounding box center [167, 37] width 203 height 11
click at [170, 45] on span "Incoming call from queue [Test] All" at bounding box center [121, 48] width 110 height 9
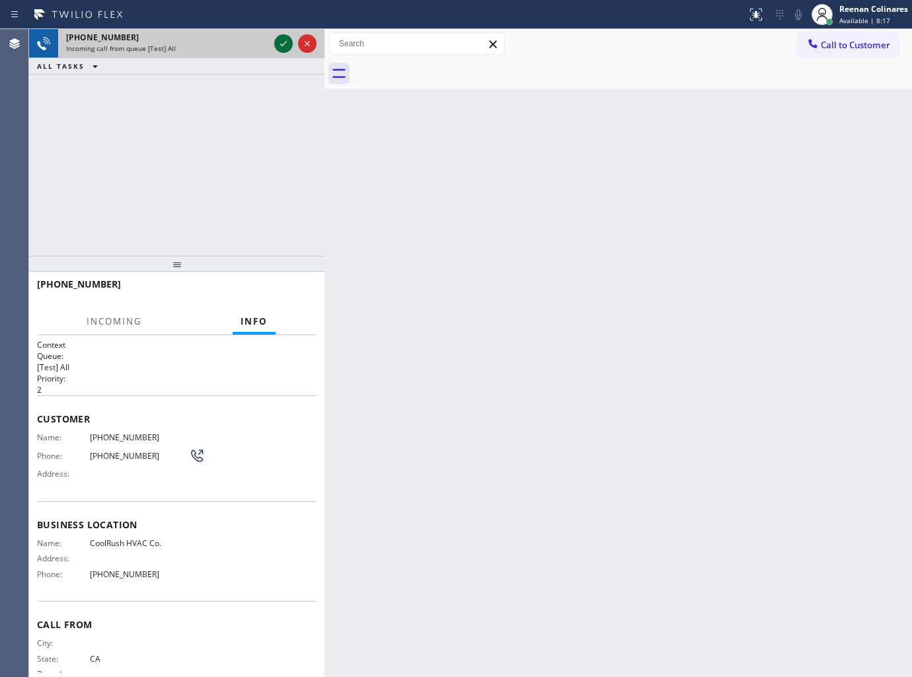
click at [282, 45] on icon at bounding box center [283, 43] width 7 height 5
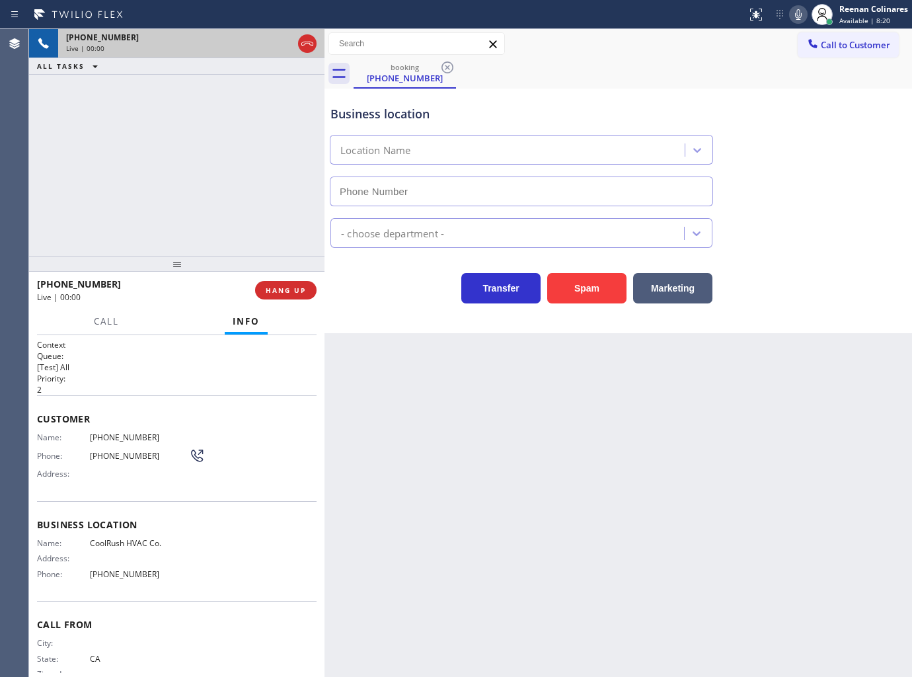
type input "[PHONE_NUMBER]"
drag, startPoint x: 564, startPoint y: 295, endPoint x: 747, endPoint y: 152, distance: 233.1
click at [564, 295] on button "Spam" at bounding box center [586, 288] width 79 height 30
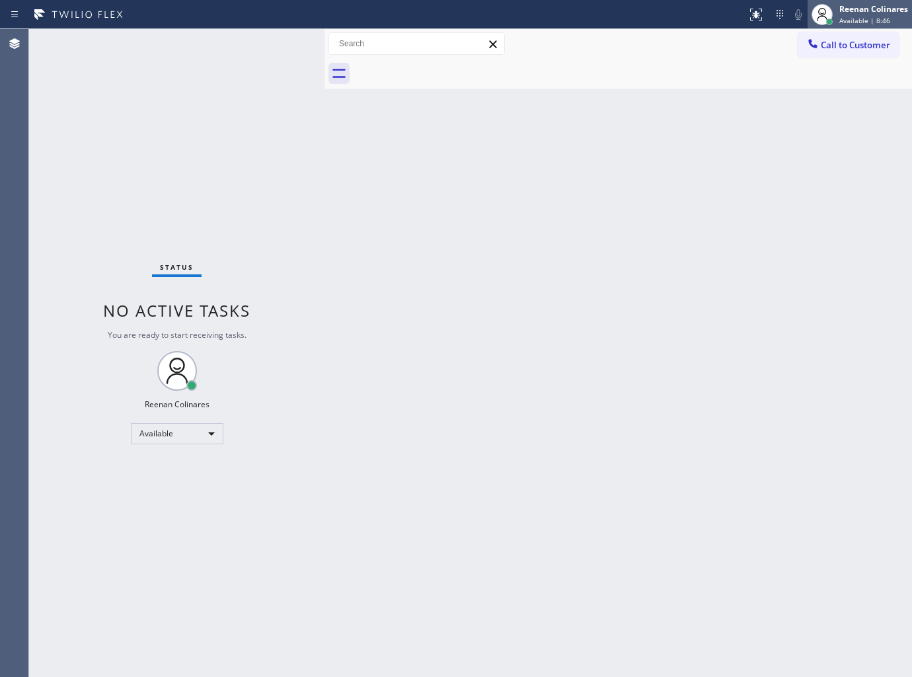
click at [874, 13] on div "Reenan Colinares" at bounding box center [873, 8] width 69 height 11
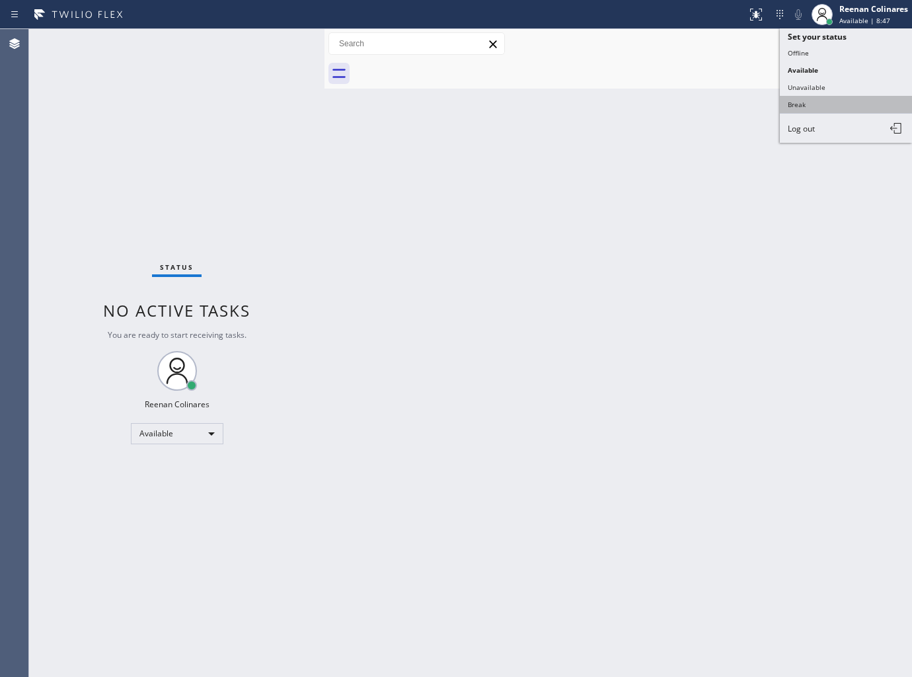
click at [802, 103] on button "Break" at bounding box center [846, 104] width 132 height 17
